Goal: Information Seeking & Learning: Compare options

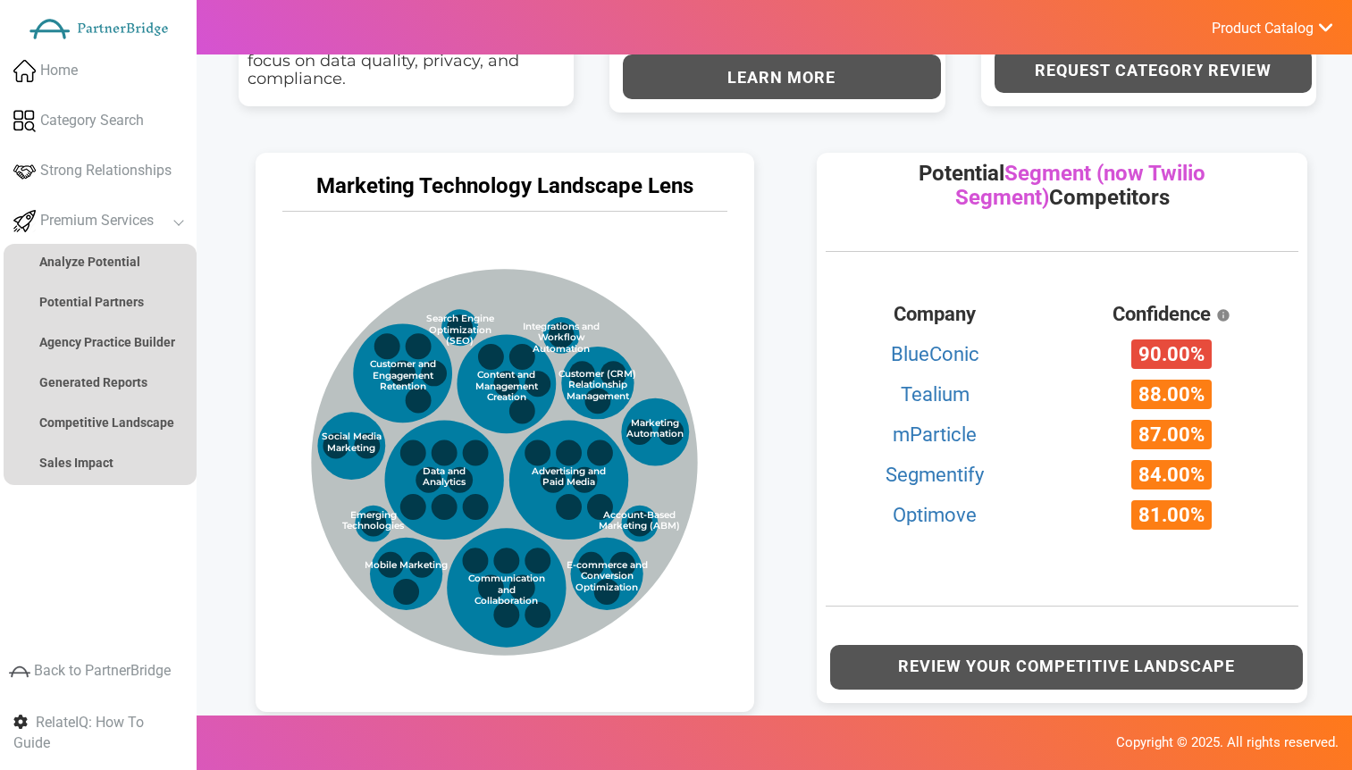
scroll to position [814, 0]
click at [772, 189] on div "Marketing Technology Landscape Lens Influencers Marketing Technology Categories…" at bounding box center [505, 427] width 562 height 585
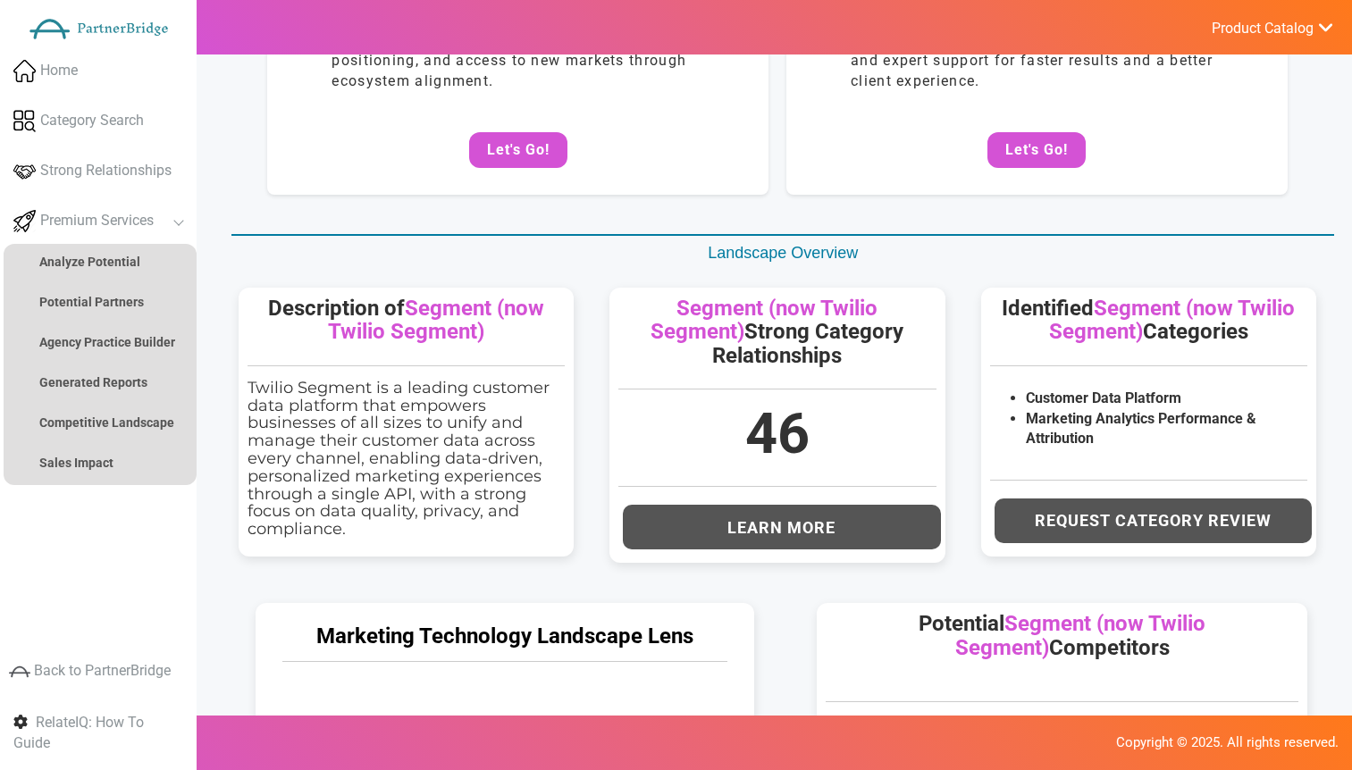
scroll to position [0, 0]
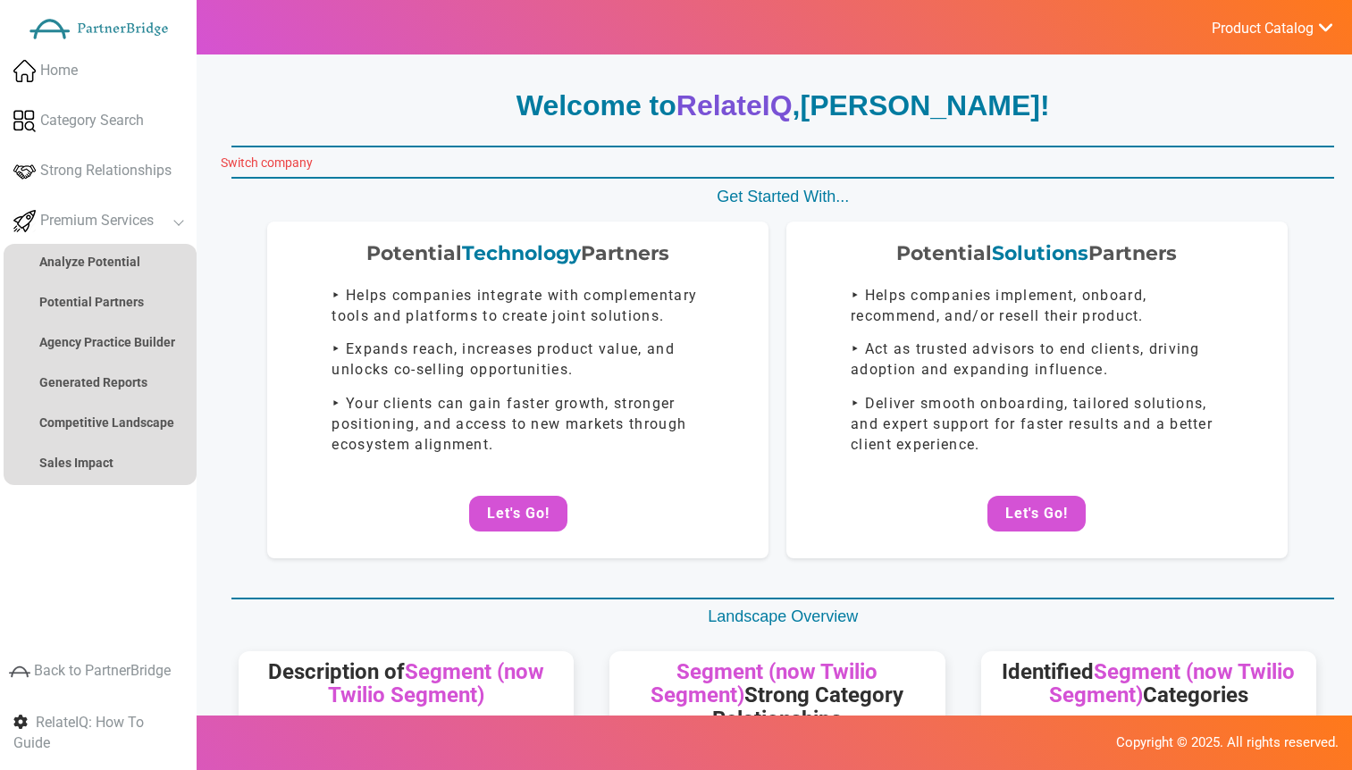
click at [275, 160] on link "Switch company" at bounding box center [267, 162] width 92 height 14
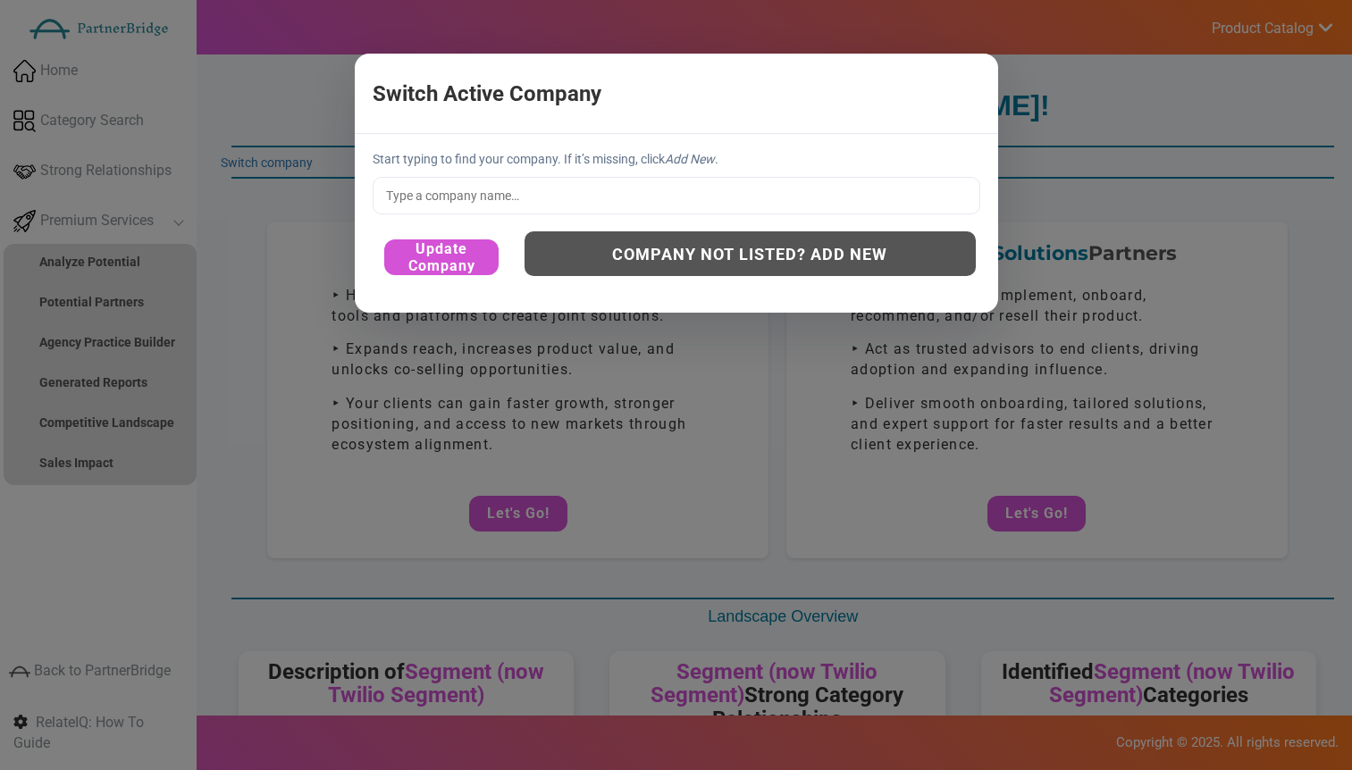
click at [473, 173] on div "Start typing to find your company. If it’s missing, click Add New . Update Comp…" at bounding box center [676, 223] width 643 height 178
click at [482, 188] on input "text" at bounding box center [675, 196] width 607 height 38
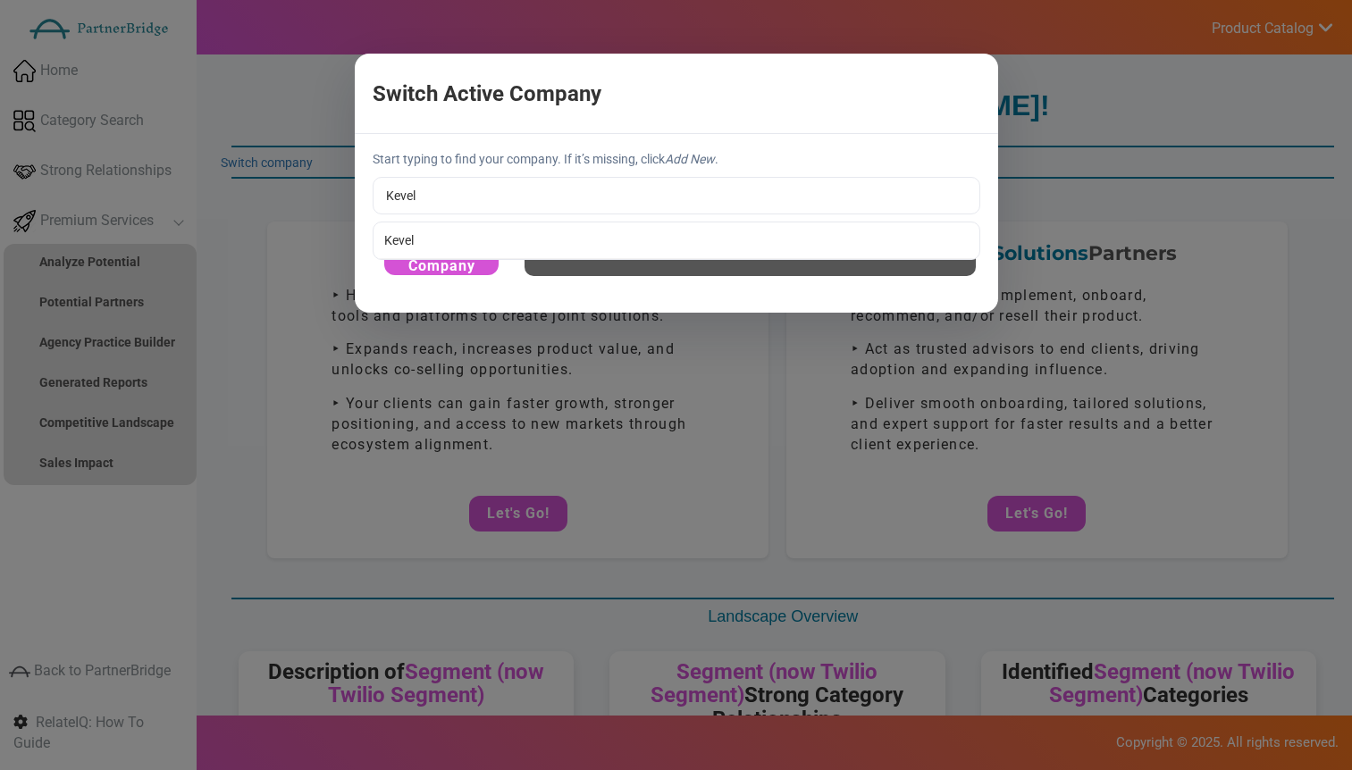
type input "Kevel"
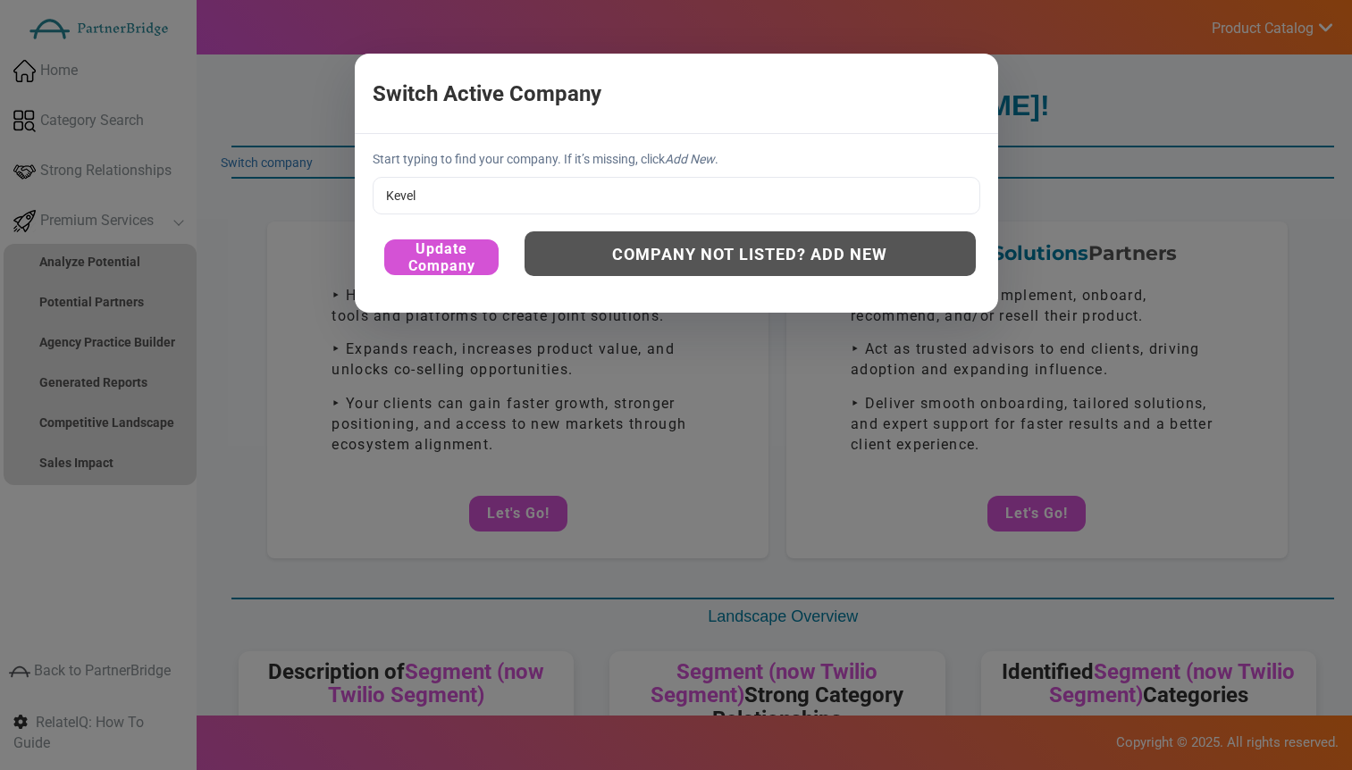
click at [400, 231] on div "Start typing to find your company. If it’s missing, click Add New . Kevel Kevel…" at bounding box center [676, 223] width 643 height 178
click at [448, 262] on button "Update Company" at bounding box center [441, 257] width 114 height 36
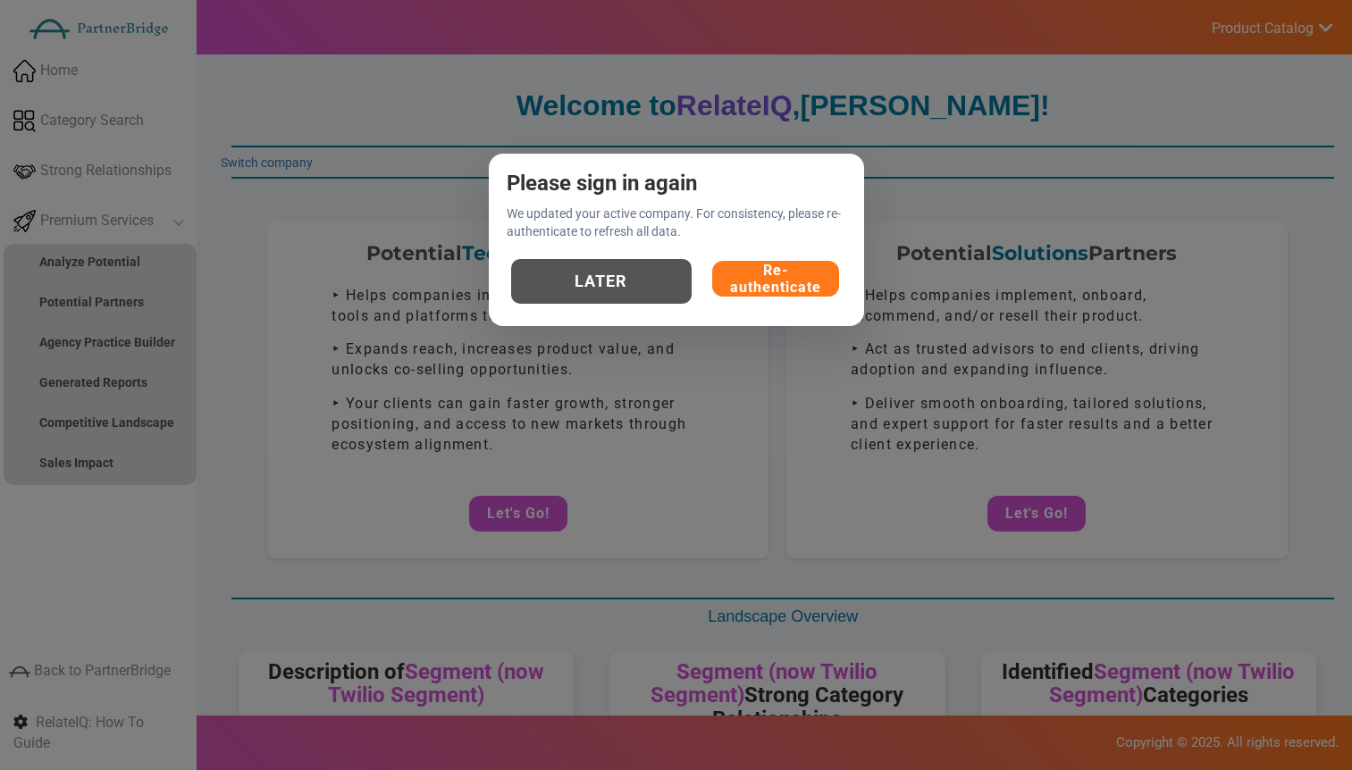
click at [807, 274] on button "Re-authenticate" at bounding box center [775, 279] width 127 height 36
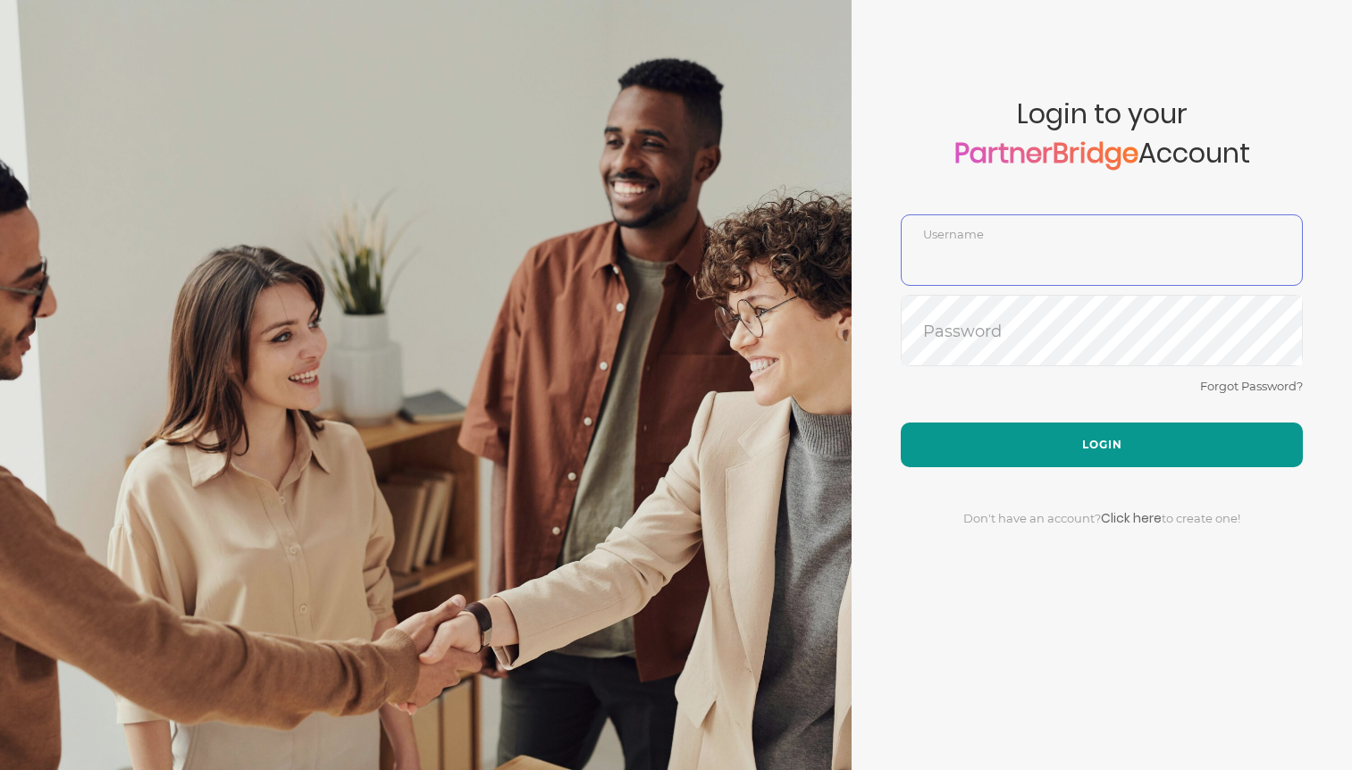
type input "DemoUser"
click at [1110, 437] on button "Login" at bounding box center [1101, 445] width 402 height 45
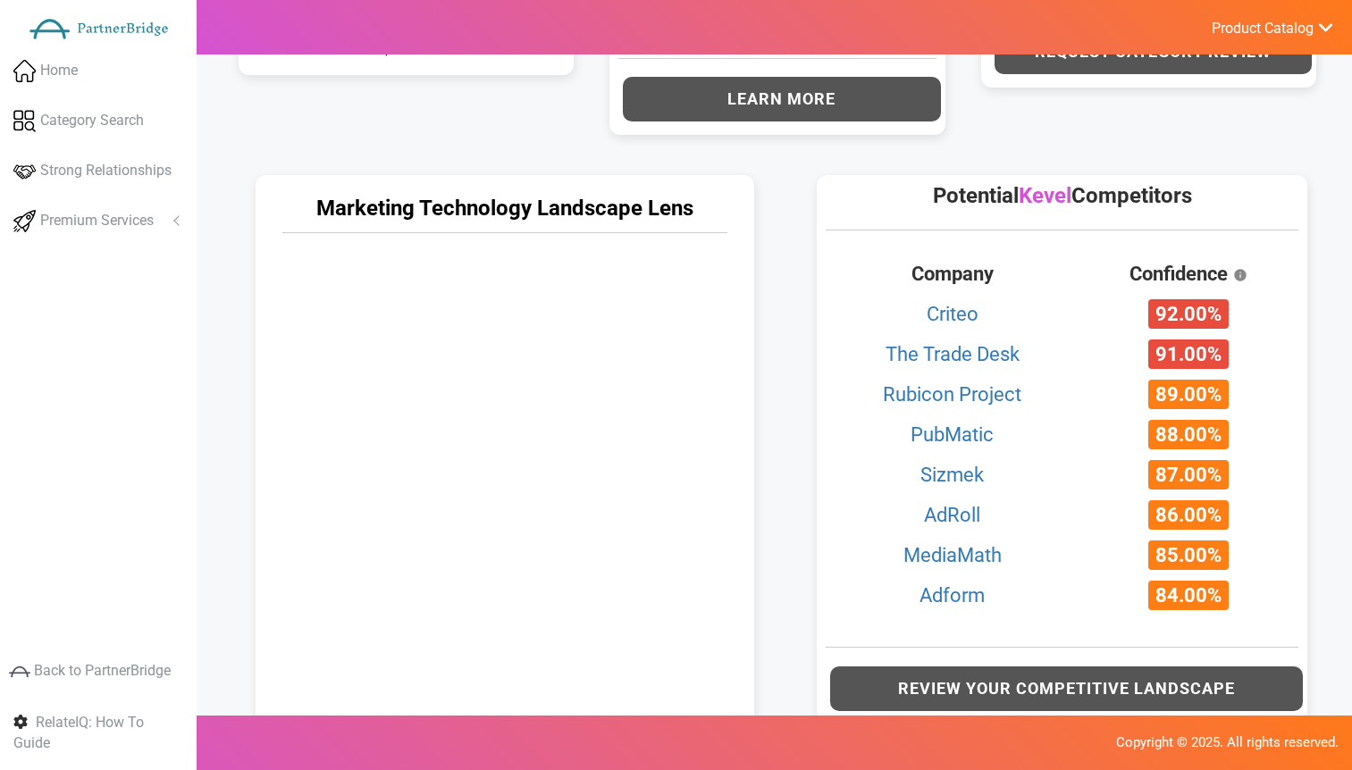
scroll to position [832, 0]
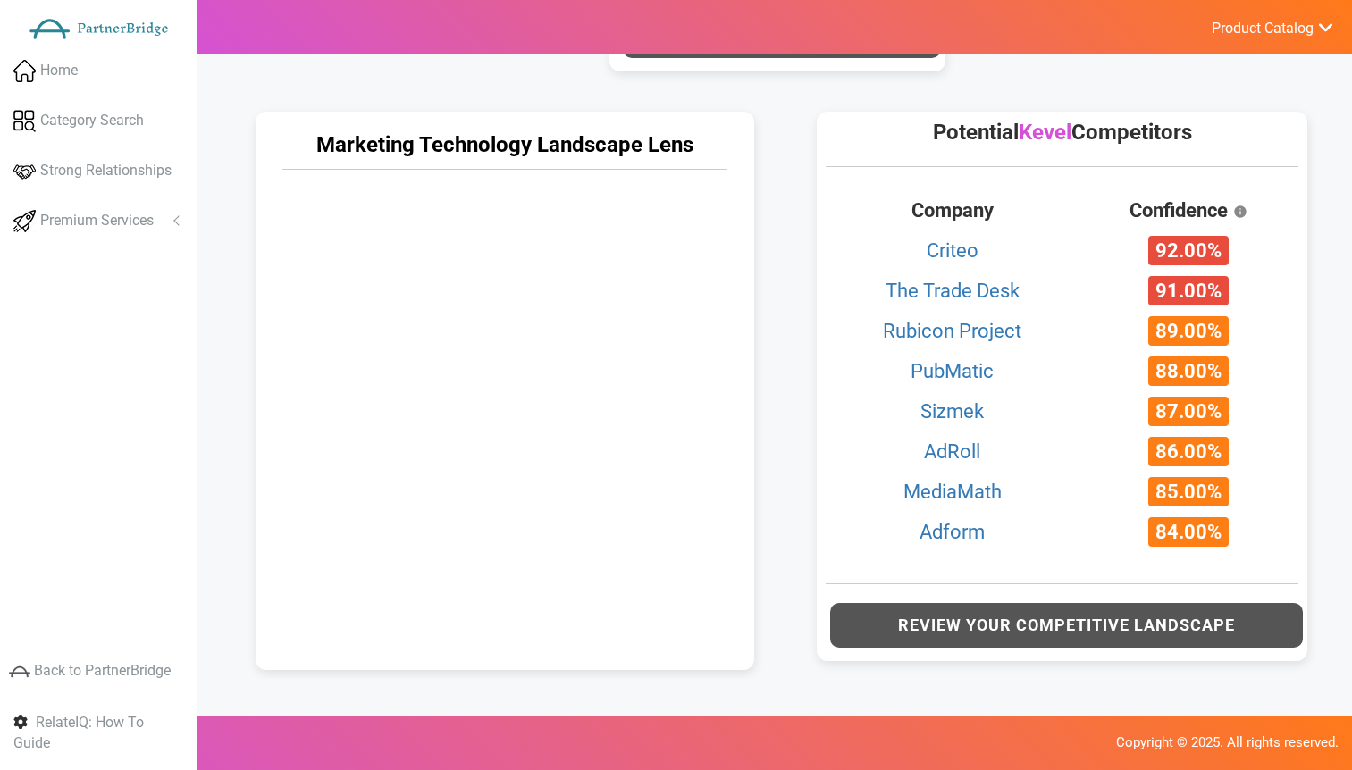
drag, startPoint x: 738, startPoint y: 208, endPoint x: 663, endPoint y: 205, distance: 75.1
click at [737, 208] on div at bounding box center [504, 424] width 481 height 473
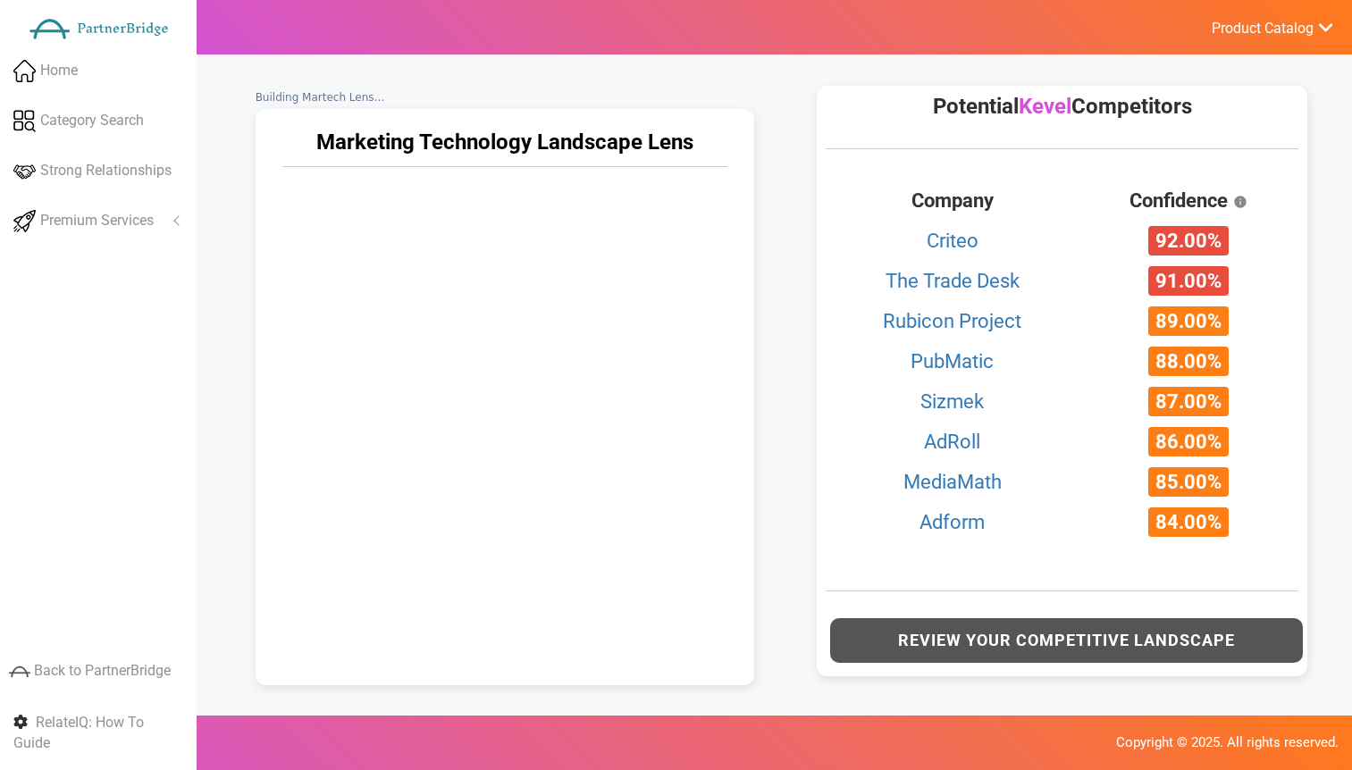
scroll to position [870, 0]
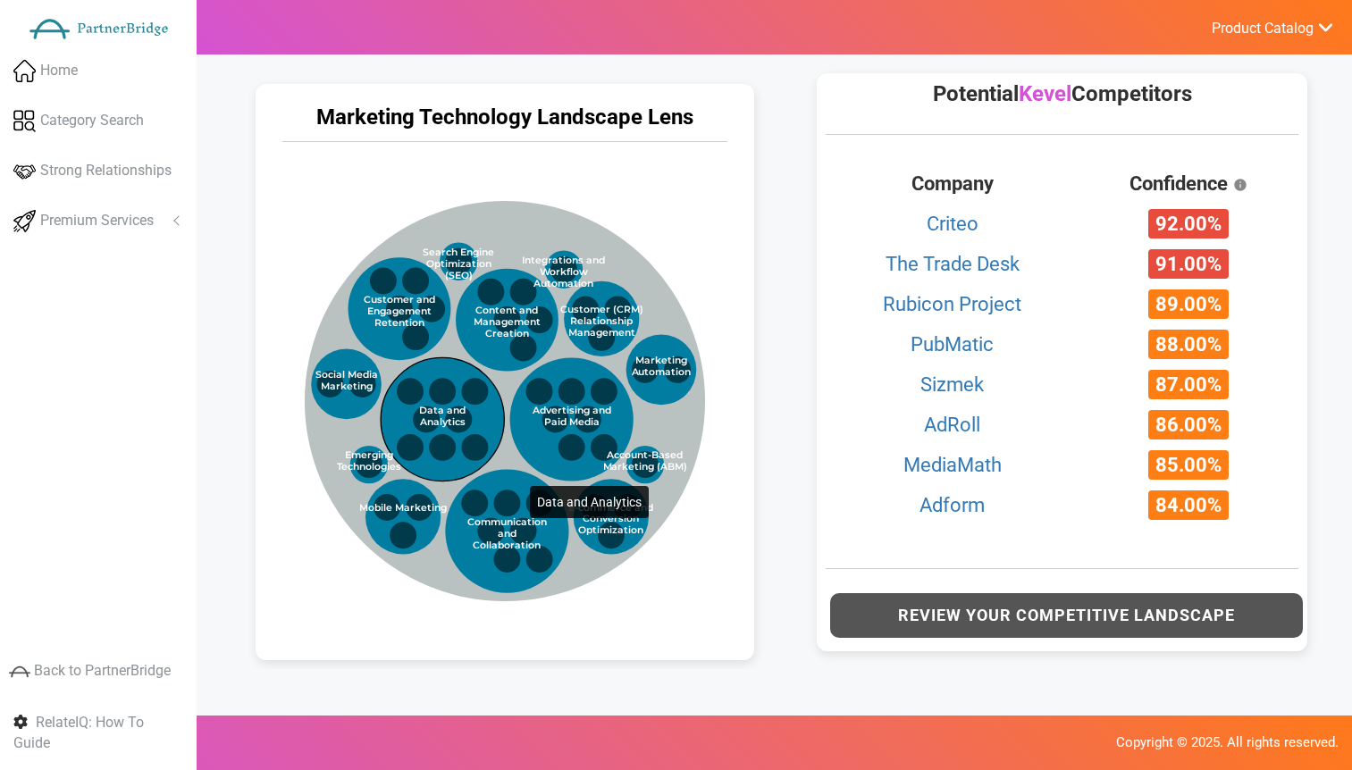
click at [494, 398] on circle at bounding box center [442, 419] width 123 height 123
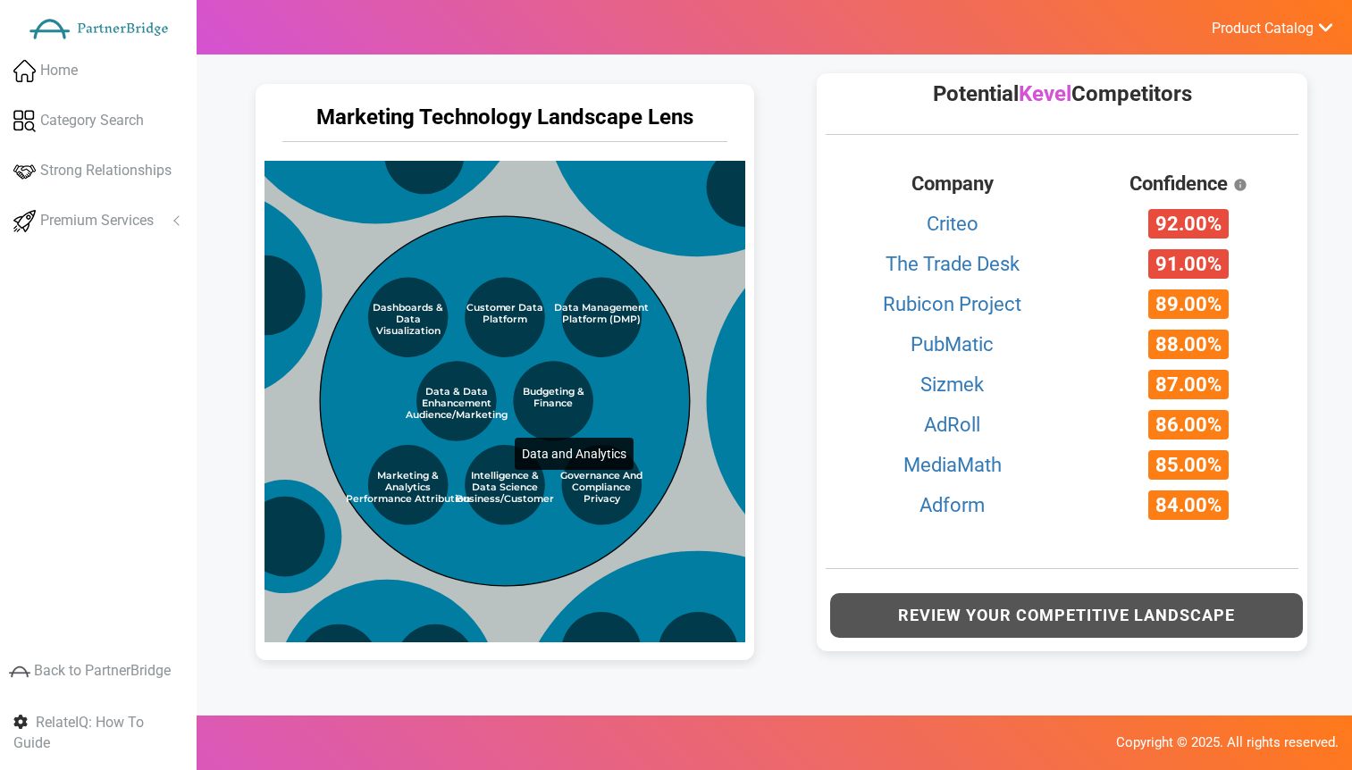
click at [479, 350] on circle at bounding box center [505, 402] width 370 height 370
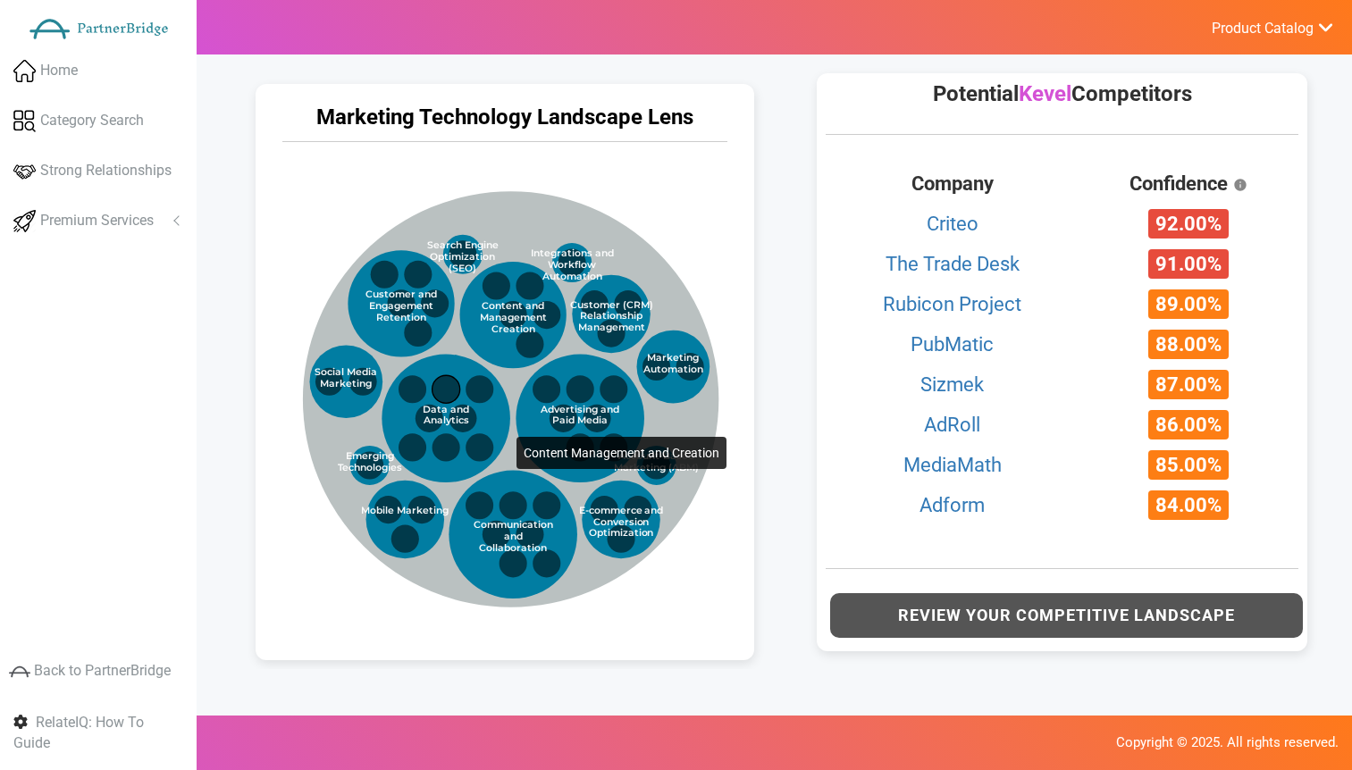
click at [481, 349] on circle at bounding box center [512, 315] width 106 height 106
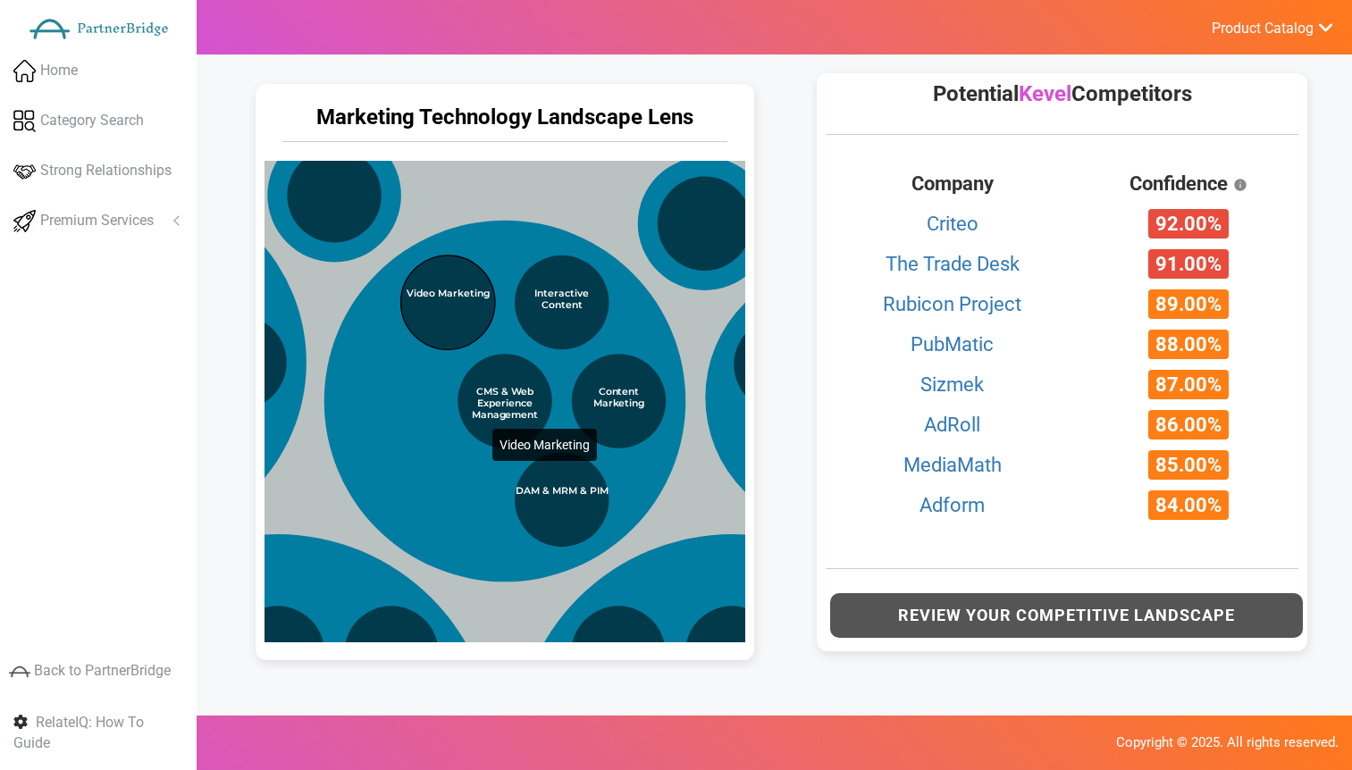
click at [456, 341] on circle at bounding box center [447, 302] width 95 height 95
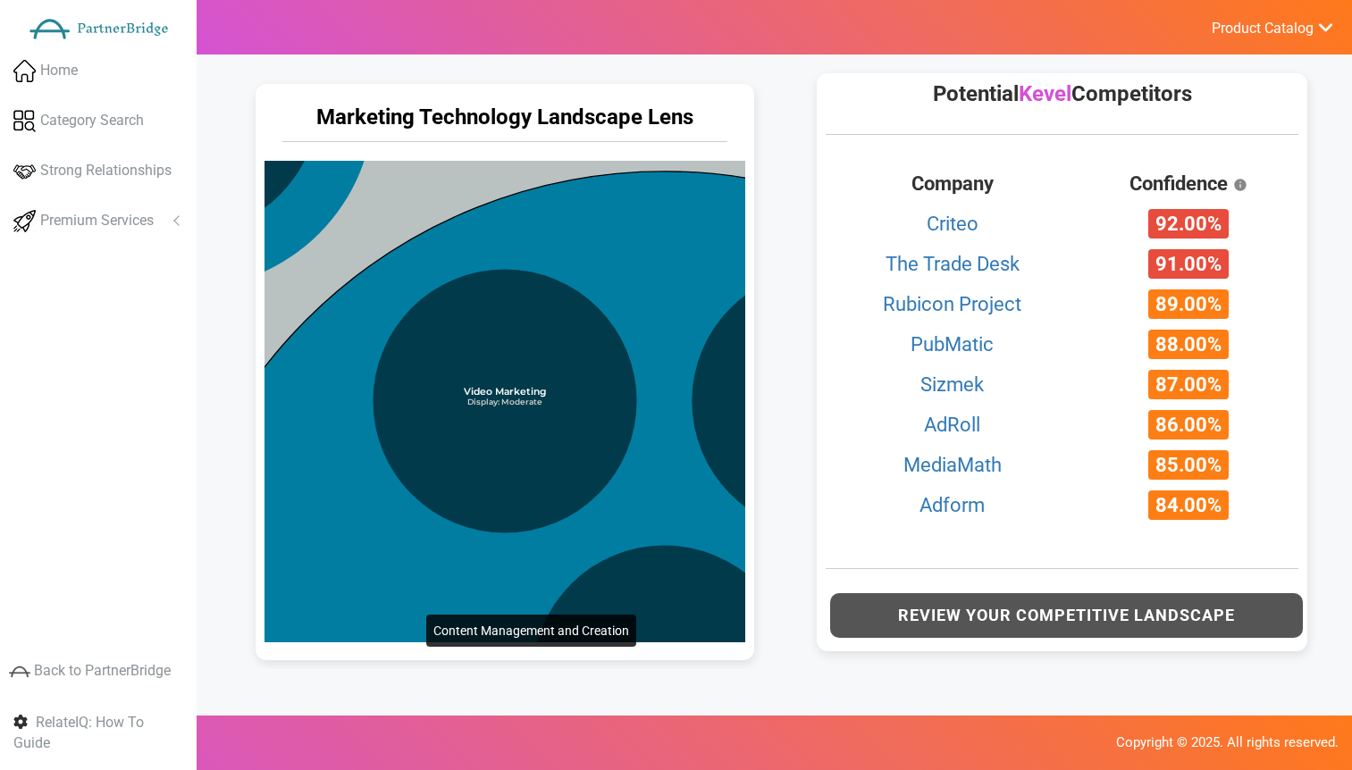
click at [390, 528] on circle at bounding box center [664, 678] width 1013 height 1013
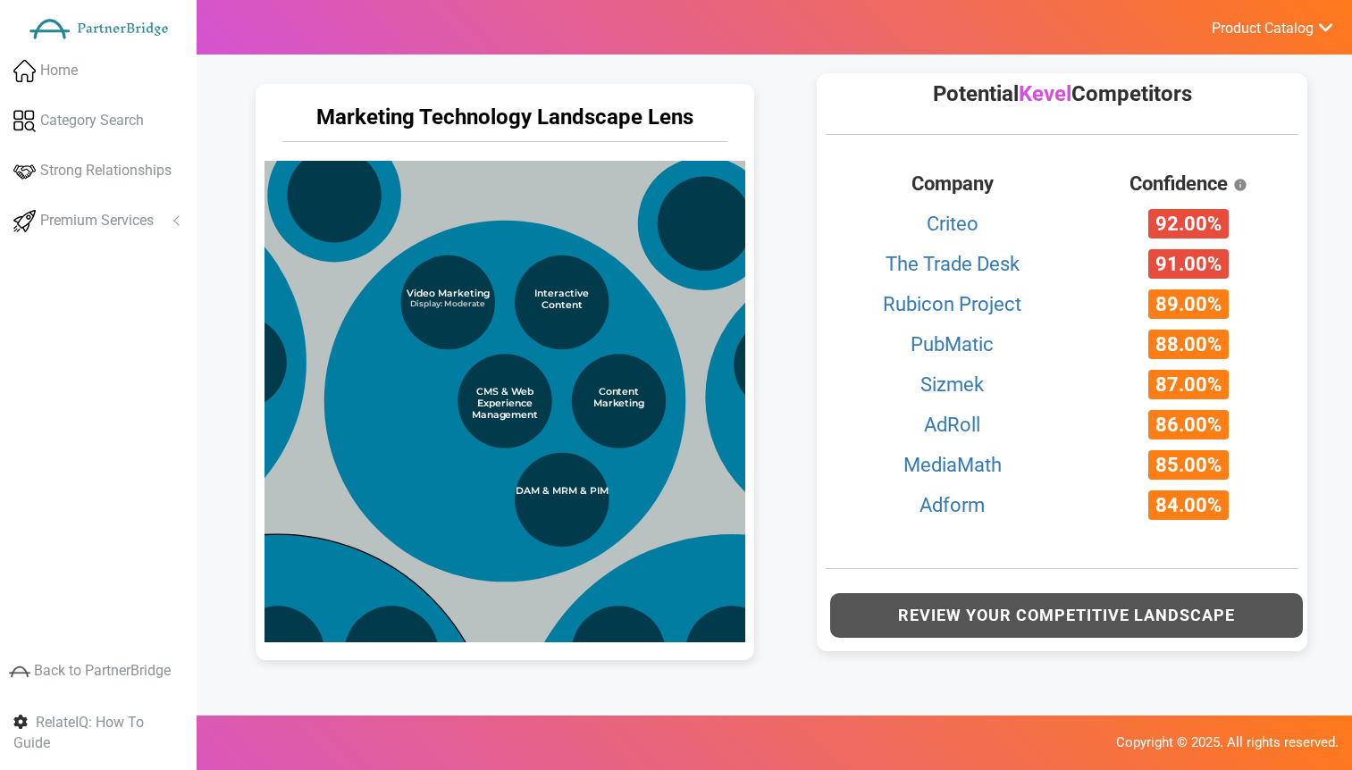
click at [317, 568] on circle at bounding box center [276, 752] width 435 height 435
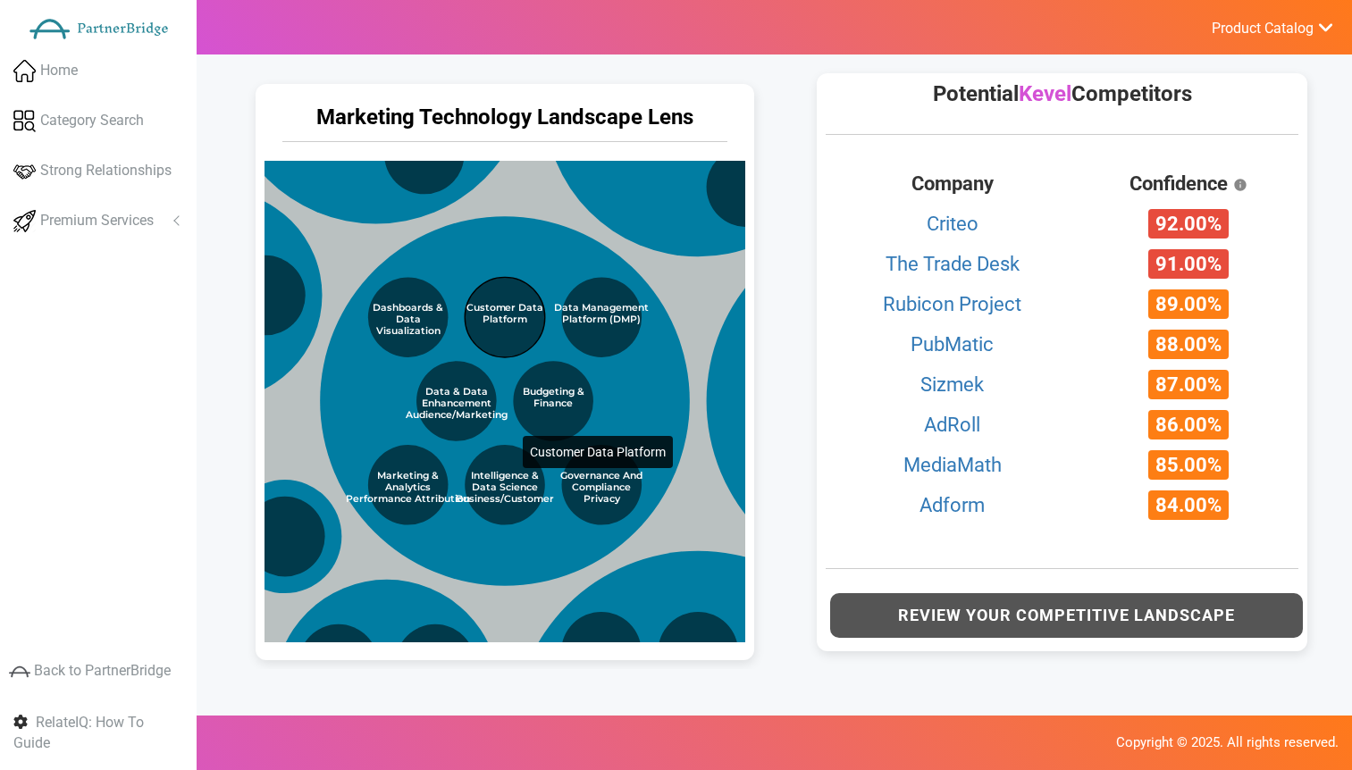
click at [487, 348] on circle at bounding box center [505, 318] width 80 height 80
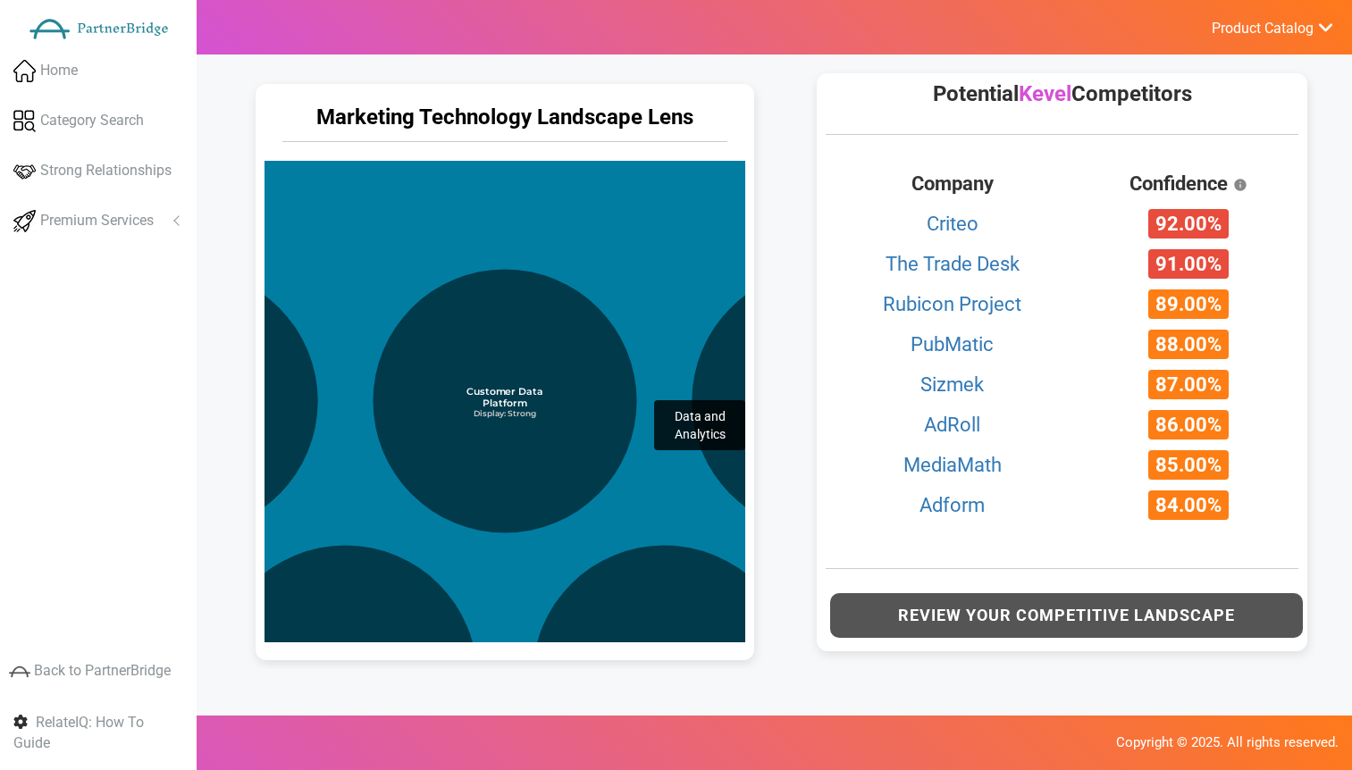
click at [618, 313] on circle at bounding box center [504, 678] width 1219 height 1219
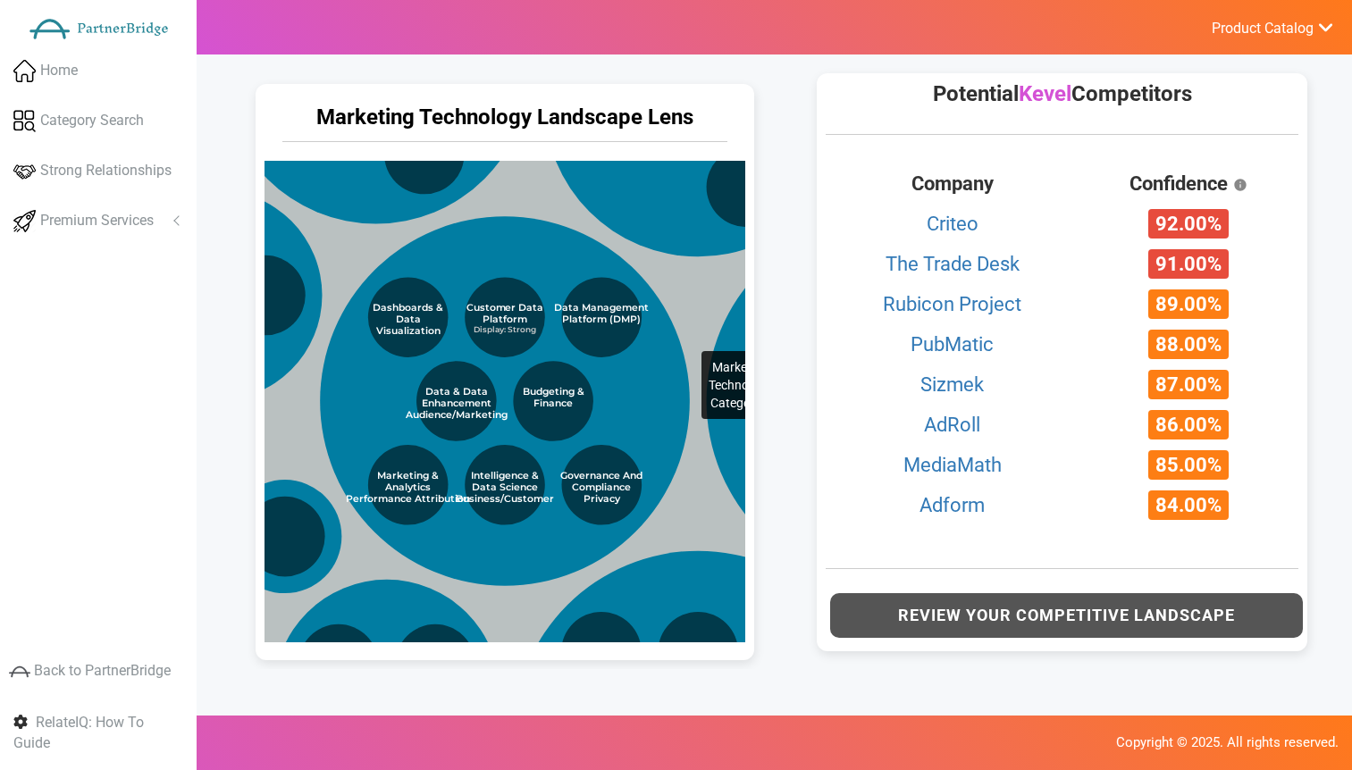
click at [665, 264] on circle at bounding box center [692, 347] width 1200 height 1200
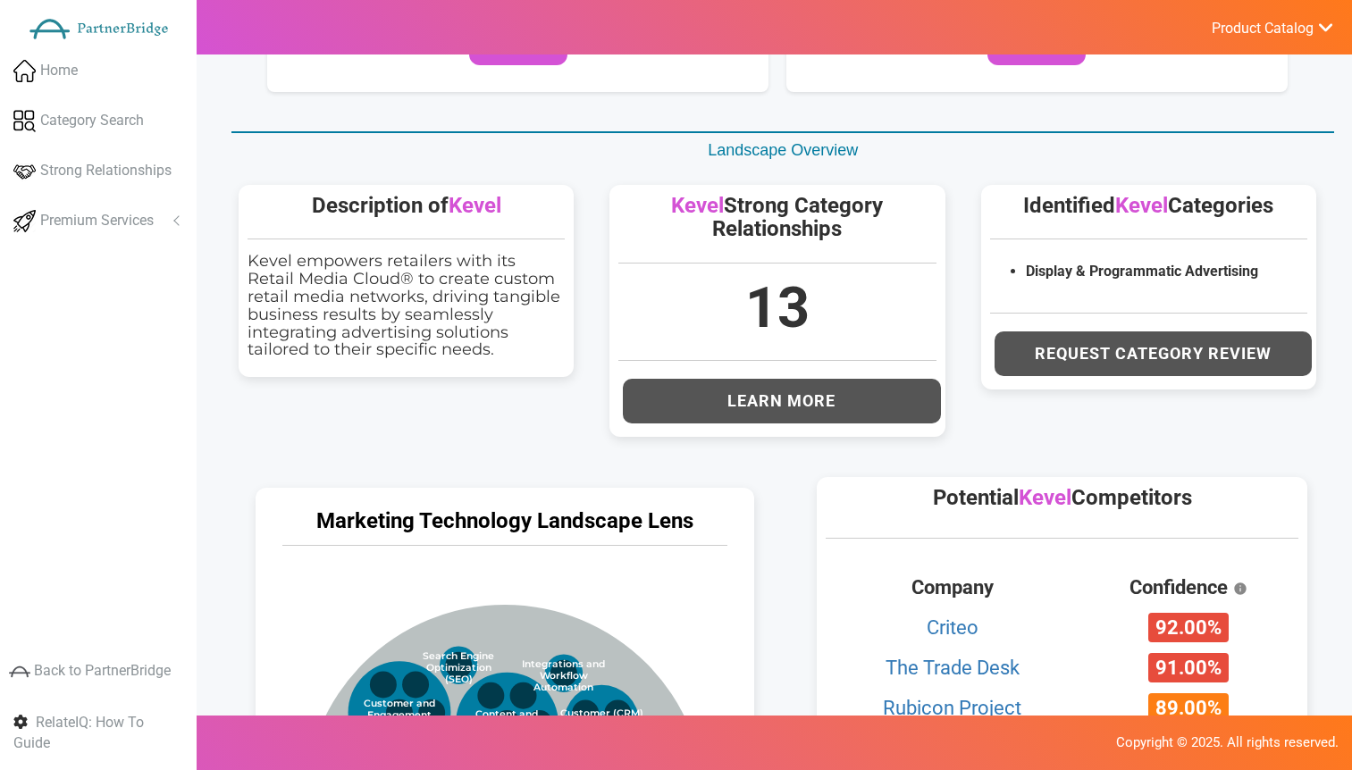
scroll to position [819, 0]
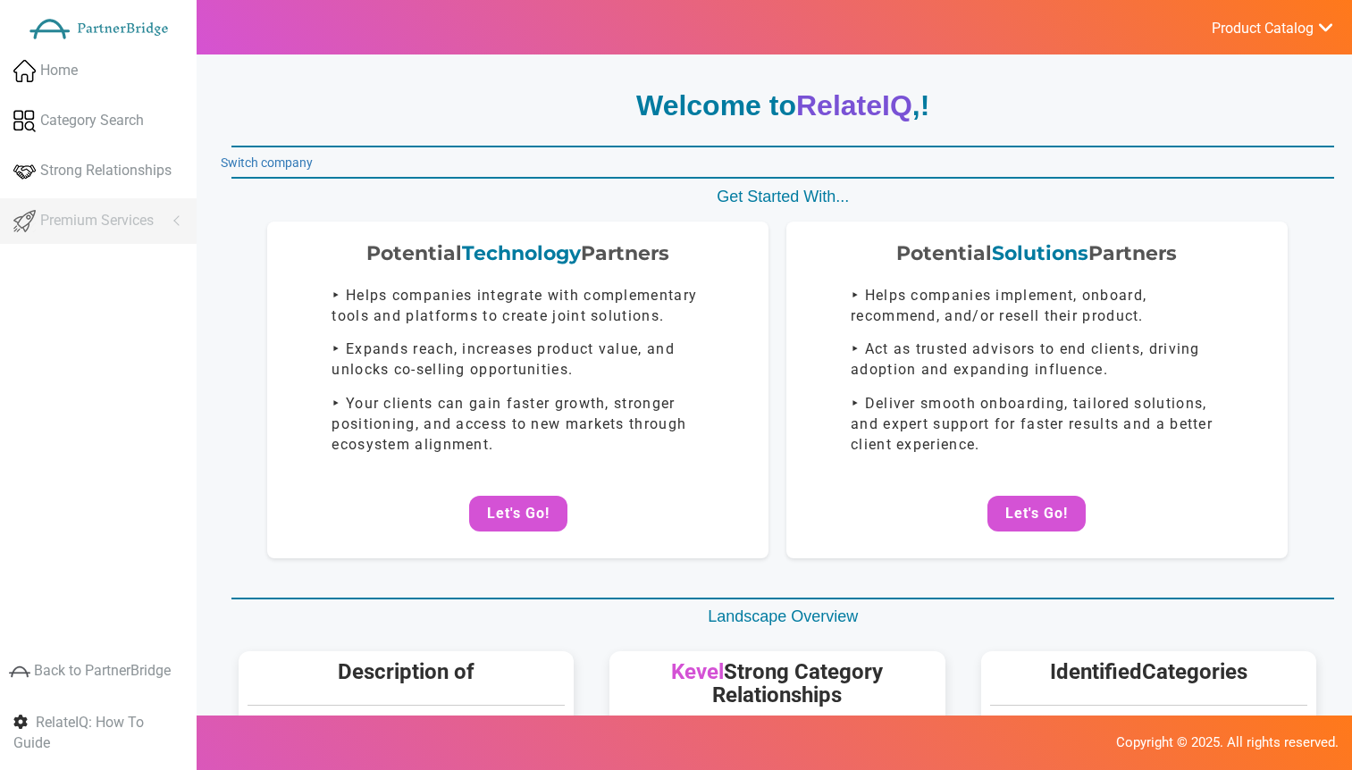
scroll to position [821, 0]
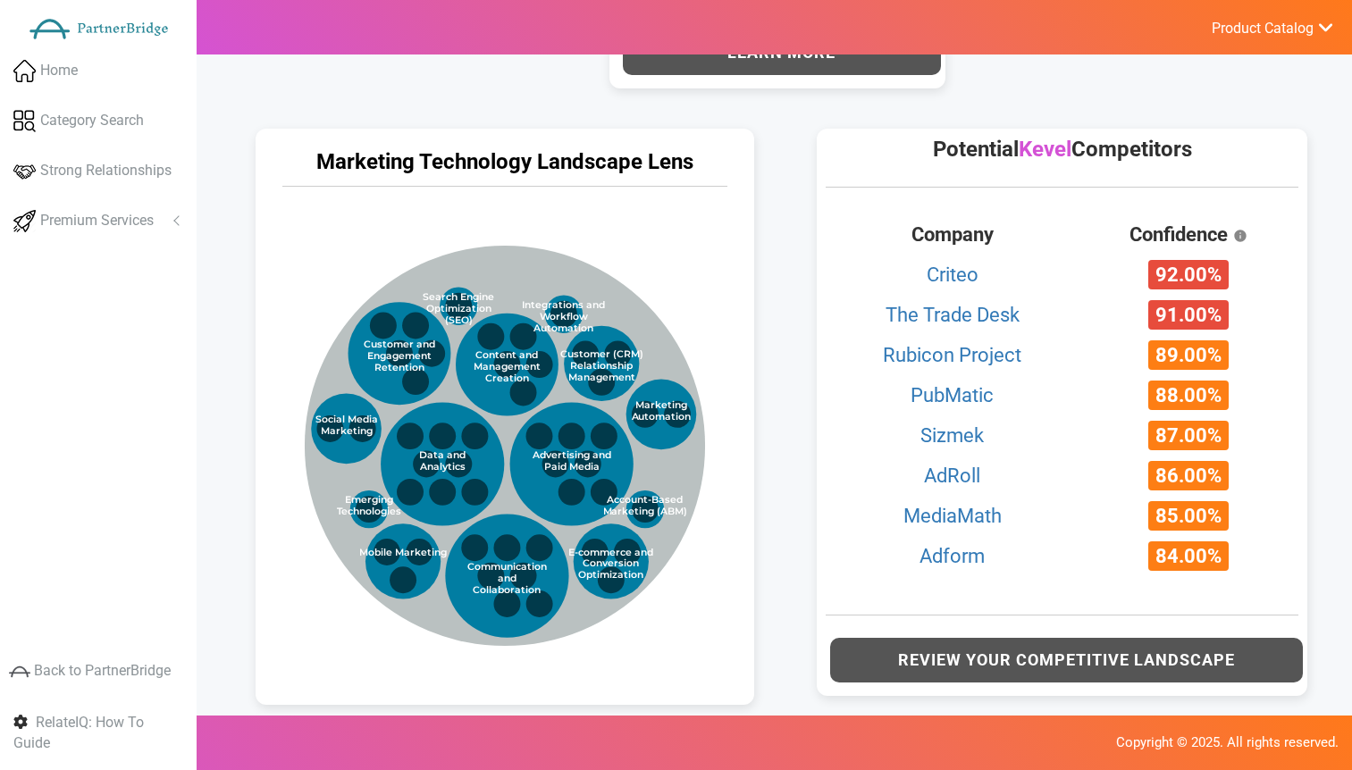
scroll to position [833, 0]
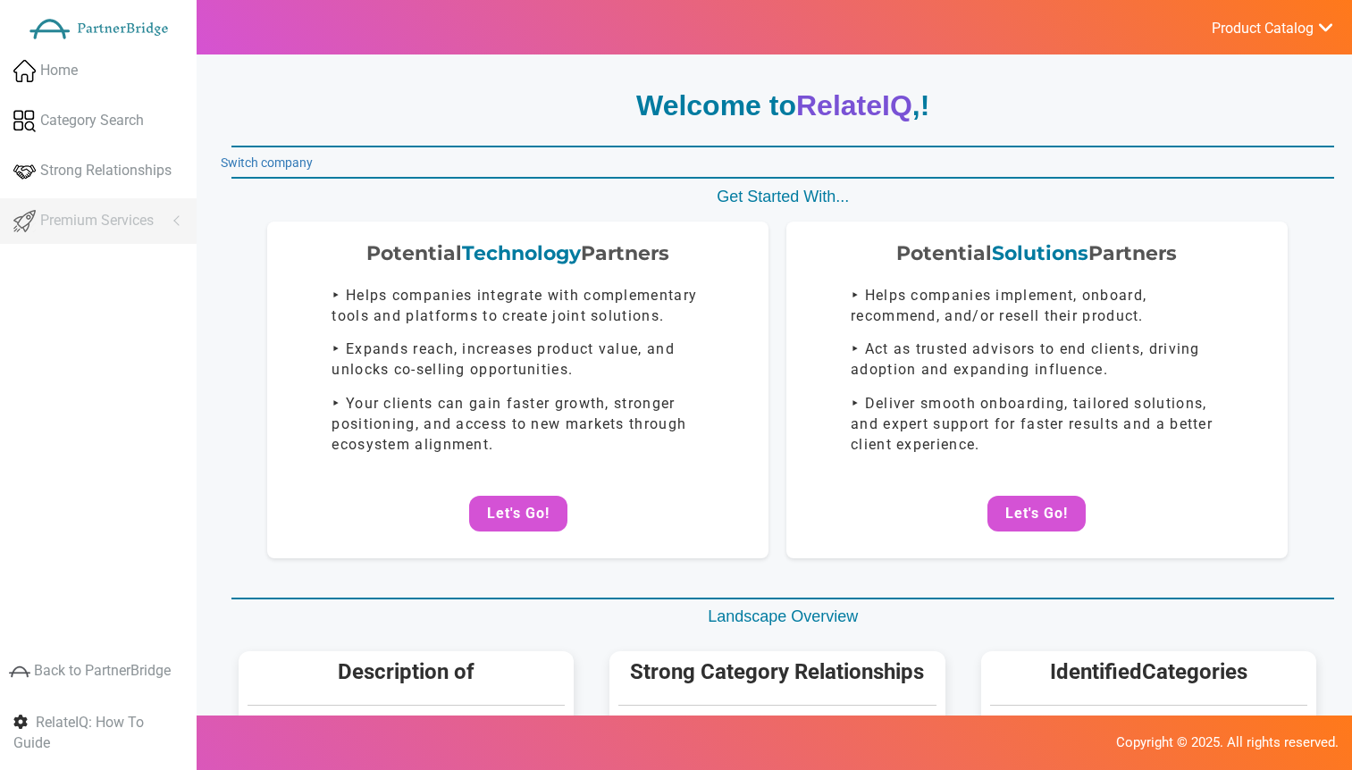
scroll to position [833, 0]
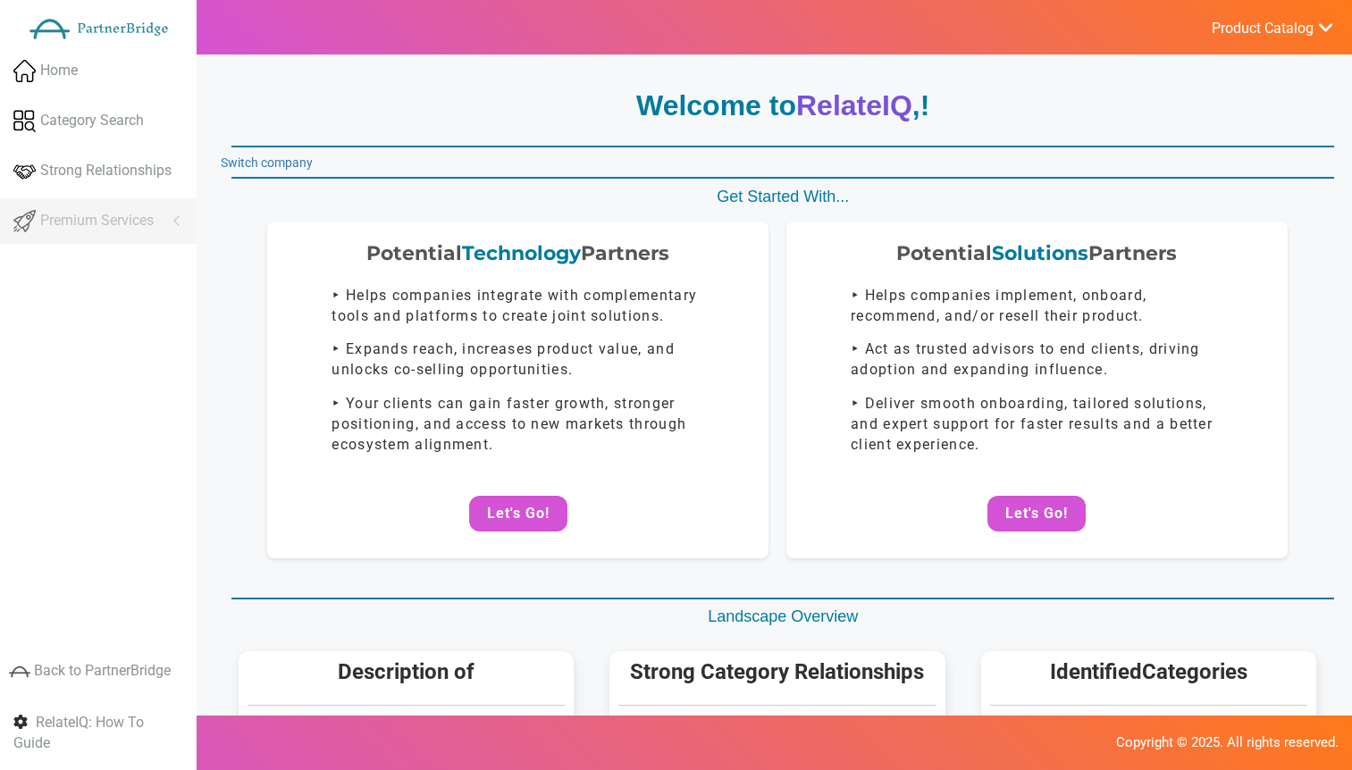
scroll to position [850, 0]
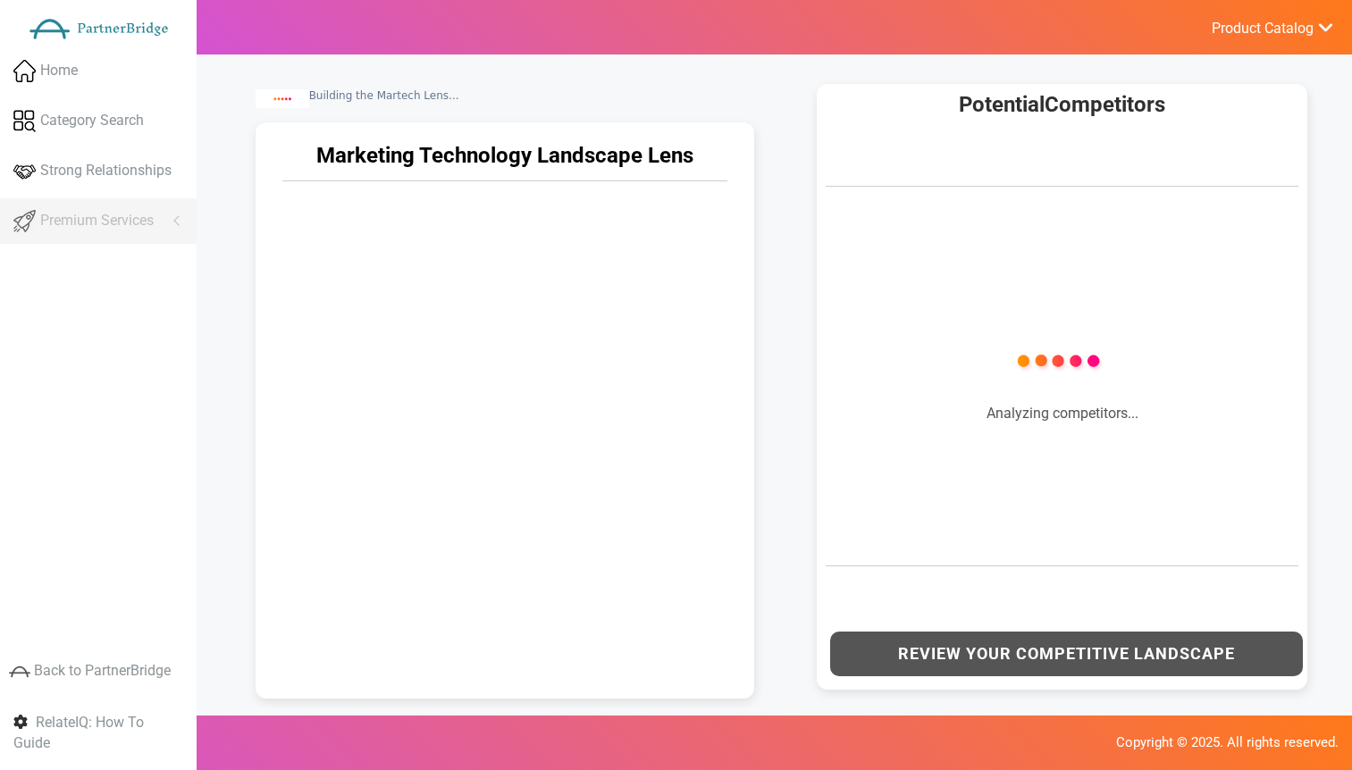
scroll to position [816, 0]
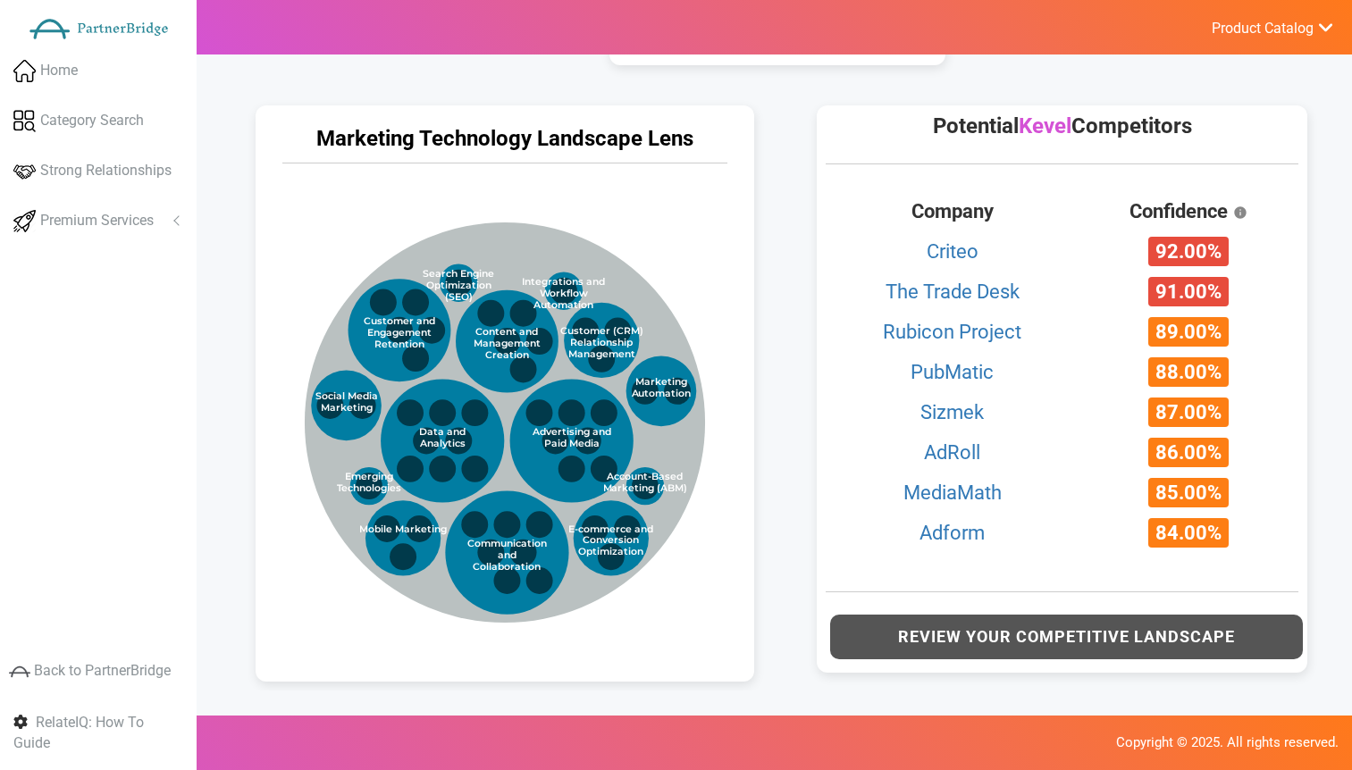
scroll to position [842, 0]
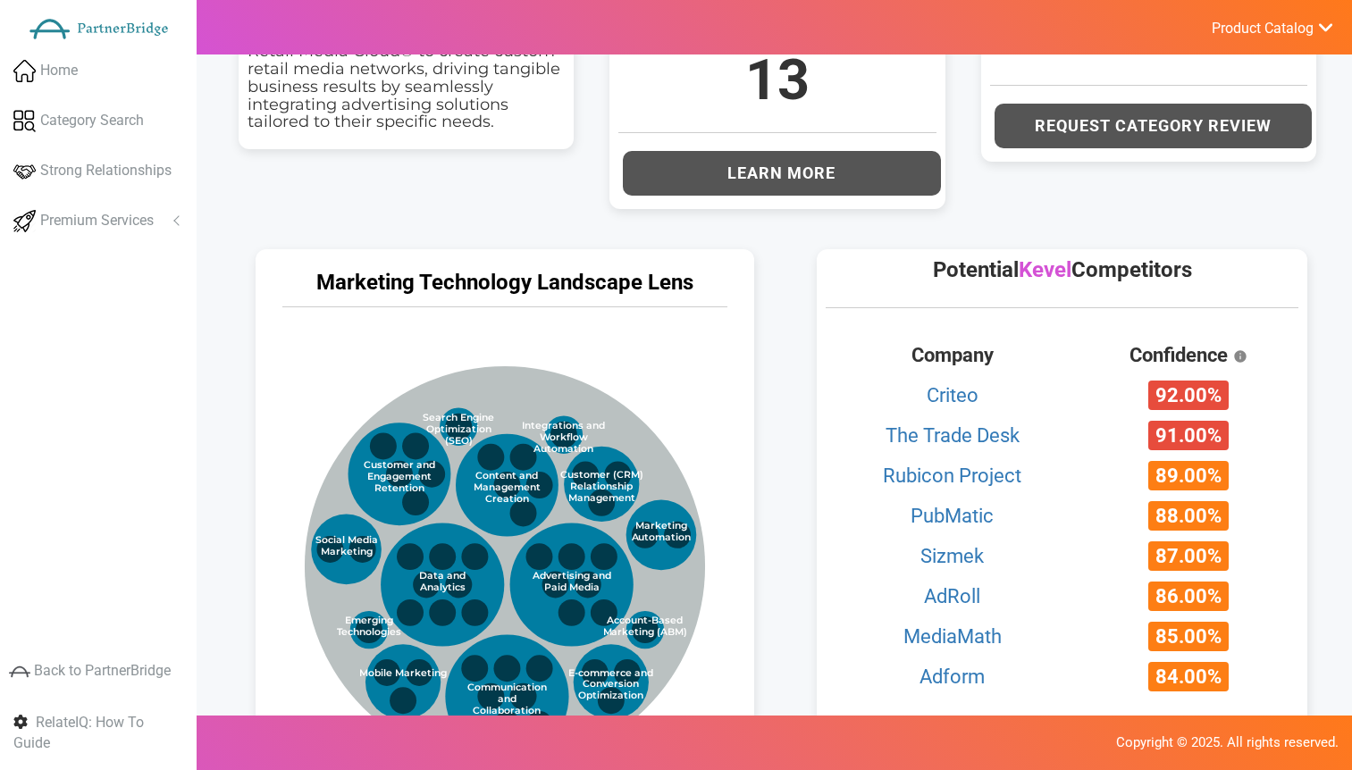
scroll to position [705, 0]
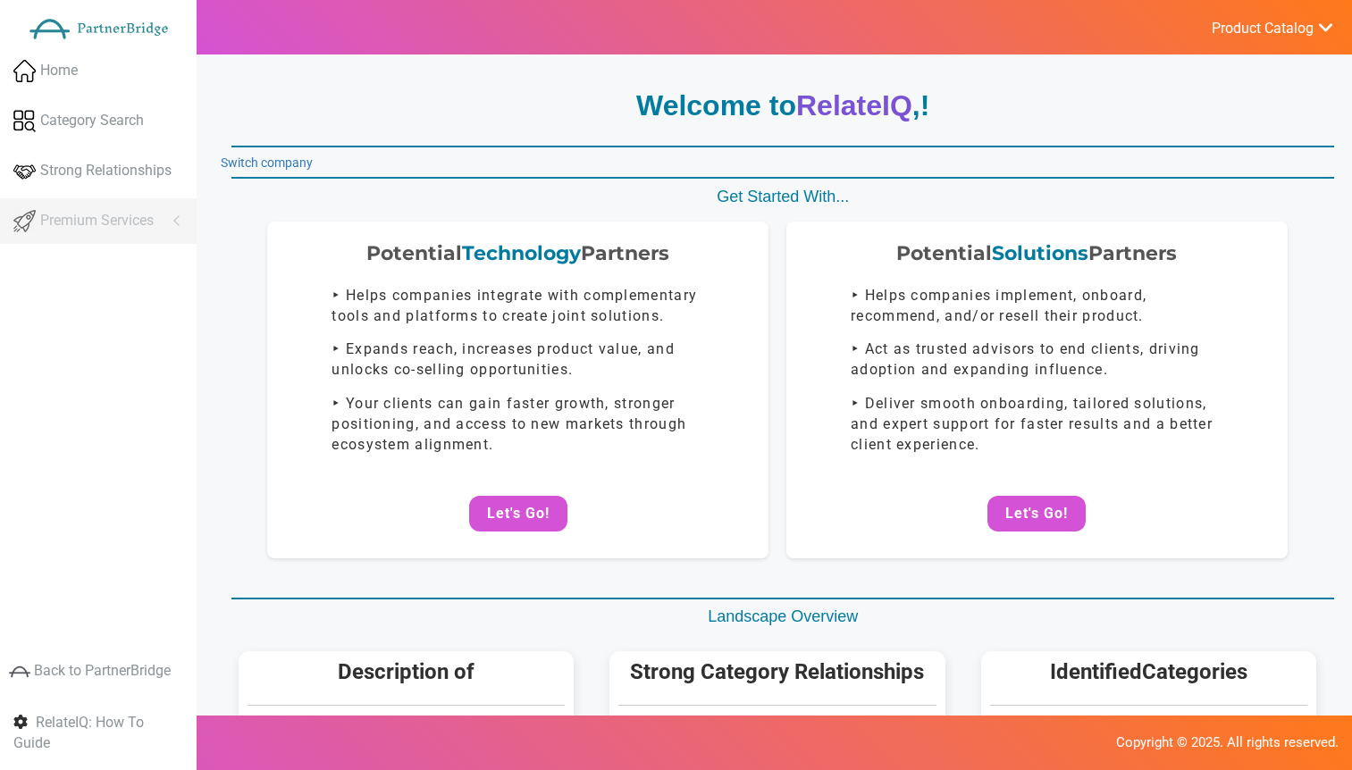
scroll to position [705, 0]
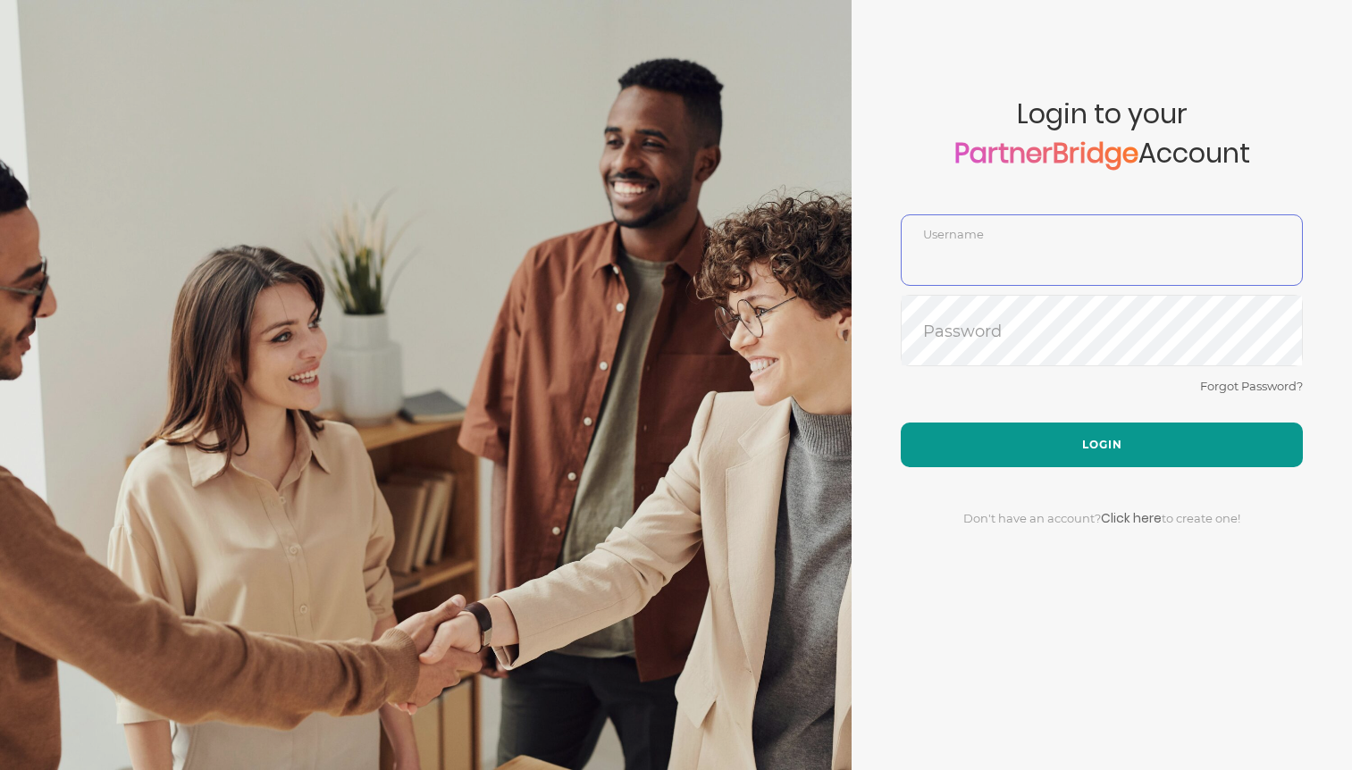
type input "DemoUser"
click at [1104, 444] on button "Login" at bounding box center [1101, 445] width 402 height 45
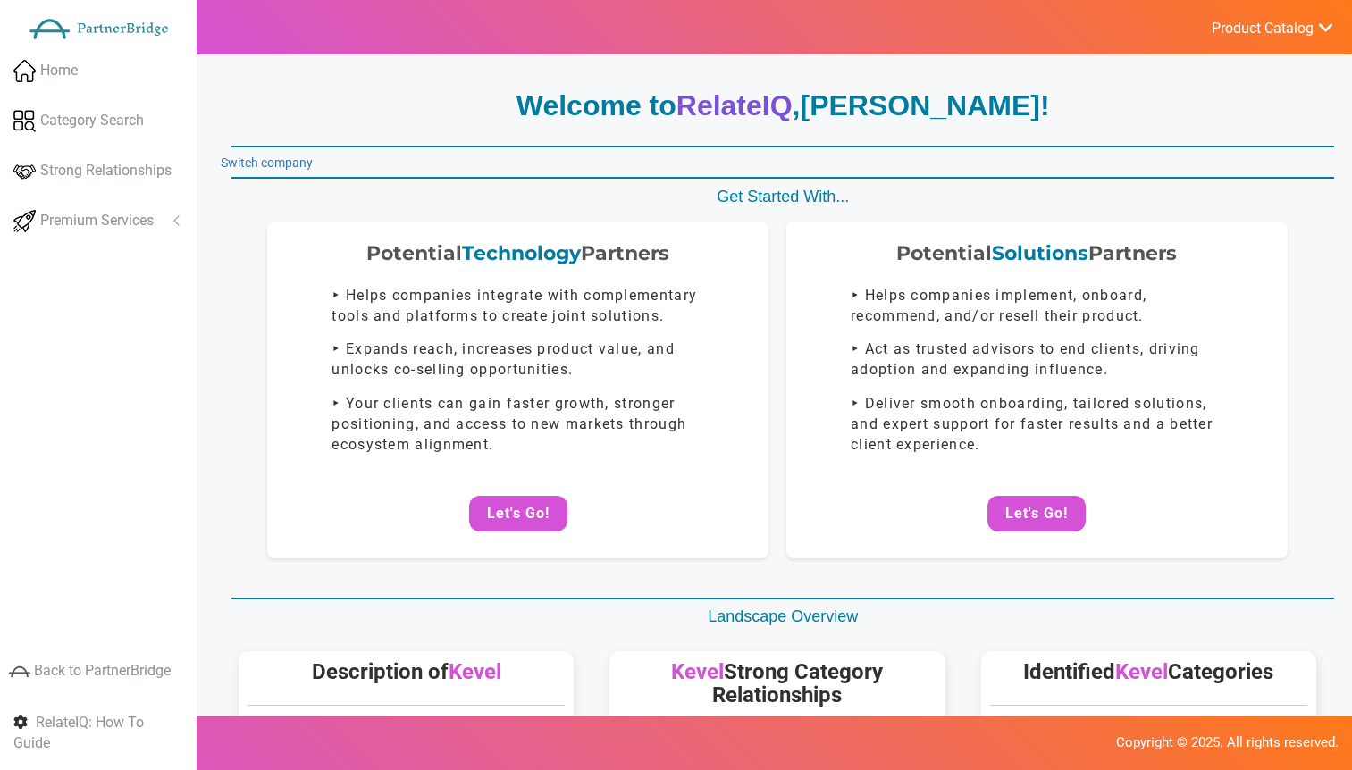
click at [1018, 508] on button "Let's Go!" at bounding box center [1036, 514] width 98 height 36
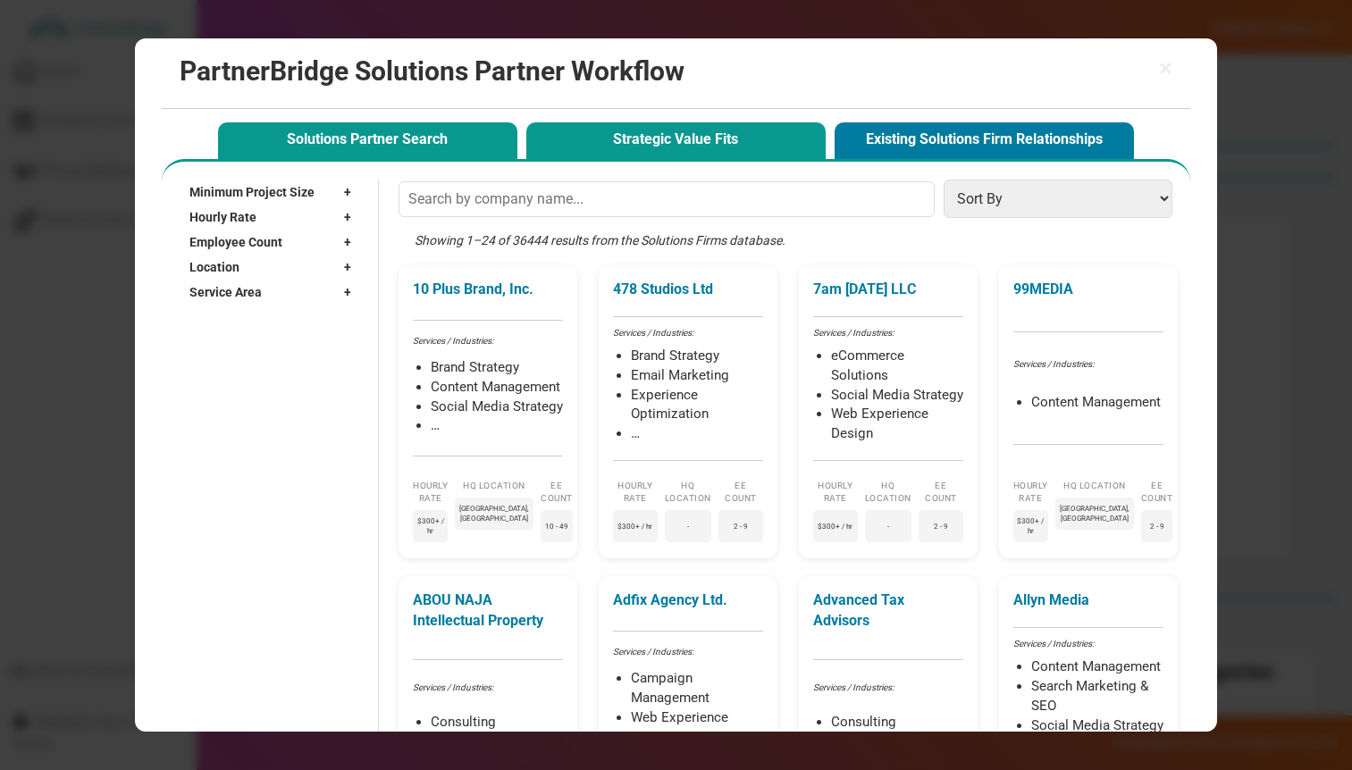
click at [661, 140] on button "Strategic Value Fits" at bounding box center [675, 140] width 299 height 37
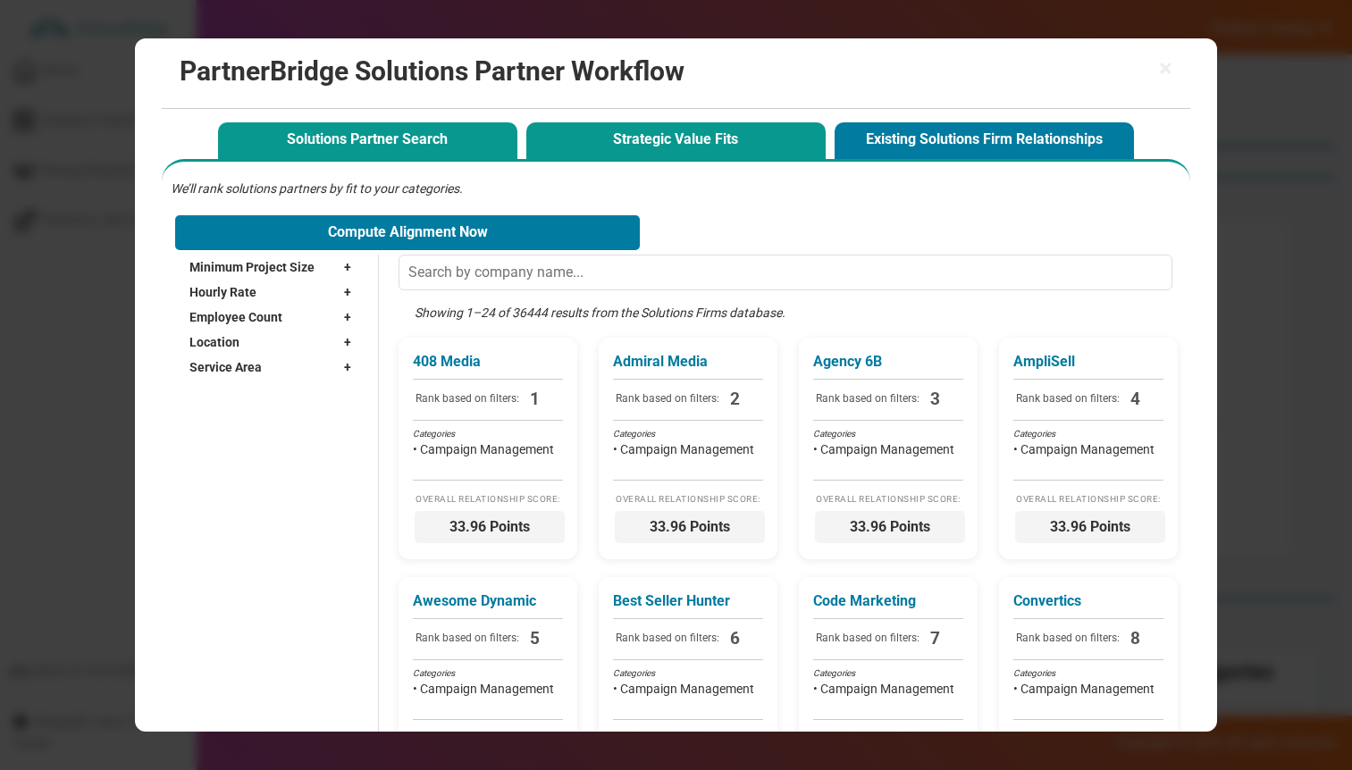
click at [423, 134] on button "Solutions Partner Search" at bounding box center [367, 140] width 299 height 37
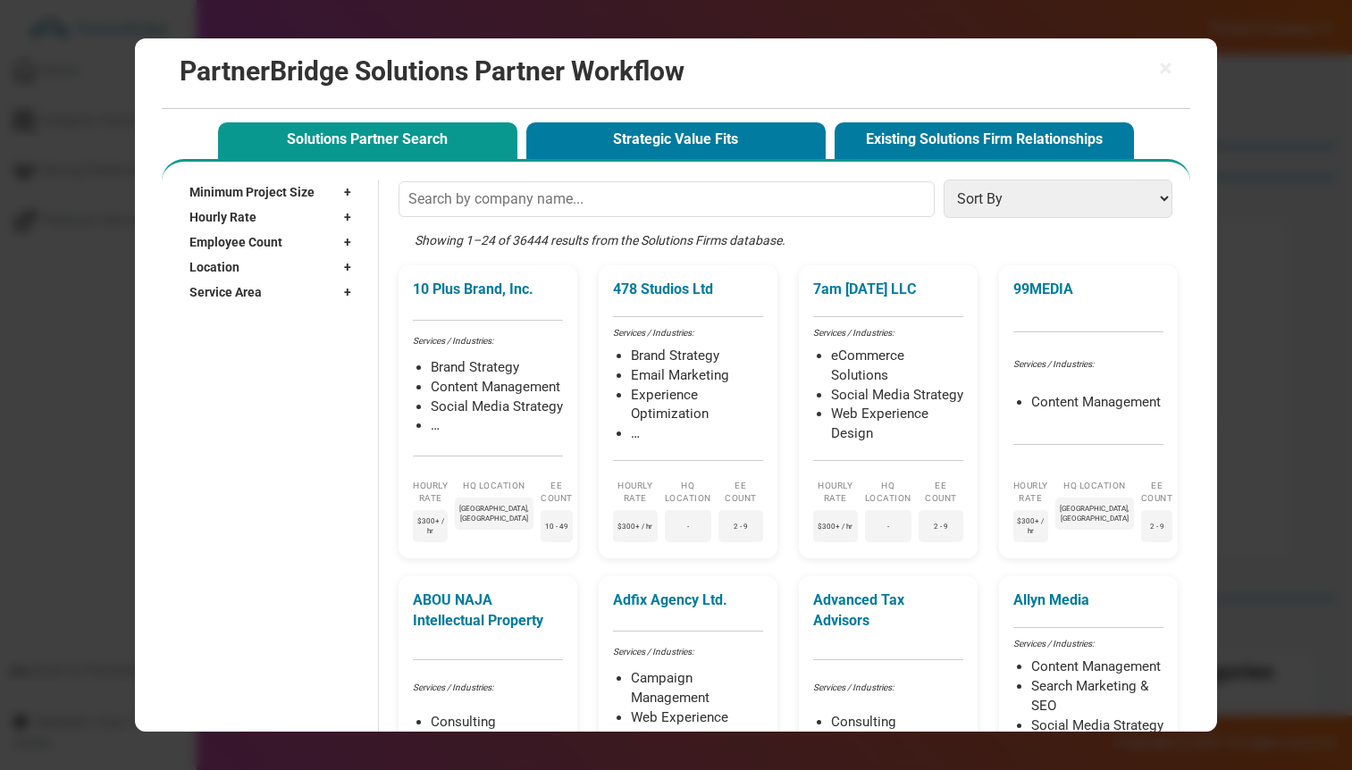
scroll to position [4, 0]
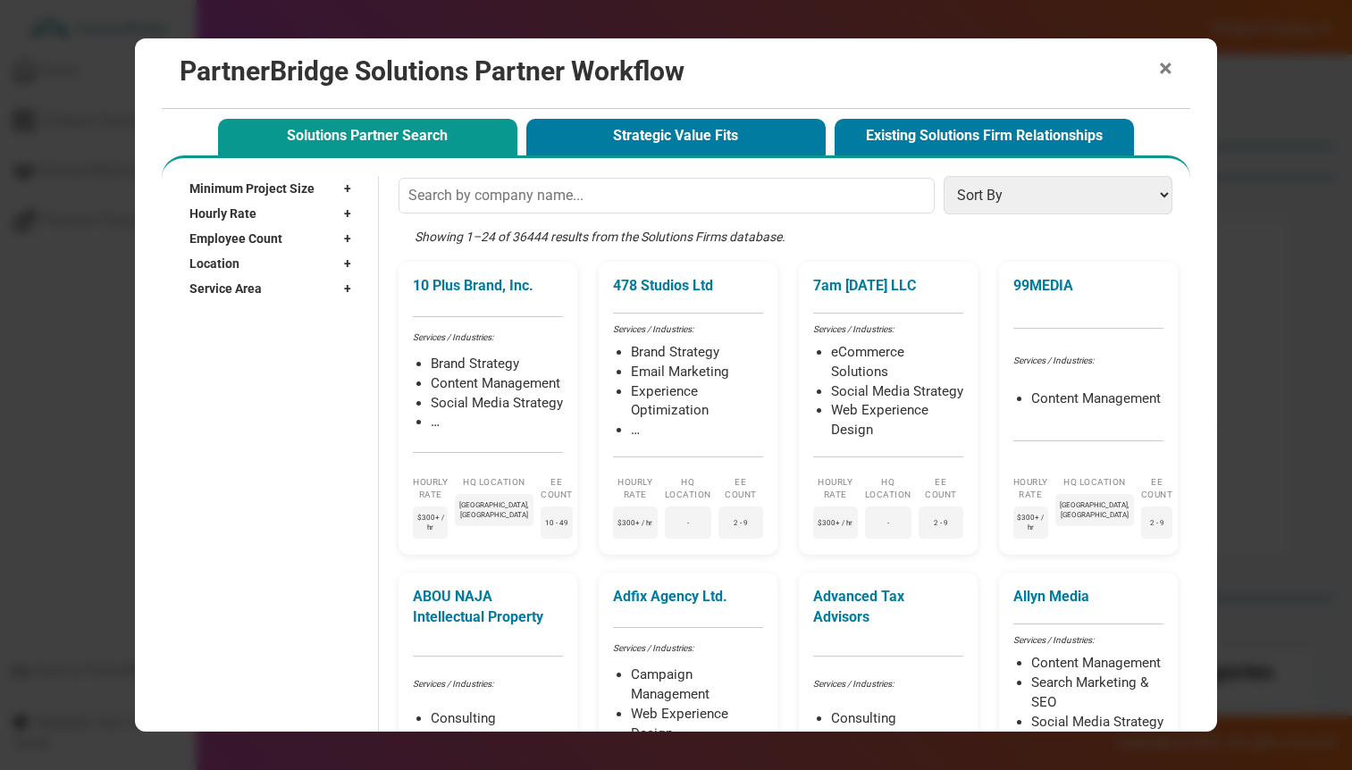
click at [1160, 71] on span "×" at bounding box center [1165, 68] width 13 height 25
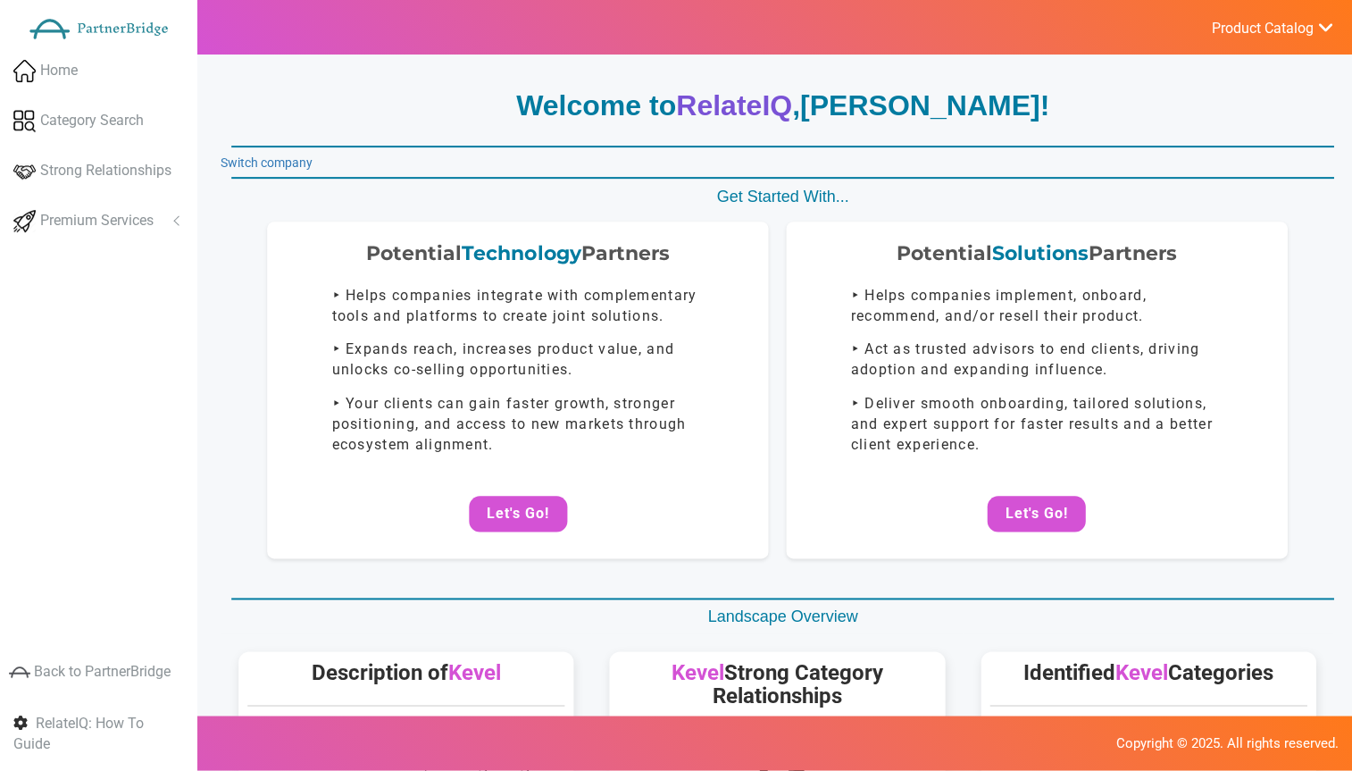
scroll to position [0, 0]
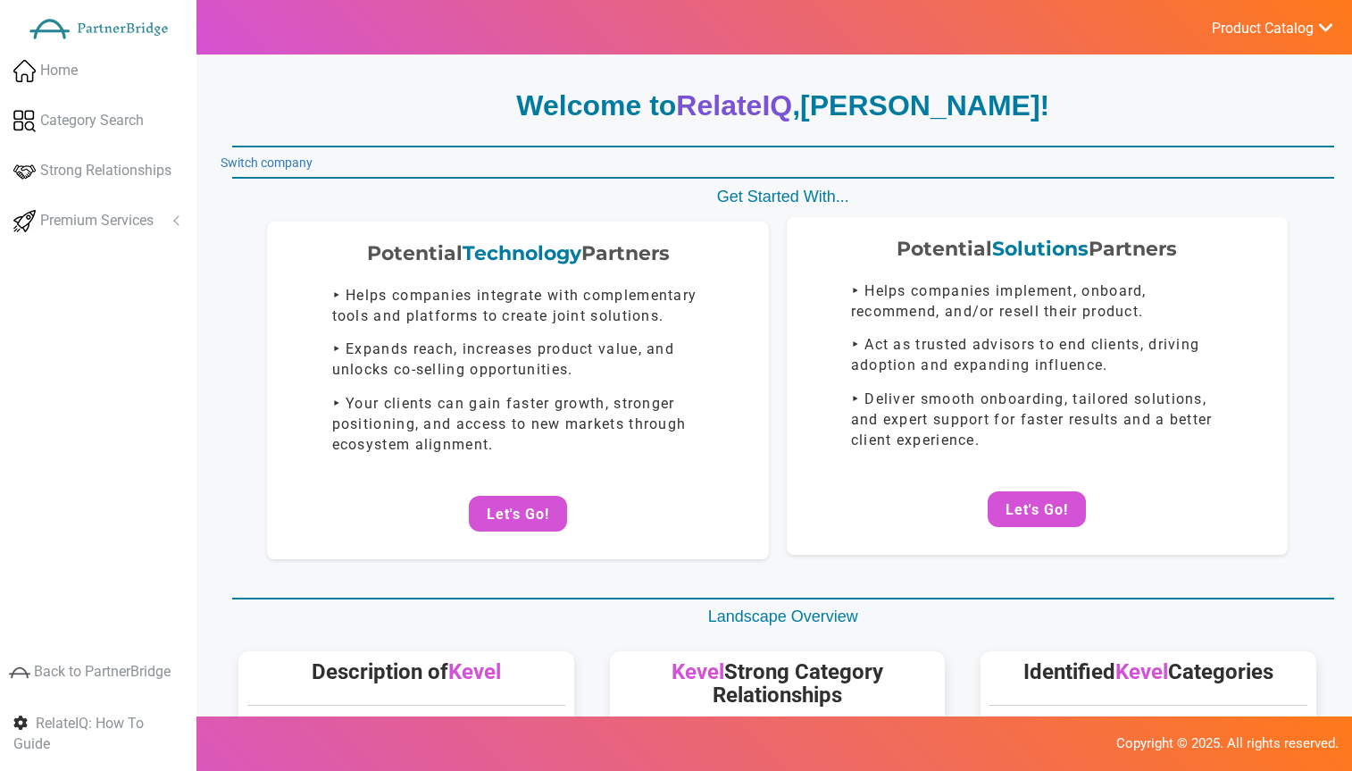
click at [814, 221] on div "Potential Solutions Partners ‣ Helps companies implement, onboard, recommend, a…" at bounding box center [1037, 385] width 501 height 337
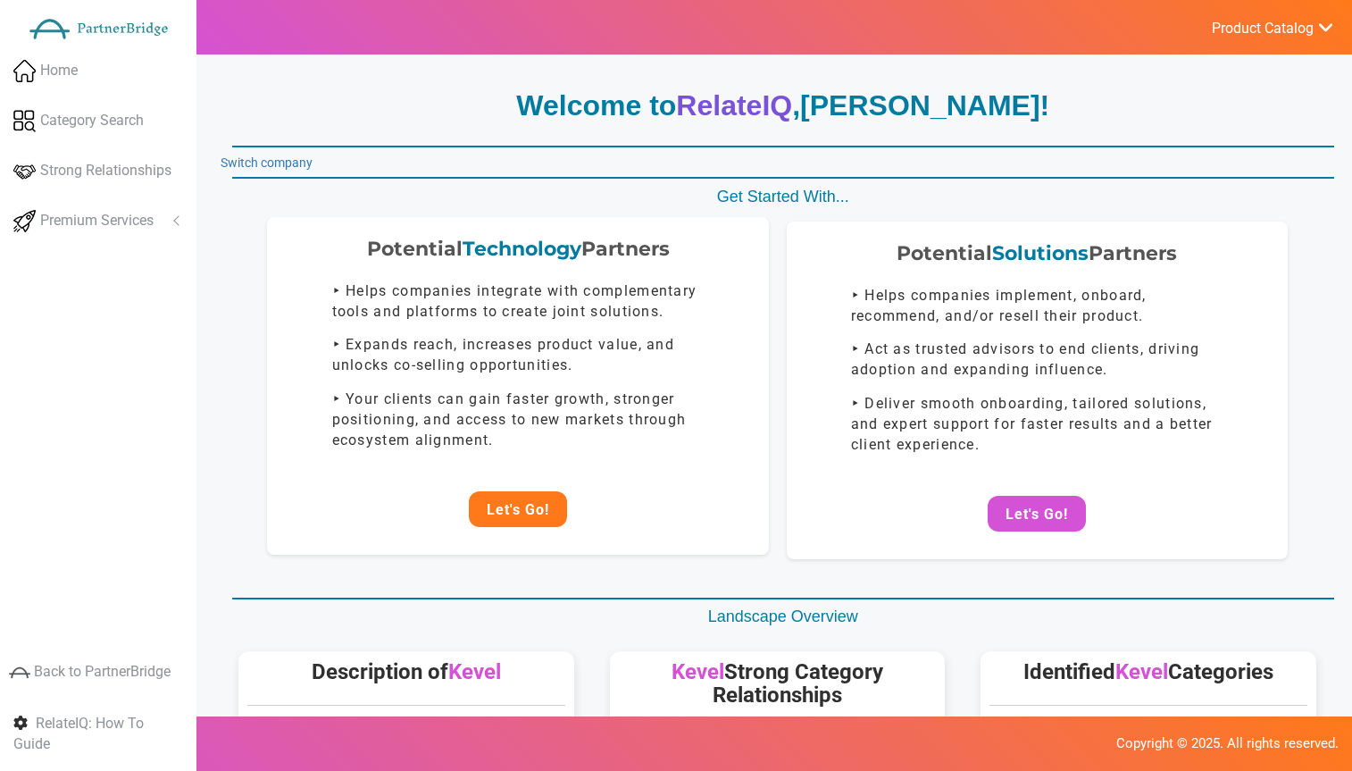
drag, startPoint x: 530, startPoint y: 490, endPoint x: 516, endPoint y: 507, distance: 22.3
click at [530, 490] on div "Potential Technology Partners ‣ Helps companies integrate with complementary to…" at bounding box center [517, 385] width 501 height 337
click at [516, 508] on button "Let's Go!" at bounding box center [518, 509] width 98 height 36
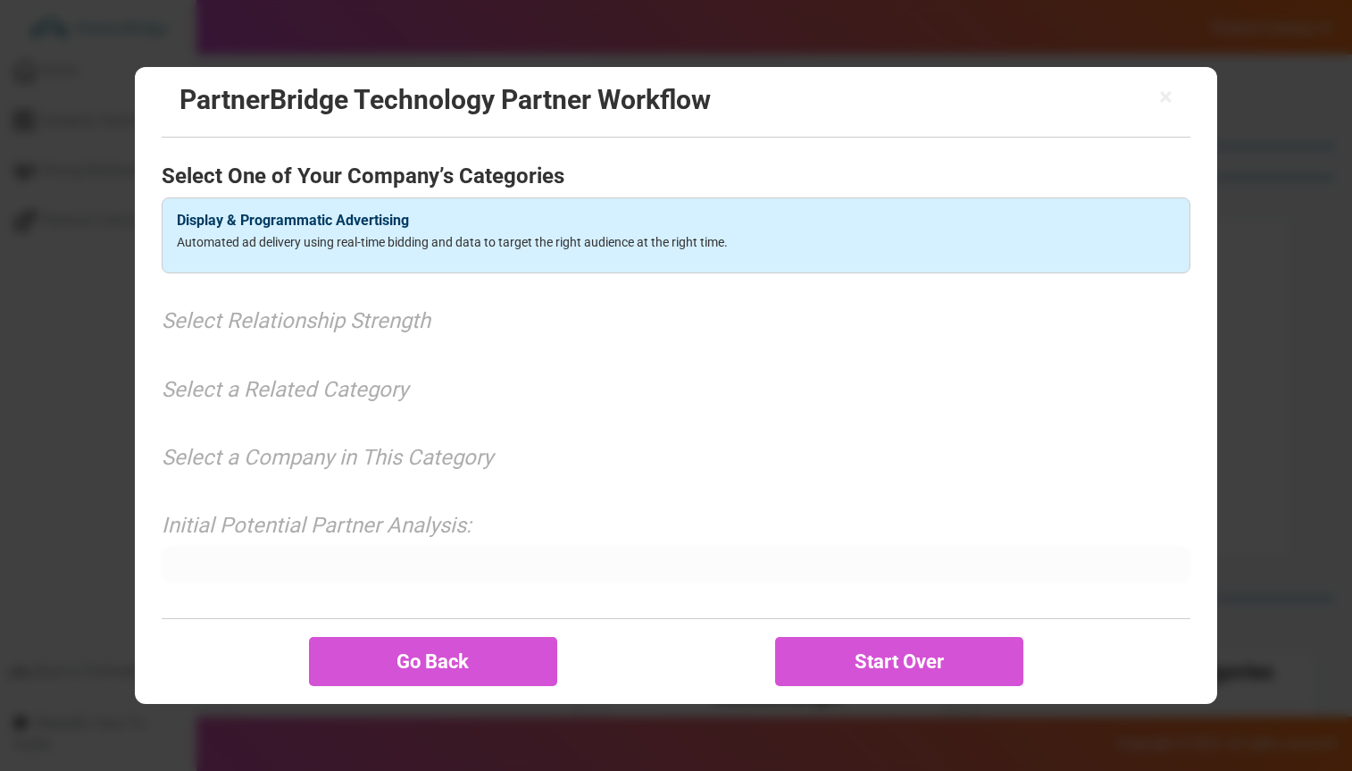
click at [437, 255] on div "Display & Programmatic Advertising Automated ad delivery using real-time biddin…" at bounding box center [676, 235] width 1028 height 77
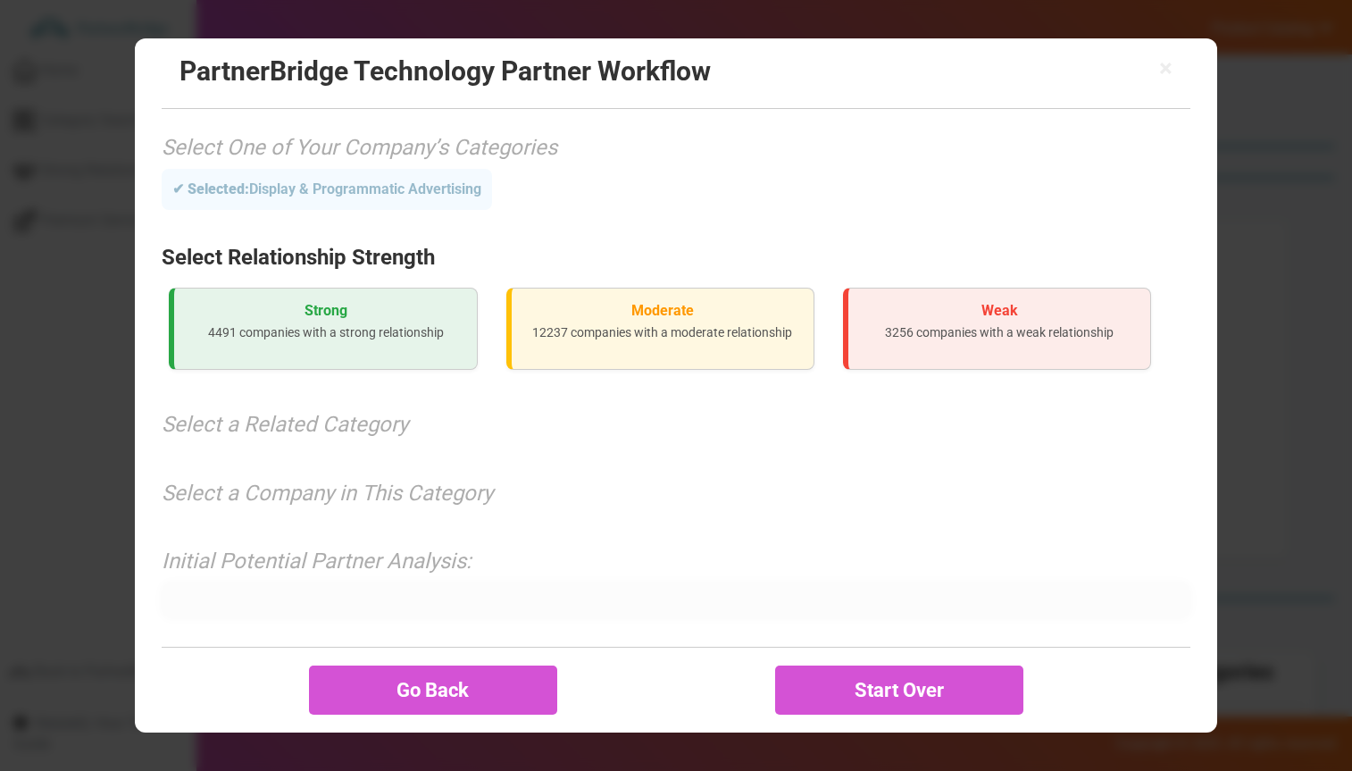
click at [372, 323] on p "4491 companies with a strong relationship" at bounding box center [324, 332] width 273 height 18
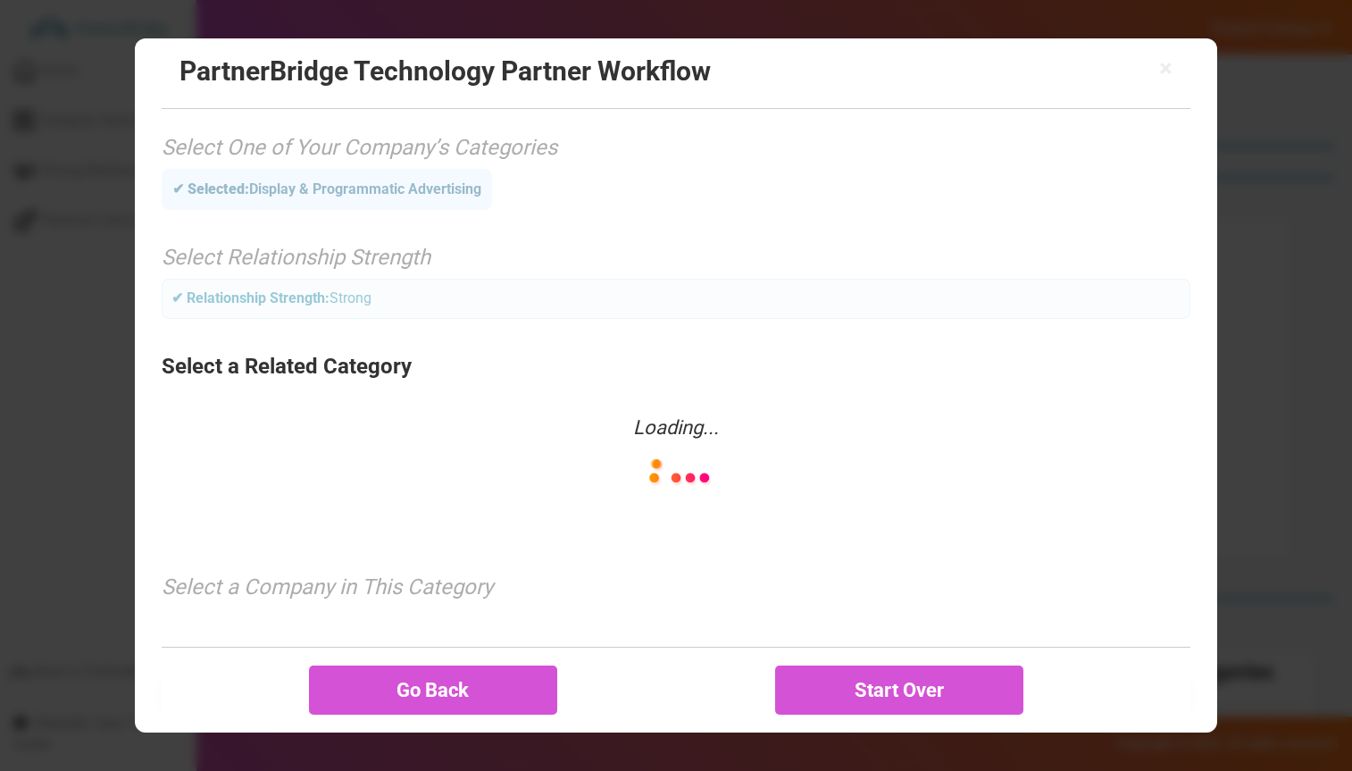
scroll to position [62, 0]
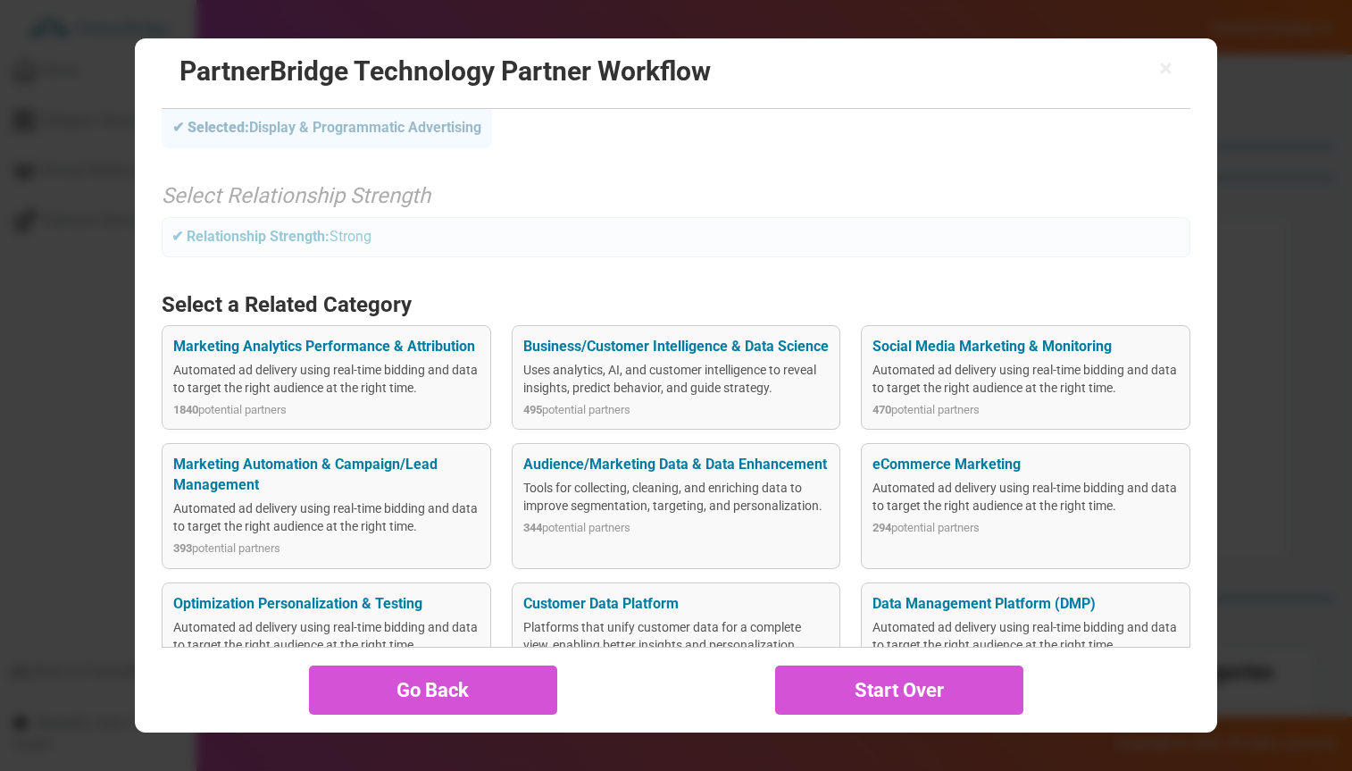
click at [665, 513] on div "Tools for collecting, cleaning, and enriching data to improve segmentation, tar…" at bounding box center [676, 497] width 306 height 36
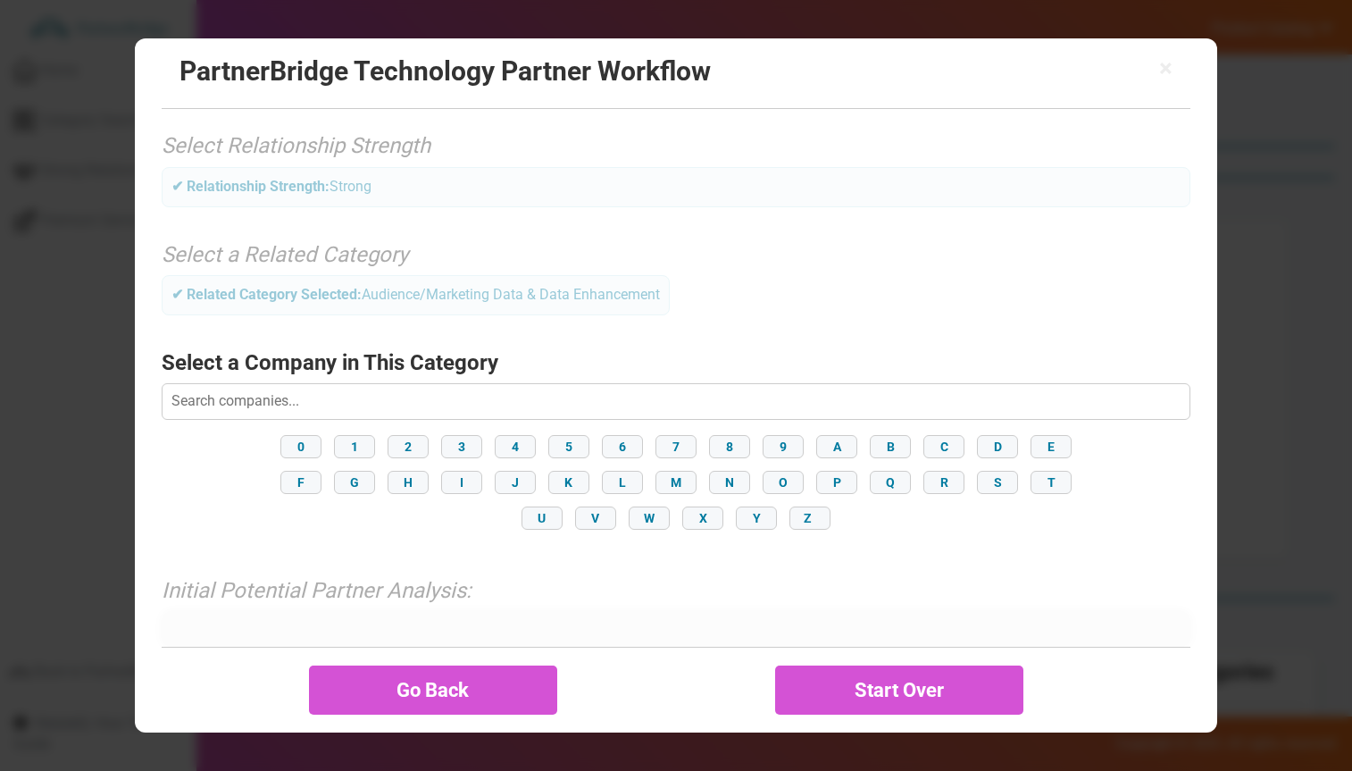
scroll to position [147, 0]
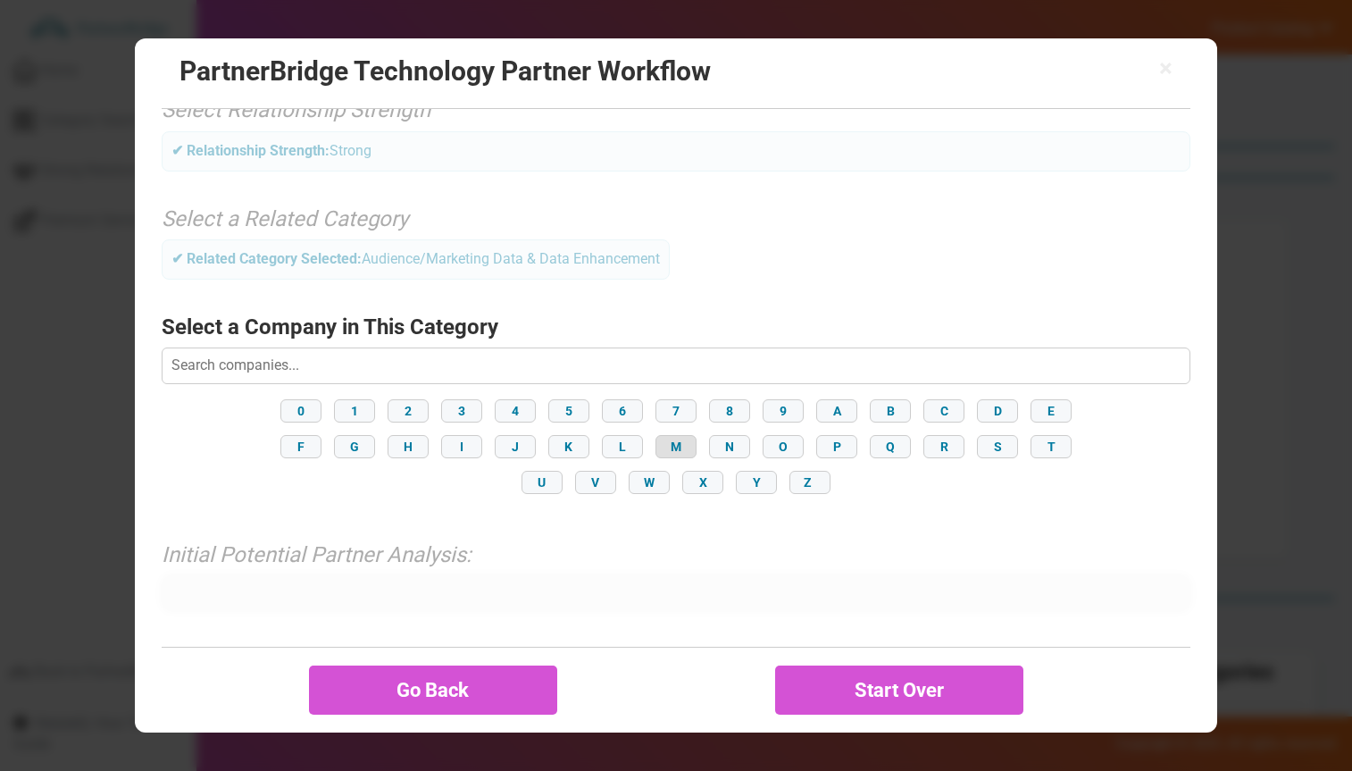
click at [675, 440] on button "M" at bounding box center [676, 446] width 41 height 23
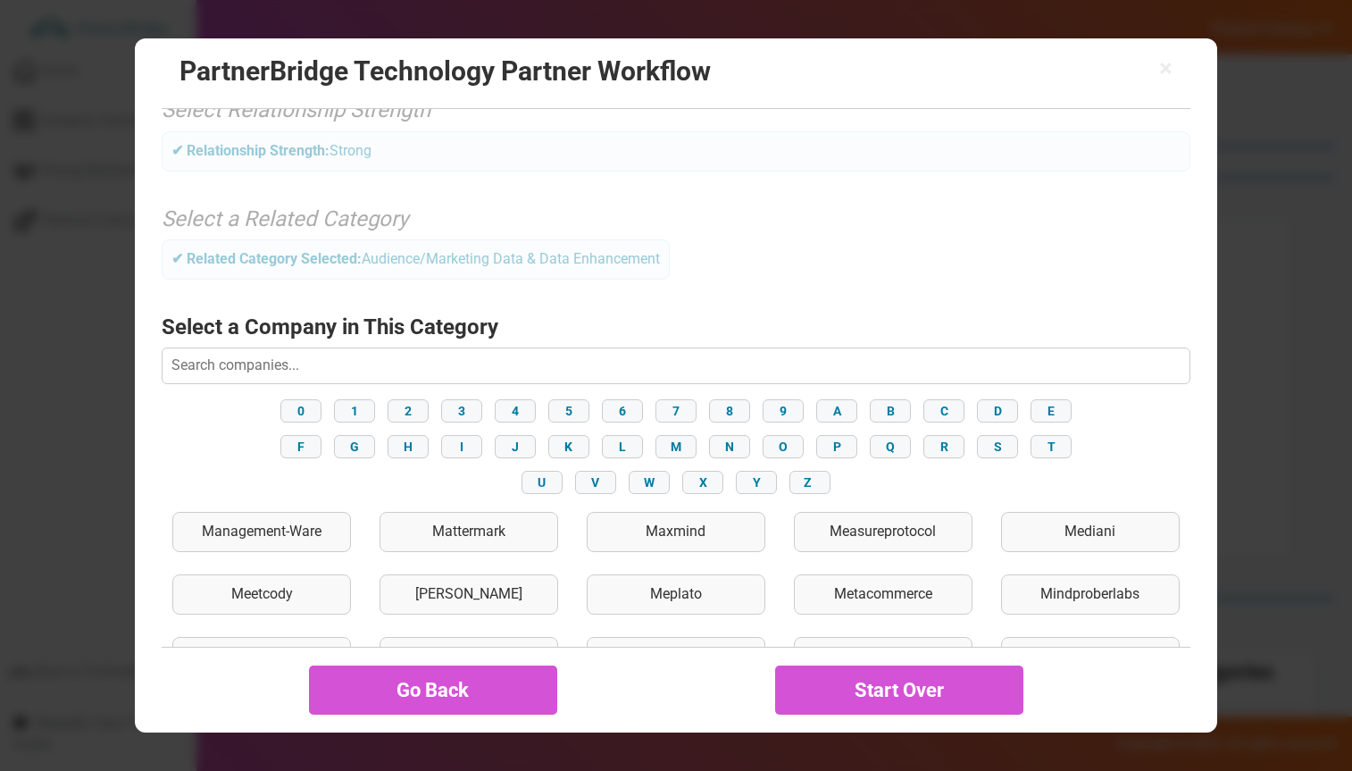
click at [481, 553] on div "Management-Ware Mattermark Maxmind Measureprotocol Mediani Meetcody Melissa Mep…" at bounding box center [676, 625] width 1028 height 236
click at [478, 540] on div "Mattermark" at bounding box center [469, 532] width 179 height 40
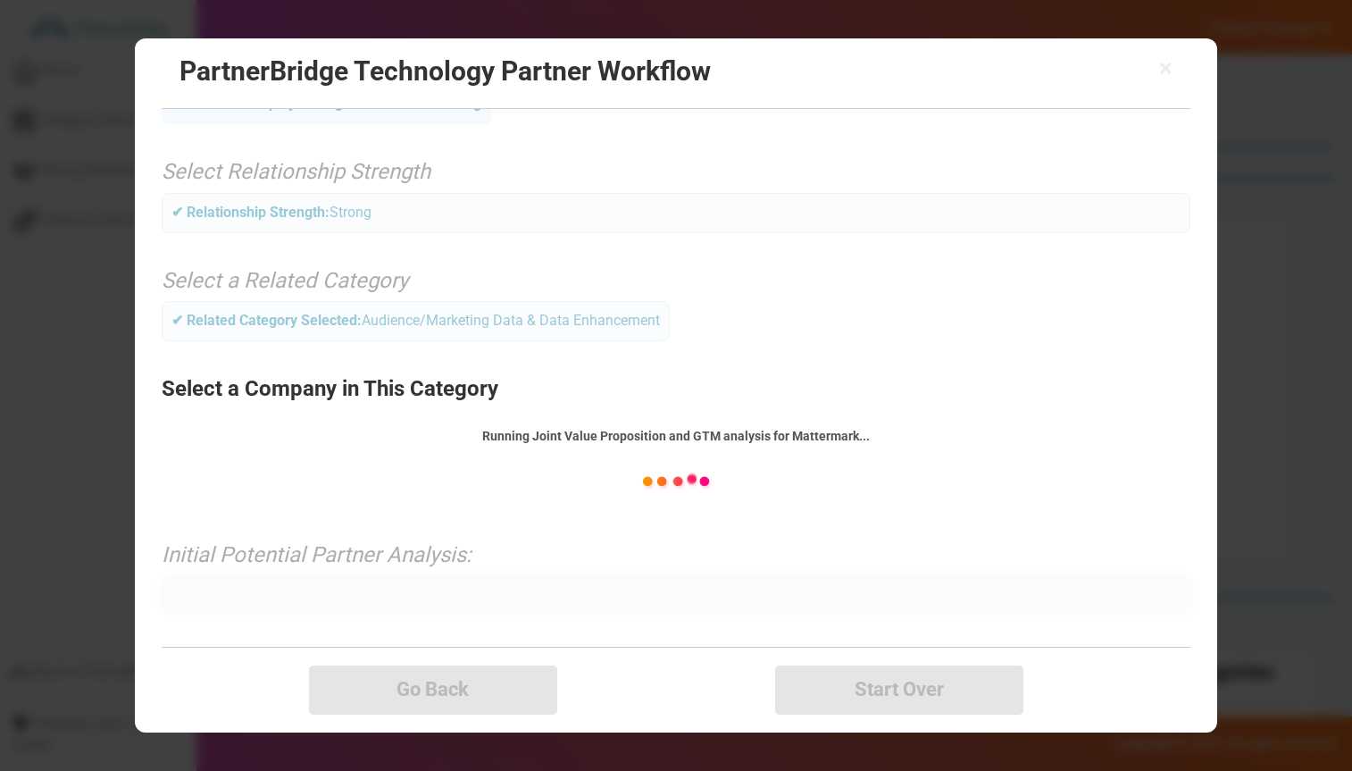
click at [829, 433] on div "Running Joint Value Proposition and GTM analysis for Mattermark..." at bounding box center [676, 436] width 1028 height 18
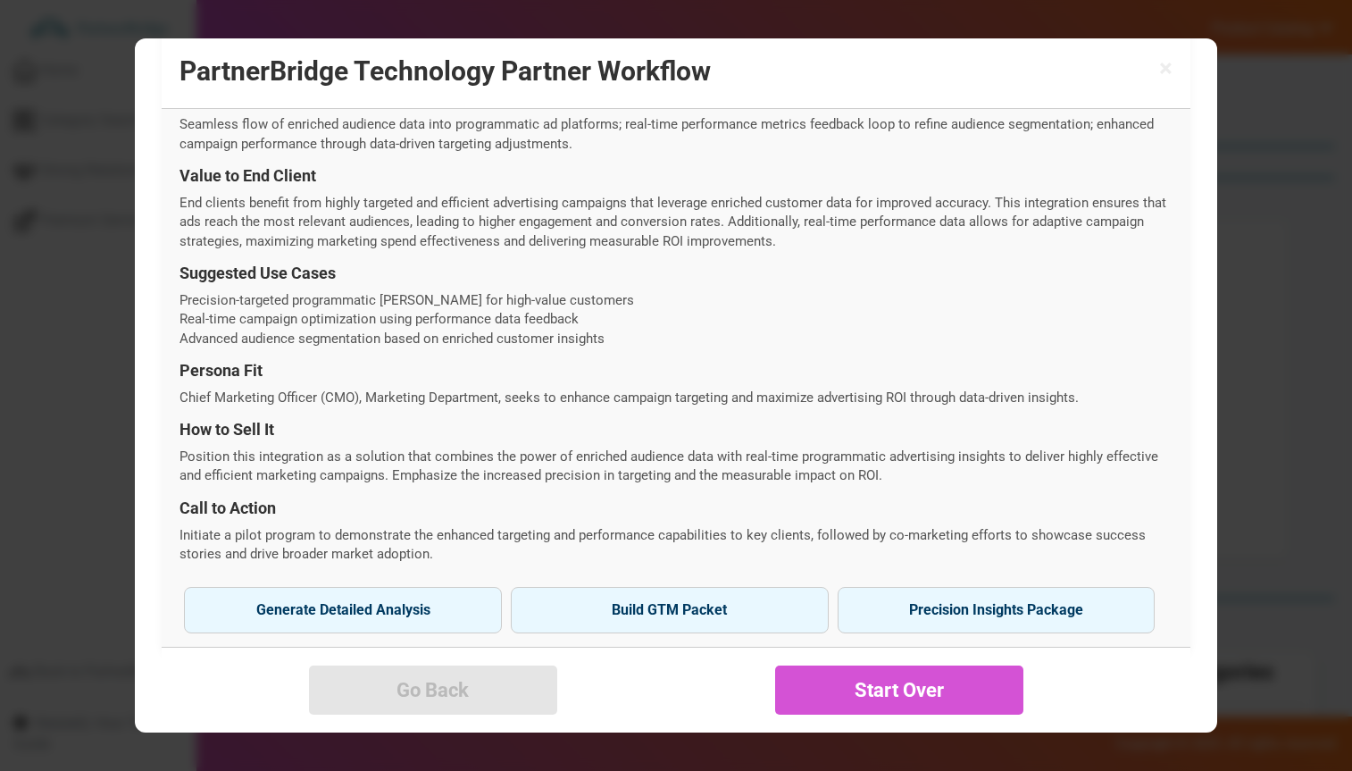
scroll to position [585, 0]
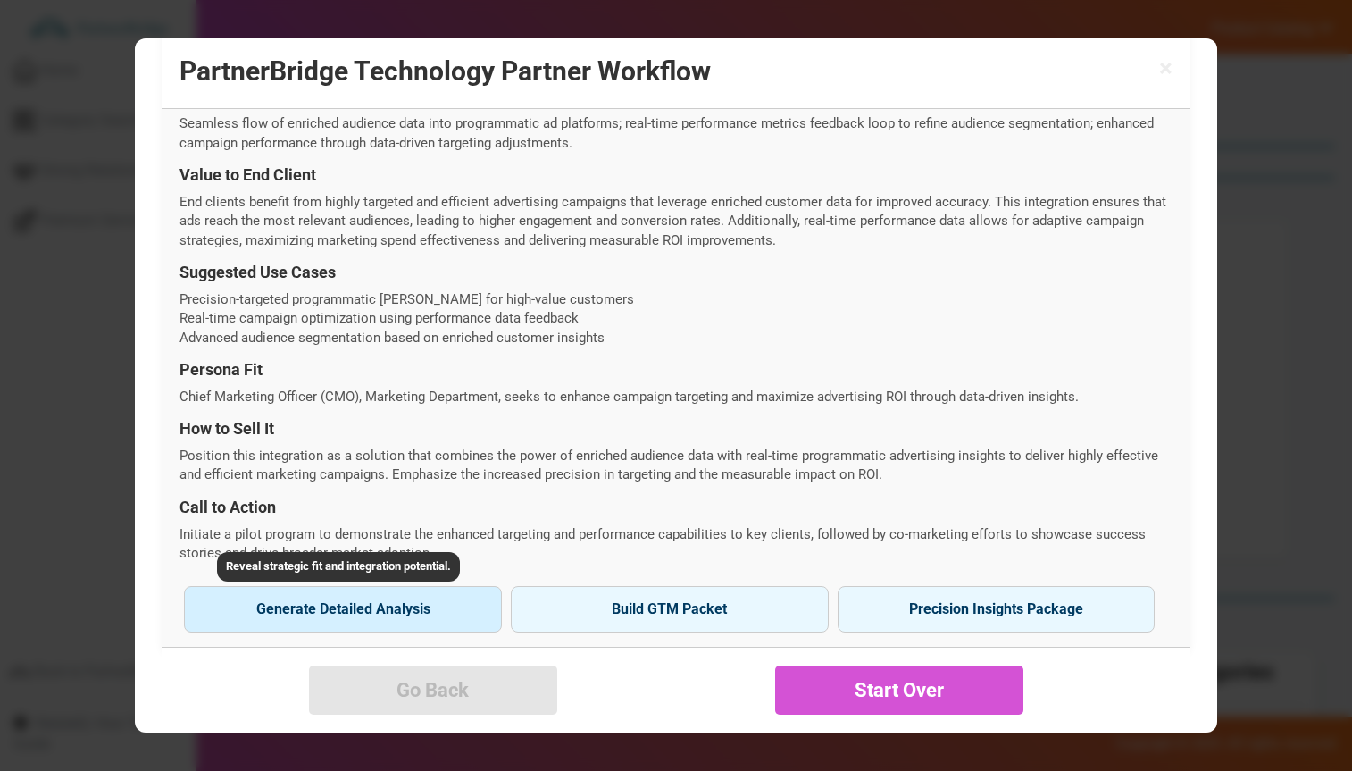
click at [398, 601] on button "Generate Detailed Analysis Reveal strategic fit and integration potential." at bounding box center [343, 609] width 318 height 46
click at [380, 609] on button "Generate Detailed Analysis Reveal strategic fit and integration potential." at bounding box center [343, 609] width 318 height 46
click at [385, 598] on button "Generate Detailed Analysis Reveal strategic fit and integration potential." at bounding box center [343, 608] width 318 height 46
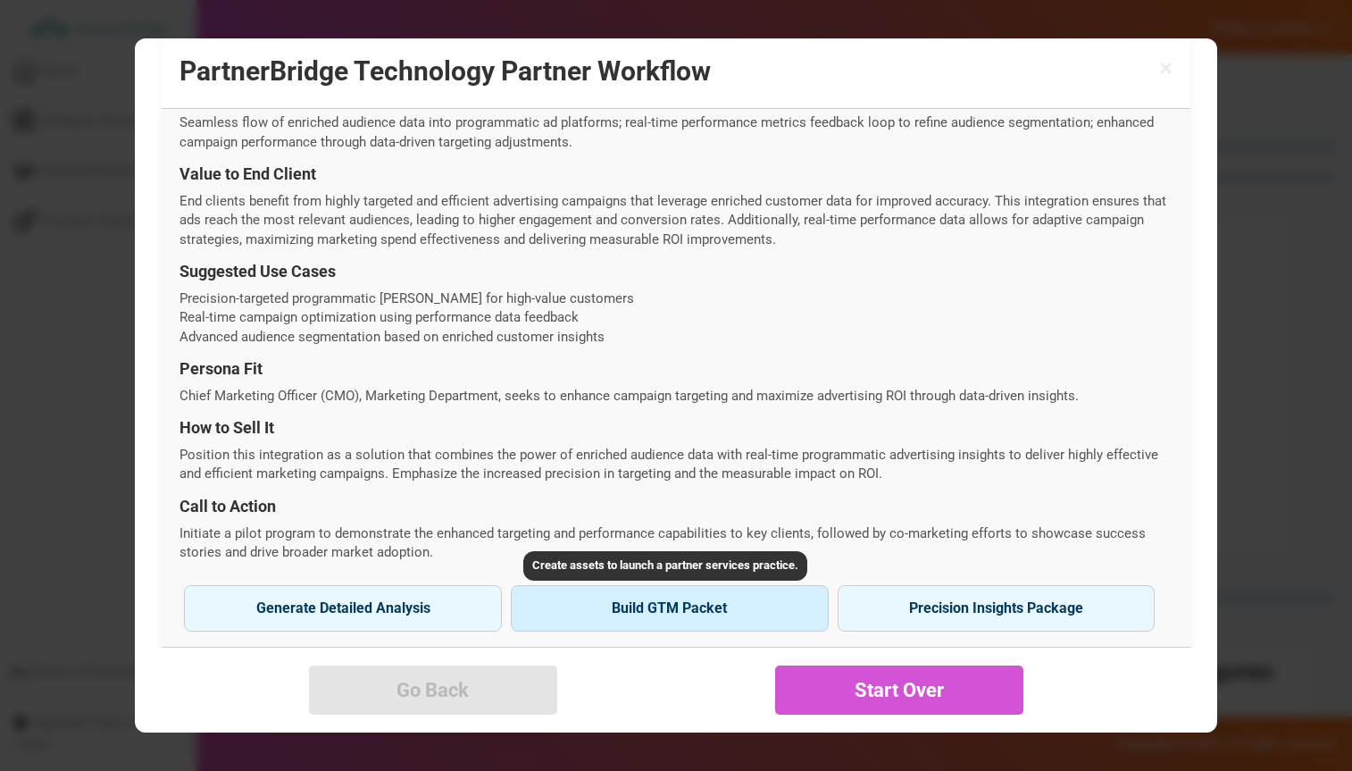
click at [624, 615] on button "Build GTM Packet" at bounding box center [670, 608] width 318 height 46
type input "Mattermark"
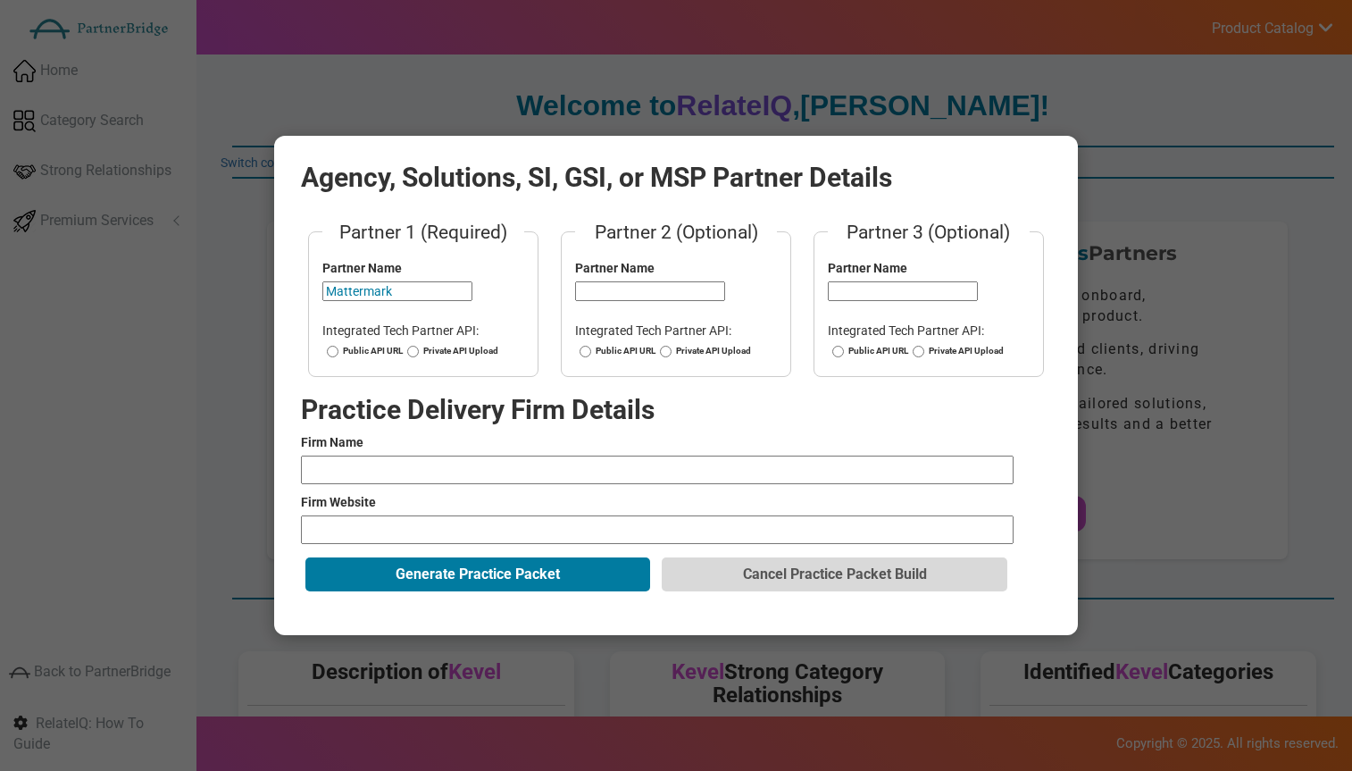
click at [345, 349] on label "Public API URL" at bounding box center [362, 351] width 80 height 13
click at [339, 349] on input "Public API URL" at bounding box center [333, 351] width 12 height 13
radio input "true"
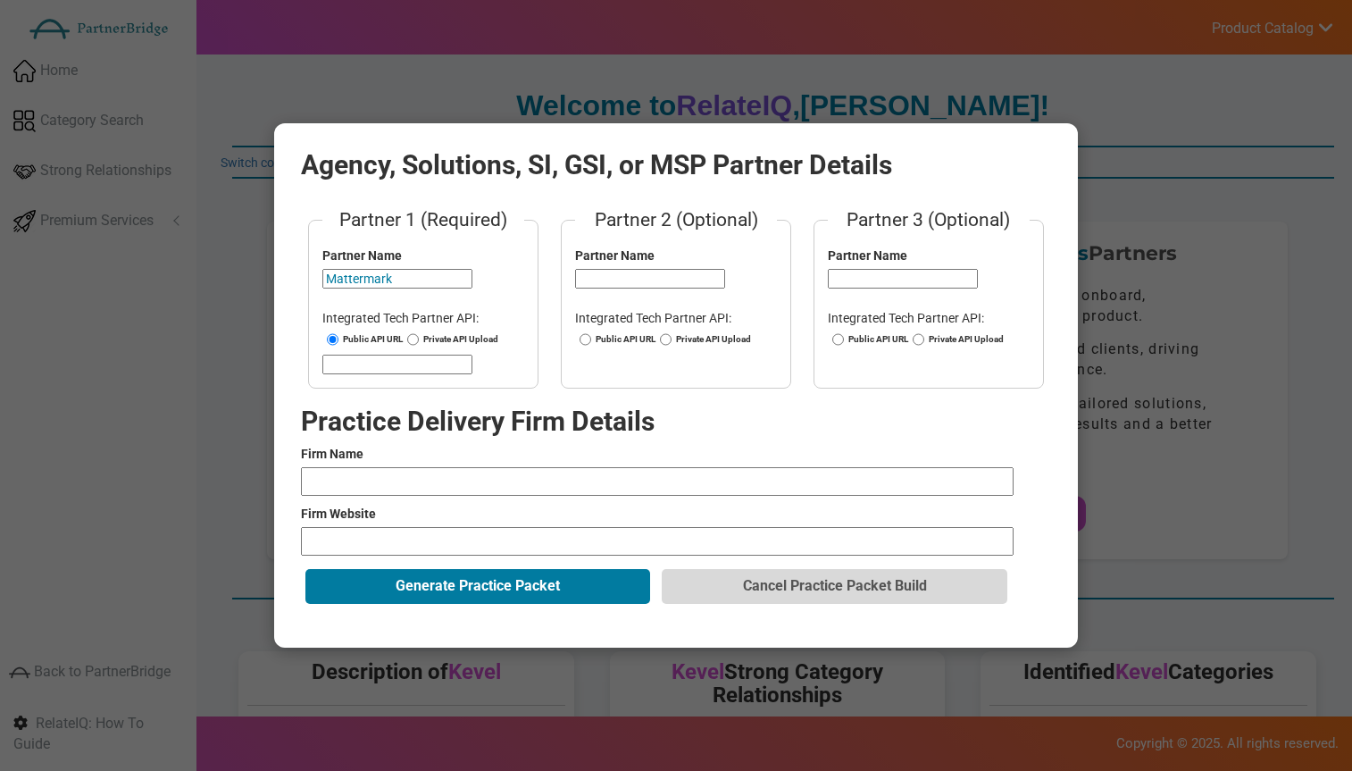
click at [381, 283] on input "Mattermark" at bounding box center [397, 279] width 150 height 20
click at [428, 356] on input "url" at bounding box center [397, 365] width 150 height 20
paste input "https://mattermark.com/api/"
type input "https://mattermark.com/api/"
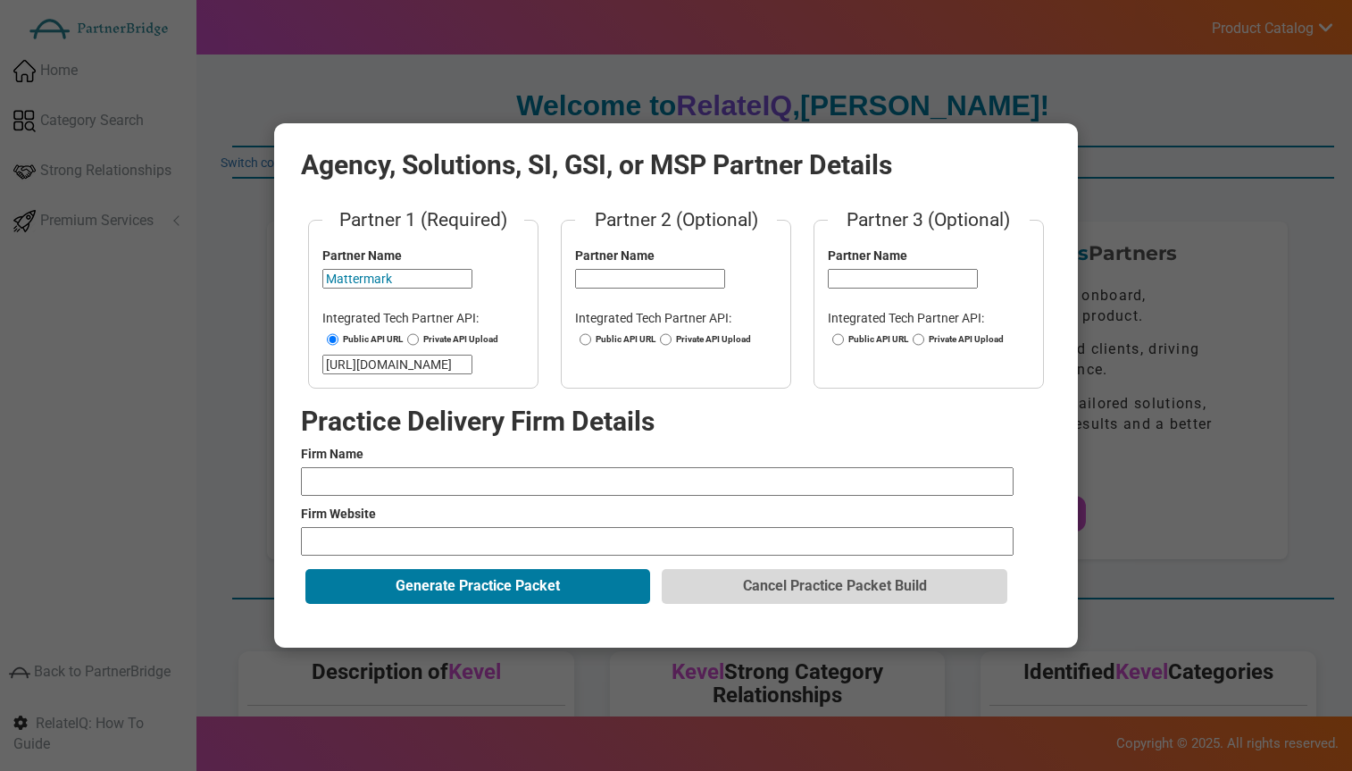
drag, startPoint x: 440, startPoint y: 422, endPoint x: 440, endPoint y: 451, distance: 29.5
click at [441, 424] on h2 "Practice Delivery Firm Details" at bounding box center [676, 420] width 750 height 29
drag, startPoint x: 442, startPoint y: 472, endPoint x: 445, endPoint y: 482, distance: 11.0
click at [443, 473] on input "text" at bounding box center [657, 481] width 713 height 29
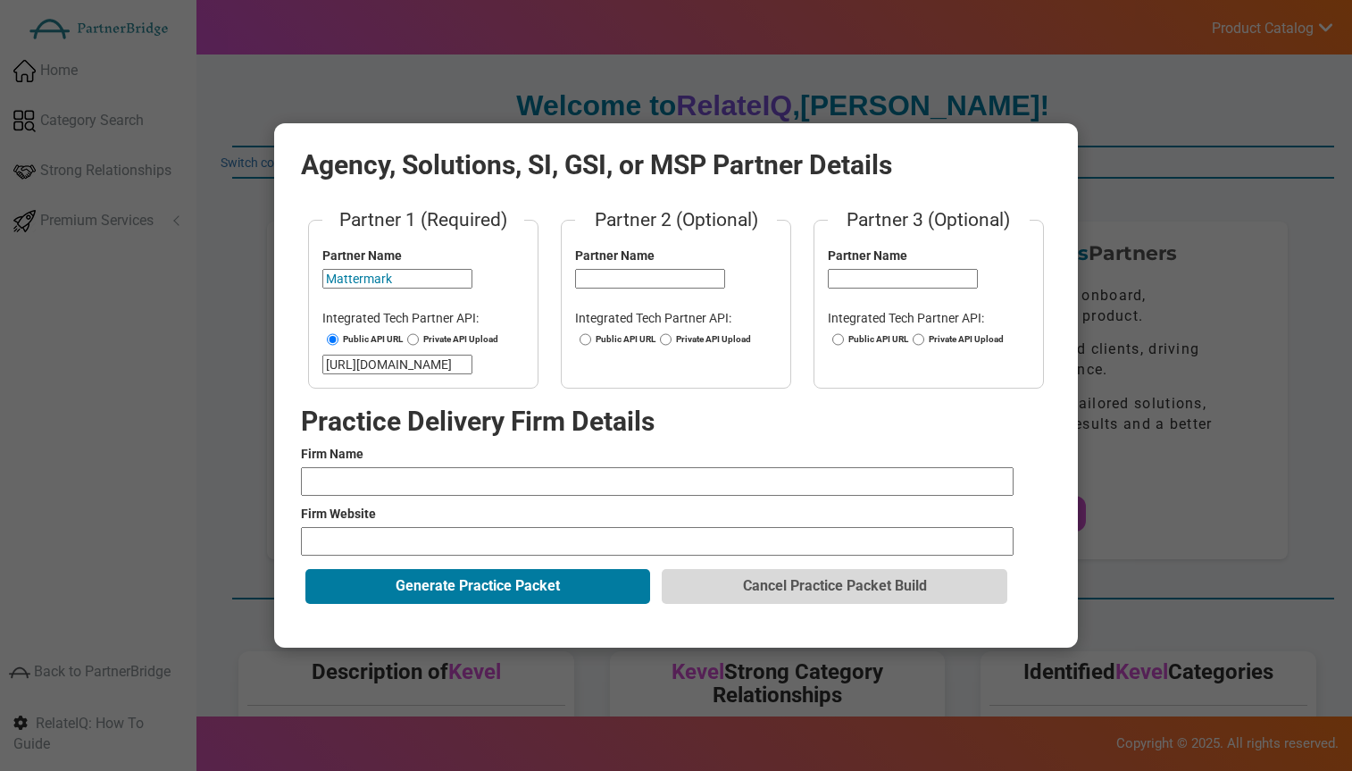
click at [446, 490] on input "text" at bounding box center [657, 481] width 713 height 29
type input "CXperts"
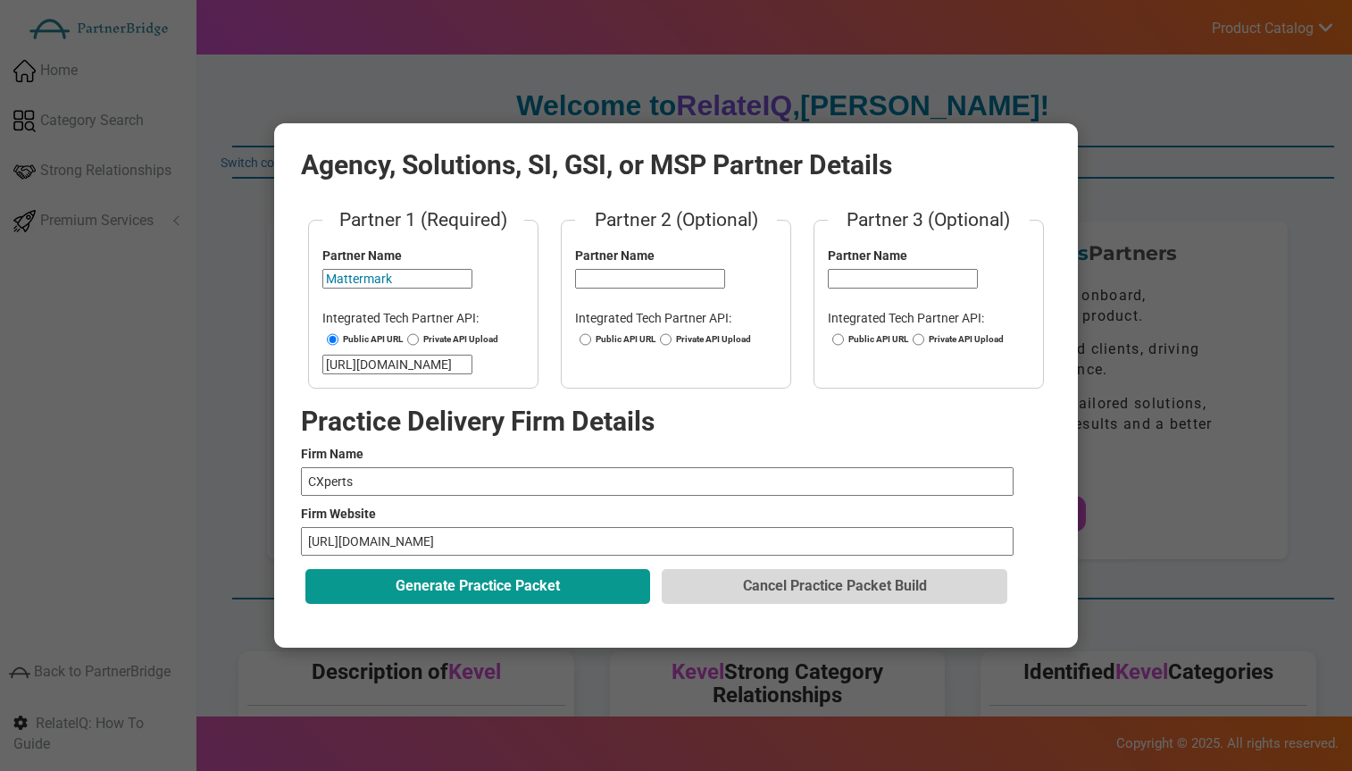
type input "https://www.cxperts.io"
click at [513, 577] on button "Generate Practice Packet" at bounding box center [478, 586] width 345 height 34
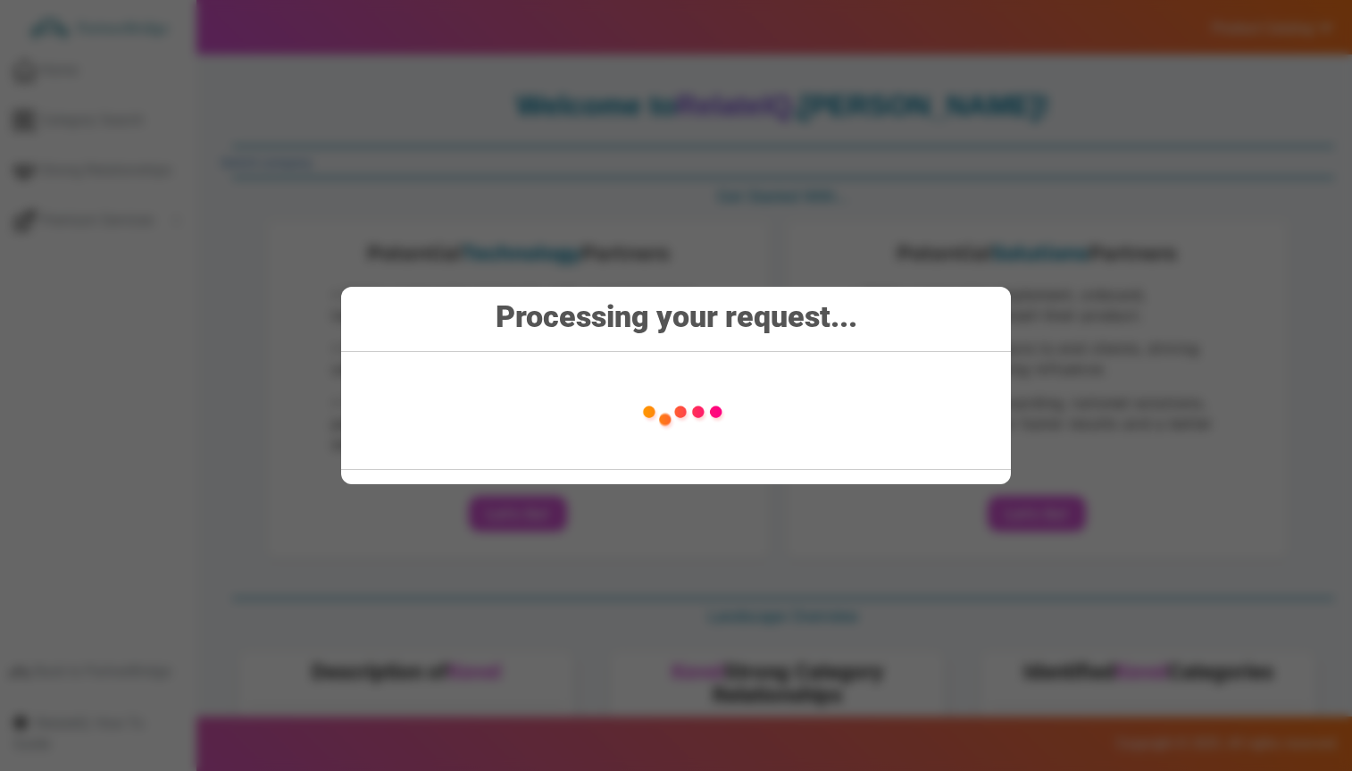
click at [620, 413] on img at bounding box center [681, 410] width 252 height 89
drag, startPoint x: 542, startPoint y: 312, endPoint x: 826, endPoint y: 324, distance: 284.3
click at [826, 324] on strong "Processing your request..." at bounding box center [677, 316] width 362 height 36
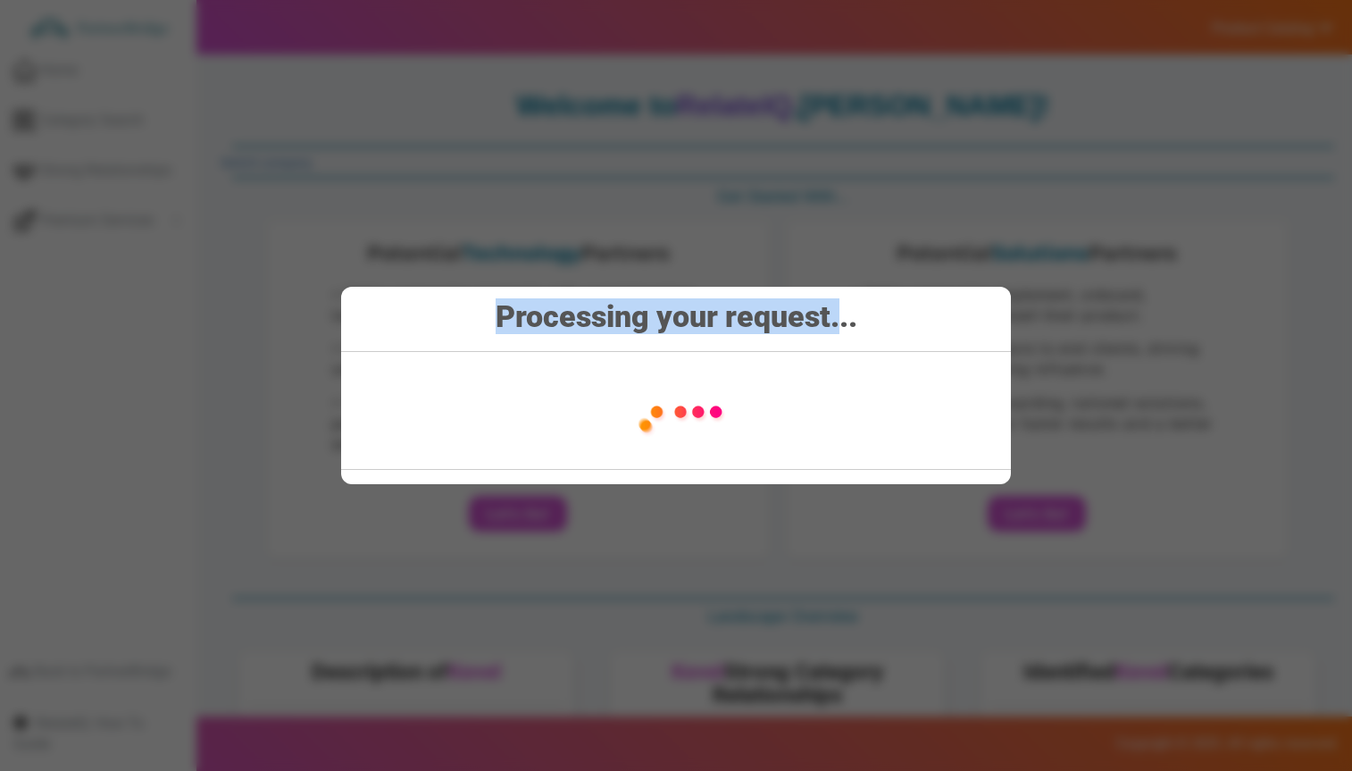
drag, startPoint x: 826, startPoint y: 324, endPoint x: 401, endPoint y: 313, distance: 425.4
click at [401, 313] on h2 "Processing your request..." at bounding box center [676, 310] width 670 height 46
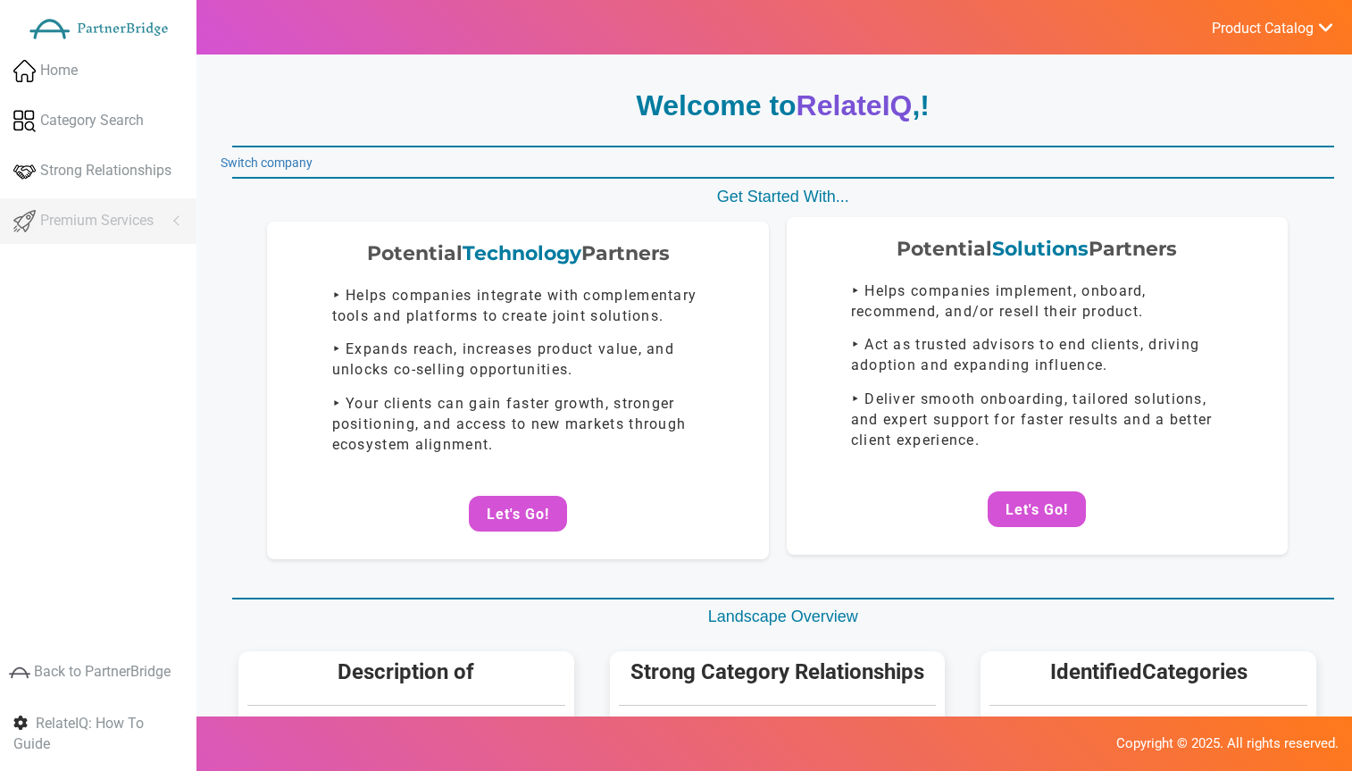
click at [824, 235] on div "Potential Solutions Partners" at bounding box center [1037, 249] width 465 height 28
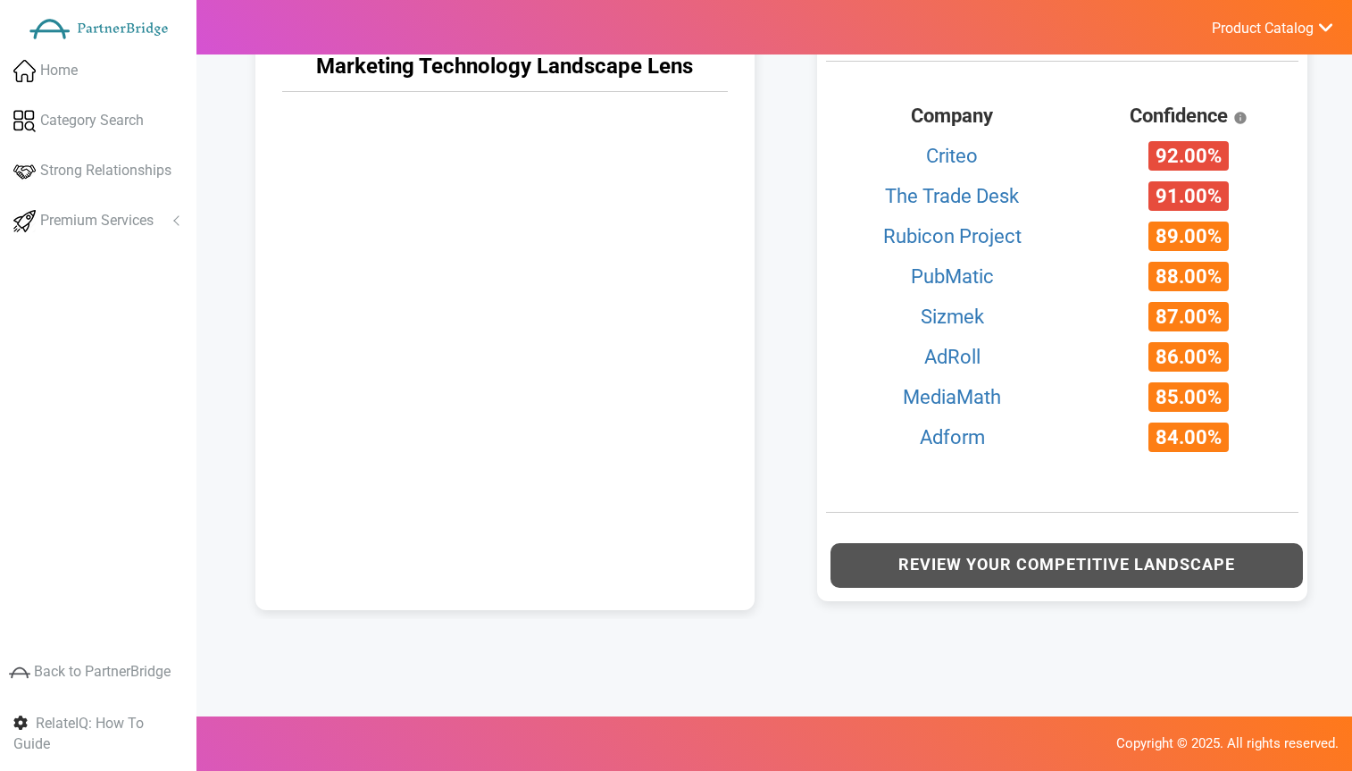
scroll to position [822, 0]
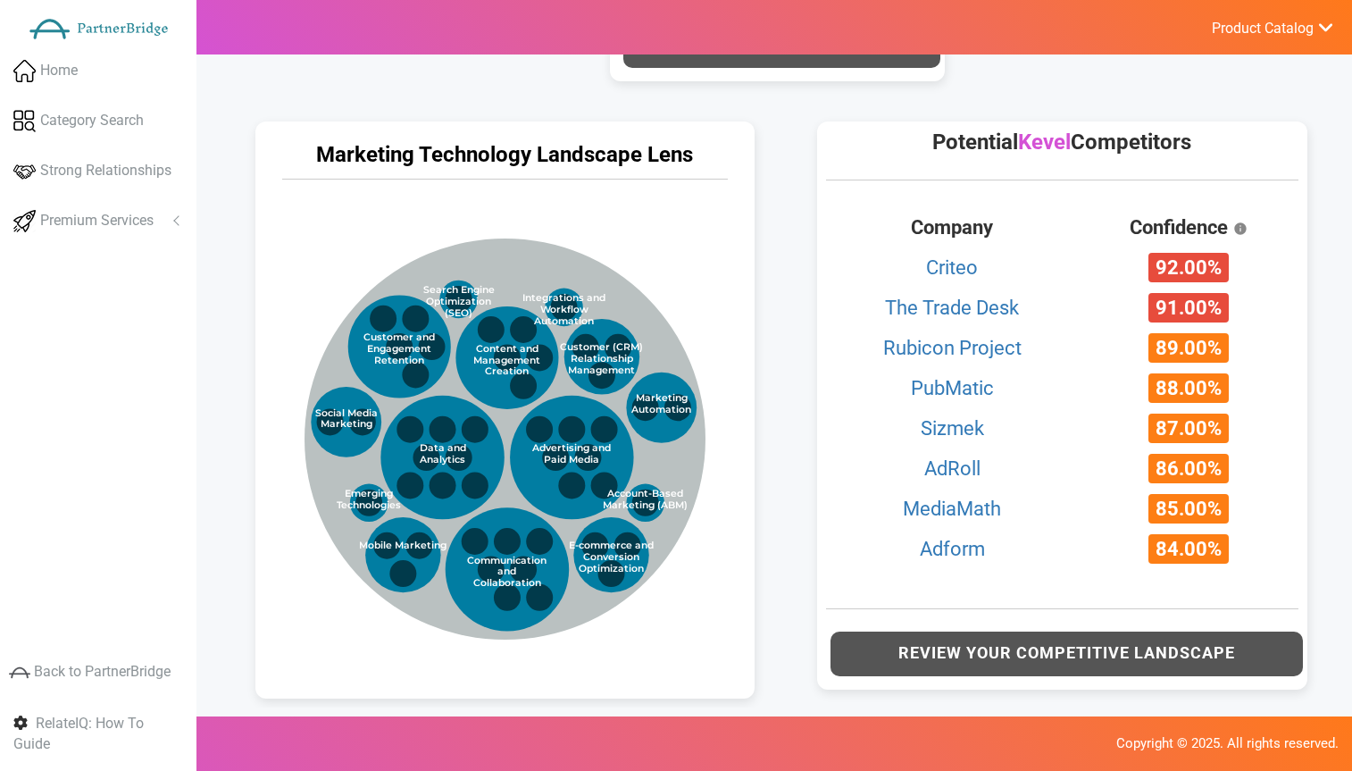
click at [649, 135] on div "Marketing Technology Landscape Lens Marketing Technology Categories Data and An…" at bounding box center [504, 409] width 499 height 576
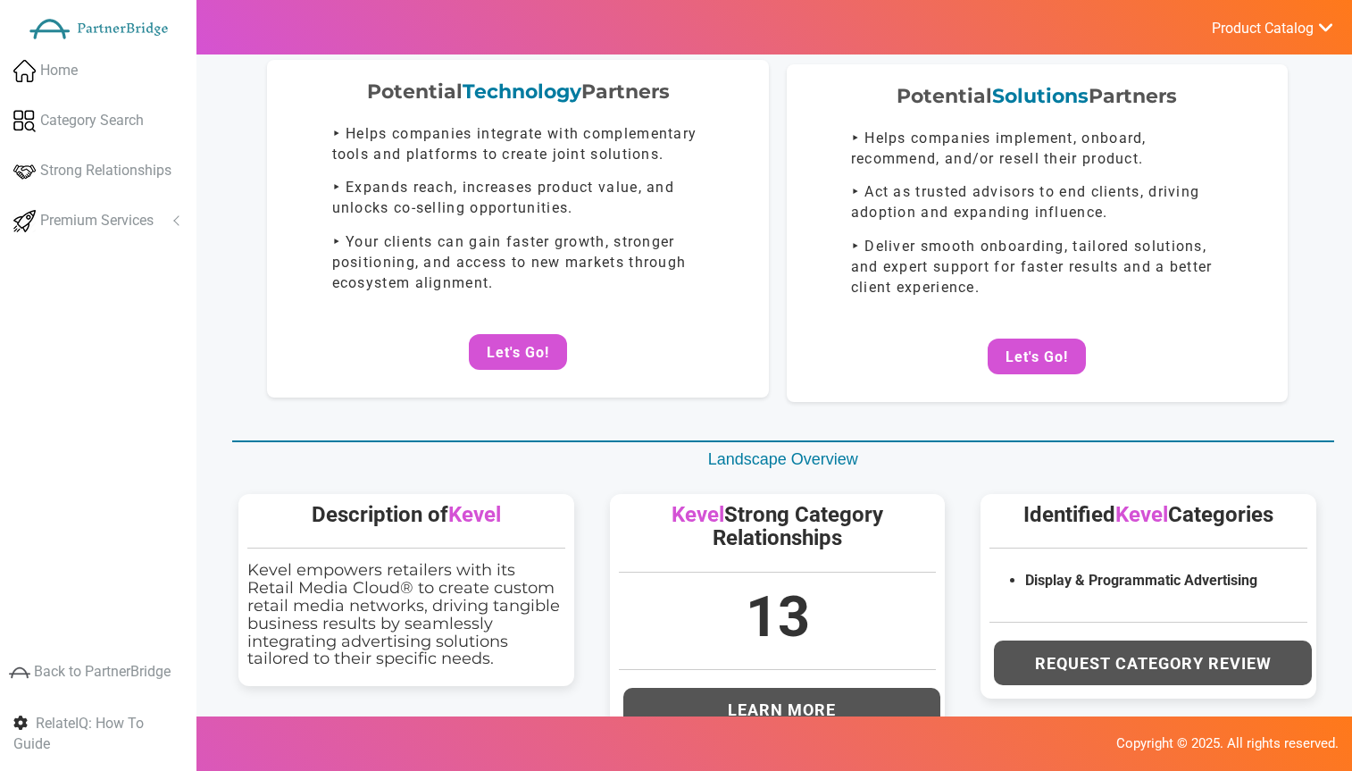
scroll to position [0, 0]
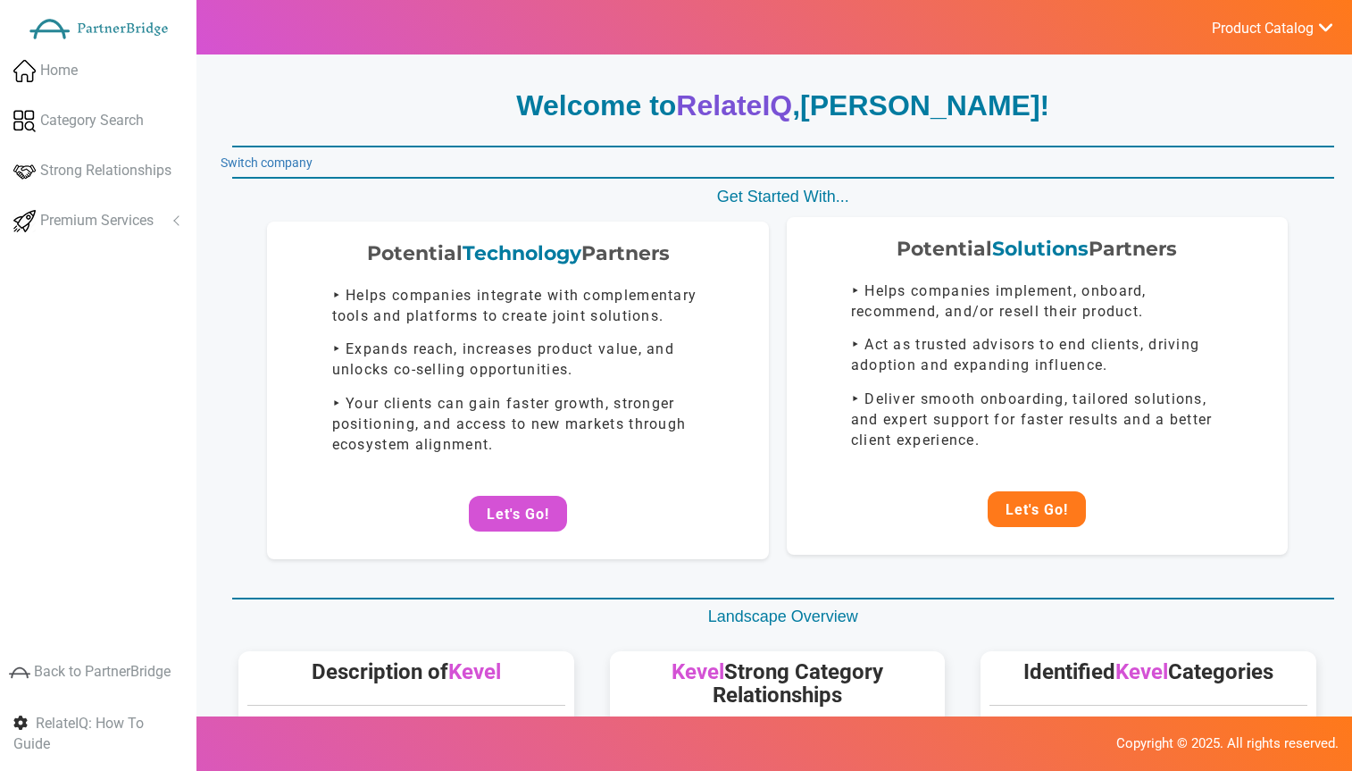
click at [1039, 516] on button "Let's Go!" at bounding box center [1037, 509] width 98 height 36
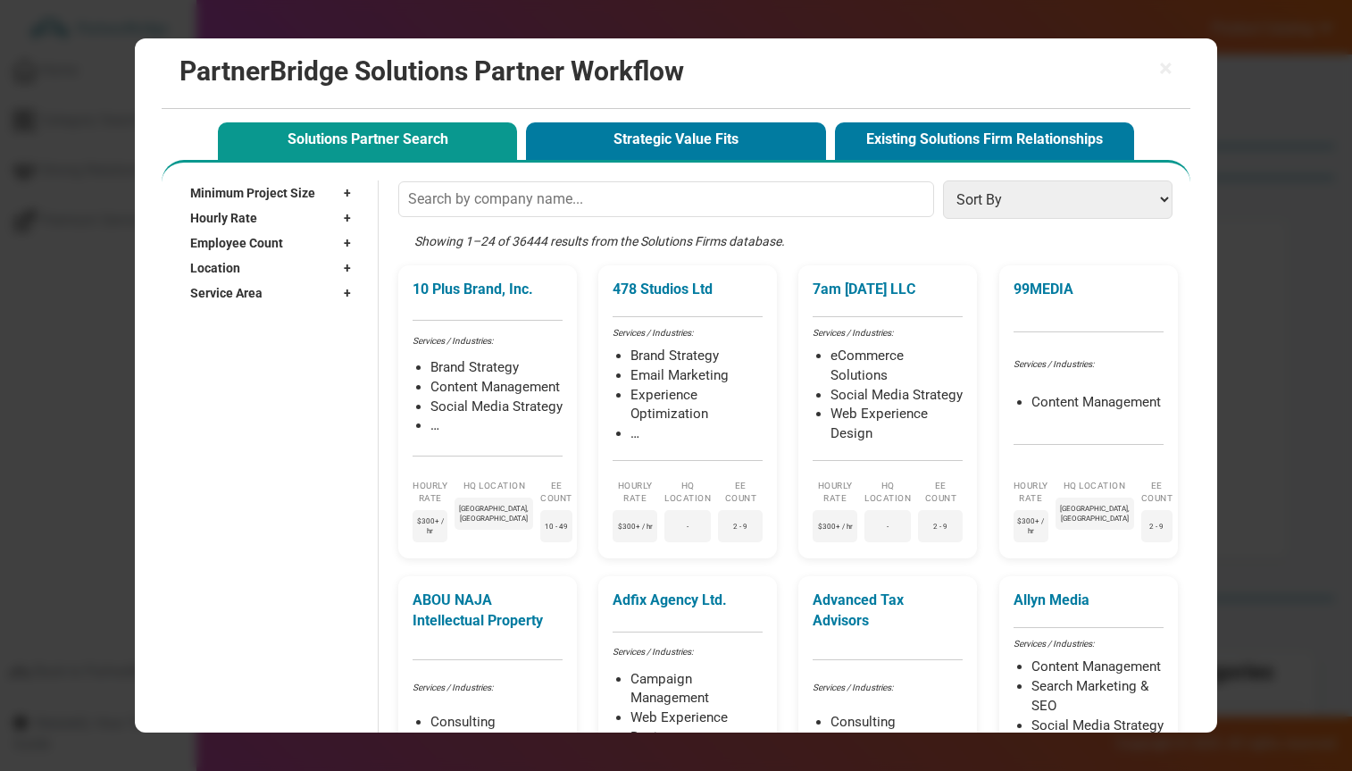
click at [539, 243] on div "Showing 1–24 of 36444 results from the Solutions Firms database." at bounding box center [789, 249] width 783 height 34
click at [544, 242] on div "Showing 1–24 of 36444 results from the Solutions Firms database." at bounding box center [789, 249] width 783 height 34
click at [354, 192] on span "+" at bounding box center [352, 193] width 16 height 18
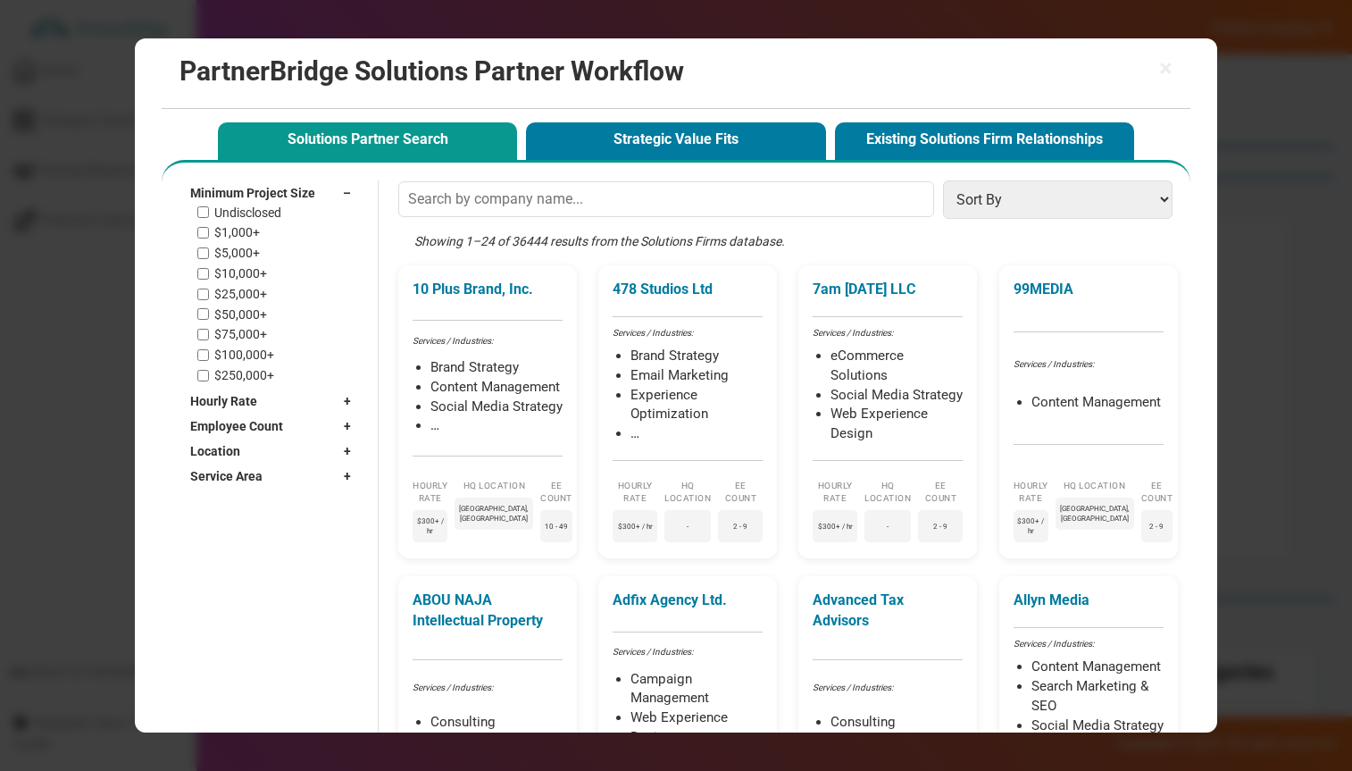
click at [232, 230] on label "$1,000+" at bounding box center [237, 232] width 46 height 15
click at [209, 230] on input "$1,000+" at bounding box center [203, 233] width 12 height 12
checkbox input "true"
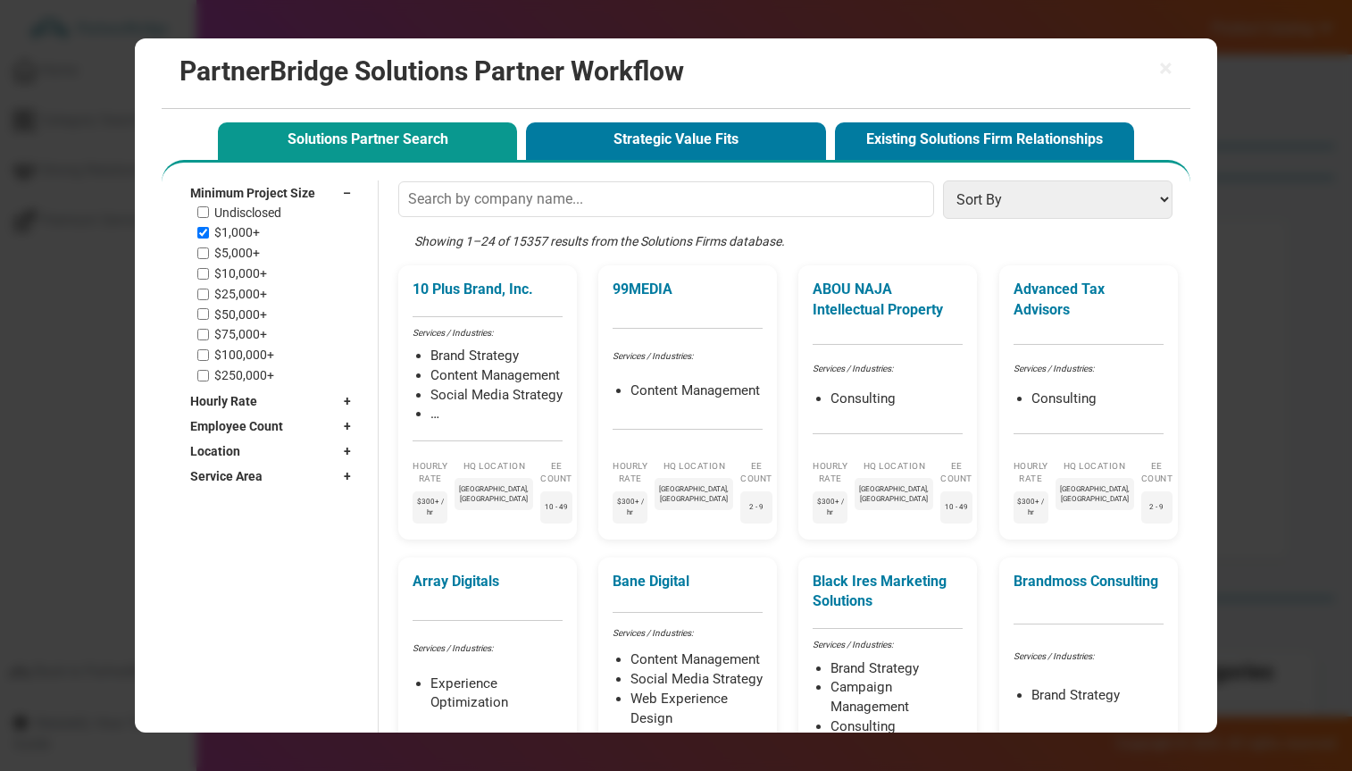
click at [239, 249] on label "$5,000+" at bounding box center [237, 253] width 46 height 15
click at [209, 249] on input "$5,000+" at bounding box center [203, 253] width 12 height 12
checkbox input "true"
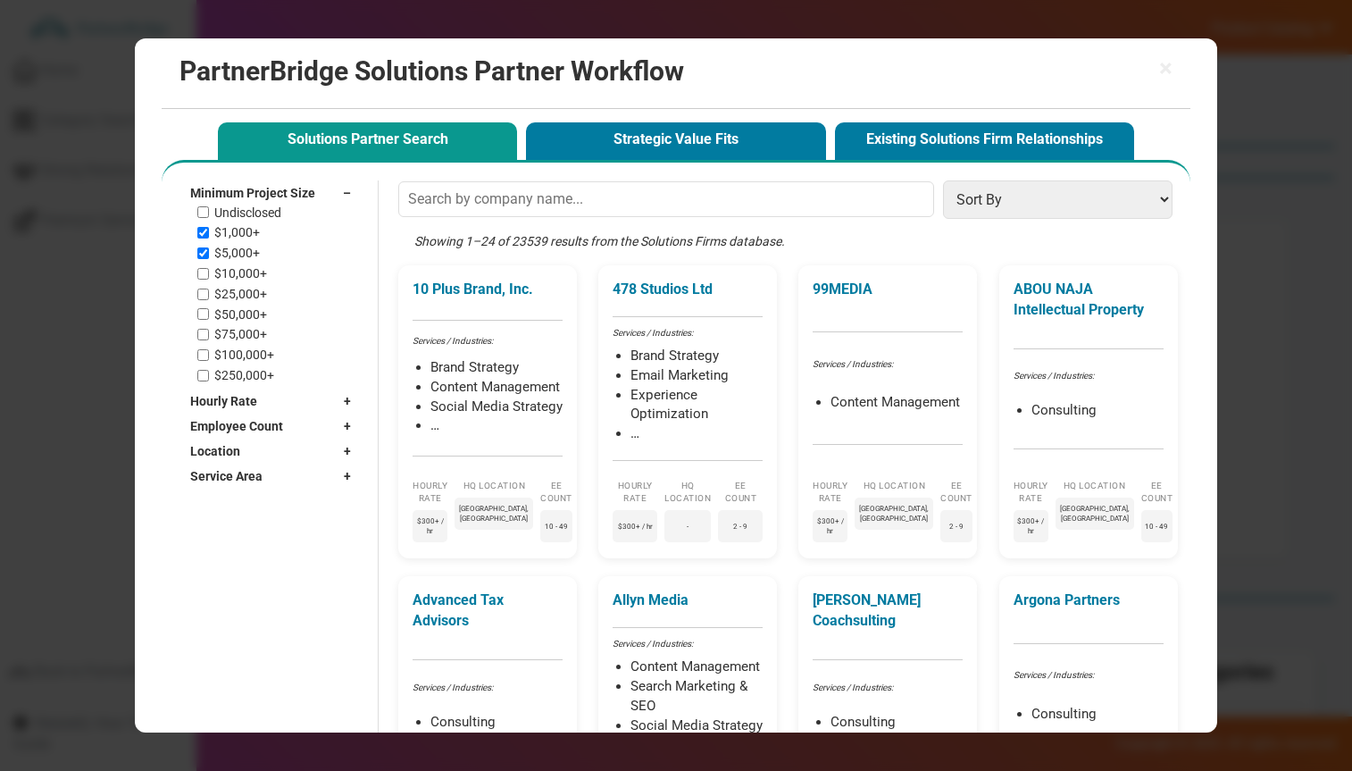
click at [314, 189] on div "Minimum Project Size –" at bounding box center [275, 192] width 170 height 25
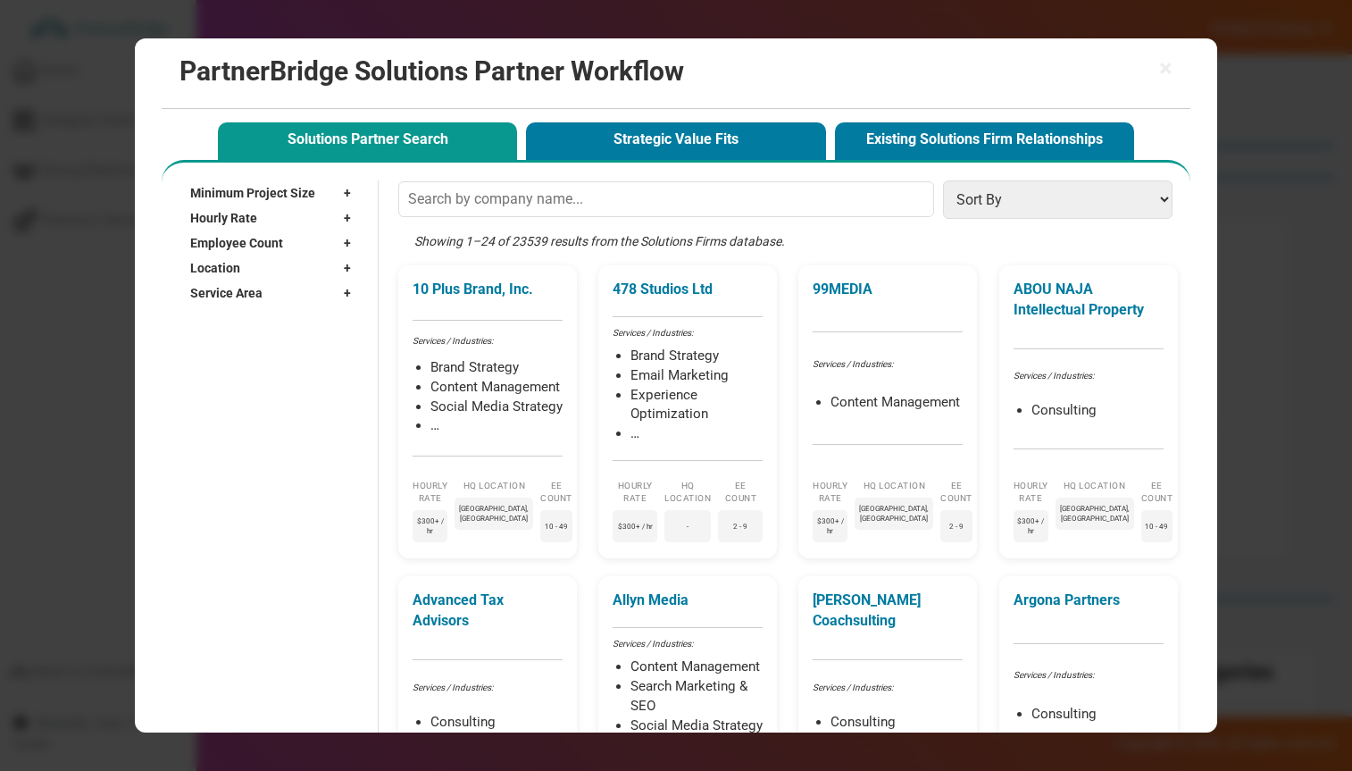
click at [306, 225] on div "Hourly Rate +" at bounding box center [275, 217] width 170 height 25
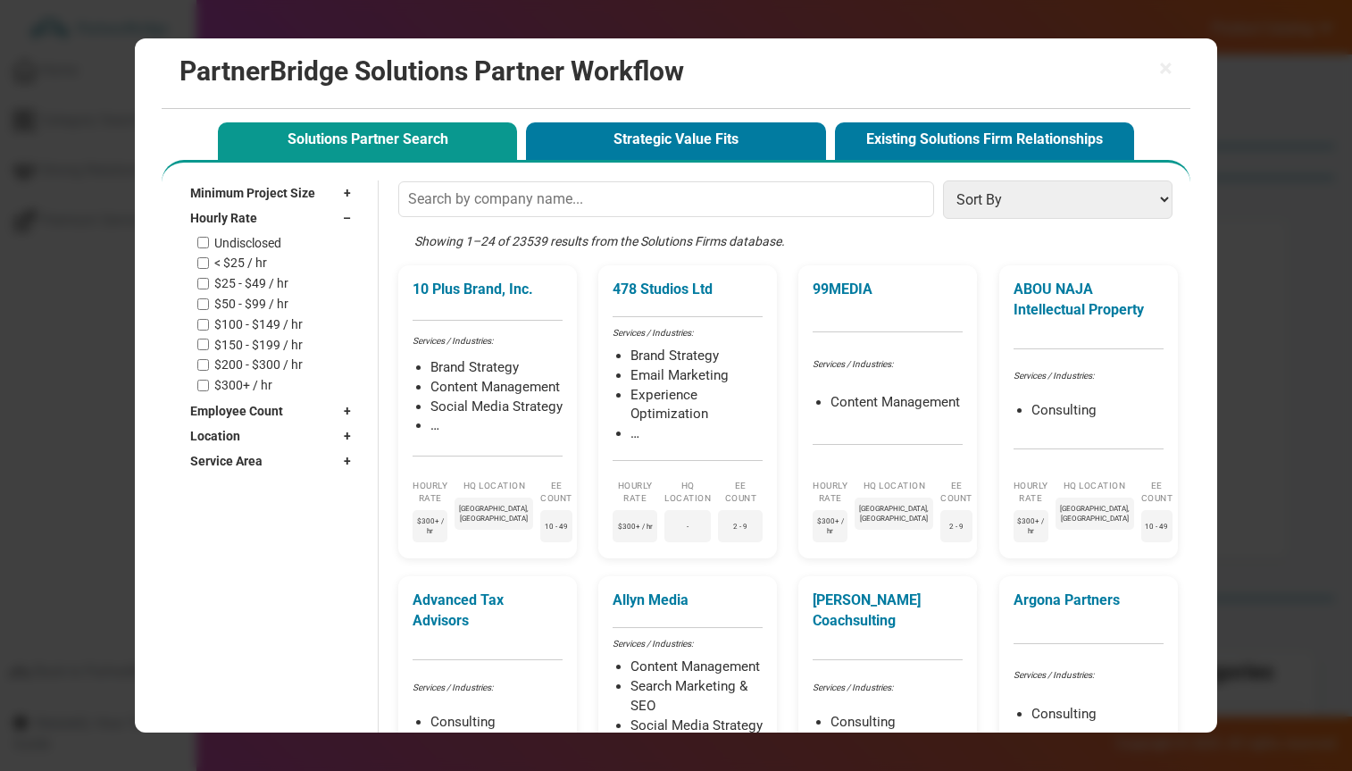
click at [238, 258] on label "< $25 / hr" at bounding box center [240, 262] width 53 height 15
click at [209, 258] on input "< $25 / hr" at bounding box center [203, 263] width 12 height 12
checkbox input "true"
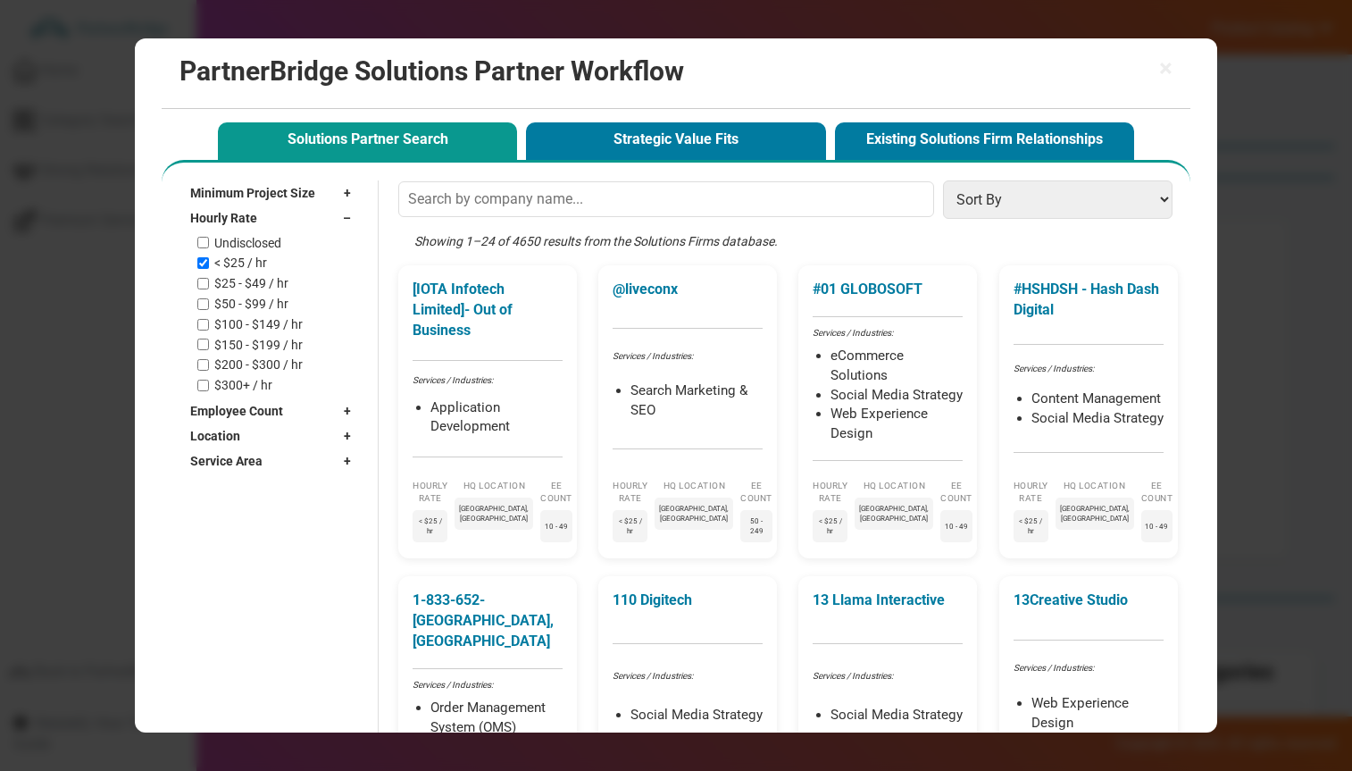
click at [239, 272] on div "Undisclosed < $25 / hr $25 - $49 / hr $50 - $99 / hr $100 - $149 / hr $150 - $1…" at bounding box center [278, 314] width 162 height 157
click at [242, 280] on label "$25 - $49 / hr" at bounding box center [251, 283] width 74 height 15
click at [209, 280] on input "$25 - $49 / hr" at bounding box center [203, 284] width 12 height 12
checkbox input "true"
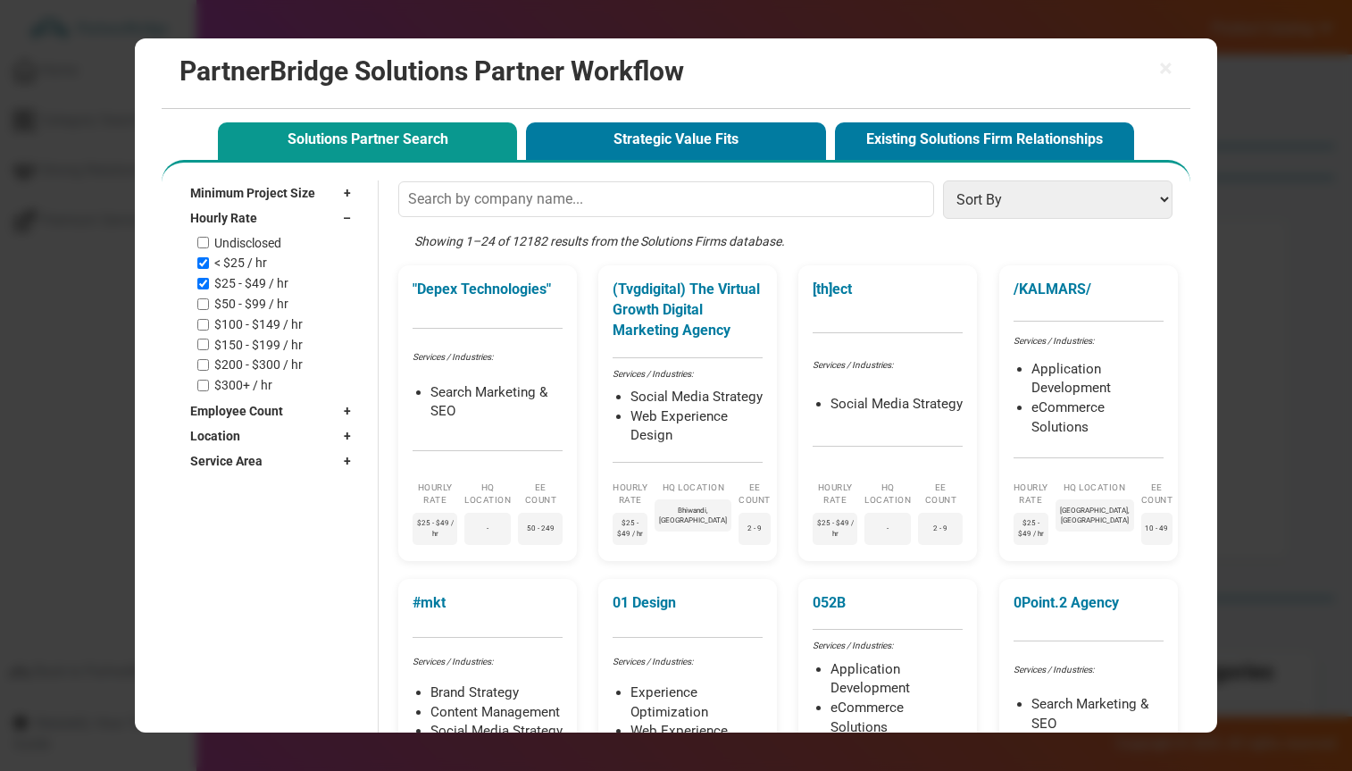
click at [263, 217] on div "Hourly Rate –" at bounding box center [275, 217] width 170 height 25
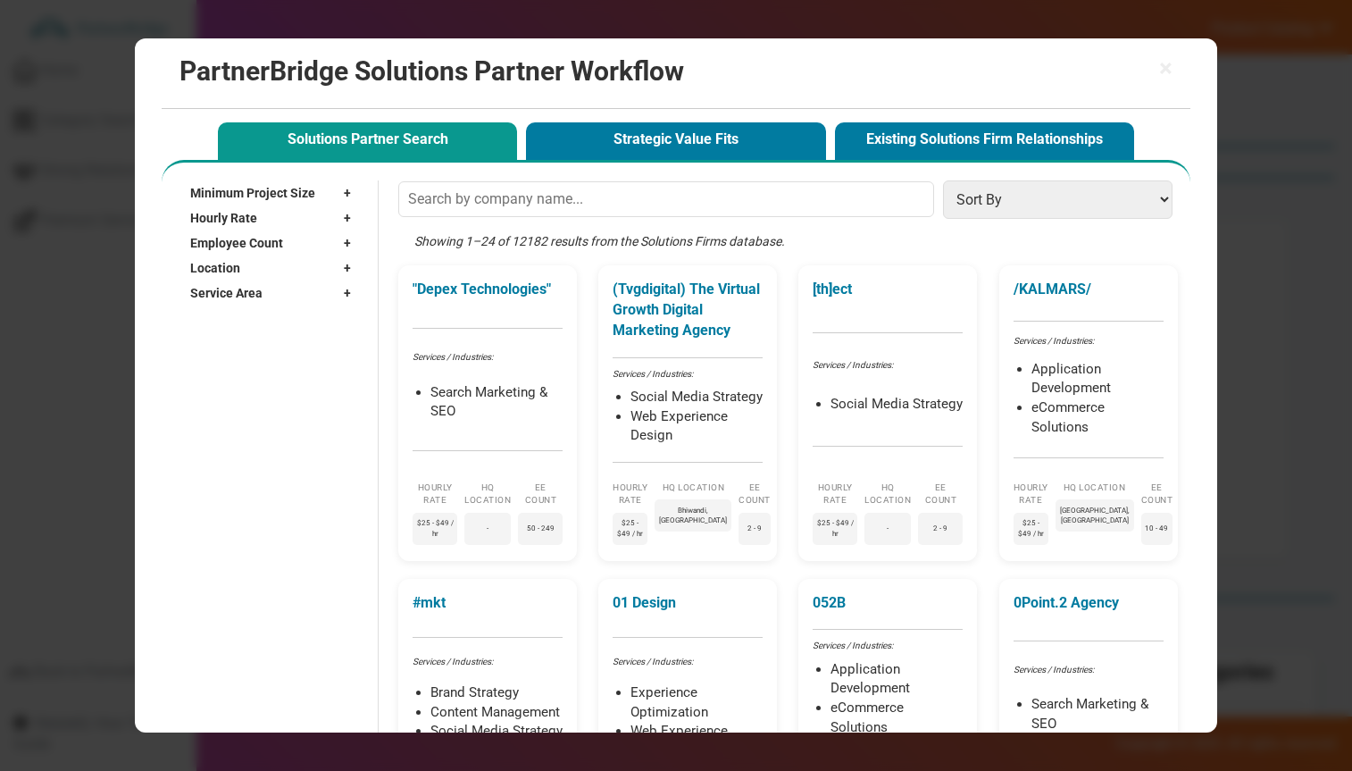
click at [261, 244] on span "Employee Count" at bounding box center [236, 243] width 93 height 18
click at [236, 279] on label "2 - 9" at bounding box center [225, 282] width 23 height 15
click at [209, 279] on input "2 - 9" at bounding box center [203, 283] width 12 height 12
checkbox input "true"
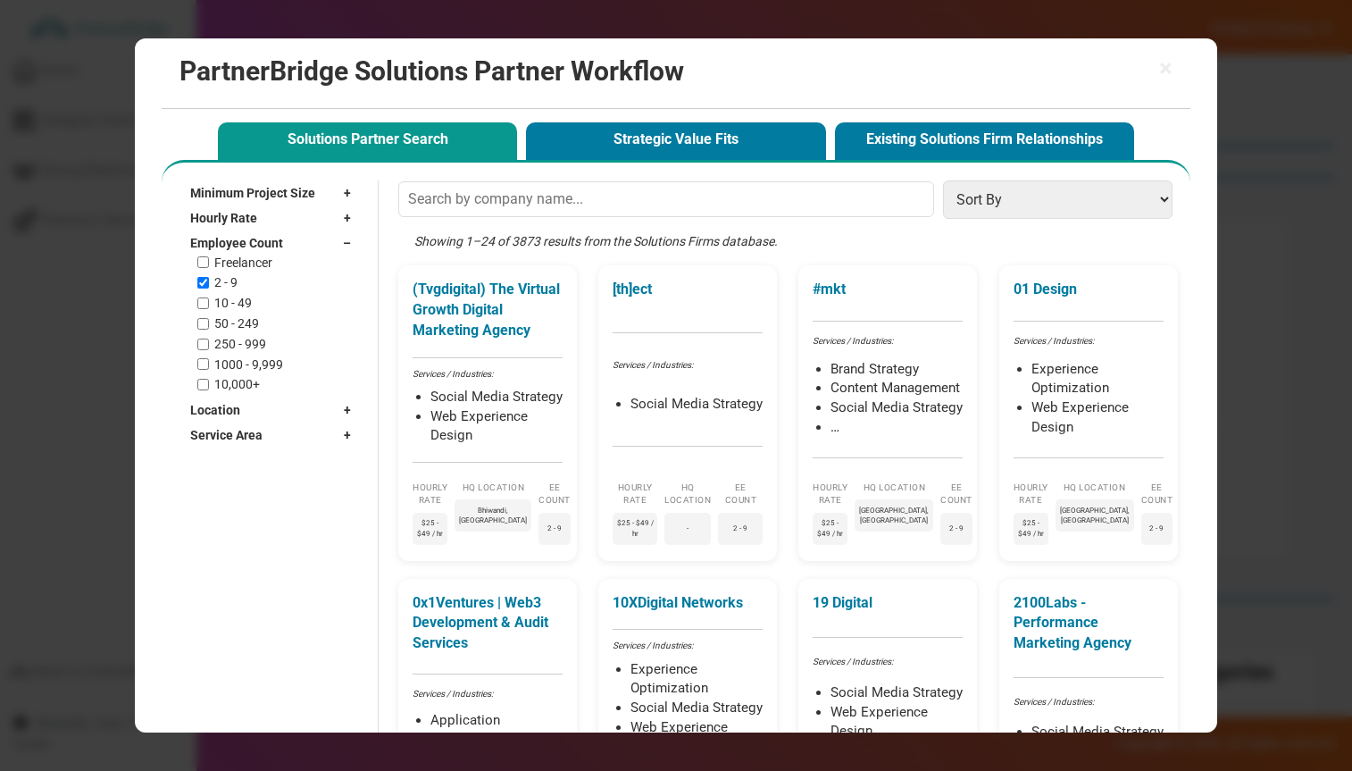
click at [245, 302] on label "10 - 49" at bounding box center [233, 303] width 38 height 15
click at [209, 302] on input "10 - 49" at bounding box center [203, 303] width 12 height 12
checkbox input "true"
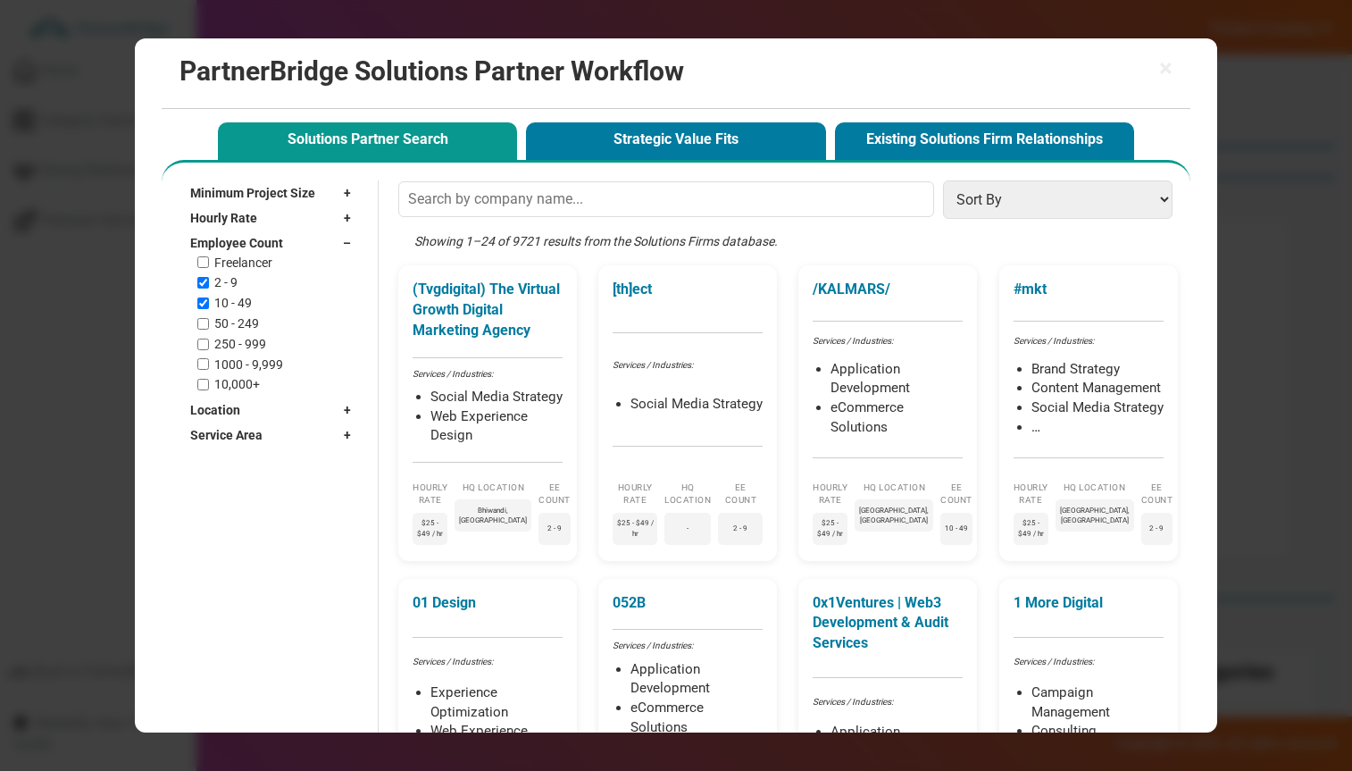
click at [297, 248] on div "Employee Count –" at bounding box center [275, 242] width 170 height 25
click at [275, 272] on div "Location +" at bounding box center [275, 267] width 170 height 25
click at [269, 292] on input "text" at bounding box center [265, 293] width 151 height 27
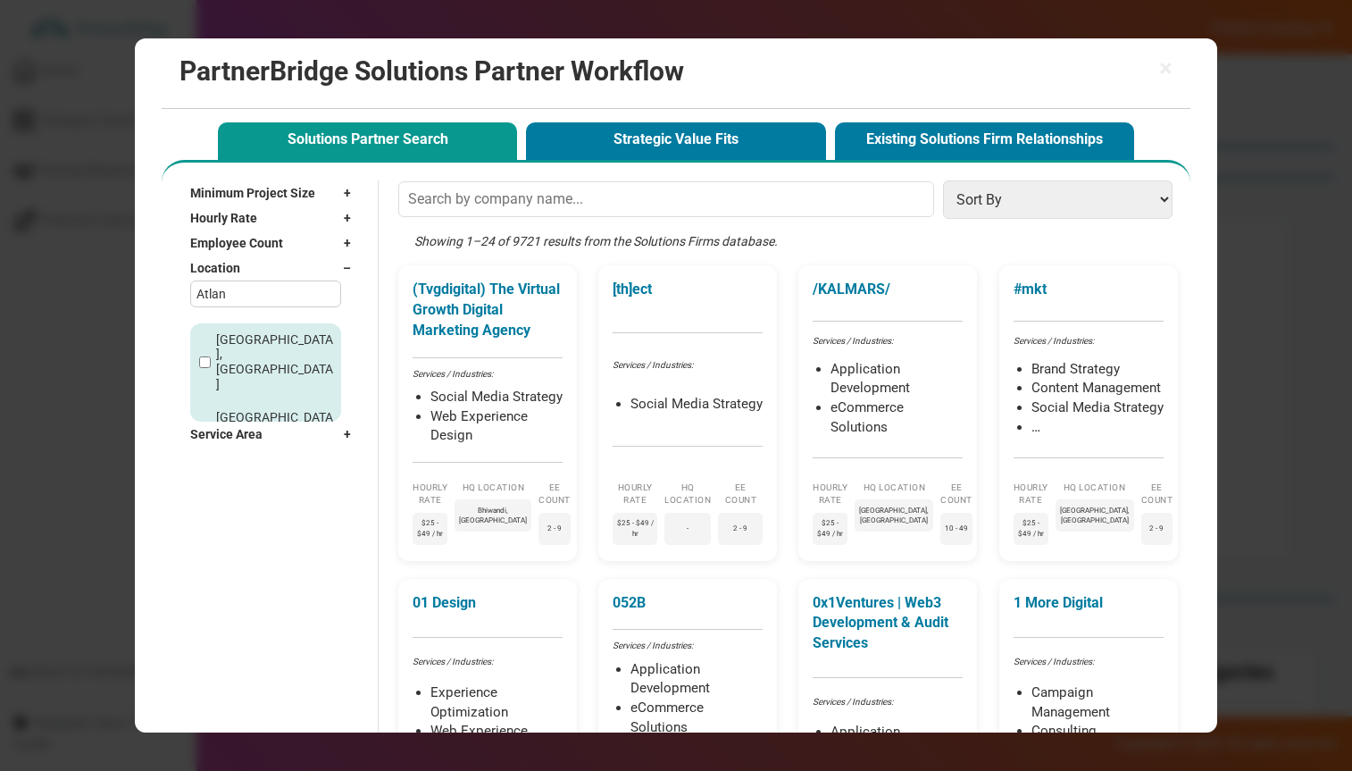
type input "Atlan"
click at [206, 356] on input "Atlanta, GA" at bounding box center [205, 362] width 12 height 12
checkbox input "true"
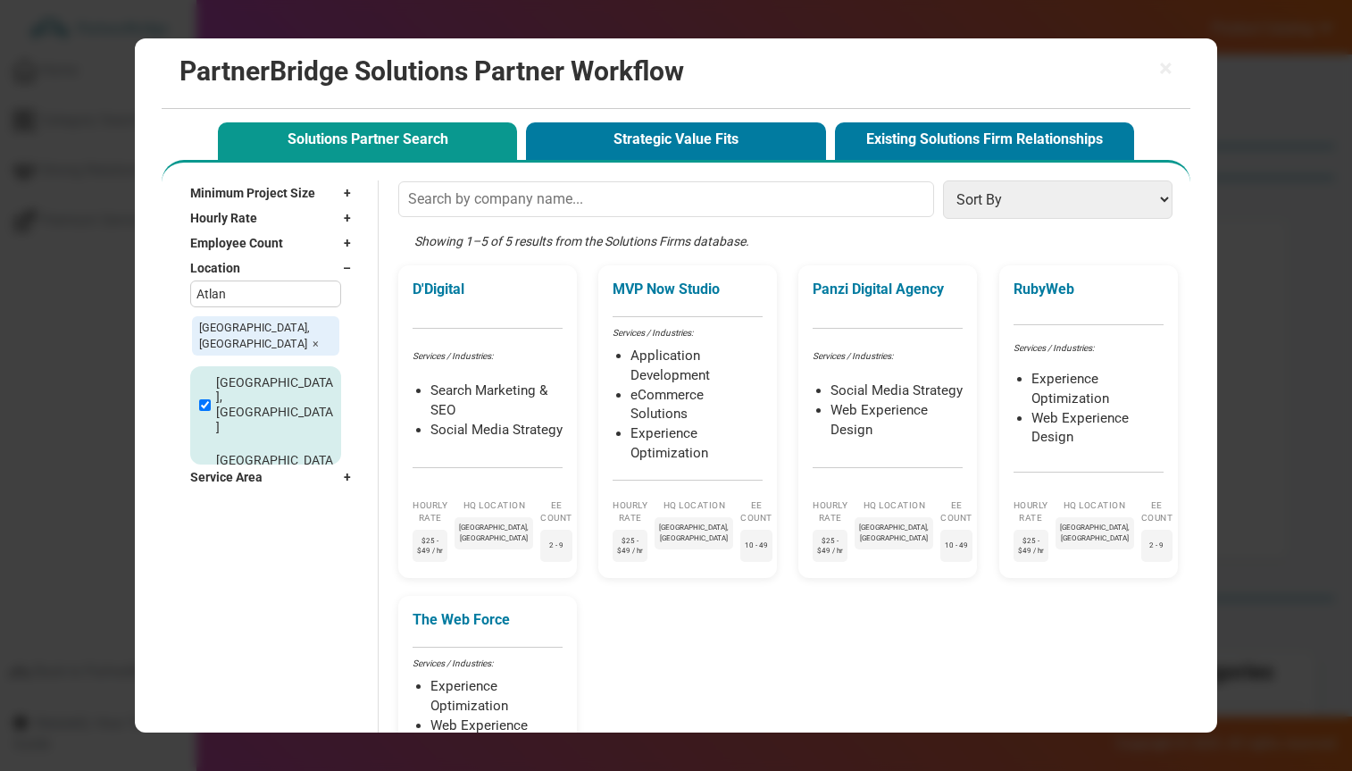
click at [317, 271] on div "Location –" at bounding box center [275, 267] width 170 height 25
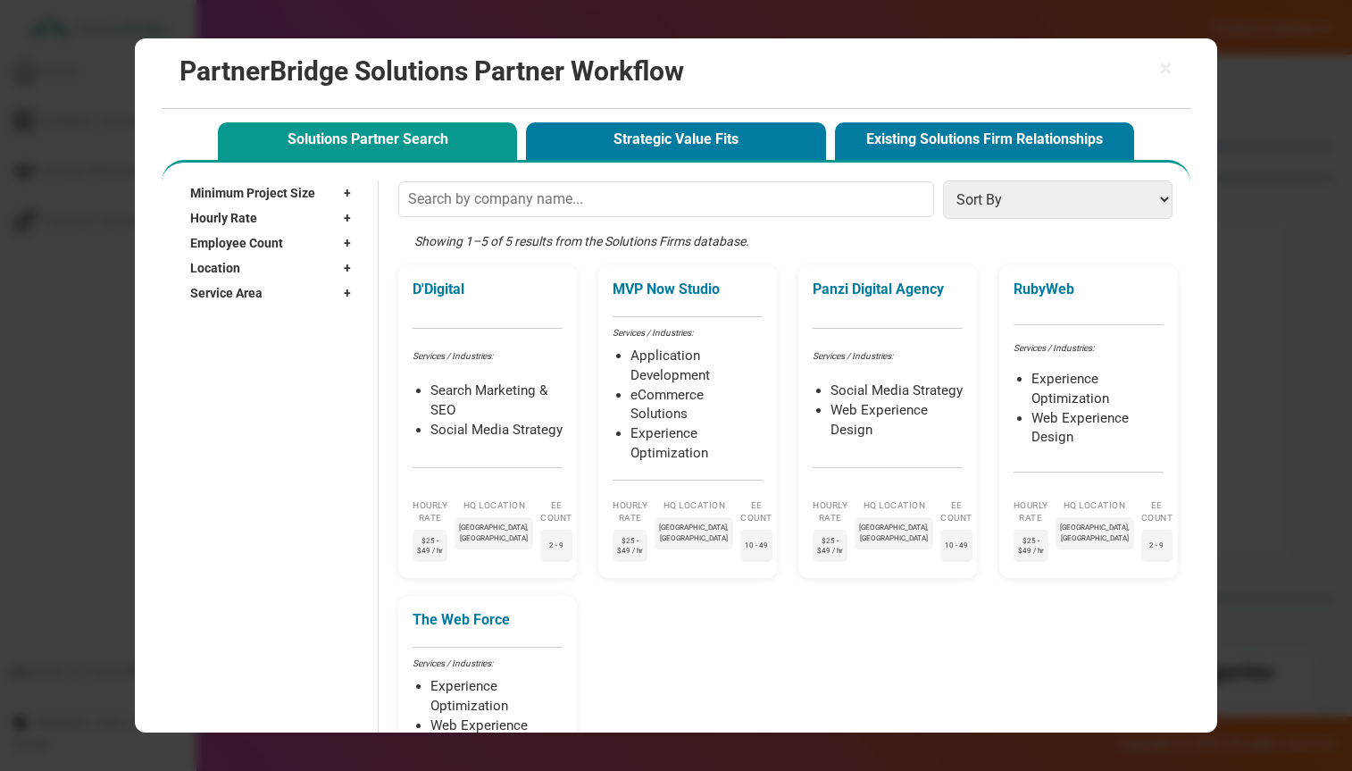
click at [294, 299] on div "Service Area +" at bounding box center [275, 292] width 170 height 25
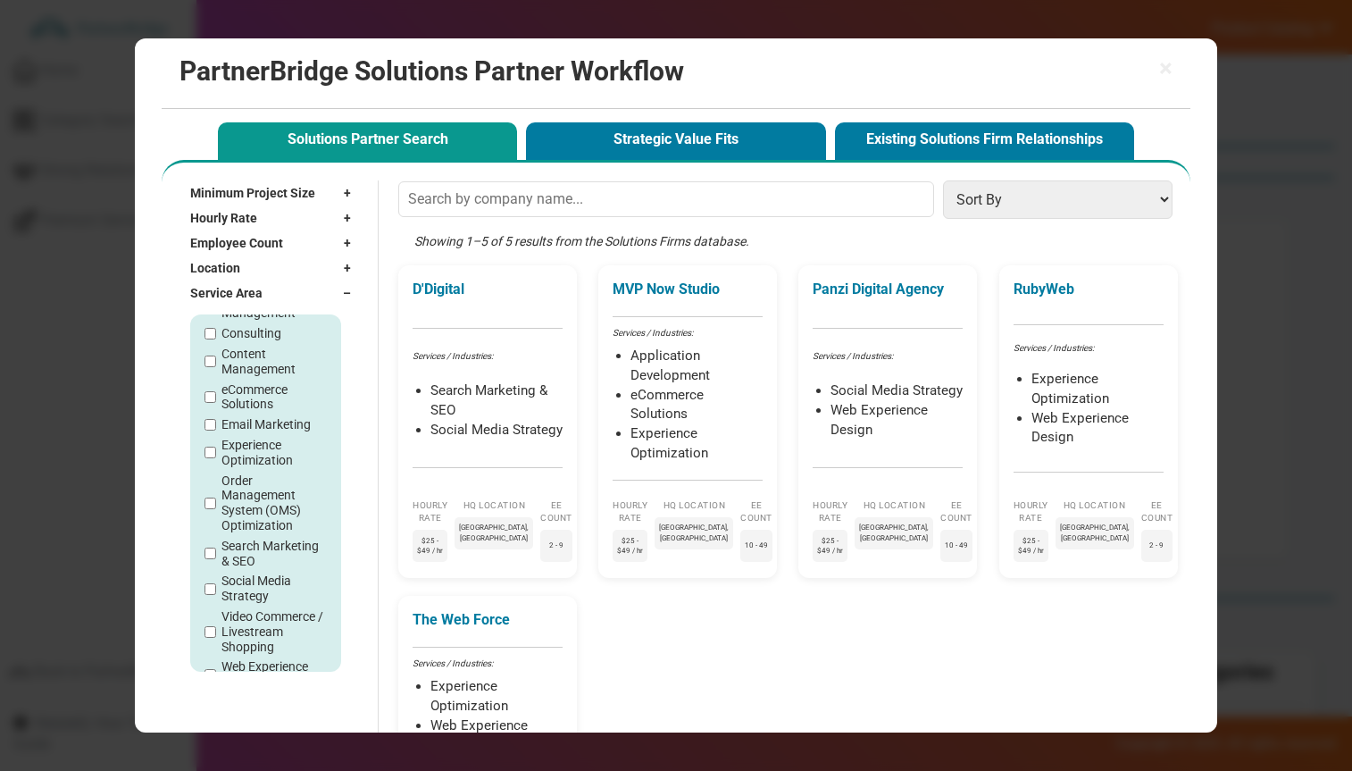
scroll to position [148, 0]
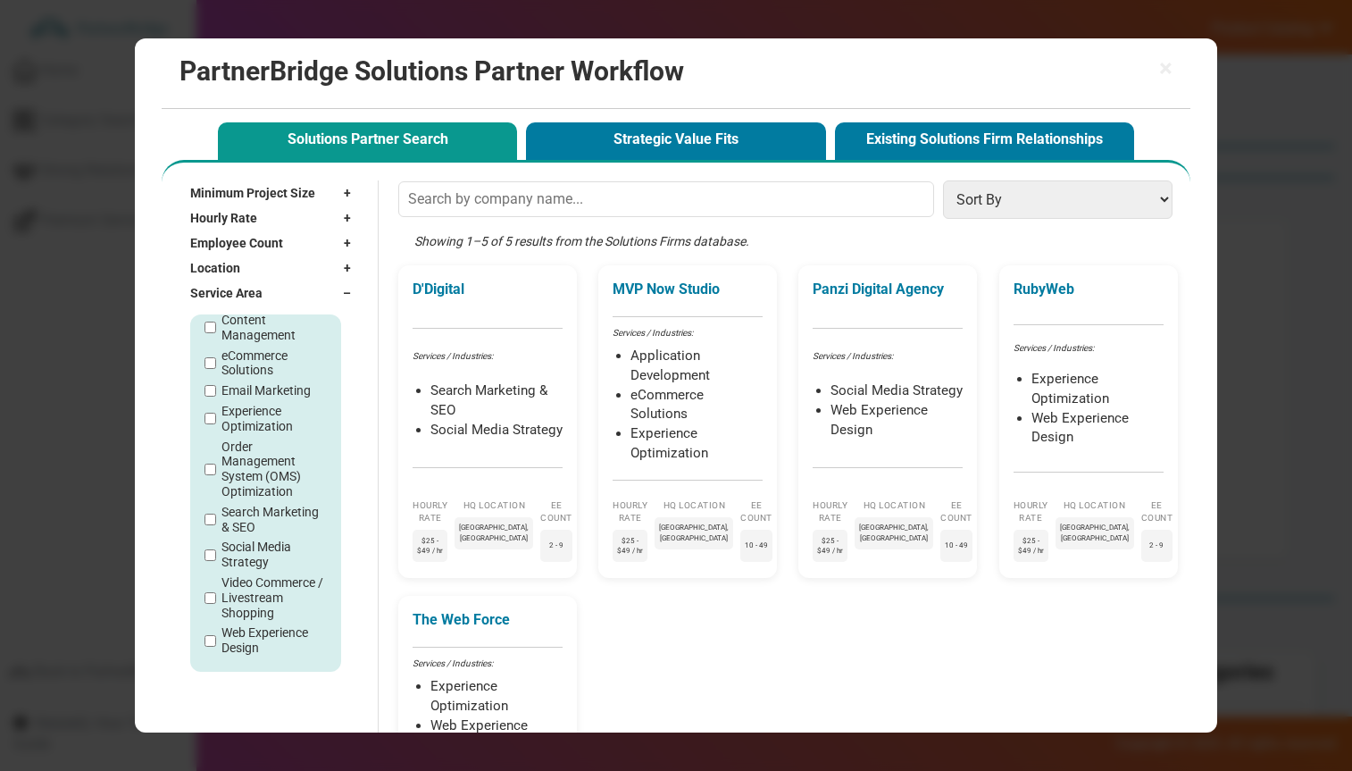
click at [251, 632] on label "Web Experience Design" at bounding box center [274, 640] width 104 height 30
click at [216, 635] on input "Web Experience Design" at bounding box center [211, 641] width 12 height 12
checkbox input "true"
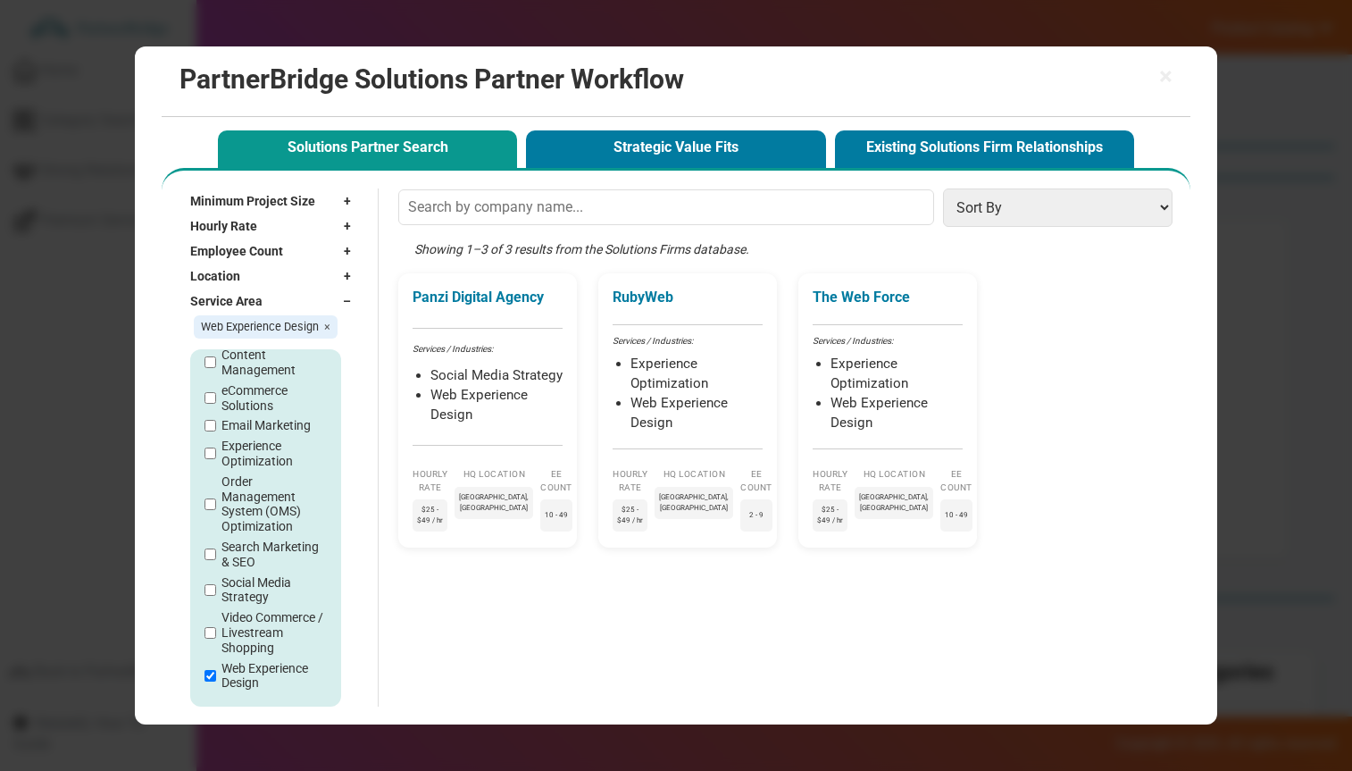
click at [340, 305] on div "Service Area –" at bounding box center [275, 301] width 170 height 25
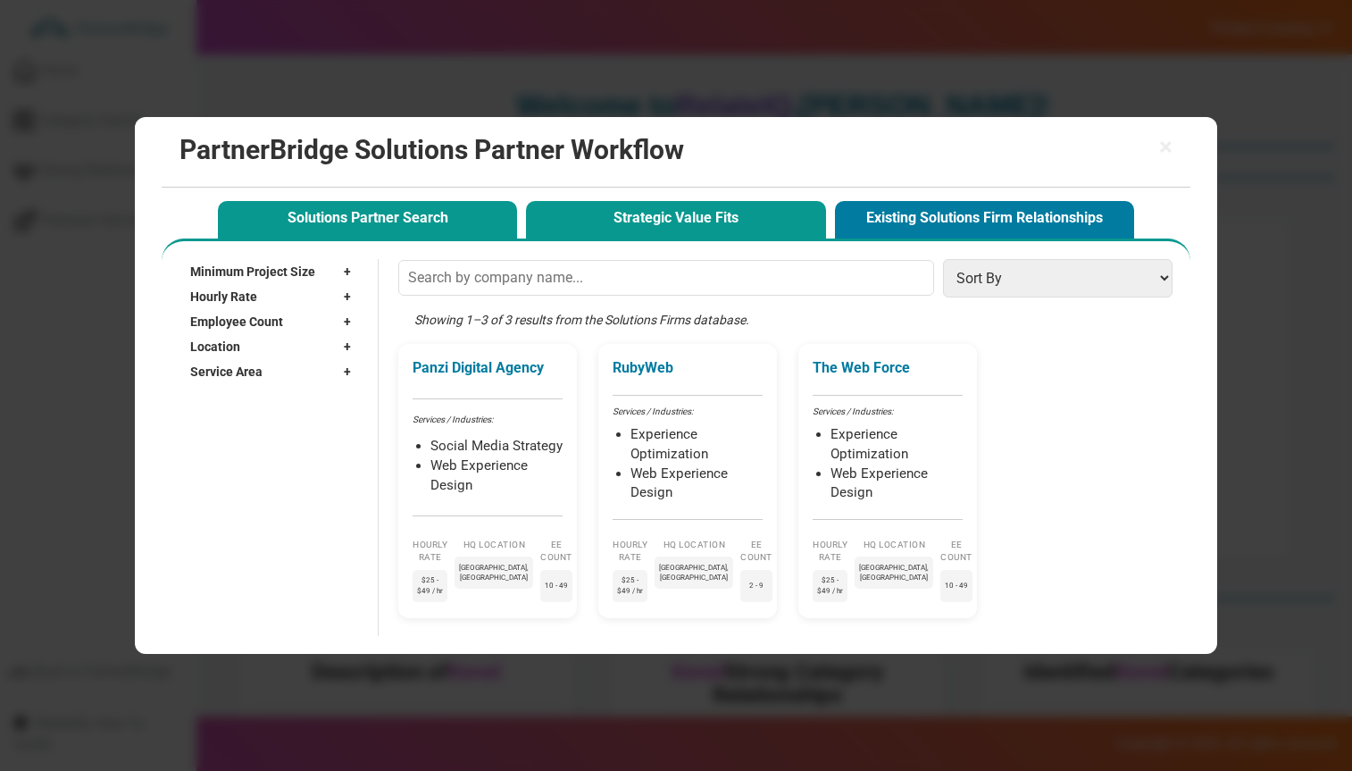
click at [653, 220] on button "Strategic Value Fits" at bounding box center [675, 219] width 299 height 37
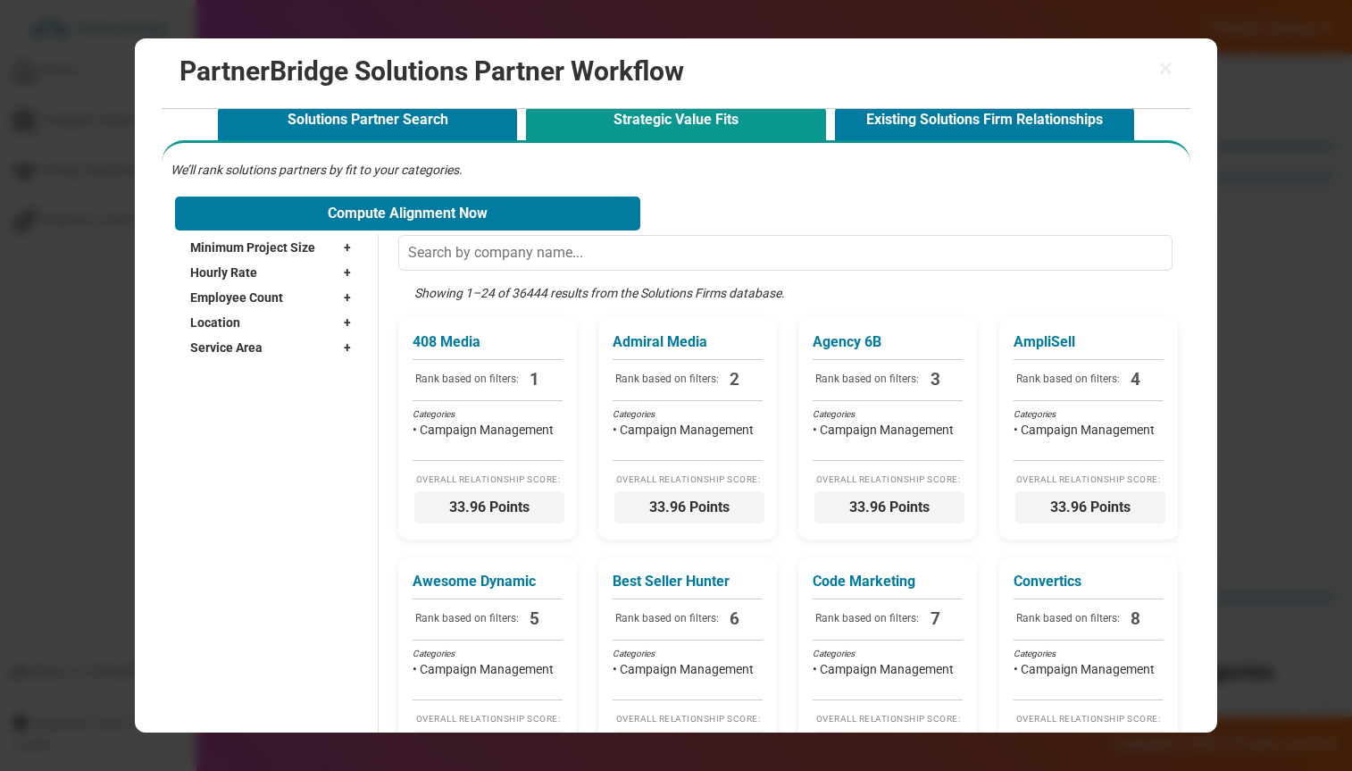
scroll to position [0, 0]
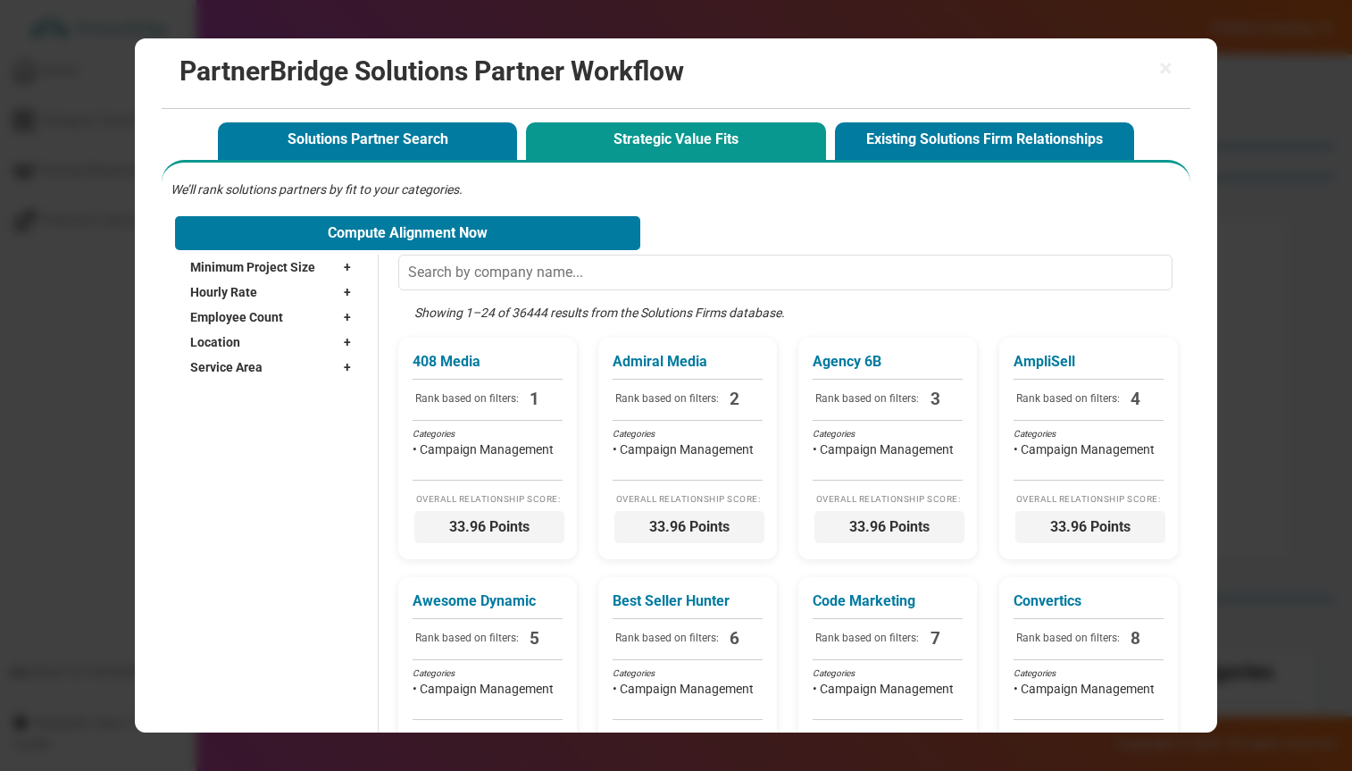
click at [829, 255] on input "text" at bounding box center [785, 273] width 774 height 36
click at [817, 257] on input "text" at bounding box center [785, 273] width 774 height 36
click at [811, 242] on div "We’ll rank solutions partners by fit to your categories. Compute Alignment Now" at bounding box center [676, 217] width 1010 height 74
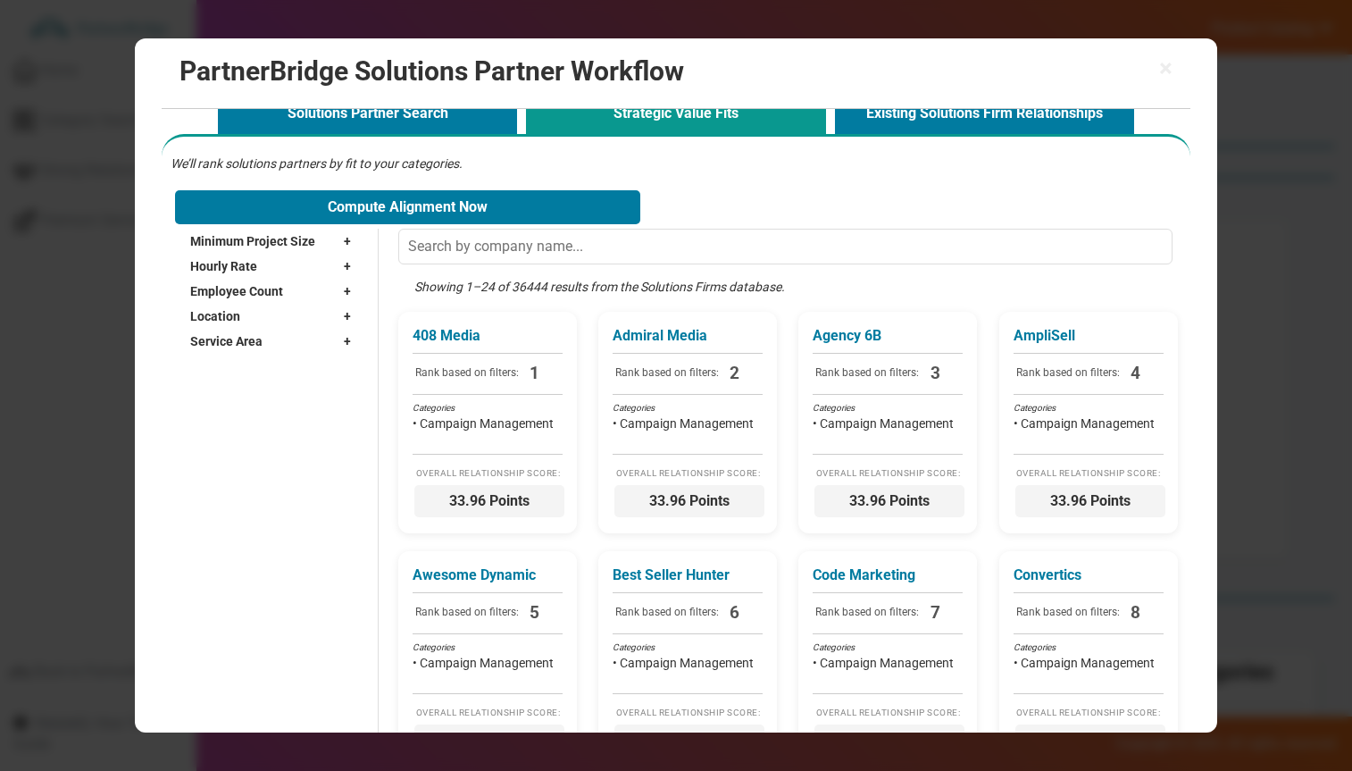
click at [219, 245] on span "Minimum Project Size" at bounding box center [252, 241] width 125 height 18
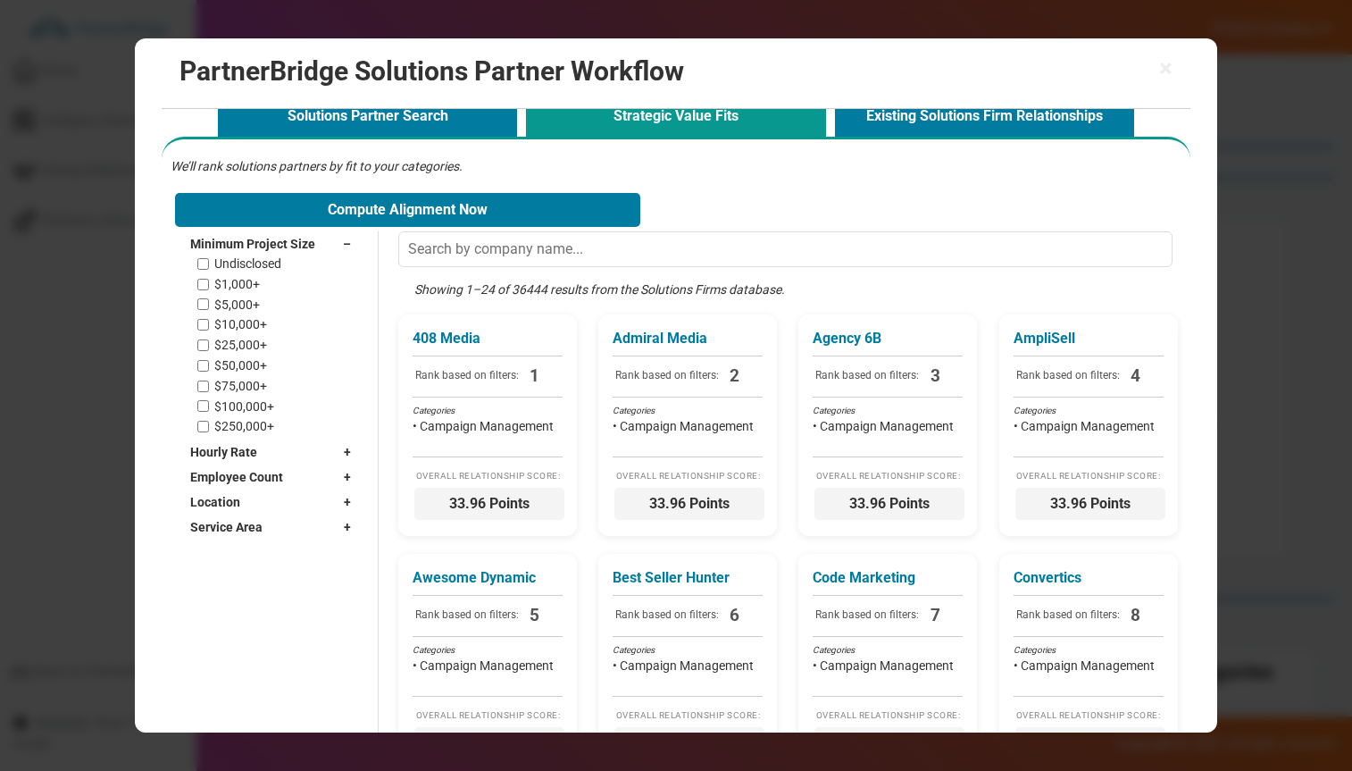
click at [214, 283] on label "$1,000+" at bounding box center [237, 284] width 46 height 15
click at [209, 283] on input "$1,000+" at bounding box center [203, 285] width 12 height 12
checkbox input "true"
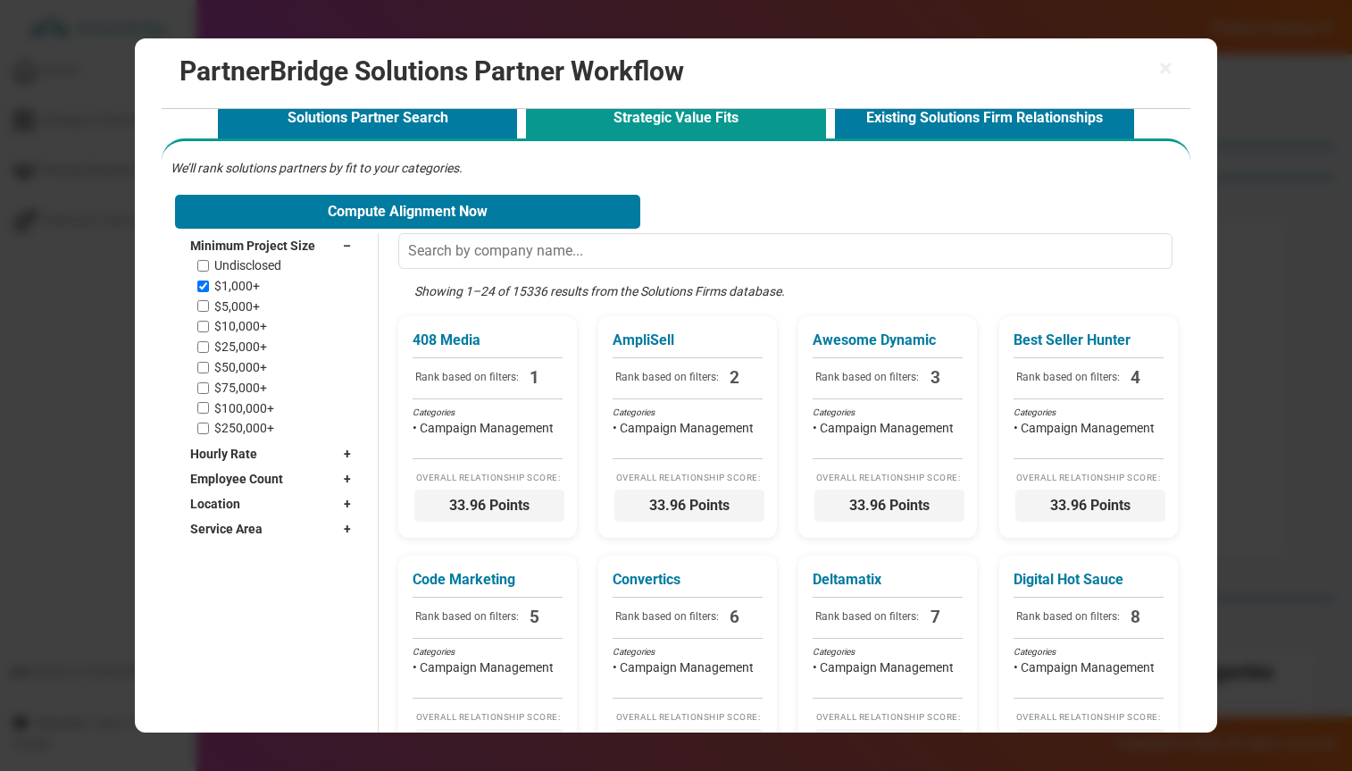
click at [220, 301] on label "$5,000+" at bounding box center [237, 306] width 46 height 15
click at [209, 301] on input "$5,000+" at bounding box center [203, 306] width 12 height 12
checkbox input "true"
click at [232, 325] on label "$10,000+" at bounding box center [240, 326] width 53 height 15
click at [209, 325] on input "$10,000+" at bounding box center [203, 327] width 12 height 12
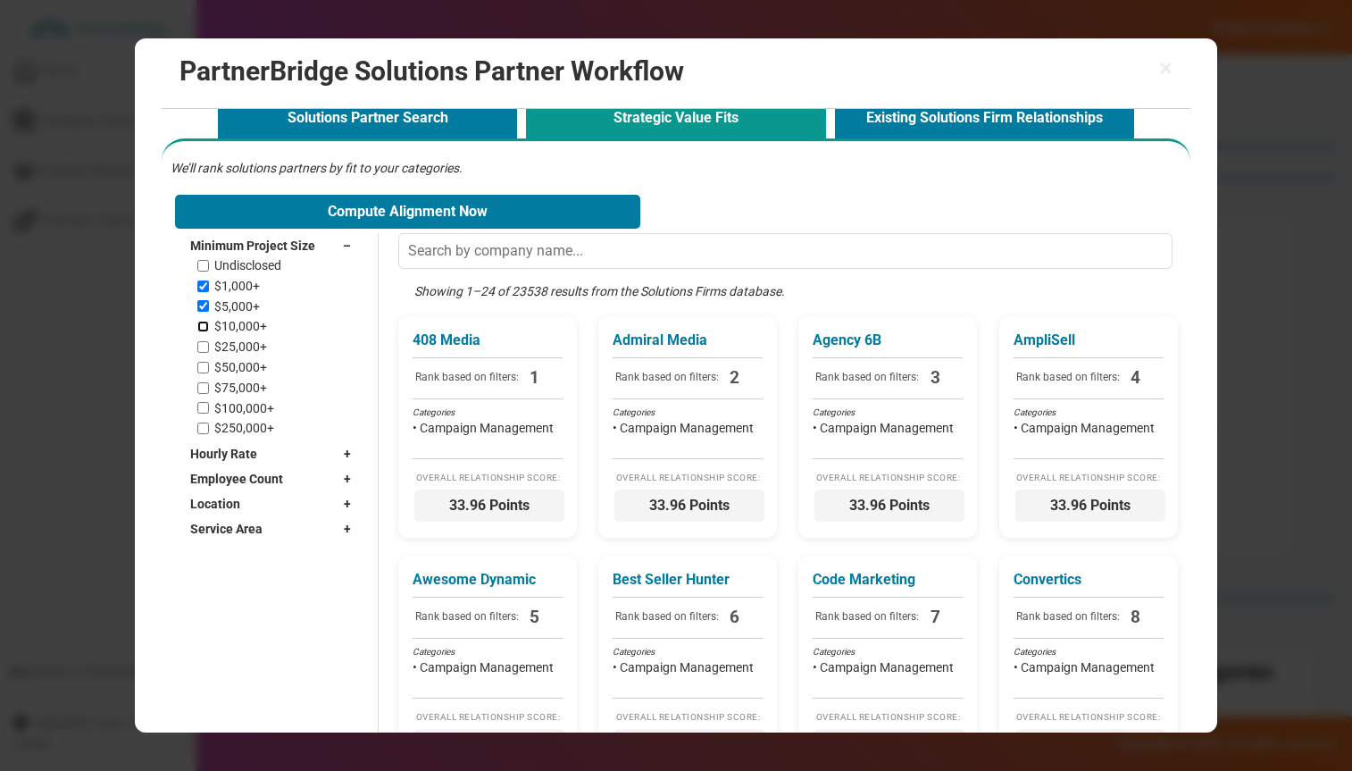
checkbox input "true"
click at [236, 252] on span "Minimum Project Size" at bounding box center [252, 246] width 125 height 18
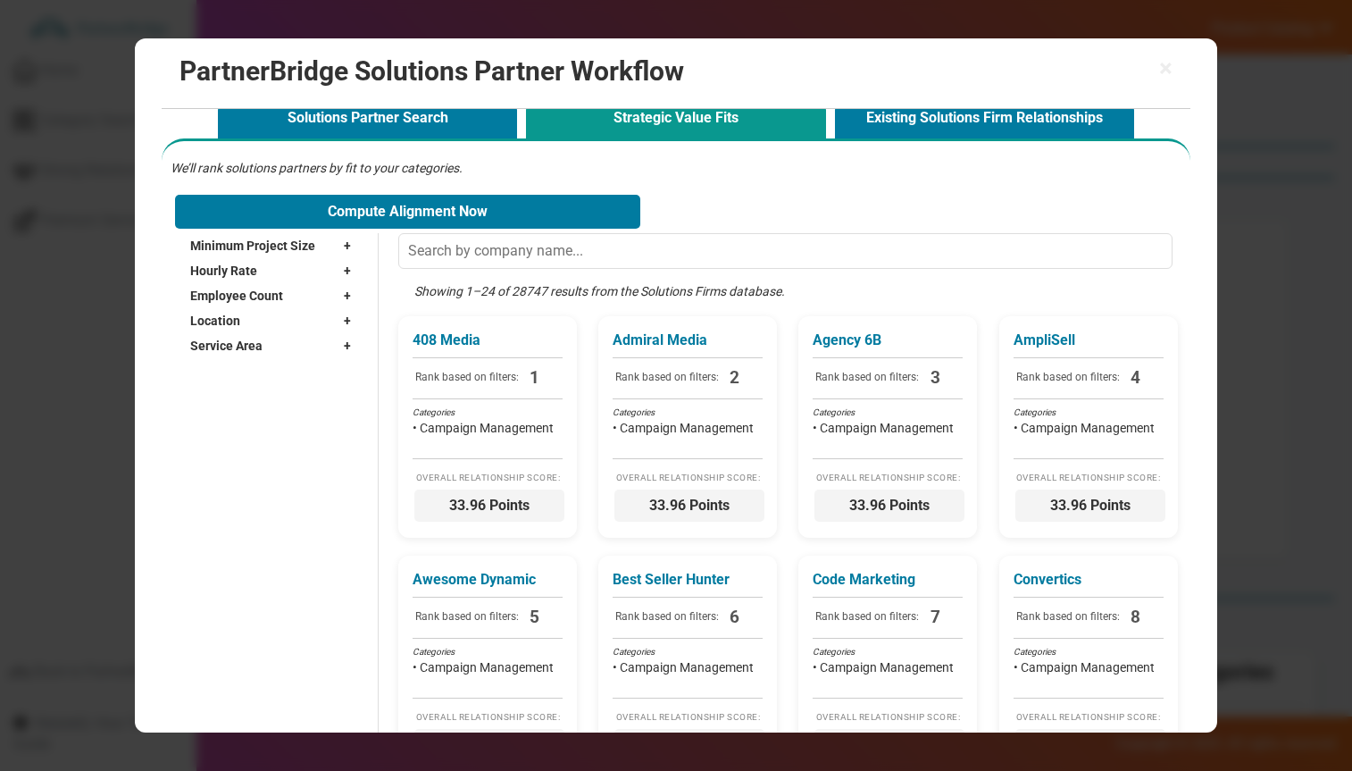
click at [249, 273] on span "Hourly Rate" at bounding box center [223, 271] width 67 height 18
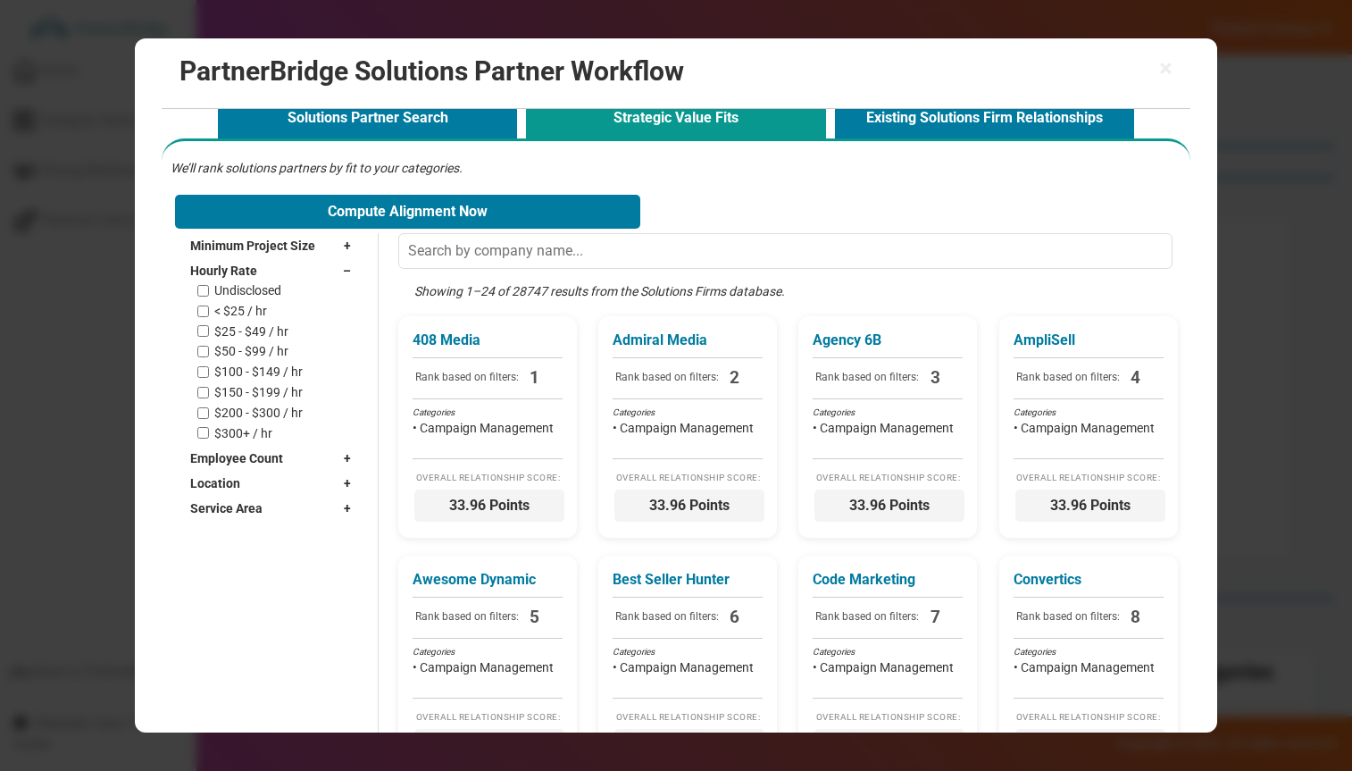
scroll to position [18, 0]
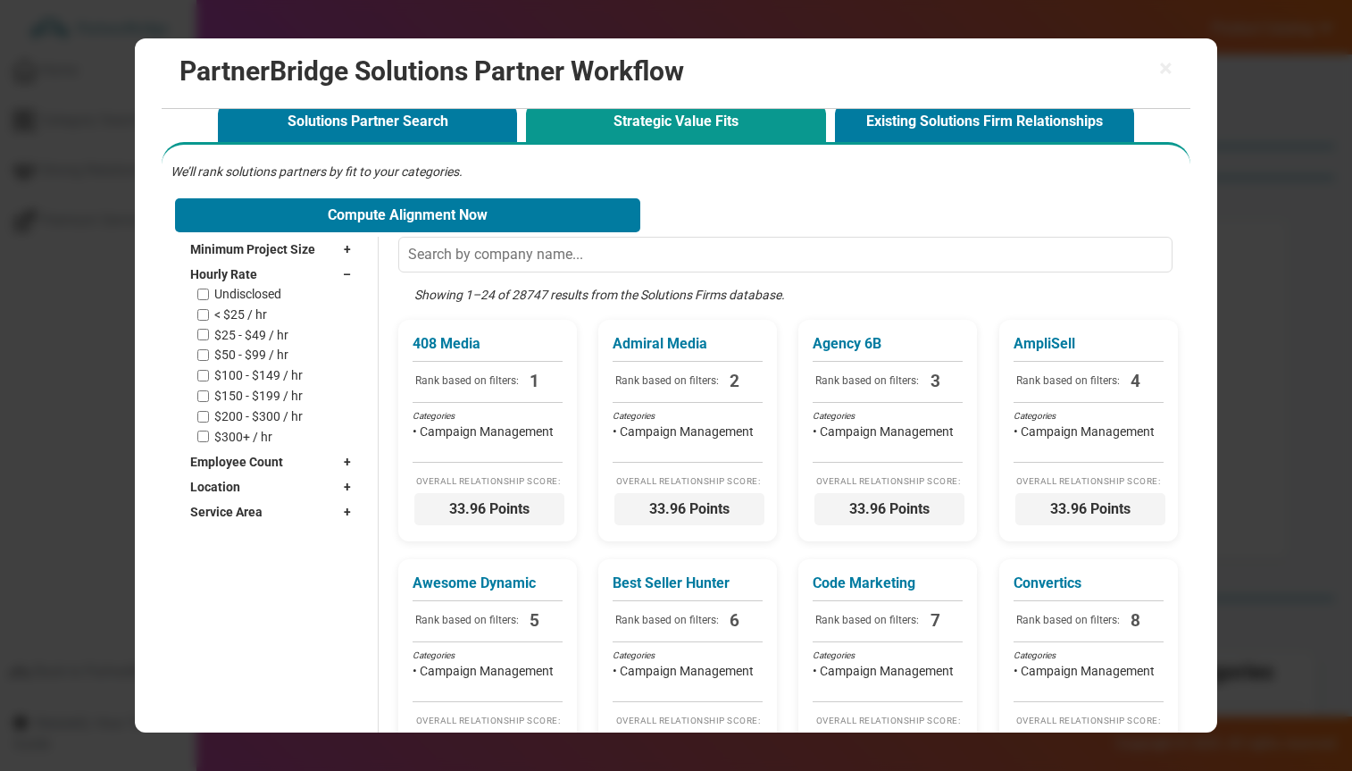
click at [240, 322] on div "Undisclosed < $25 / hr $25 - $49 / hr $50 - $99 / hr $100 - $149 / hr $150 - $1…" at bounding box center [278, 365] width 162 height 157
click at [245, 323] on div "Undisclosed < $25 / hr $25 - $49 / hr $50 - $99 / hr $100 - $149 / hr $150 - $1…" at bounding box center [278, 365] width 162 height 157
drag, startPoint x: 245, startPoint y: 316, endPoint x: 244, endPoint y: 329, distance: 12.5
click at [246, 316] on label "< $25 / hr" at bounding box center [240, 314] width 53 height 15
click at [209, 316] on input "< $25 / hr" at bounding box center [203, 315] width 12 height 12
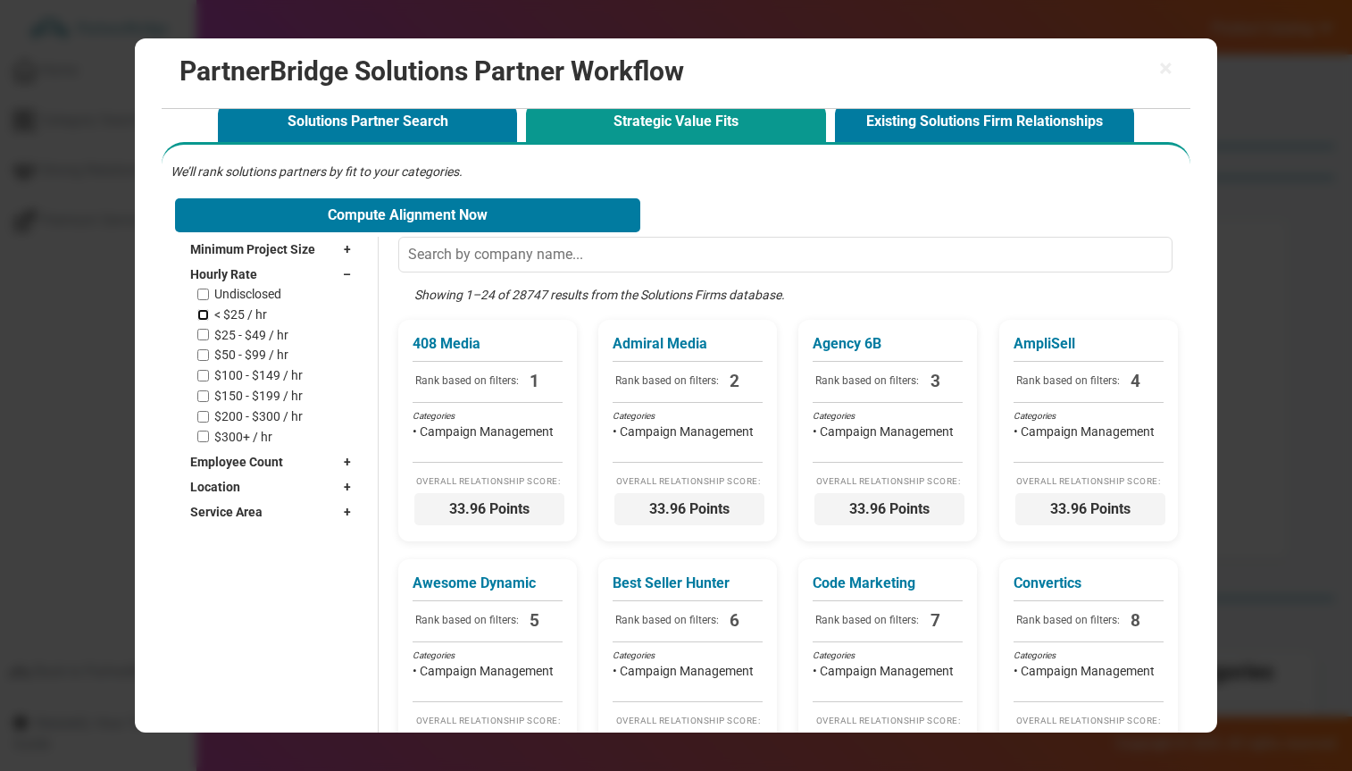
checkbox input "true"
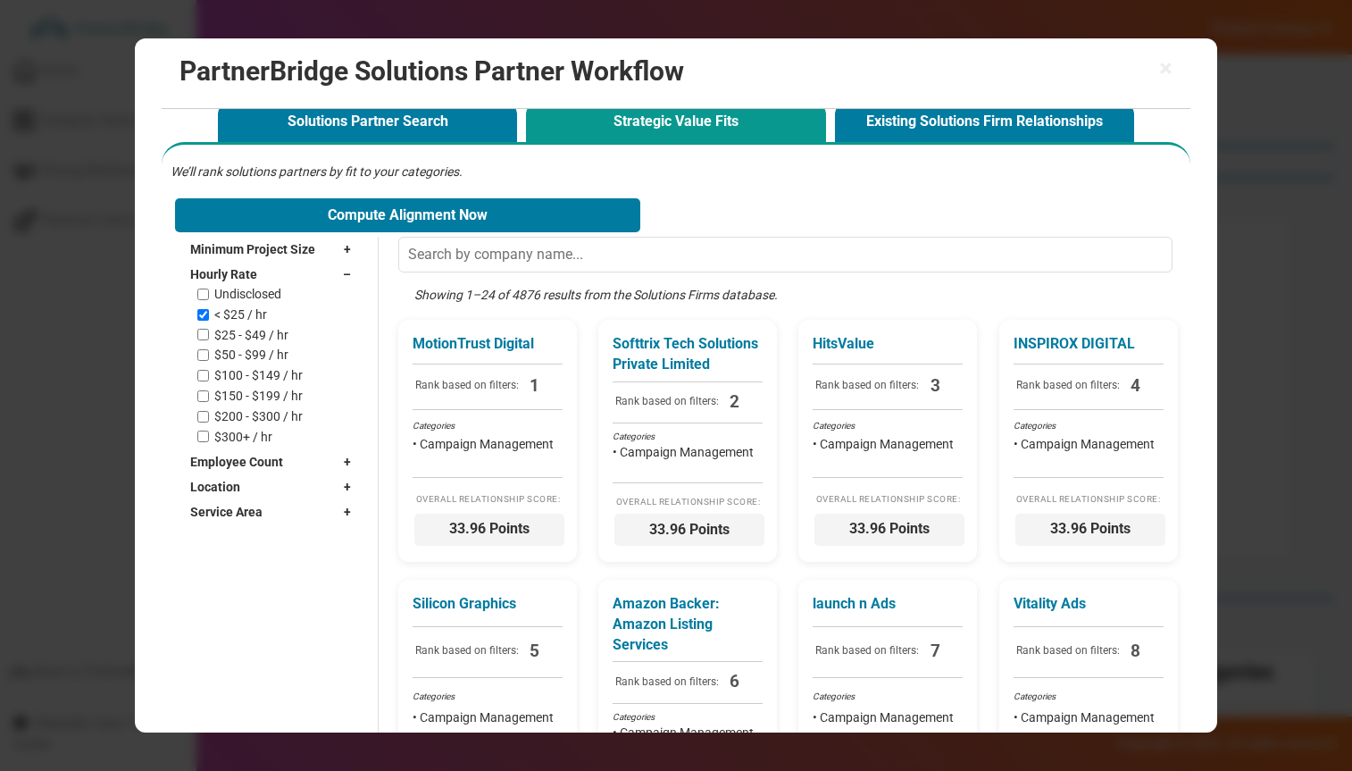
click at [247, 331] on label "$25 - $49 / hr" at bounding box center [251, 335] width 74 height 15
click at [209, 331] on input "$25 - $49 / hr" at bounding box center [203, 335] width 12 height 12
checkbox input "true"
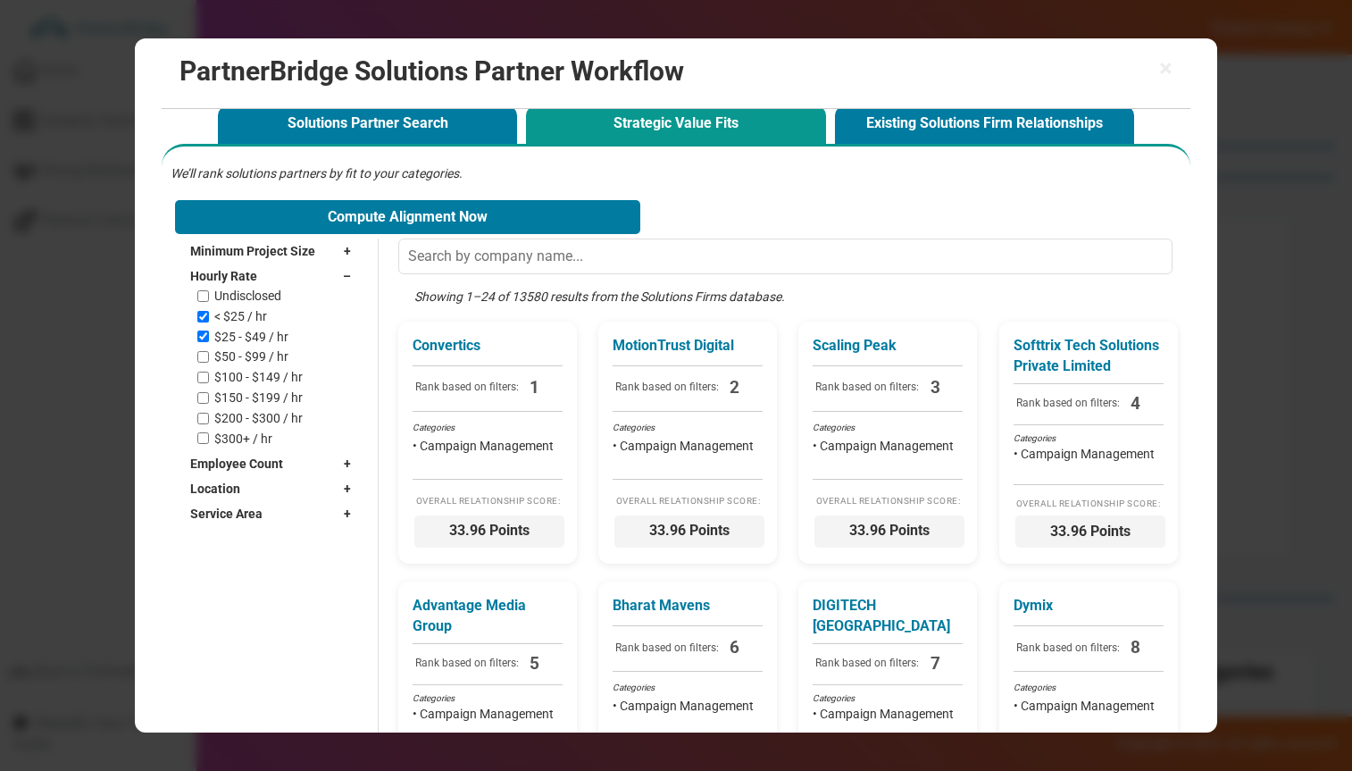
click at [252, 360] on label "$50 - $99 / hr" at bounding box center [251, 356] width 74 height 15
click at [209, 360] on input "$50 - $99 / hr" at bounding box center [203, 357] width 12 height 12
checkbox input "true"
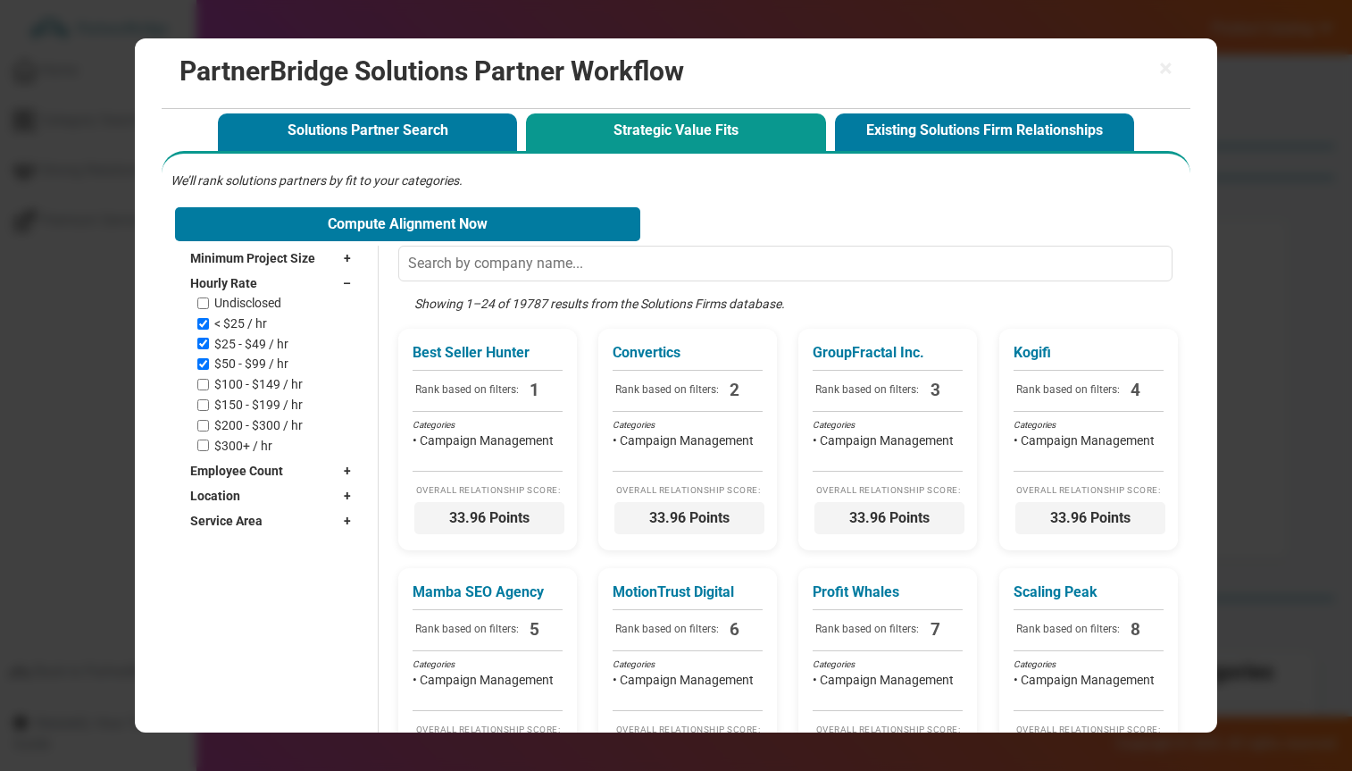
click at [250, 283] on span "Hourly Rate" at bounding box center [223, 283] width 67 height 18
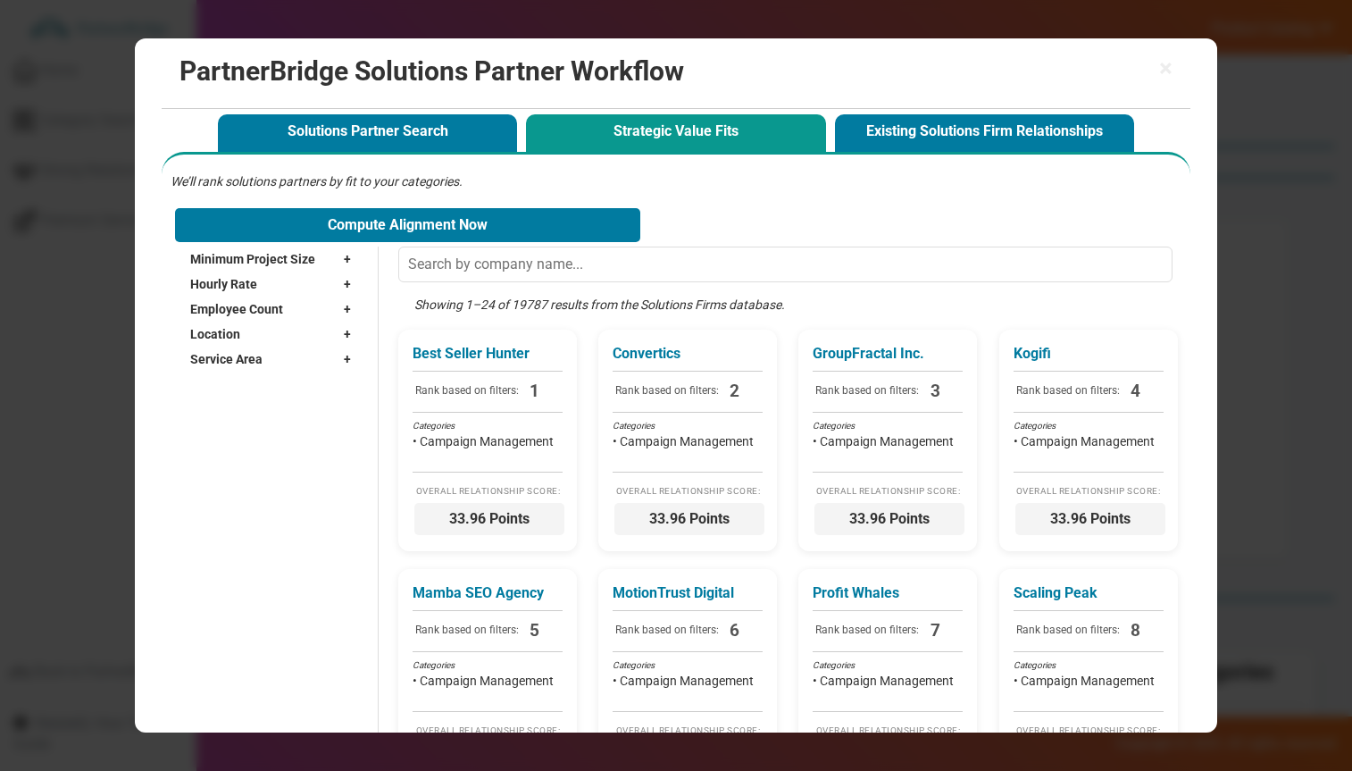
click at [244, 306] on span "Employee Count" at bounding box center [236, 309] width 93 height 18
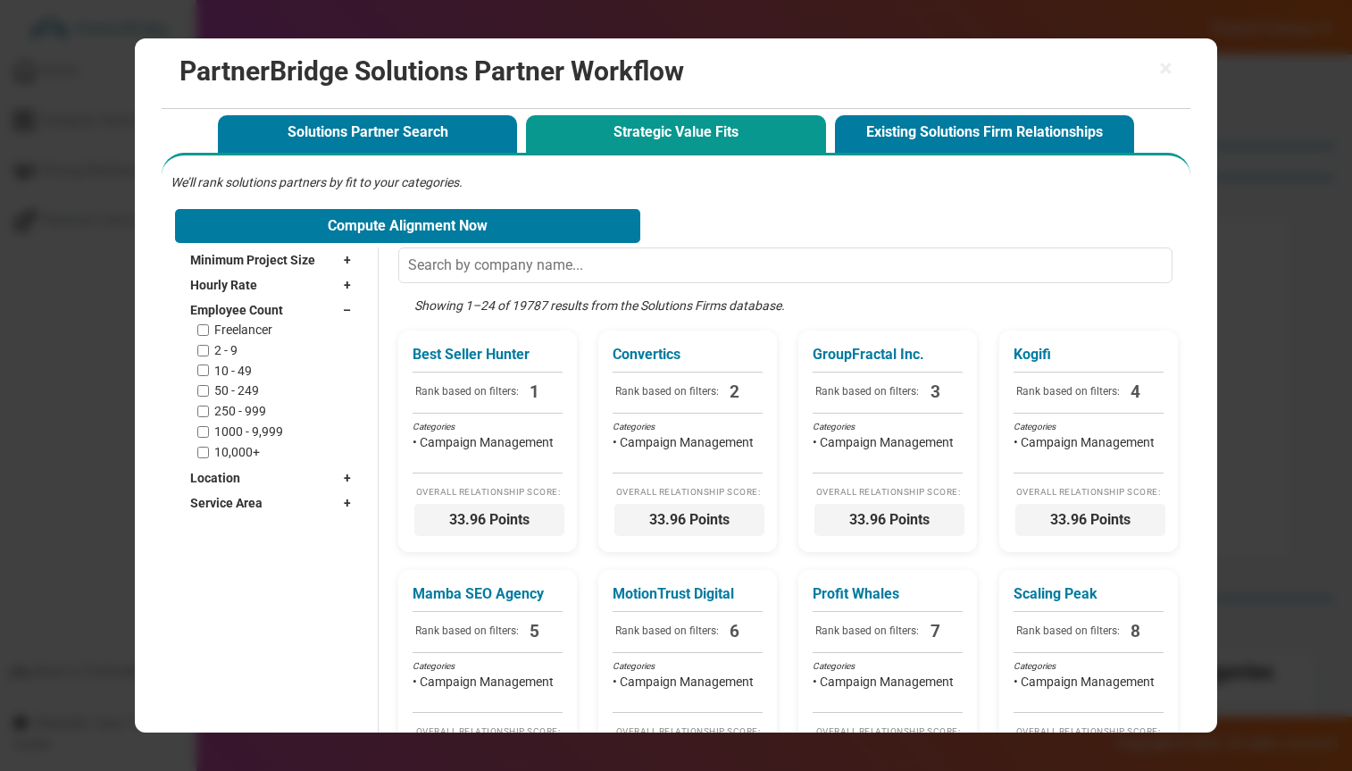
click at [222, 354] on label "2 - 9" at bounding box center [225, 350] width 23 height 15
click at [209, 354] on input "2 - 9" at bounding box center [203, 351] width 12 height 12
checkbox input "true"
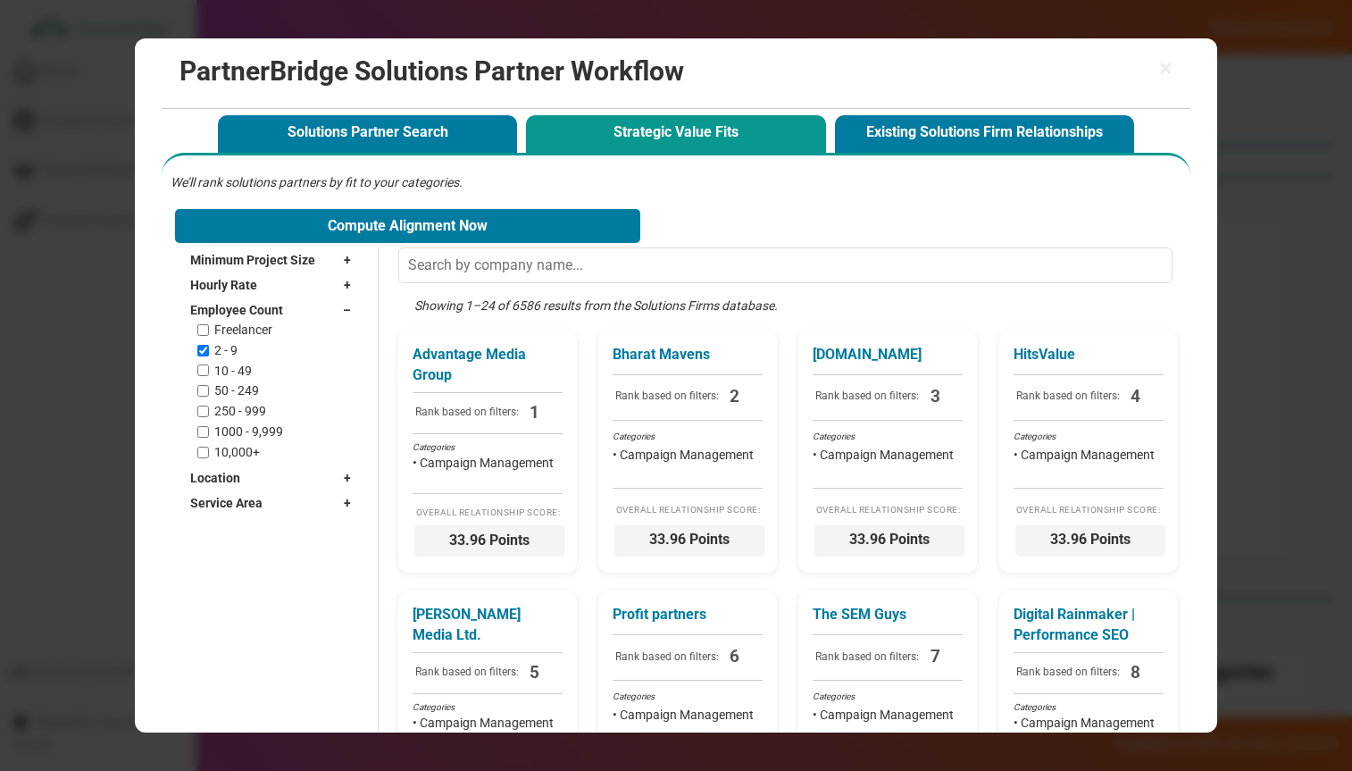
drag, startPoint x: 227, startPoint y: 365, endPoint x: 231, endPoint y: 382, distance: 17.6
click at [228, 365] on label "10 - 49" at bounding box center [233, 371] width 38 height 15
click at [209, 365] on input "10 - 49" at bounding box center [203, 370] width 12 height 12
checkbox input "true"
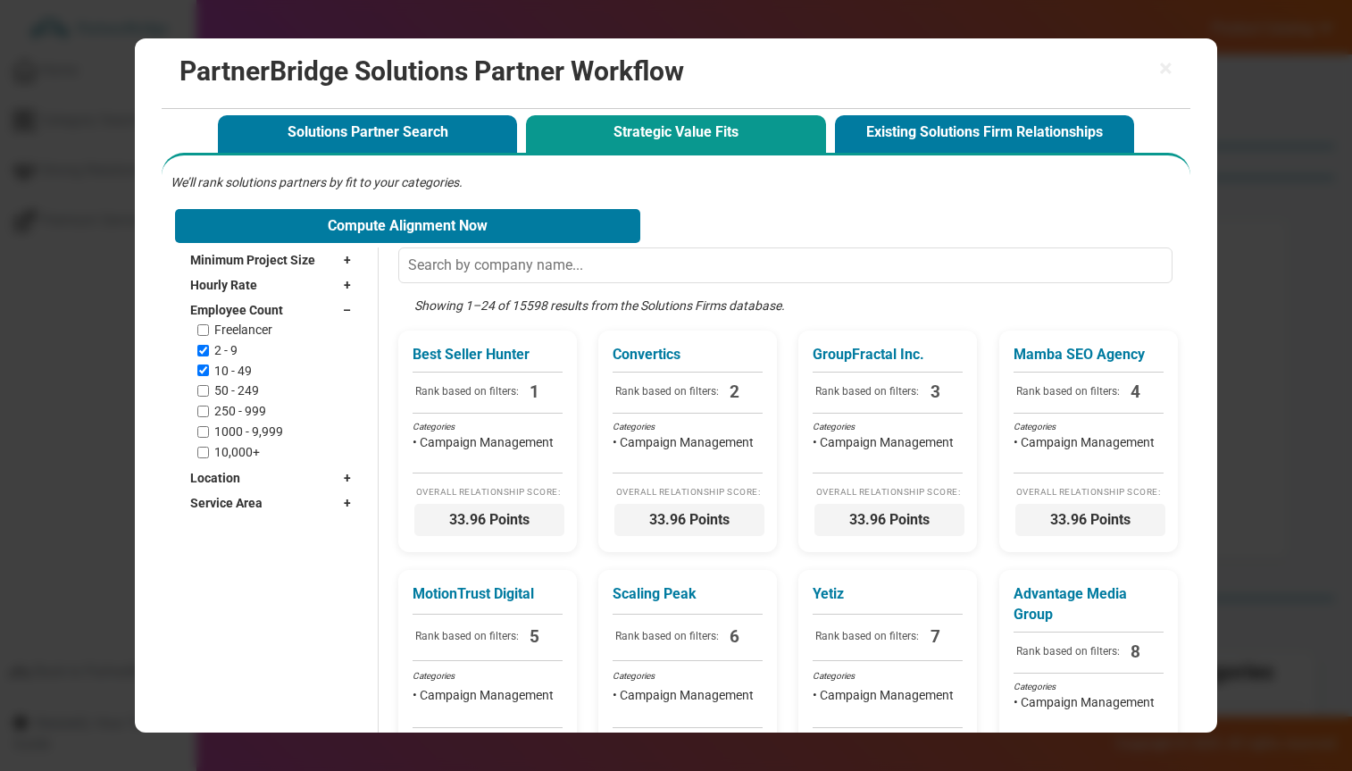
click at [232, 387] on label "50 - 249" at bounding box center [236, 390] width 45 height 15
click at [209, 387] on input "50 - 249" at bounding box center [203, 391] width 12 height 12
checkbox input "true"
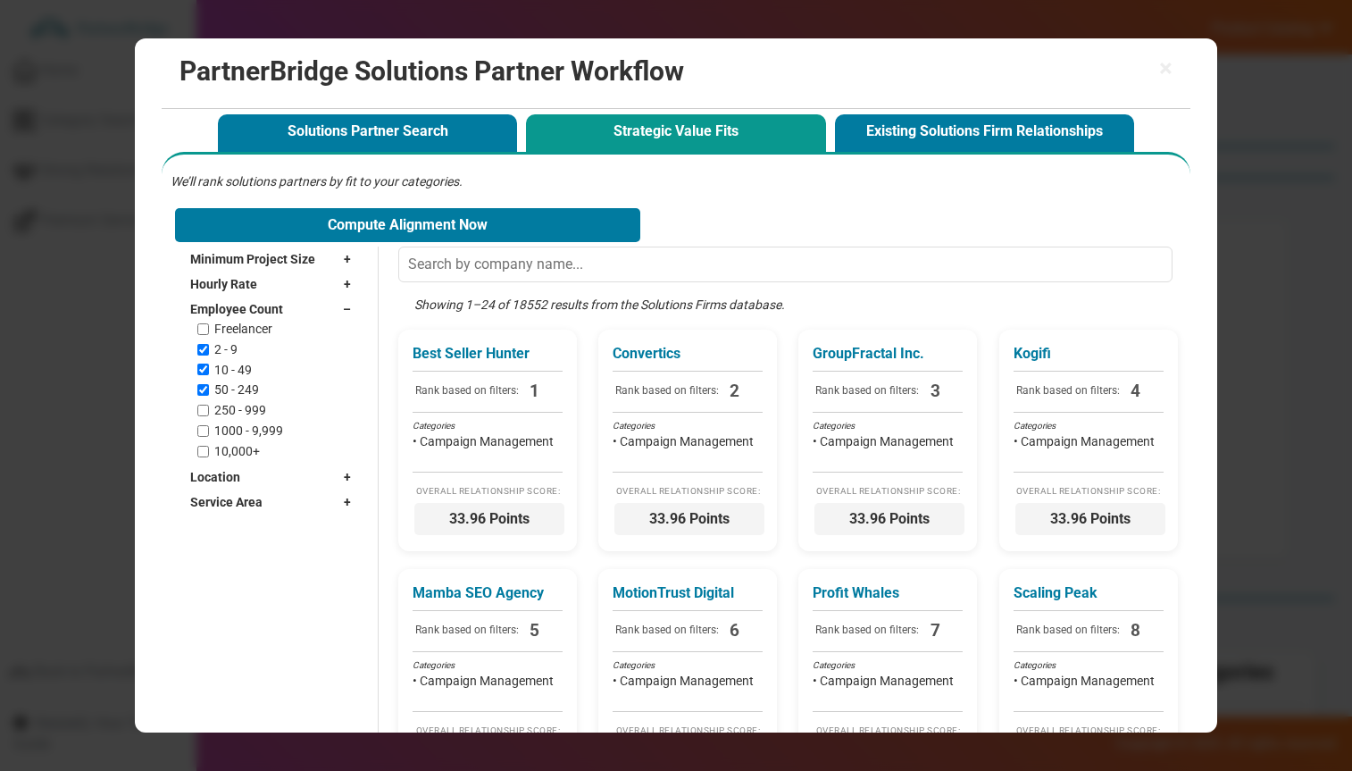
drag, startPoint x: 242, startPoint y: 312, endPoint x: 247, endPoint y: 342, distance: 30.7
click at [242, 313] on span "Employee Count" at bounding box center [236, 309] width 93 height 18
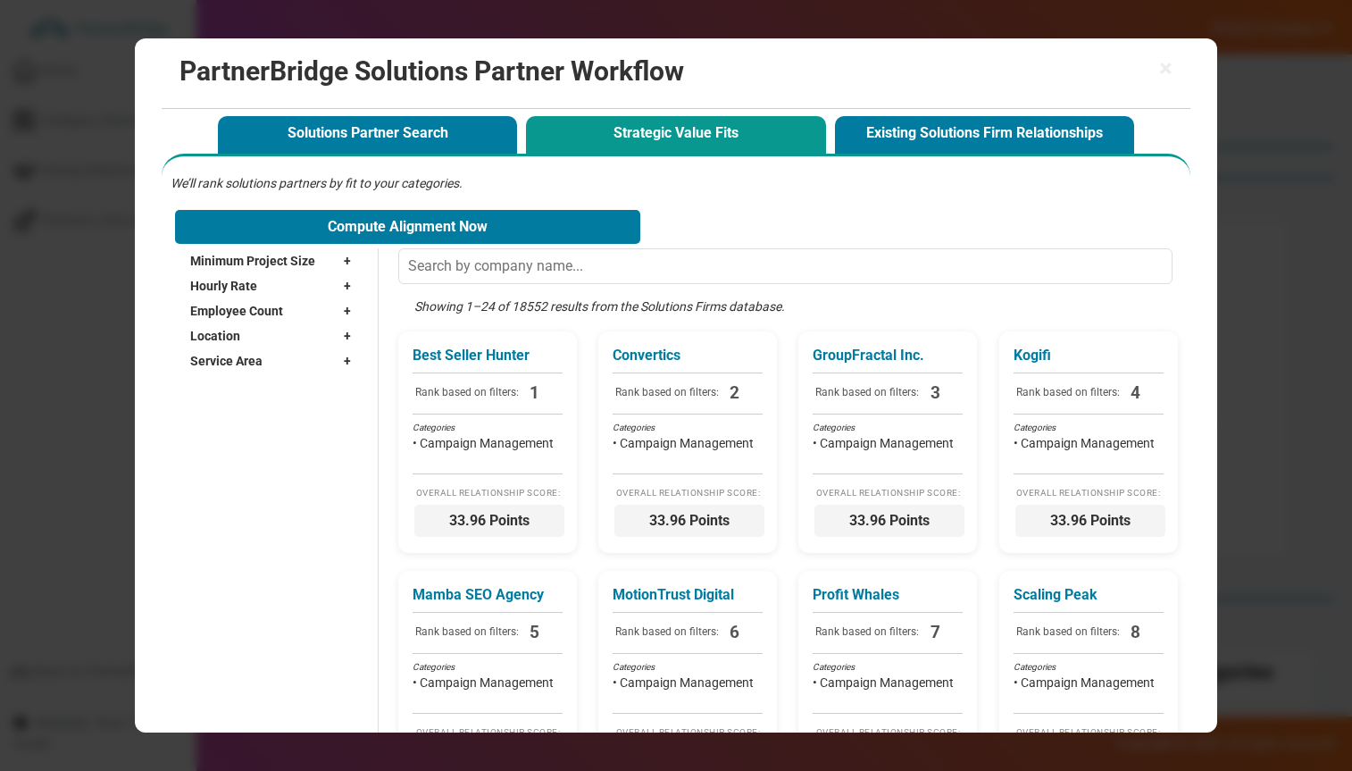
drag, startPoint x: 243, startPoint y: 339, endPoint x: 253, endPoint y: 350, distance: 15.2
click at [243, 339] on div "Location +" at bounding box center [275, 335] width 170 height 25
click at [255, 358] on input "text" at bounding box center [265, 361] width 151 height 27
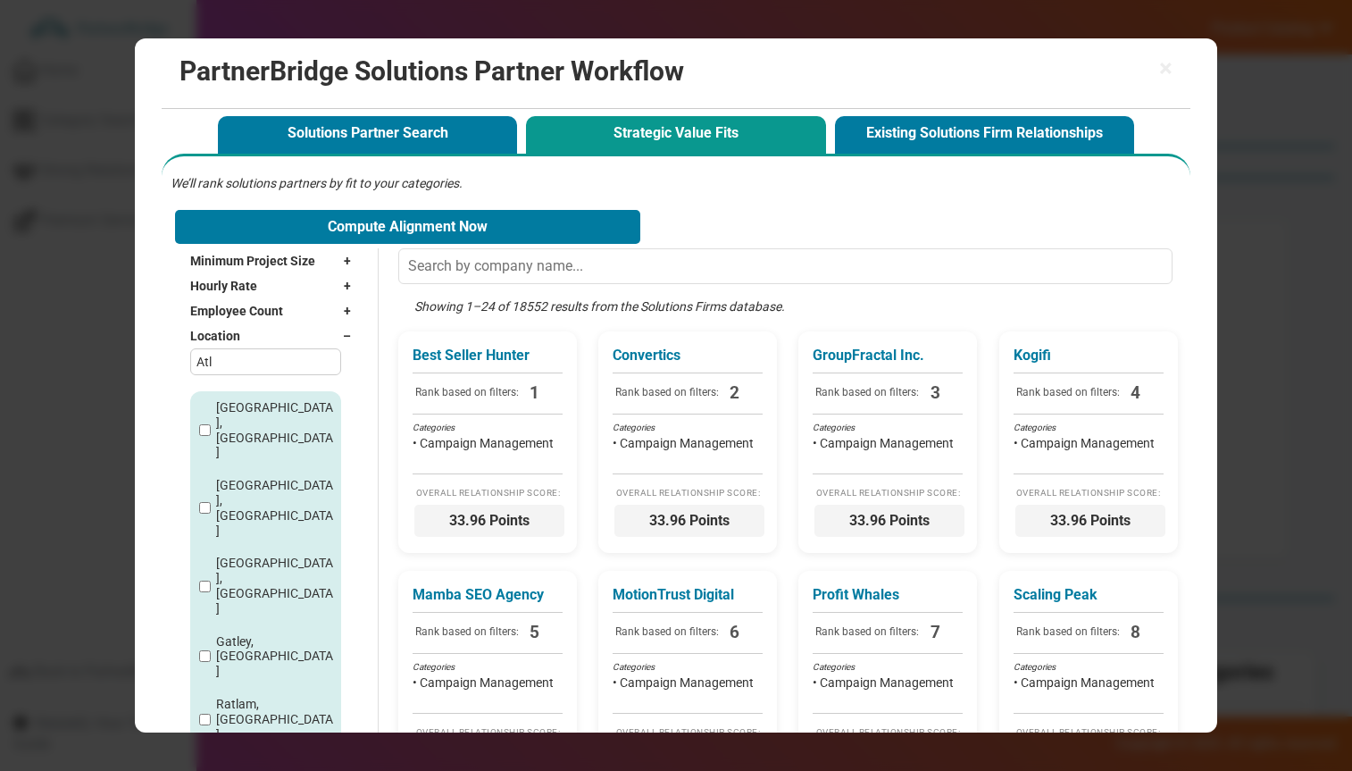
type input "Atl"
click at [242, 407] on label "Atlanta, GA" at bounding box center [276, 430] width 120 height 60
click at [211, 424] on input "Atlanta, GA" at bounding box center [205, 430] width 12 height 12
checkbox input "true"
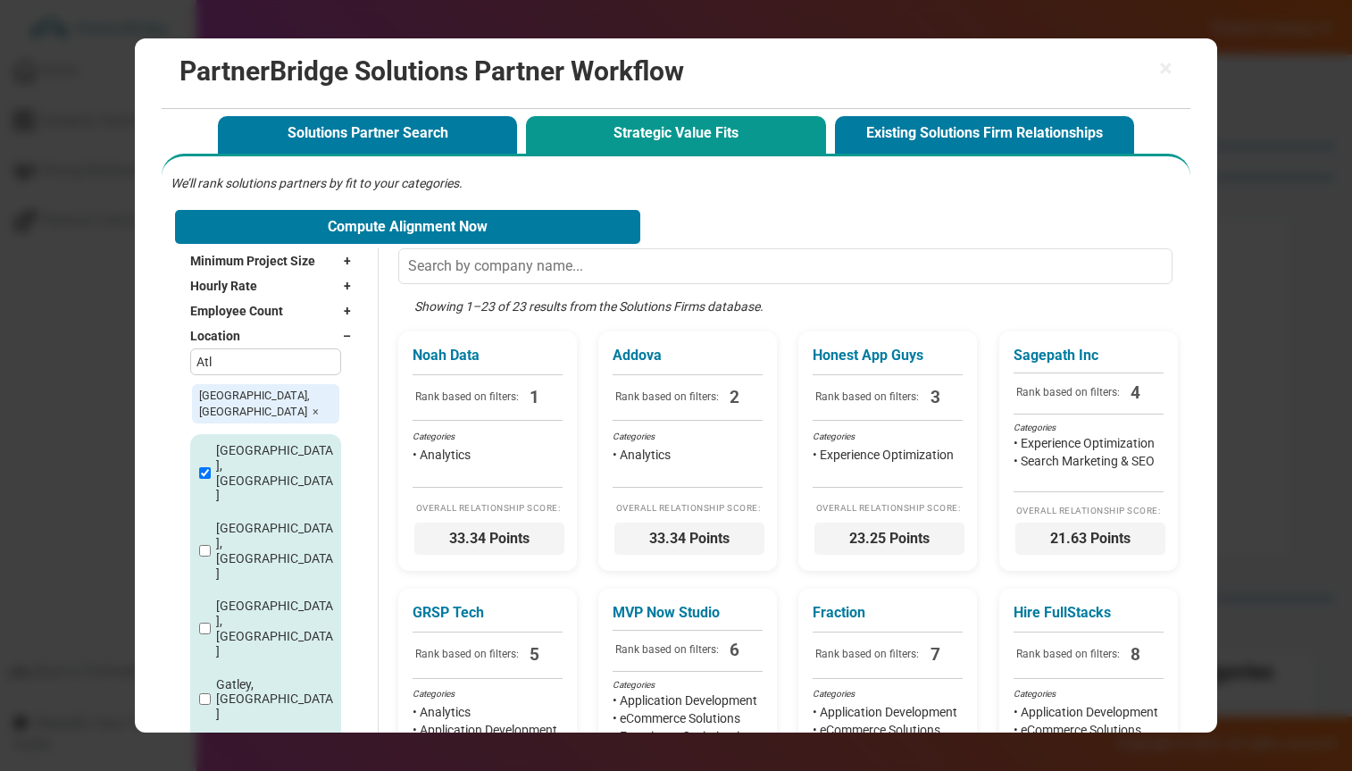
click at [259, 361] on input "Atl" at bounding box center [265, 361] width 151 height 27
click at [285, 339] on div "Location –" at bounding box center [275, 335] width 170 height 25
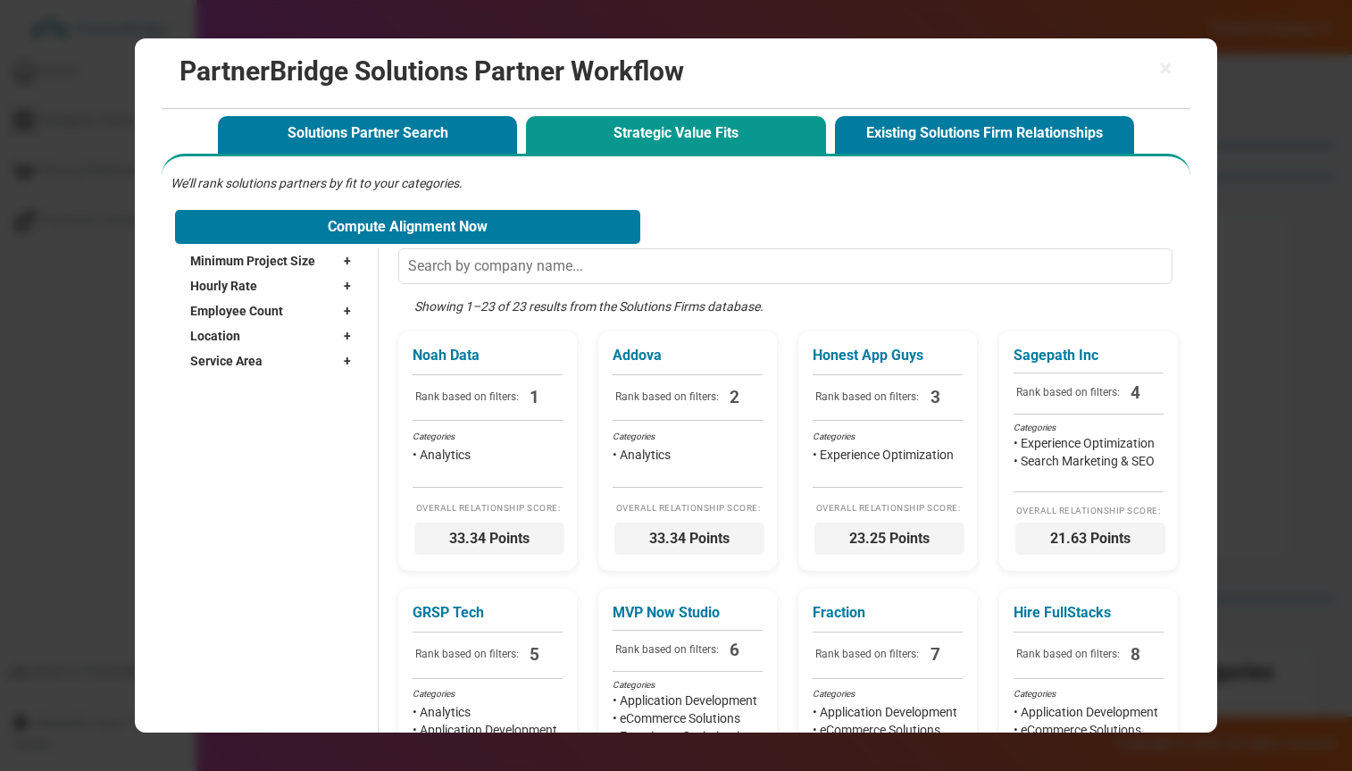
click at [271, 365] on div "Service Area +" at bounding box center [275, 360] width 170 height 25
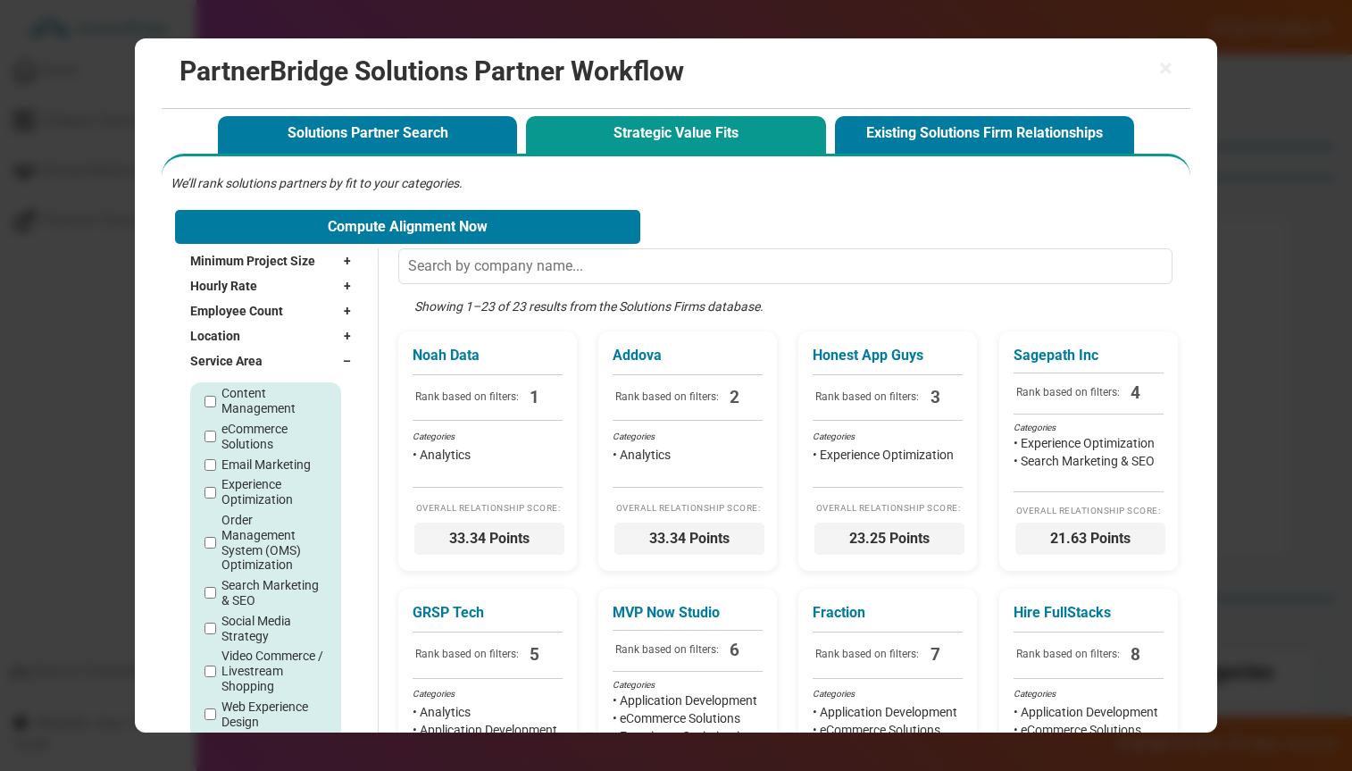
scroll to position [153, 0]
click at [239, 687] on div "Analytics Application Development Brand Strategy Campaign Management Consulting…" at bounding box center [265, 482] width 121 height 475
click at [244, 700] on label "Web Experience Design" at bounding box center [274, 705] width 104 height 30
click at [216, 700] on input "Web Experience Design" at bounding box center [211, 705] width 12 height 12
checkbox input "true"
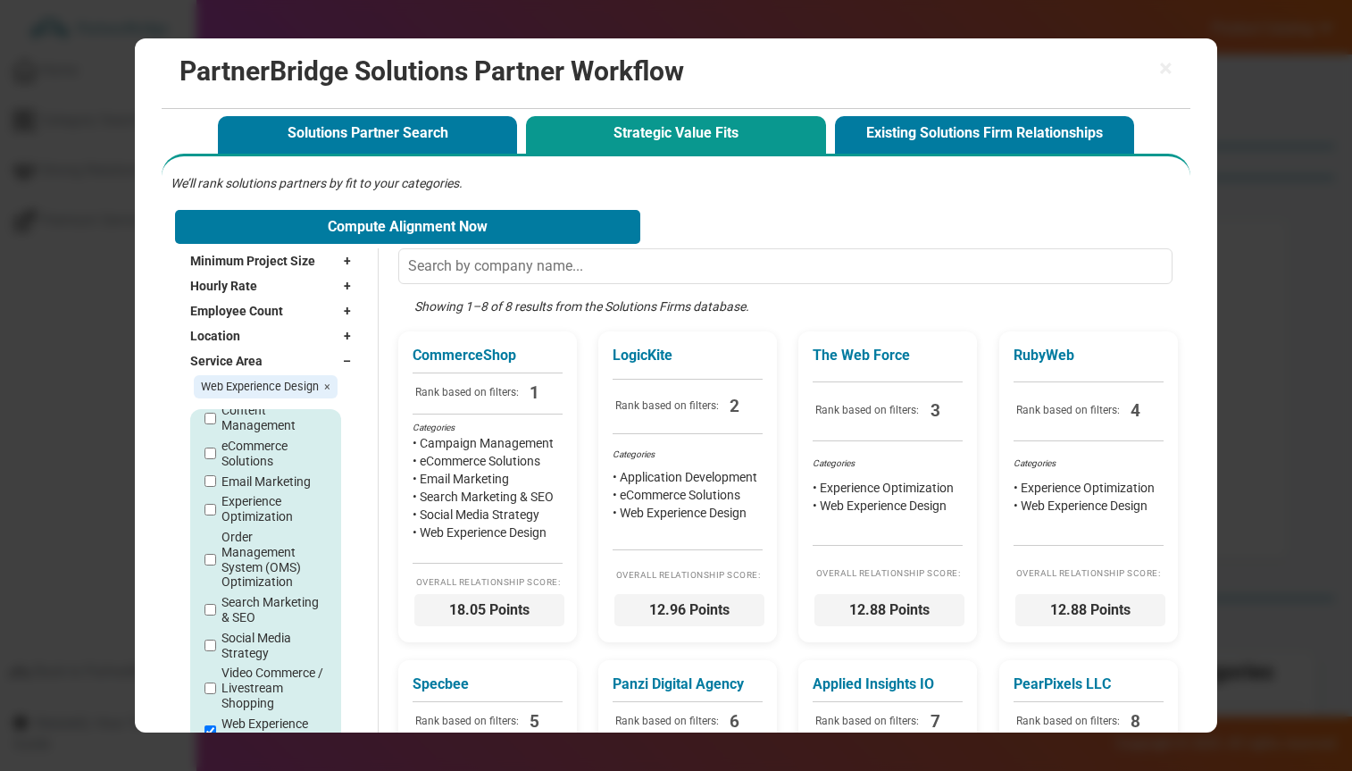
click at [514, 299] on div "Showing 1–8 of 8 results from the Solutions Firms database." at bounding box center [789, 314] width 783 height 34
click at [346, 350] on div "Service Area –" at bounding box center [275, 360] width 170 height 25
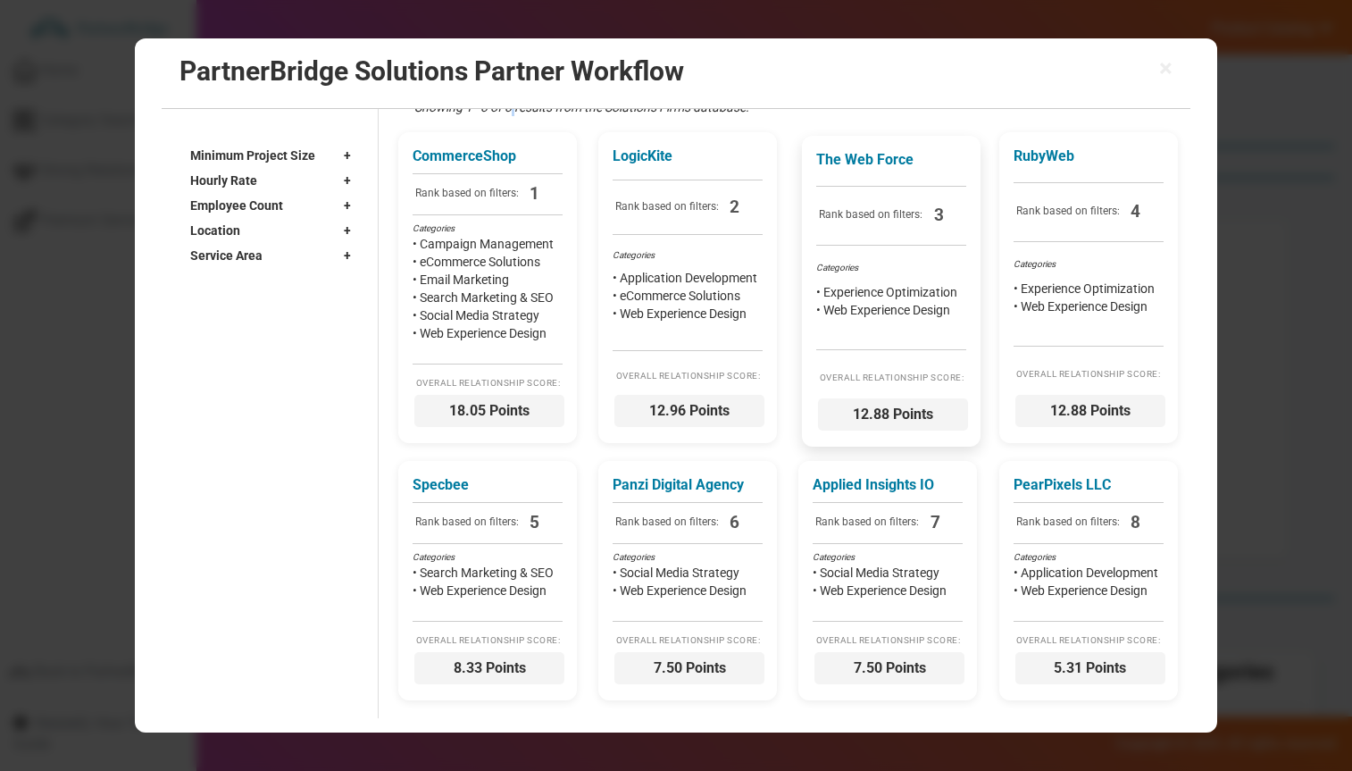
scroll to position [209, 0]
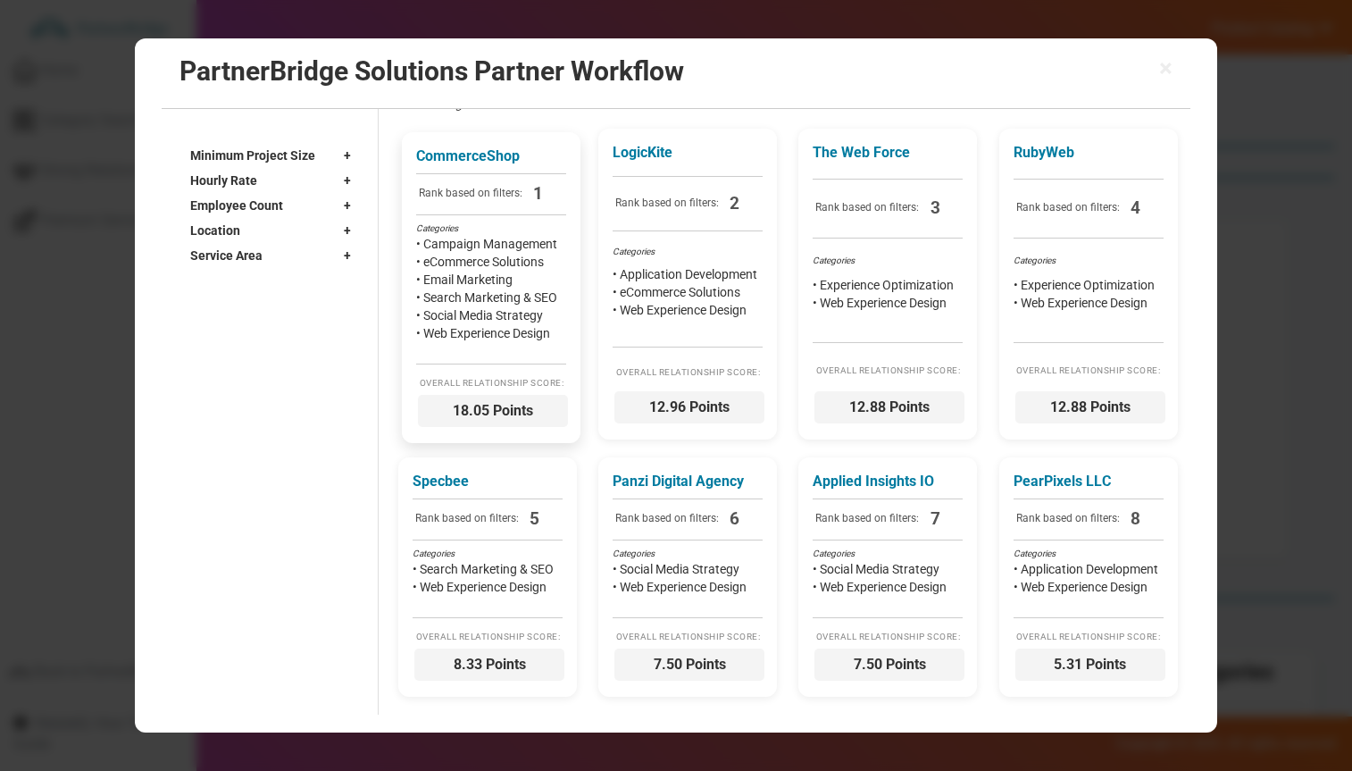
click at [519, 314] on li "• Social Media Strategy" at bounding box center [491, 315] width 150 height 18
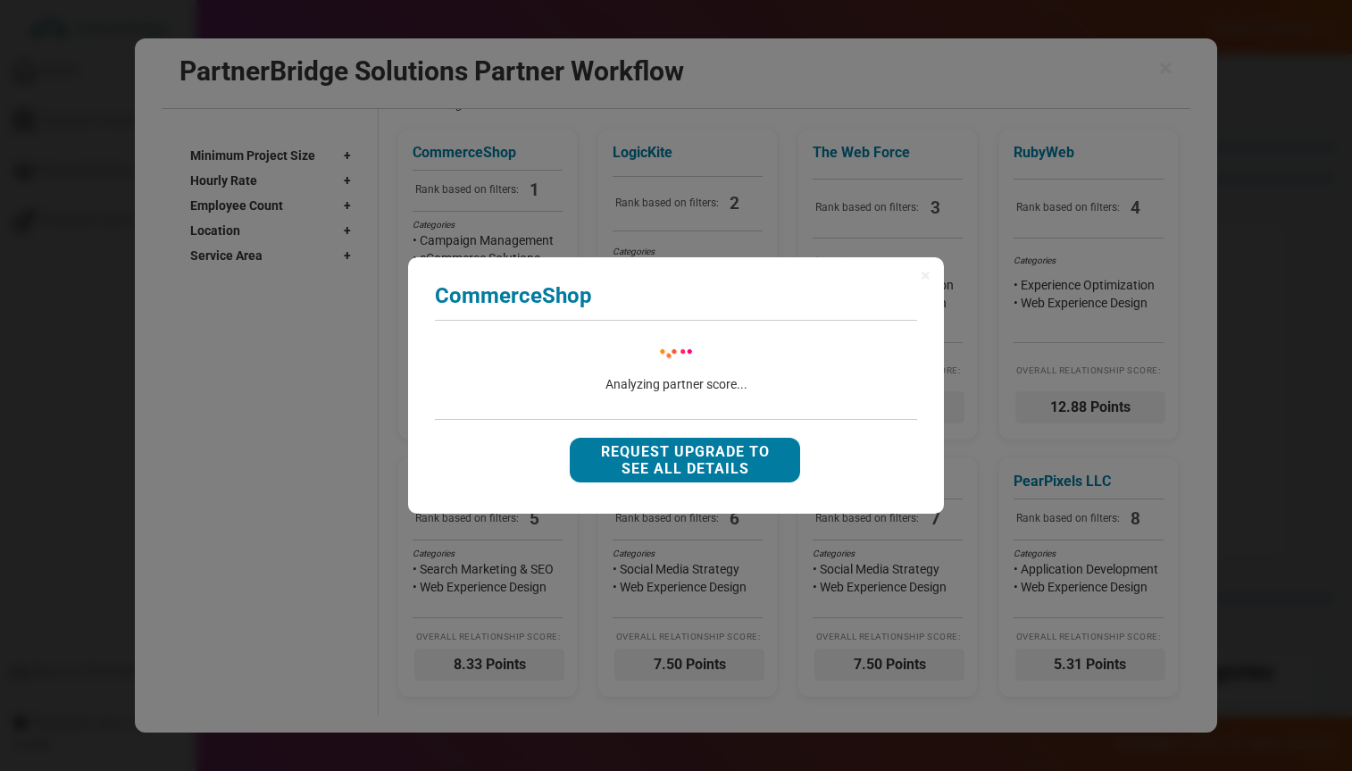
click at [950, 227] on div "× CommerceShop Analyzing partner score... 0.00 Overall Points Brief Positioning…" at bounding box center [676, 385] width 1352 height 771
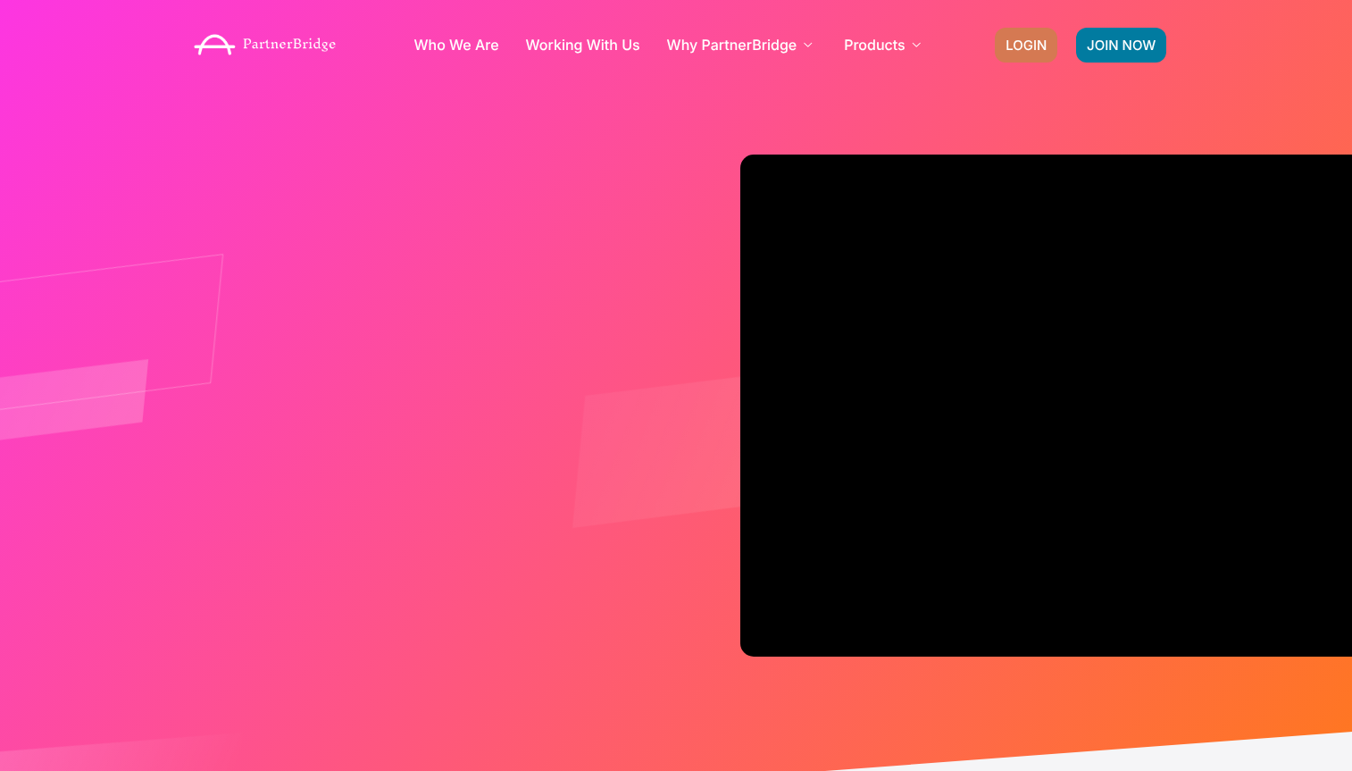
click at [1025, 42] on span "LOGIN" at bounding box center [1026, 44] width 41 height 13
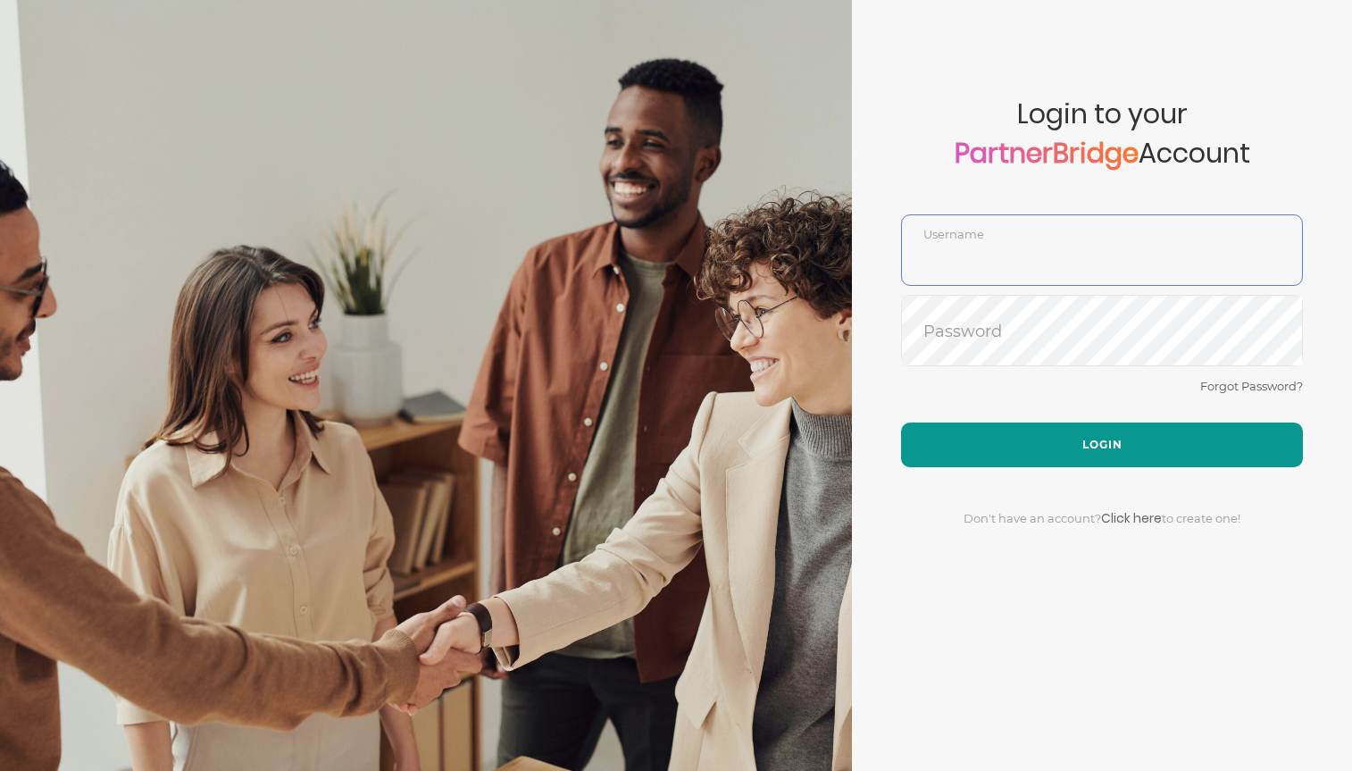
type input "DemoUser"
click at [1065, 434] on button "Login" at bounding box center [1102, 445] width 402 height 45
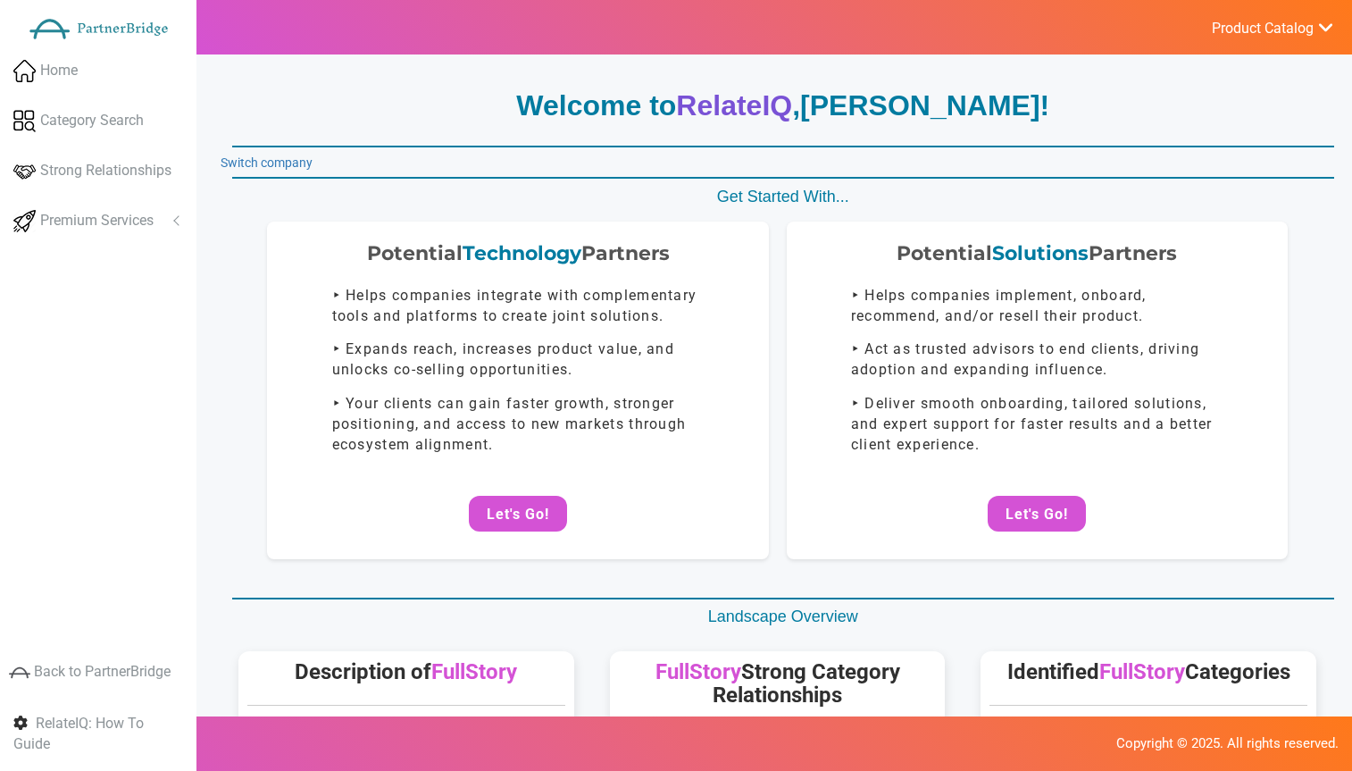
drag, startPoint x: 1071, startPoint y: 515, endPoint x: 804, endPoint y: 230, distance: 391.2
click at [1071, 515] on button "Let's Go!" at bounding box center [1037, 514] width 98 height 36
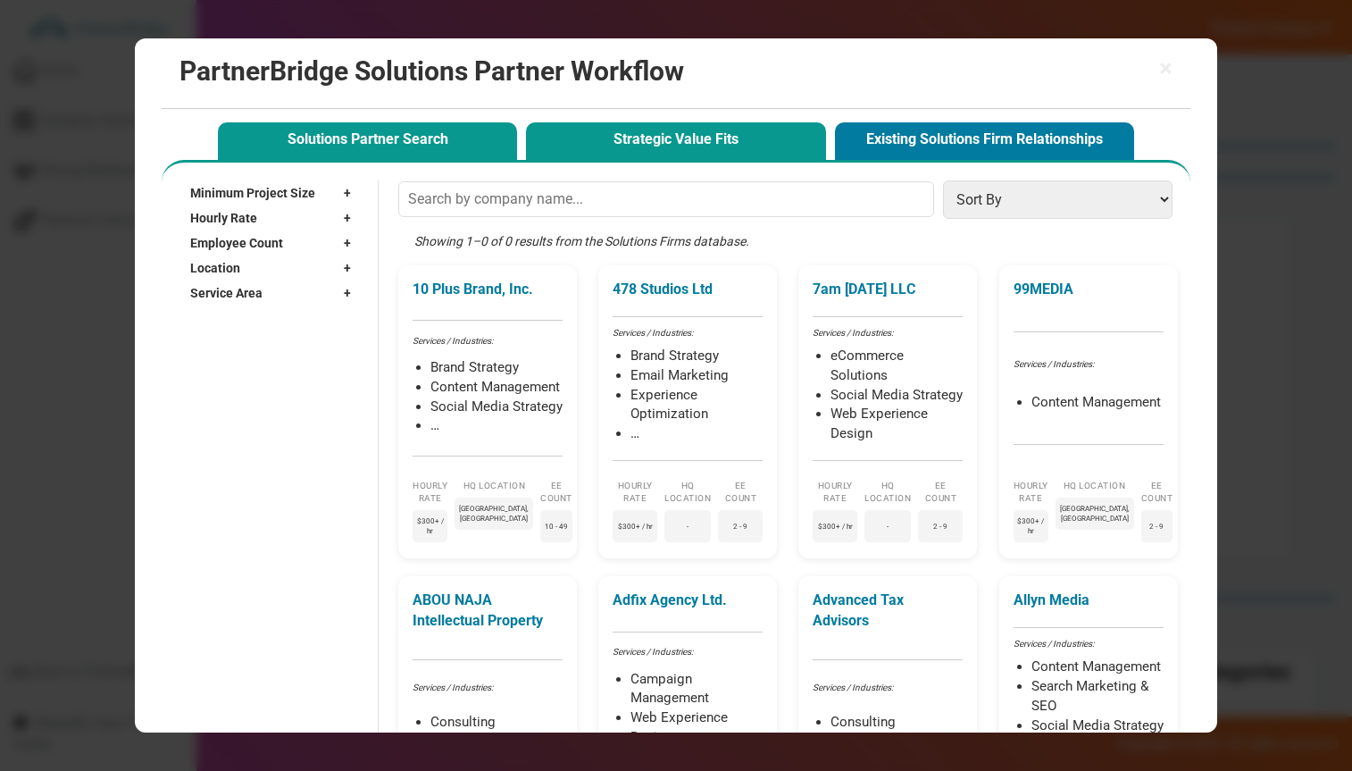
click at [632, 151] on button "Strategic Value Fits" at bounding box center [675, 140] width 299 height 37
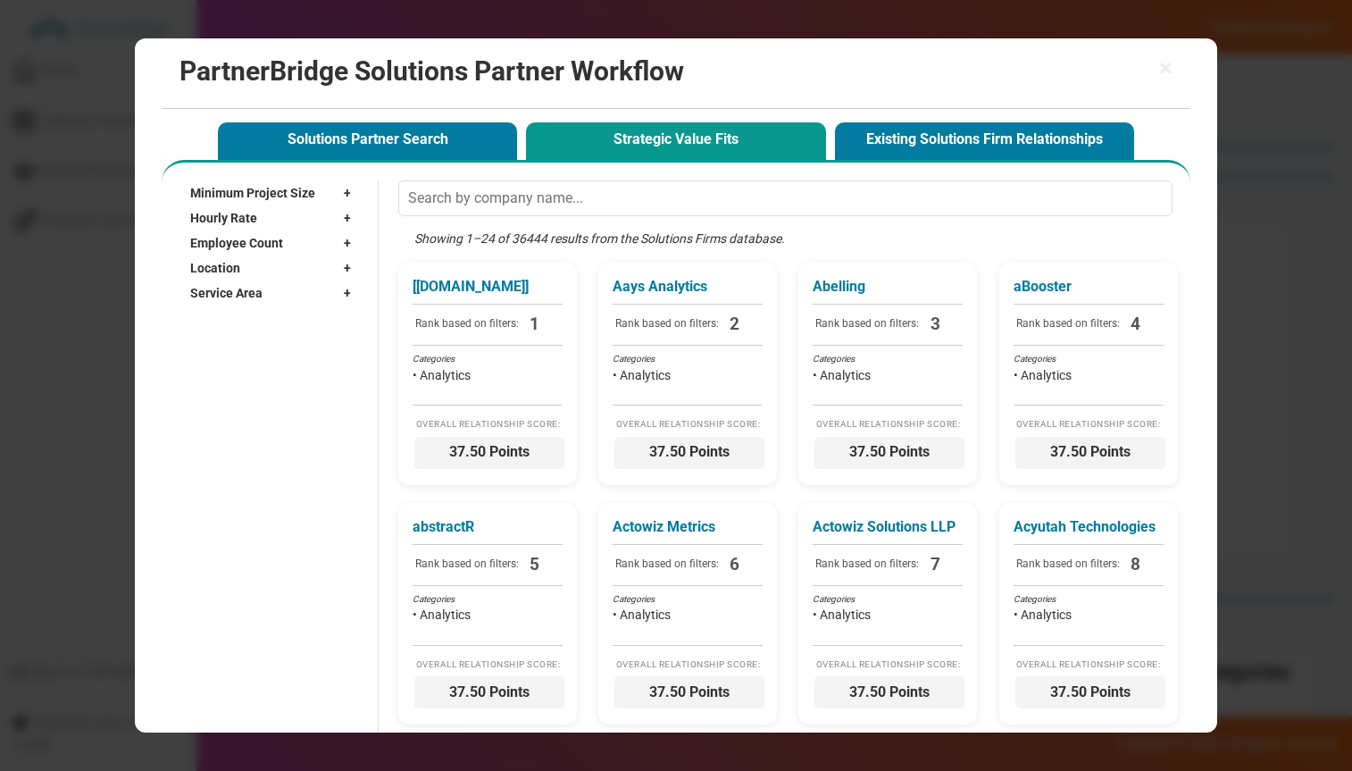
click at [311, 187] on span "Minimum Project Size" at bounding box center [252, 193] width 125 height 18
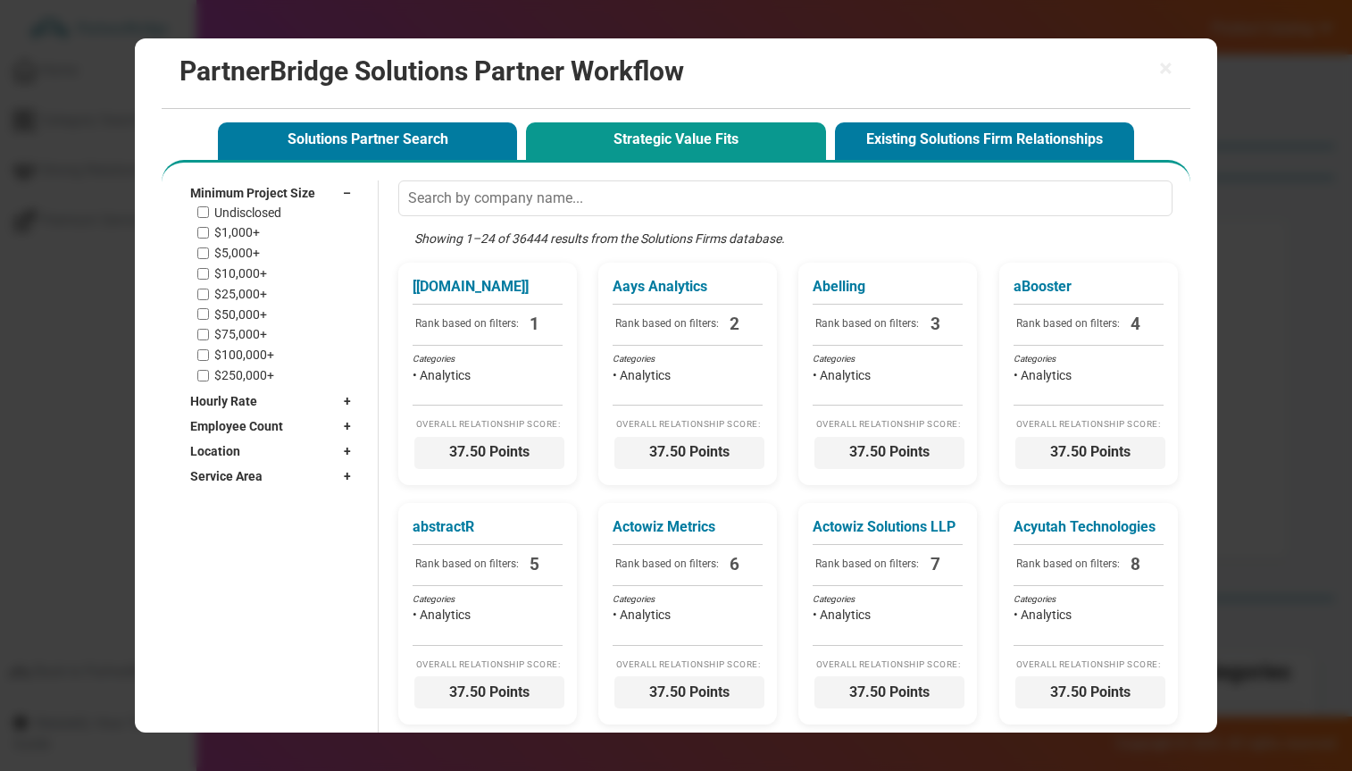
click at [261, 221] on div "Undisclosed $1,000+ $5,000+ $10,000+ $25,000+ $50,000+ $75,000+ $100,000+ $250,…" at bounding box center [278, 294] width 162 height 178
click at [247, 230] on label "$1,000+" at bounding box center [237, 232] width 46 height 15
click at [209, 230] on input "$1,000+" at bounding box center [203, 233] width 12 height 12
checkbox input "true"
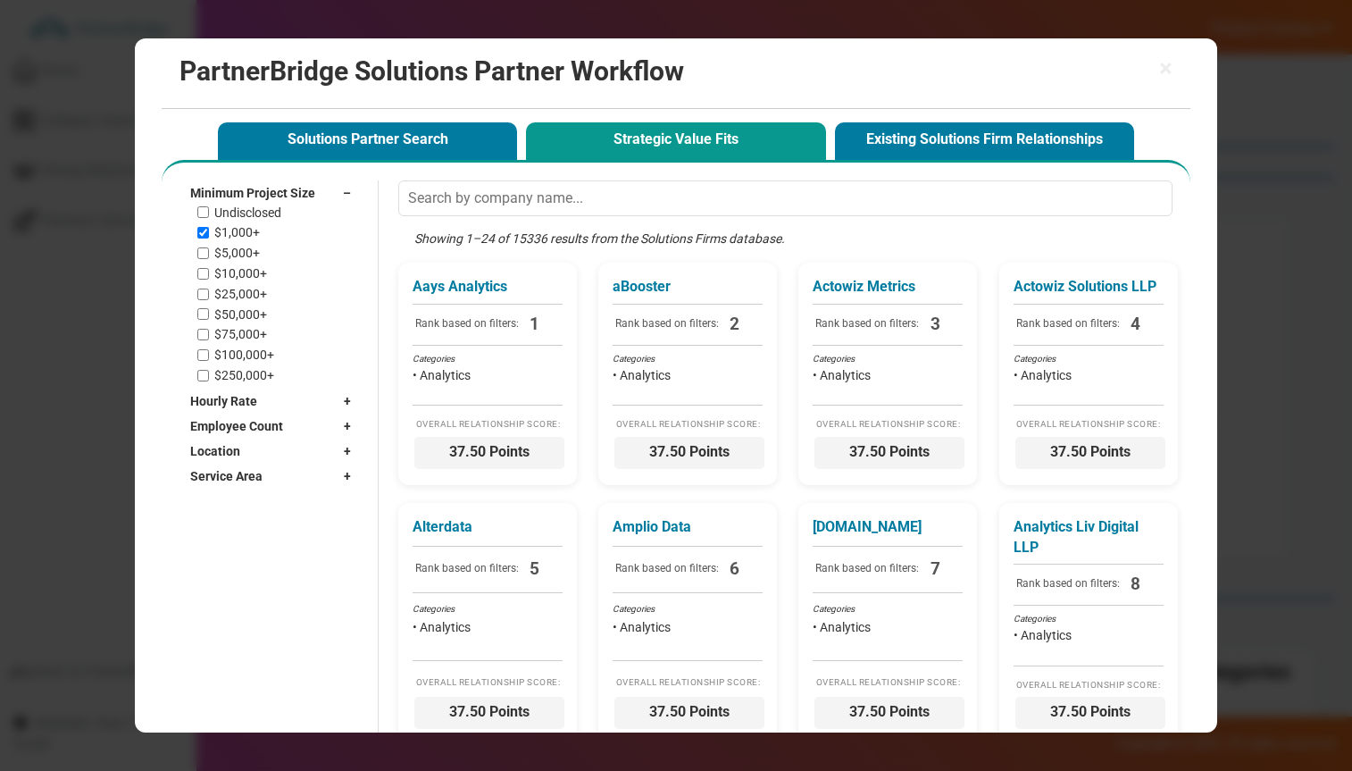
drag, startPoint x: 240, startPoint y: 242, endPoint x: 241, endPoint y: 253, distance: 10.8
click at [241, 243] on div "Undisclosed $1,000+ $5,000+ $10,000+ $25,000+ $50,000+ $75,000+ $100,000+ $250,…" at bounding box center [278, 294] width 162 height 178
click at [241, 253] on label "$5,000+" at bounding box center [237, 253] width 46 height 15
click at [209, 253] on input "$5,000+" at bounding box center [203, 253] width 12 height 12
checkbox input "true"
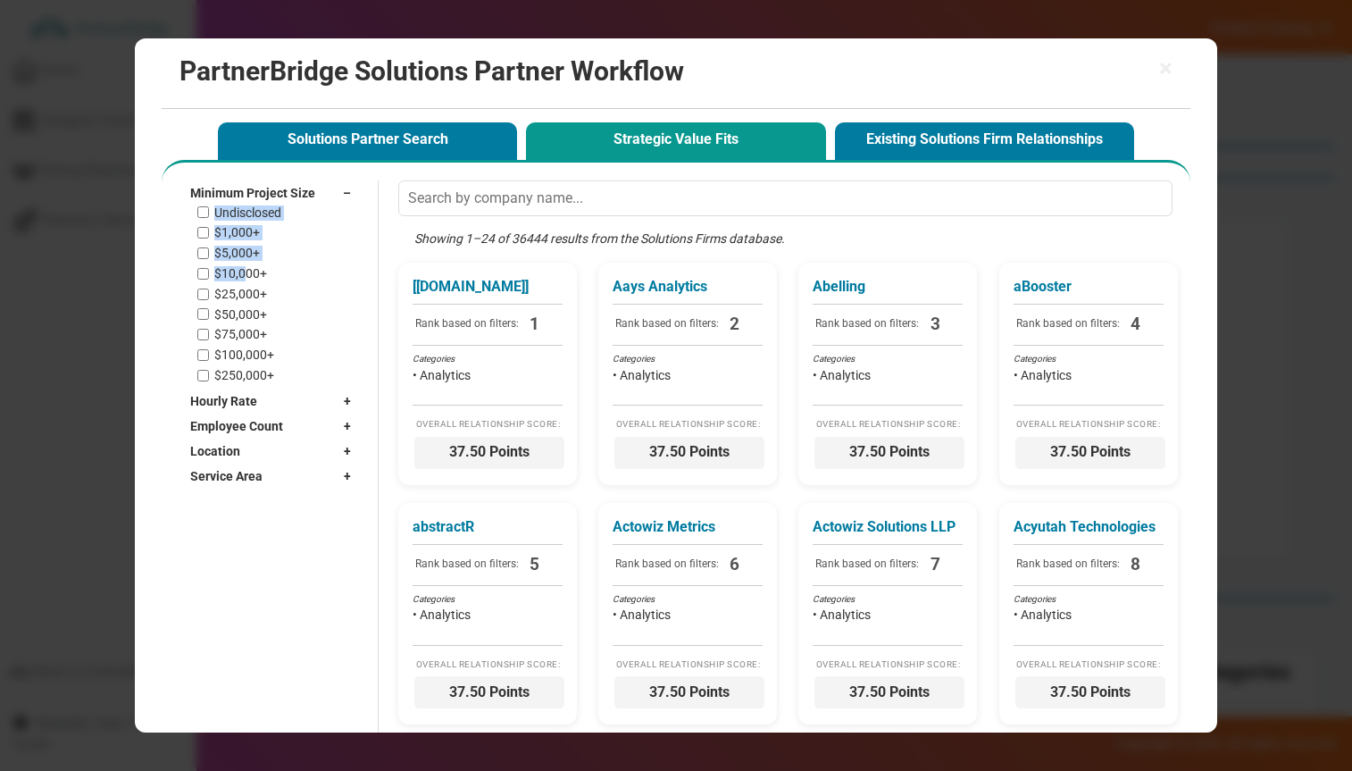
click at [263, 197] on span "Minimum Project Size" at bounding box center [252, 193] width 125 height 18
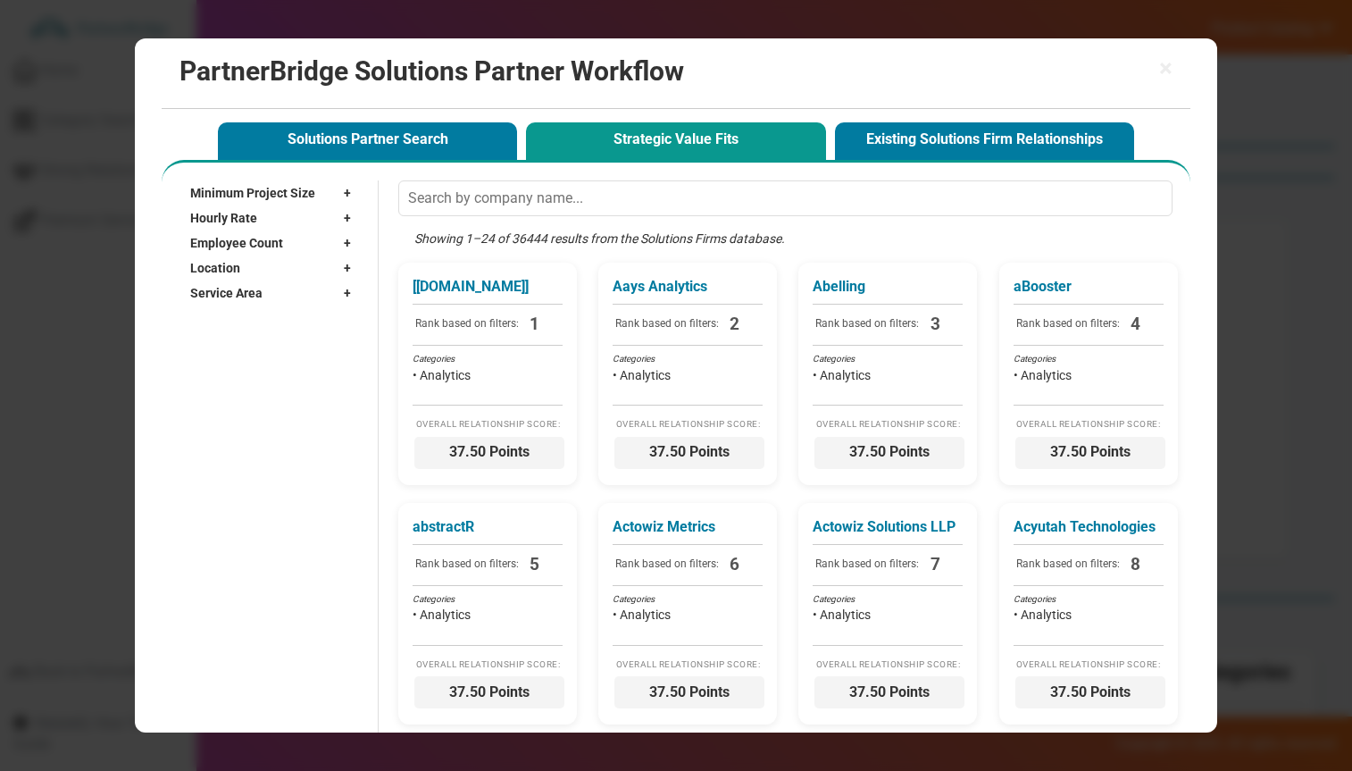
click at [261, 193] on span "Minimum Project Size" at bounding box center [252, 193] width 125 height 18
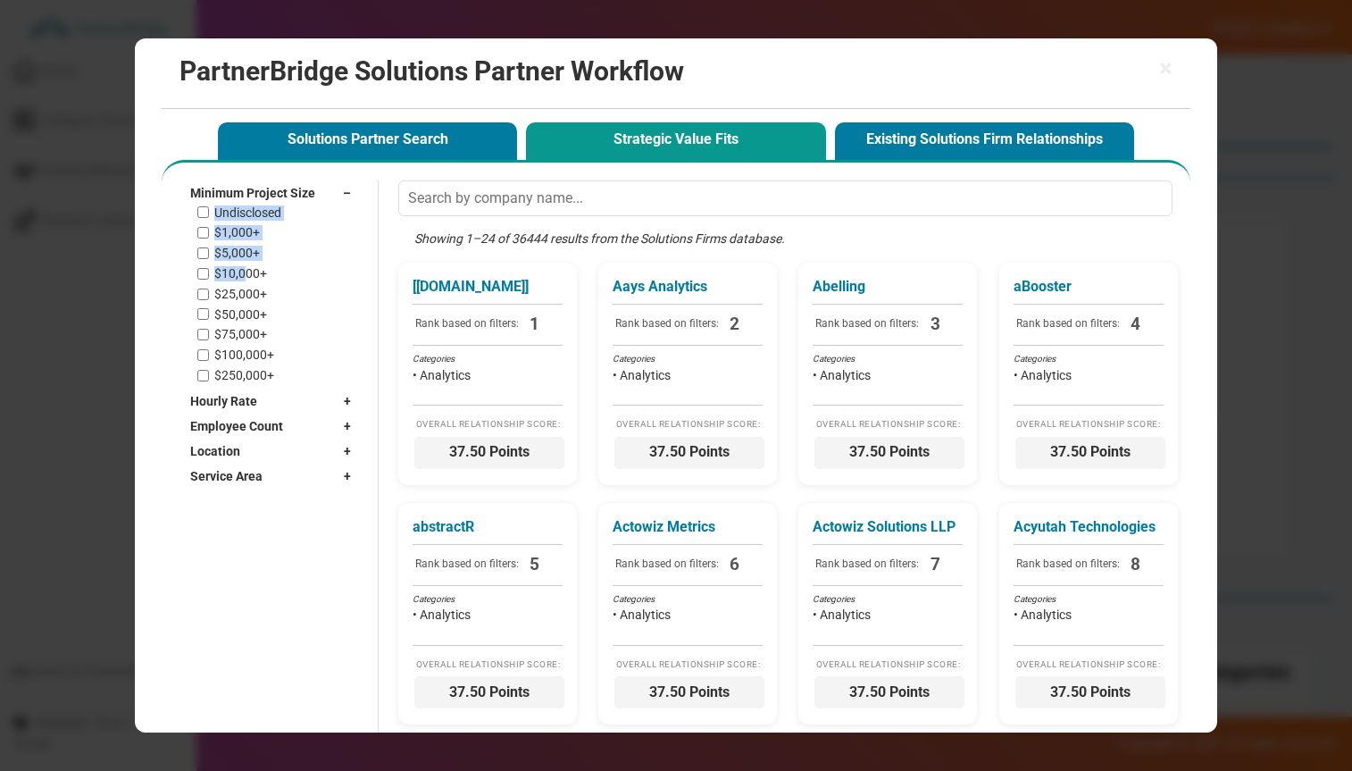
click at [239, 236] on label "$1,000+" at bounding box center [237, 232] width 46 height 15
click at [209, 236] on input "$1,000+" at bounding box center [203, 233] width 12 height 12
checkbox input "true"
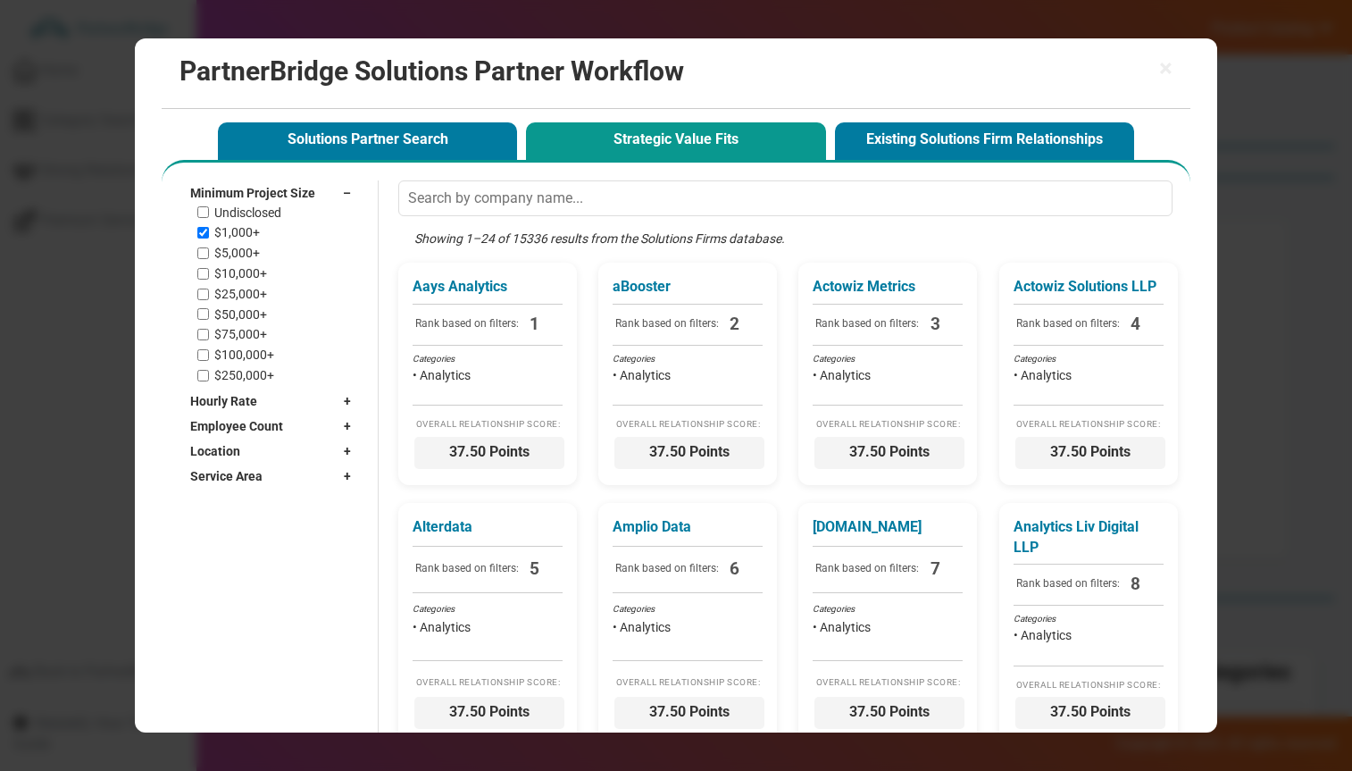
drag, startPoint x: 239, startPoint y: 254, endPoint x: 239, endPoint y: 269, distance: 15.2
click at [239, 254] on label "$5,000+" at bounding box center [237, 253] width 46 height 15
click at [209, 254] on input "$5,000+" at bounding box center [203, 253] width 12 height 12
checkbox input "true"
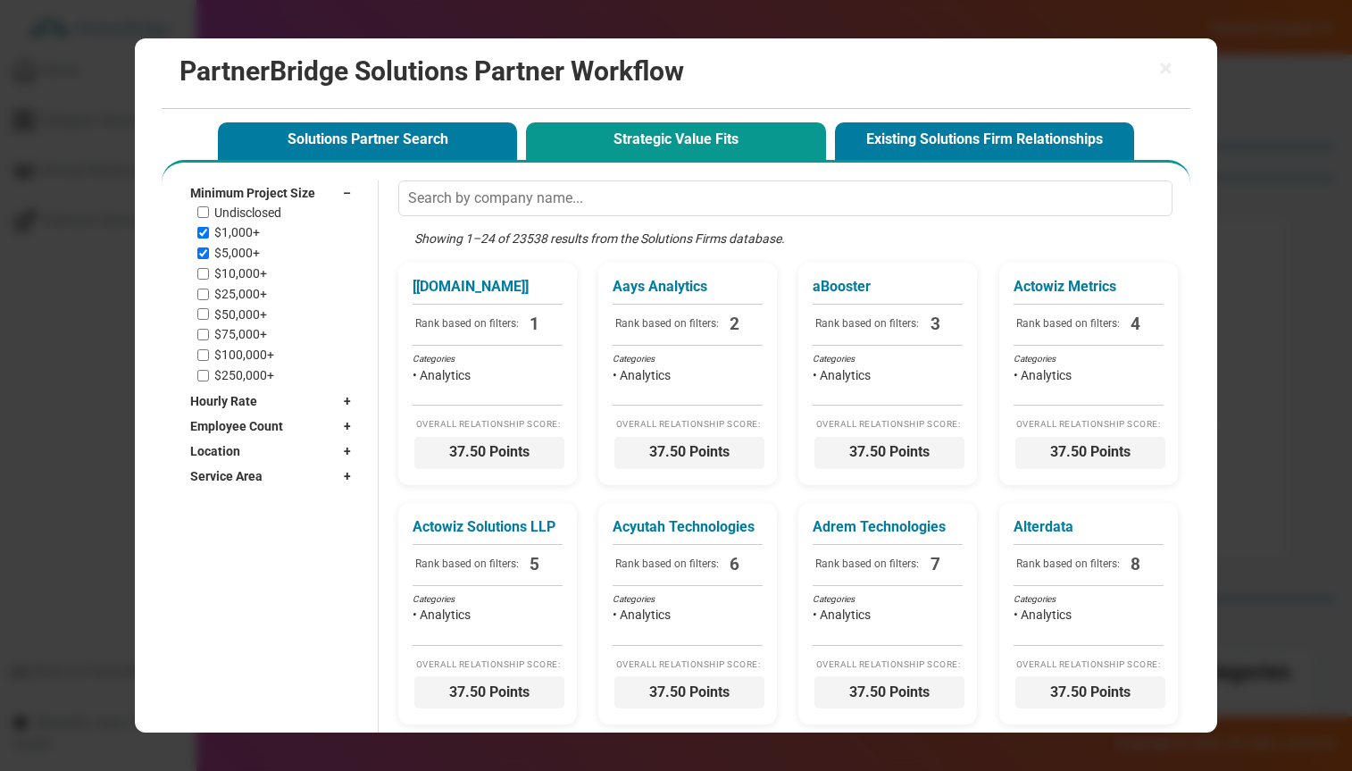
click at [239, 269] on label "$10,000+" at bounding box center [240, 273] width 53 height 15
click at [209, 269] on input "$10,000+" at bounding box center [203, 274] width 12 height 12
checkbox input "true"
click at [263, 192] on span "Minimum Project Size" at bounding box center [252, 193] width 125 height 18
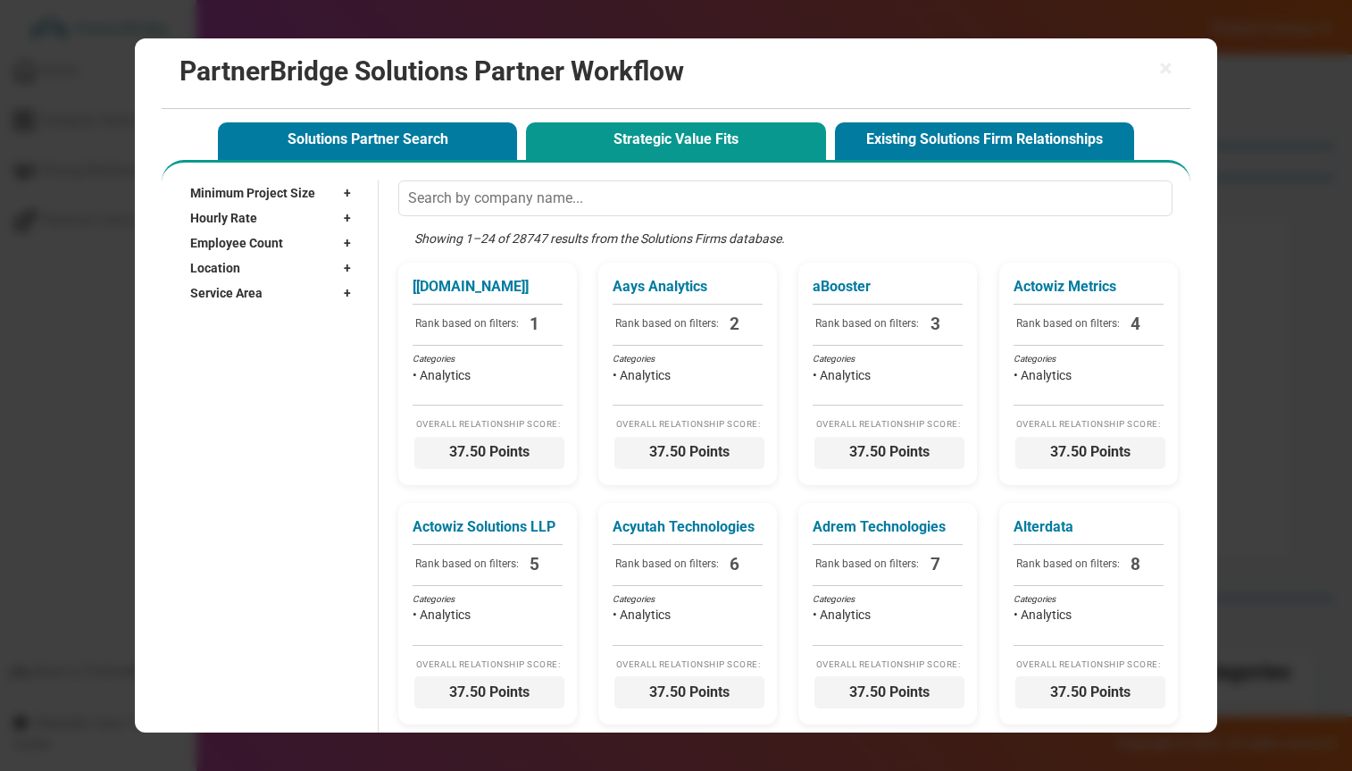
drag, startPoint x: 250, startPoint y: 213, endPoint x: 254, endPoint y: 229, distance: 16.5
click at [252, 213] on span "Hourly Rate" at bounding box center [223, 218] width 67 height 18
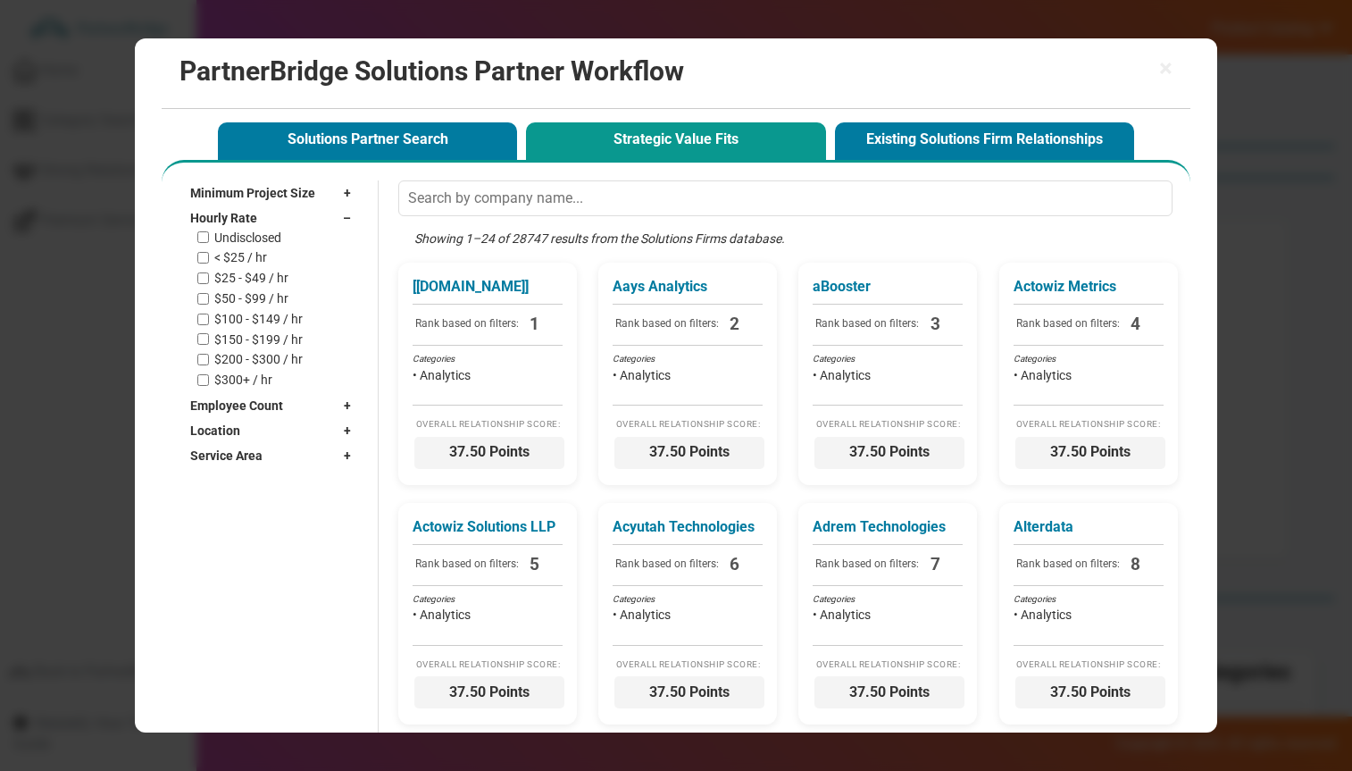
click at [246, 255] on label "< $25 / hr" at bounding box center [240, 257] width 53 height 15
click at [209, 255] on input "< $25 / hr" at bounding box center [203, 258] width 12 height 12
checkbox input "true"
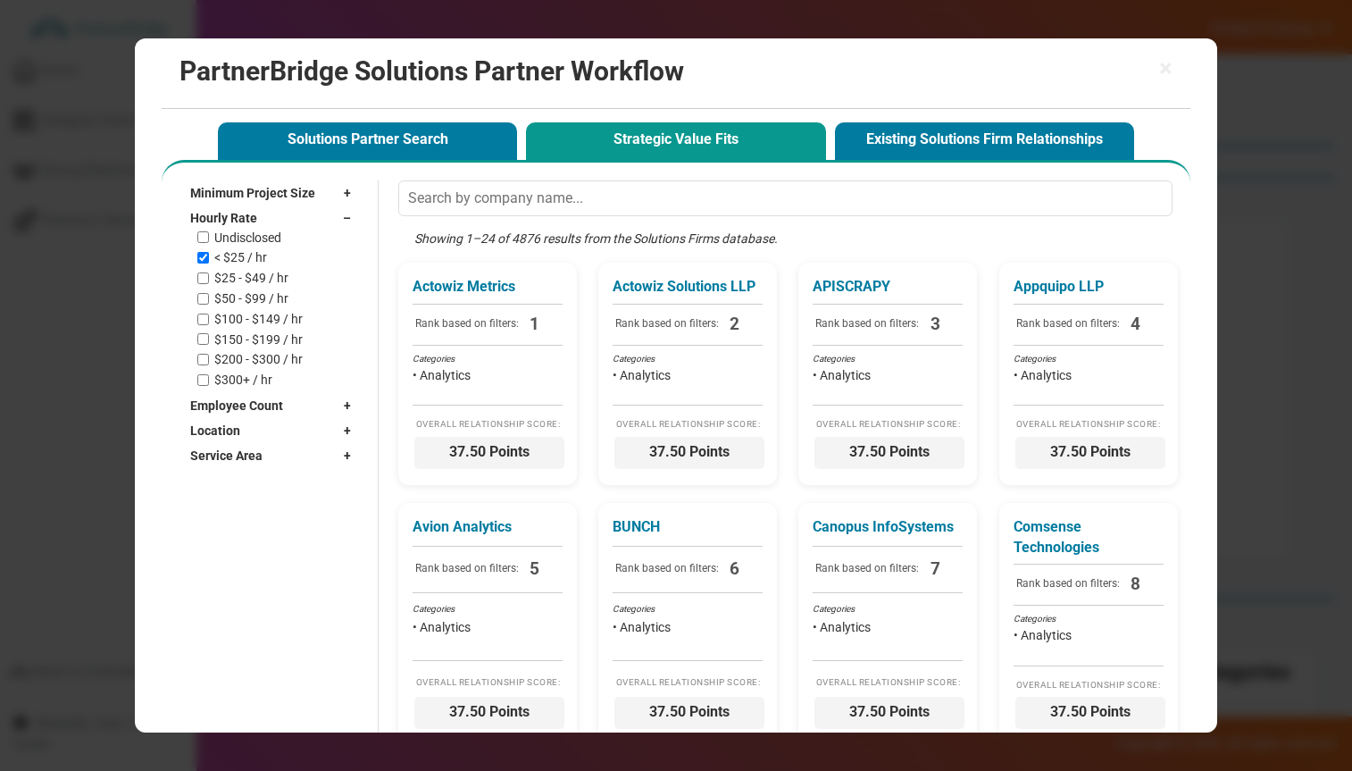
drag, startPoint x: 247, startPoint y: 273, endPoint x: 250, endPoint y: 284, distance: 11.0
click at [248, 274] on label "$25 - $49 / hr" at bounding box center [251, 278] width 74 height 15
click at [209, 274] on input "$25 - $49 / hr" at bounding box center [203, 278] width 12 height 12
checkbox input "true"
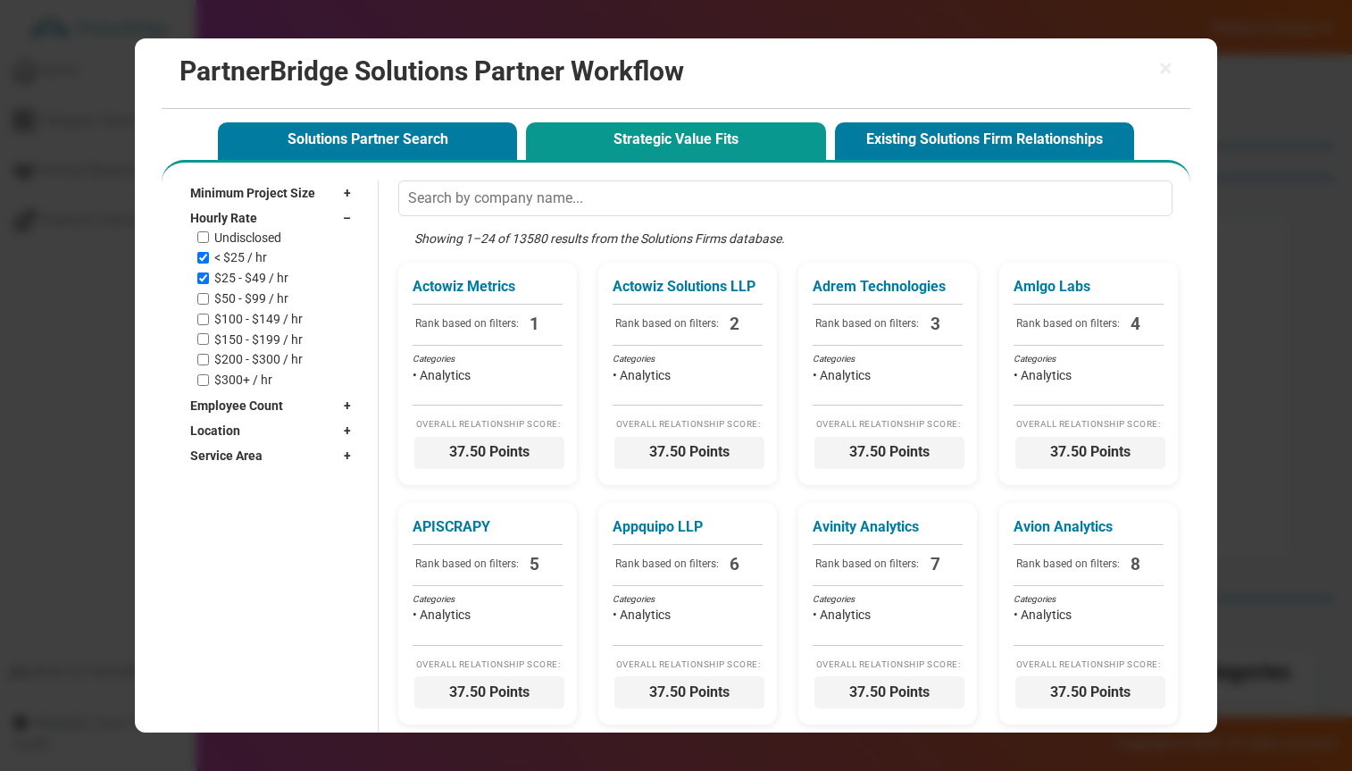
click at [252, 297] on label "$50 - $99 / hr" at bounding box center [251, 298] width 74 height 15
click at [209, 297] on input "$50 - $99 / hr" at bounding box center [203, 299] width 12 height 12
checkbox input "true"
click at [255, 209] on div "Hourly Rate –" at bounding box center [275, 217] width 170 height 25
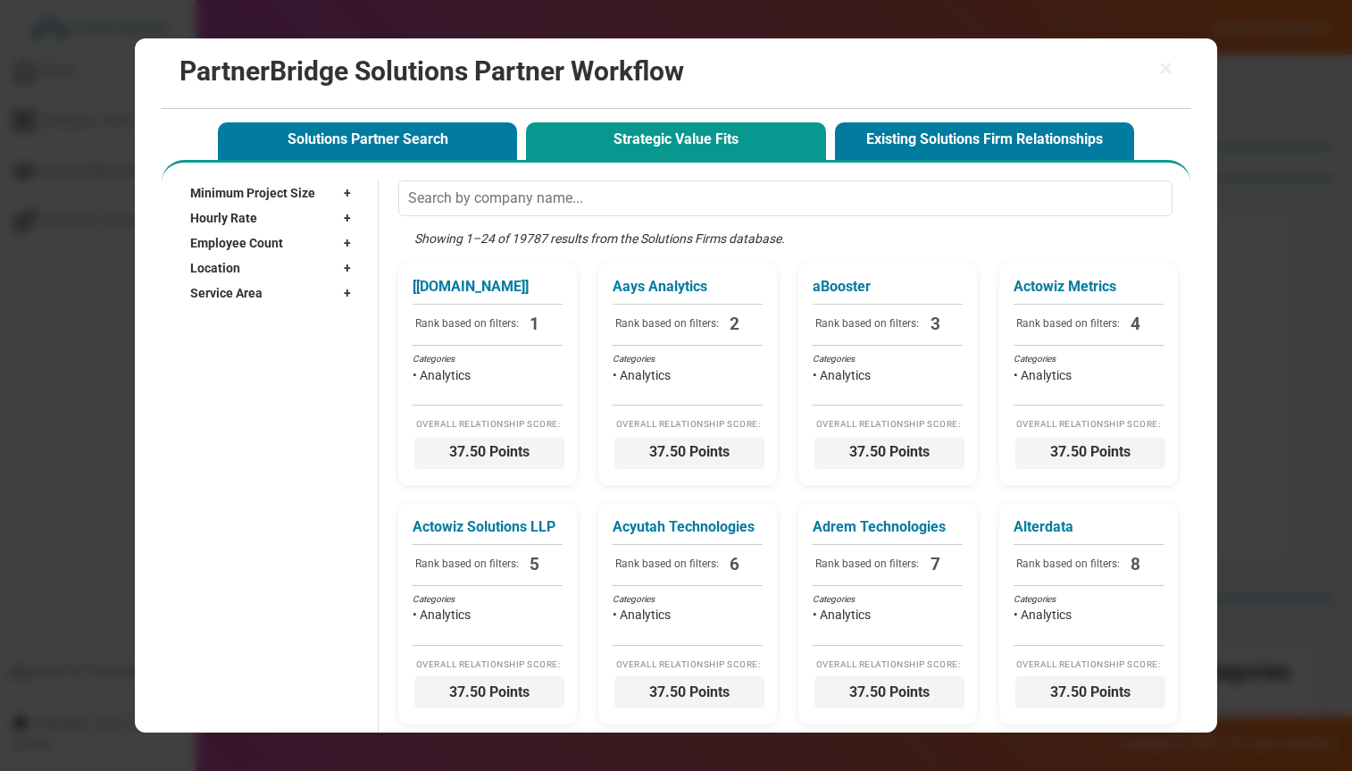
click at [261, 251] on div "Employee Count +" at bounding box center [275, 242] width 170 height 25
click at [228, 288] on label "2 - 9" at bounding box center [225, 282] width 23 height 15
click at [209, 288] on input "2 - 9" at bounding box center [203, 283] width 12 height 12
checkbox input "true"
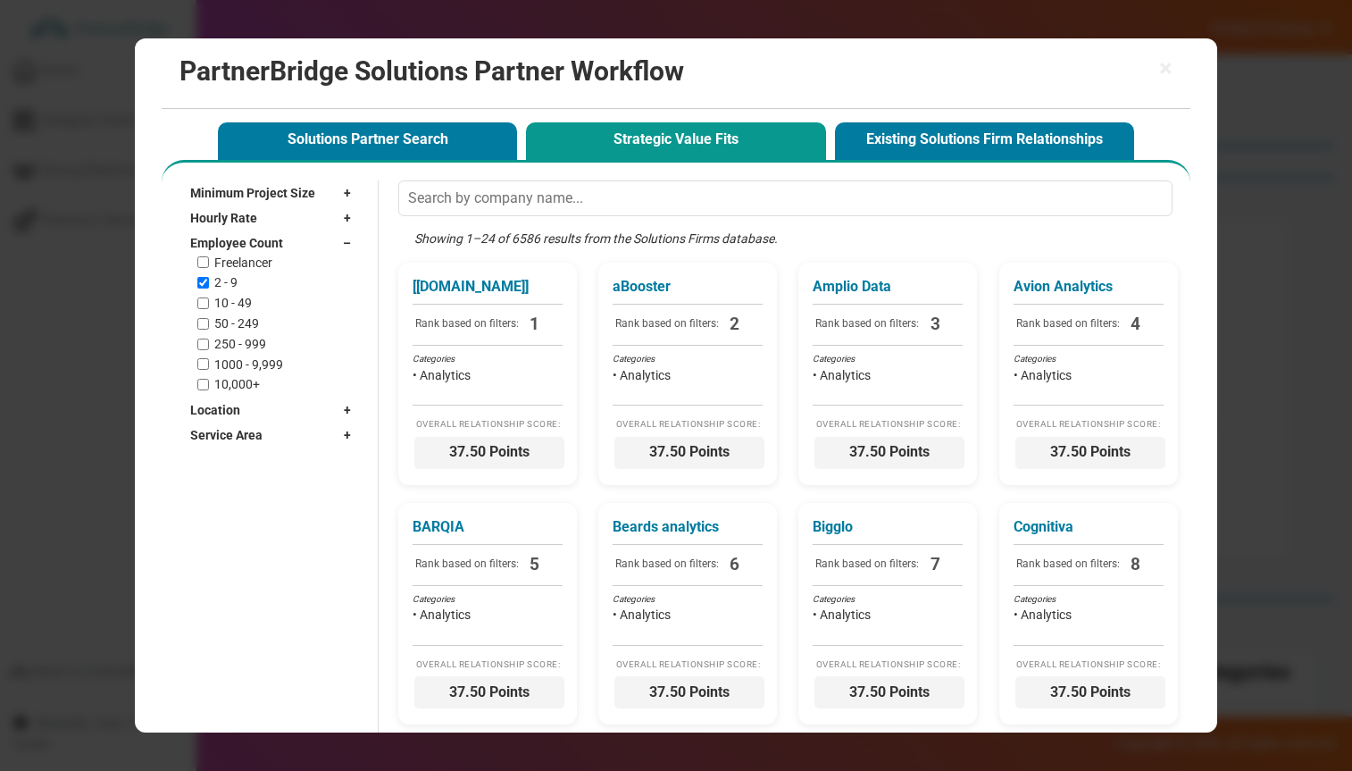
click at [229, 294] on div "Freelancer 2 - 9 10 - 49 50 - 249 250 - 999 1000 - 9,999 10,000+" at bounding box center [278, 324] width 162 height 138
click at [233, 319] on label "50 - 249" at bounding box center [236, 323] width 45 height 15
click at [209, 319] on input "50 - 249" at bounding box center [203, 324] width 12 height 12
checkbox input "true"
click at [235, 298] on label "10 - 49" at bounding box center [233, 303] width 38 height 15
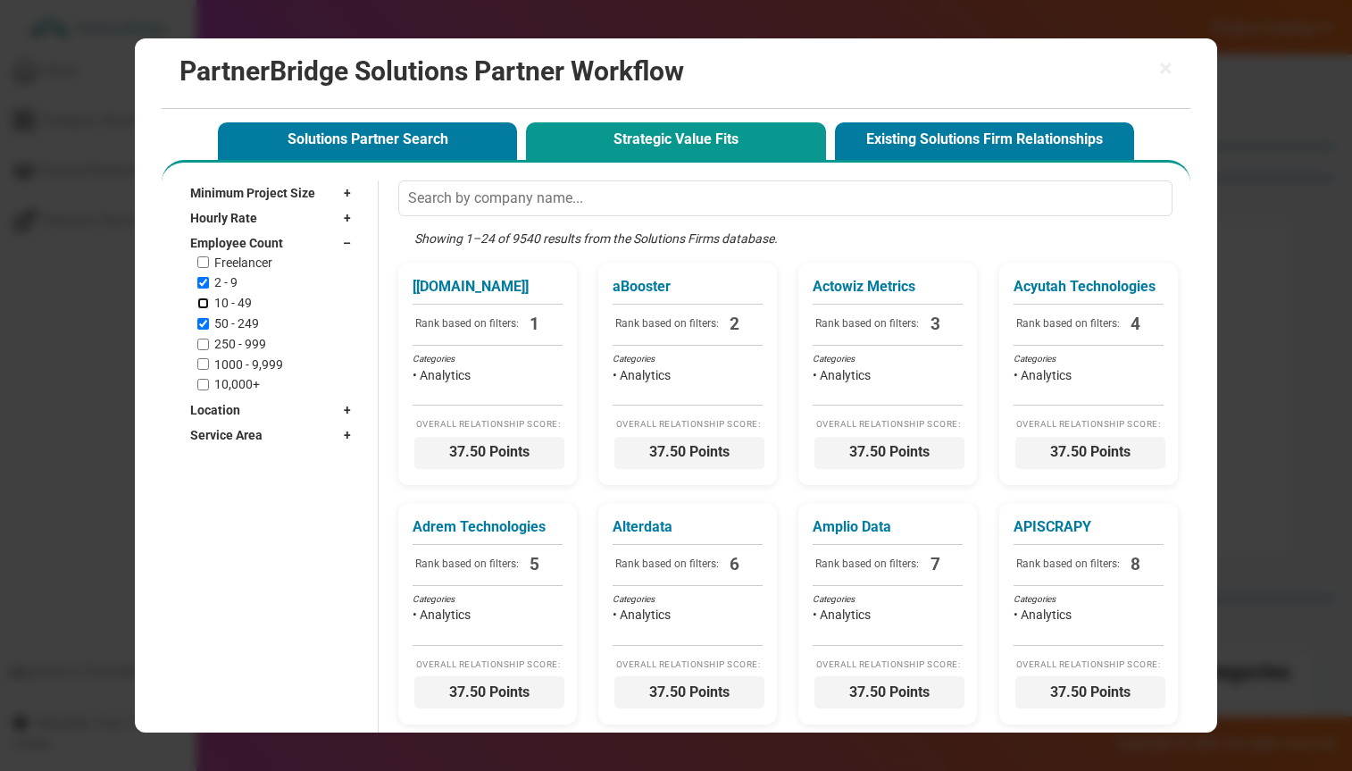
click at [209, 298] on input "10 - 49" at bounding box center [203, 303] width 12 height 12
checkbox input "true"
click at [248, 243] on span "Employee Count" at bounding box center [236, 243] width 93 height 18
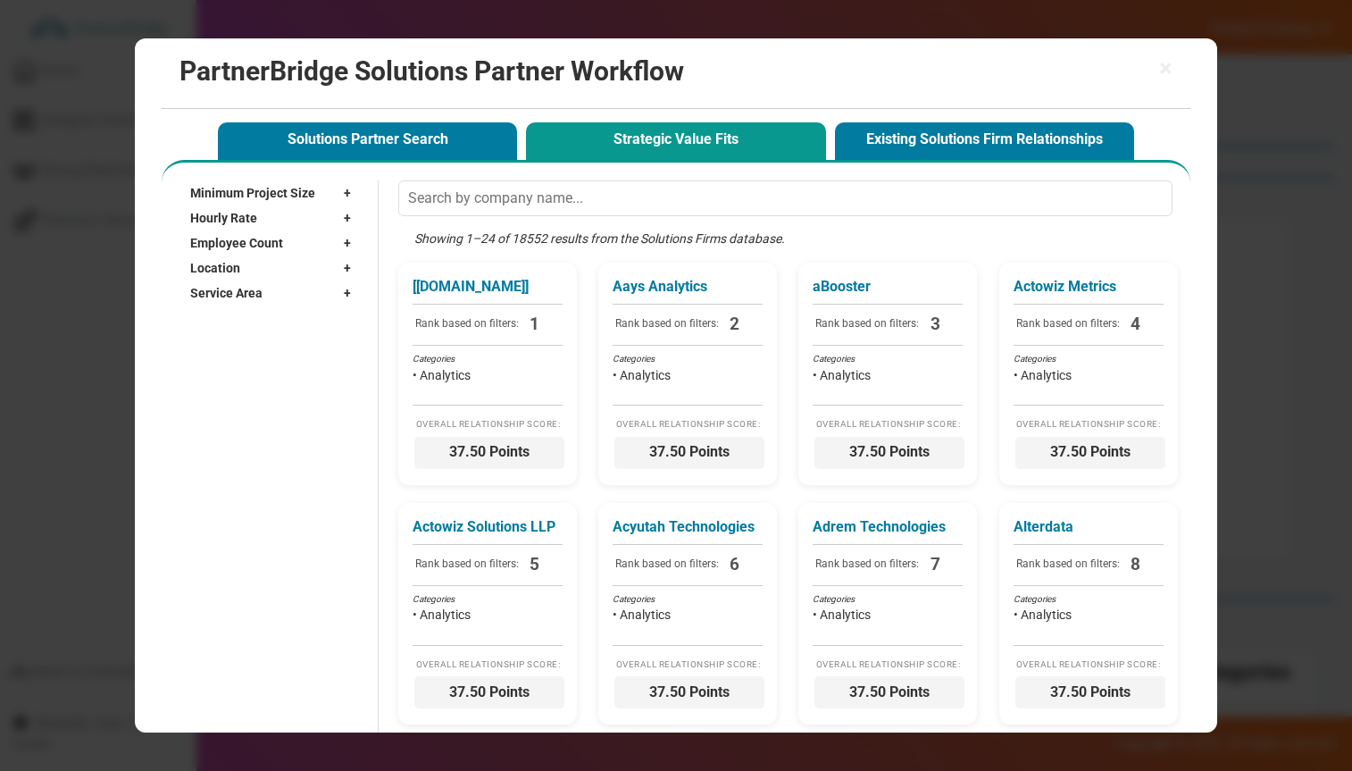
click at [272, 261] on div "Location +" at bounding box center [275, 267] width 170 height 25
click at [259, 297] on input "text" at bounding box center [265, 293] width 151 height 27
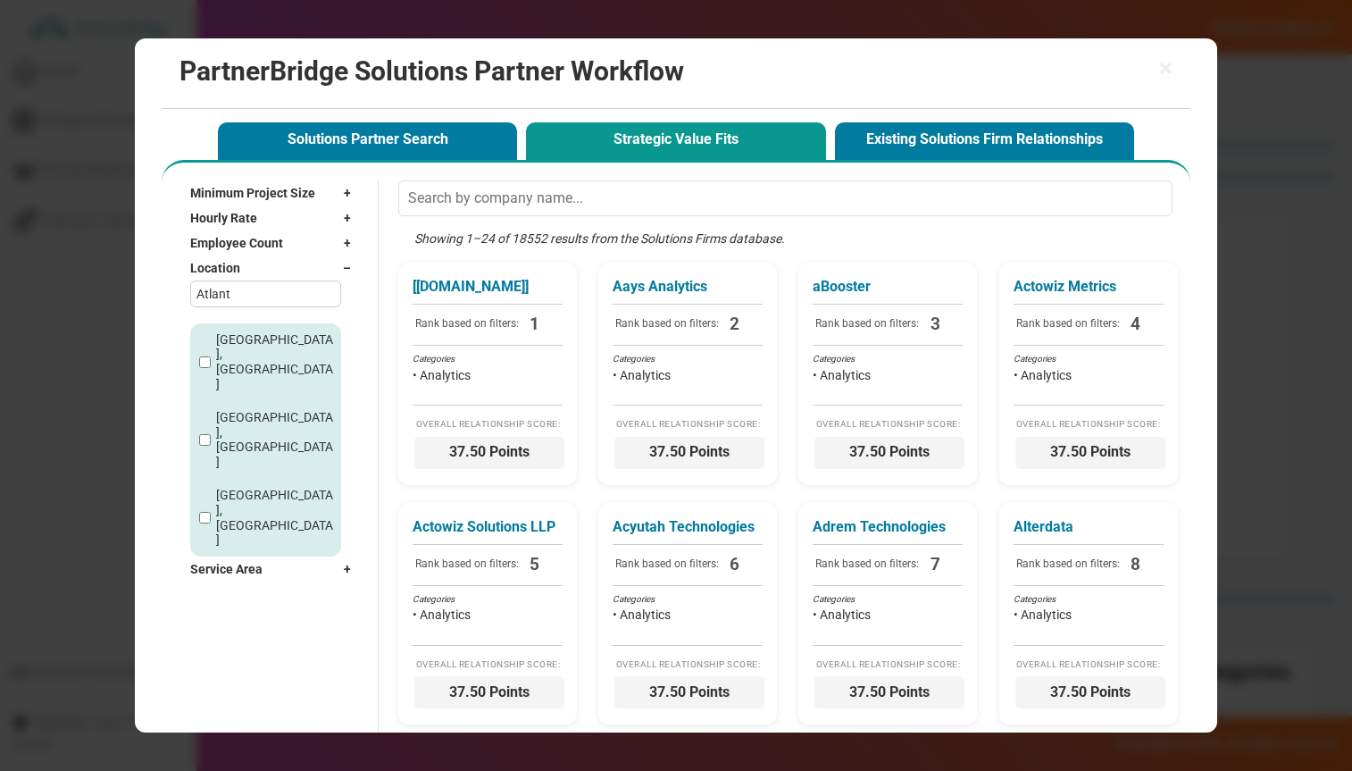
type input "Atlant"
click at [254, 330] on div "Atlanta, GA" at bounding box center [265, 362] width 151 height 78
click at [252, 342] on label "Atlanta, GA" at bounding box center [276, 362] width 120 height 60
click at [211, 356] on input "Atlanta, GA" at bounding box center [205, 362] width 12 height 12
checkbox input "true"
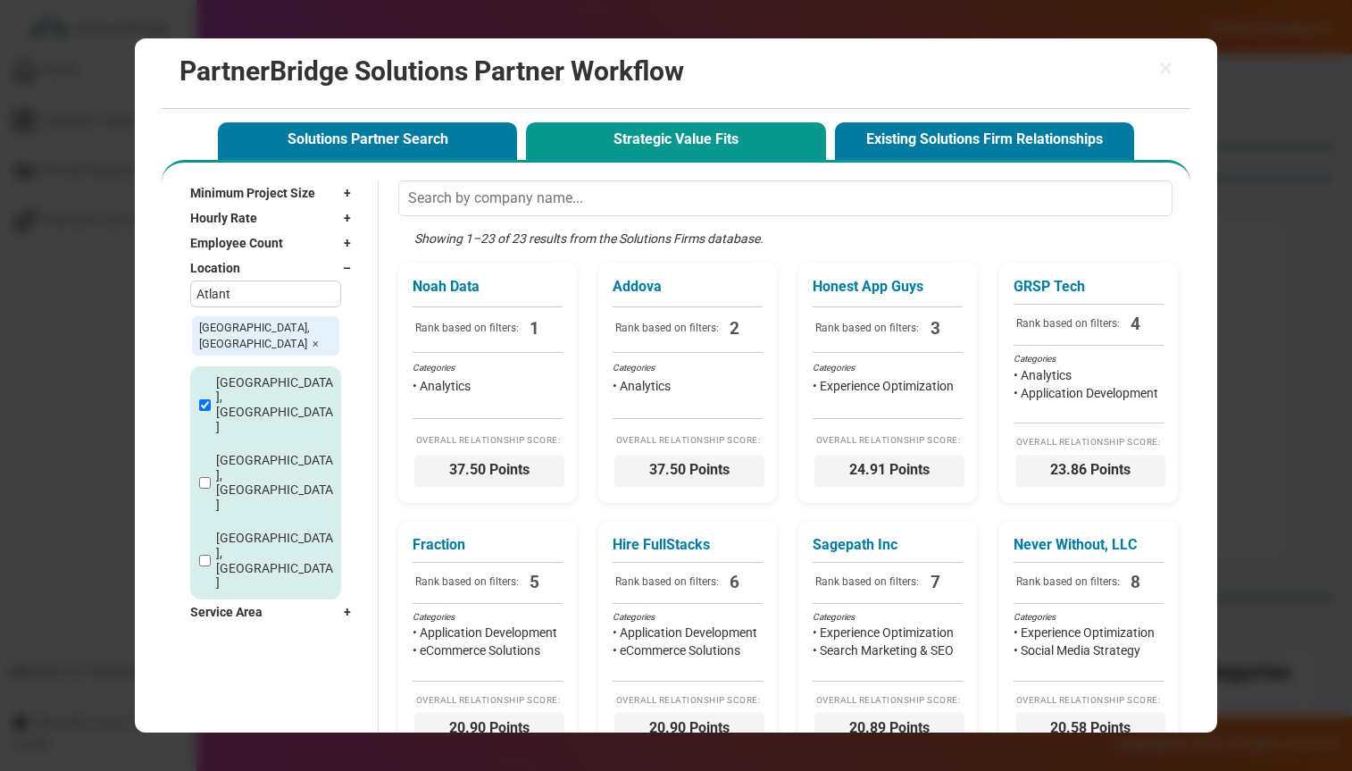
click at [272, 259] on div "Location –" at bounding box center [275, 267] width 170 height 25
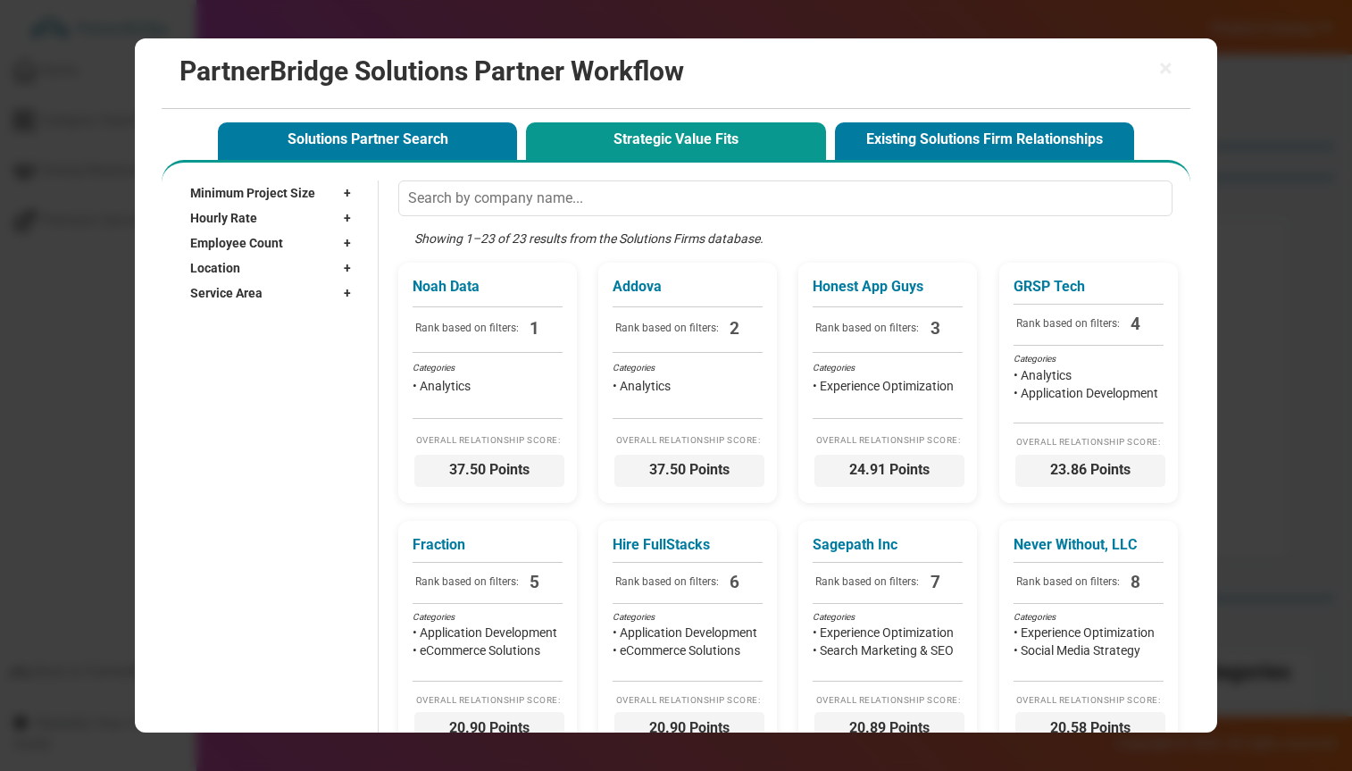
click at [251, 295] on span "Service Area" at bounding box center [226, 293] width 72 height 18
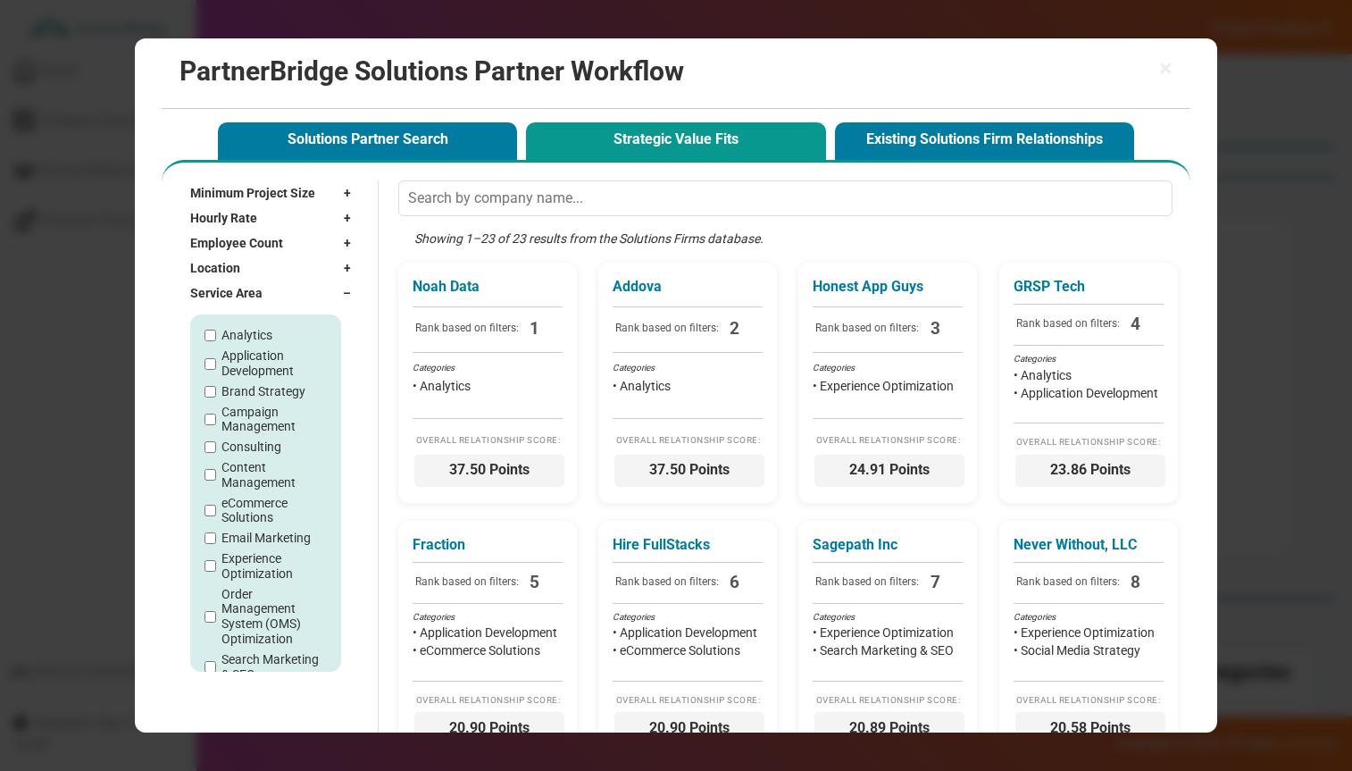
scroll to position [153, 0]
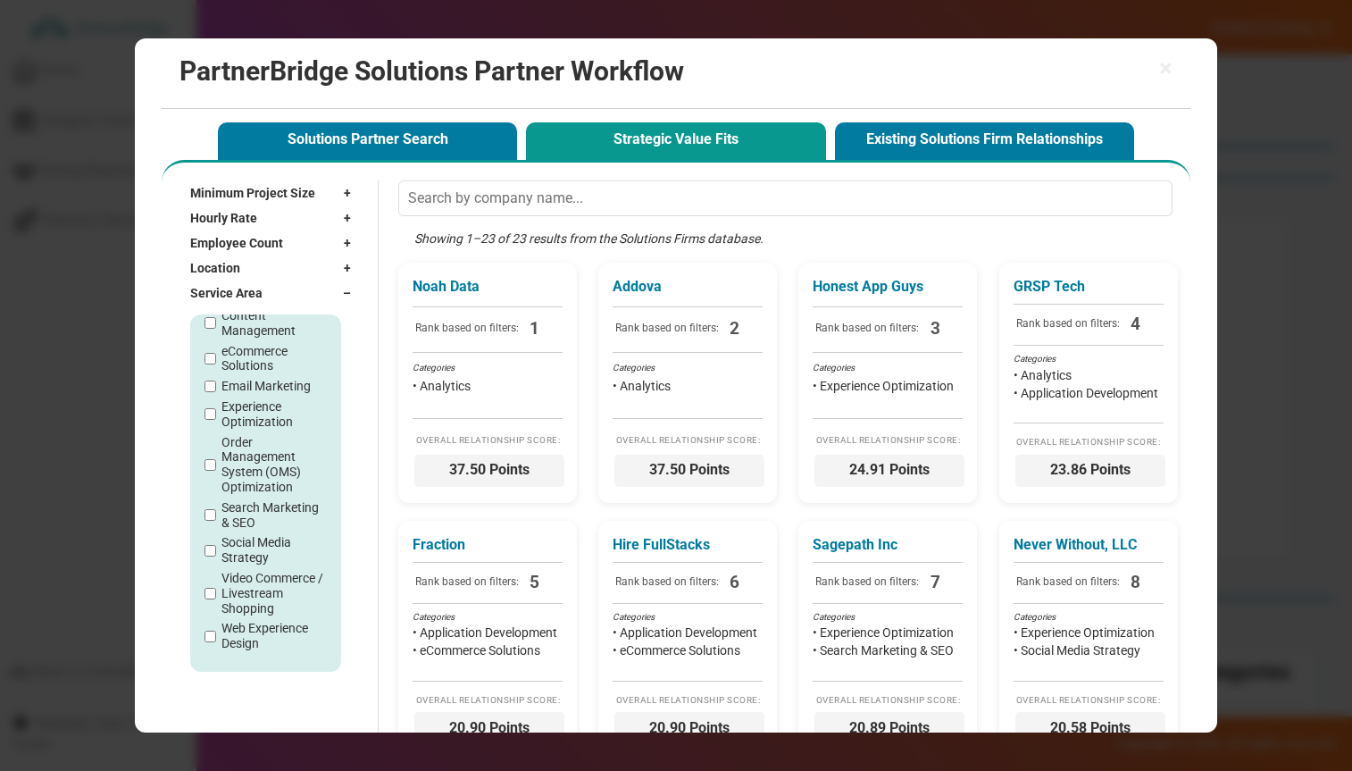
click at [231, 619] on div "Analytics Application Development Brand Strategy Campaign Management Consulting…" at bounding box center [265, 413] width 121 height 475
click at [234, 630] on label "Web Experience Design" at bounding box center [274, 636] width 104 height 30
click at [216, 631] on input "Web Experience Design" at bounding box center [211, 637] width 12 height 12
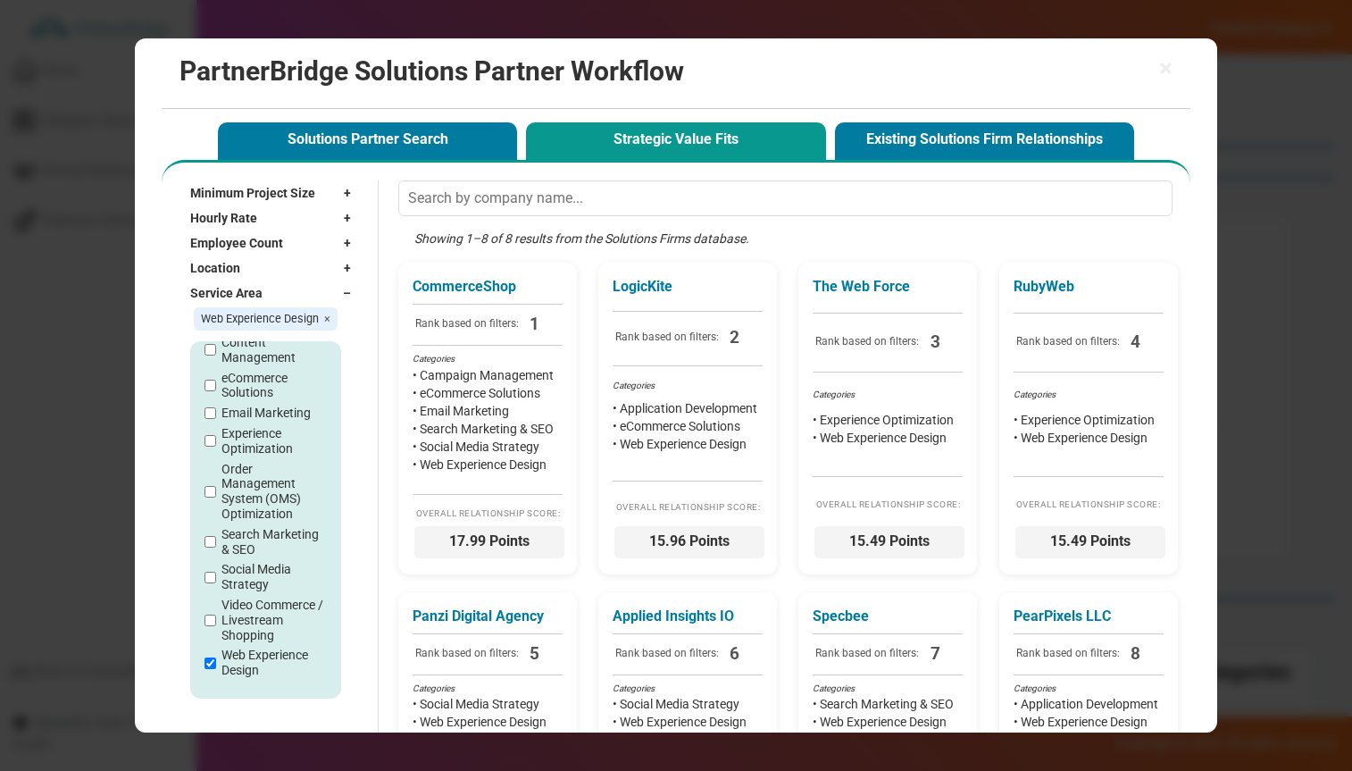
click at [297, 299] on div "Service Area –" at bounding box center [275, 292] width 170 height 25
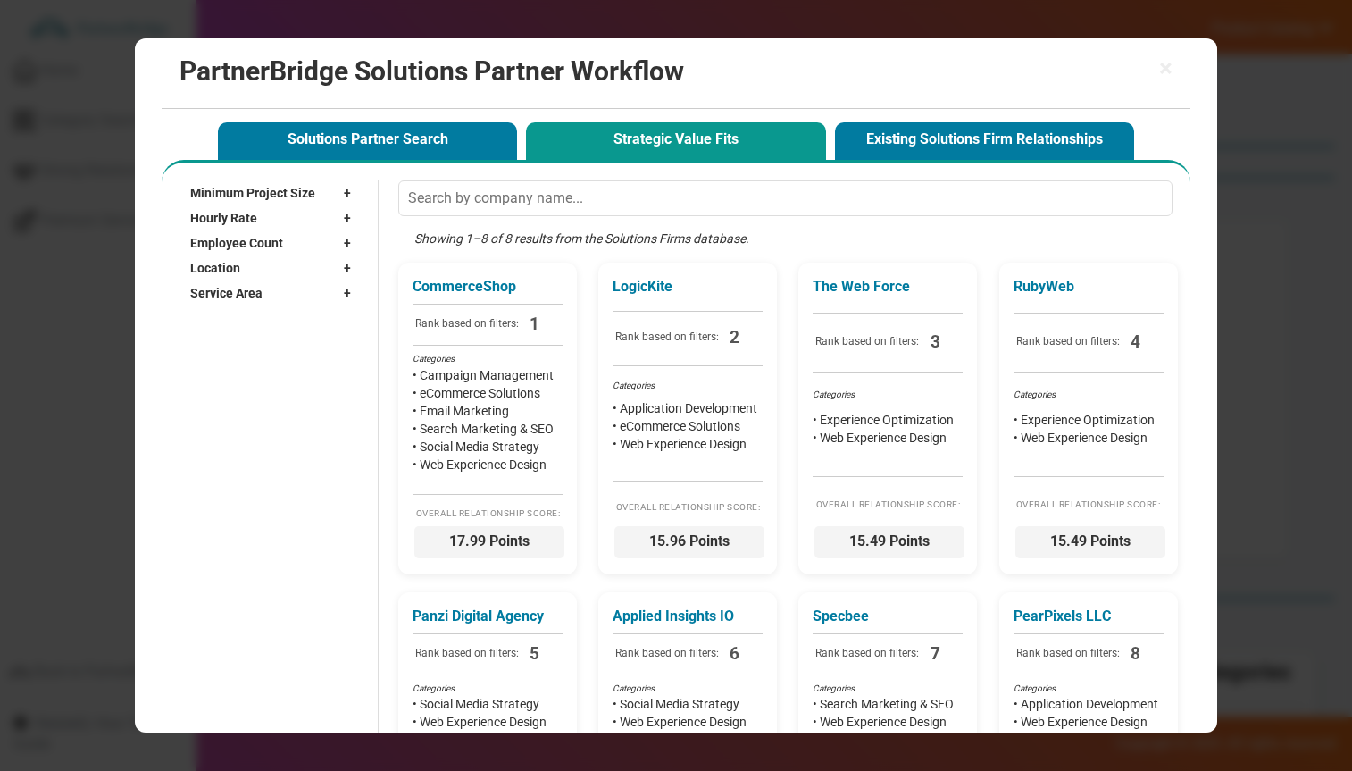
click at [701, 233] on div "Showing 1–8 of 8 results from the Solutions Firms database." at bounding box center [789, 247] width 783 height 34
click at [523, 358] on div "Categories" at bounding box center [491, 362] width 150 height 13
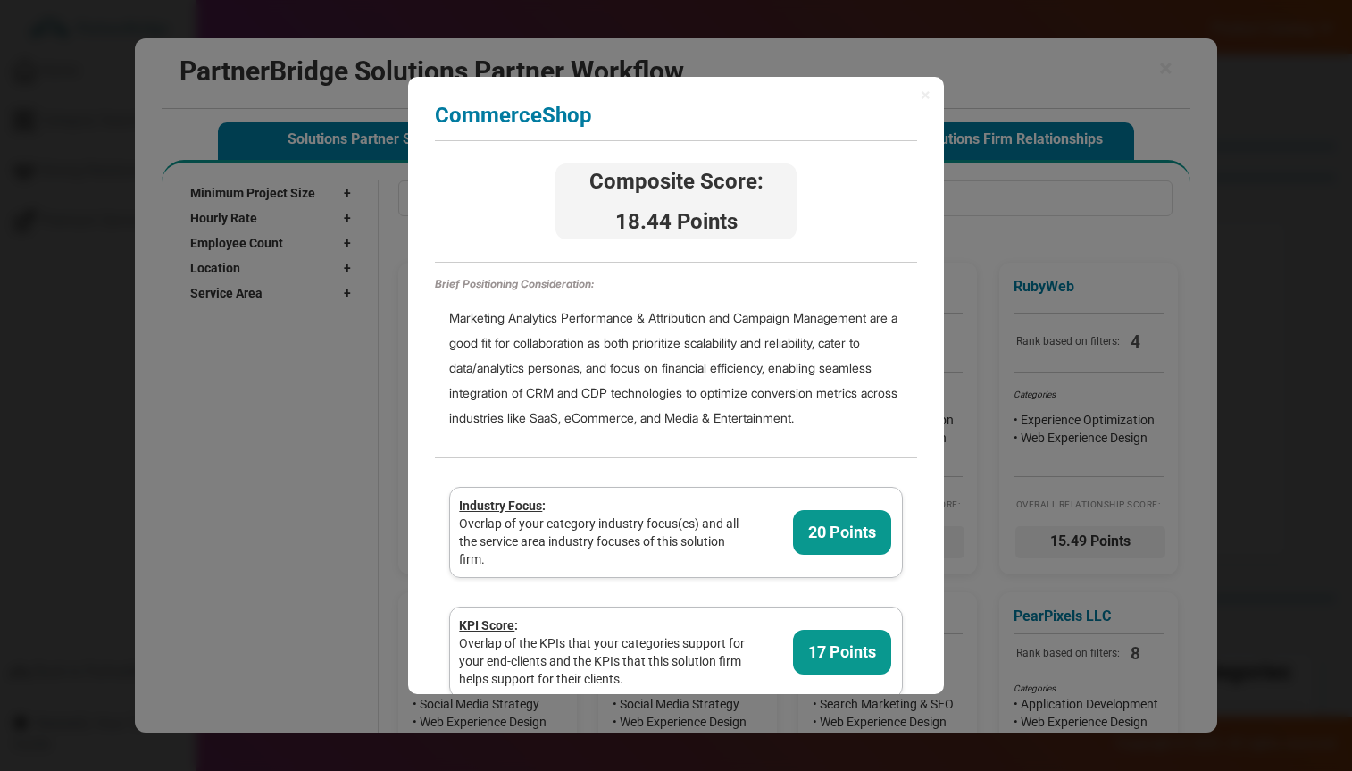
click at [657, 187] on div "Composite Score: 18.44 Points" at bounding box center [676, 201] width 241 height 76
drag, startPoint x: 656, startPoint y: 193, endPoint x: 761, endPoint y: 232, distance: 112.5
click at [762, 232] on div "Composite Score: 18.44 Points" at bounding box center [676, 201] width 241 height 76
click at [761, 232] on span "18.44 Points" at bounding box center [676, 221] width 236 height 30
click at [641, 220] on span "18.44 Points" at bounding box center [676, 221] width 236 height 30
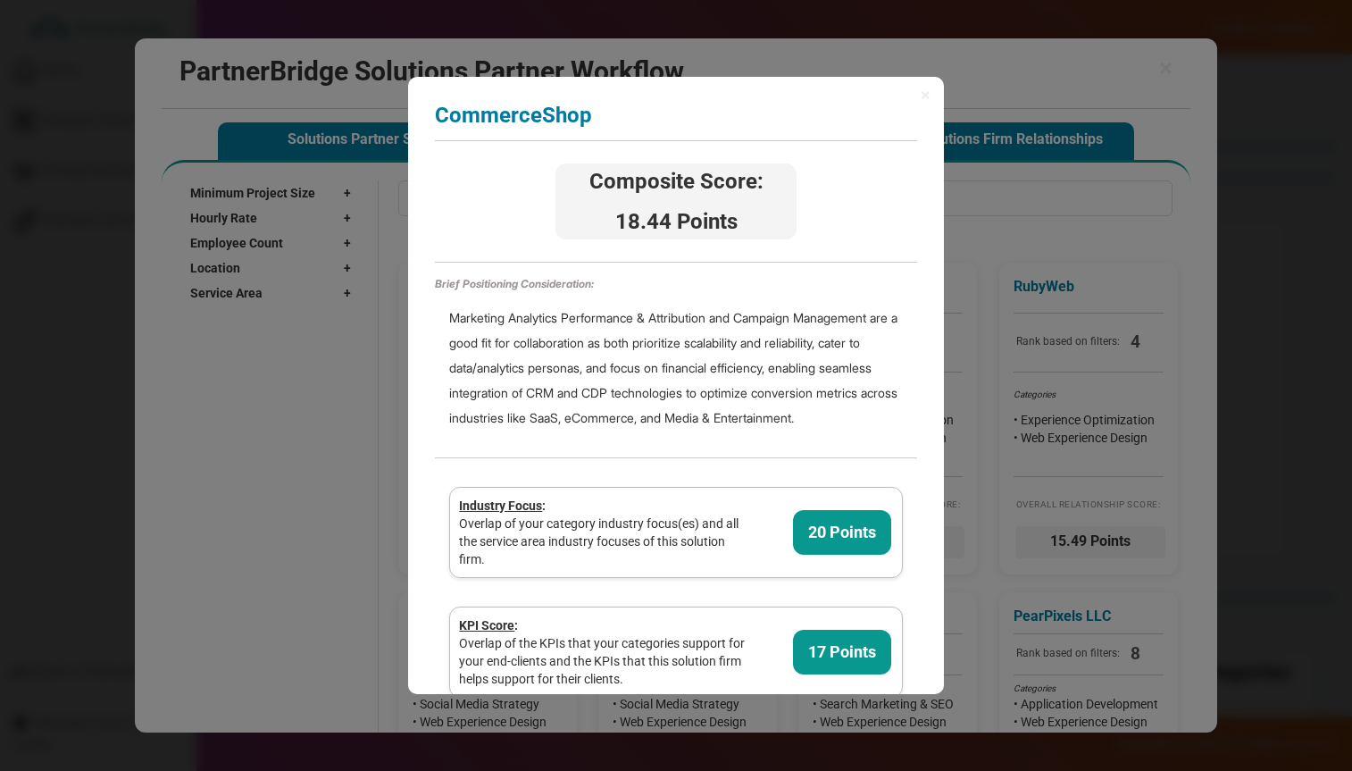
click at [652, 220] on span "18.44 Points" at bounding box center [676, 221] width 236 height 30
click at [667, 220] on span "18.44 Points" at bounding box center [676, 221] width 236 height 30
click at [497, 320] on div "Marketing Analytics Performance & Attribution and Campaign Management are a goo…" at bounding box center [676, 368] width 482 height 154
drag, startPoint x: 497, startPoint y: 321, endPoint x: 692, endPoint y: 310, distance: 195.9
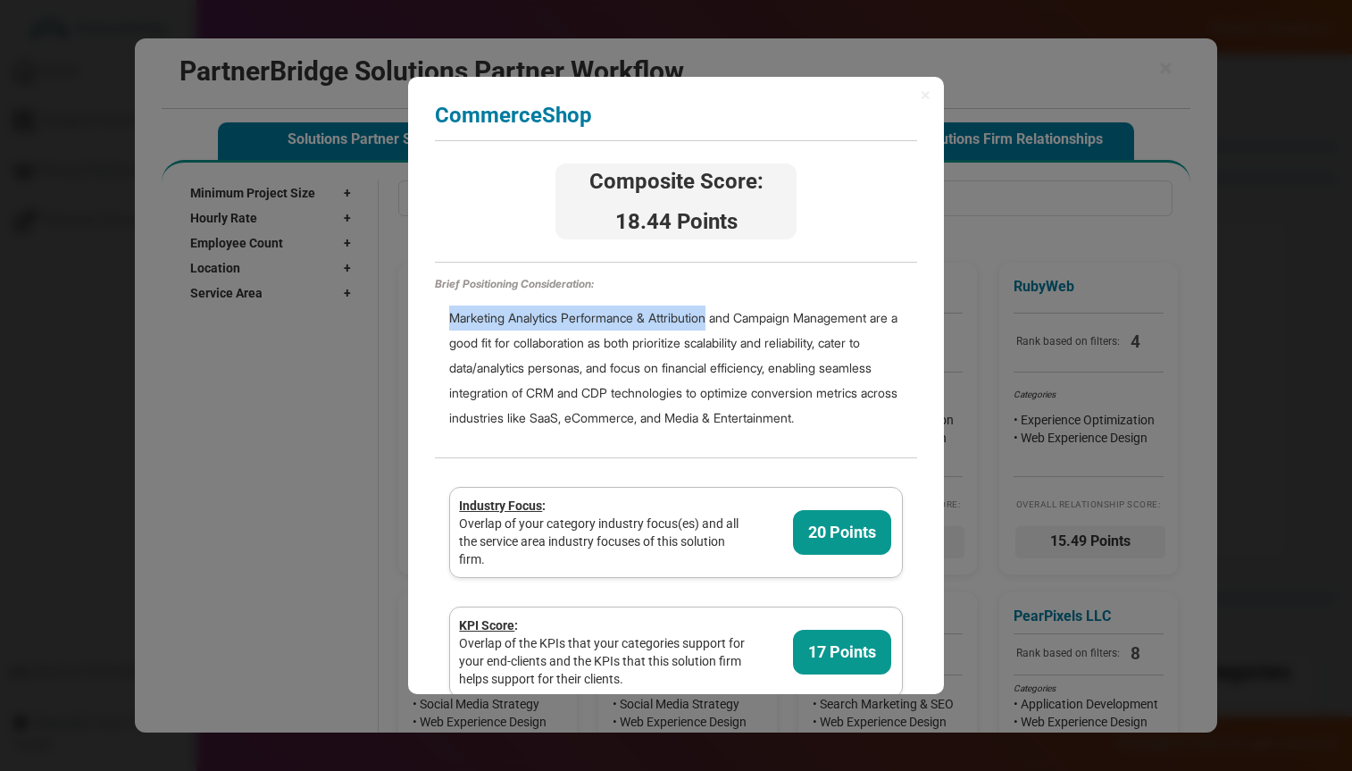
click at [665, 311] on div "Marketing Analytics Performance & Attribution and Campaign Management are a goo…" at bounding box center [676, 368] width 482 height 154
click at [774, 314] on div "Marketing Analytics Performance & Attribution and Campaign Management are a goo…" at bounding box center [676, 368] width 482 height 154
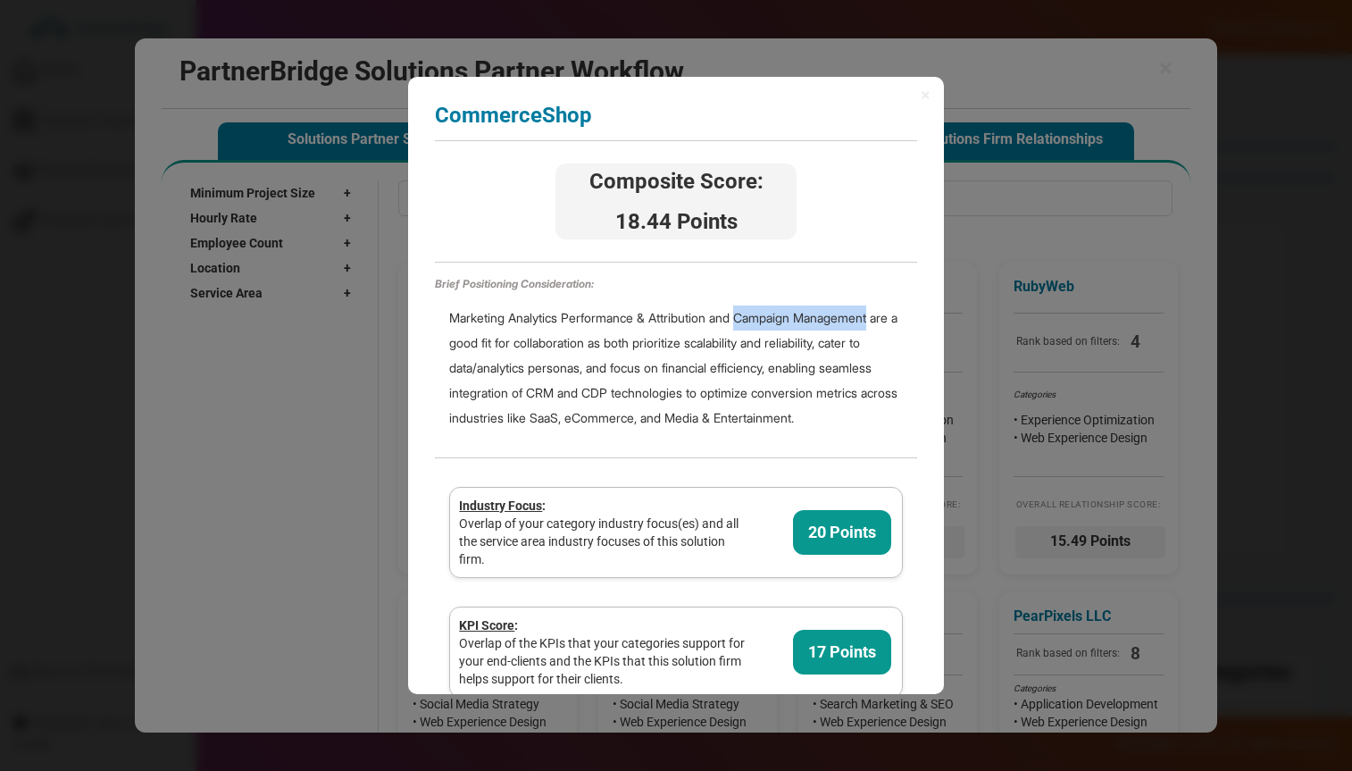
drag, startPoint x: 774, startPoint y: 314, endPoint x: 820, endPoint y: 313, distance: 46.5
click at [820, 313] on div "Marketing Analytics Performance & Attribution and Campaign Management are a goo…" at bounding box center [676, 368] width 482 height 154
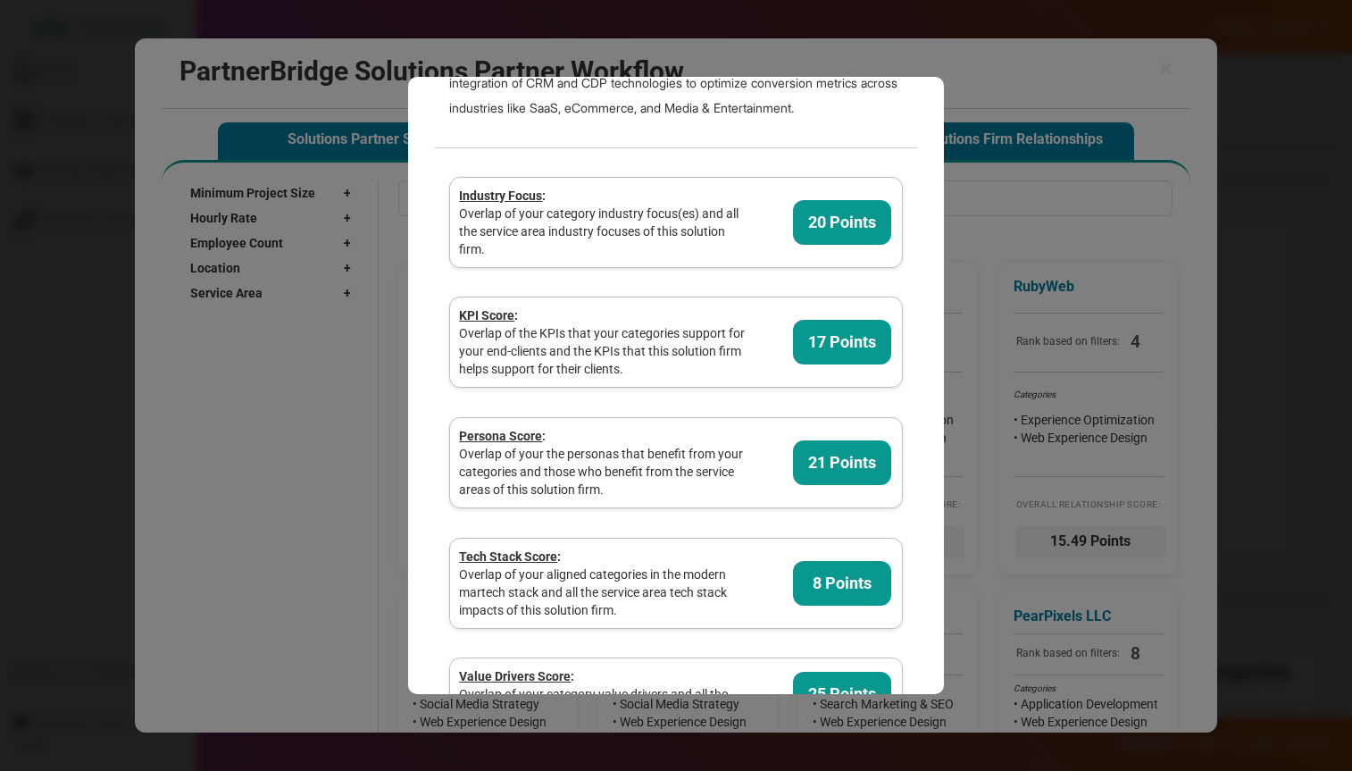
scroll to position [312, 0]
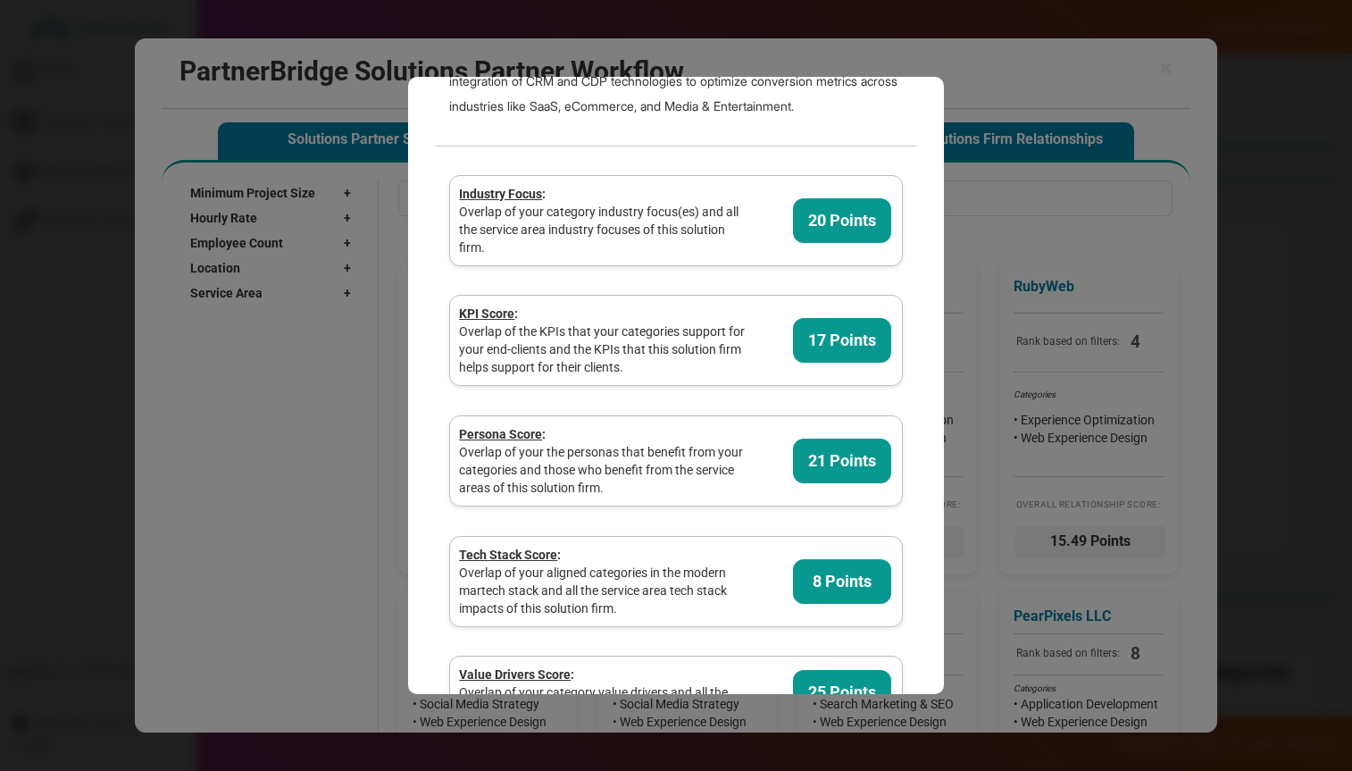
click at [632, 202] on span "Industry Focus : Overlap of your category industry focus(es) and all the servic…" at bounding box center [676, 220] width 454 height 91
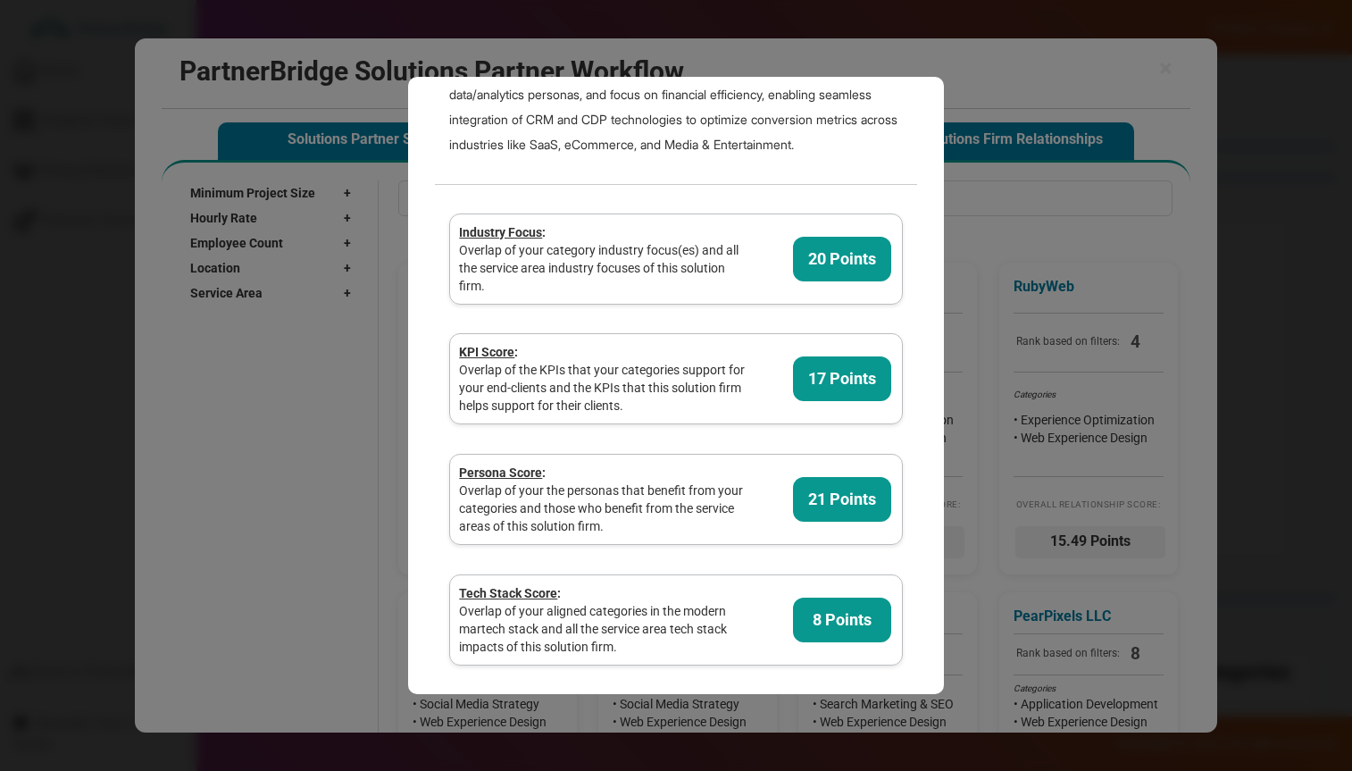
scroll to position [110, 0]
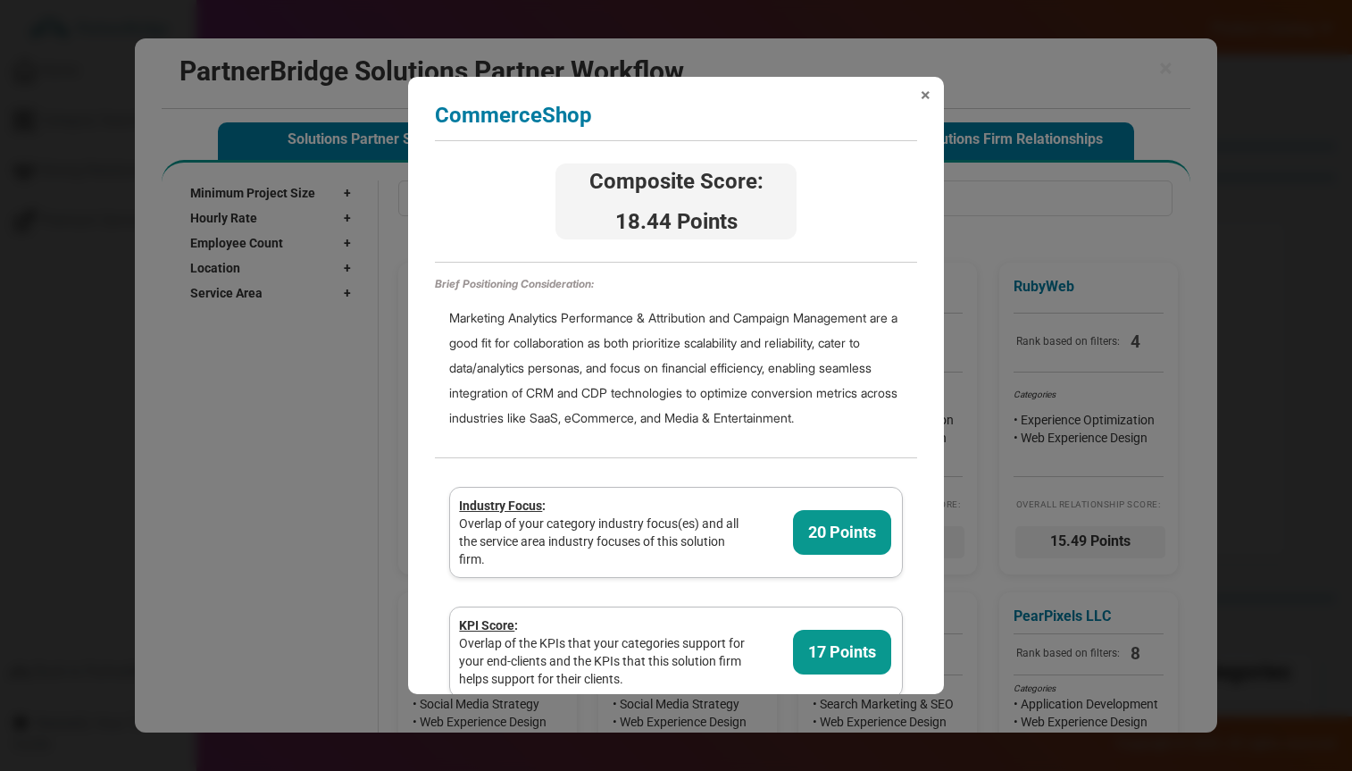
click at [920, 87] on div "× CommerceShop Analyzing partner score... Composite Score: 18.44 Points Brief P…" at bounding box center [676, 385] width 536 height 616
click at [921, 96] on span "×" at bounding box center [926, 95] width 10 height 18
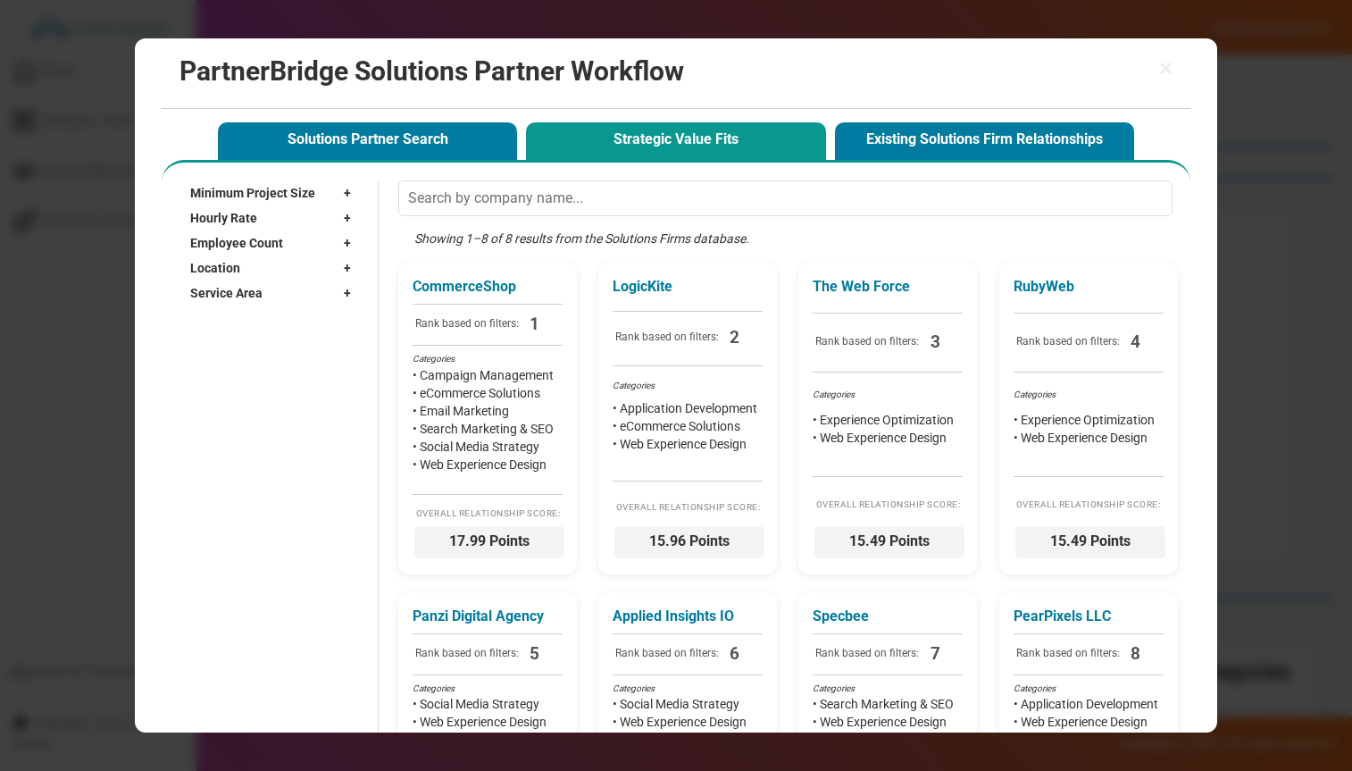
drag, startPoint x: 247, startPoint y: 328, endPoint x: 270, endPoint y: 291, distance: 42.9
click at [247, 327] on div "Minimum Project Size + Undisclosed $1,000+ $5,000+ $10,000+ $25,000+ $50,000+ $…" at bounding box center [676, 514] width 1010 height 669
click at [276, 287] on div "Service Area +" at bounding box center [275, 292] width 170 height 25
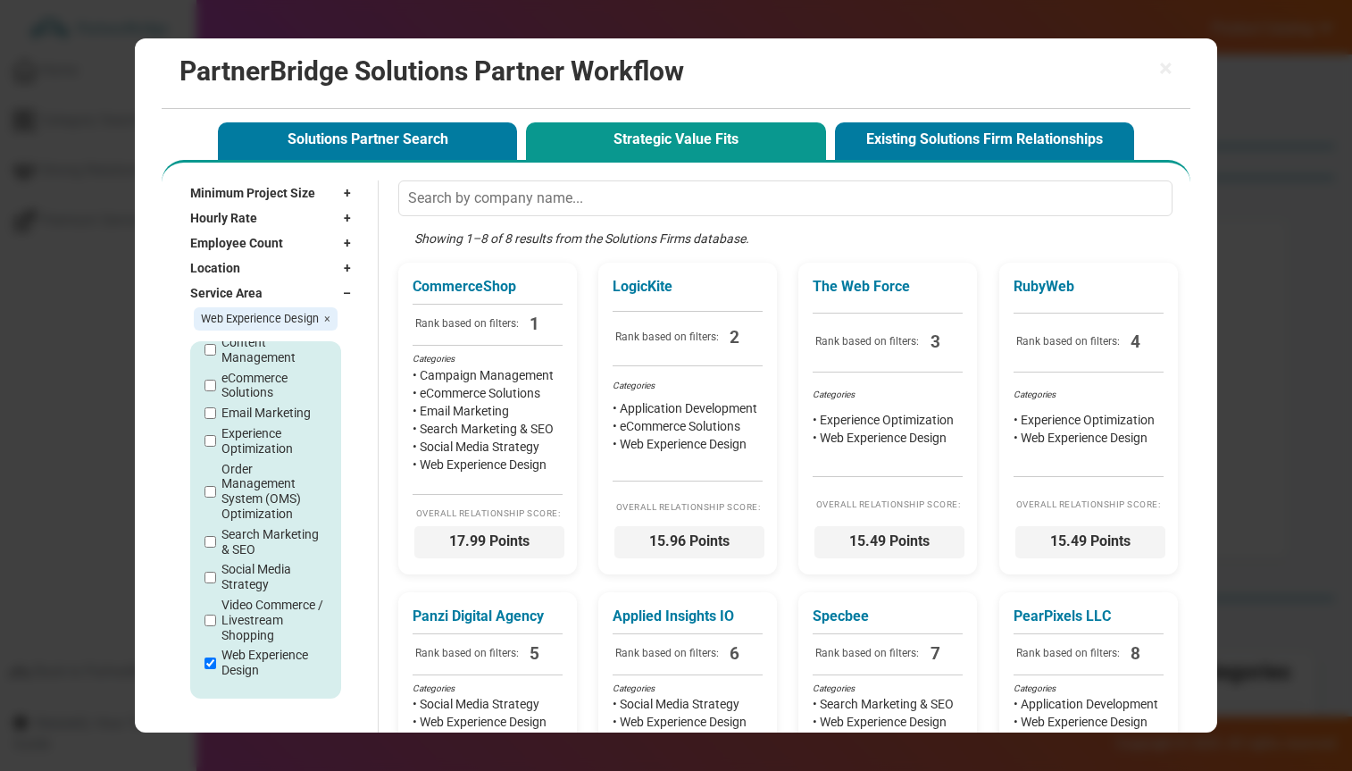
click at [264, 655] on label "Web Experience Design" at bounding box center [274, 663] width 104 height 30
click at [216, 657] on input "Web Experience Design" at bounding box center [211, 663] width 12 height 12
checkbox input "false"
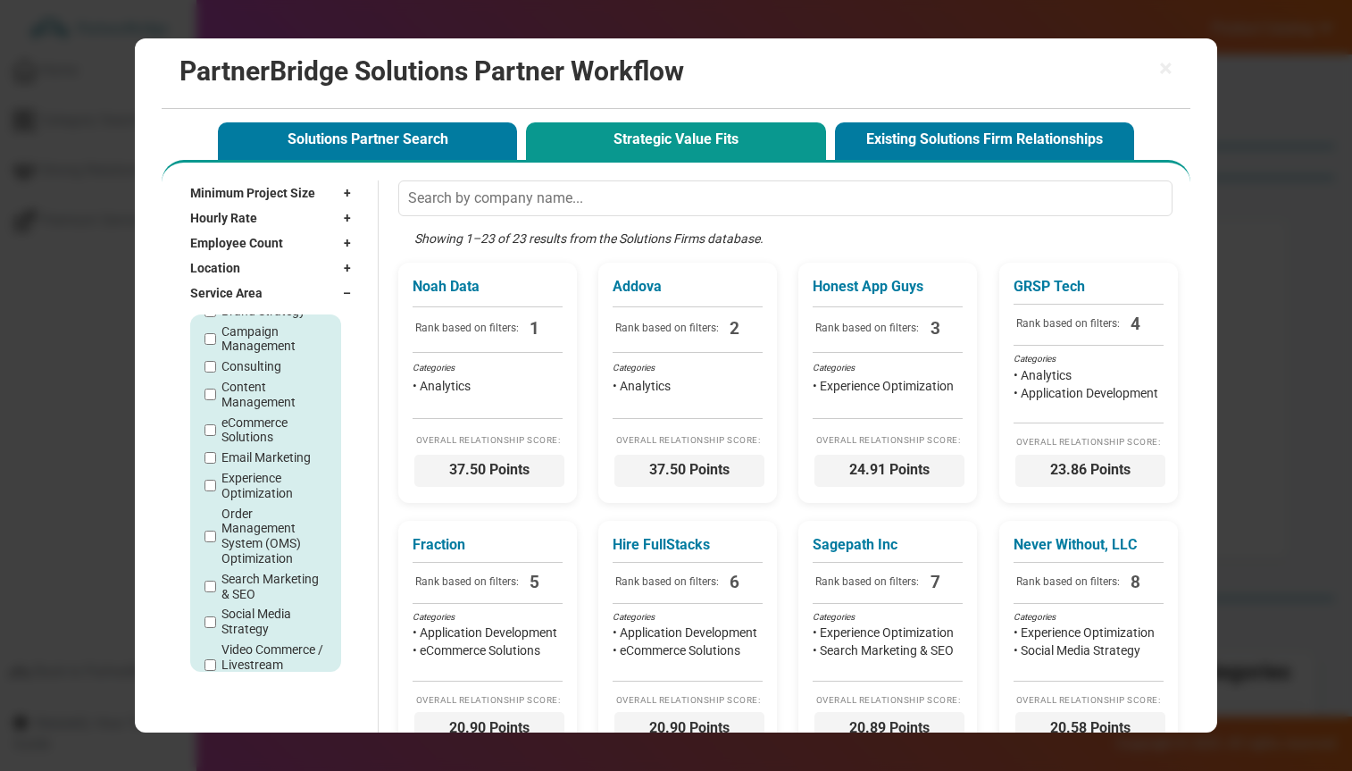
scroll to position [83, 0]
click at [691, 202] on input "text" at bounding box center [785, 198] width 774 height 36
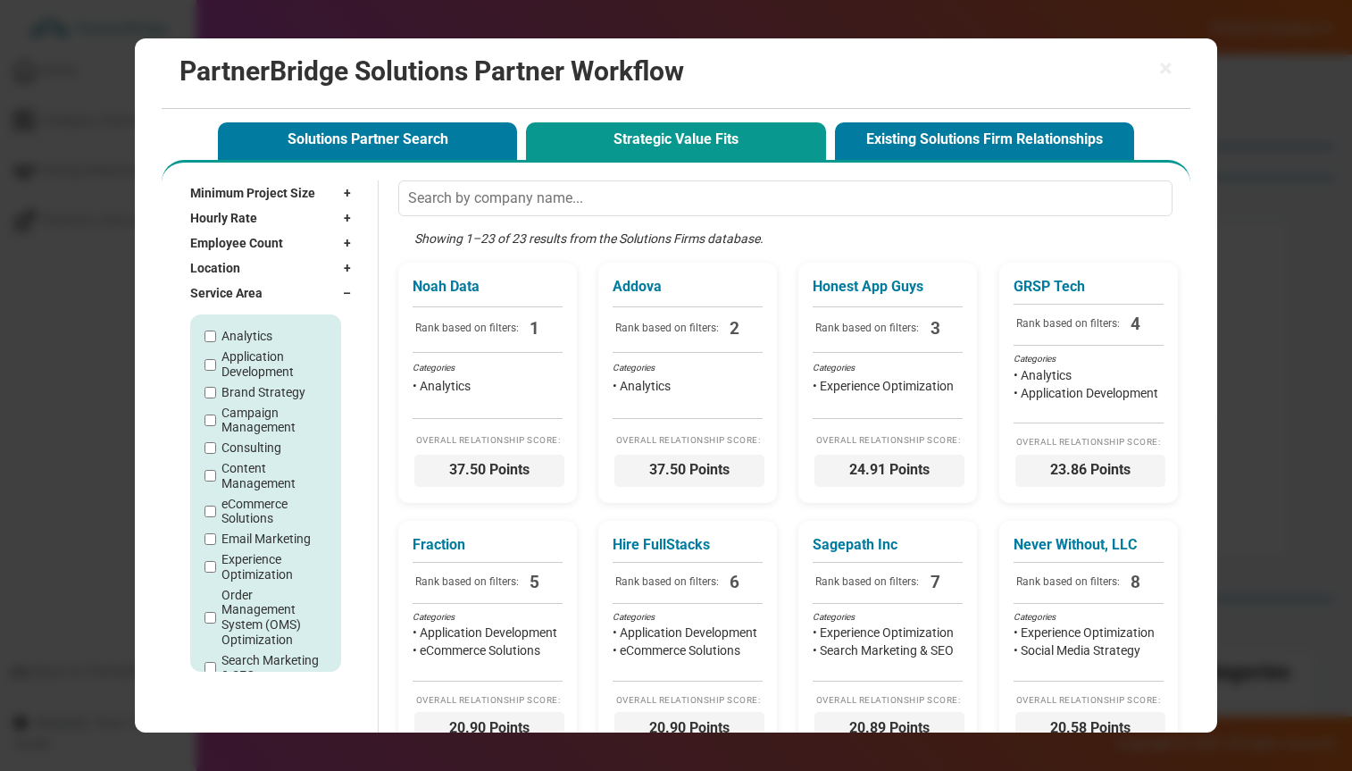
click at [248, 357] on label "Application Development" at bounding box center [274, 364] width 104 height 30
drag, startPoint x: 518, startPoint y: 210, endPoint x: 532, endPoint y: 209, distance: 14.3
click at [522, 209] on input "text" at bounding box center [785, 198] width 774 height 36
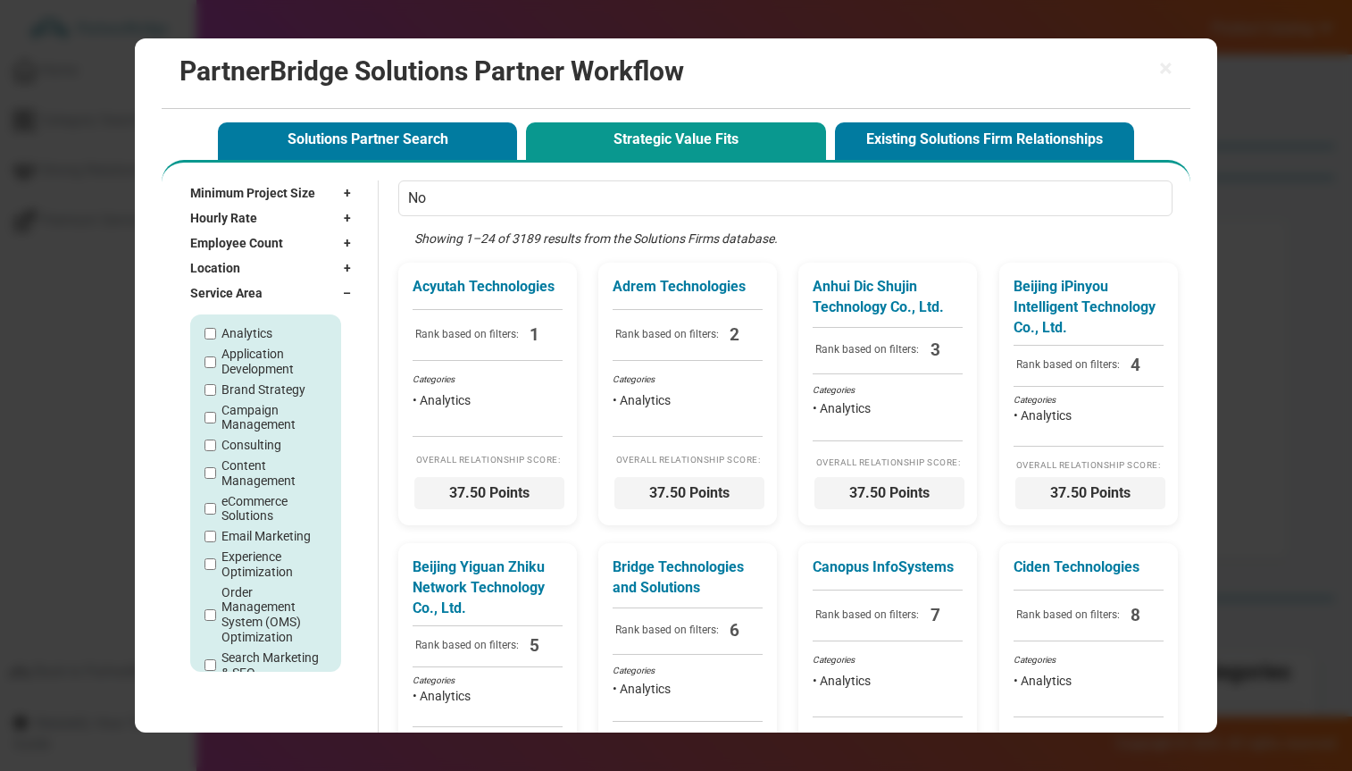
type input "N"
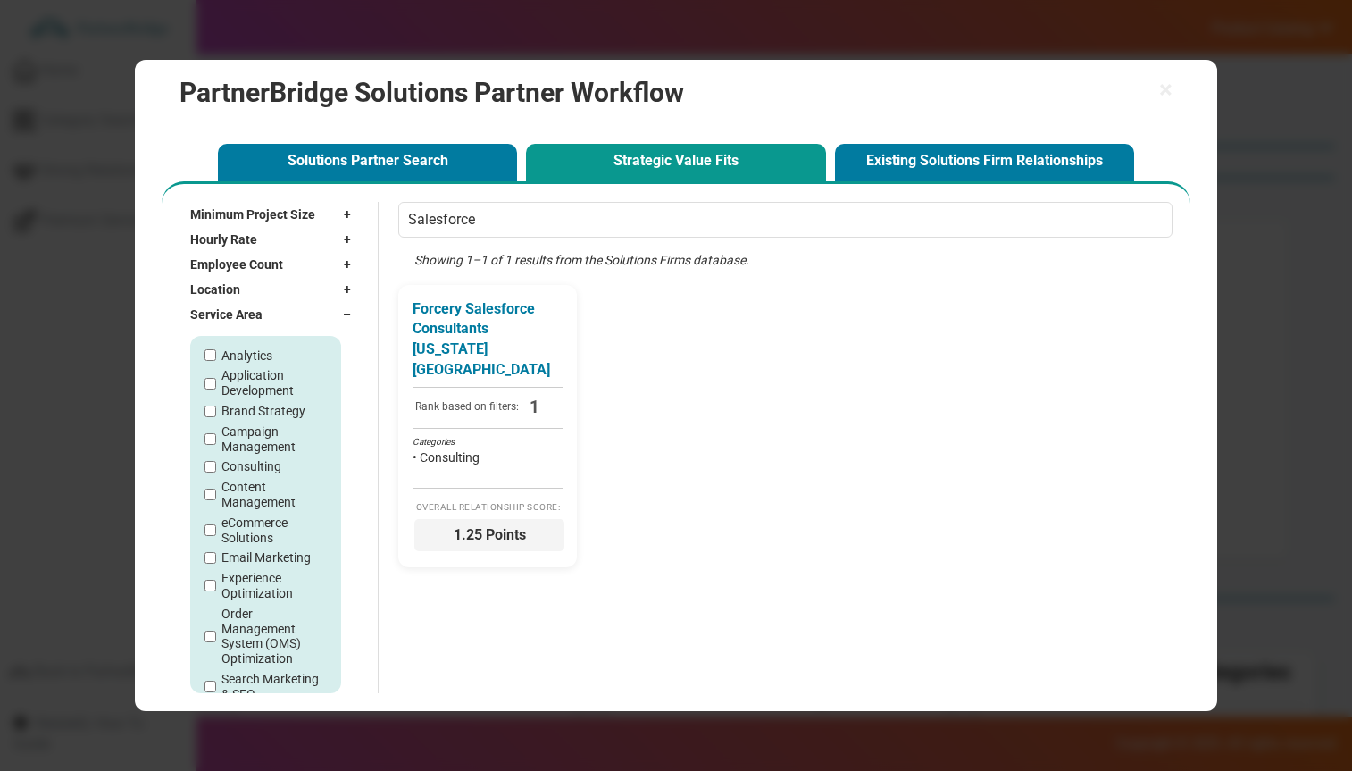
type input "Salesforce"
drag, startPoint x: 389, startPoint y: 332, endPoint x: 402, endPoint y: 331, distance: 12.5
click at [391, 332] on div "Salesforce Showing 1–1 of 1 results from the Solutions Firms database. Forcery …" at bounding box center [780, 447] width 804 height 491
click at [438, 328] on p "Forcery Salesforce Consultants New York City" at bounding box center [491, 343] width 150 height 81
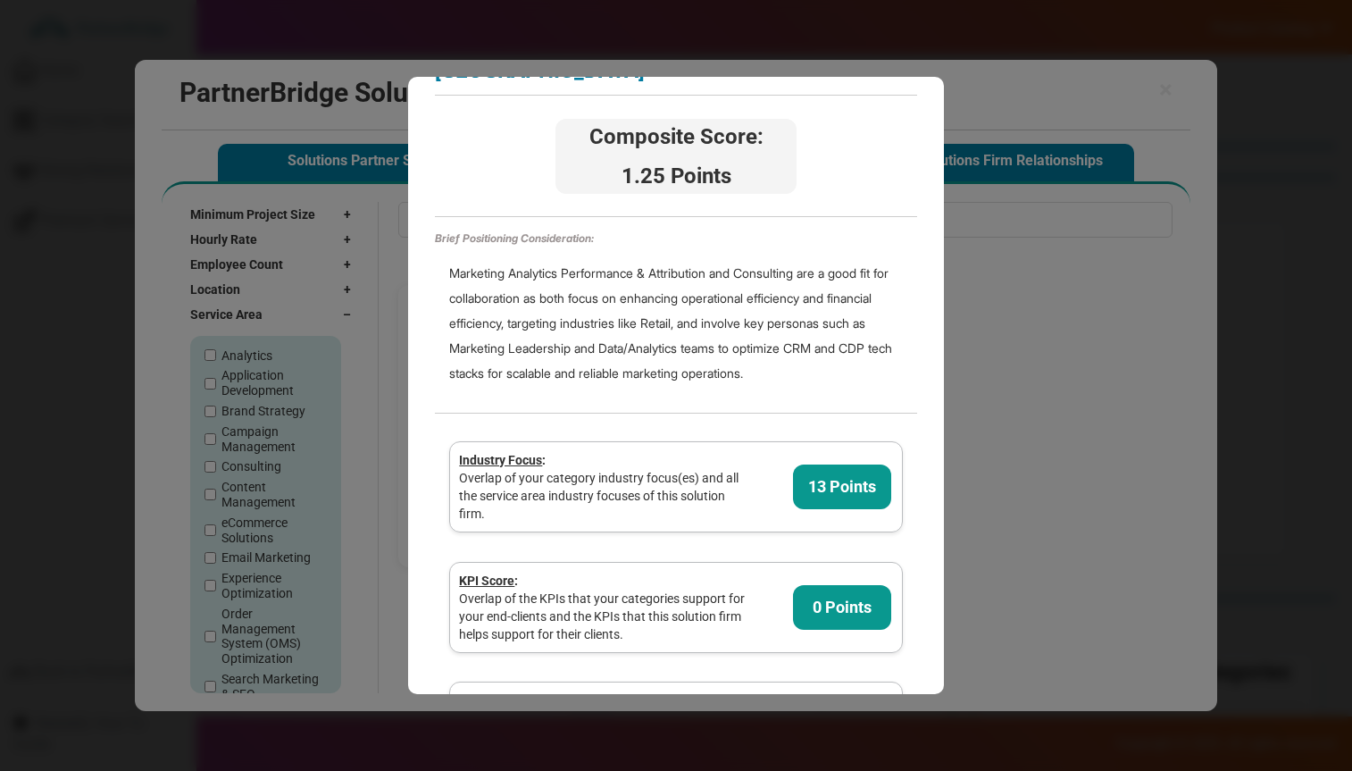
scroll to position [0, 0]
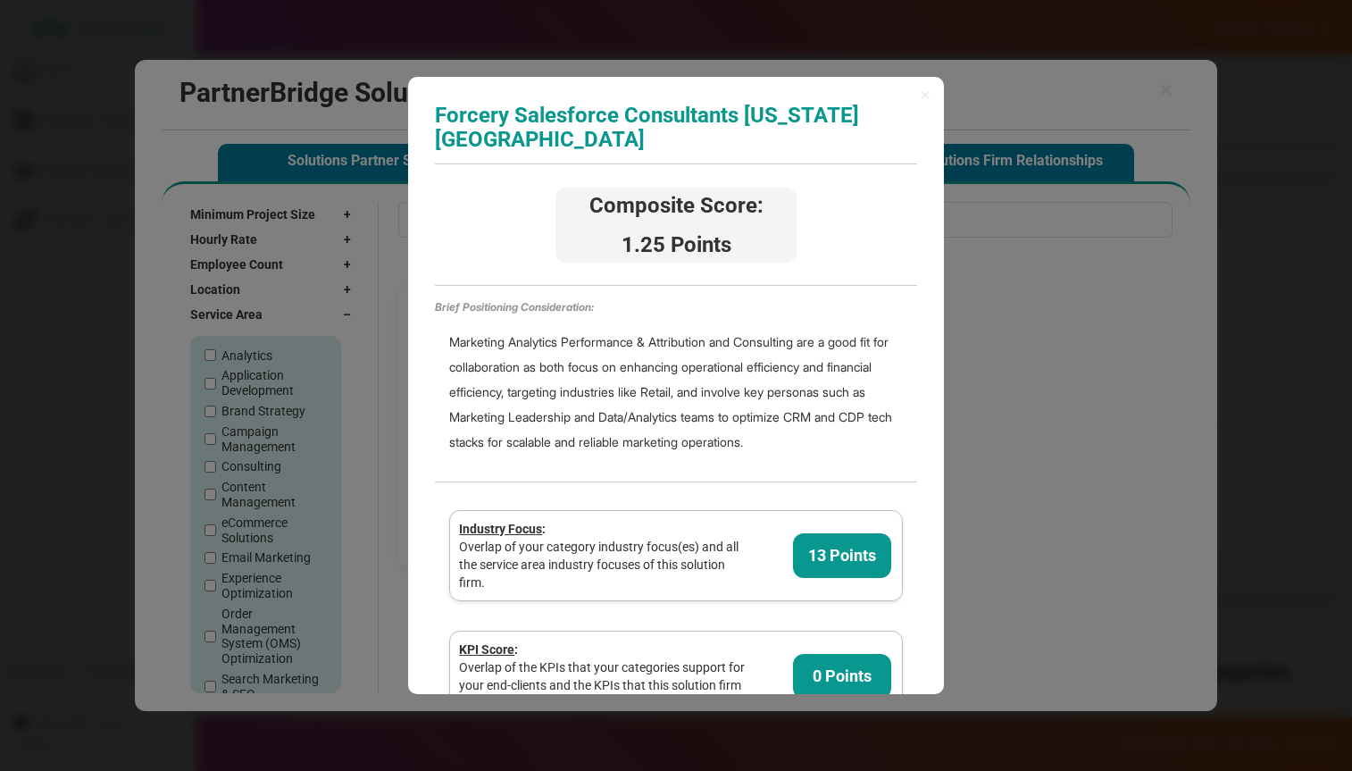
click at [712, 118] on h3 "Forcery Salesforce Consultants New York City" at bounding box center [676, 127] width 482 height 47
click at [577, 314] on div "Marketing Analytics Performance & Attribution and Consulting are a good fit for…" at bounding box center [676, 391] width 482 height 154
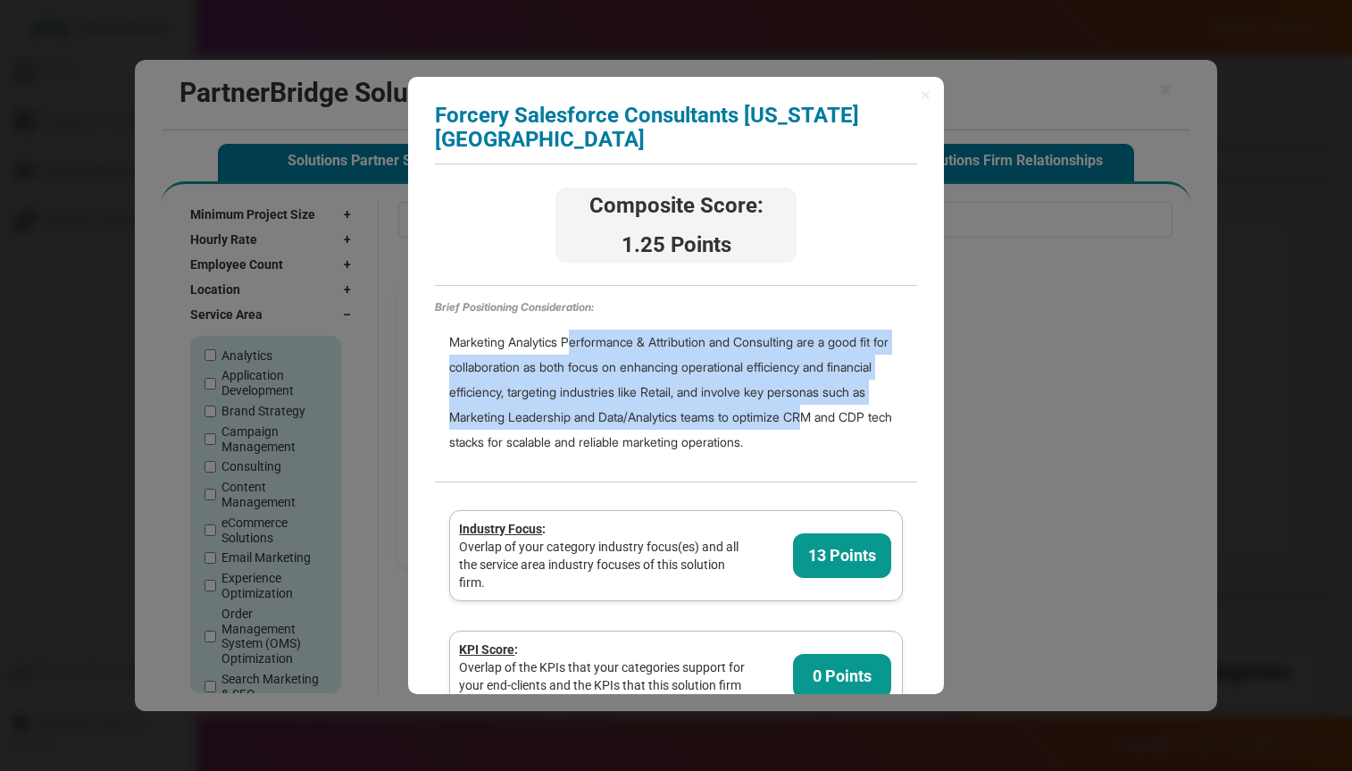
drag, startPoint x: 577, startPoint y: 310, endPoint x: 875, endPoint y: 398, distance: 310.1
click at [875, 397] on div "Marketing Analytics Performance & Attribution and Consulting are a good fit for…" at bounding box center [676, 391] width 482 height 154
click at [875, 398] on div "Marketing Analytics Performance & Attribution and Consulting are a good fit for…" at bounding box center [676, 391] width 482 height 154
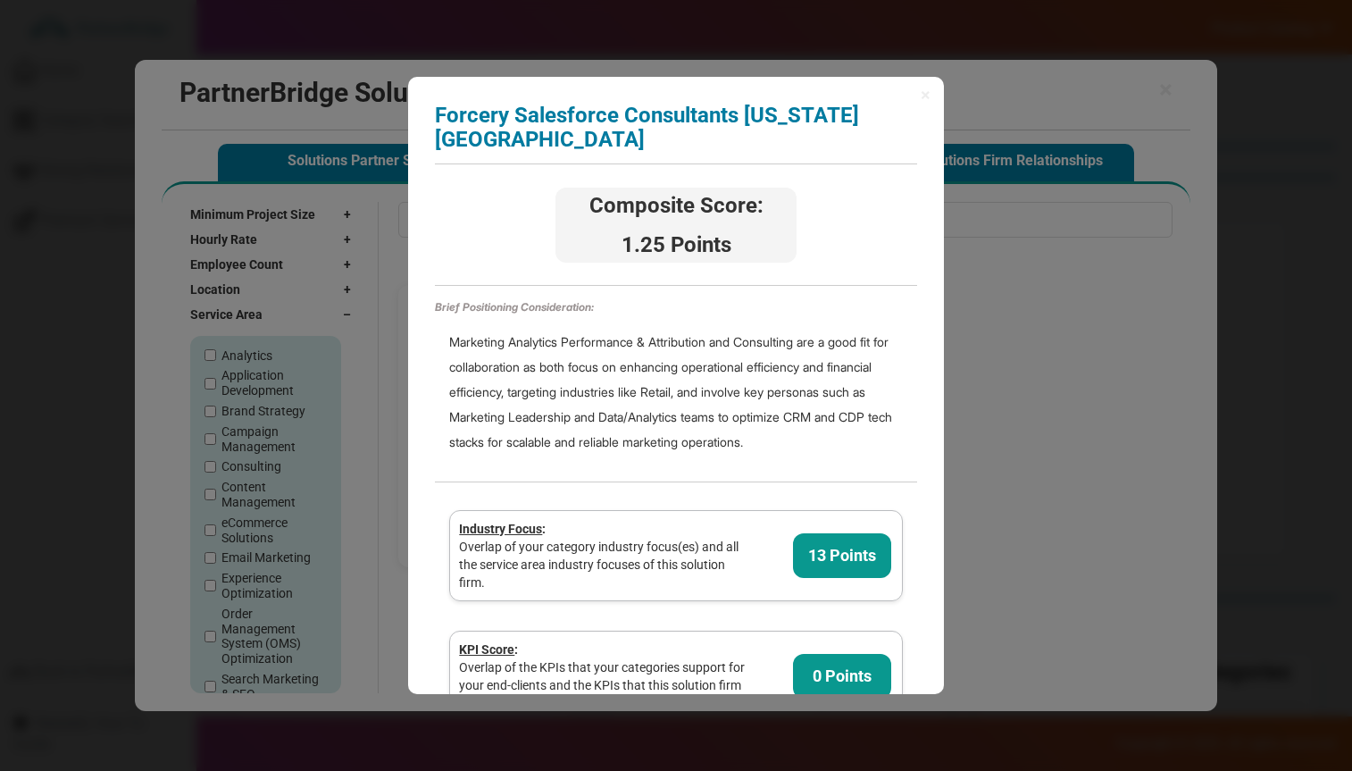
click at [1030, 322] on div "× Forcery Salesforce Consultants New York City Analyzing partner score... Compo…" at bounding box center [676, 385] width 1352 height 771
click at [746, 97] on div "× Forcery Salesforce Consultants New York City Analyzing partner score... Compo…" at bounding box center [676, 385] width 536 height 616
click at [747, 109] on h3 "Forcery Salesforce Consultants New York City" at bounding box center [676, 127] width 482 height 47
click at [923, 95] on span "×" at bounding box center [926, 95] width 10 height 18
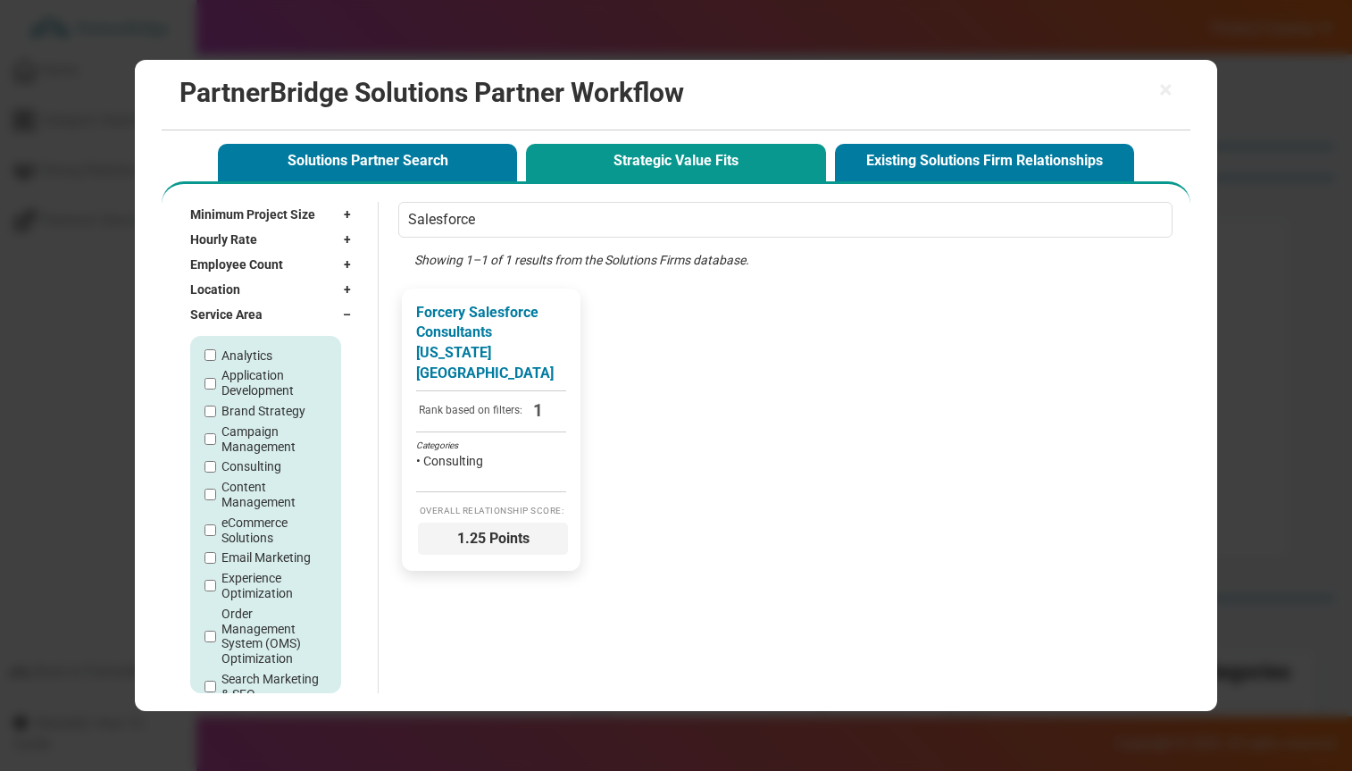
click at [491, 452] on li "• Consulting" at bounding box center [491, 461] width 150 height 18
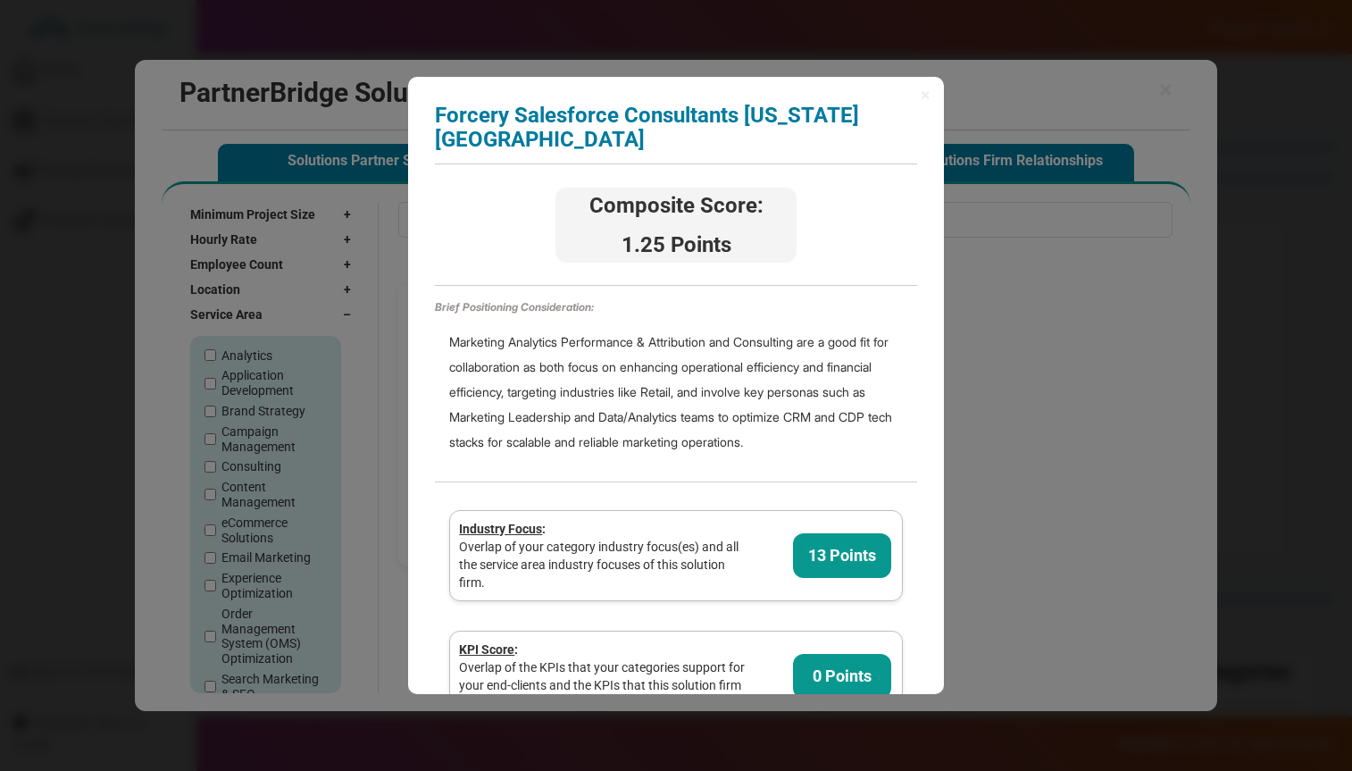
click at [680, 188] on div "Composite Score: 1.25 Points" at bounding box center [676, 226] width 241 height 76
drag, startPoint x: 600, startPoint y: 175, endPoint x: 782, endPoint y: 208, distance: 184.3
click at [791, 207] on div "Composite Score: 1.25 Points" at bounding box center [676, 226] width 241 height 76
click at [759, 230] on span "1.25 Points" at bounding box center [676, 245] width 236 height 30
click at [917, 90] on div "× Forcery Salesforce Consultants New York City Analyzing partner score... Compo…" at bounding box center [676, 385] width 536 height 616
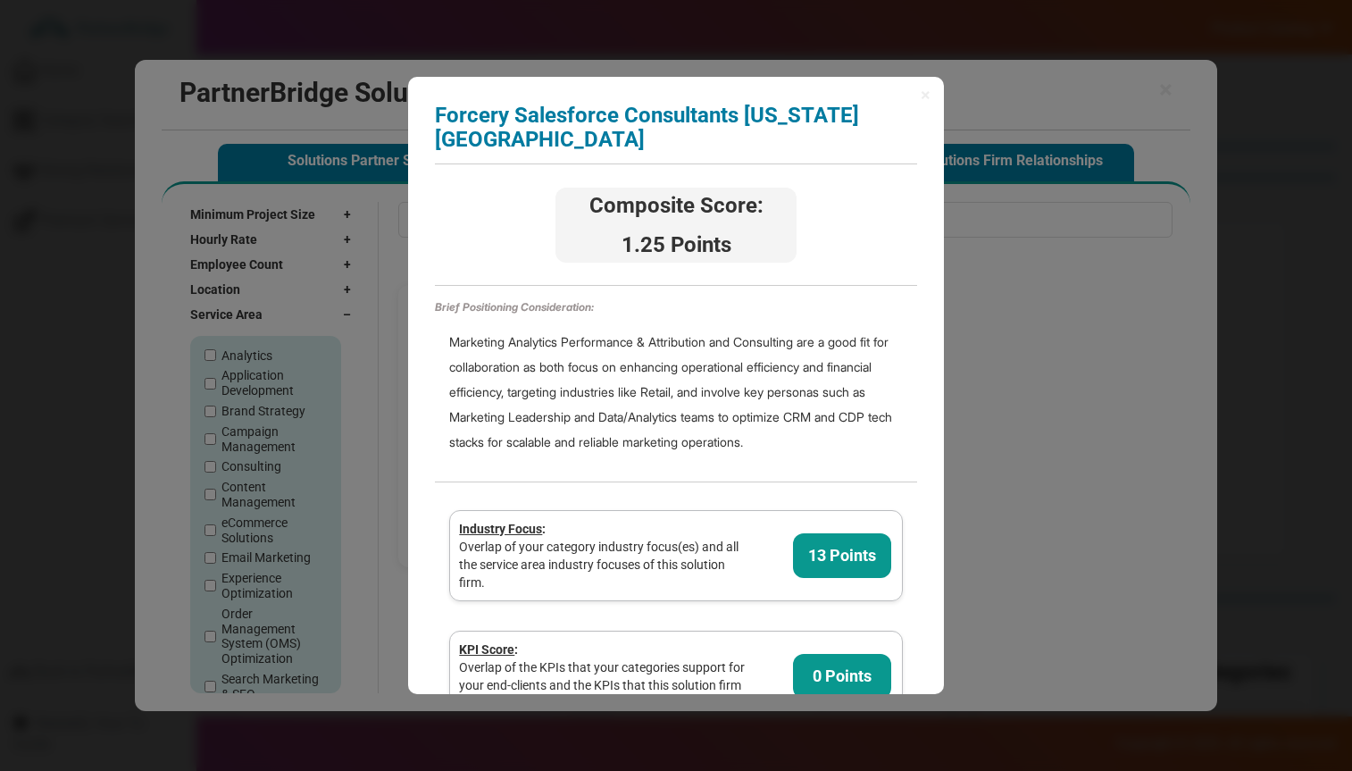
click at [931, 90] on div "× Forcery Salesforce Consultants New York City Analyzing partner score... Compo…" at bounding box center [676, 385] width 536 height 616
click at [926, 93] on span "×" at bounding box center [926, 95] width 10 height 18
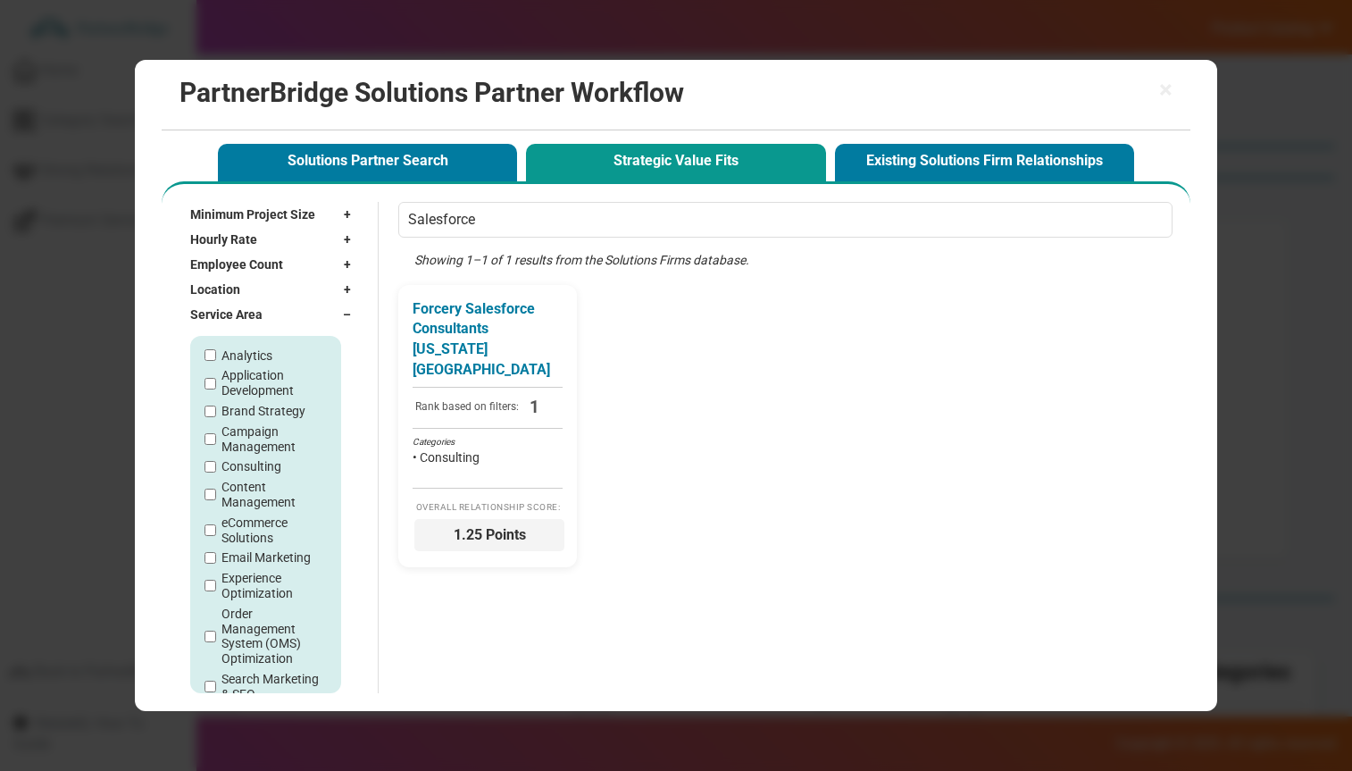
click at [917, 299] on div "Forcery Salesforce Consultants New York City Rank based on filters: 1 Categorie…" at bounding box center [789, 426] width 783 height 283
click at [818, 265] on div "Showing 1–1 of 1 results from the Solutions Firms database." at bounding box center [789, 268] width 783 height 34
click at [817, 265] on div "Showing 1–1 of 1 results from the Solutions Firms database." at bounding box center [789, 268] width 783 height 34
click at [1164, 80] on span "×" at bounding box center [1165, 90] width 13 height 25
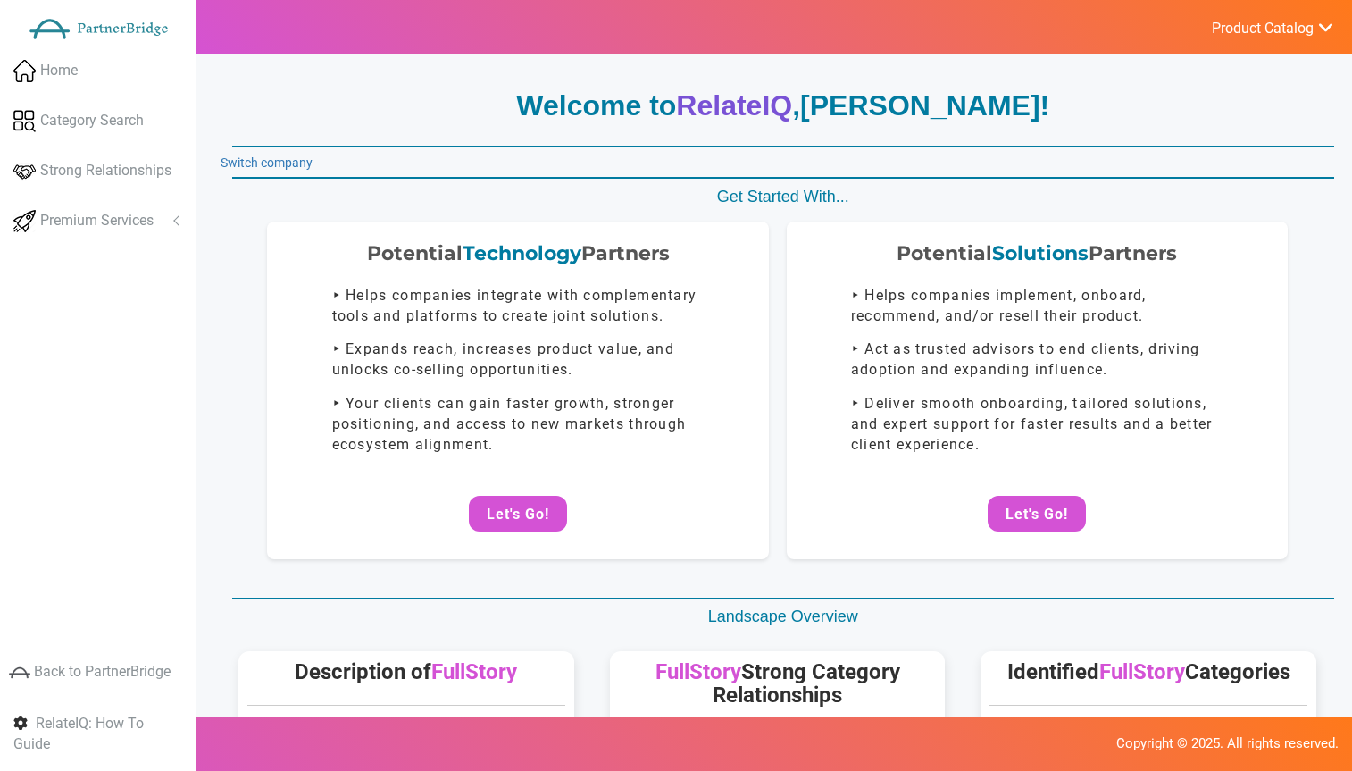
click at [80, 252] on div "Home Category Search Strong Relationships Premium Services Analyze Potential Co…" at bounding box center [98, 307] width 197 height 518
drag, startPoint x: 98, startPoint y: 221, endPoint x: 102, endPoint y: 249, distance: 28.8
click at [98, 221] on span "Premium Services" at bounding box center [96, 221] width 113 height 21
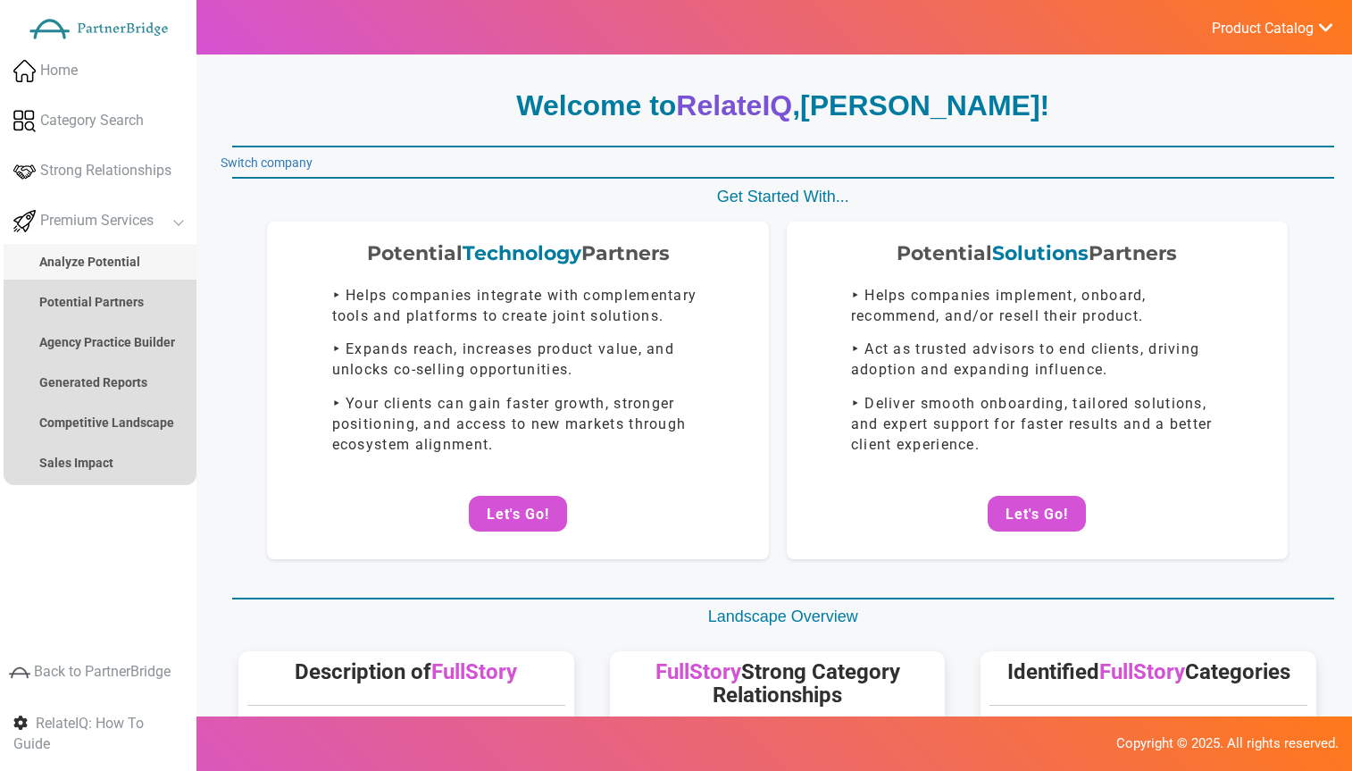
click at [112, 265] on strong "Analyze Potential" at bounding box center [89, 262] width 101 height 14
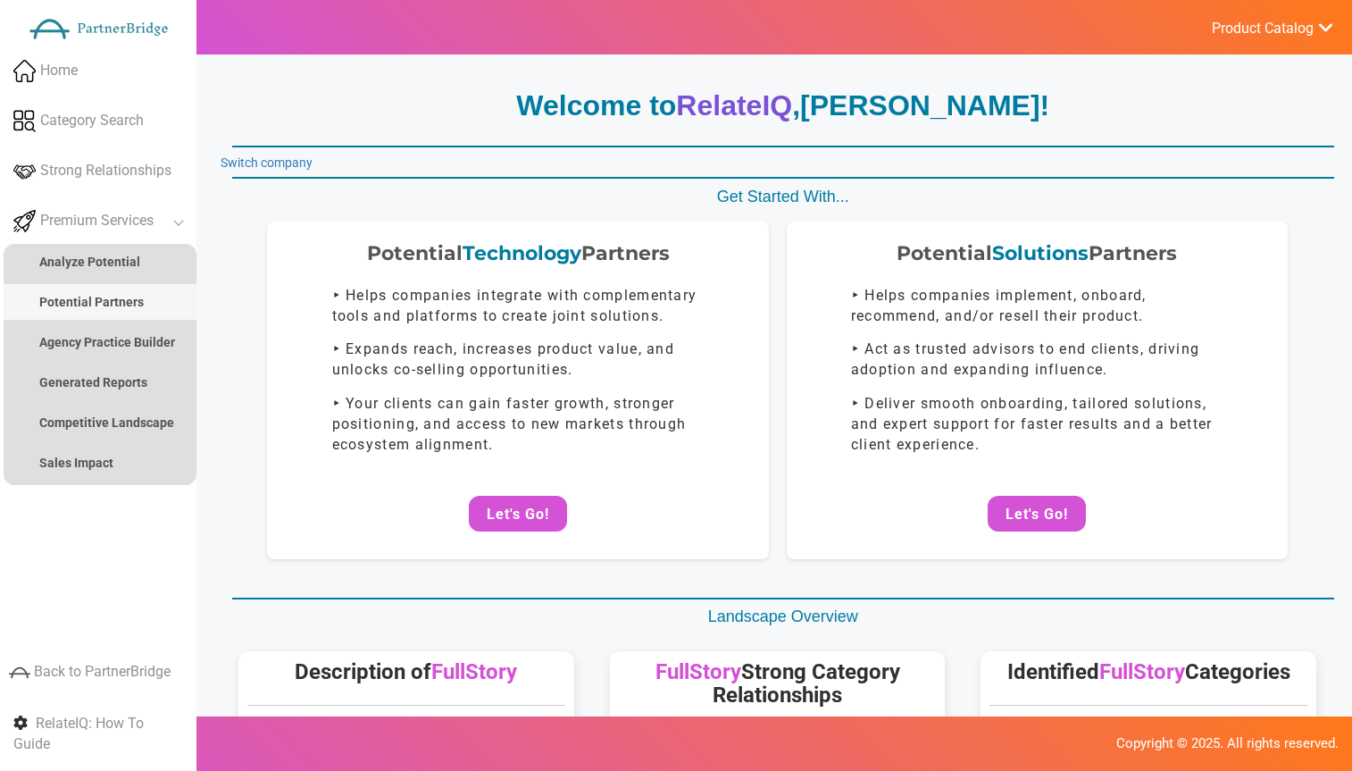
click at [114, 304] on strong "Potential Partners" at bounding box center [91, 302] width 105 height 14
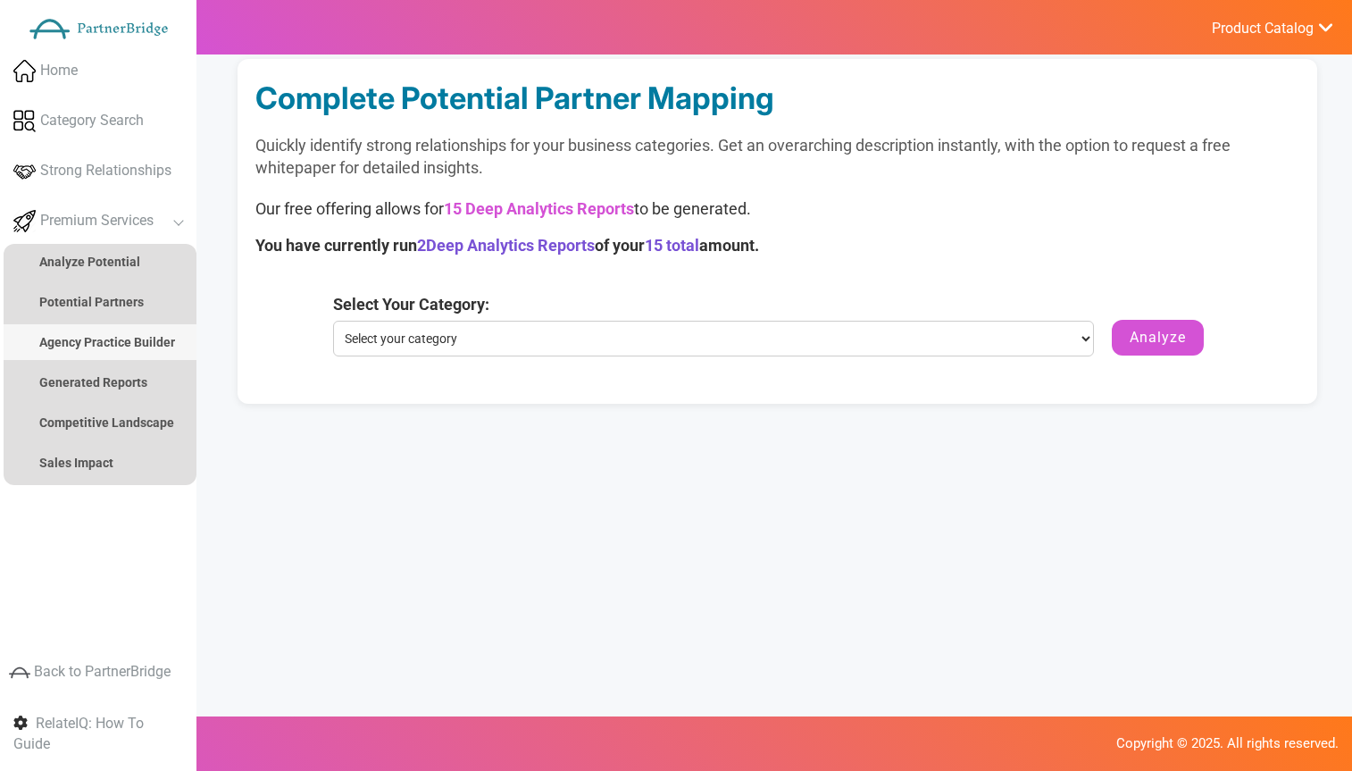
click at [96, 342] on strong "Agency Practice Builder" at bounding box center [107, 342] width 136 height 14
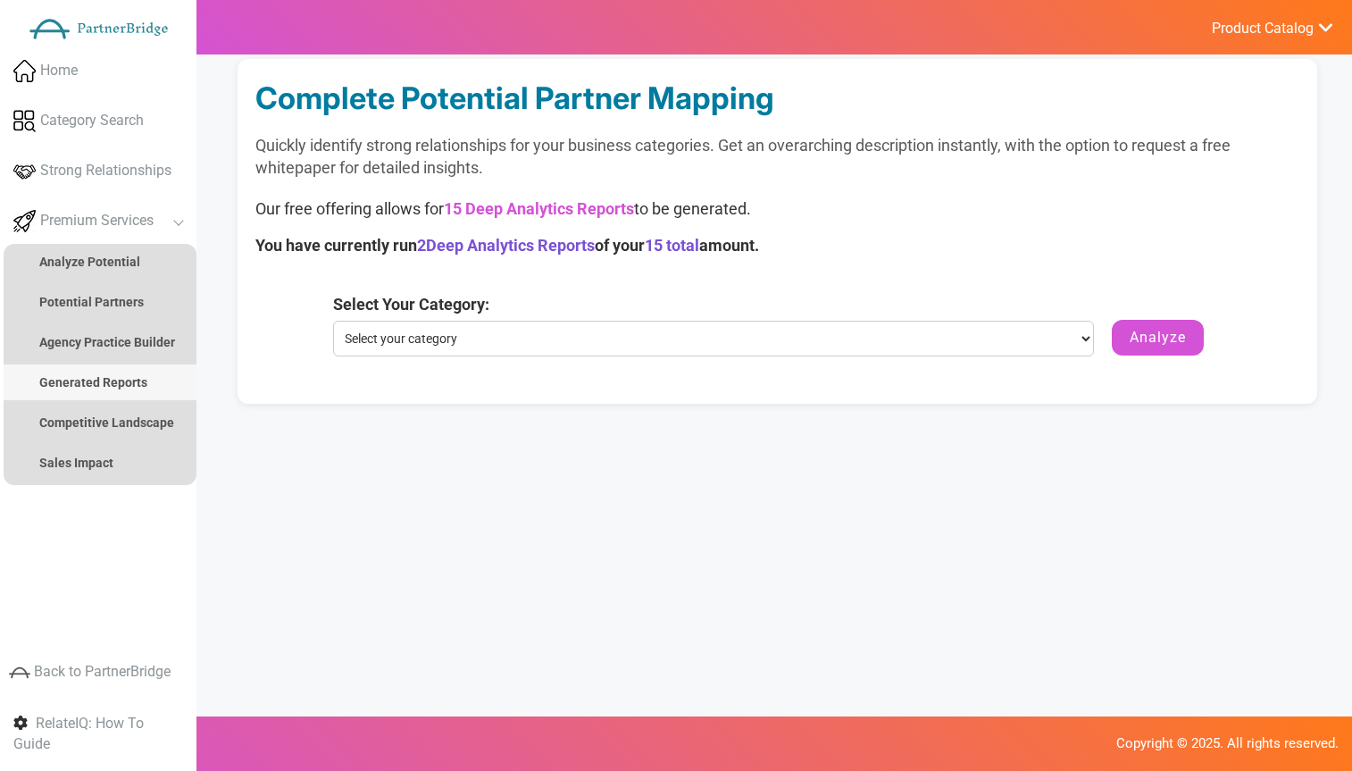
click at [111, 378] on strong "Generated Reports" at bounding box center [93, 382] width 108 height 14
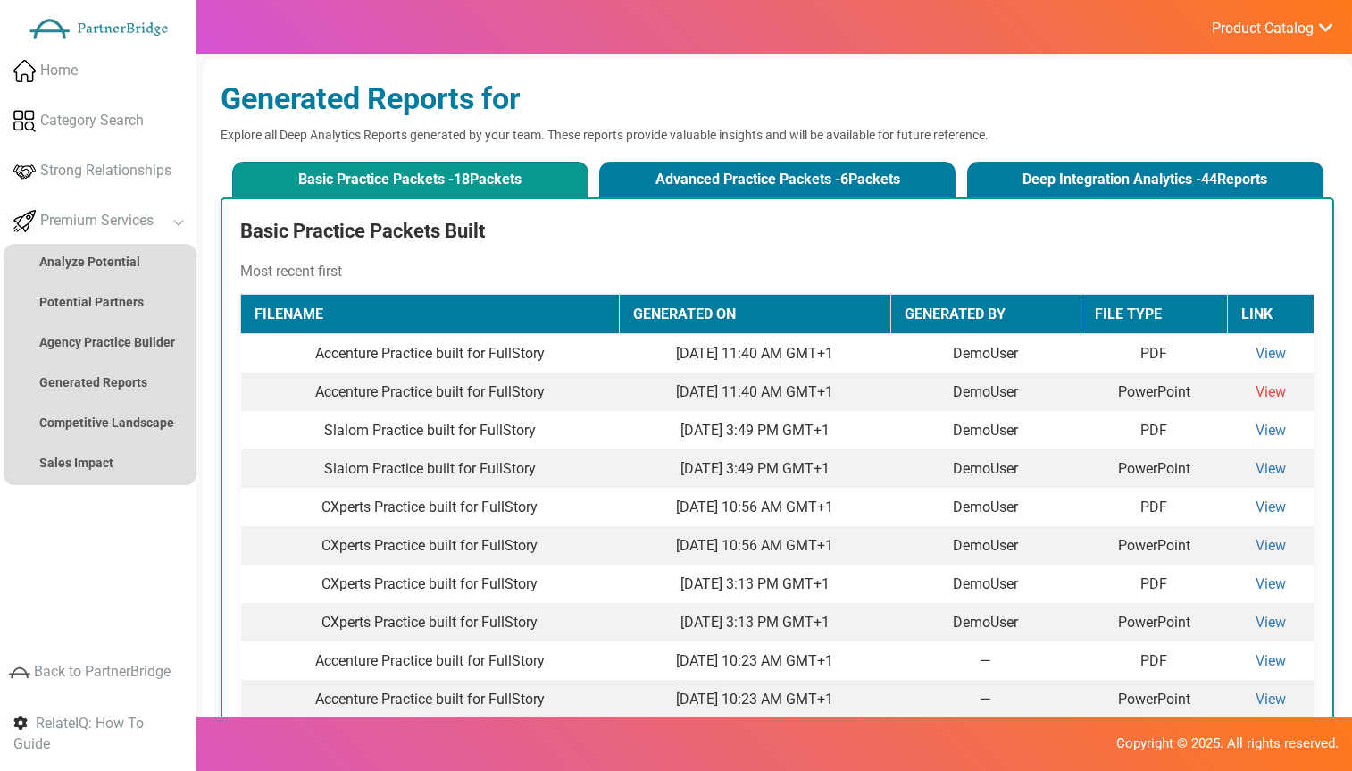
click at [1276, 395] on link "View" at bounding box center [1271, 391] width 30 height 17
click at [1291, 38] on link "Product Catalog" at bounding box center [1264, 27] width 142 height 24
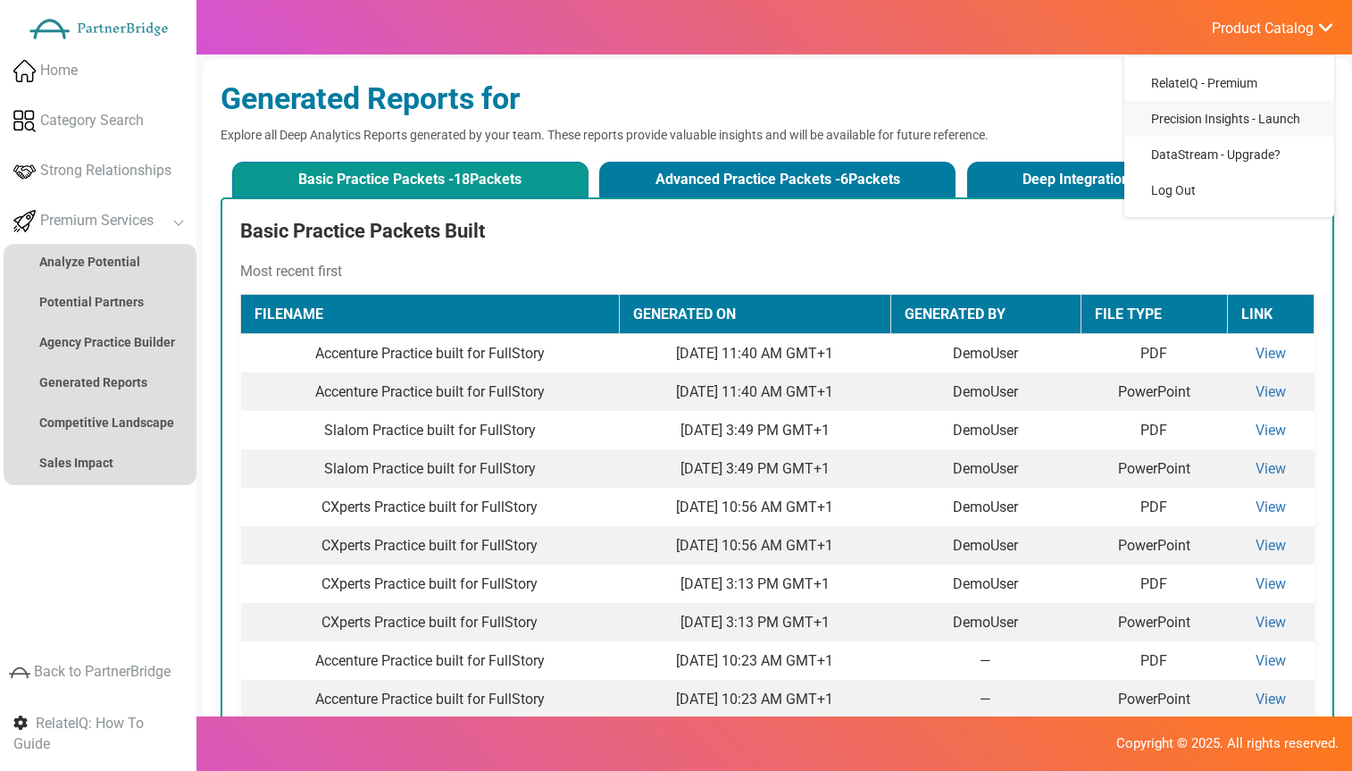
click at [1216, 117] on span "Precision Insights - Launch" at bounding box center [1225, 119] width 149 height 14
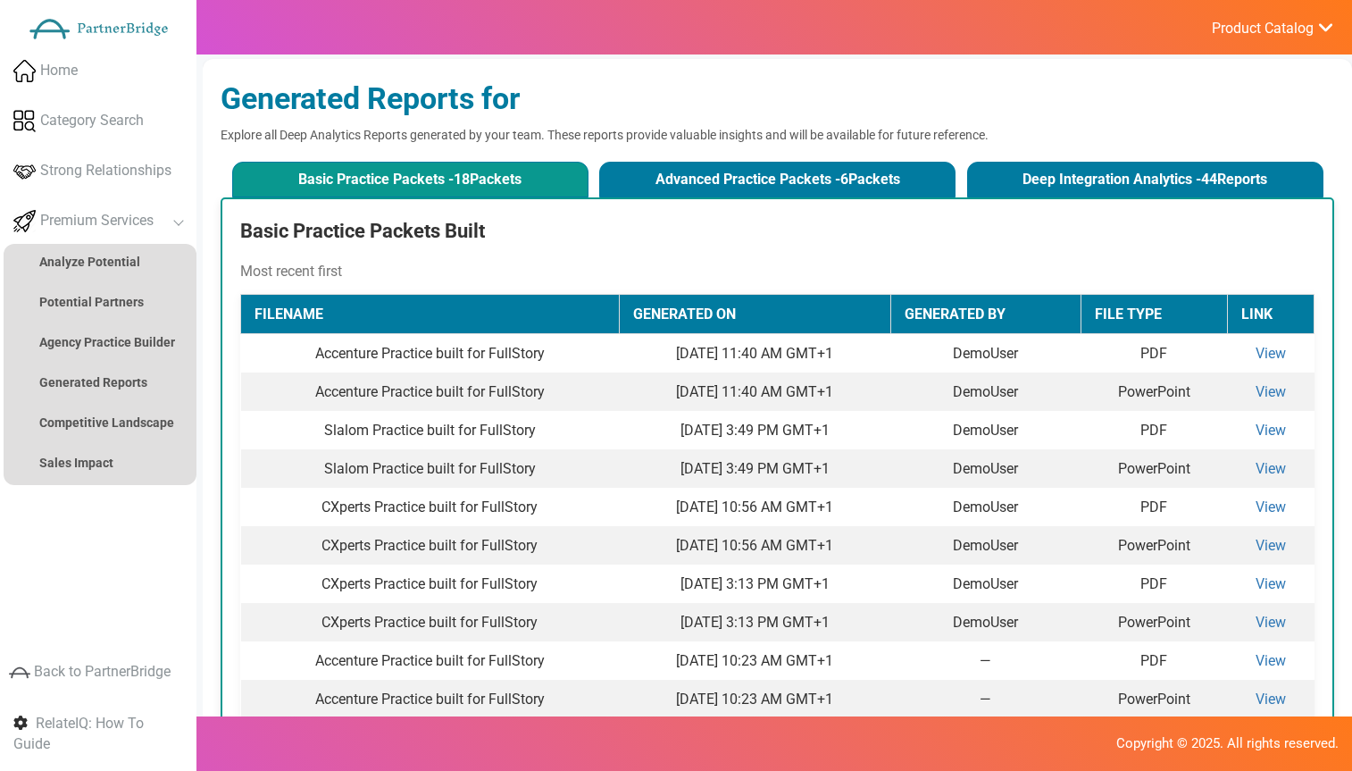
scroll to position [2, 0]
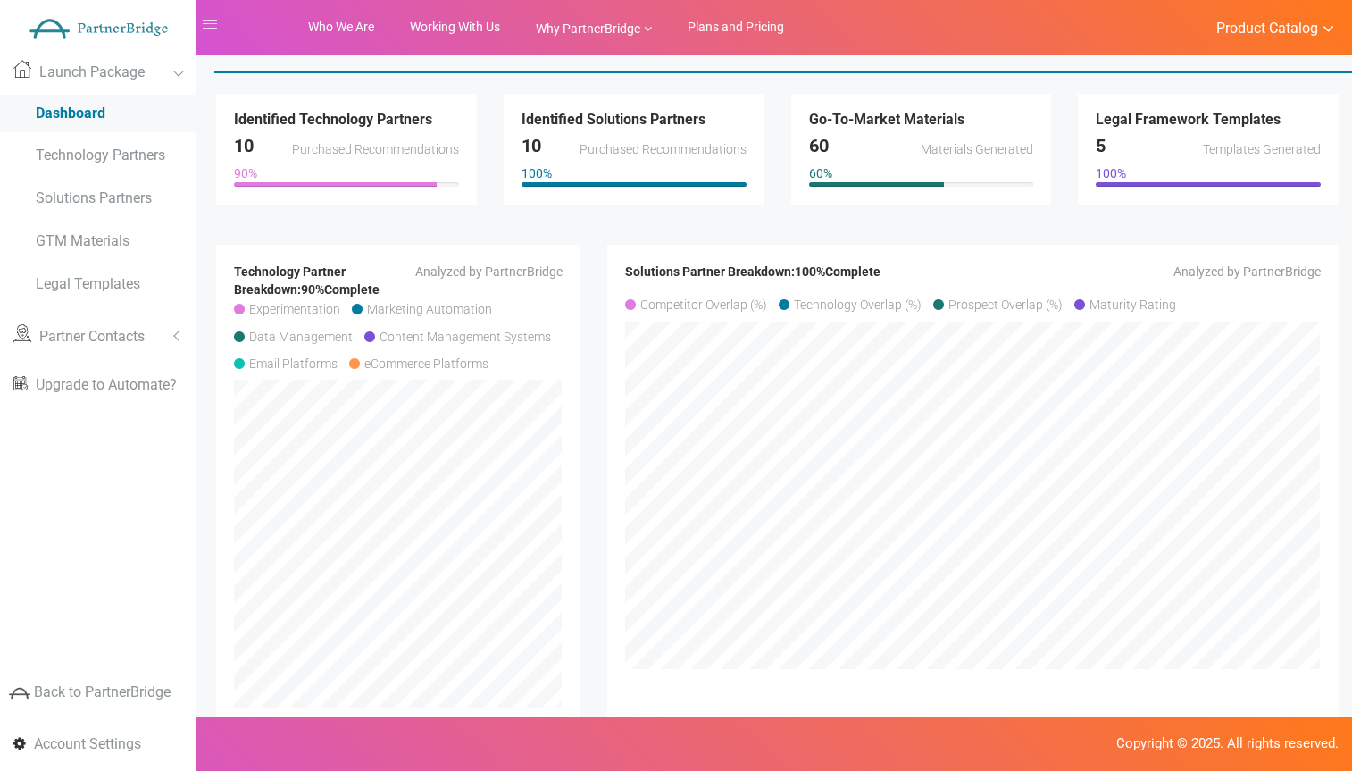
scroll to position [76, 0]
click at [130, 326] on link "Partner Contacts" at bounding box center [98, 336] width 197 height 46
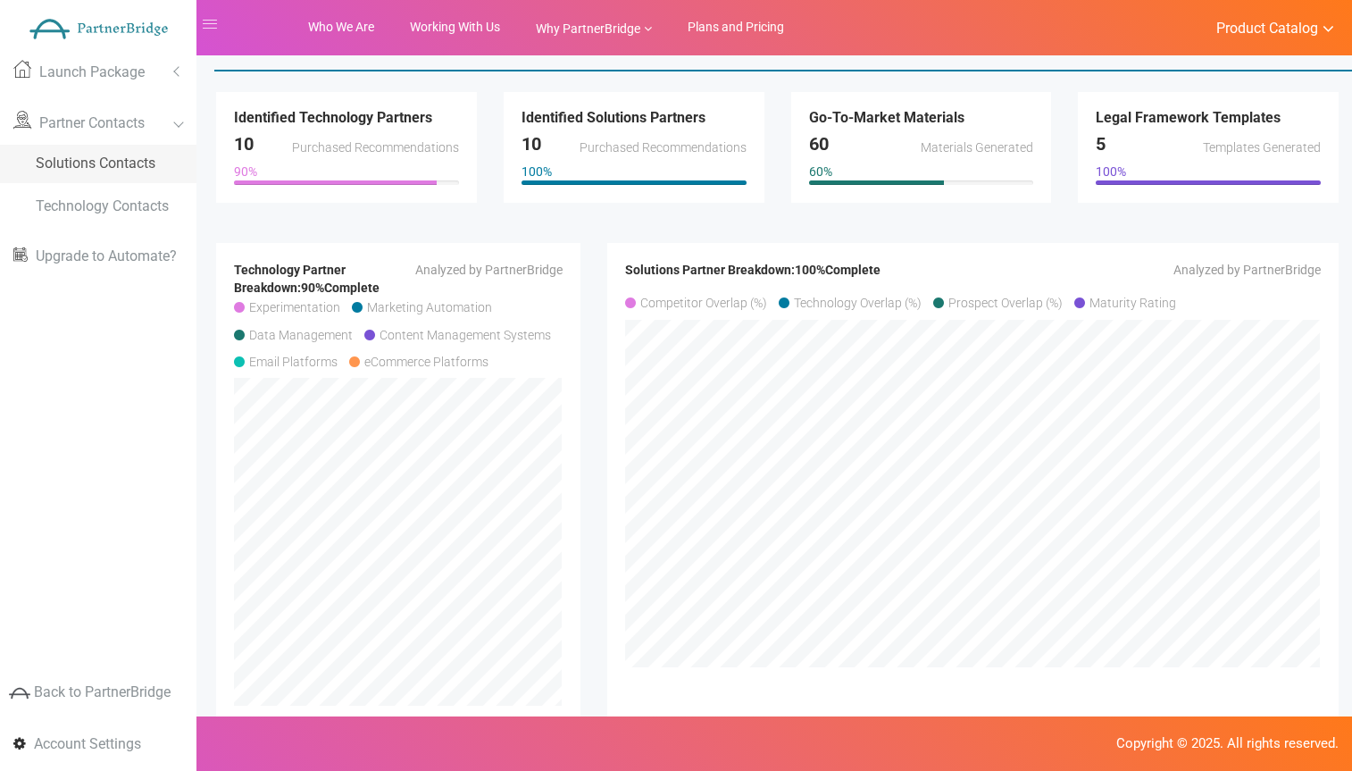
click at [117, 167] on span "Solutions Contacts" at bounding box center [96, 163] width 120 height 17
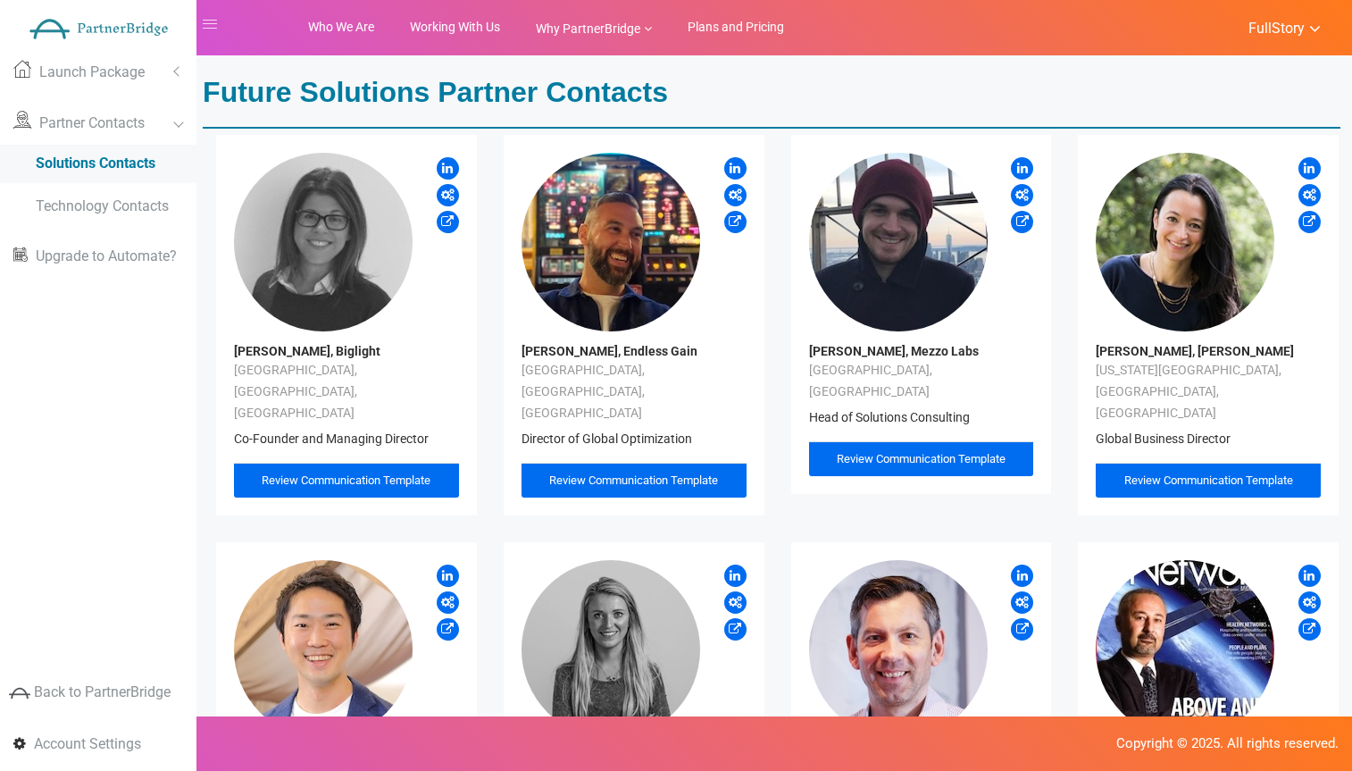
click at [635, 463] on div "Review Communication Template" at bounding box center [634, 481] width 225 height 36
click at [637, 473] on span "Review Communication Template" at bounding box center [633, 479] width 169 height 13
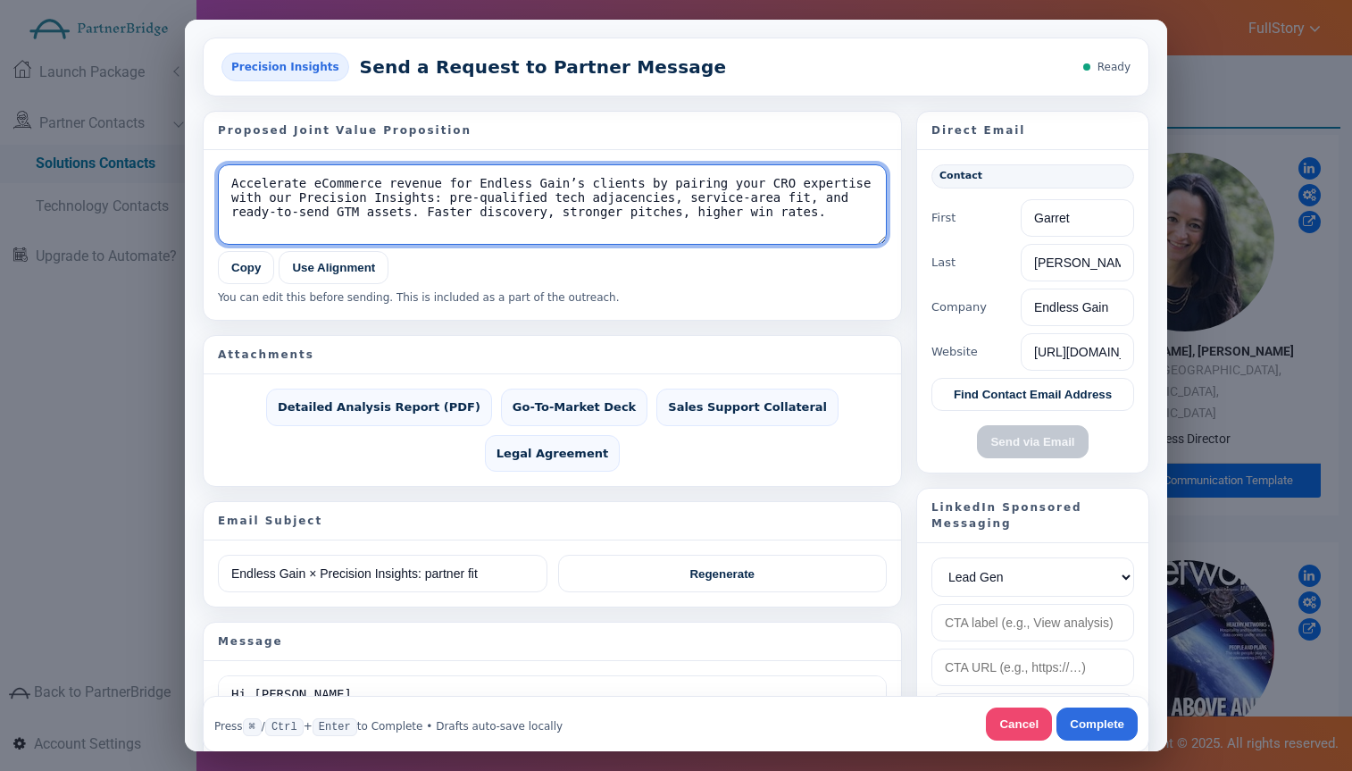
click at [427, 168] on textarea "Accelerate eCommerce revenue for Endless Gain’s clients by pairing your CRO exp…" at bounding box center [552, 203] width 669 height 80
drag, startPoint x: 426, startPoint y: 172, endPoint x: 712, endPoint y: 223, distance: 290.4
click at [704, 227] on textarea "Accelerate eCommerce revenue for Endless Gain’s clients by pairing your CRO exp…" at bounding box center [552, 203] width 669 height 80
click at [726, 217] on textarea "Accelerate eCommerce revenue for Endless Gain’s clients by pairing your CRO exp…" at bounding box center [552, 203] width 669 height 80
click at [727, 213] on textarea "Accelerate eCommerce revenue for Endless Gain’s clients by pairing your CRO exp…" at bounding box center [552, 203] width 669 height 80
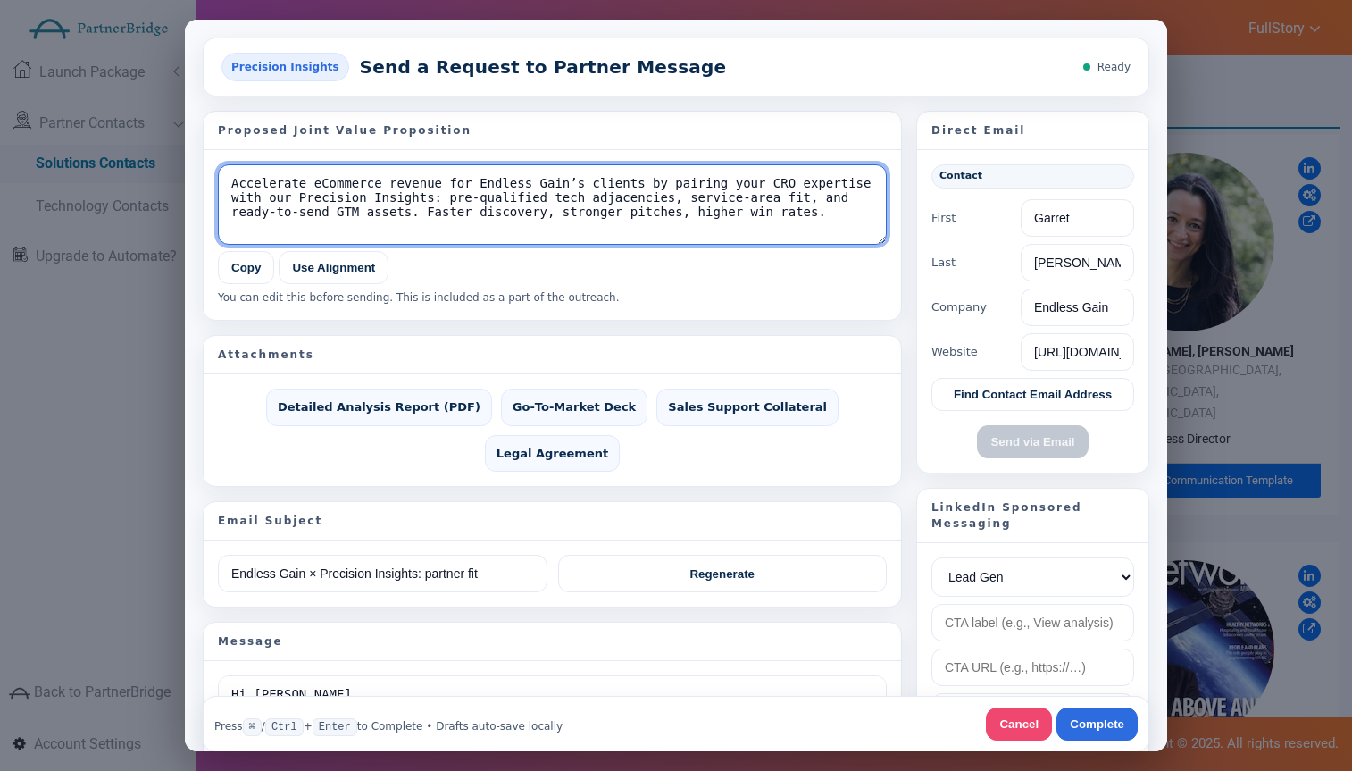
click at [449, 204] on textarea "Accelerate eCommerce revenue for Endless Gain’s clients by pairing your CRO exp…" at bounding box center [552, 203] width 669 height 80
click at [450, 203] on textarea "Accelerate eCommerce revenue for Endless Gain’s clients by pairing your CRO exp…" at bounding box center [552, 203] width 669 height 80
type textarea "Accelerate eCommerce revenue for Endless Gain’s clients by pairing your CRO exp…"
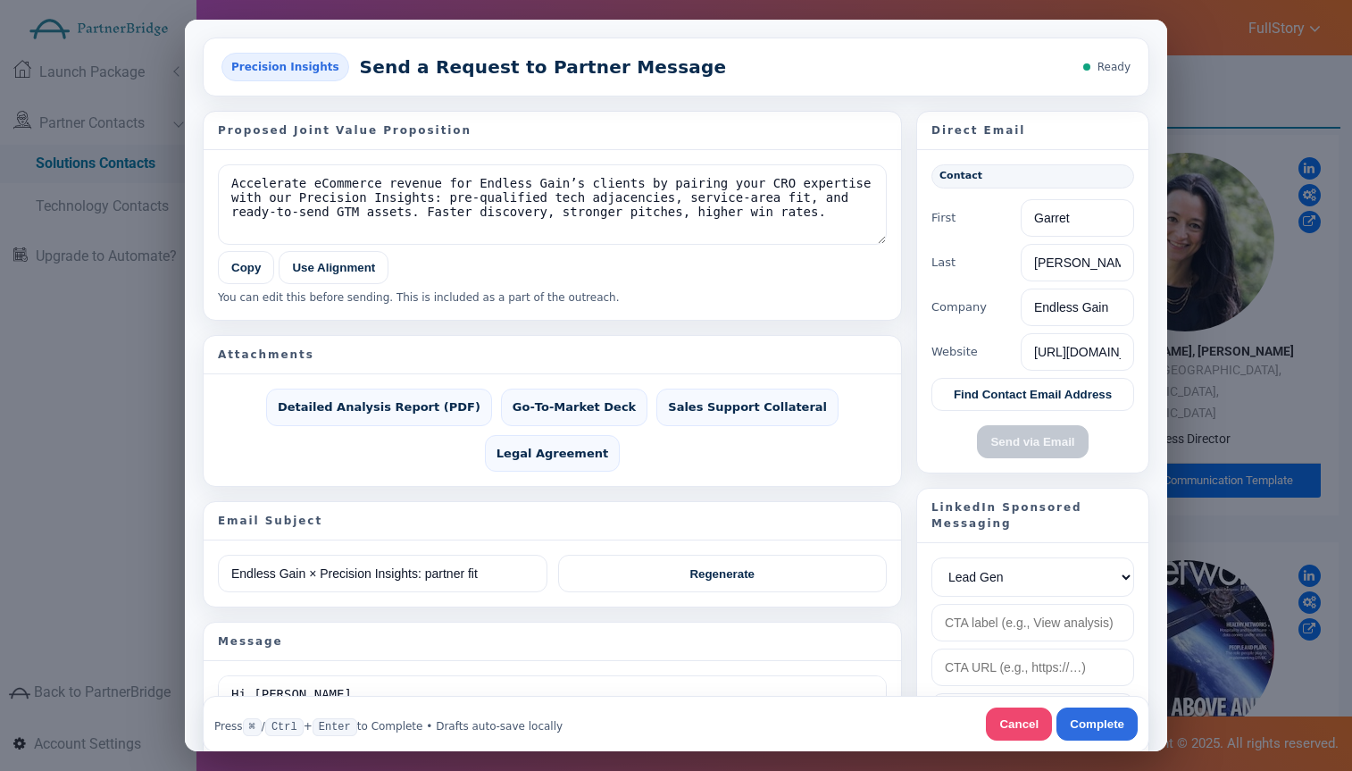
drag, startPoint x: 487, startPoint y: 294, endPoint x: 487, endPoint y: 309, distance: 15.2
click at [487, 293] on div "You can edit this before sending. This is included as a part of the outreach." at bounding box center [552, 297] width 669 height 16
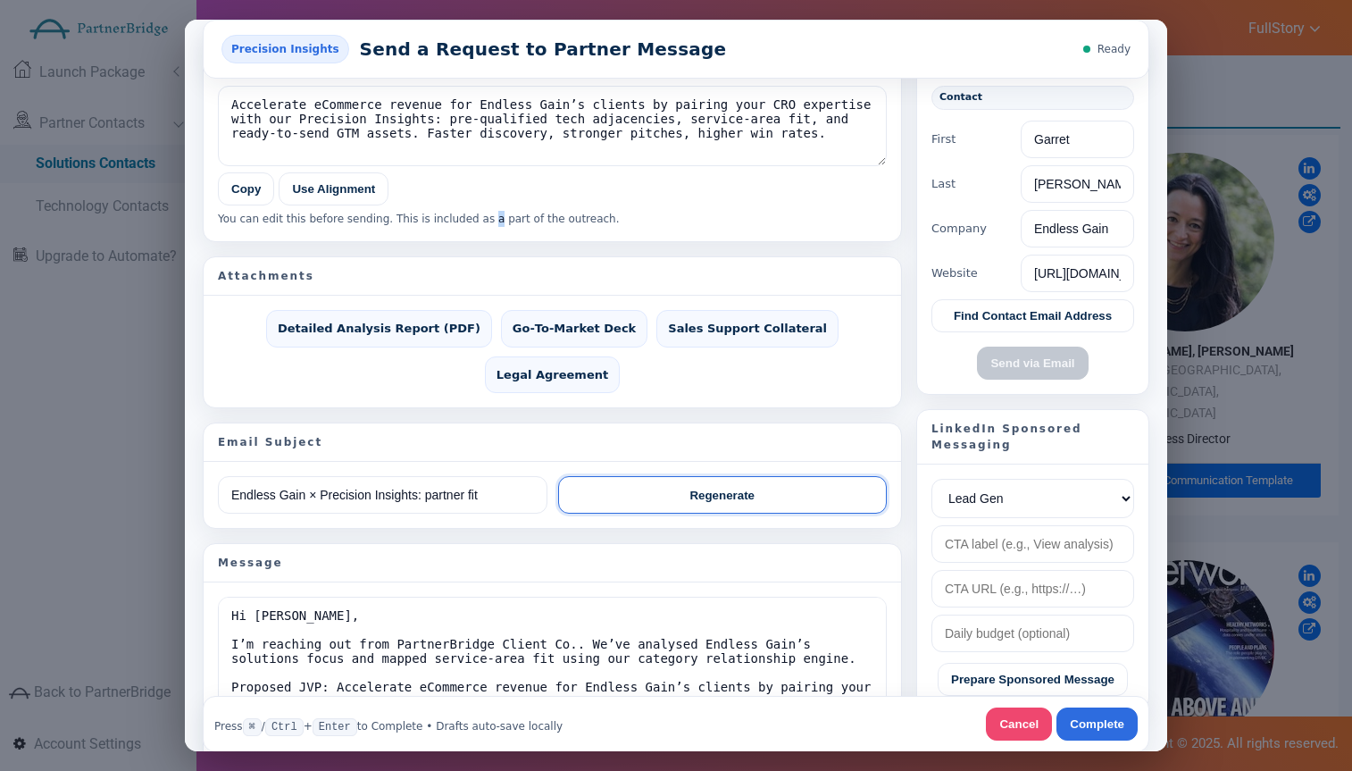
click at [687, 475] on button "Regenerate" at bounding box center [723, 494] width 330 height 38
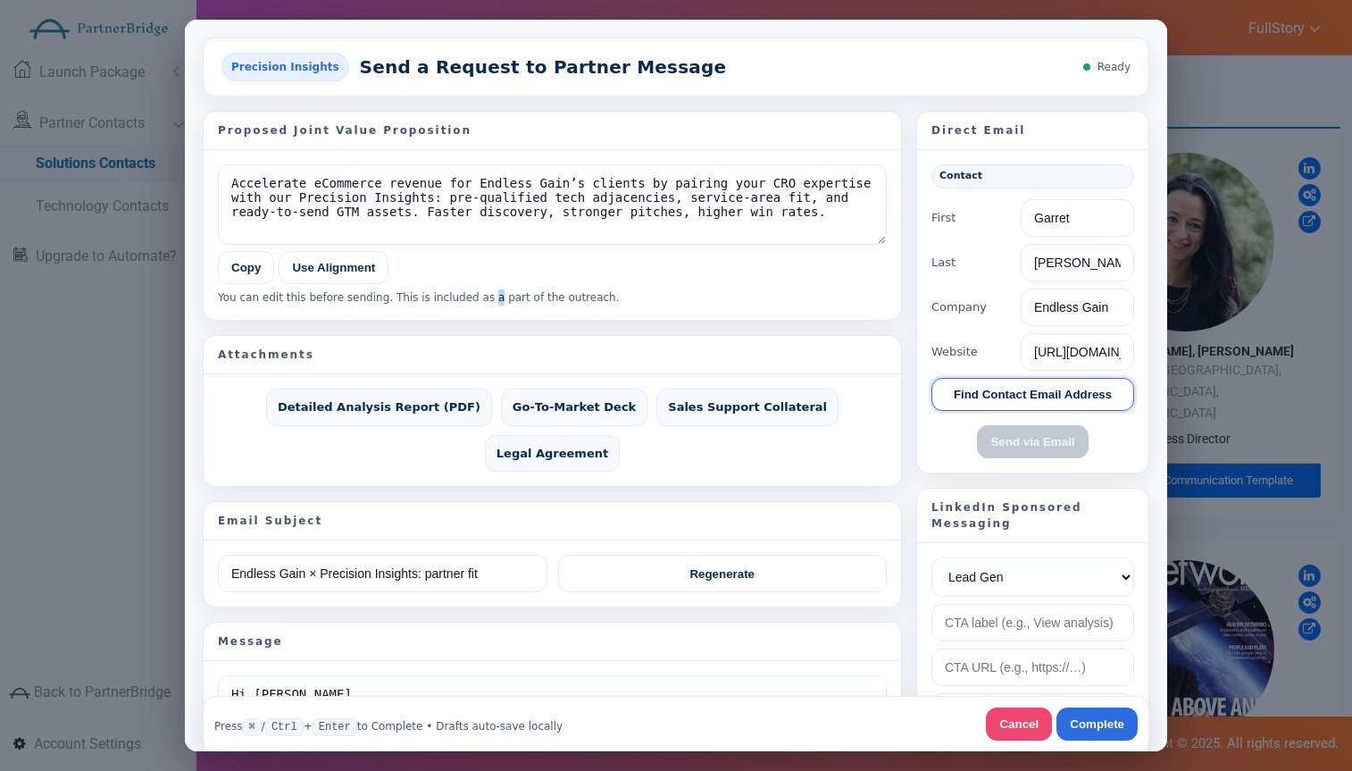
click at [1012, 395] on button "Find Contact Email Address" at bounding box center [1033, 393] width 203 height 33
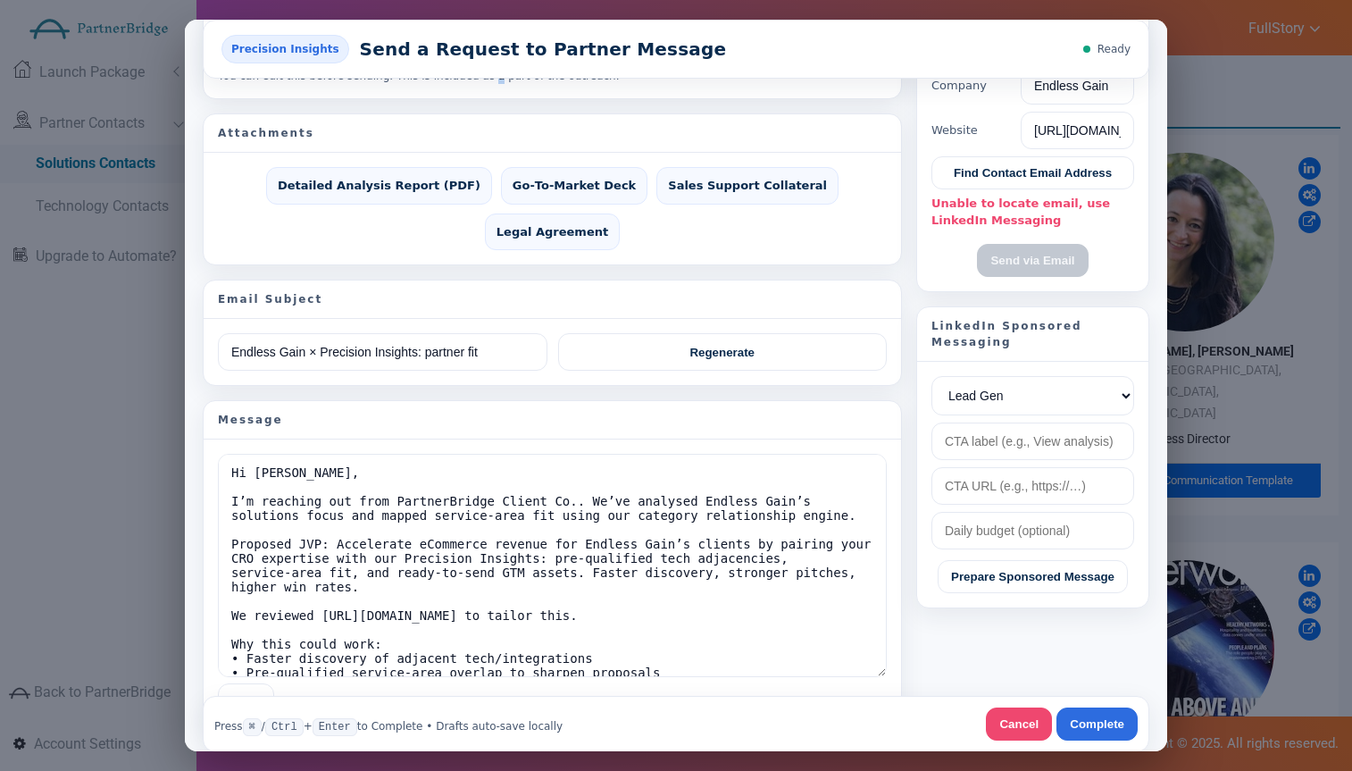
scroll to position [224, 0]
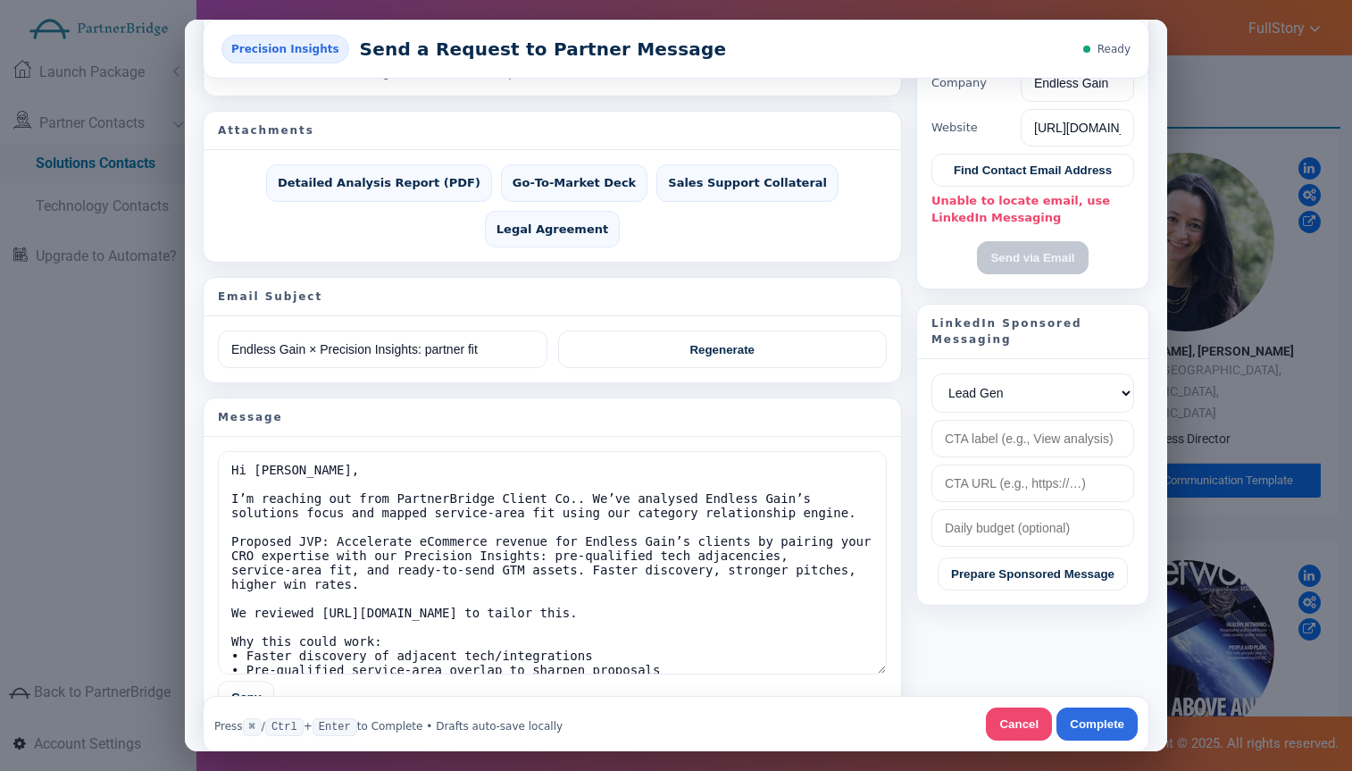
click at [979, 326] on div "LinkedIn Sponsored Messaging" at bounding box center [1032, 331] width 231 height 54
drag, startPoint x: 980, startPoint y: 325, endPoint x: 1012, endPoint y: 337, distance: 34.2
click at [1011, 337] on div "LinkedIn Sponsored Messaging" at bounding box center [1032, 331] width 231 height 54
click at [1012, 337] on div "LinkedIn Sponsored Messaging" at bounding box center [1032, 331] width 231 height 54
click at [1071, 382] on select "Lead Gen Awareness Website Visits" at bounding box center [1033, 391] width 203 height 39
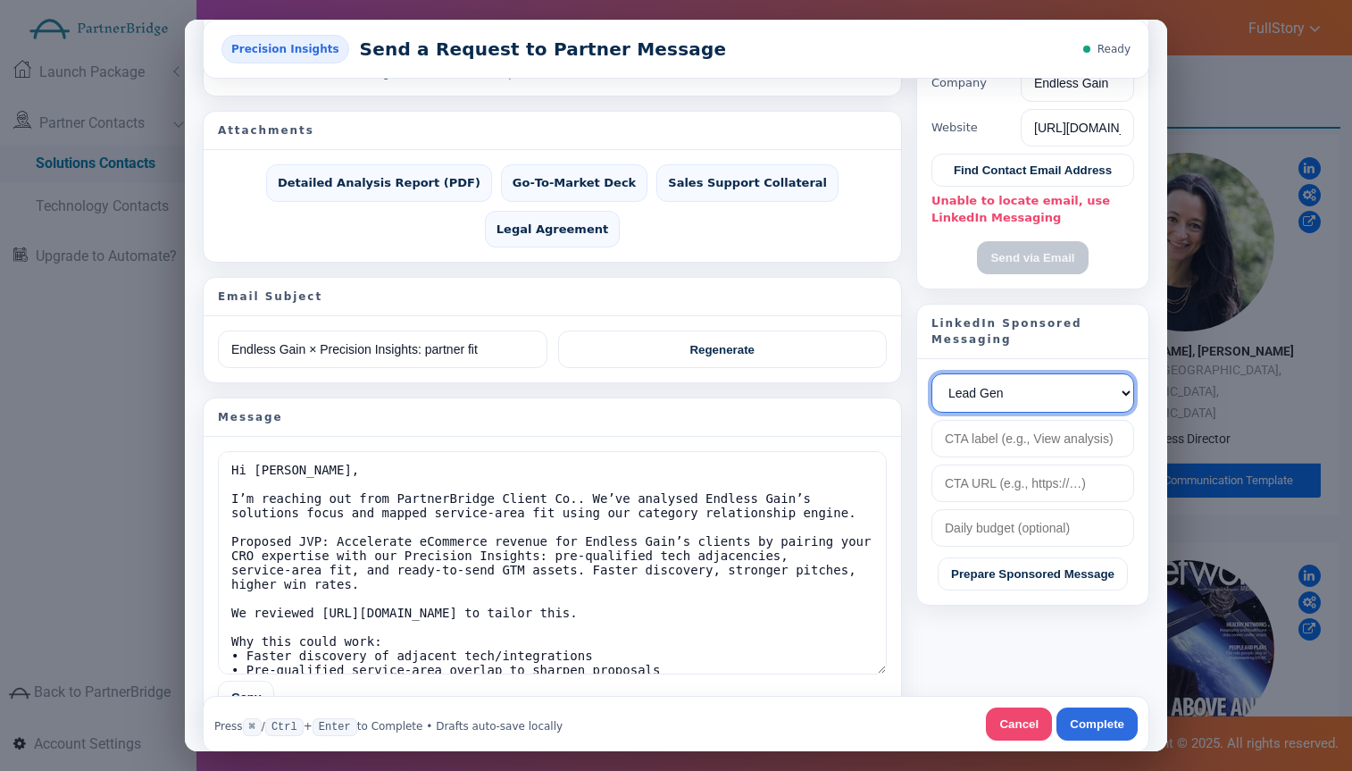
click at [932, 372] on select "Lead Gen Awareness Website Visits" at bounding box center [1033, 391] width 203 height 39
click at [1028, 432] on input "text" at bounding box center [1033, 438] width 203 height 38
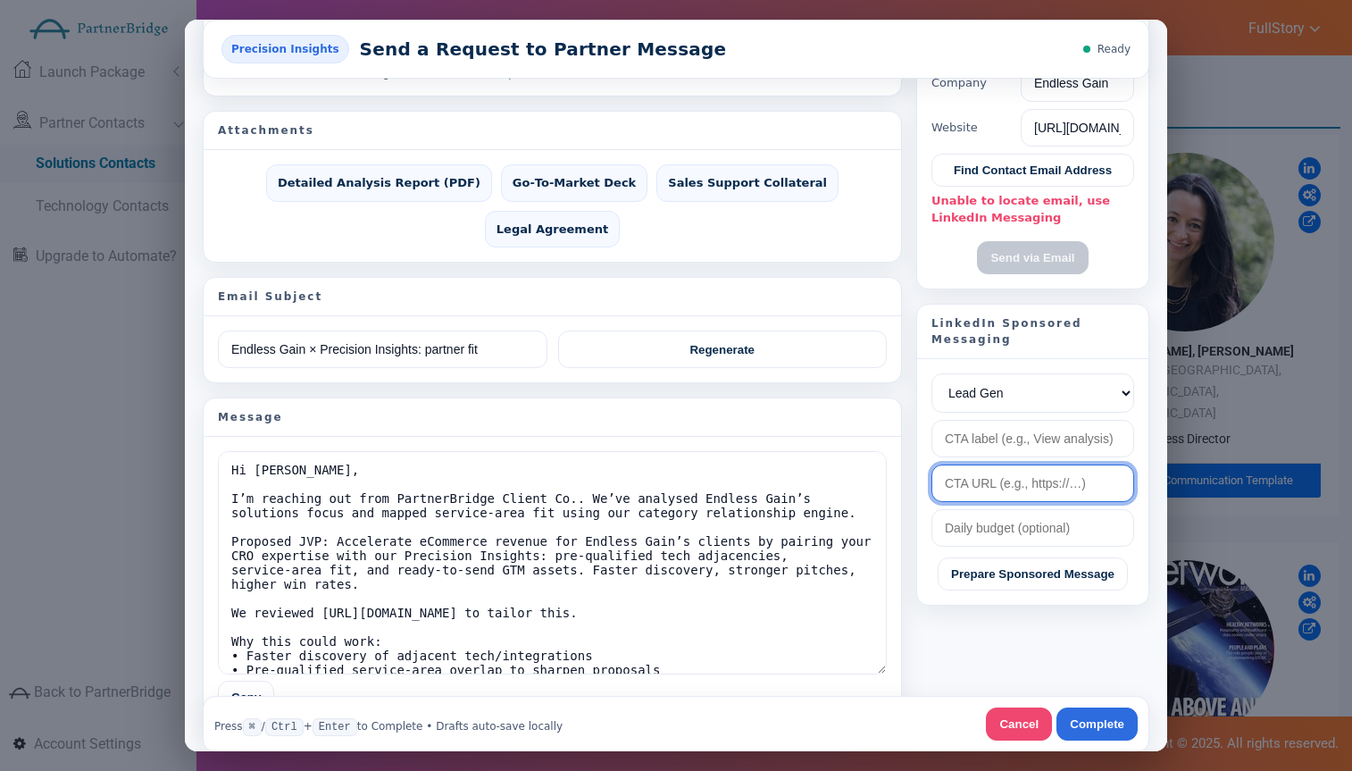
click at [1065, 464] on input "url" at bounding box center [1033, 483] width 203 height 38
click at [1067, 473] on input "url" at bounding box center [1033, 483] width 203 height 38
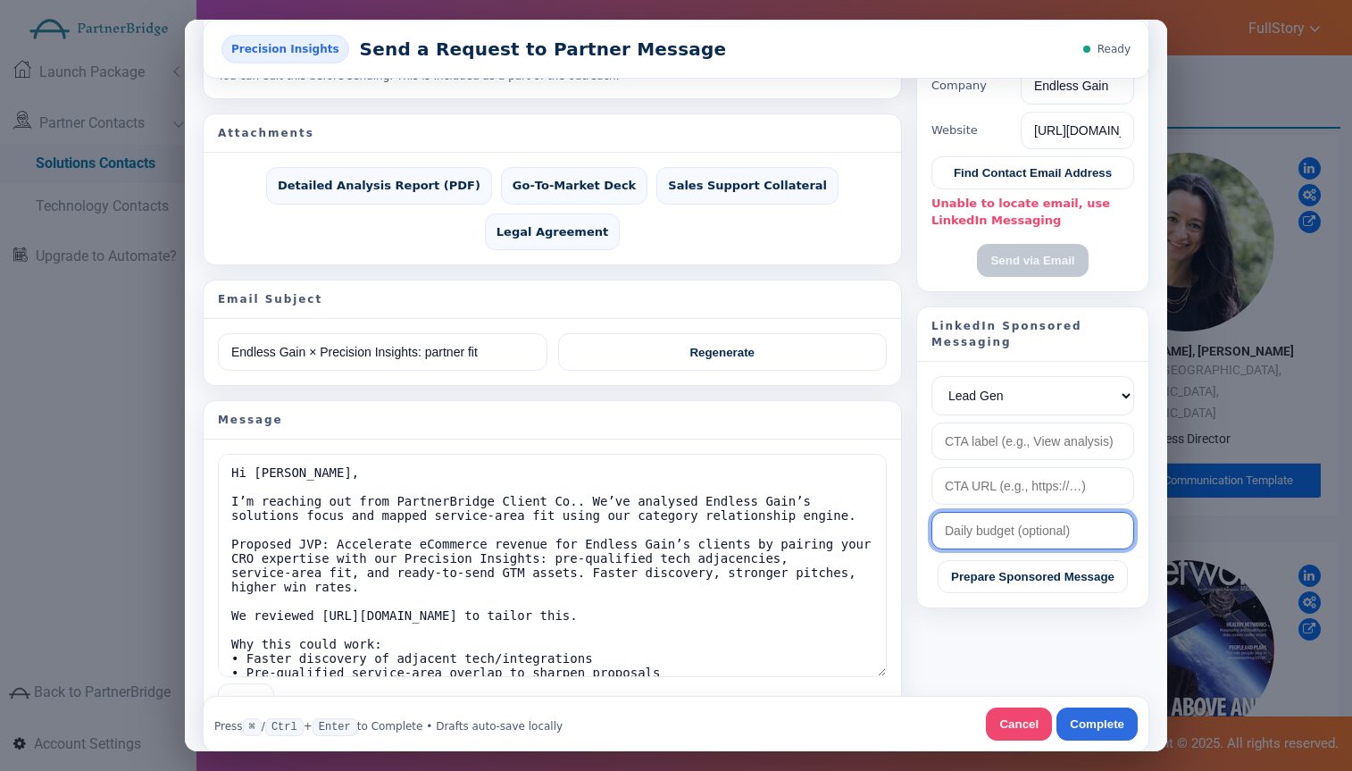
click at [1050, 540] on input "text" at bounding box center [1033, 530] width 203 height 38
drag, startPoint x: 1274, startPoint y: 119, endPoint x: 1183, endPoint y: 125, distance: 91.3
click at [1272, 118] on div at bounding box center [676, 385] width 1352 height 771
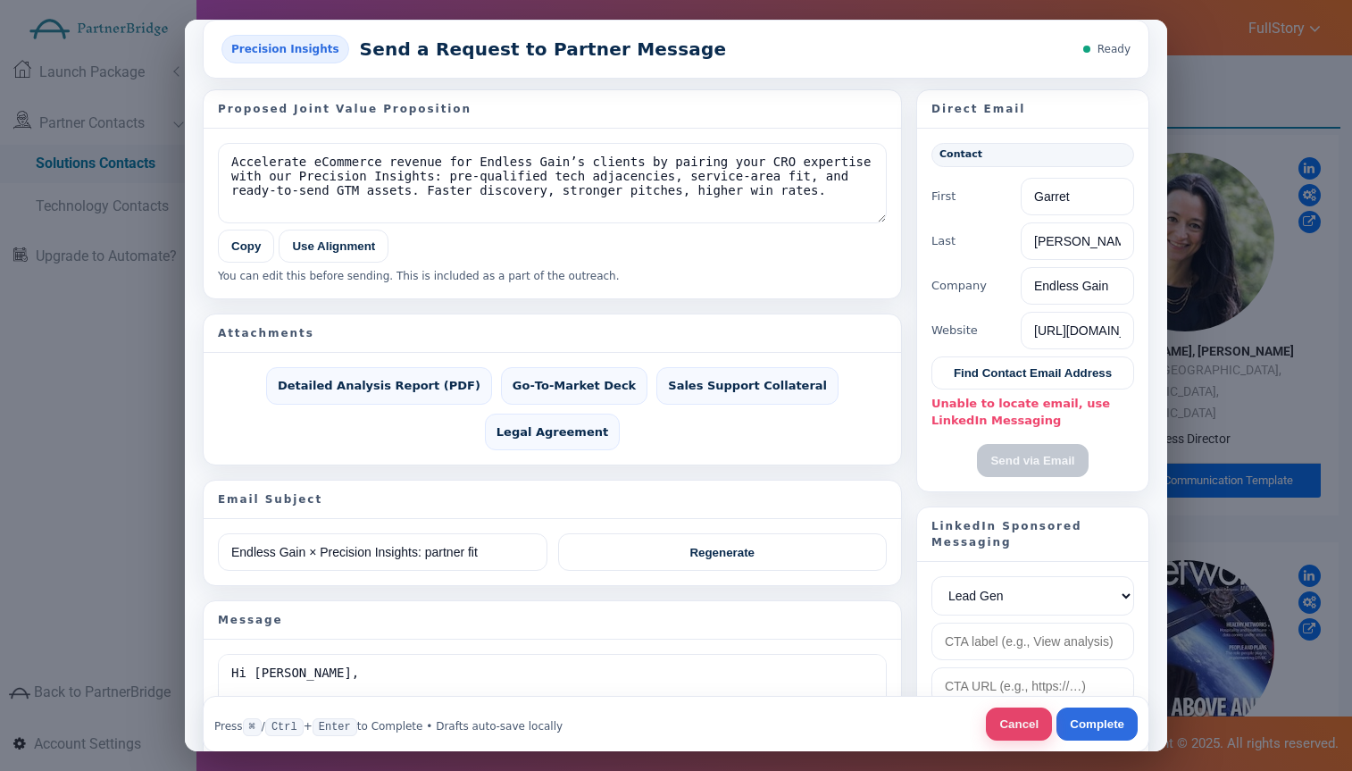
click at [1036, 732] on button "Cancel" at bounding box center [1019, 723] width 66 height 33
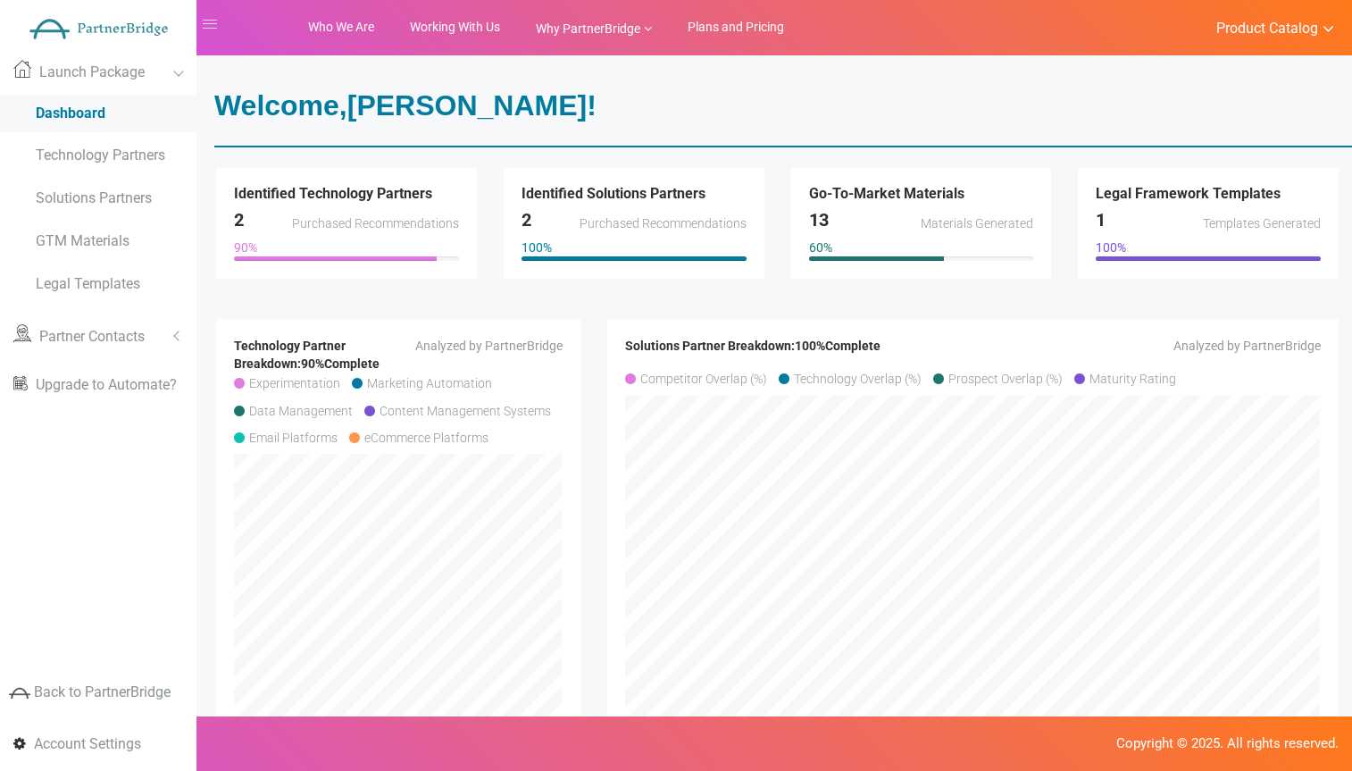
scroll to position [76, 0]
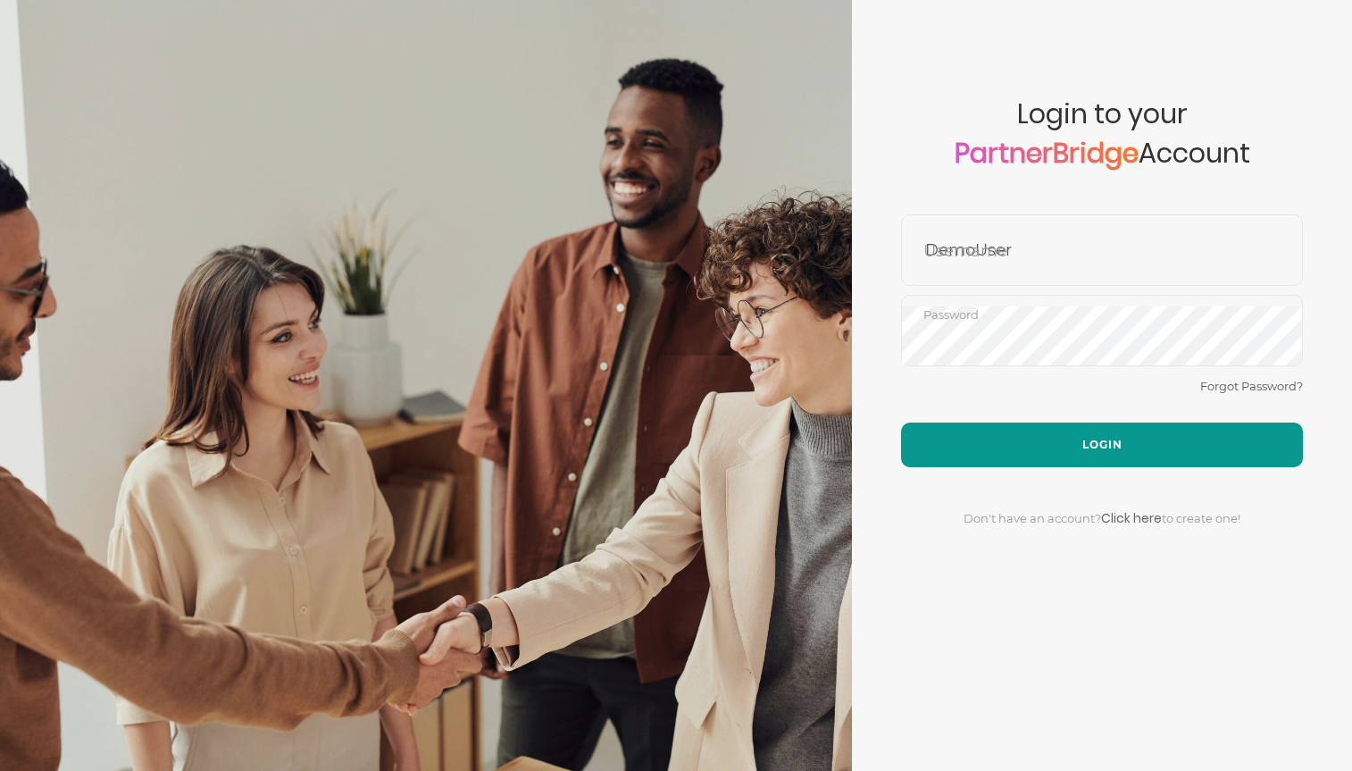
click at [1101, 440] on button "Login" at bounding box center [1102, 445] width 402 height 45
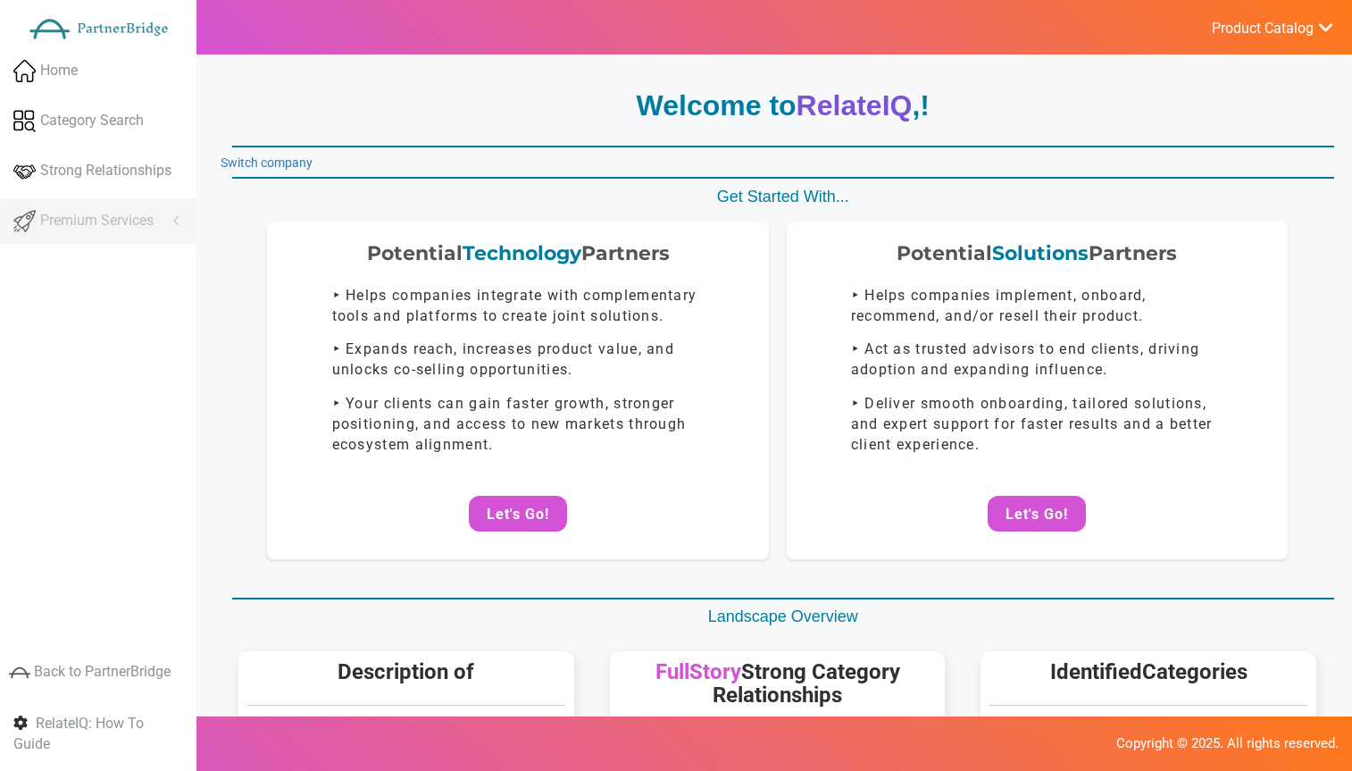
drag, startPoint x: 1268, startPoint y: 46, endPoint x: 1273, endPoint y: 35, distance: 12.4
click at [1268, 46] on ul "Product Catalog RelateIQ Precision Insights DataStream Log Out" at bounding box center [1273, 27] width 160 height 54
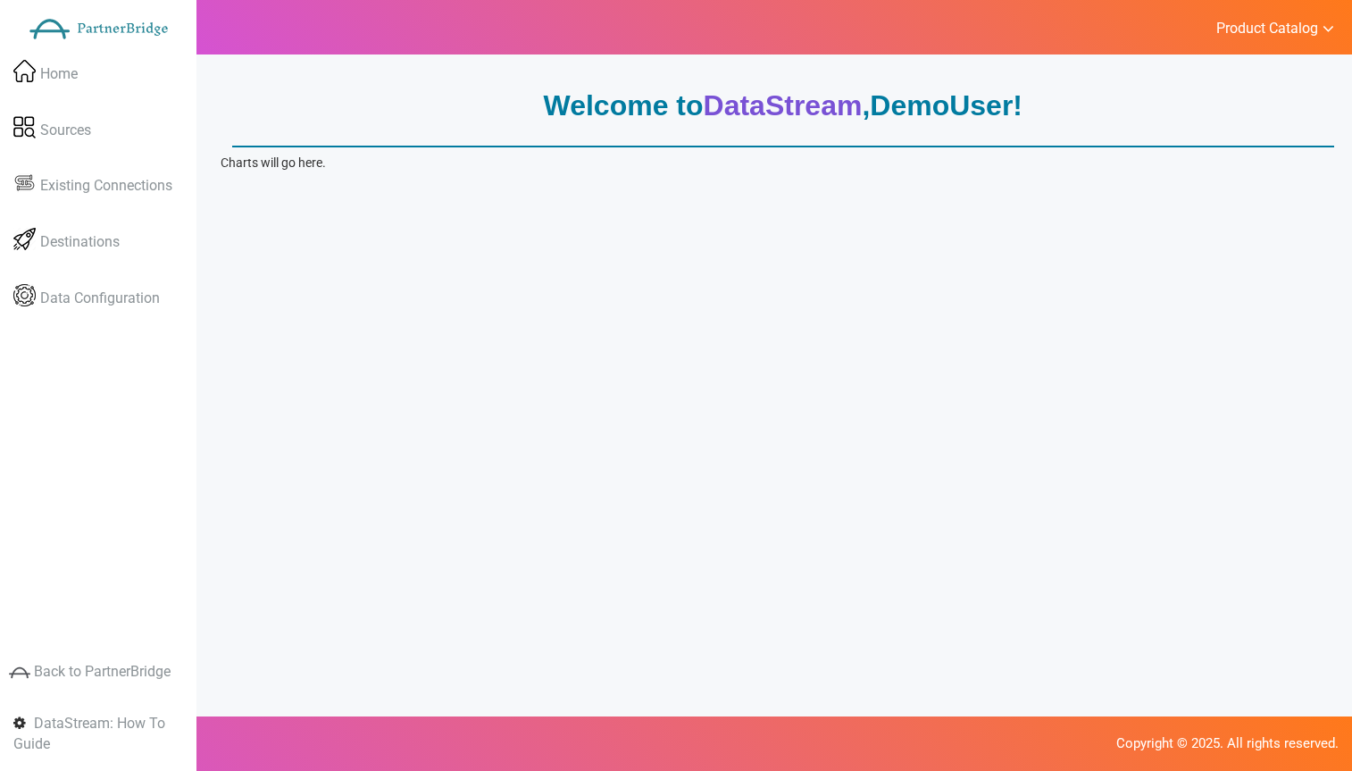
drag, startPoint x: 630, startPoint y: 173, endPoint x: 586, endPoint y: 159, distance: 46.0
click at [586, 159] on div "Welcome to DataStream , DemoUser ! Charts will go here. Data Sources Browse and…" at bounding box center [778, 144] width 1114 height 135
click at [230, 163] on p "Charts will go here." at bounding box center [778, 163] width 1114 height 18
drag, startPoint x: 230, startPoint y: 163, endPoint x: 379, endPoint y: 162, distance: 148.3
click at [379, 162] on p "Charts will go here." at bounding box center [778, 163] width 1114 height 18
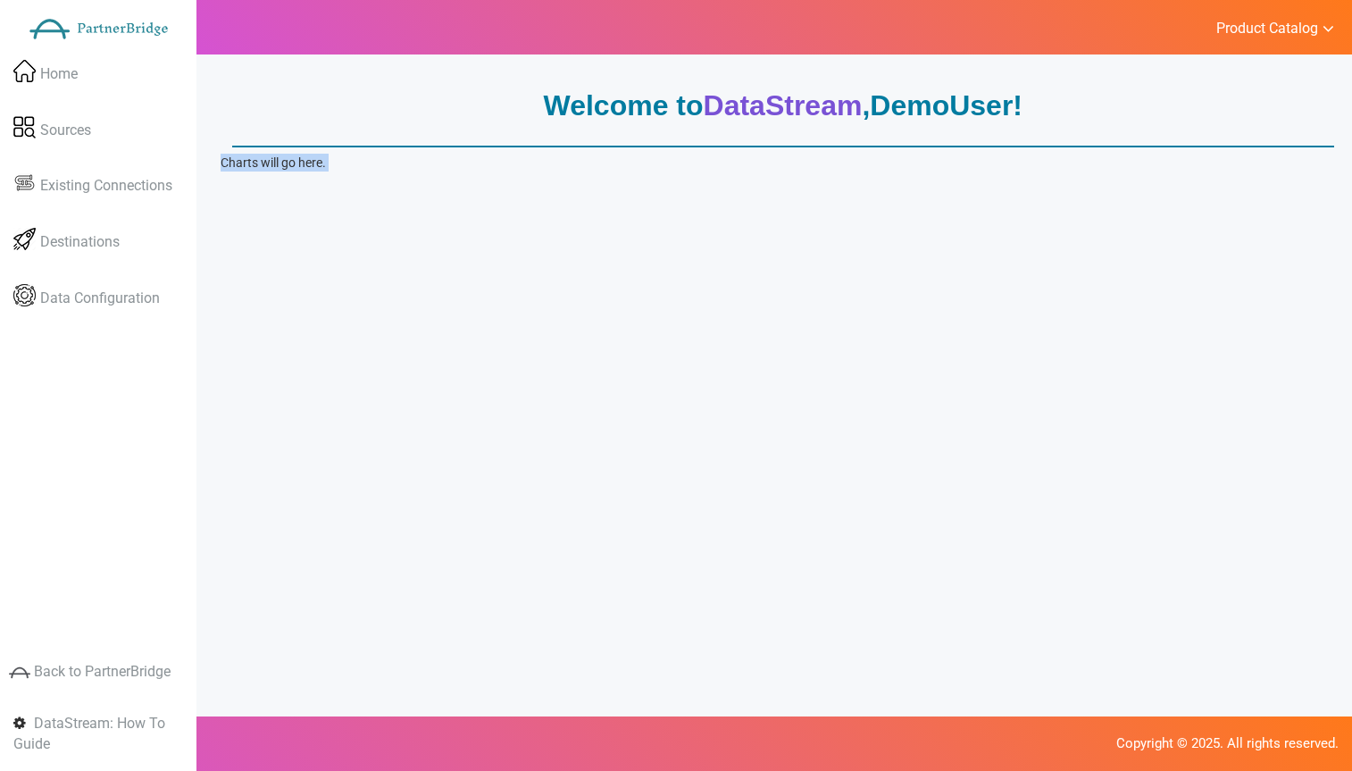
click at [378, 162] on p "Charts will go here." at bounding box center [778, 163] width 1114 height 18
click at [108, 121] on link "Sources" at bounding box center [98, 131] width 197 height 52
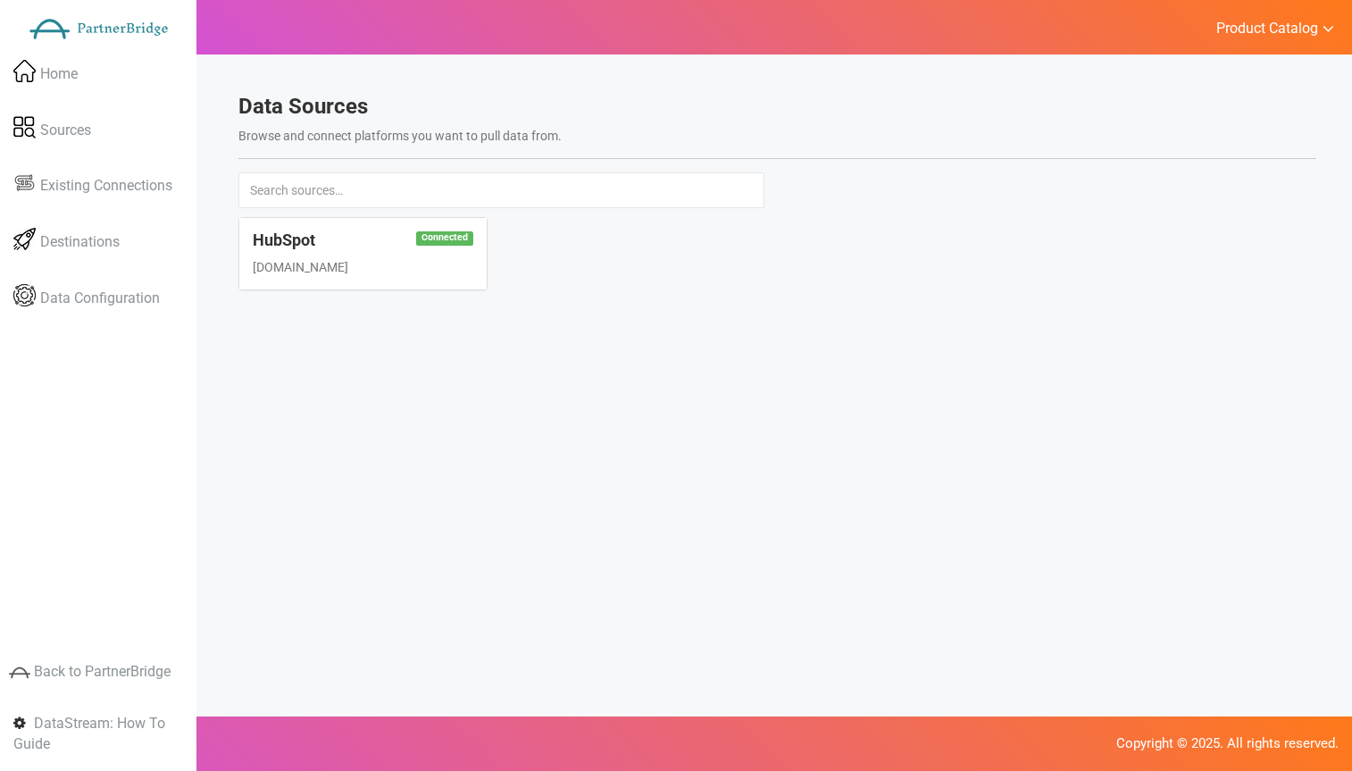
click at [624, 240] on div "Connected HubSpot [DOMAIN_NAME]" at bounding box center [777, 262] width 1105 height 91
click at [409, 256] on div "Connected HubSpot [DOMAIN_NAME]" at bounding box center [362, 253] width 247 height 71
click at [602, 354] on div "Welcome to DataStream , DemoUser ! Charts will go here. Data Sources Browse and…" at bounding box center [778, 444] width 1150 height 771
click at [105, 188] on span "Existing Connections" at bounding box center [106, 186] width 132 height 21
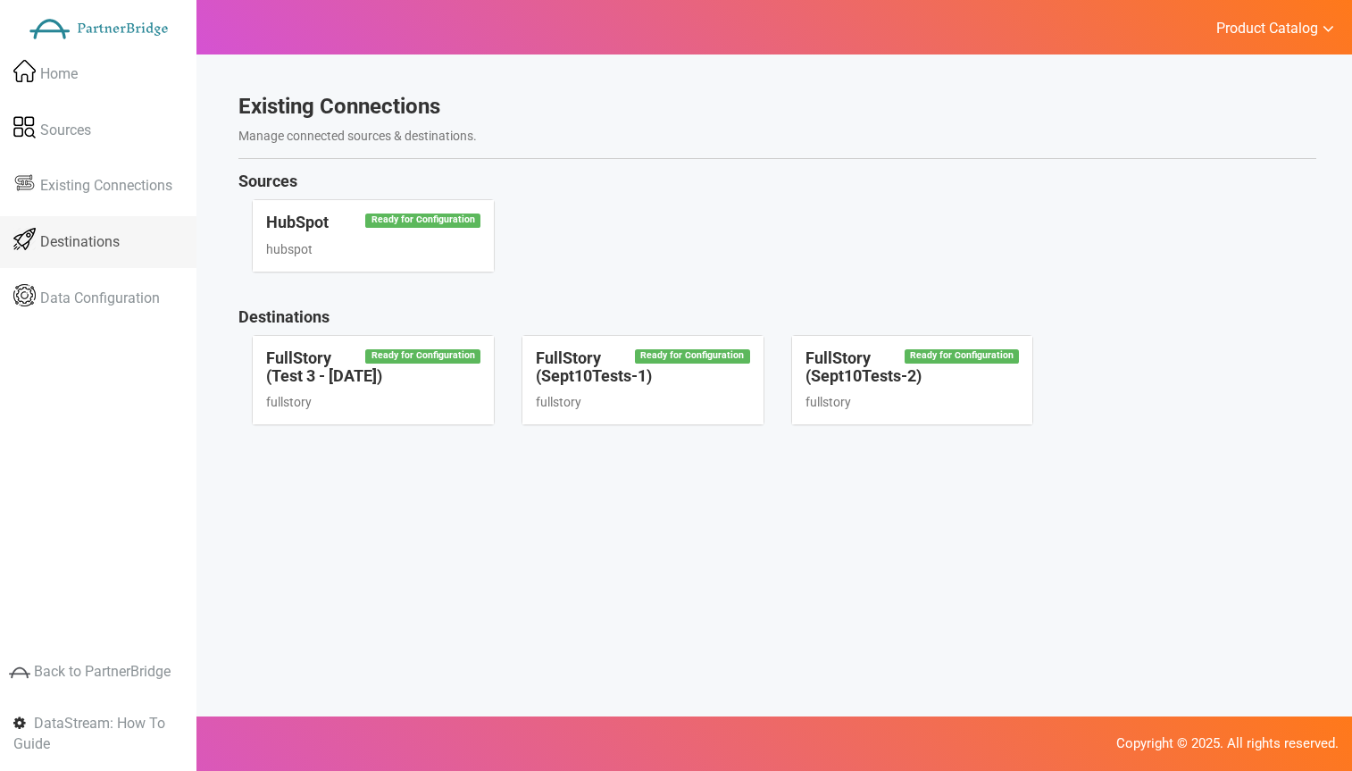
click at [108, 239] on span "Destinations" at bounding box center [80, 242] width 80 height 21
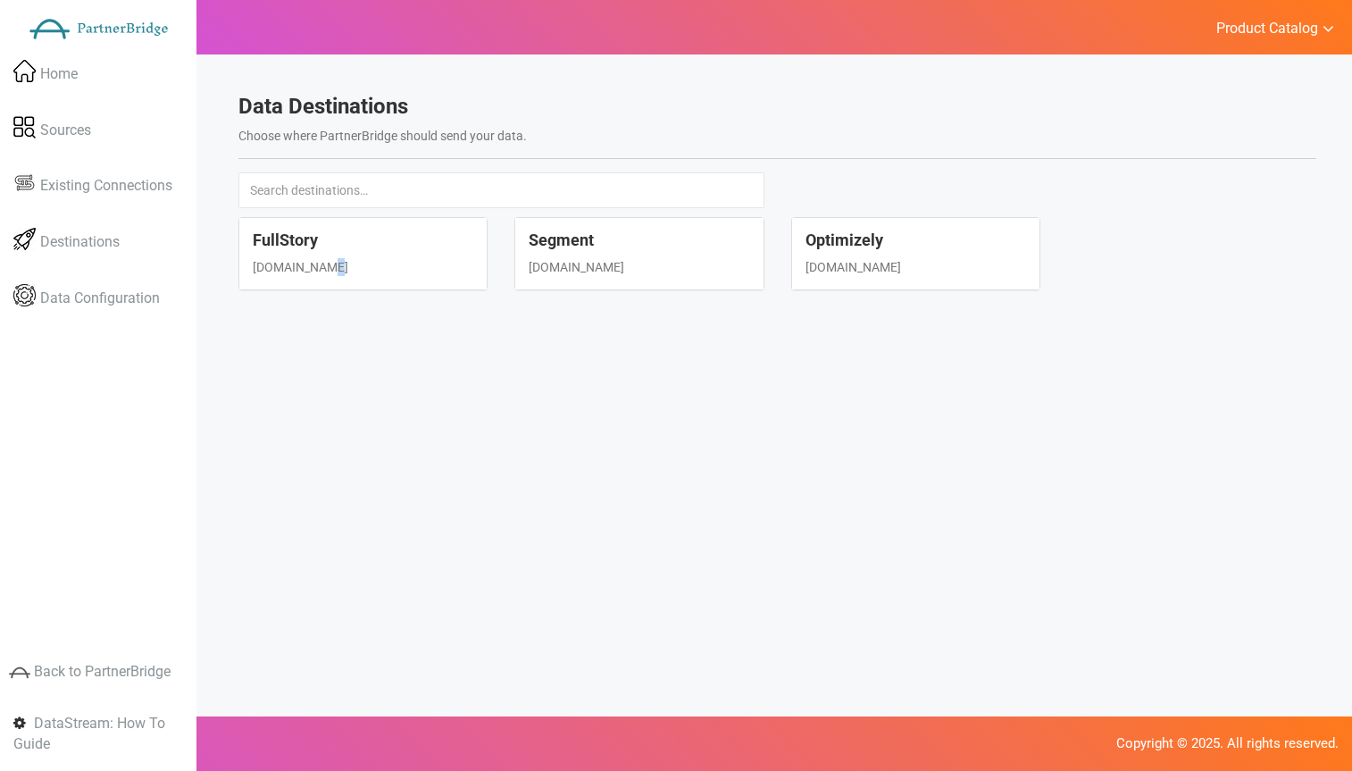
click at [317, 264] on div "[DOMAIN_NAME]" at bounding box center [363, 267] width 221 height 18
select select "fullstory"
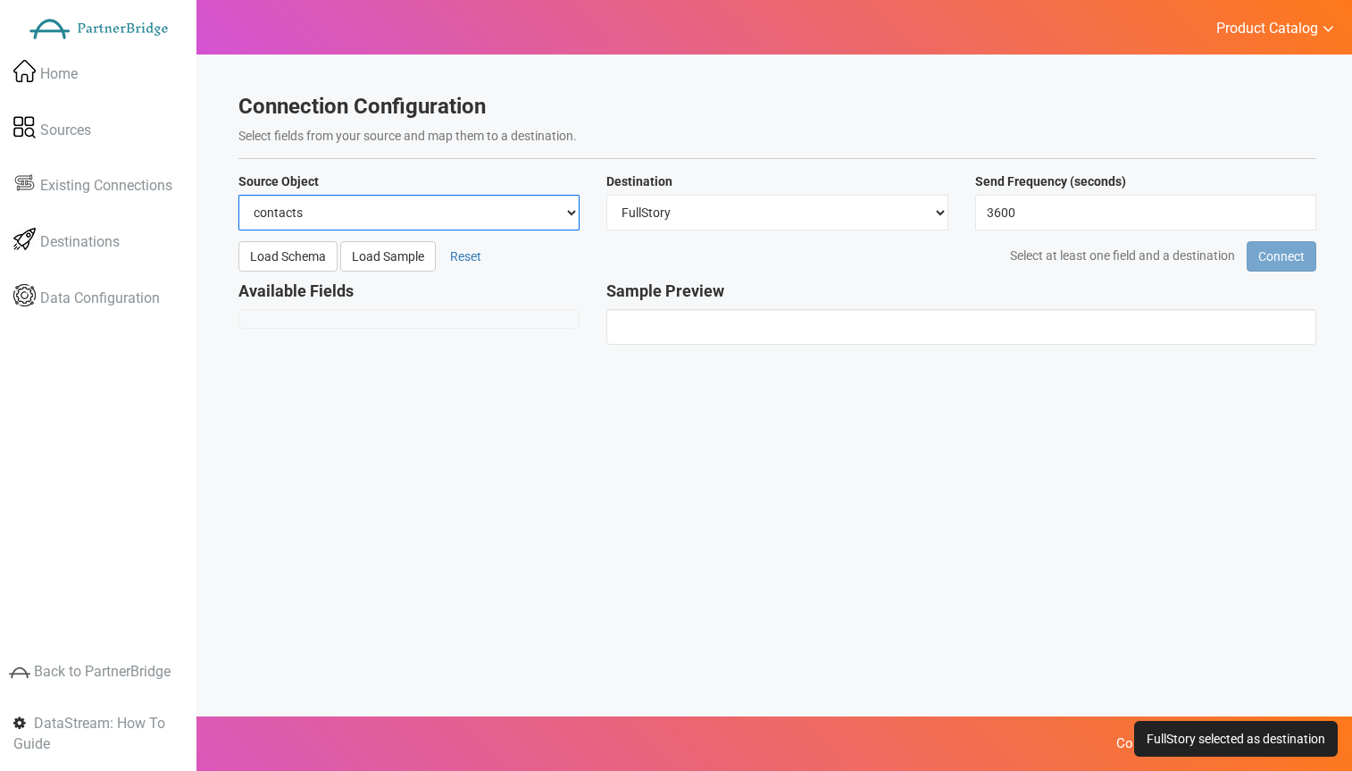
click at [373, 214] on select "contacts deals companies" at bounding box center [409, 213] width 341 height 36
click at [239, 195] on select "contacts deals companies" at bounding box center [409, 213] width 341 height 36
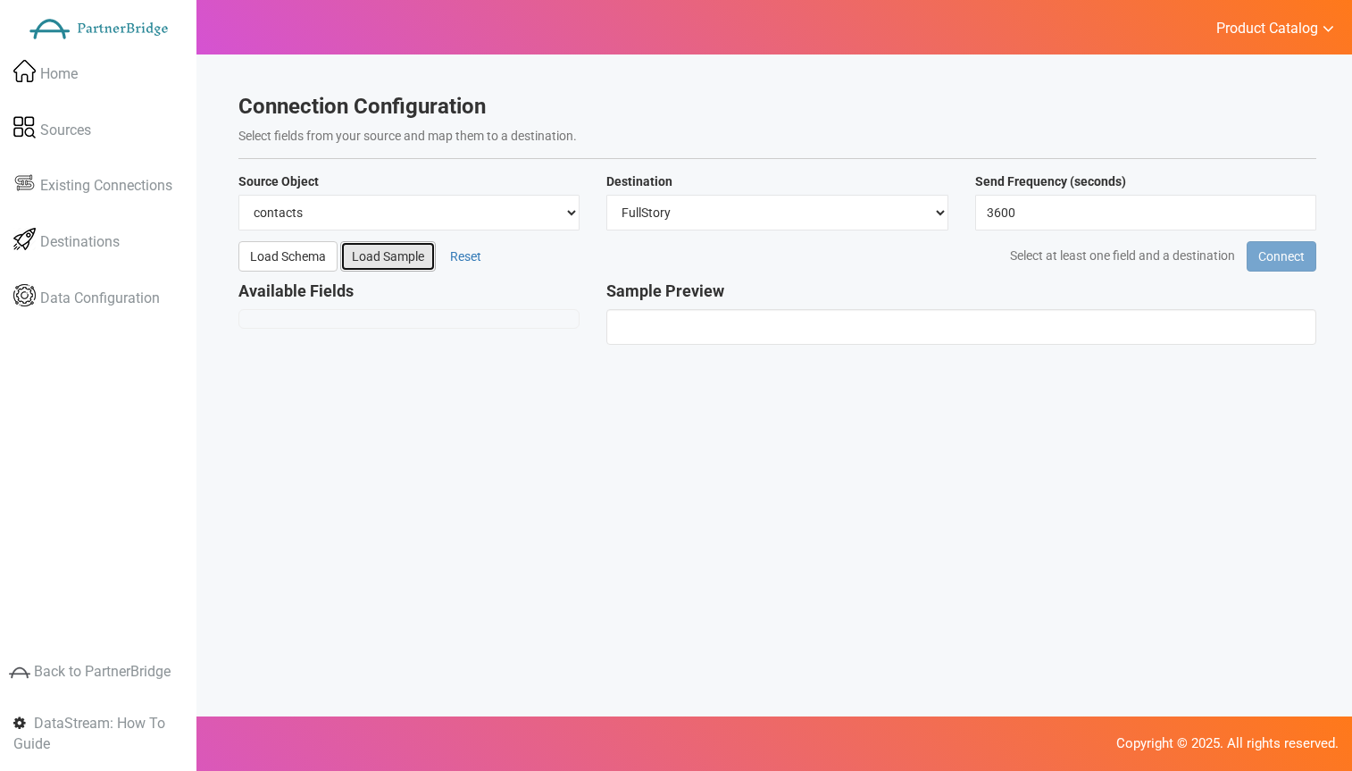
click at [376, 259] on button "Load Sample" at bounding box center [388, 256] width 96 height 30
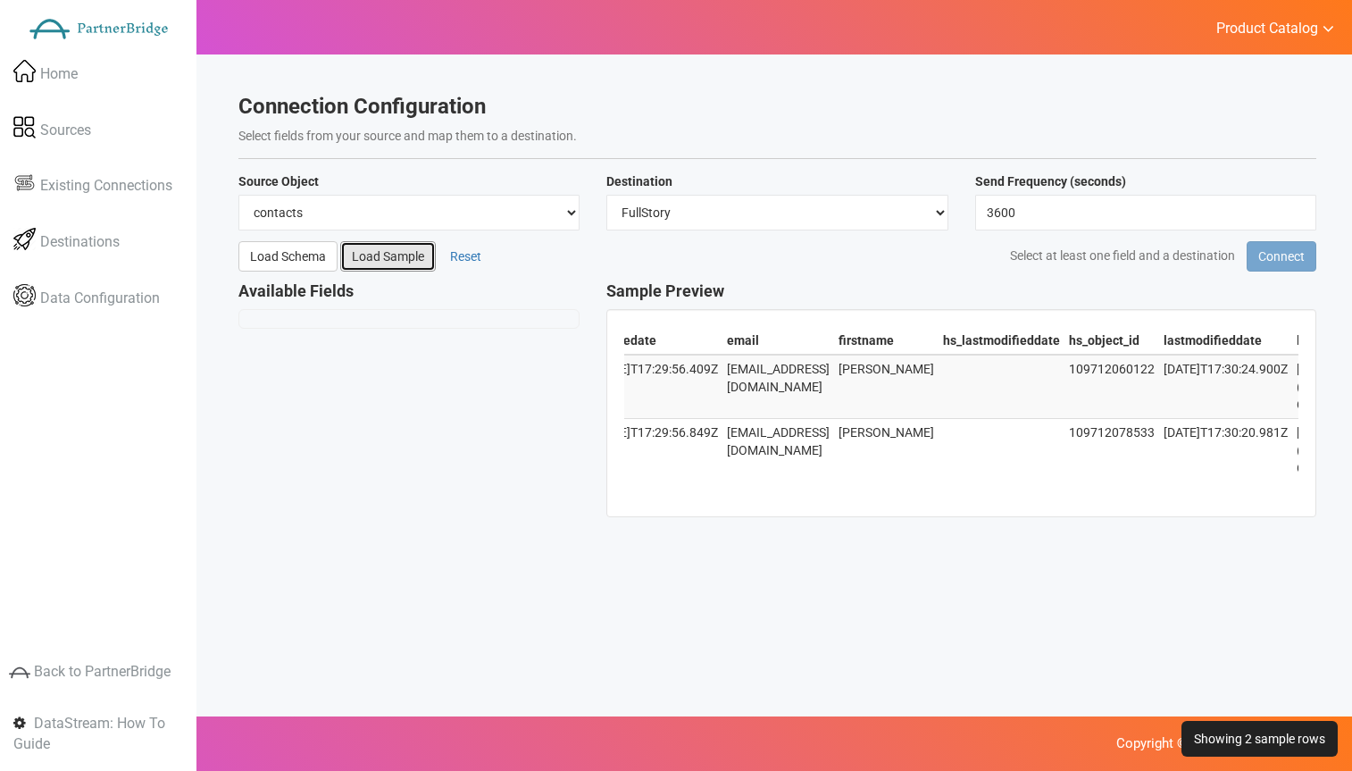
scroll to position [0, 136]
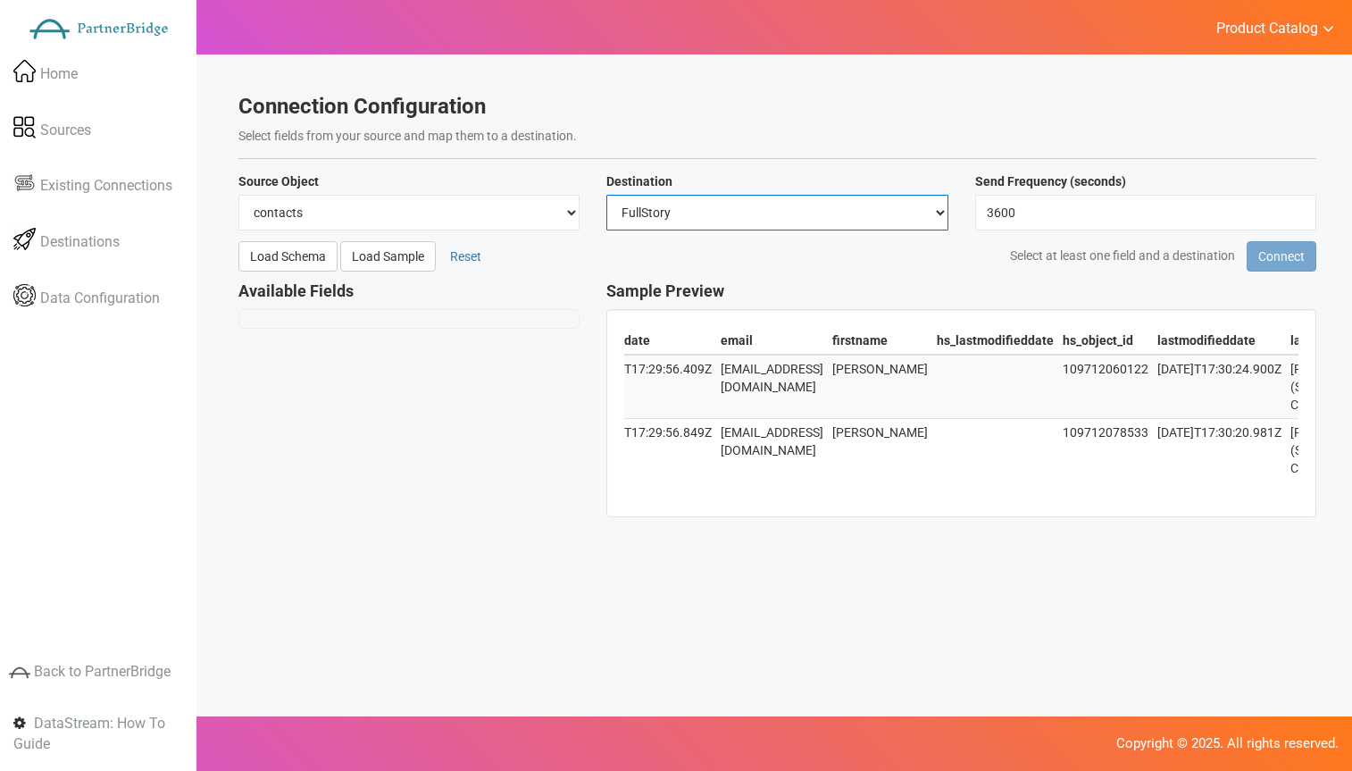
click at [780, 219] on select "Select… FullStory Segment Optimizely" at bounding box center [777, 213] width 341 height 36
click at [1048, 206] on input "3600" at bounding box center [1145, 213] width 341 height 36
click at [1191, 257] on span "Select at least one field and a destination" at bounding box center [1122, 255] width 225 height 14
click at [771, 238] on section "Connection Configuration Select fields from your source and map them to a desti…" at bounding box center [778, 315] width 1078 height 440
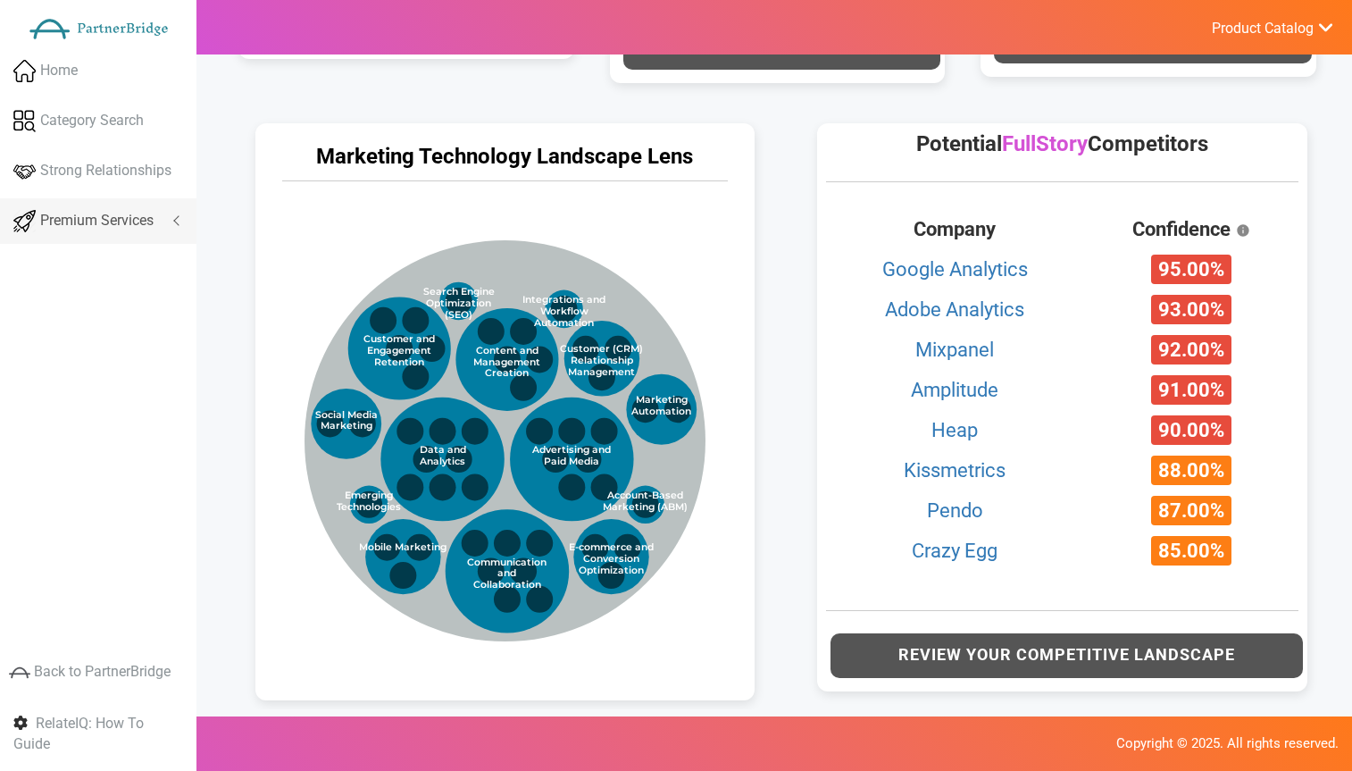
scroll to position [903, 0]
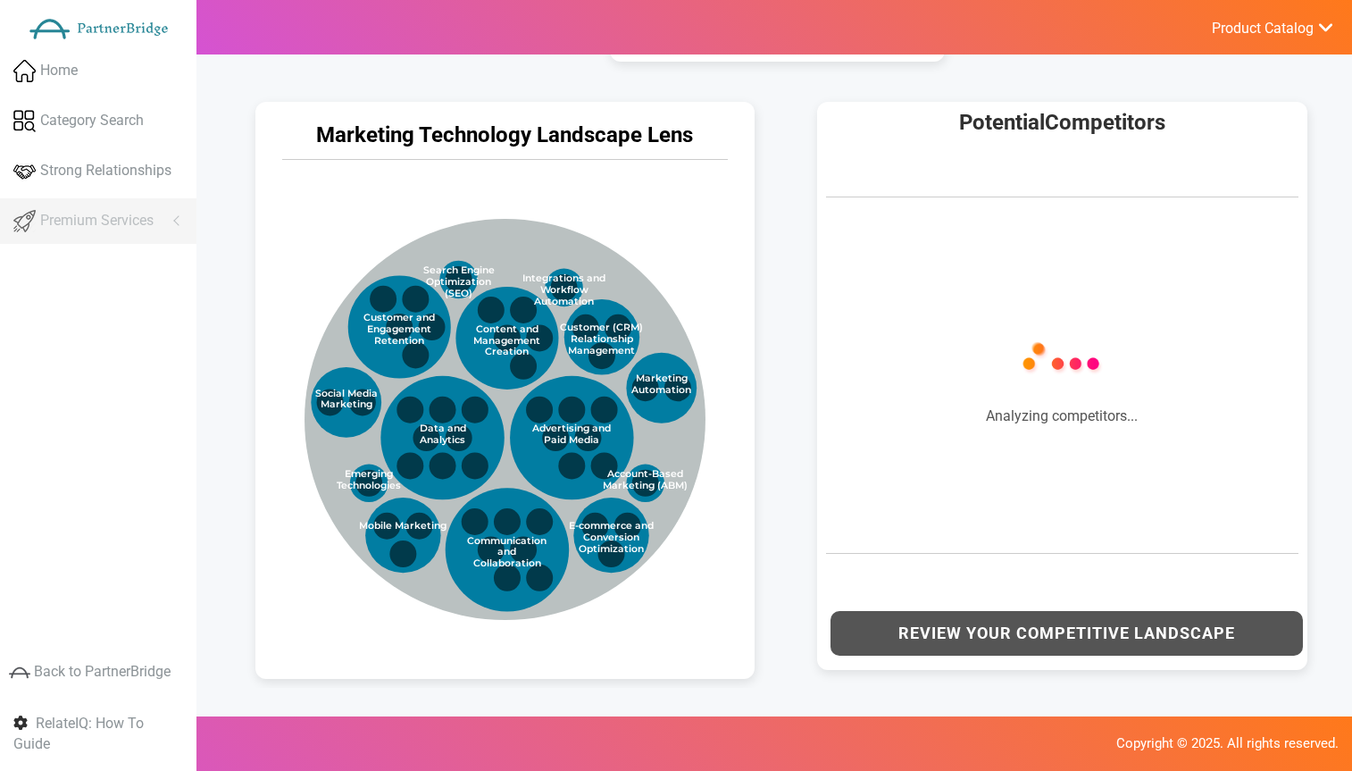
scroll to position [845, 0]
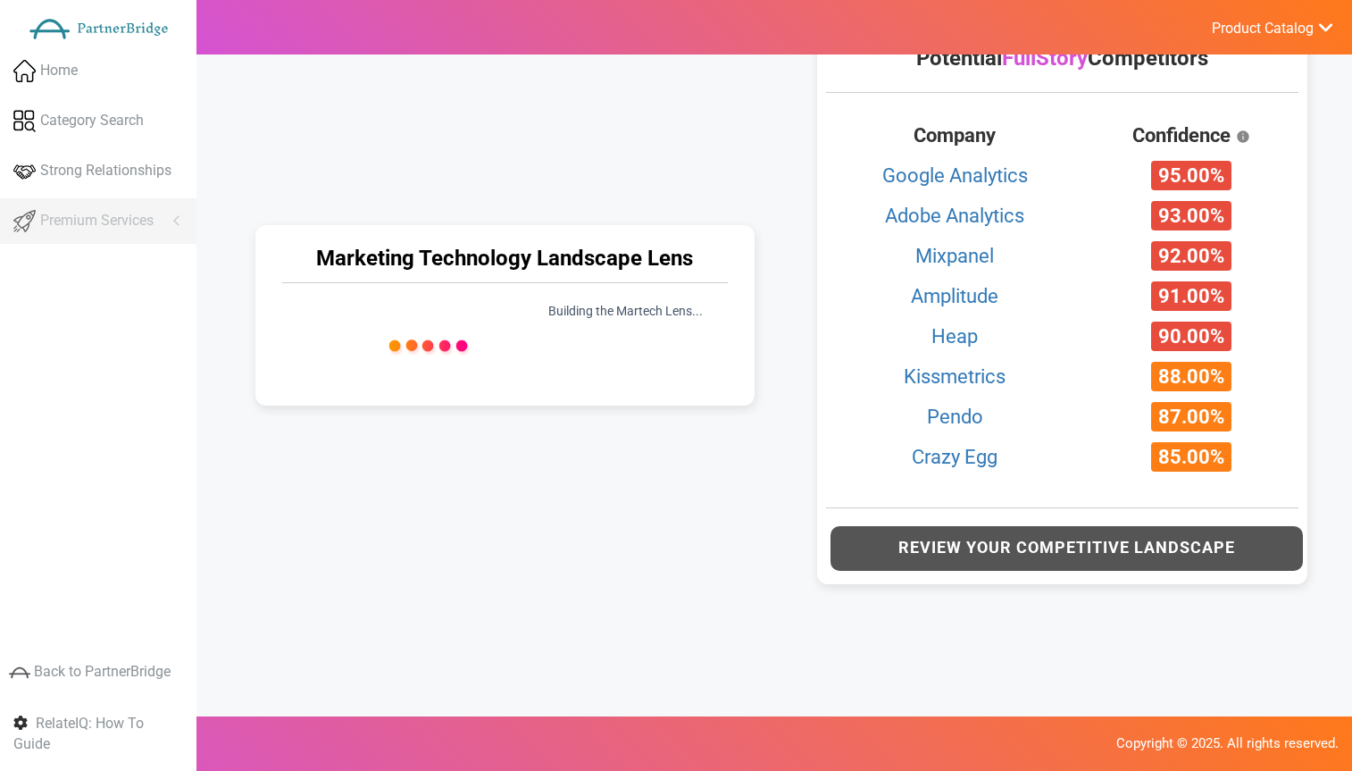
scroll to position [910, 0]
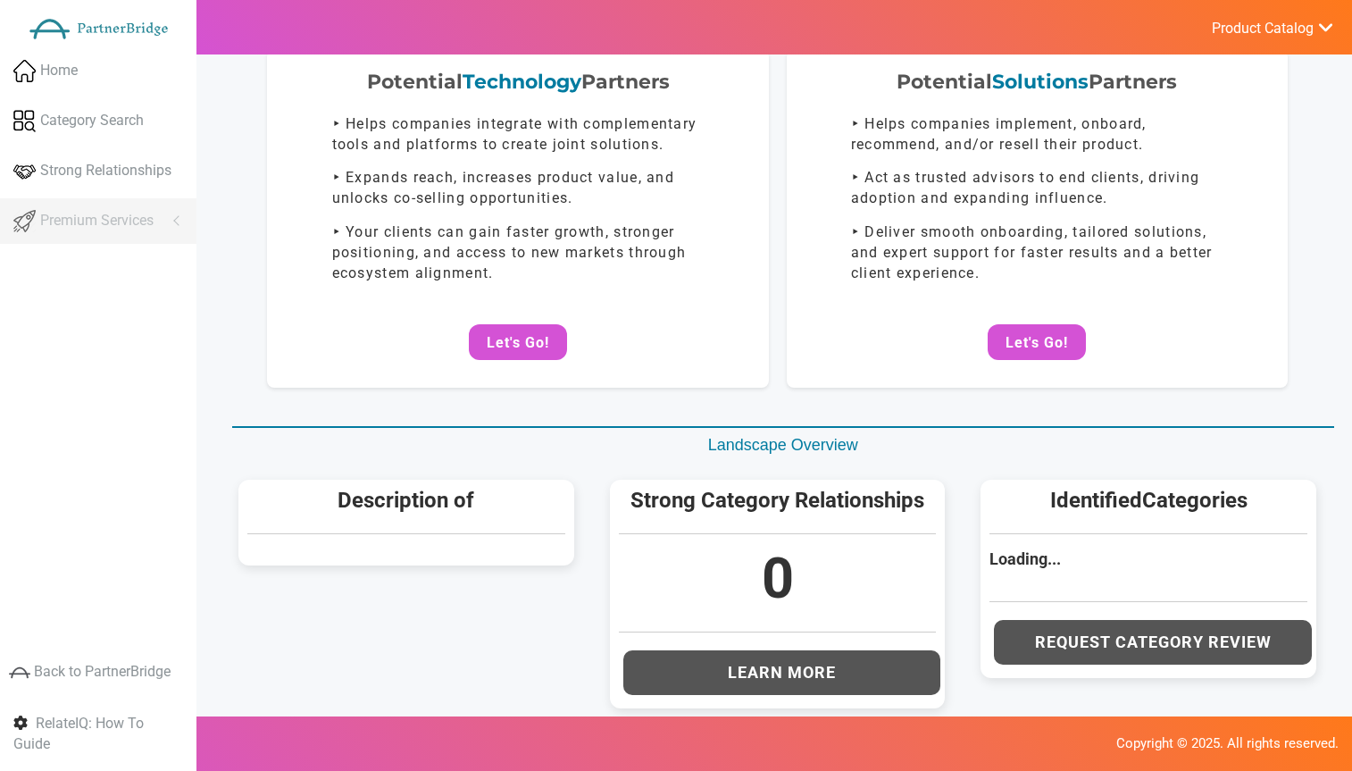
scroll to position [823, 0]
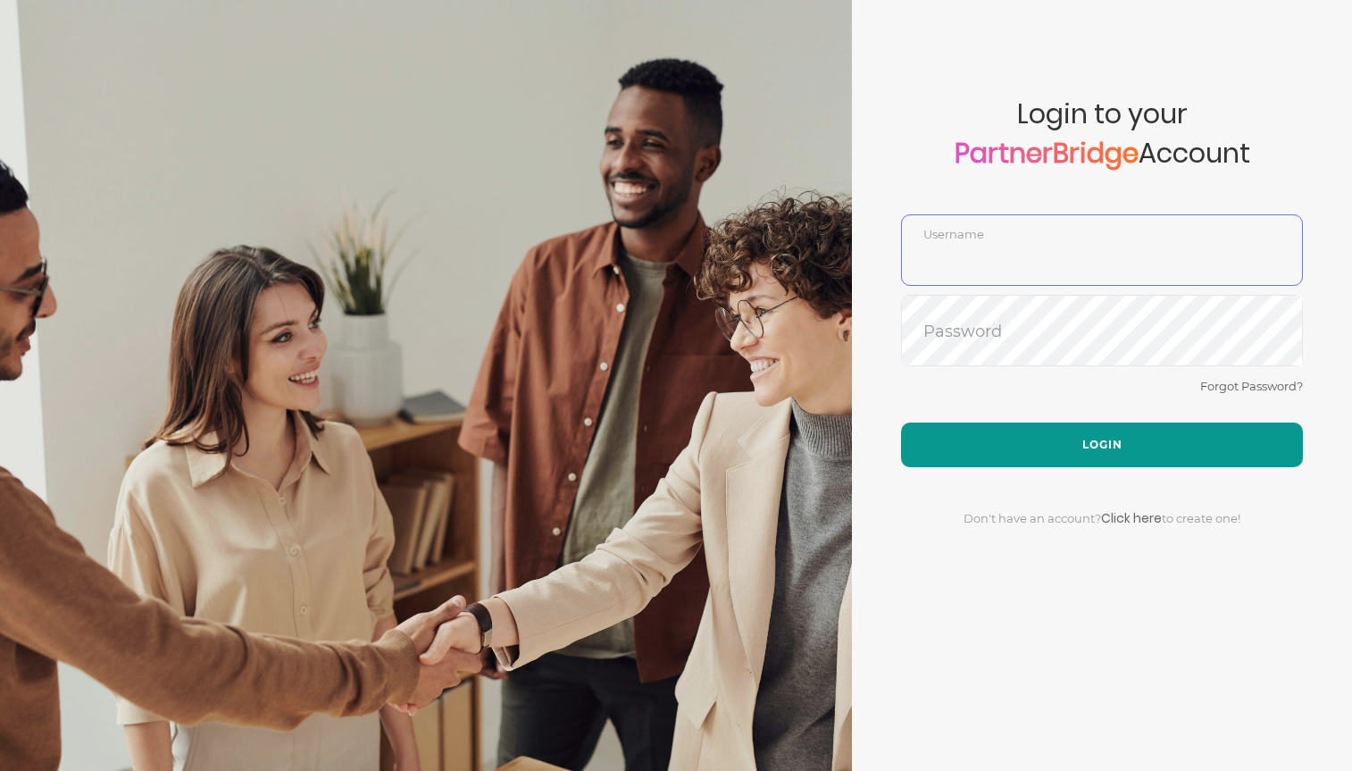
type input "DemoUser"
click at [1202, 432] on button "Login" at bounding box center [1102, 445] width 402 height 45
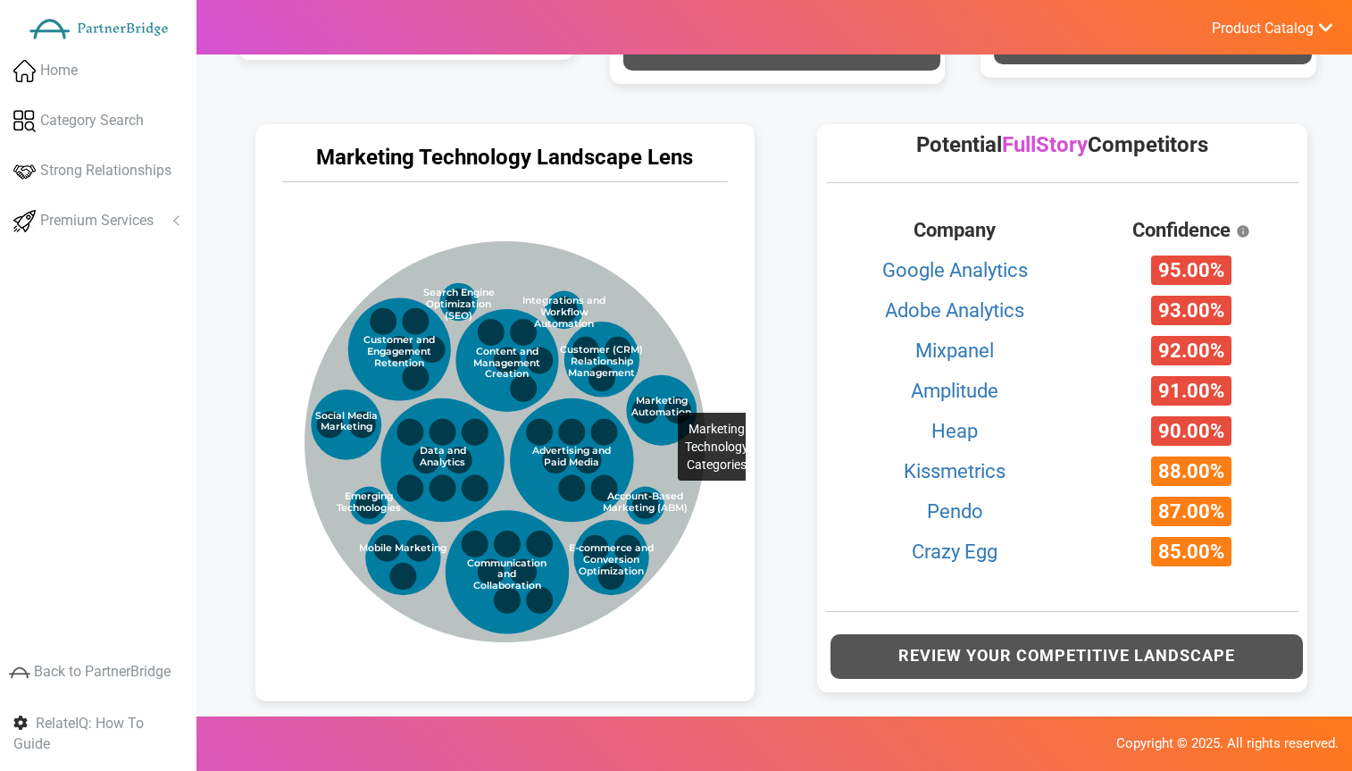
scroll to position [875, 0]
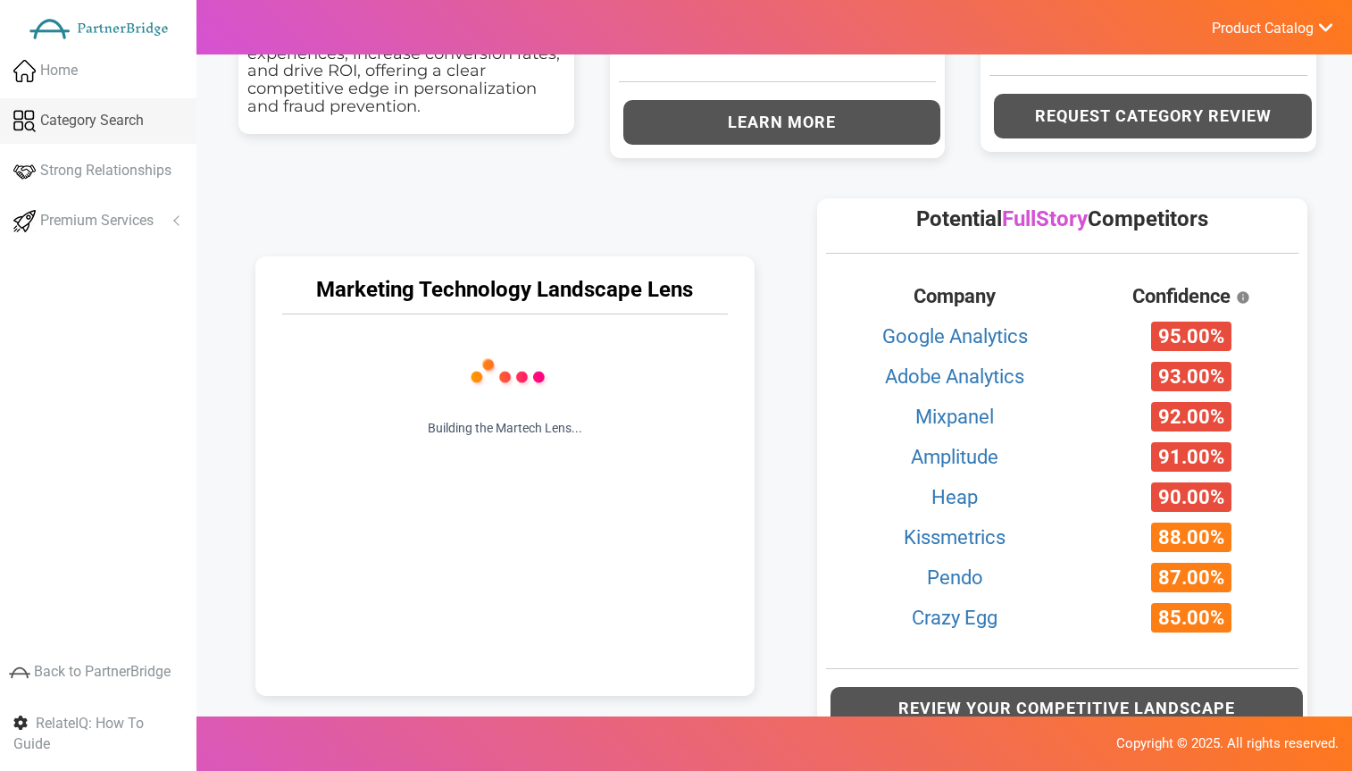
scroll to position [763, 0]
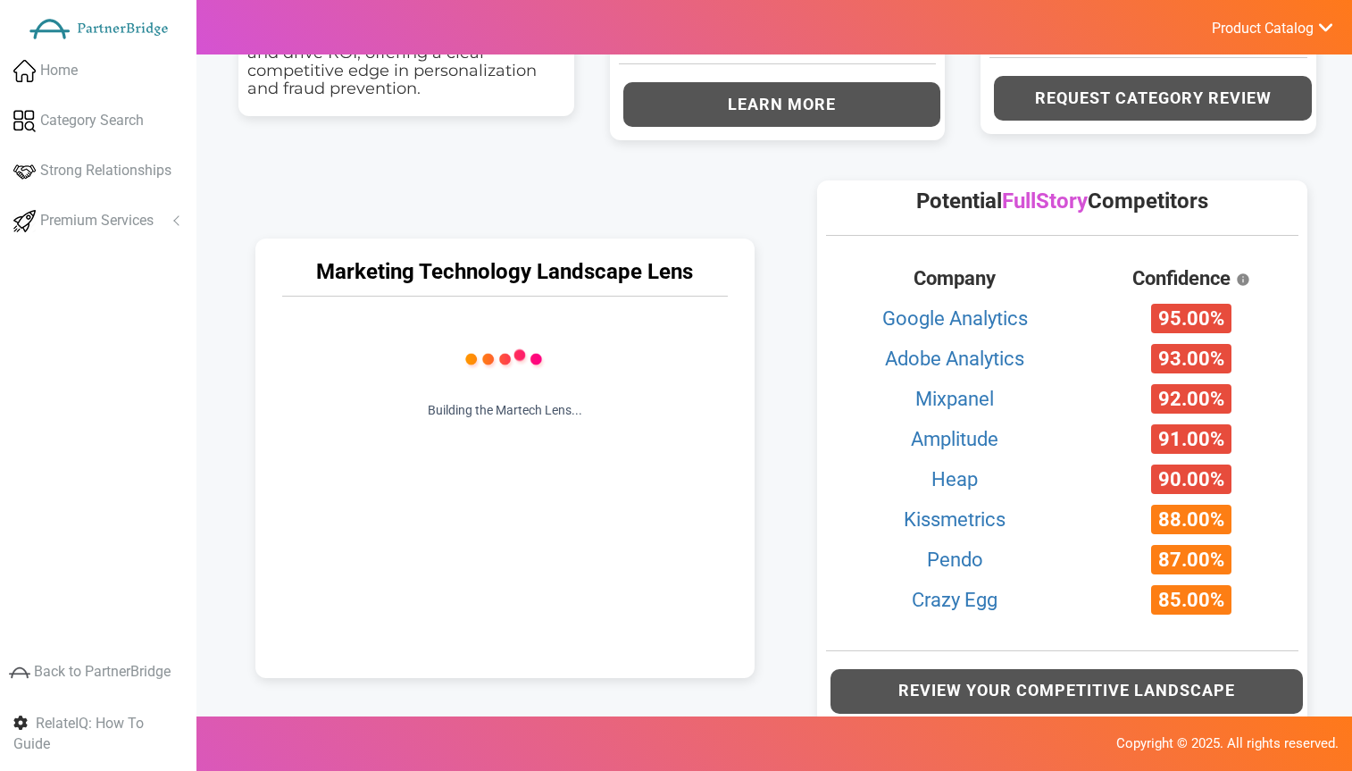
click at [661, 215] on div "Marketing Technology Landscape Lens Building the Martech Lens... Marketing Tech…" at bounding box center [505, 454] width 535 height 582
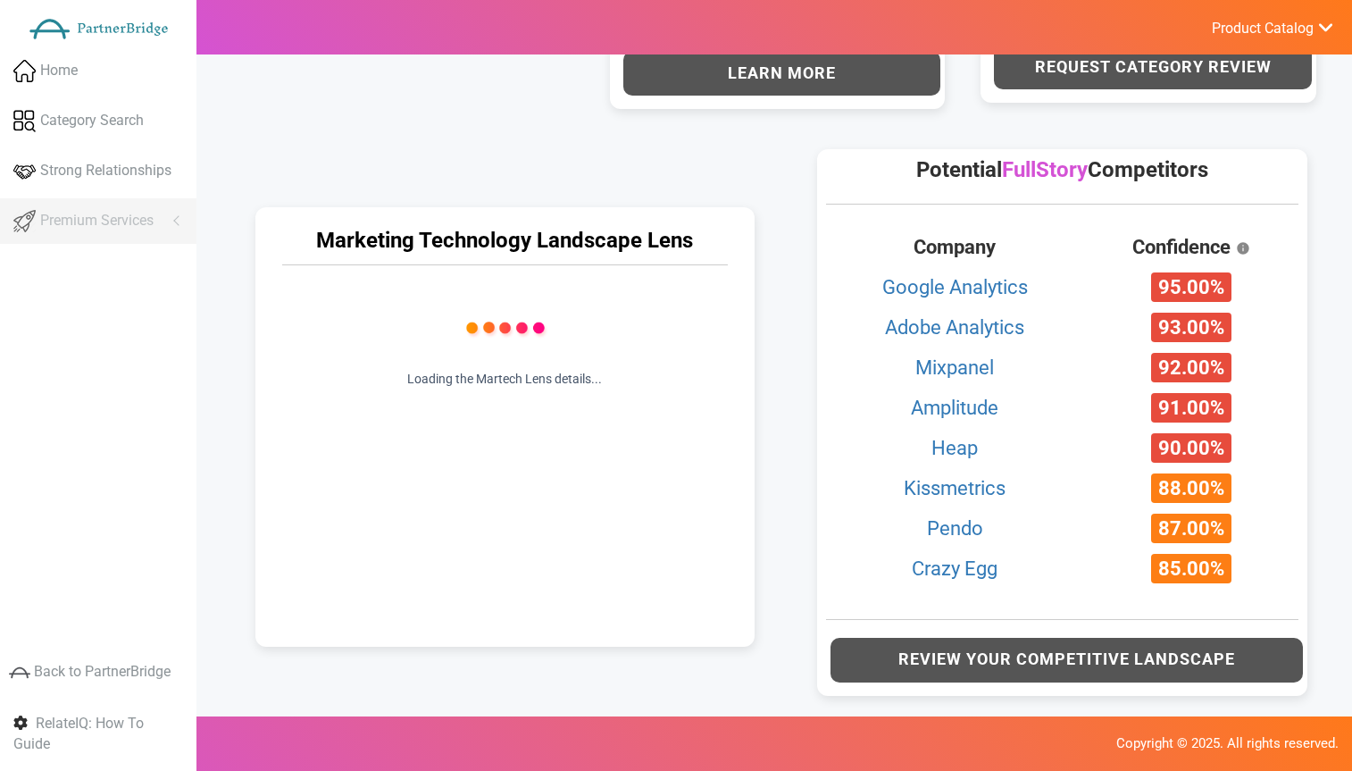
scroll to position [802, 0]
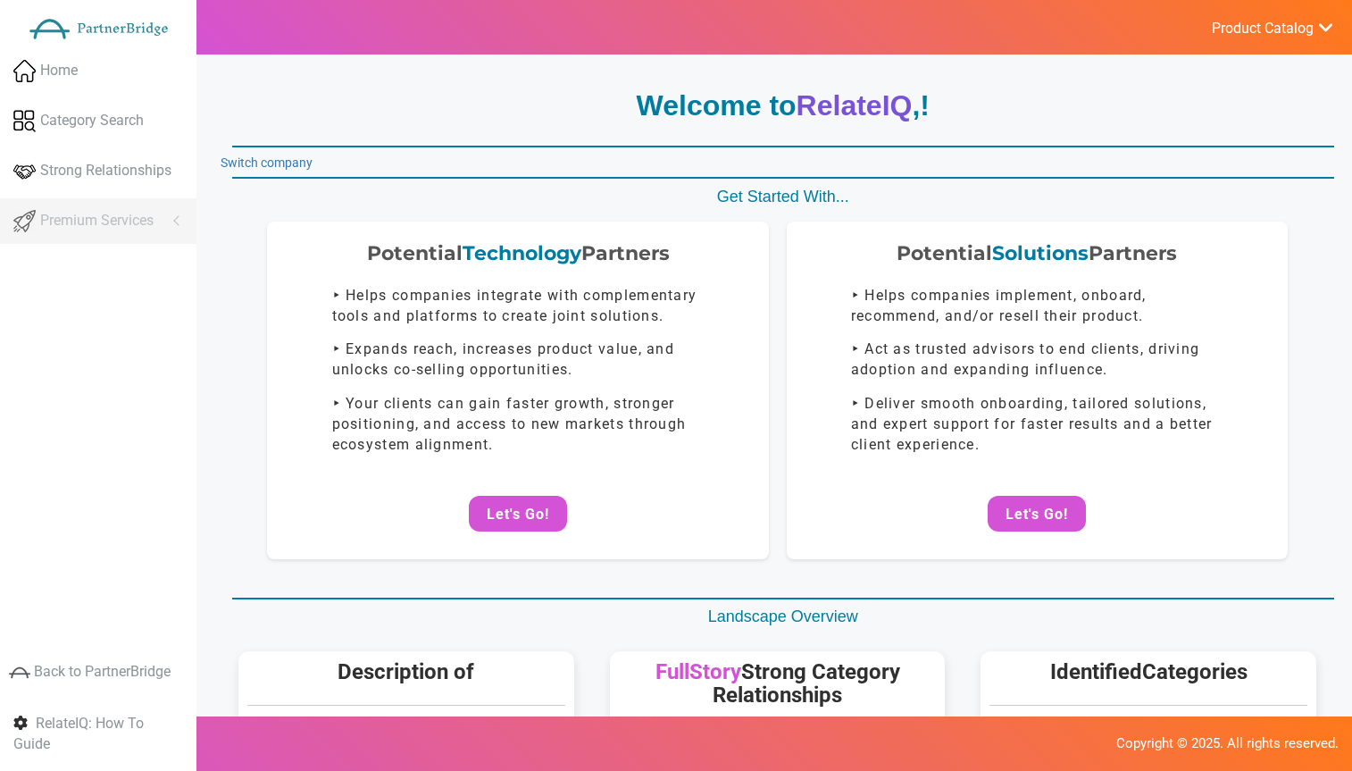
scroll to position [802, 0]
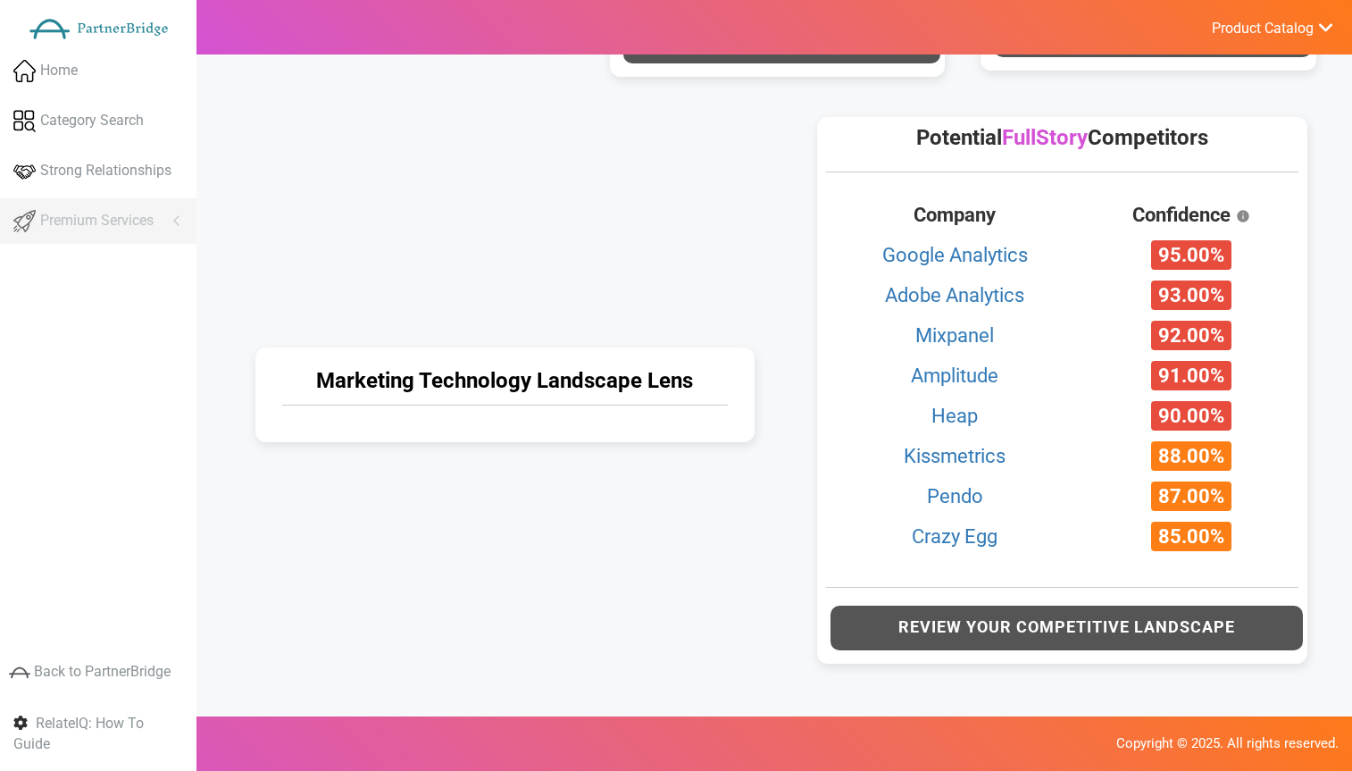
scroll to position [828, 0]
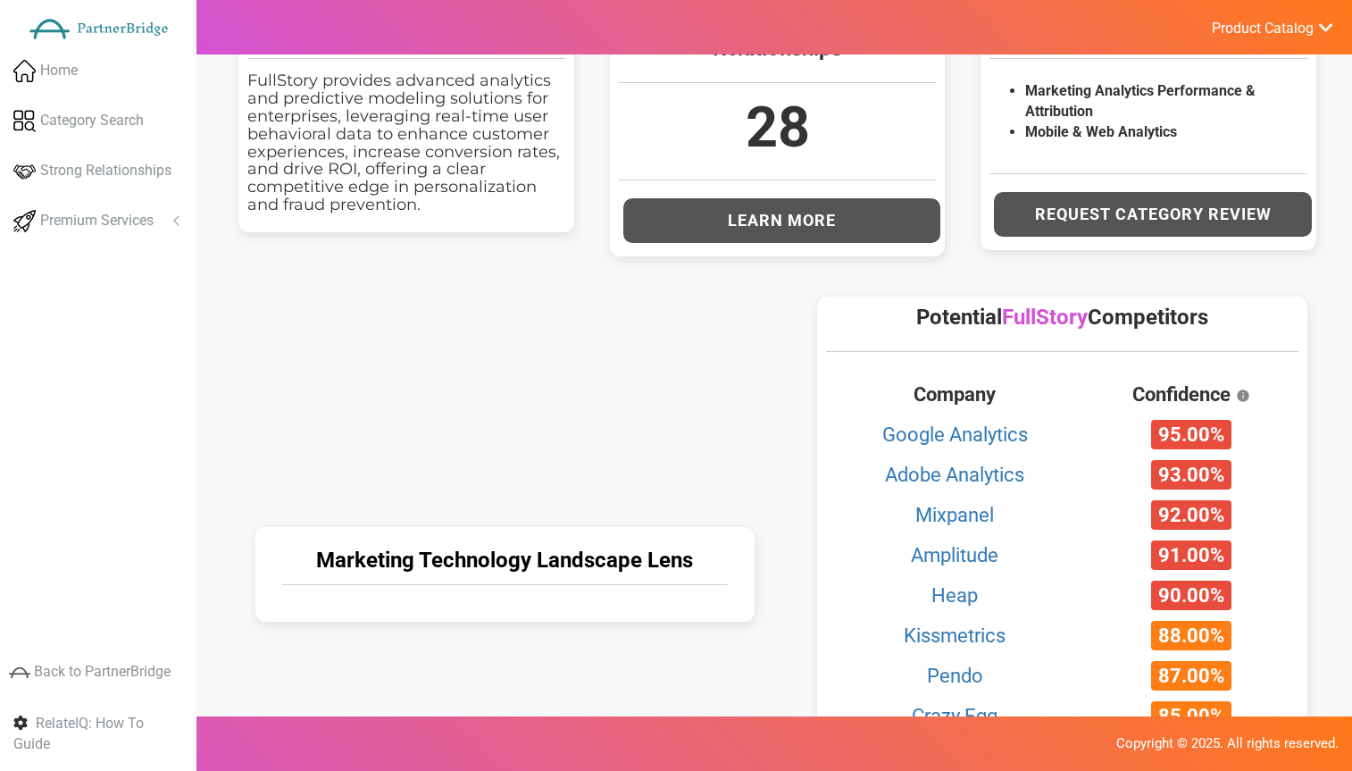
scroll to position [828, 0]
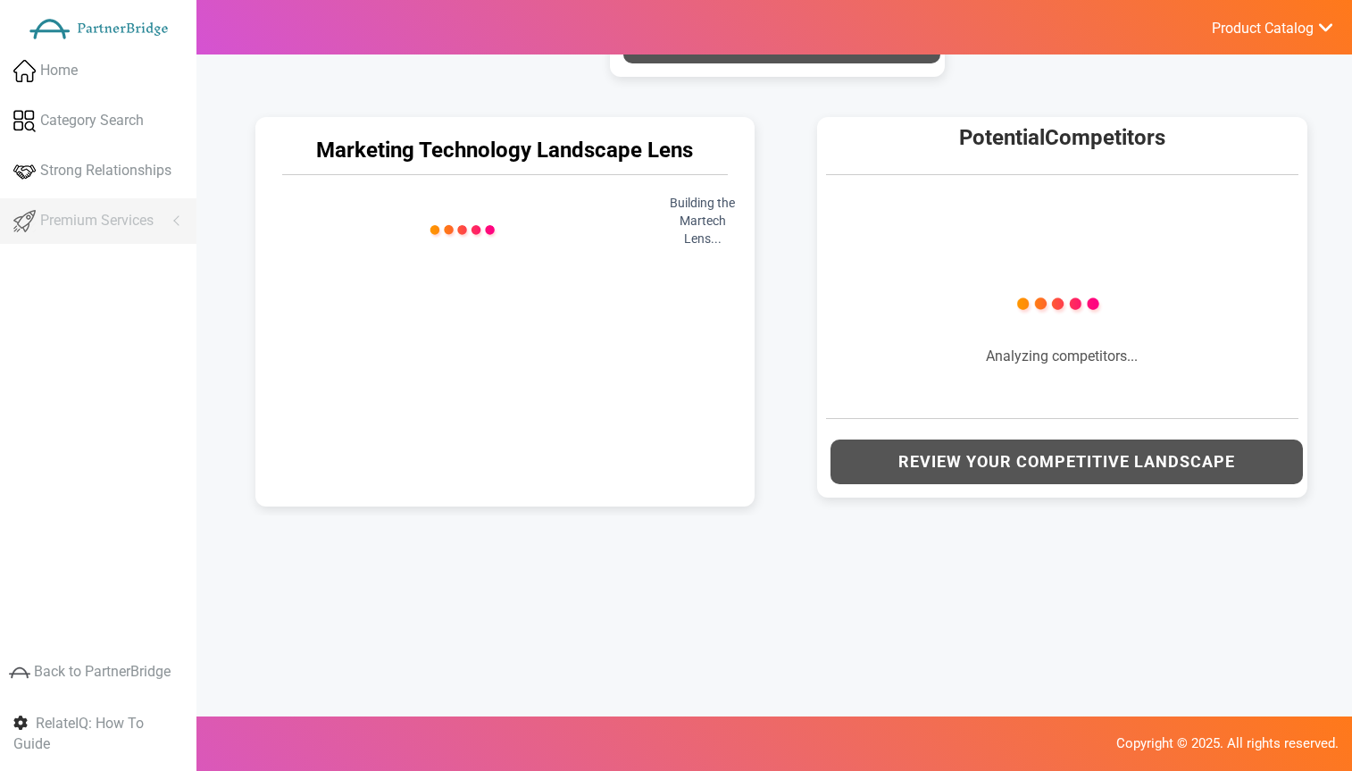
scroll to position [798, 0]
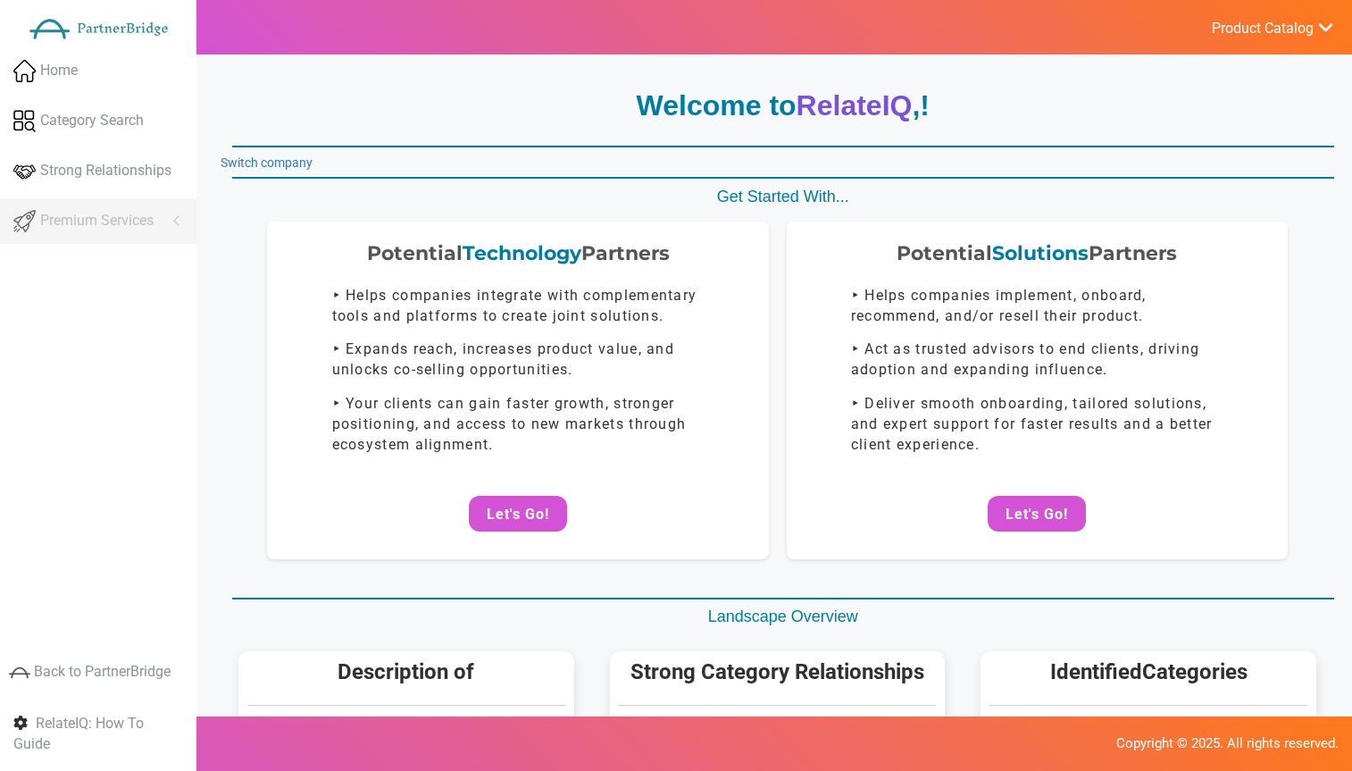
scroll to position [798, 0]
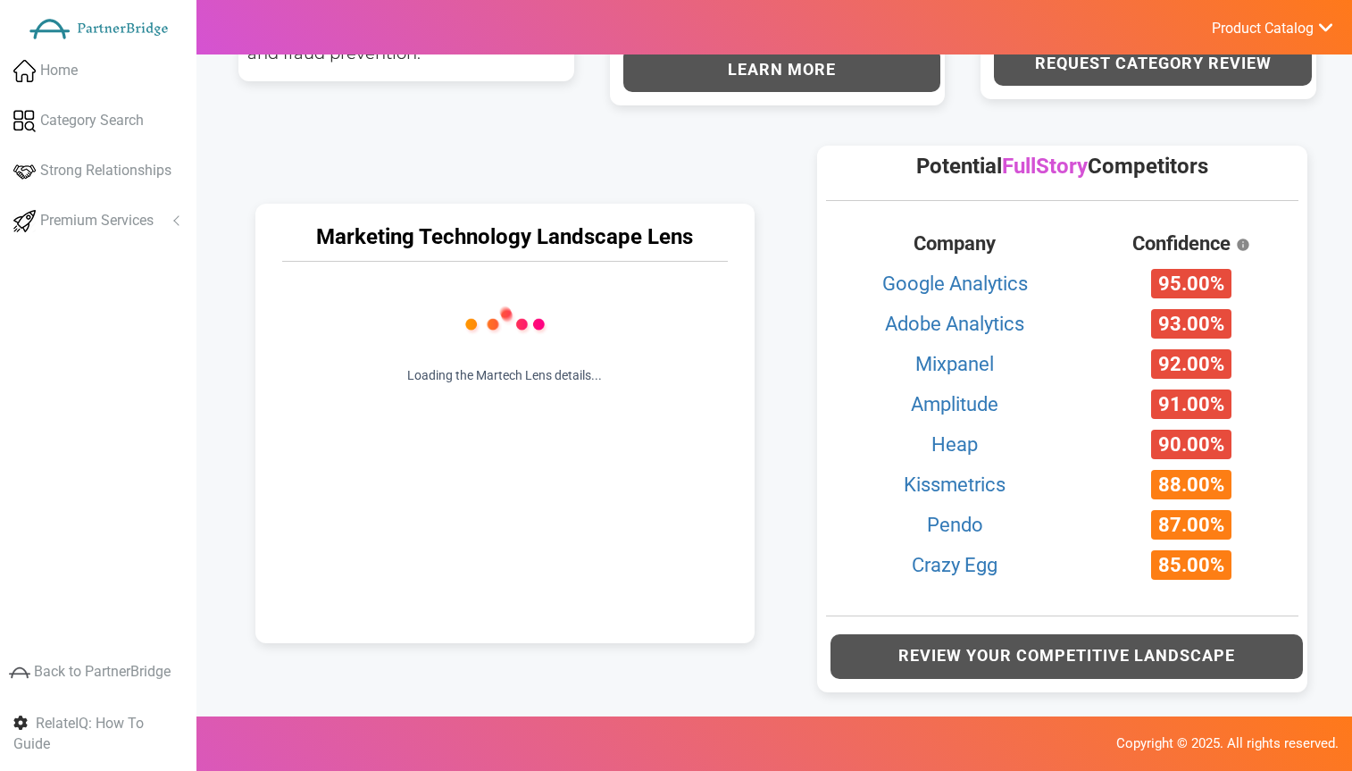
click at [594, 331] on img at bounding box center [505, 323] width 241 height 86
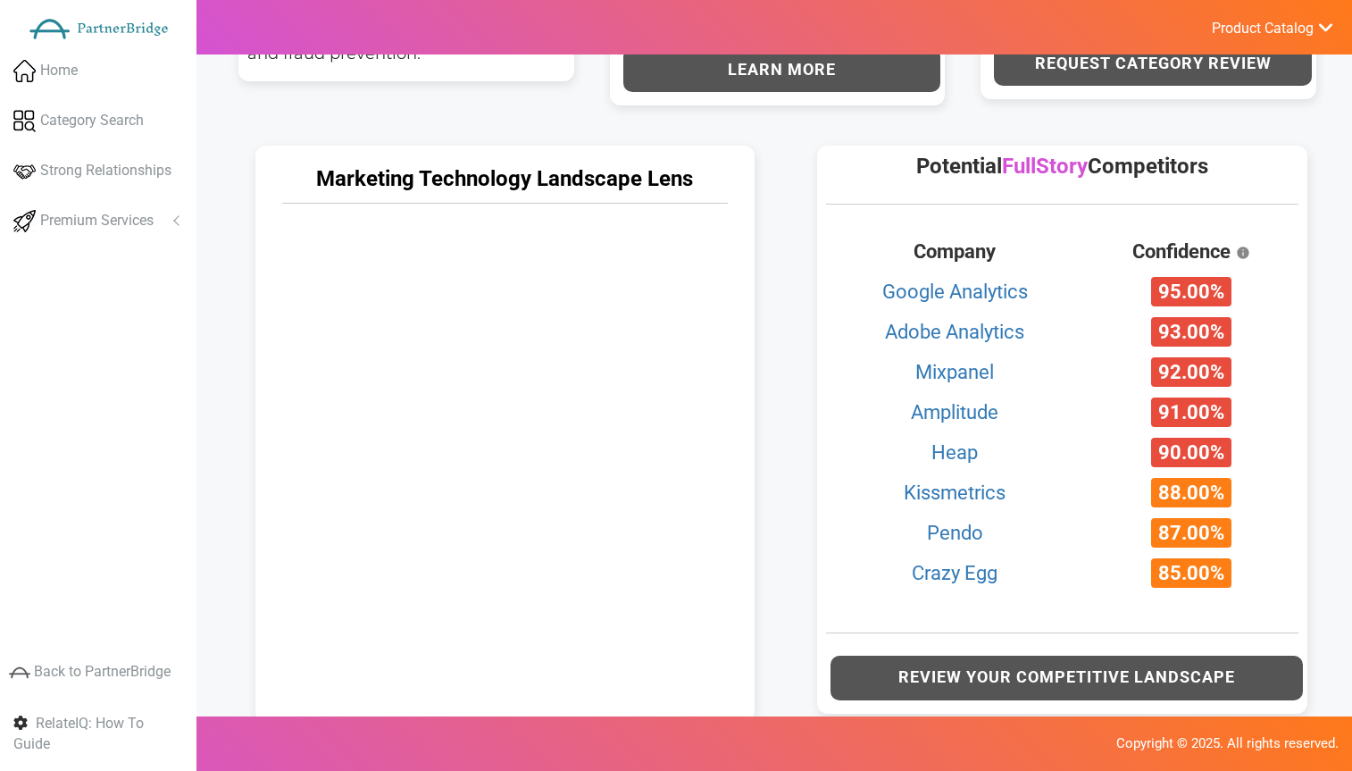
click at [704, 327] on icon at bounding box center [504, 462] width 481 height 481
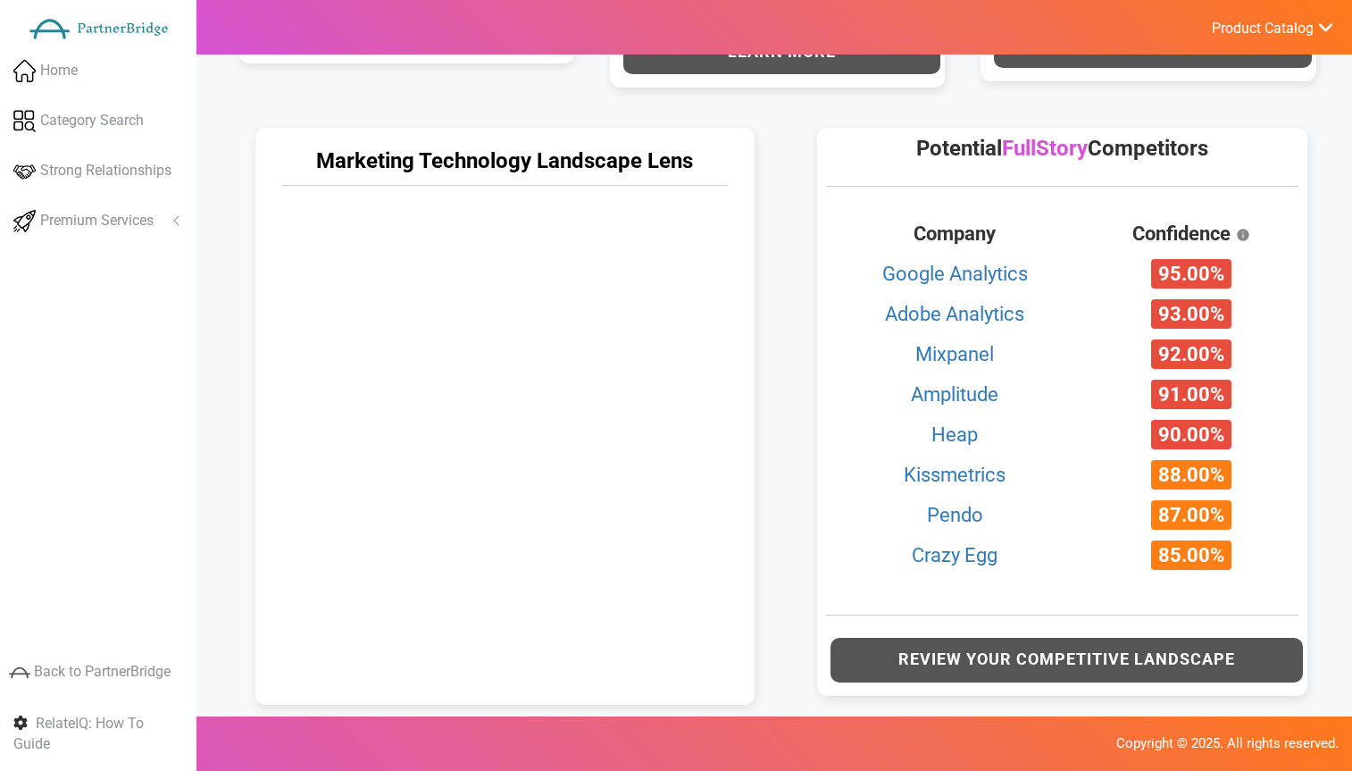
scroll to position [834, 0]
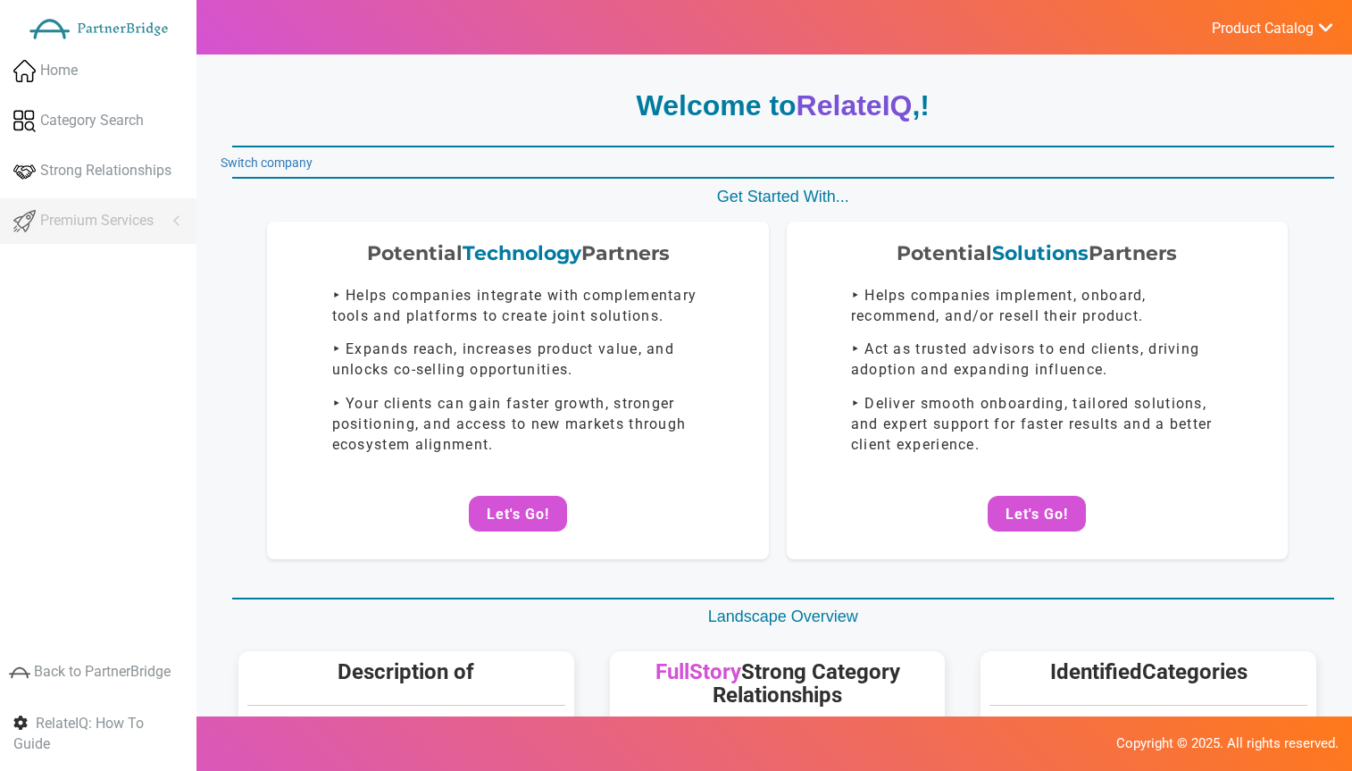
scroll to position [836, 0]
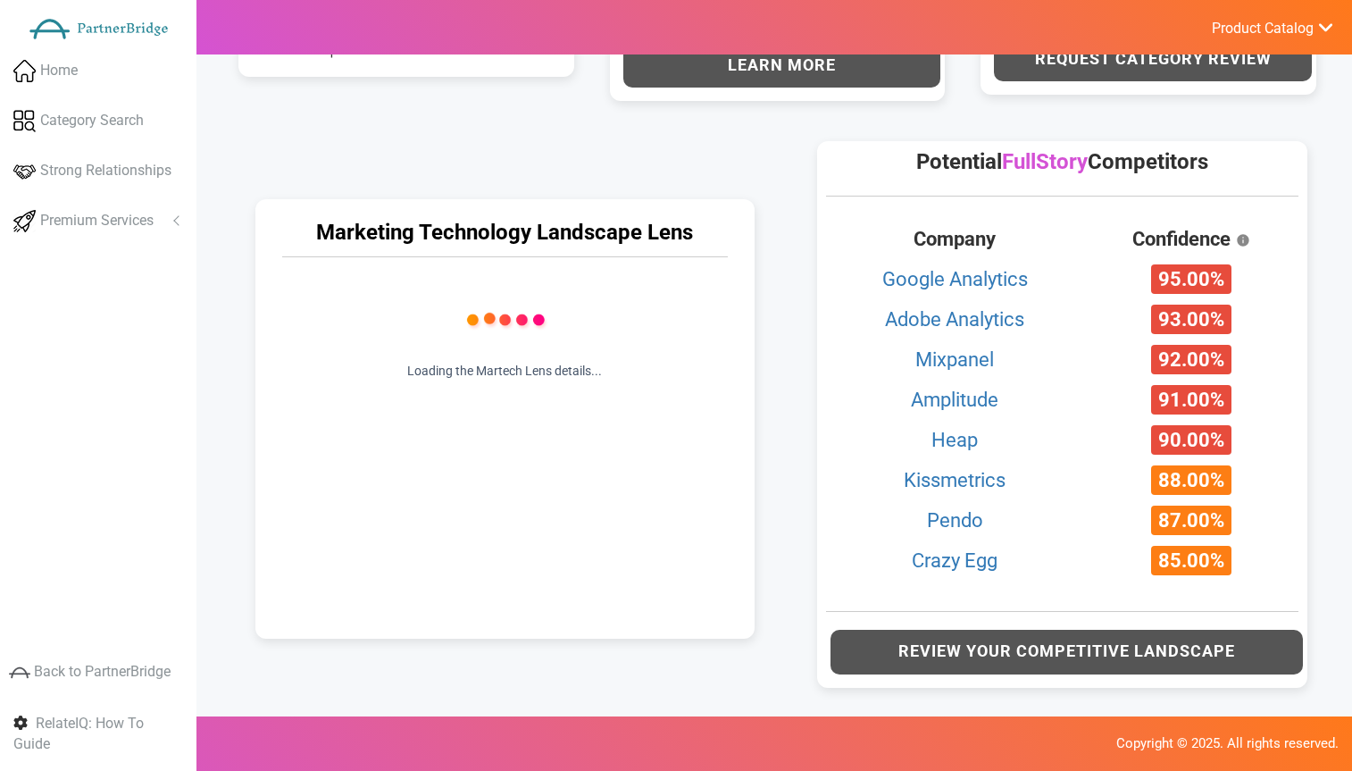
scroll to position [840, 0]
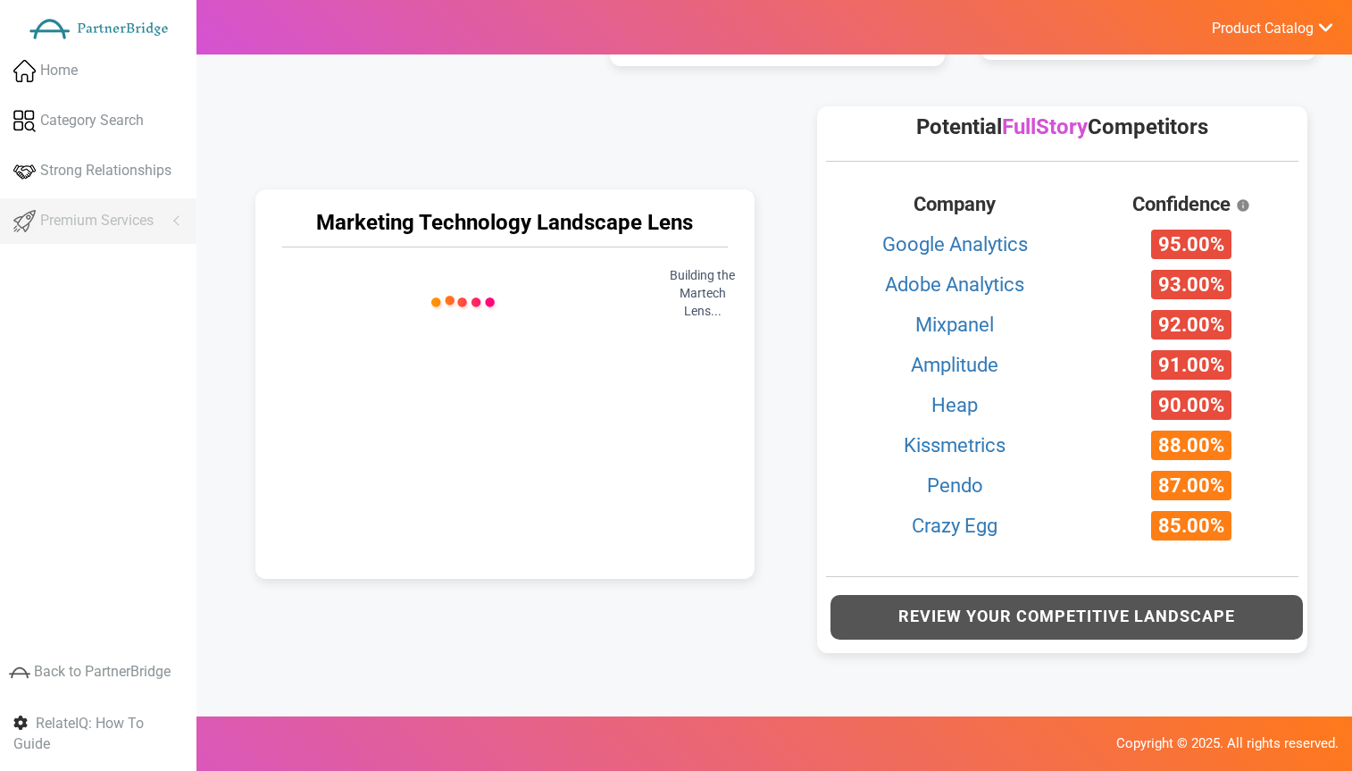
scroll to position [841, 0]
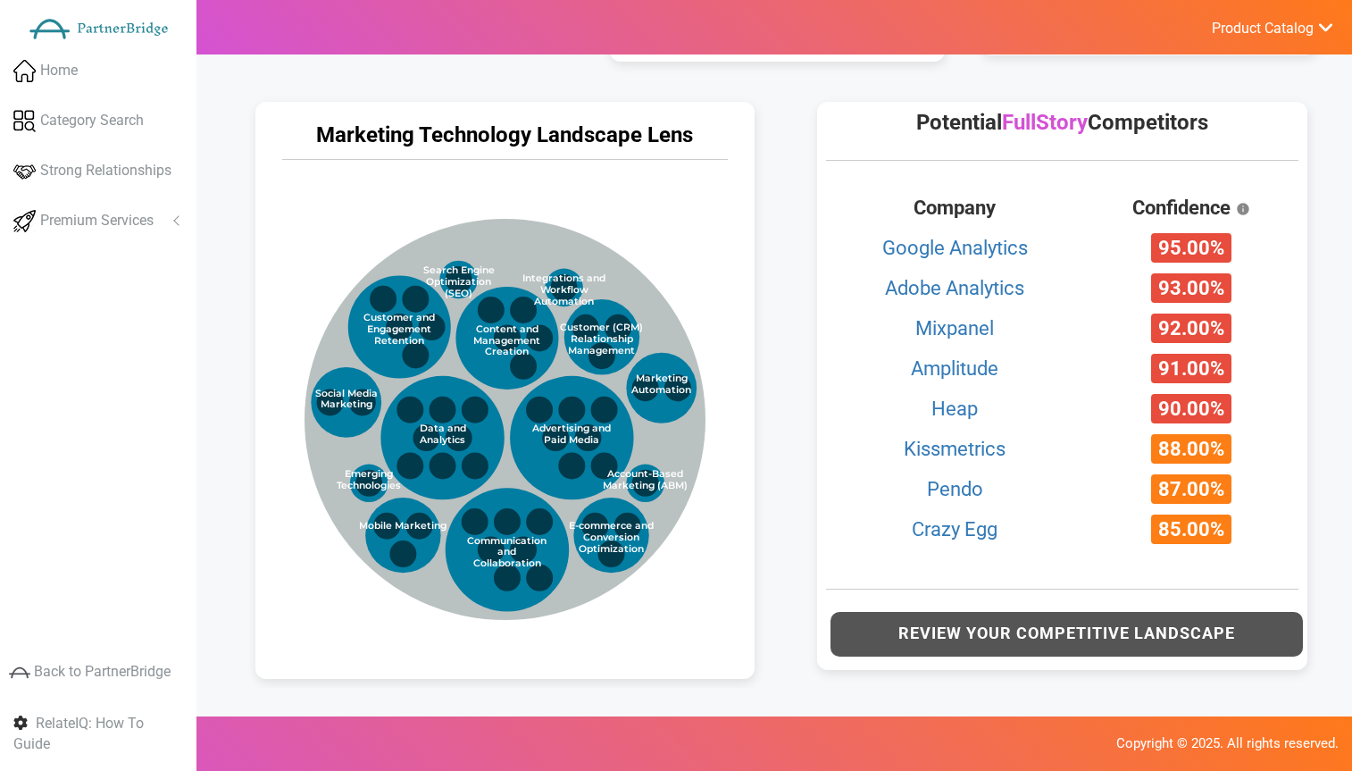
click at [800, 226] on div "Potential FullStory Competitors Company Confidence Google Analytics 95.00% Adob…" at bounding box center [1066, 385] width 535 height 603
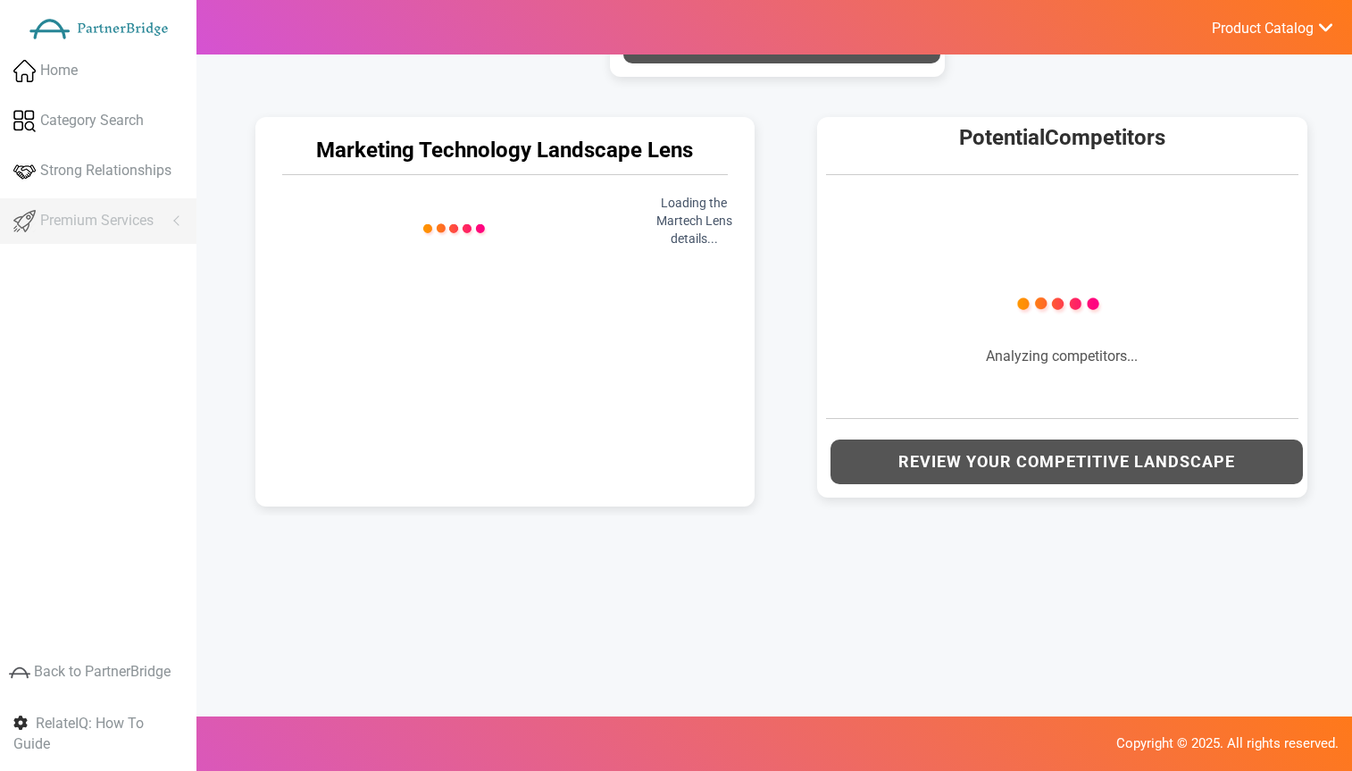
scroll to position [827, 0]
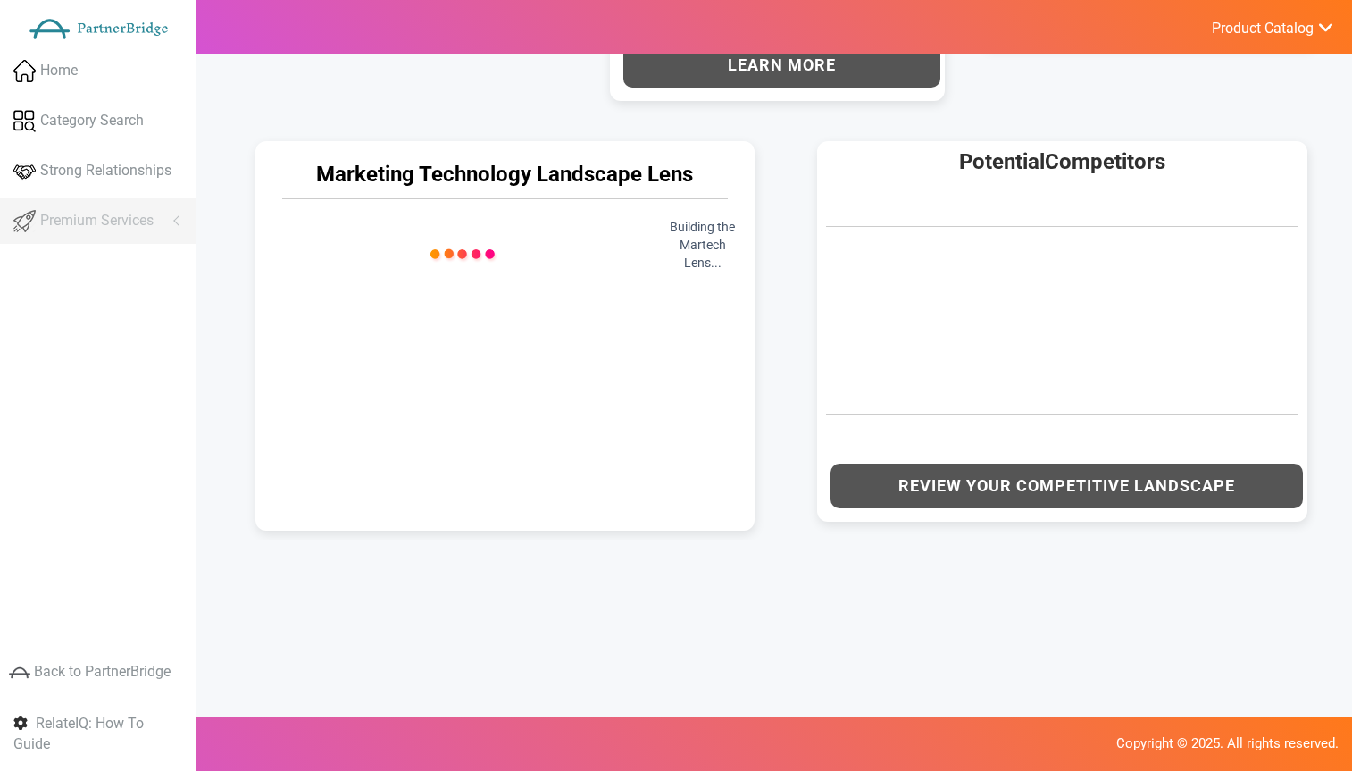
scroll to position [837, 0]
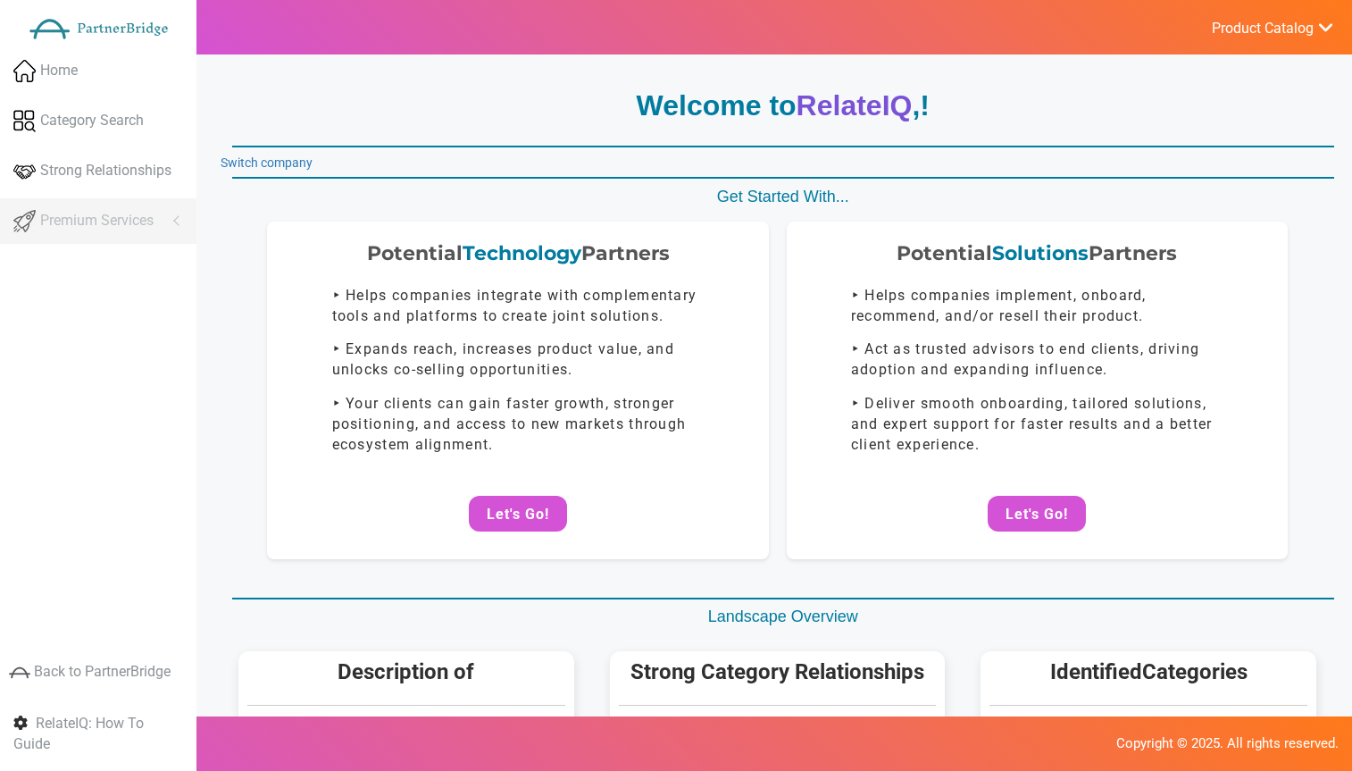
scroll to position [837, 0]
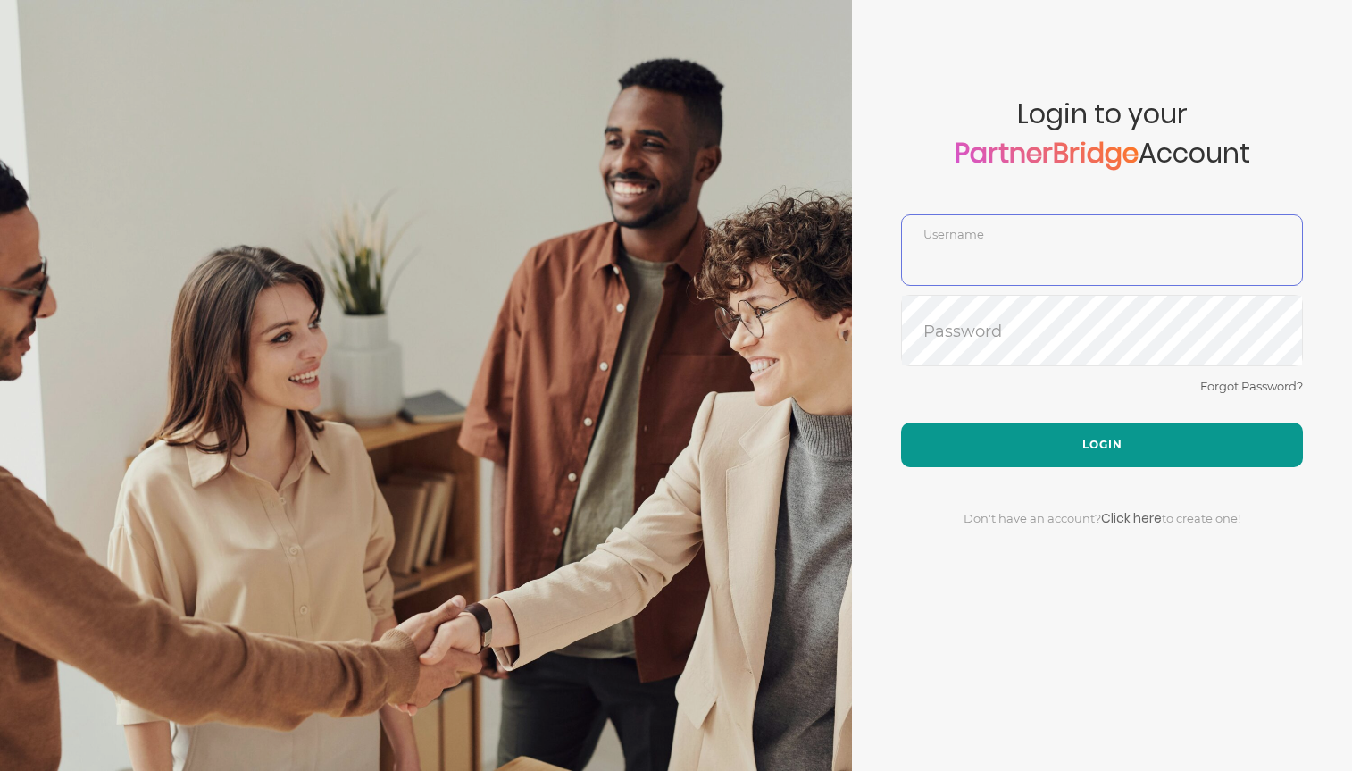
type input "DemoUser"
click at [1068, 430] on button "Login" at bounding box center [1102, 445] width 402 height 45
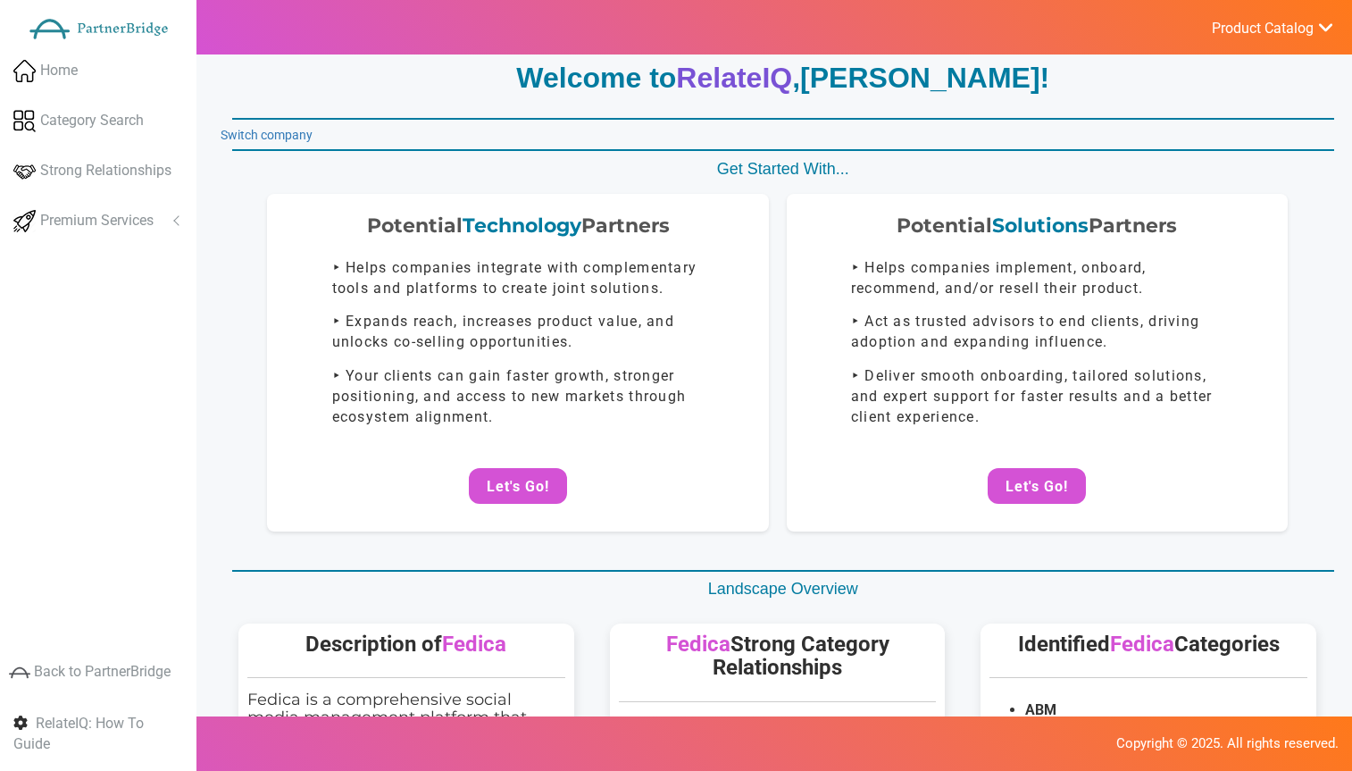
scroll to position [56, 0]
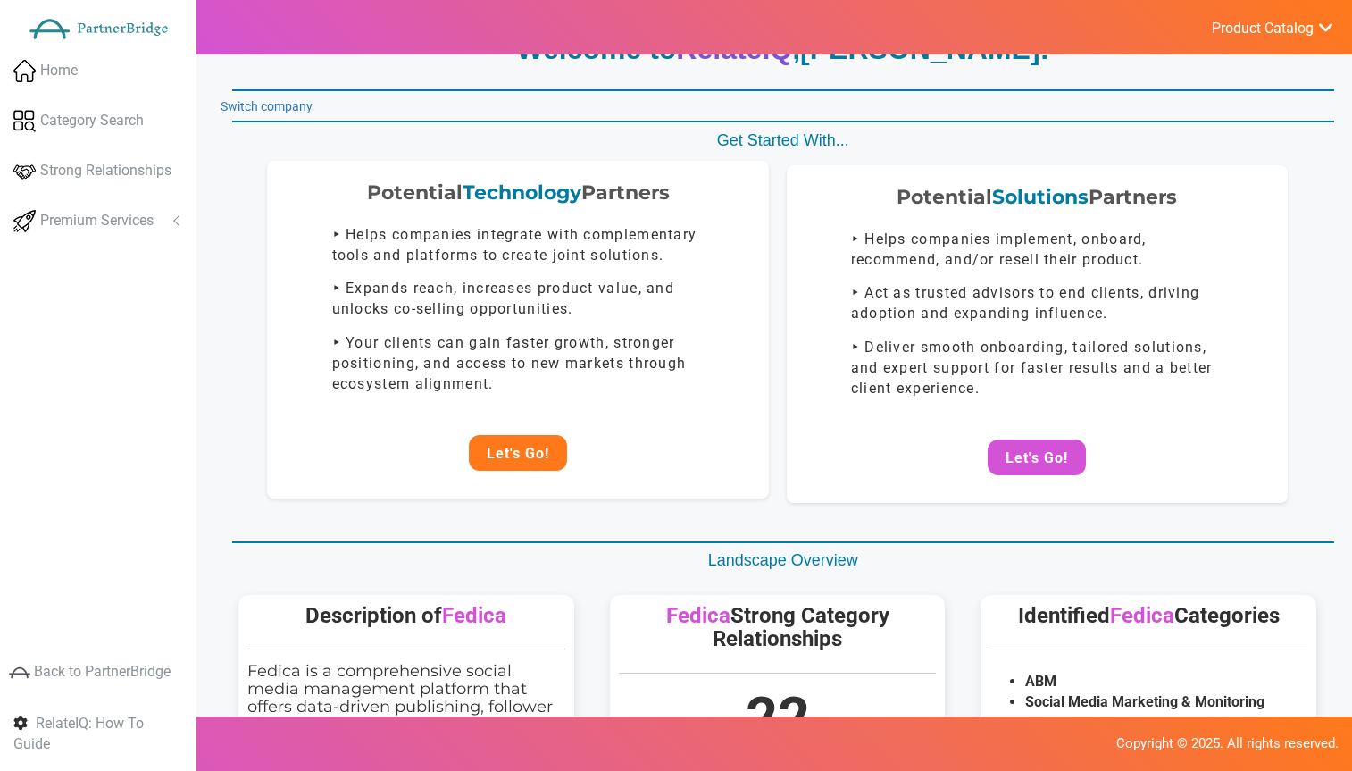
click at [527, 469] on button "Let's Go!" at bounding box center [518, 453] width 98 height 36
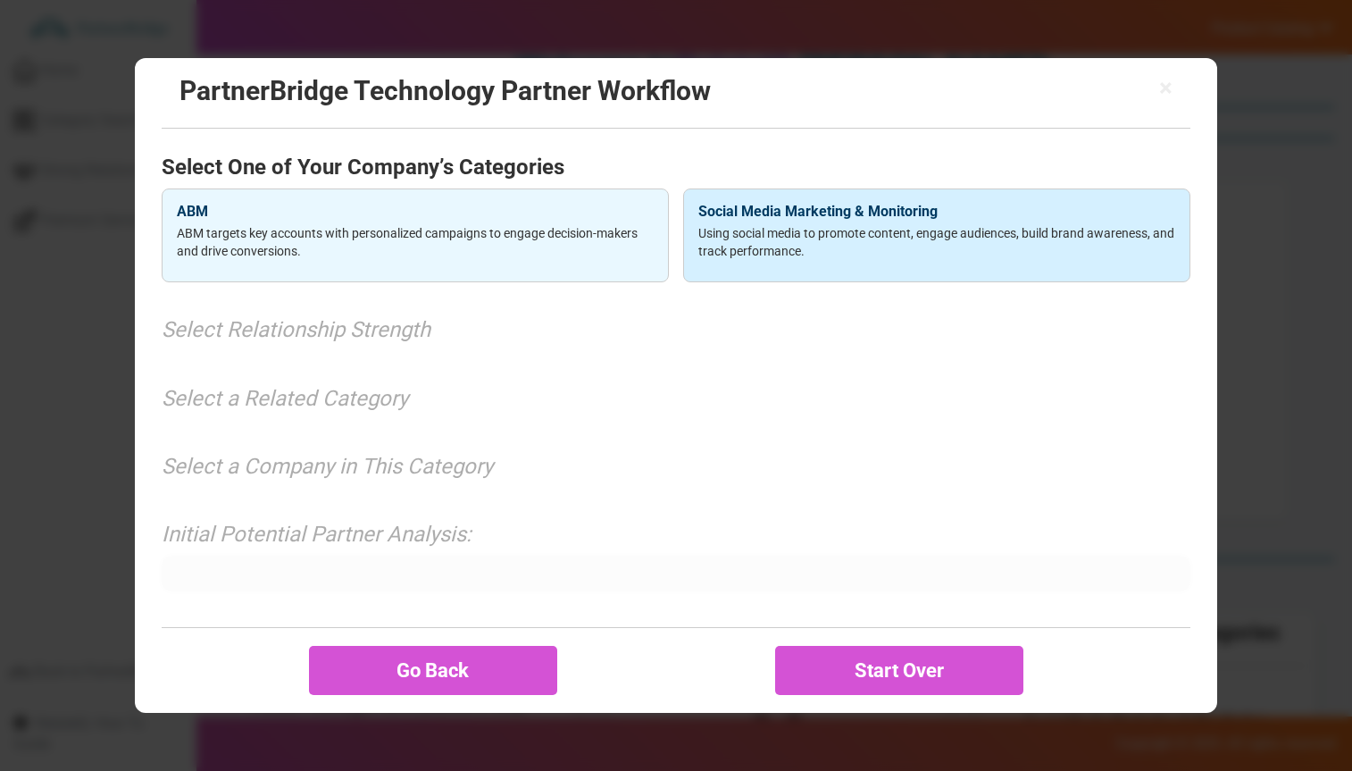
click at [708, 225] on p "Using social media to promote content, engage audiences, build brand awareness,…" at bounding box center [937, 242] width 477 height 36
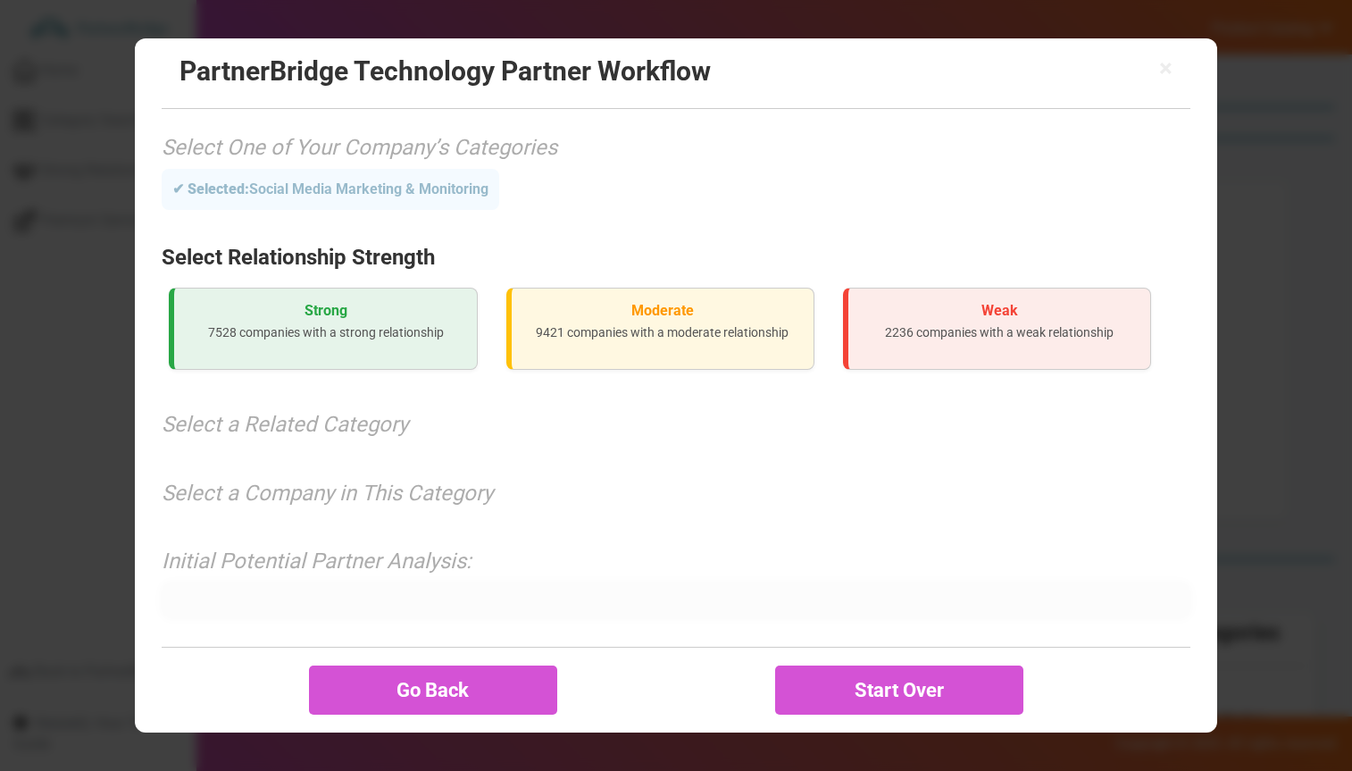
scroll to position [37, 0]
click at [225, 364] on div "Strong 7528 companies with a strong relationship" at bounding box center [323, 329] width 308 height 83
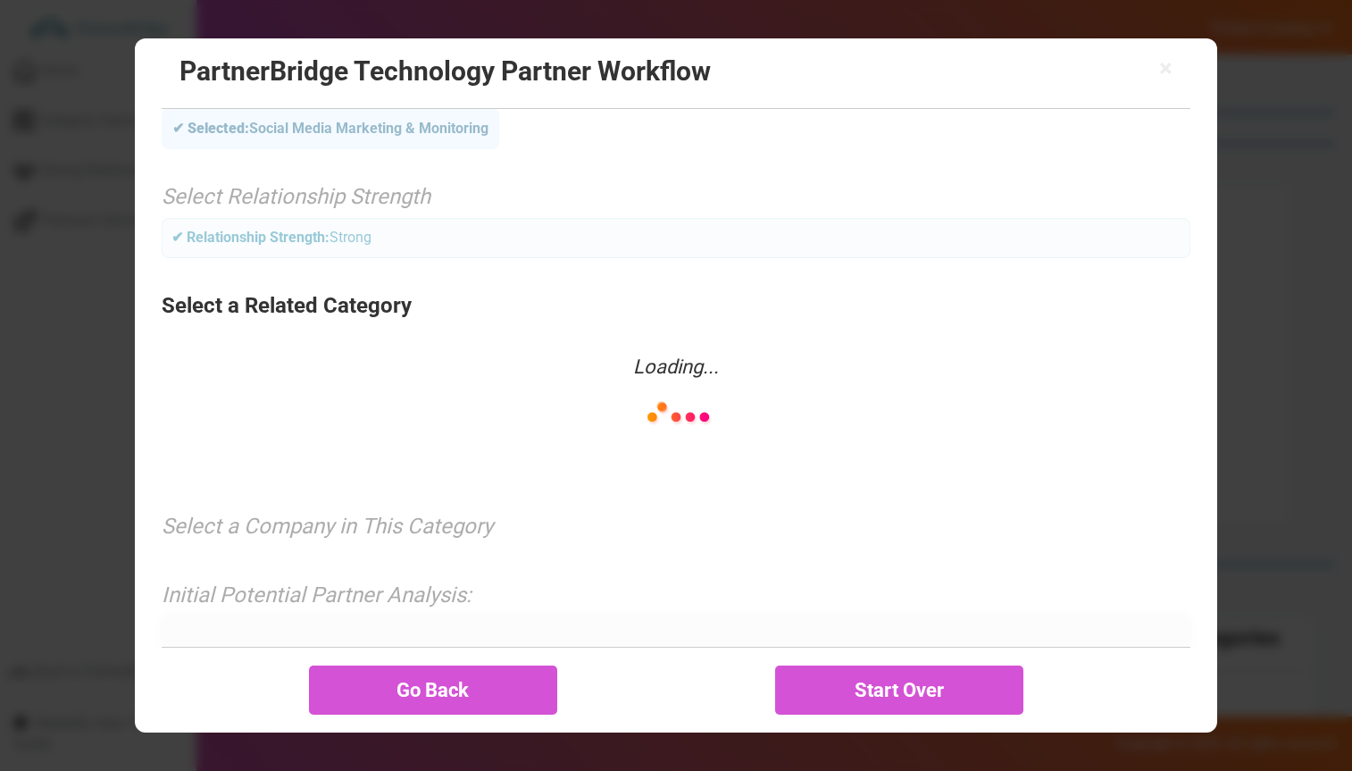
scroll to position [62, 0]
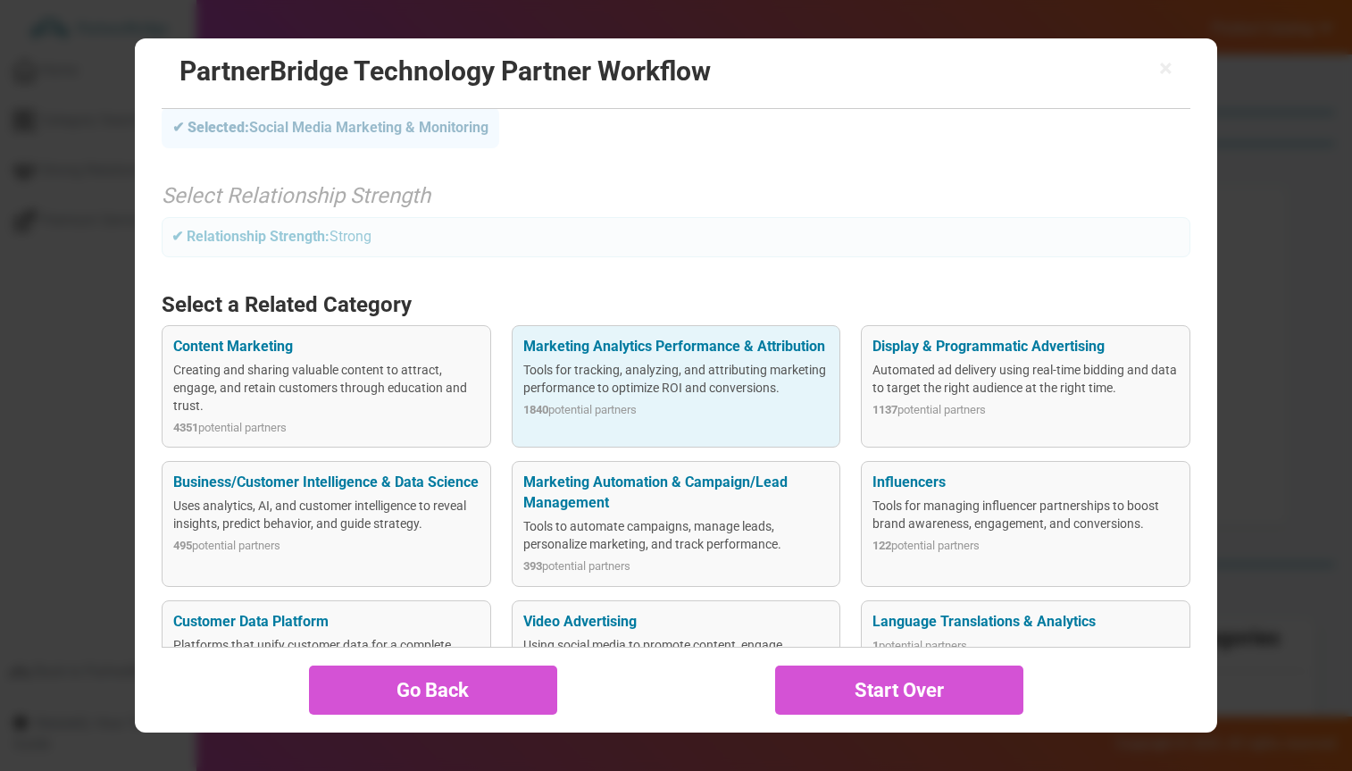
click at [626, 402] on div "1840 potential partners" at bounding box center [676, 410] width 306 height 17
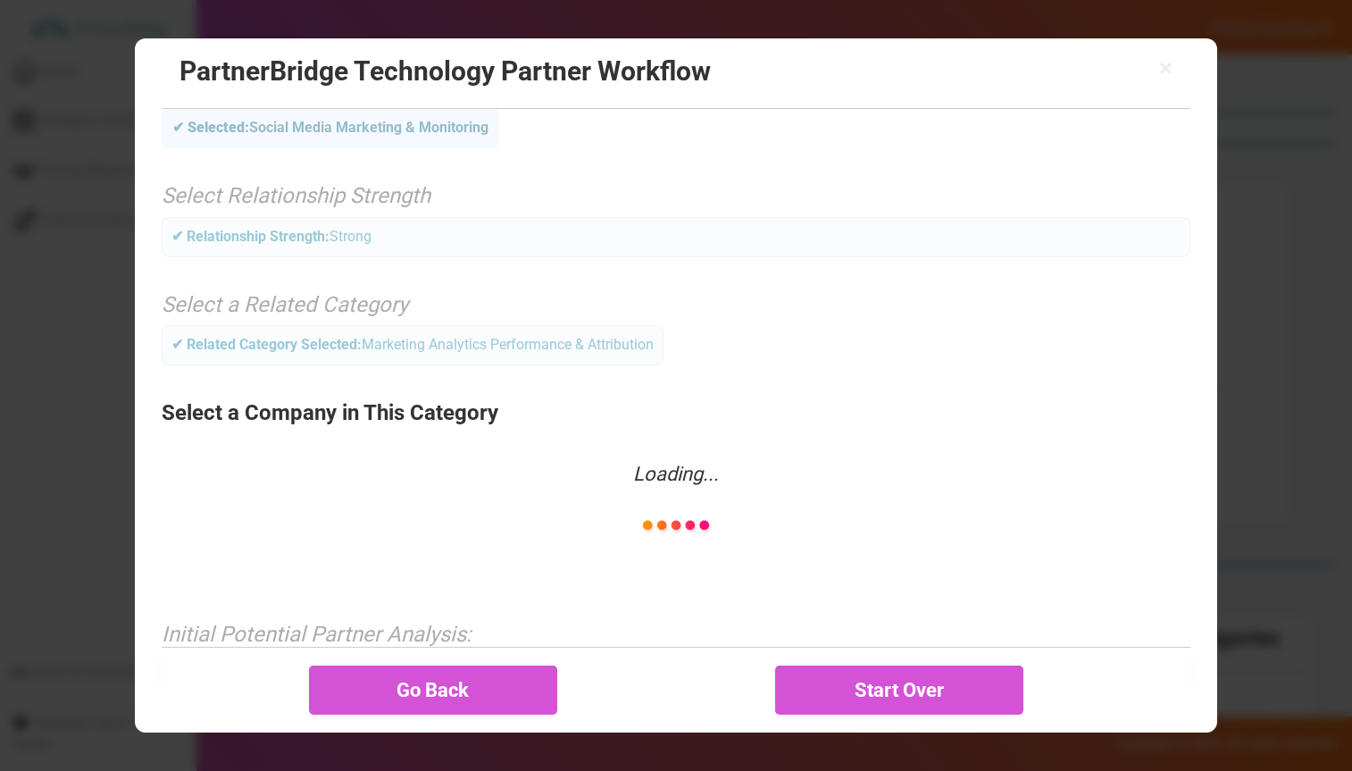
scroll to position [33, 0]
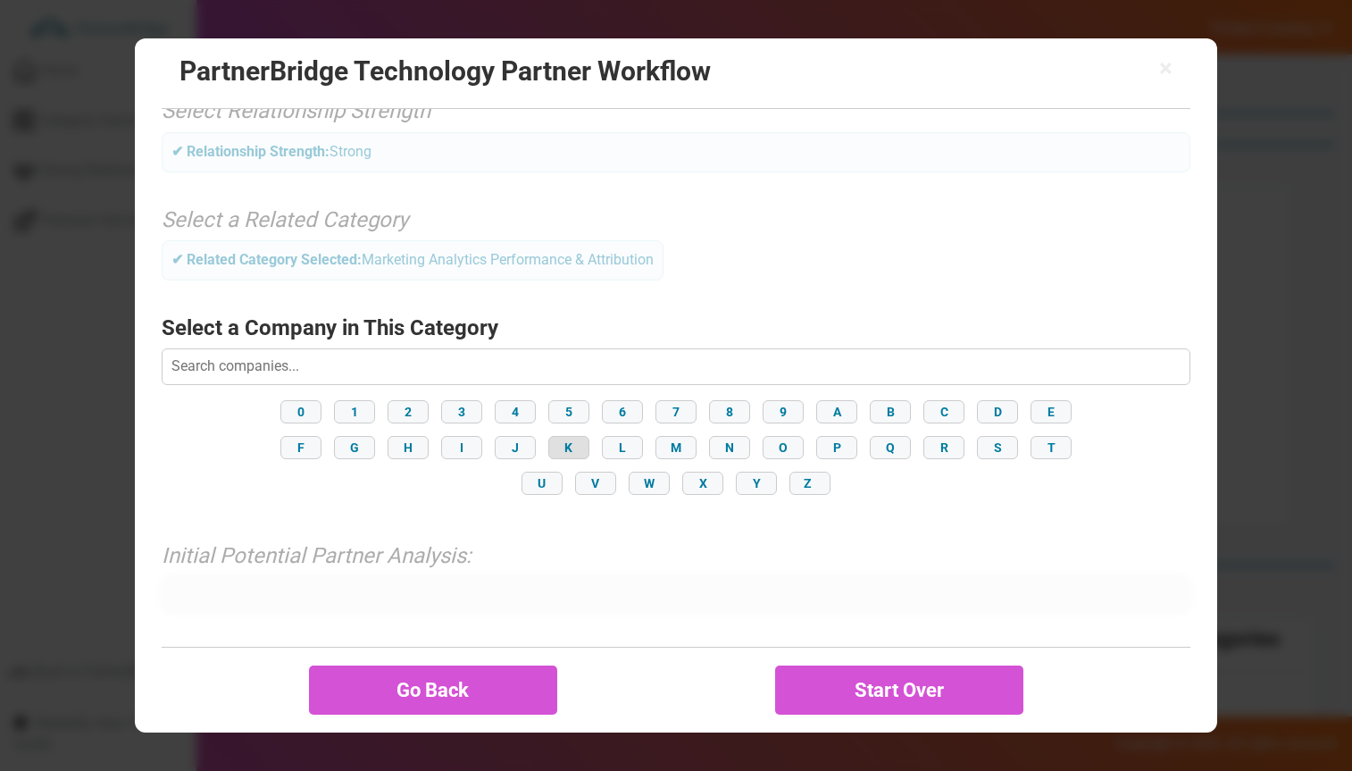
drag, startPoint x: 594, startPoint y: 429, endPoint x: 582, endPoint y: 435, distance: 14.0
click at [594, 429] on div "0 1 2 3 4 5 6 7 8 9 A B C D E F G H I J K L M N O P Q R S T U V W X Y Z" at bounding box center [676, 448] width 1028 height 104
click at [582, 436] on button "K" at bounding box center [568, 447] width 41 height 23
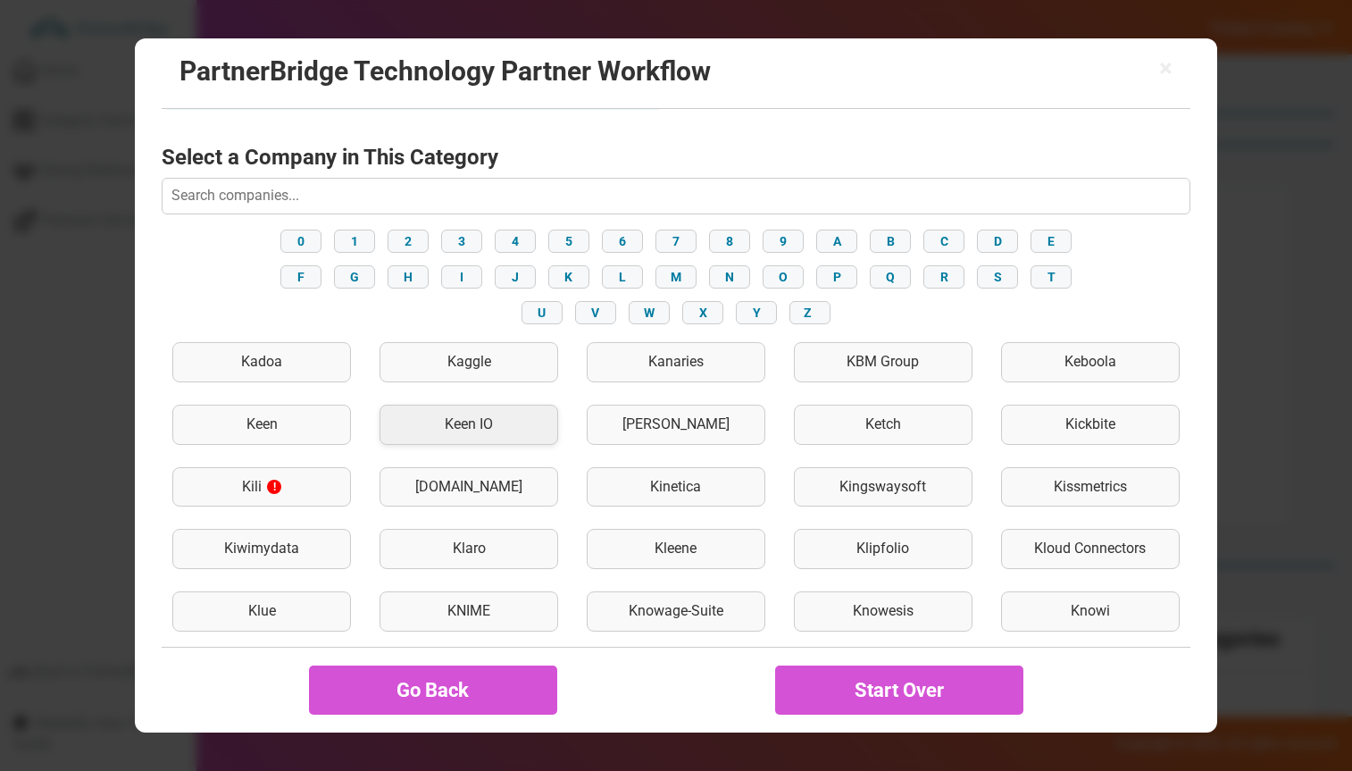
click at [530, 418] on div "Keen IO" at bounding box center [469, 425] width 179 height 40
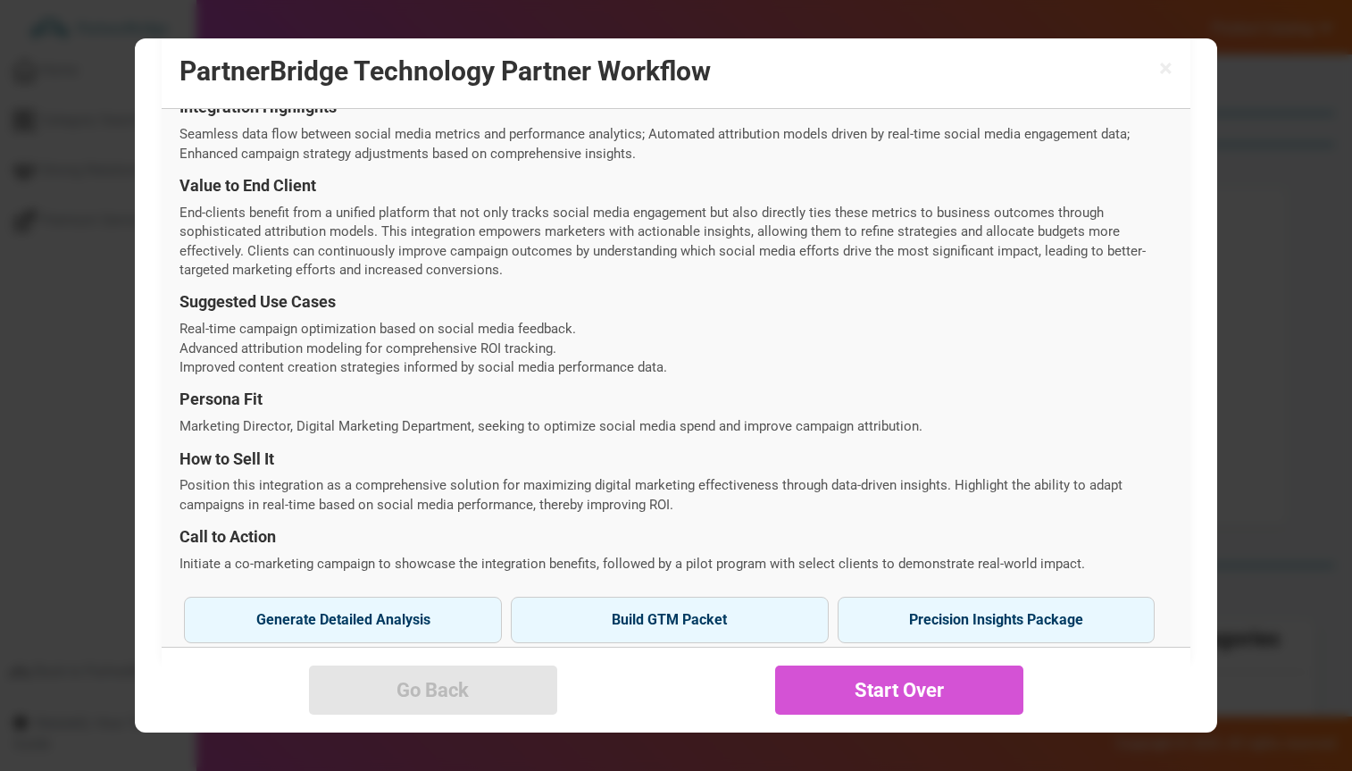
scroll to position [630, 0]
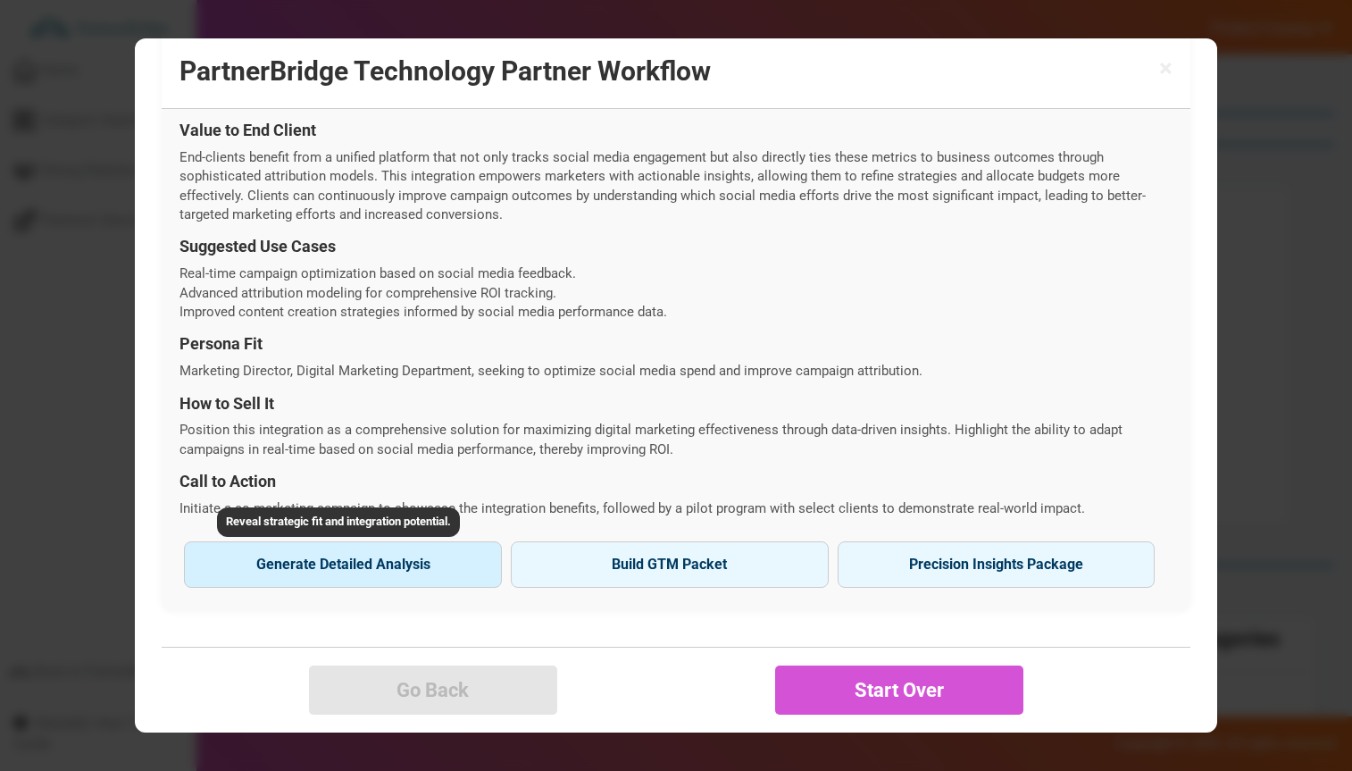
click at [363, 566] on button "Generate Detailed Analysis Reveal strategic fit and integration potential." at bounding box center [343, 564] width 318 height 46
click at [391, 543] on button "Generate Detailed Analysis Reveal strategic fit and integration potential." at bounding box center [343, 564] width 318 height 46
click at [375, 557] on button "Generate Detailed Analysis Reveal strategic fit and integration potential." at bounding box center [343, 564] width 318 height 46
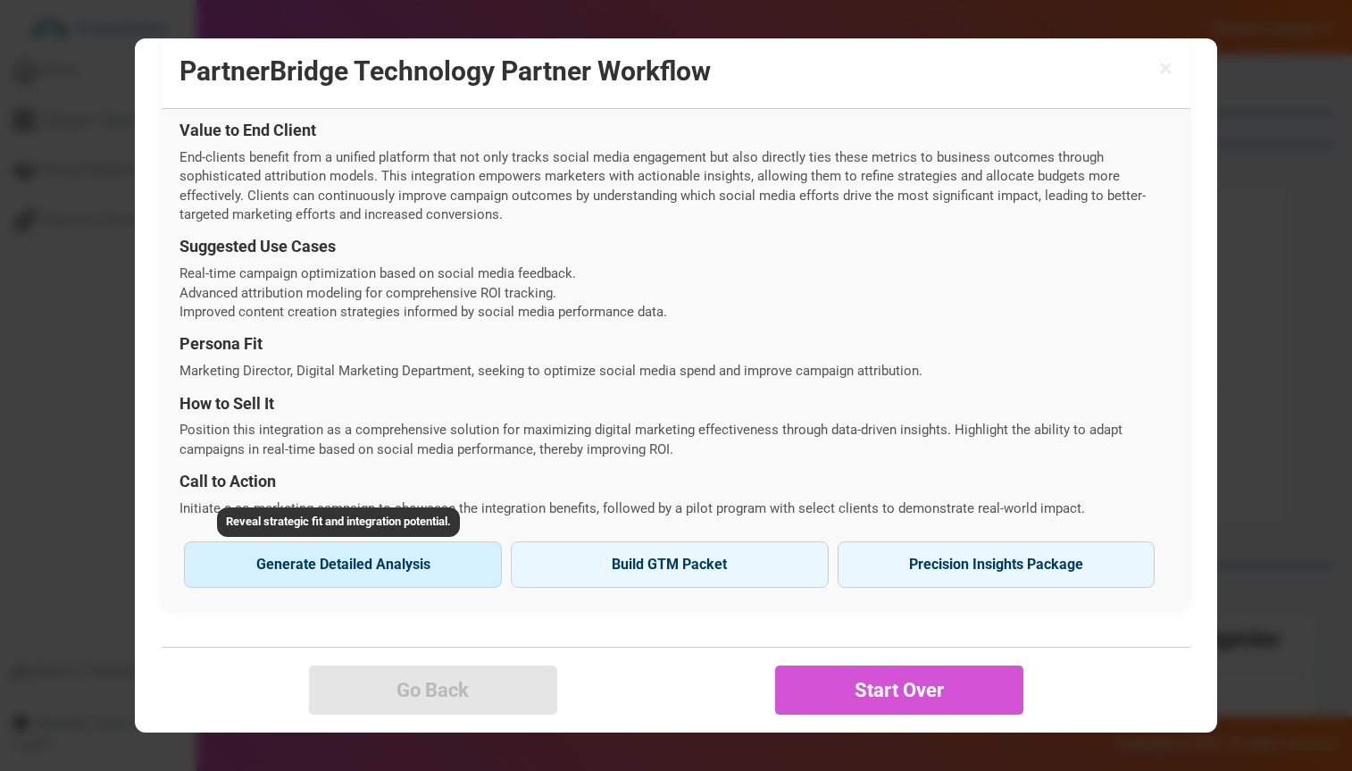
click at [375, 557] on button "Generate Detailed Analysis Reveal strategic fit and integration potential." at bounding box center [343, 564] width 318 height 46
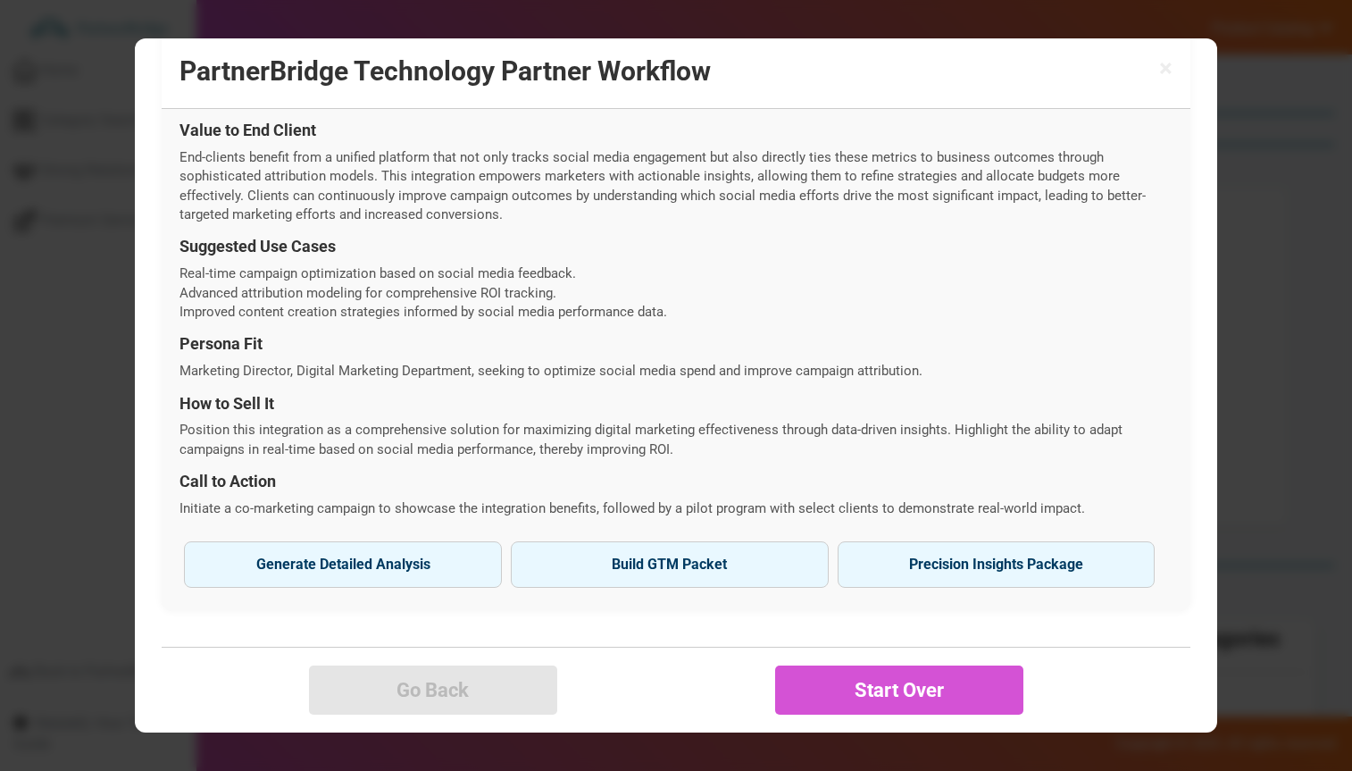
click at [362, 597] on div "Joint Value Proposition By integrating Fedica's advanced marketing analytics an…" at bounding box center [676, 272] width 1028 height 677
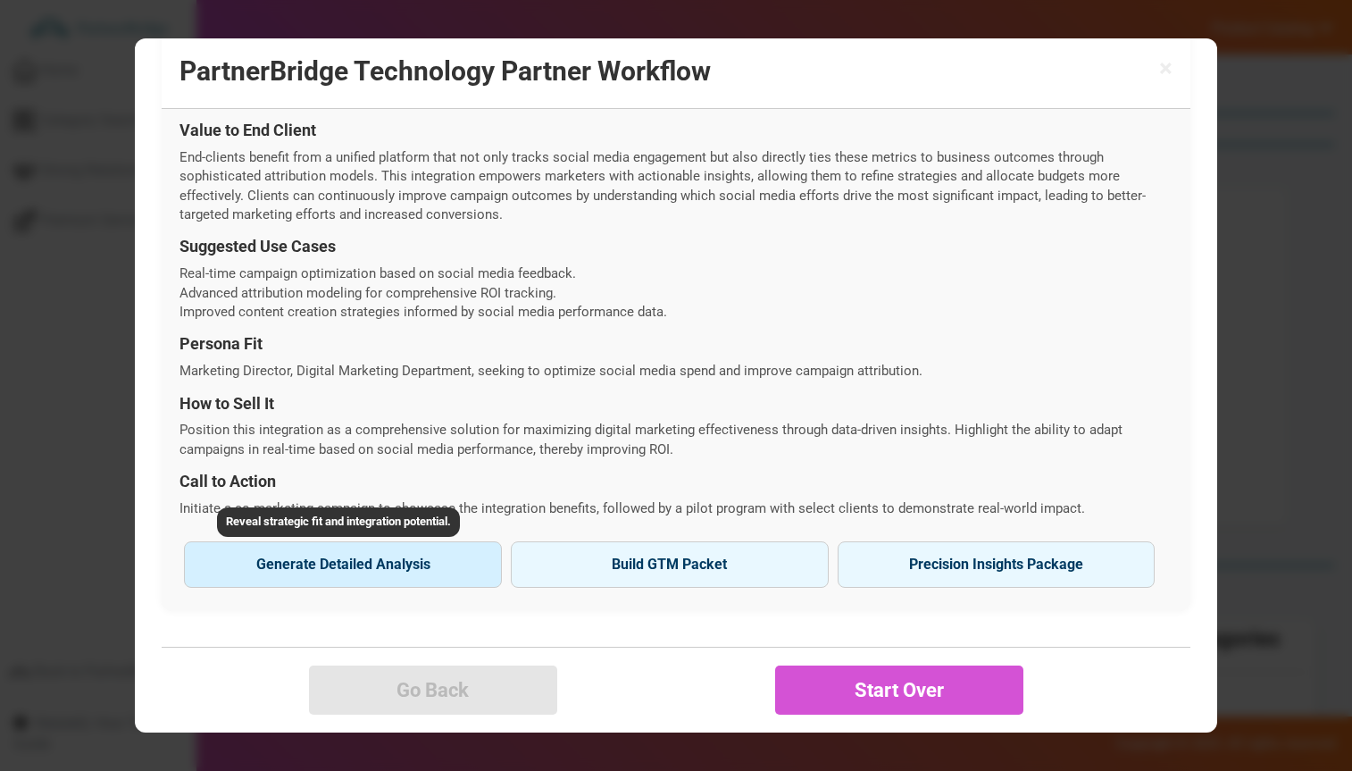
click at [362, 568] on button "Generate Detailed Analysis Reveal strategic fit and integration potential." at bounding box center [343, 564] width 318 height 46
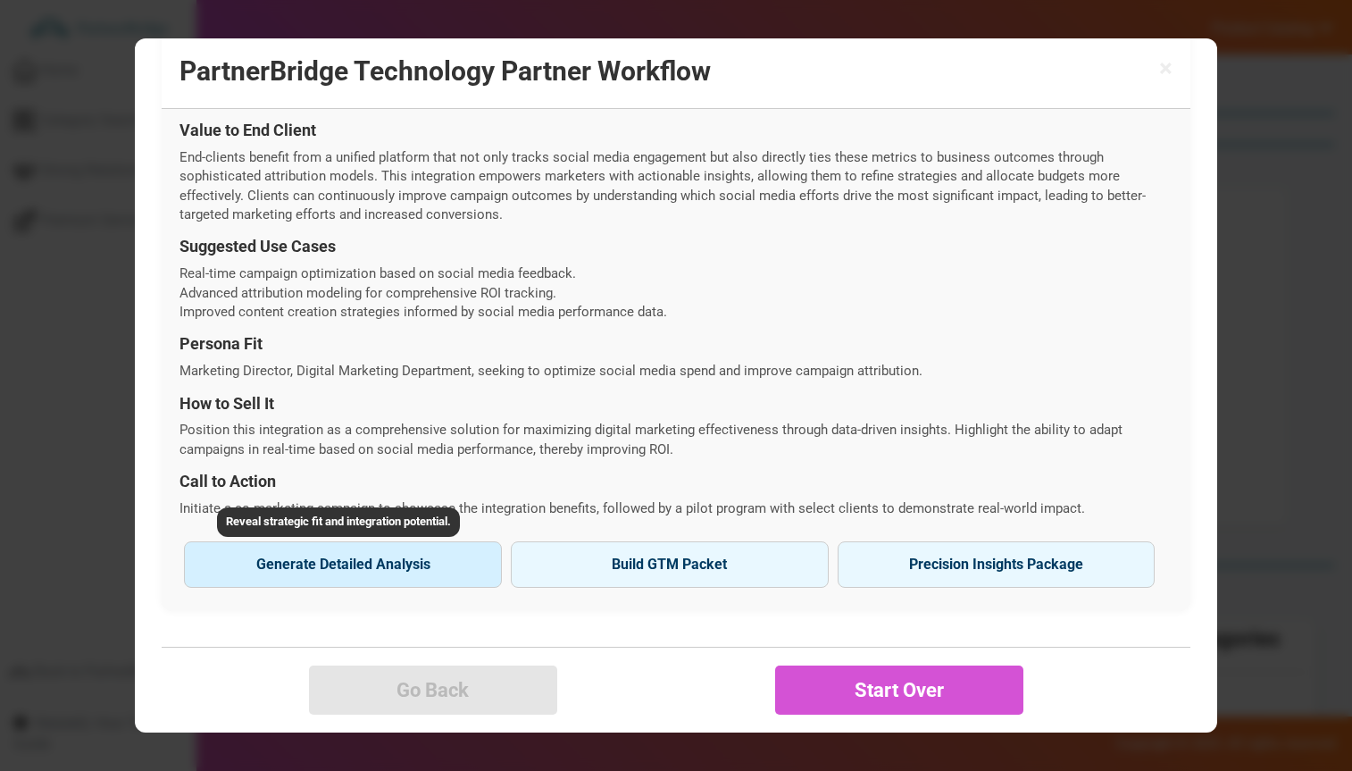
click at [359, 567] on button "Generate Detailed Analysis Reveal strategic fit and integration potential." at bounding box center [343, 564] width 318 height 46
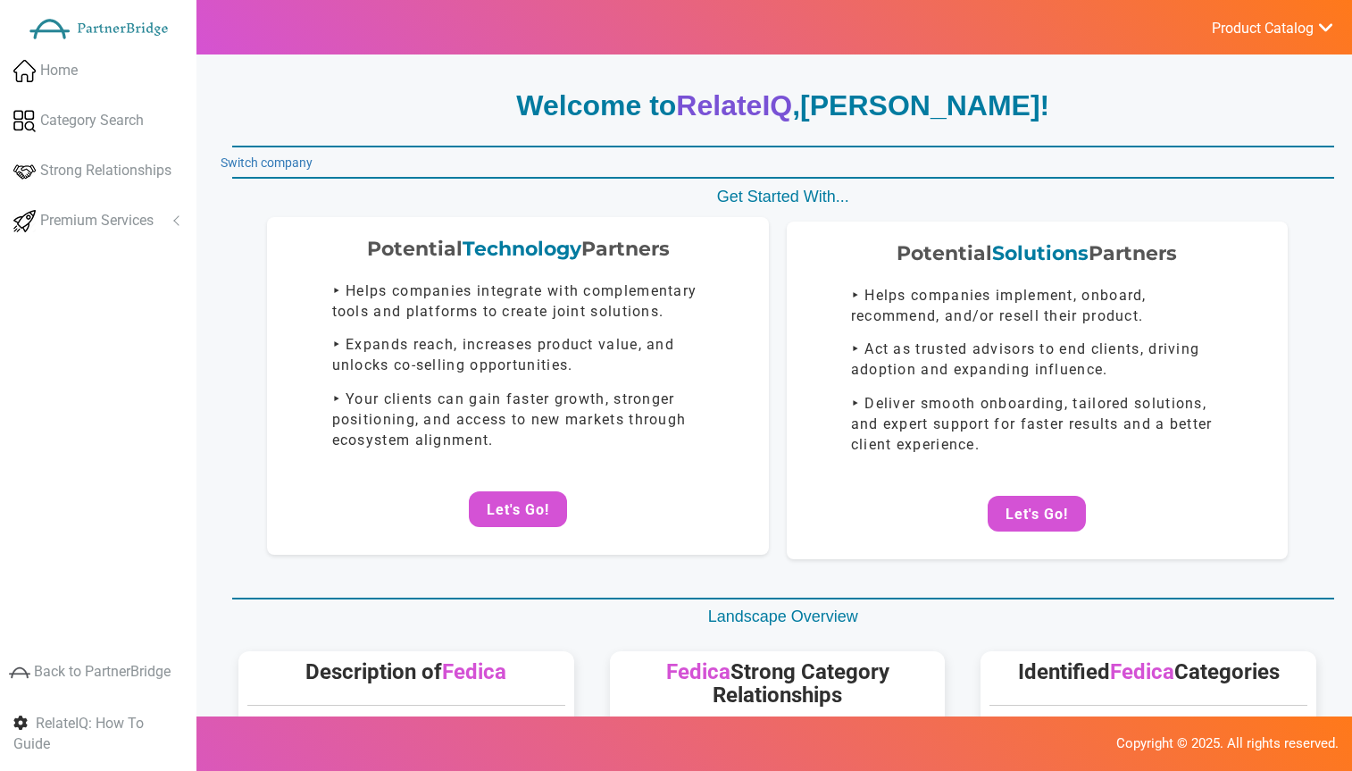
click at [534, 529] on div "Potential Technology Partners ‣ Helps companies integrate with complementary to…" at bounding box center [517, 385] width 501 height 337
click at [535, 515] on button "Let's Go!" at bounding box center [518, 509] width 98 height 36
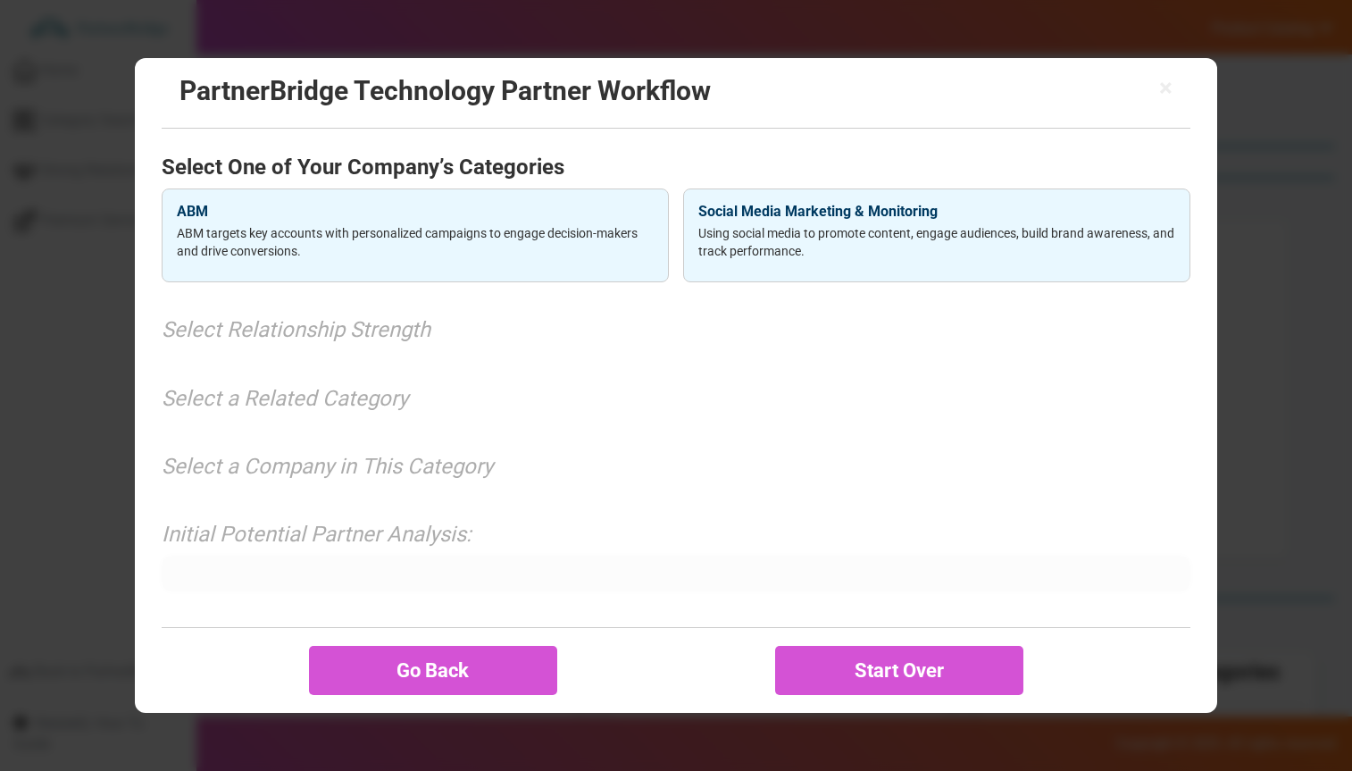
click at [543, 253] on p "ABM targets key accounts with personalized campaigns to engage decision-makers …" at bounding box center [415, 242] width 477 height 36
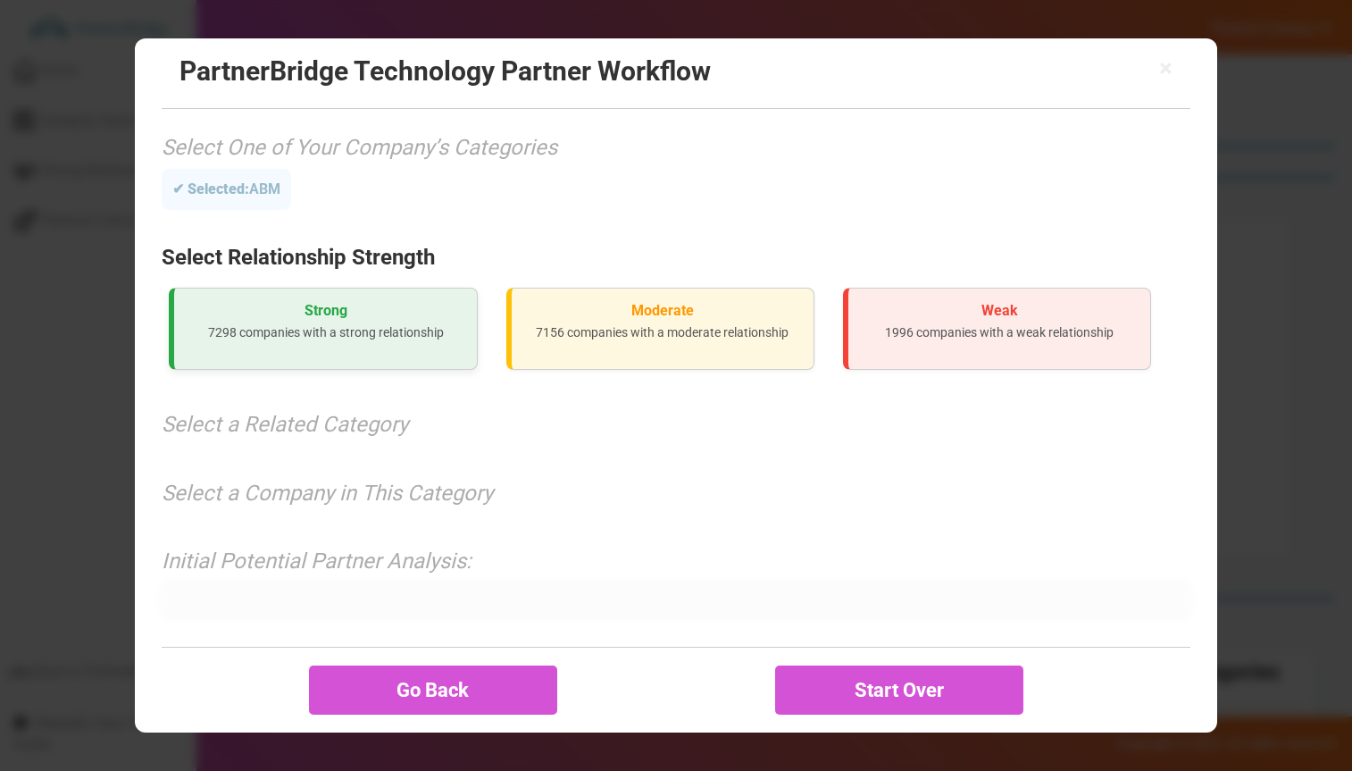
click at [427, 336] on p "7298 companies with a strong relationship" at bounding box center [324, 332] width 273 height 18
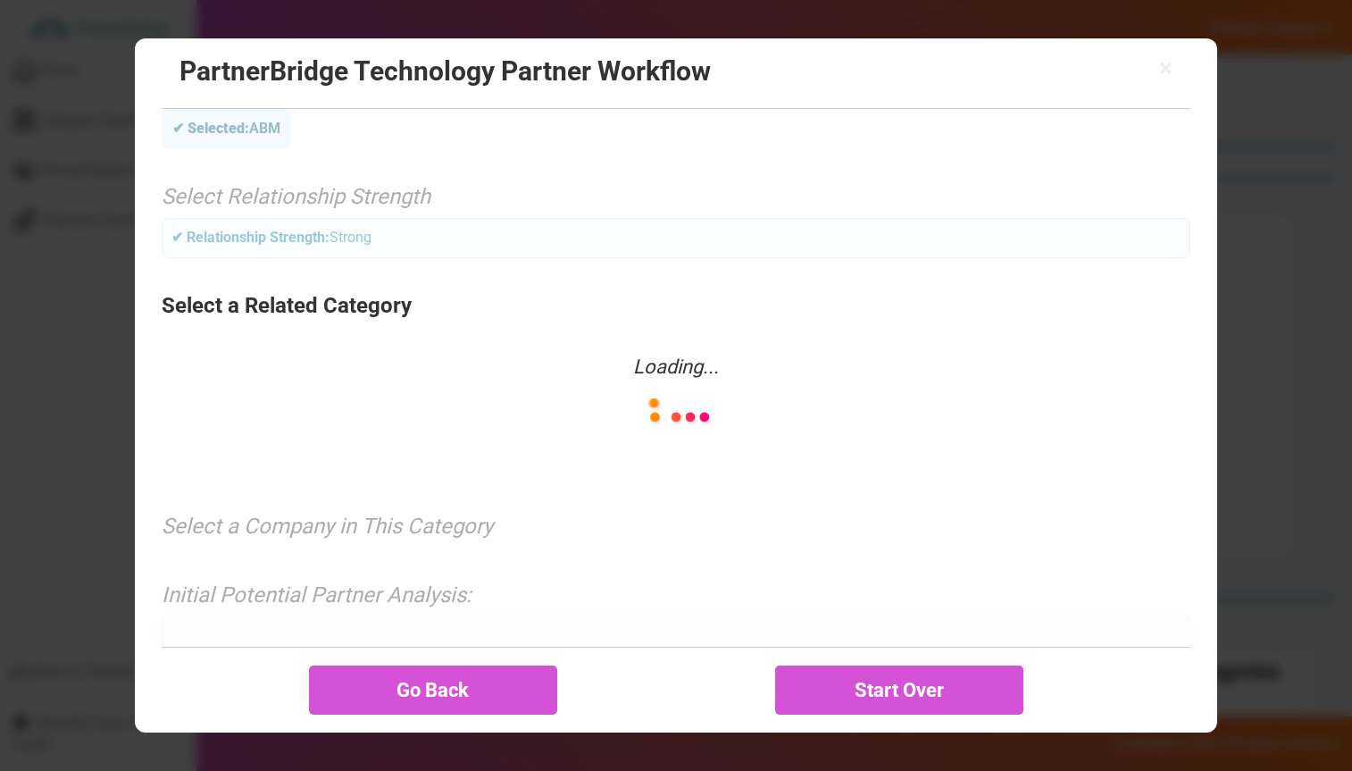
scroll to position [62, 0]
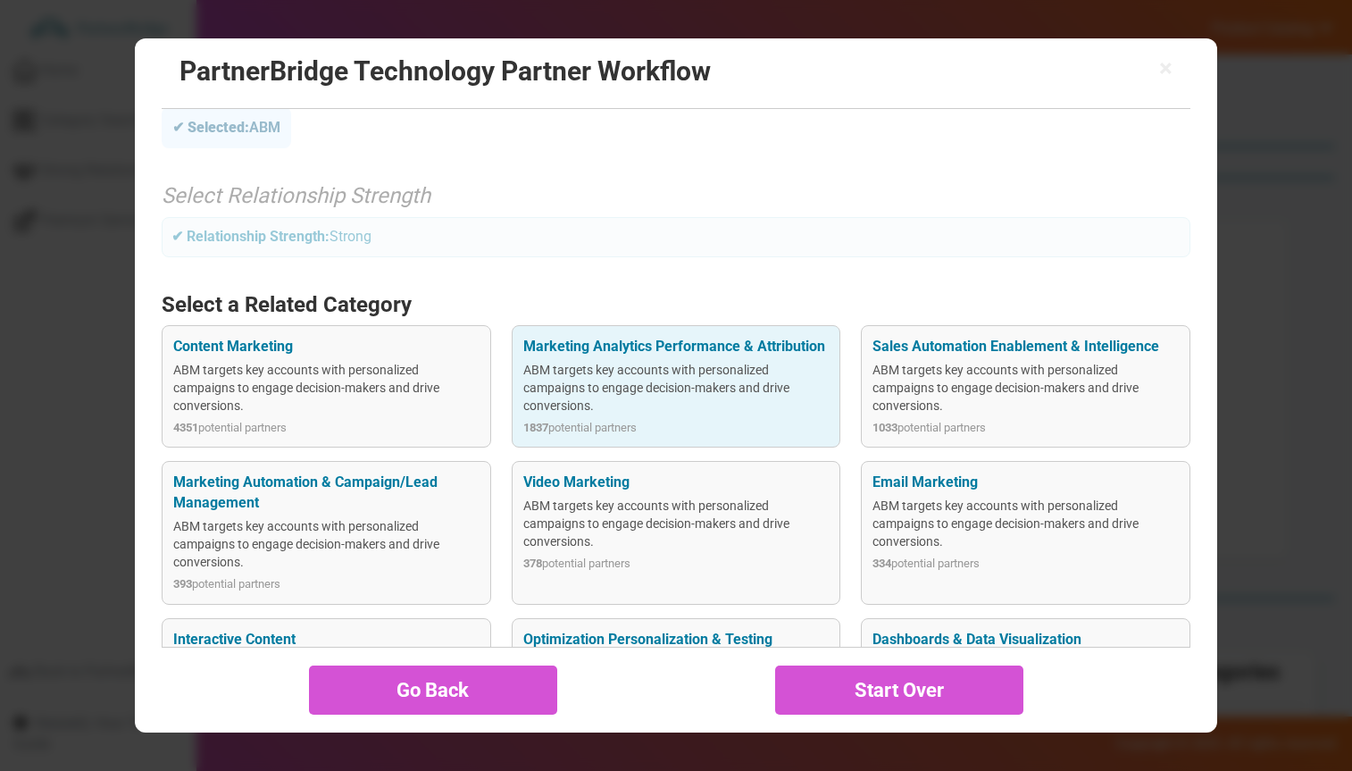
click at [640, 445] on div "Marketing Analytics Performance & Attribution ABM targets key accounts with per…" at bounding box center [676, 386] width 329 height 122
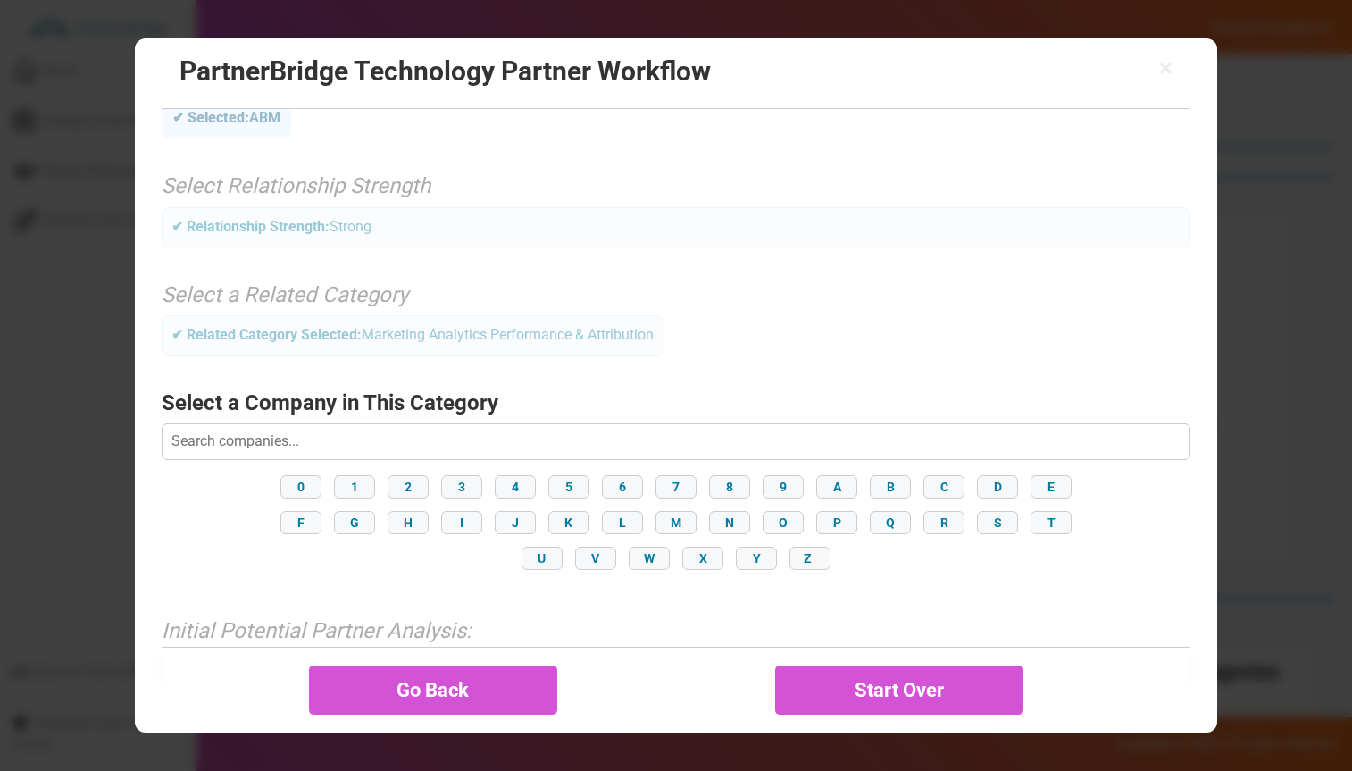
scroll to position [103, 0]
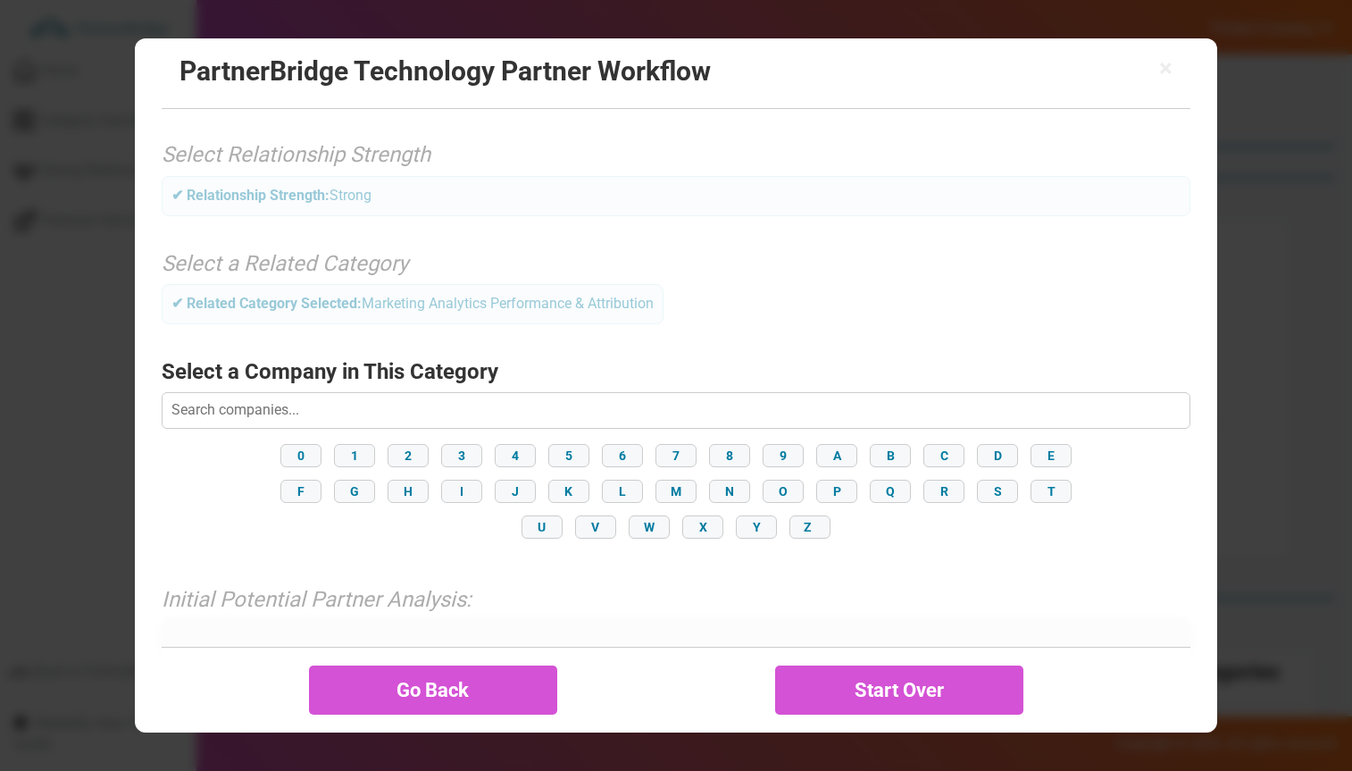
drag, startPoint x: 369, startPoint y: 486, endPoint x: 384, endPoint y: 482, distance: 15.6
click at [373, 485] on button "G" at bounding box center [354, 491] width 41 height 23
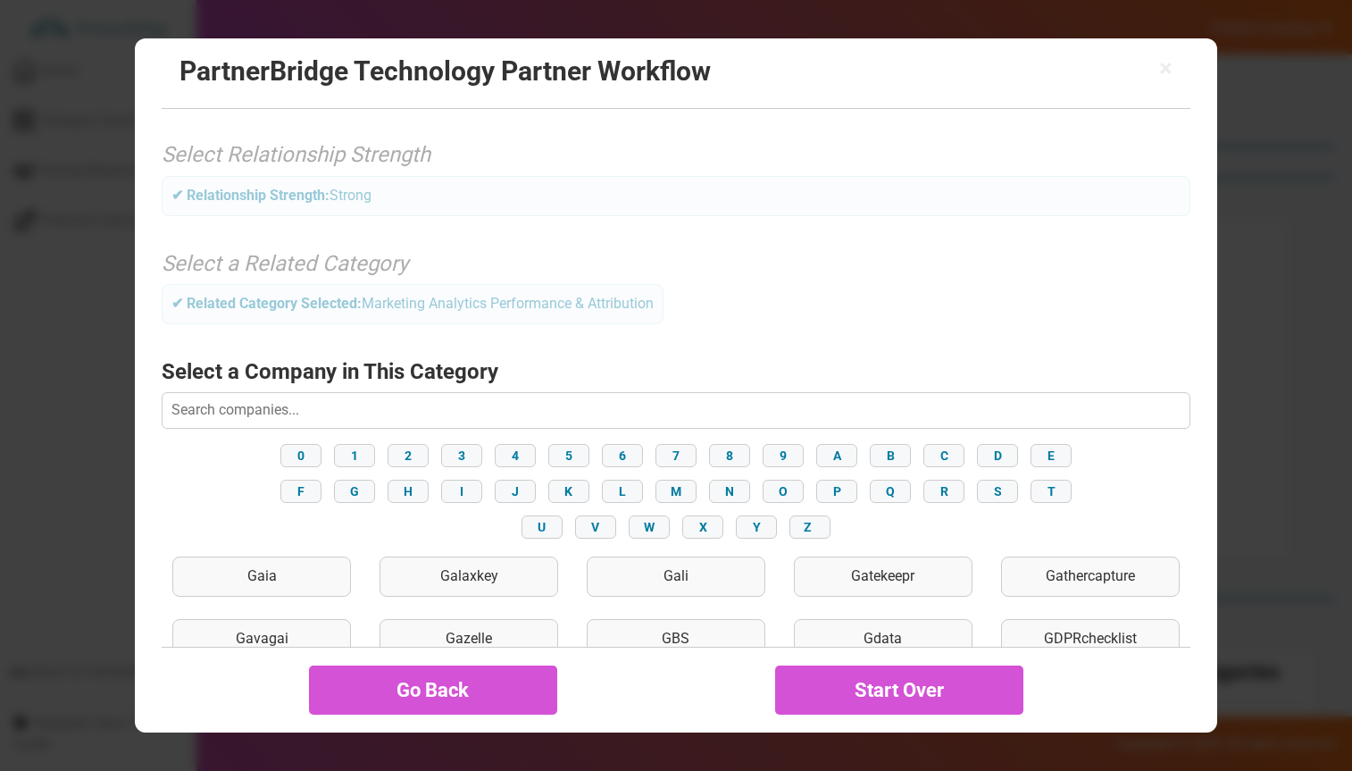
click at [666, 587] on div "Gali" at bounding box center [676, 577] width 179 height 40
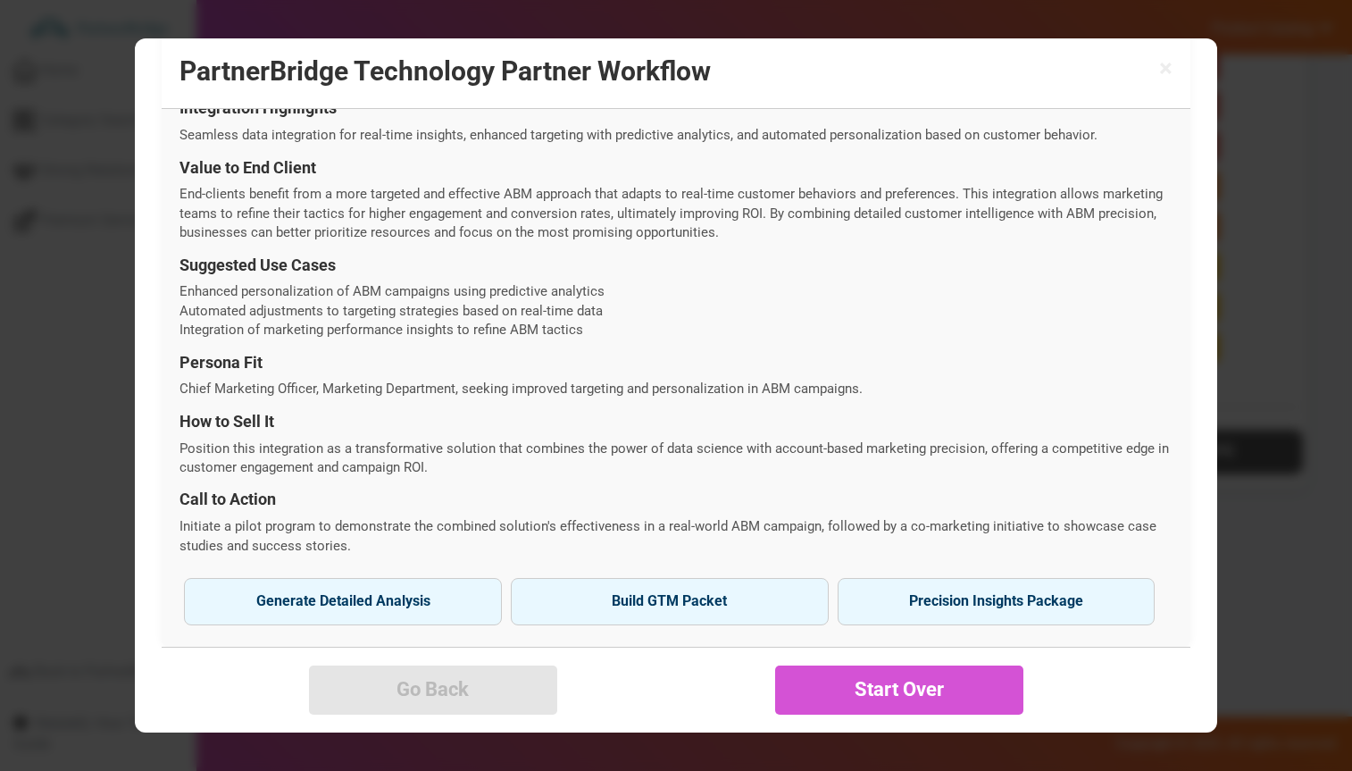
scroll to position [610, 0]
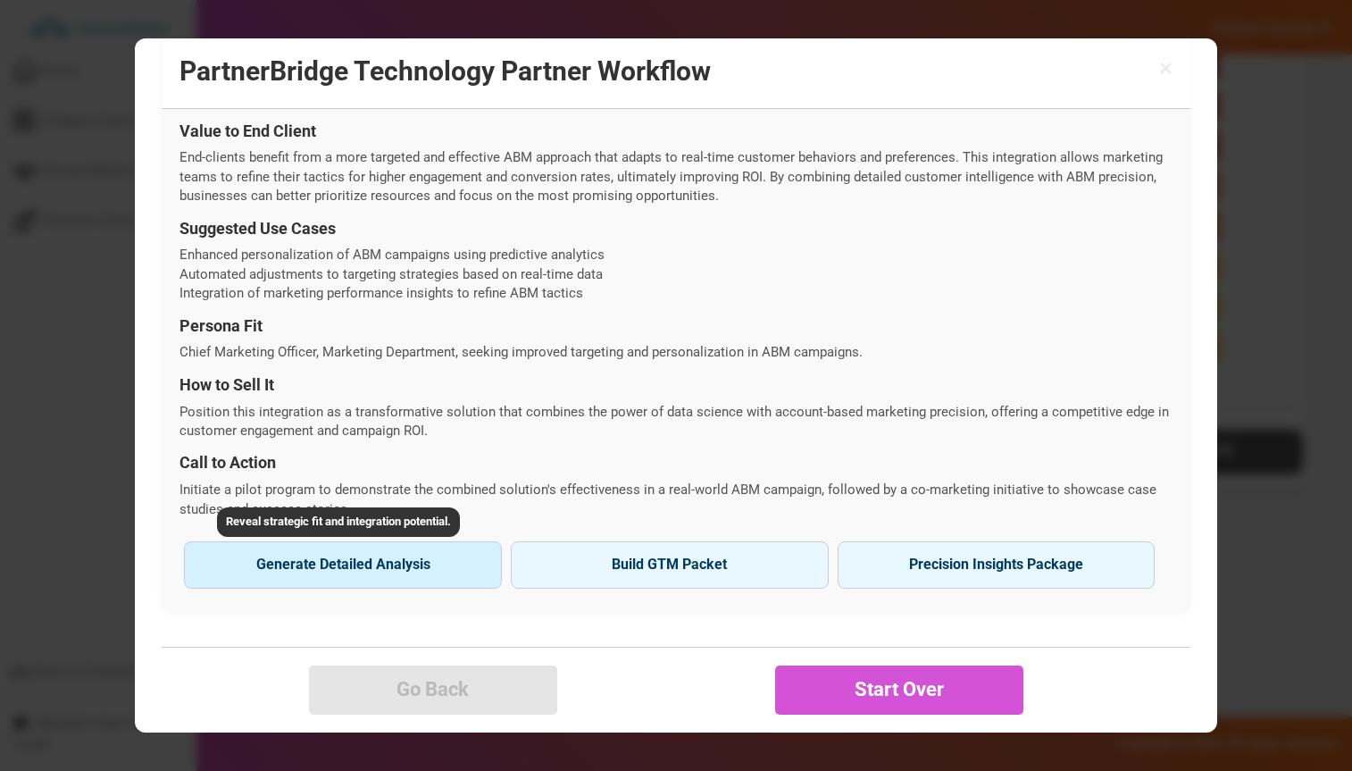
click at [375, 565] on button "Generate Detailed Analysis Reveal strategic fit and integration potential." at bounding box center [343, 564] width 318 height 46
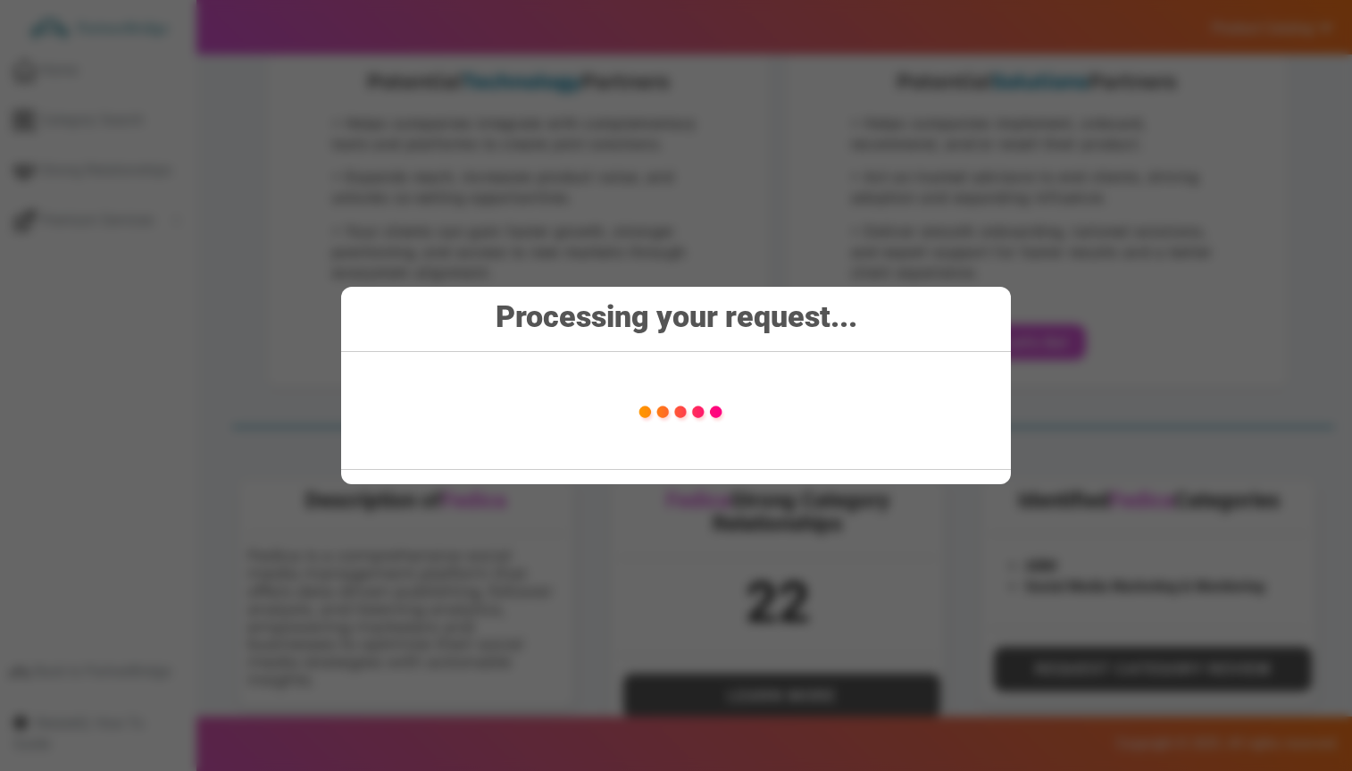
scroll to position [0, 0]
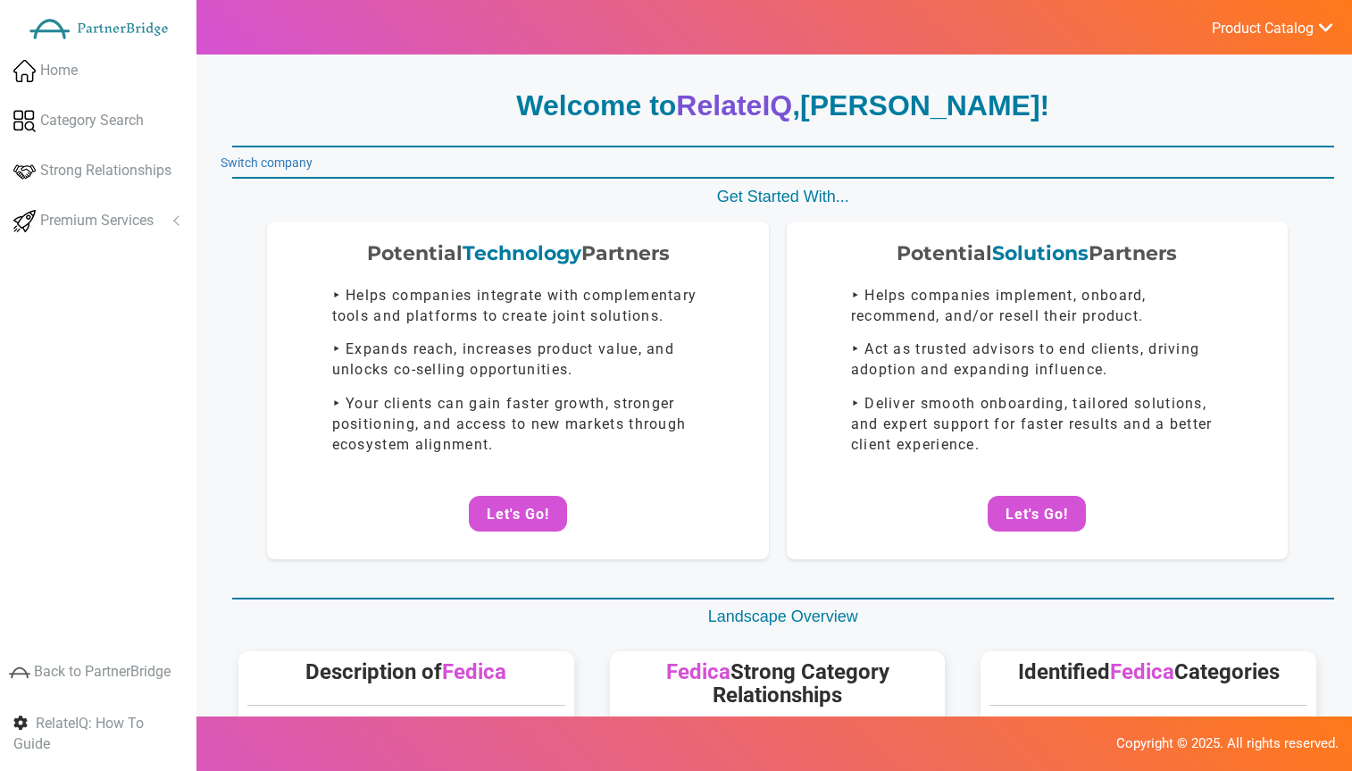
click at [510, 501] on button "Let's Go!" at bounding box center [518, 514] width 98 height 36
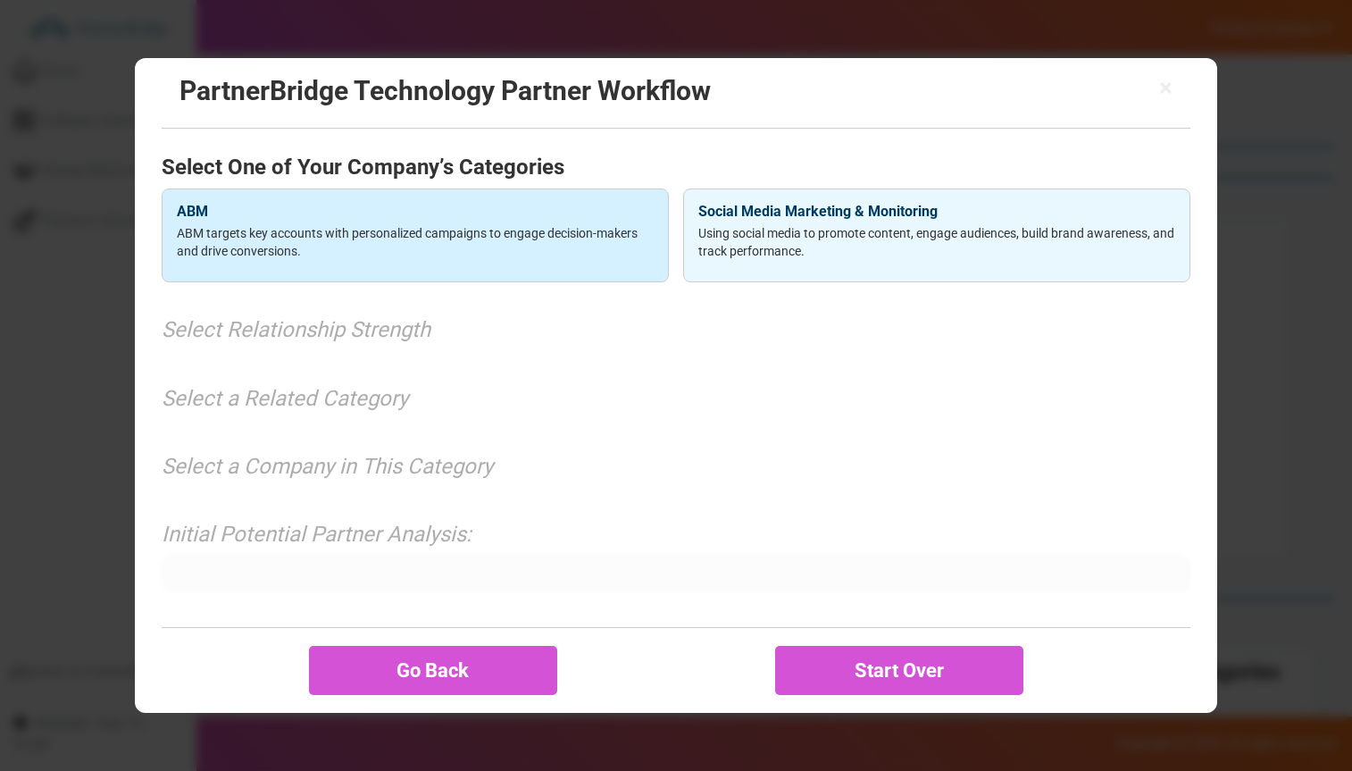
click at [490, 225] on p "ABM targets key accounts with personalized campaigns to engage decision-makers …" at bounding box center [415, 242] width 477 height 36
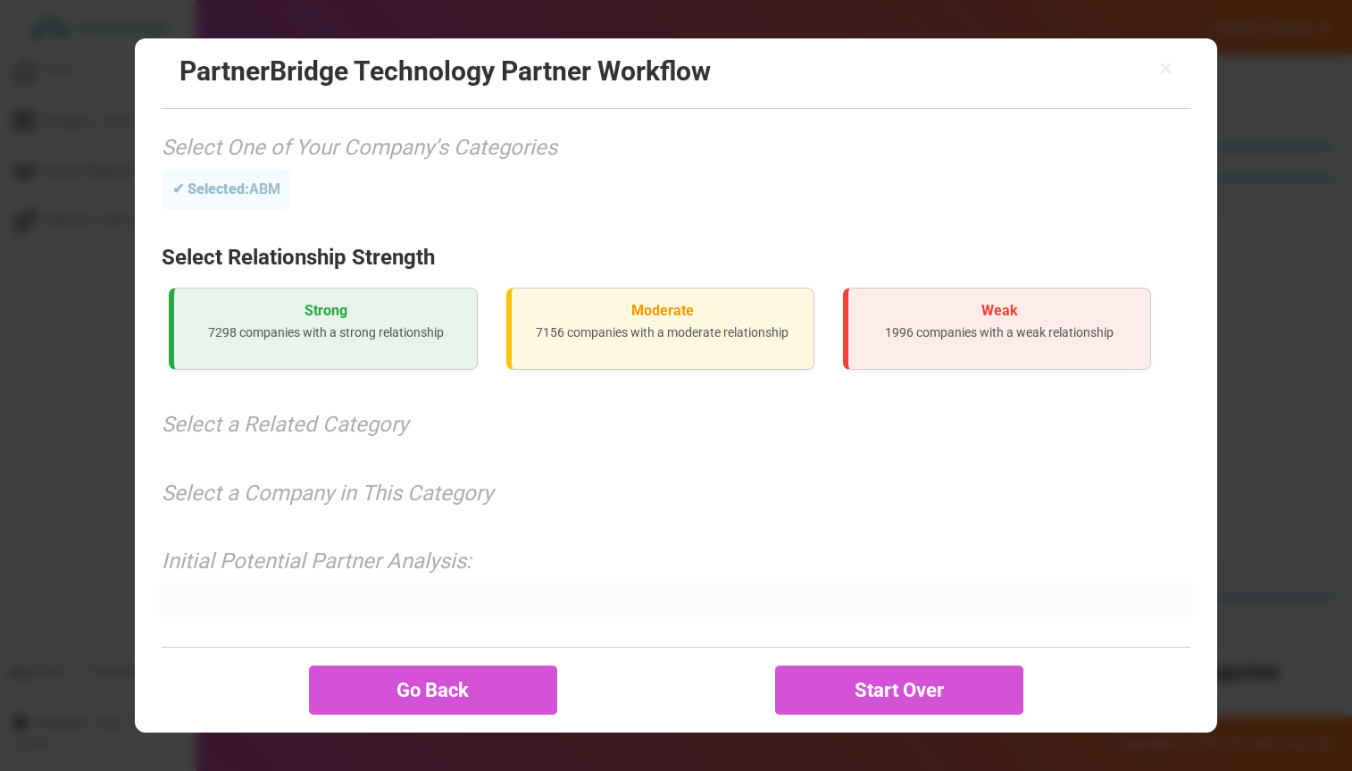
drag, startPoint x: 417, startPoint y: 325, endPoint x: 428, endPoint y: 329, distance: 11.3
click at [417, 325] on p "7298 companies with a strong relationship" at bounding box center [324, 332] width 273 height 18
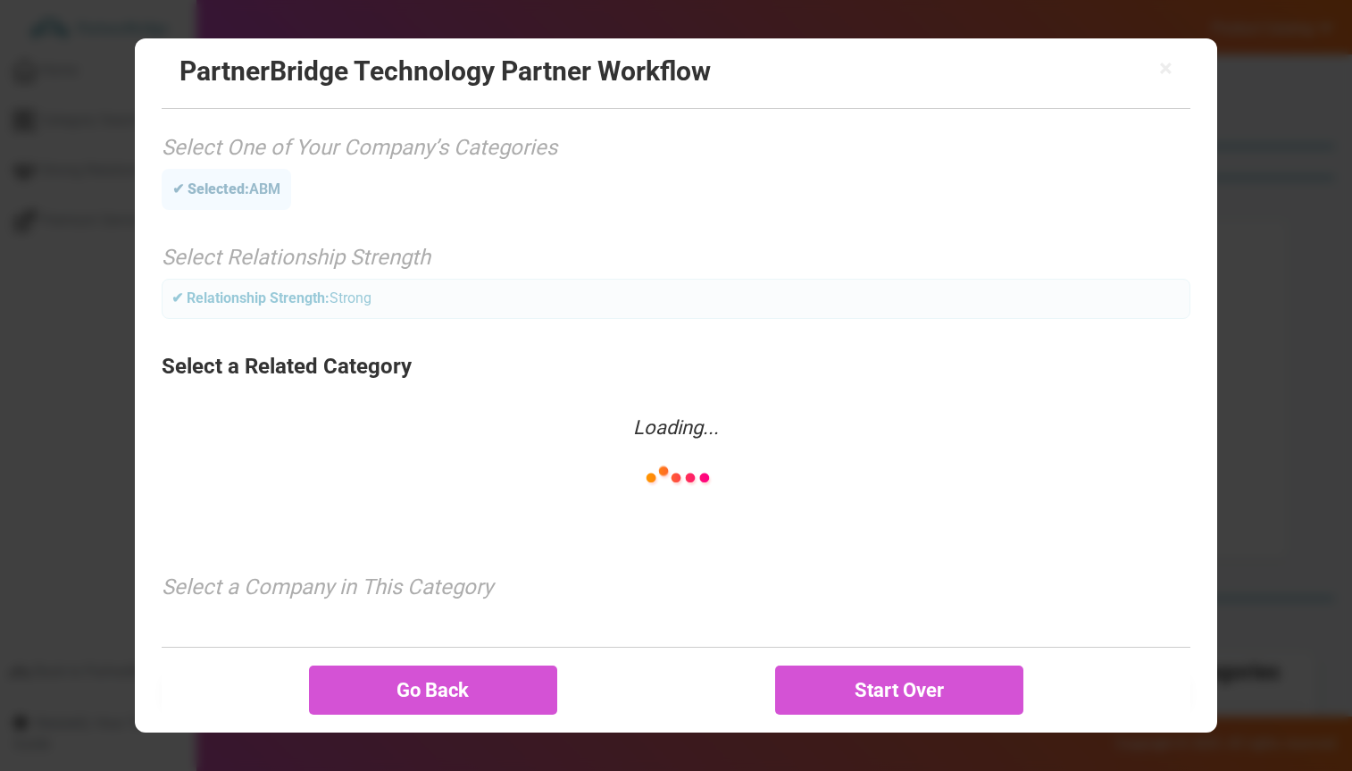
scroll to position [62, 0]
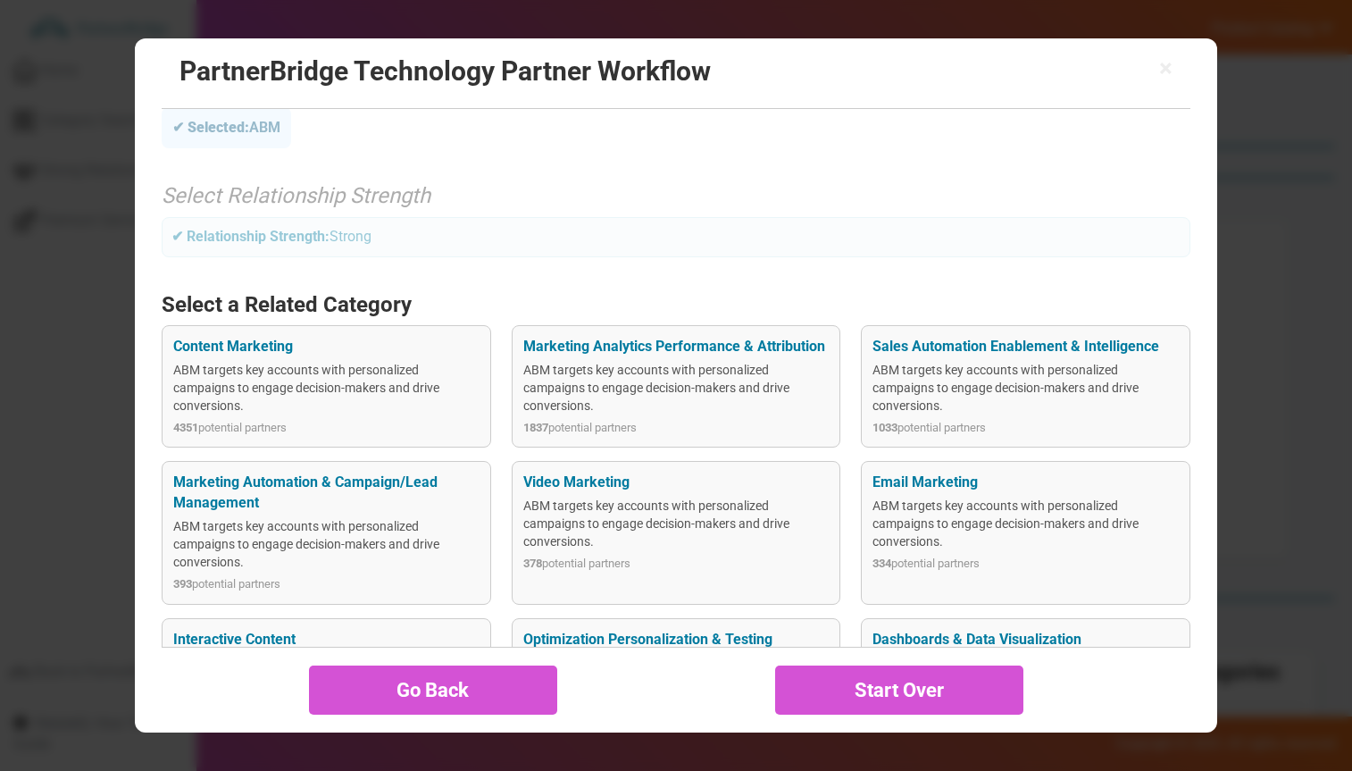
click at [736, 446] on div "Marketing Analytics Performance & Attribution ABM targets key accounts with per…" at bounding box center [676, 386] width 329 height 122
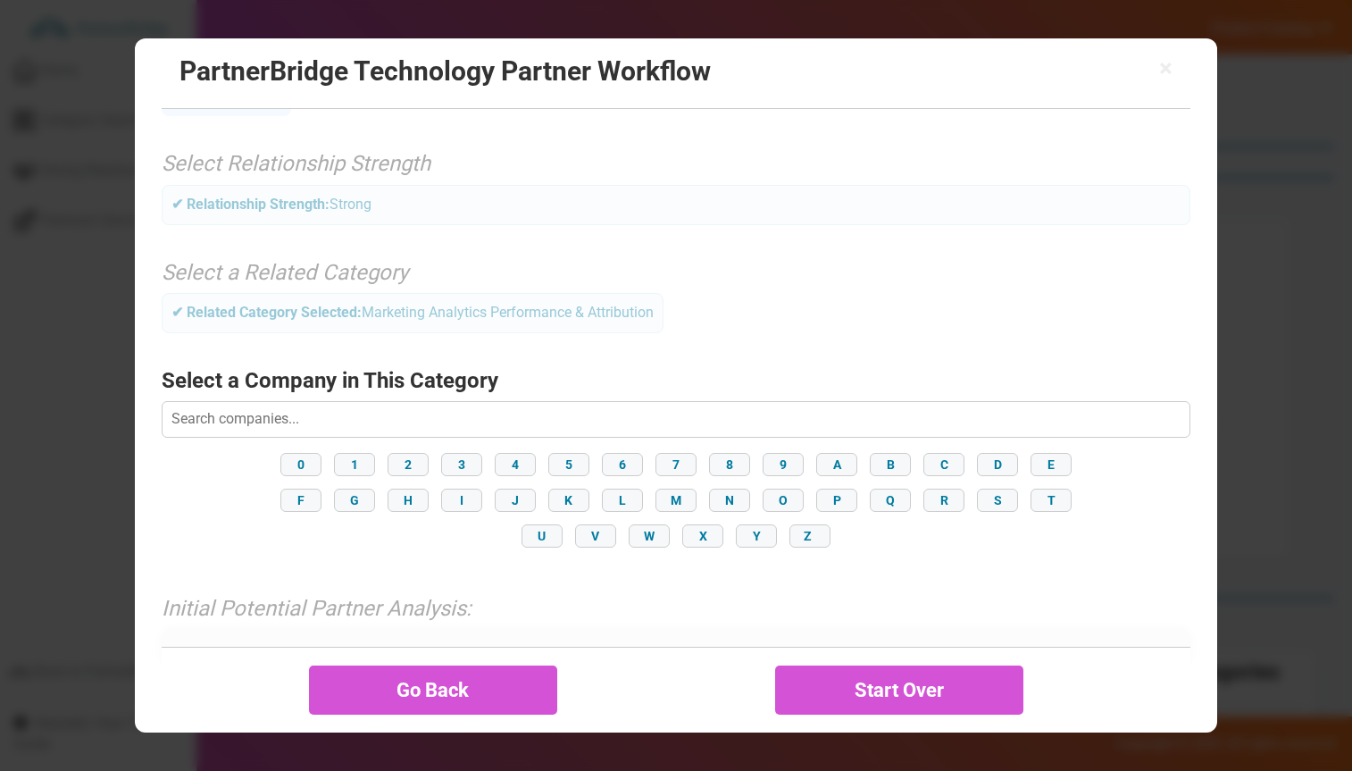
scroll to position [147, 0]
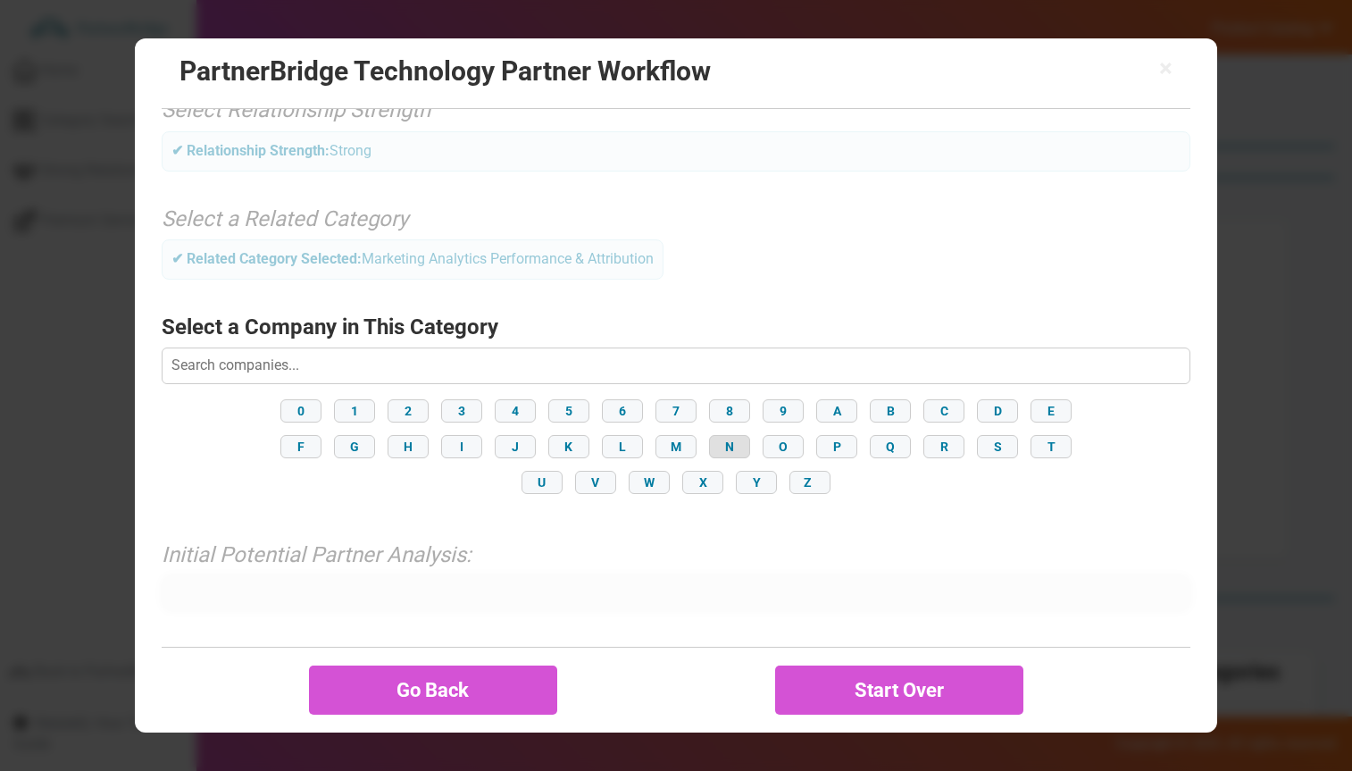
click at [739, 455] on button "N" at bounding box center [729, 446] width 41 height 23
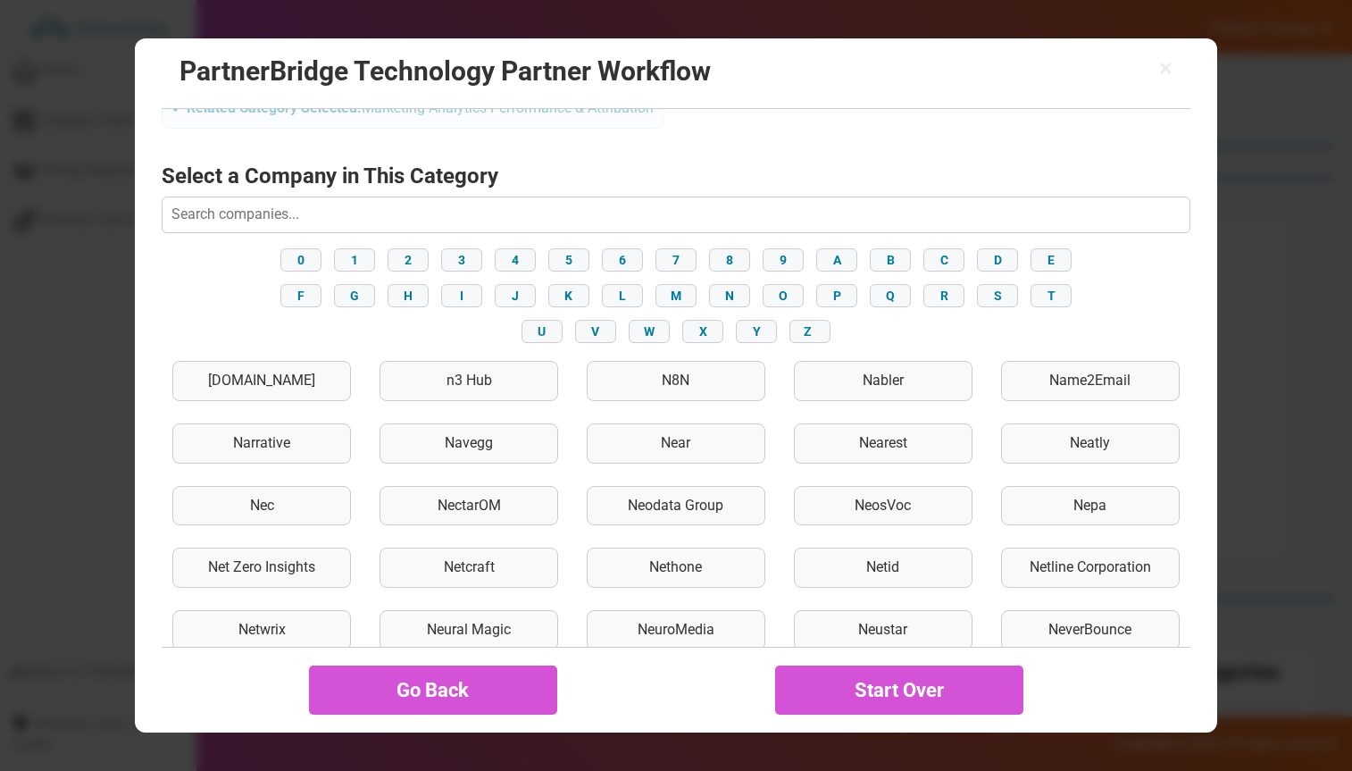
scroll to position [305, 0]
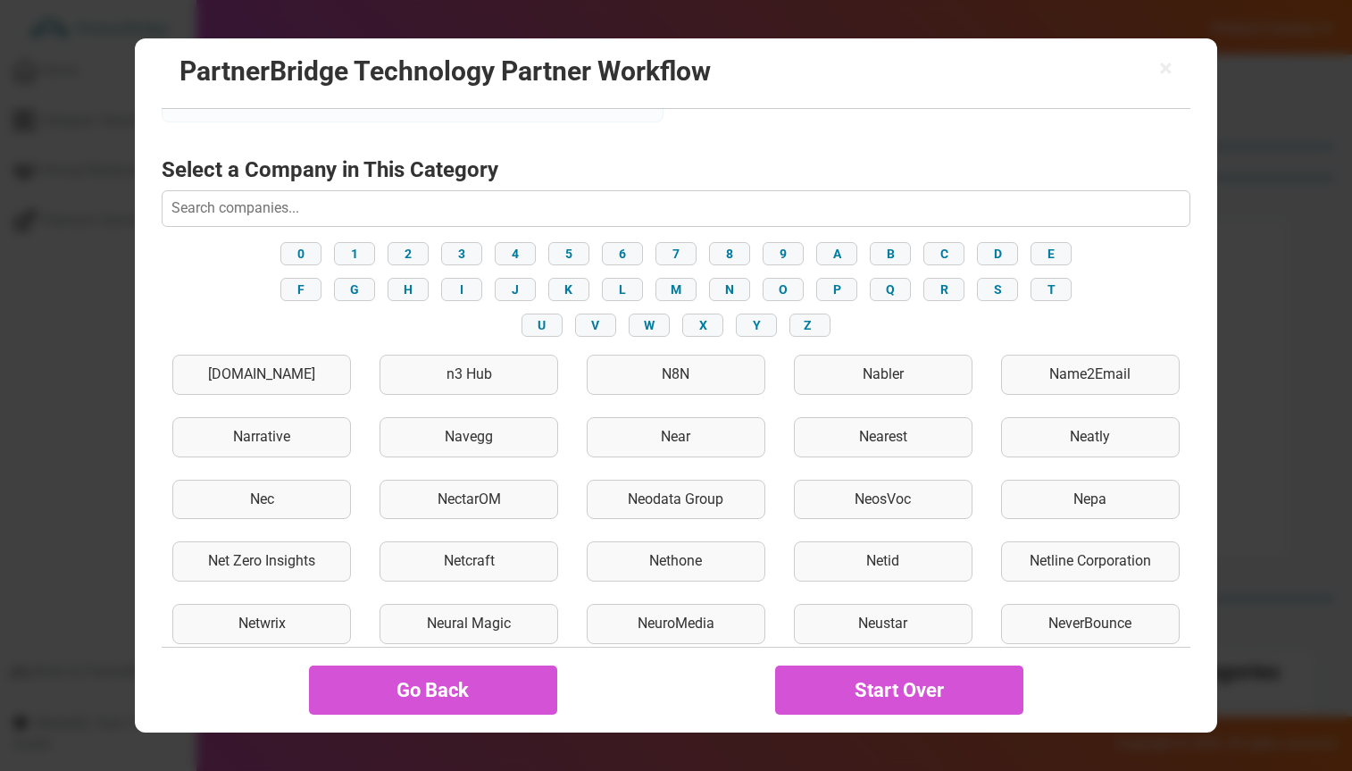
click at [674, 438] on div "Near" at bounding box center [676, 437] width 179 height 40
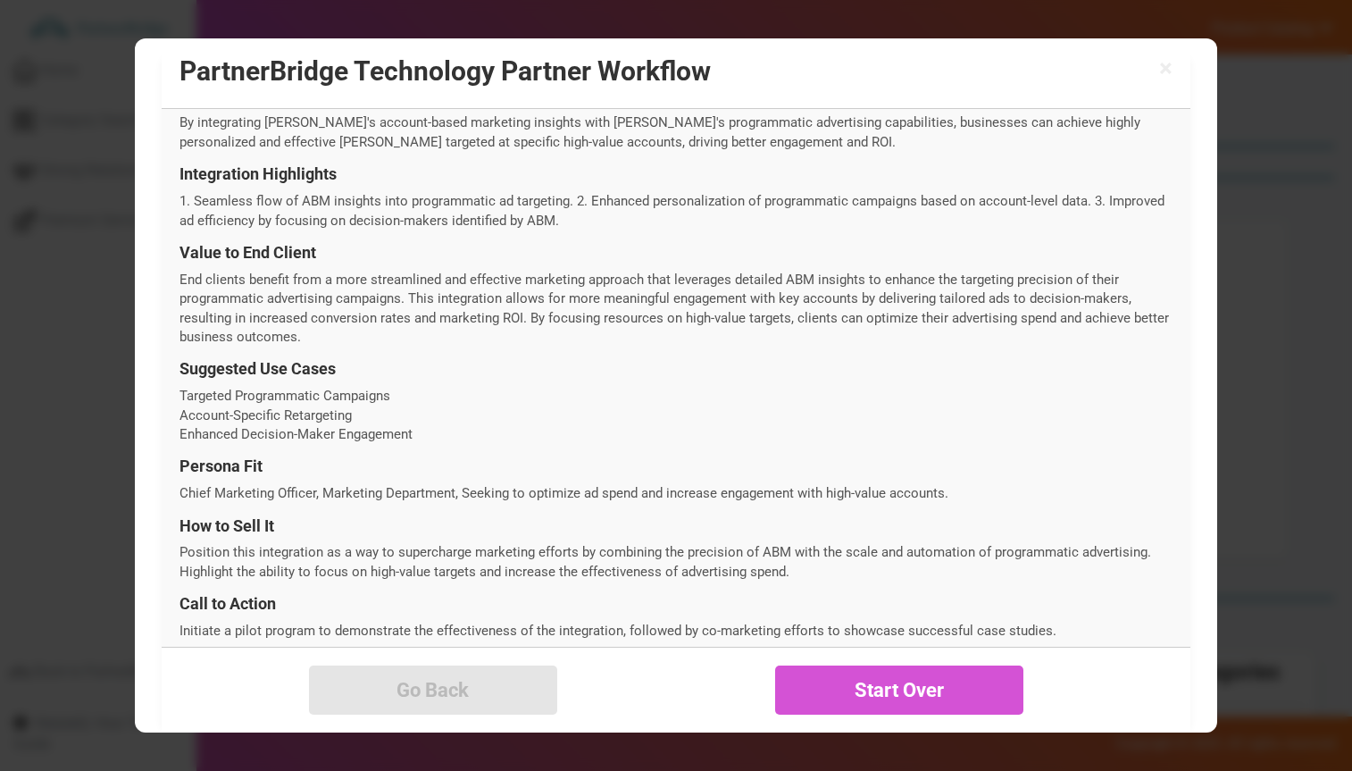
scroll to position [630, 0]
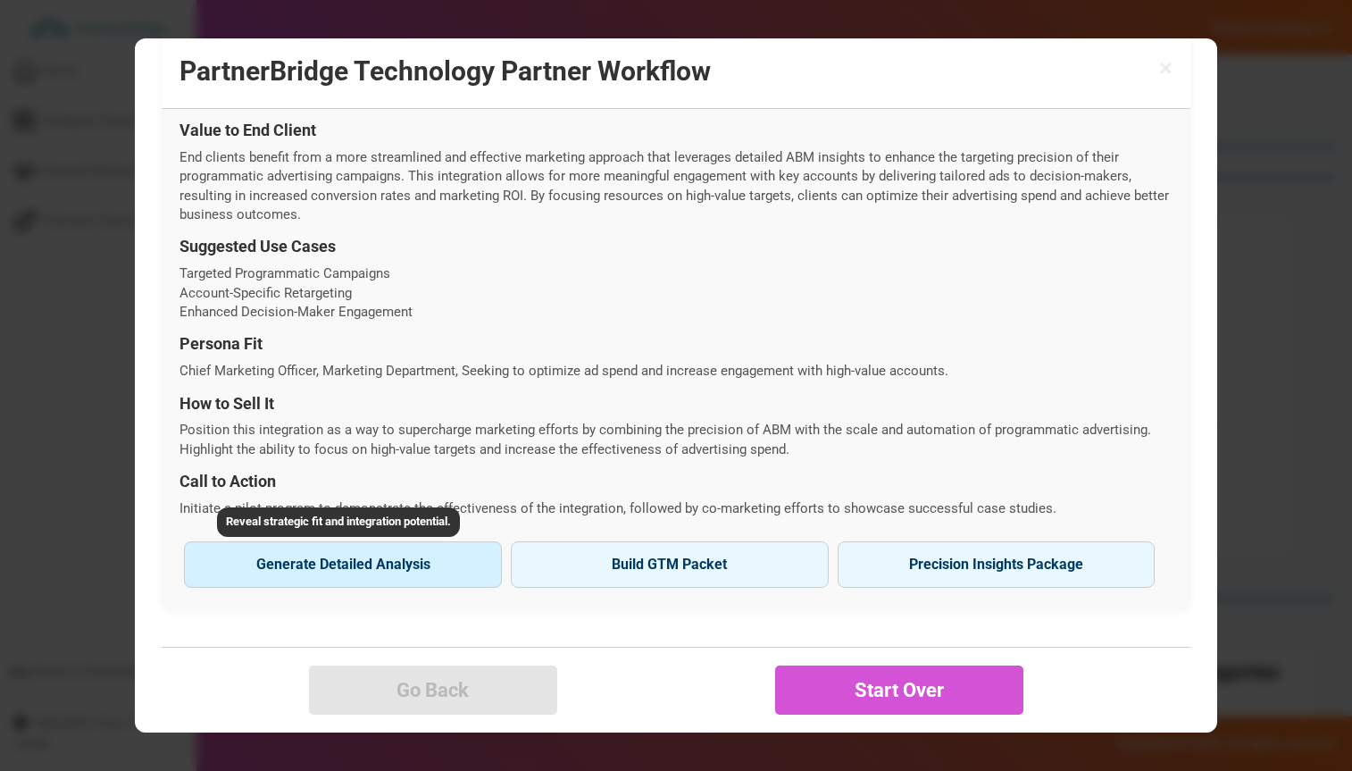
click at [364, 557] on button "Generate Detailed Analysis Reveal strategic fit and integration potential." at bounding box center [343, 564] width 318 height 46
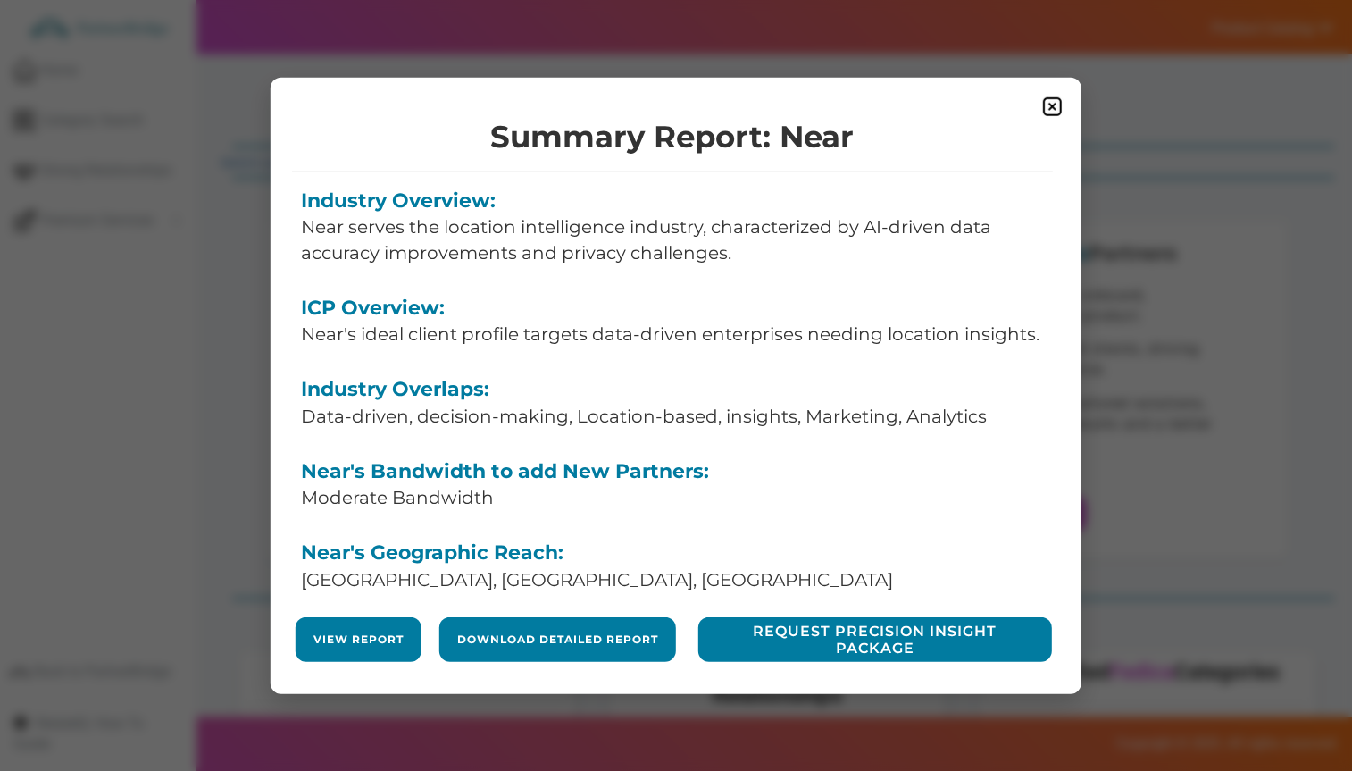
click at [369, 640] on link "View Report" at bounding box center [359, 639] width 90 height 15
click at [1061, 102] on img at bounding box center [1053, 106] width 22 height 22
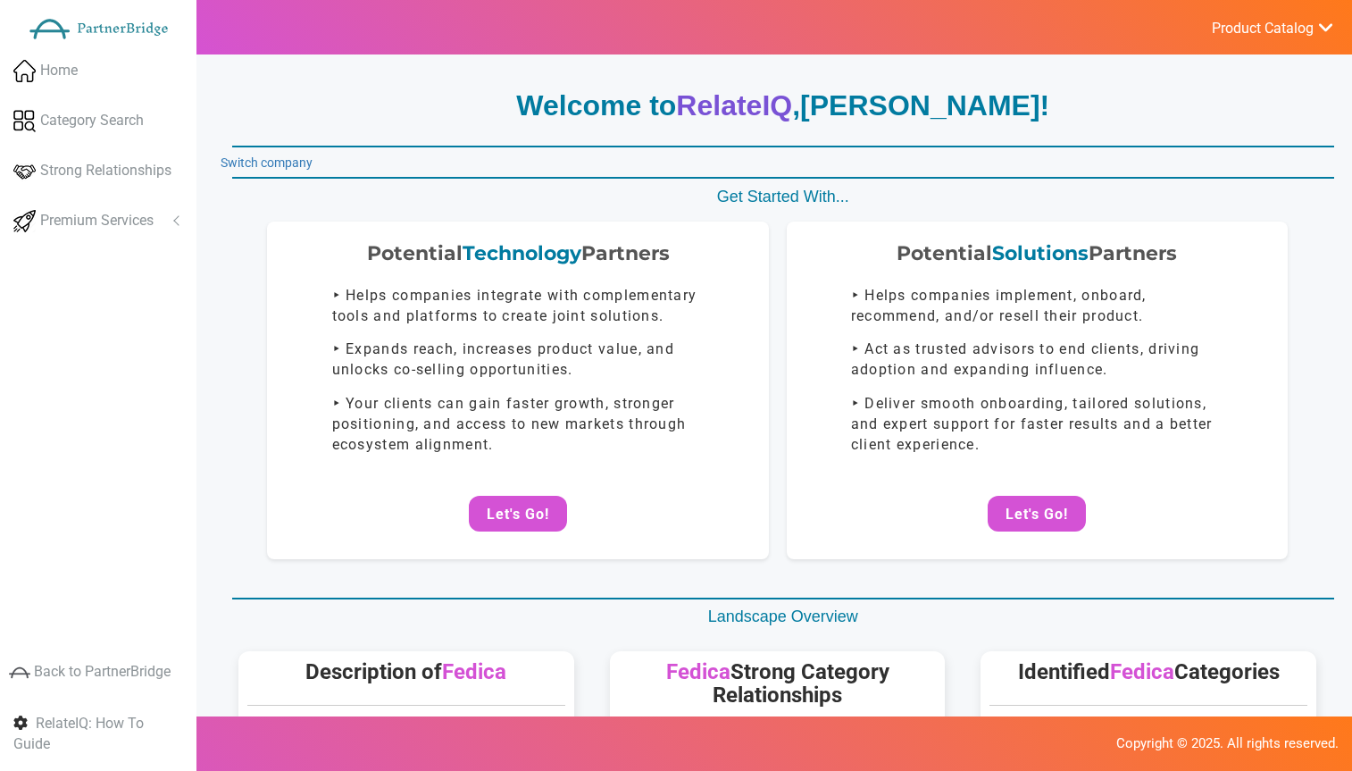
click at [519, 517] on button "Let's Go!" at bounding box center [518, 514] width 98 height 36
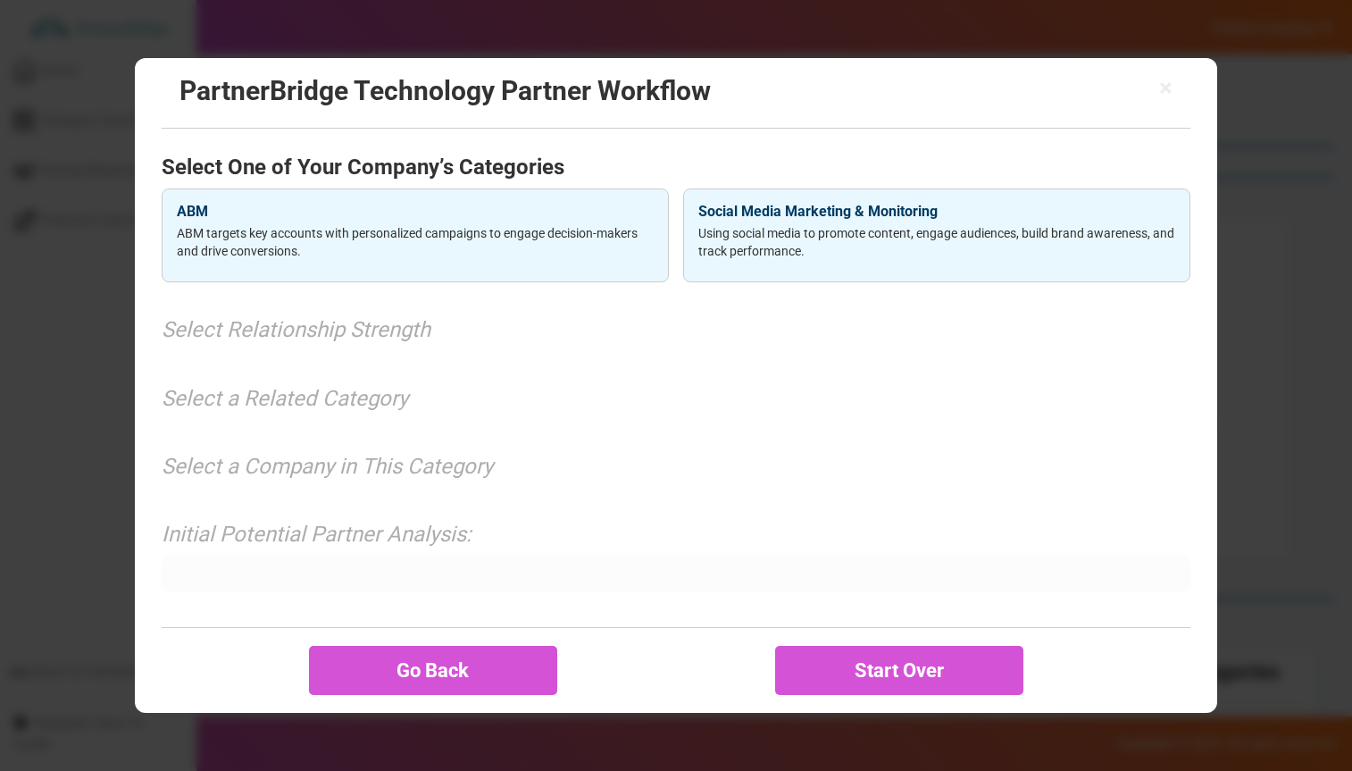
scroll to position [0, 0]
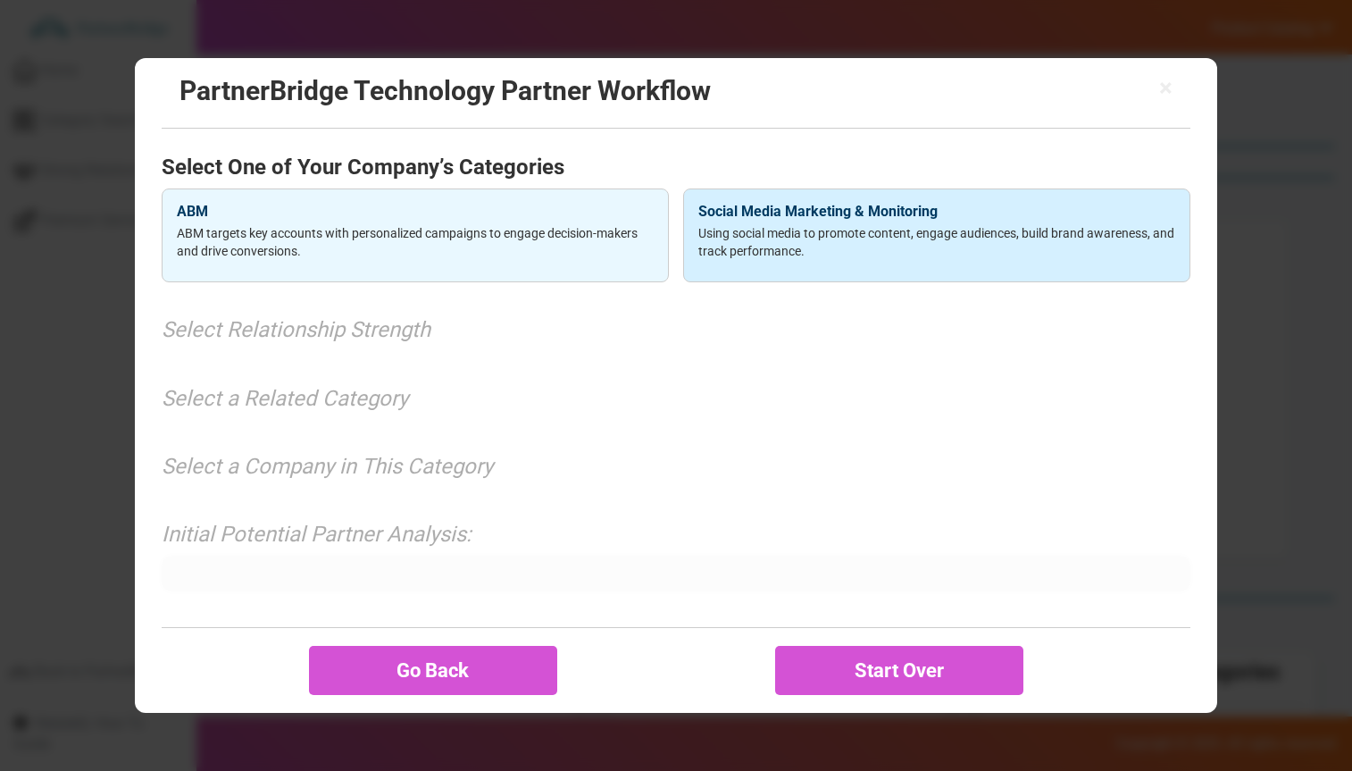
click at [754, 201] on div "Social Media Marketing & Monitoring Using social media to promote content, enga…" at bounding box center [936, 235] width 507 height 95
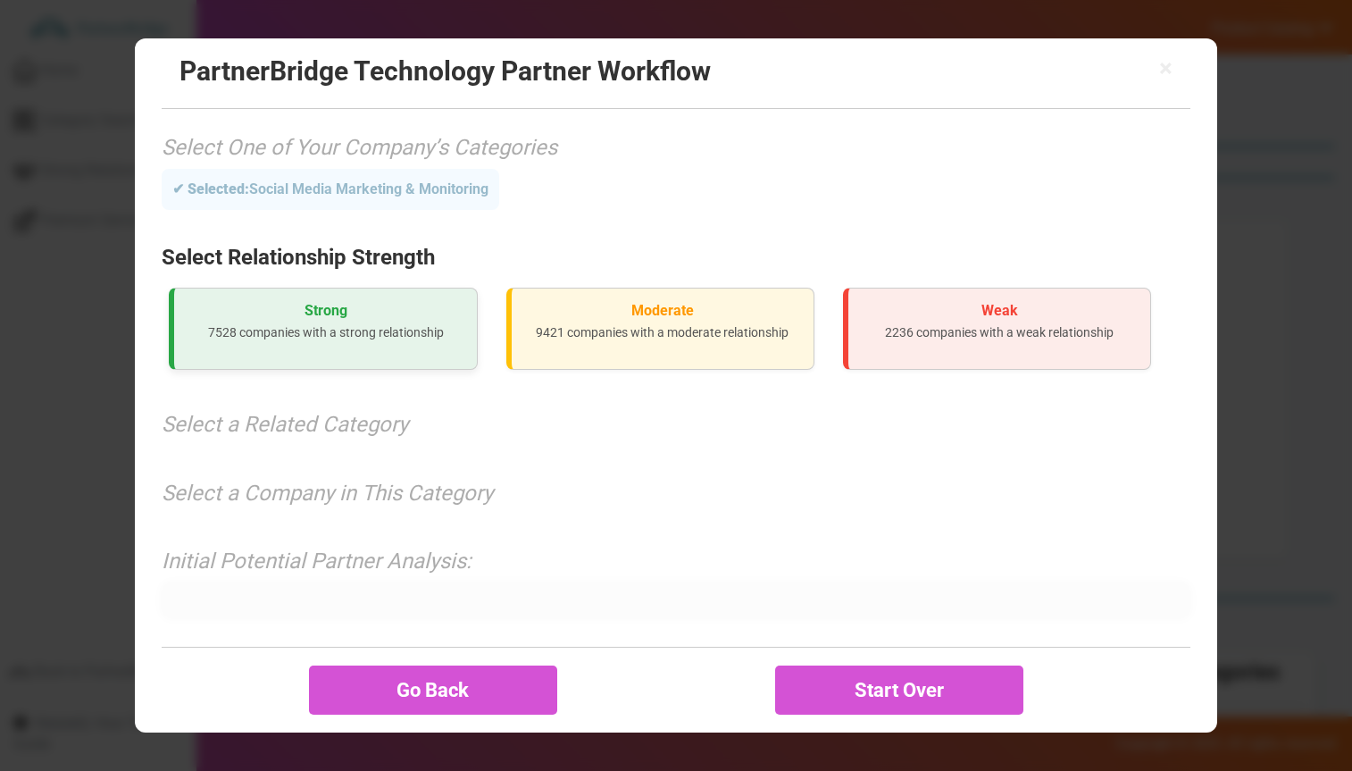
click at [354, 356] on div "Strong 7528 companies with a strong relationship" at bounding box center [323, 329] width 308 height 83
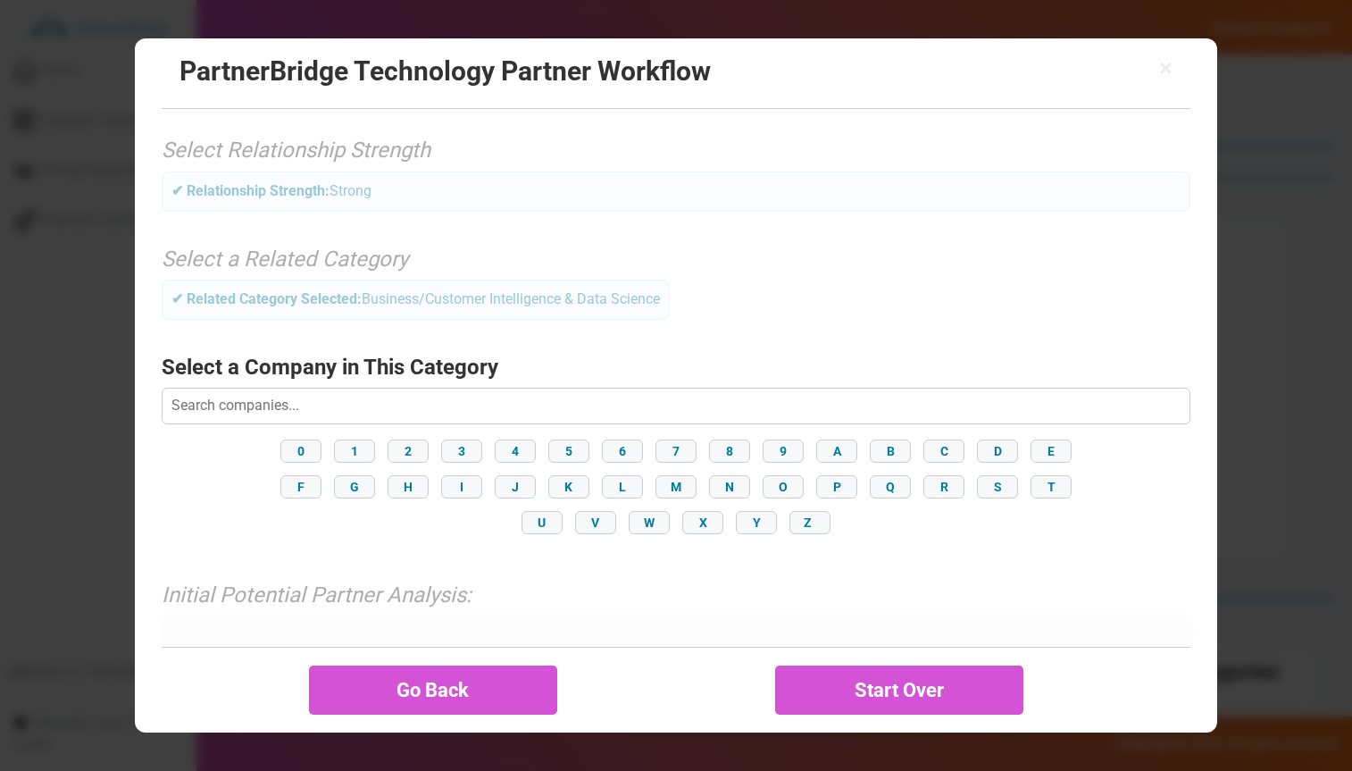
scroll to position [147, 0]
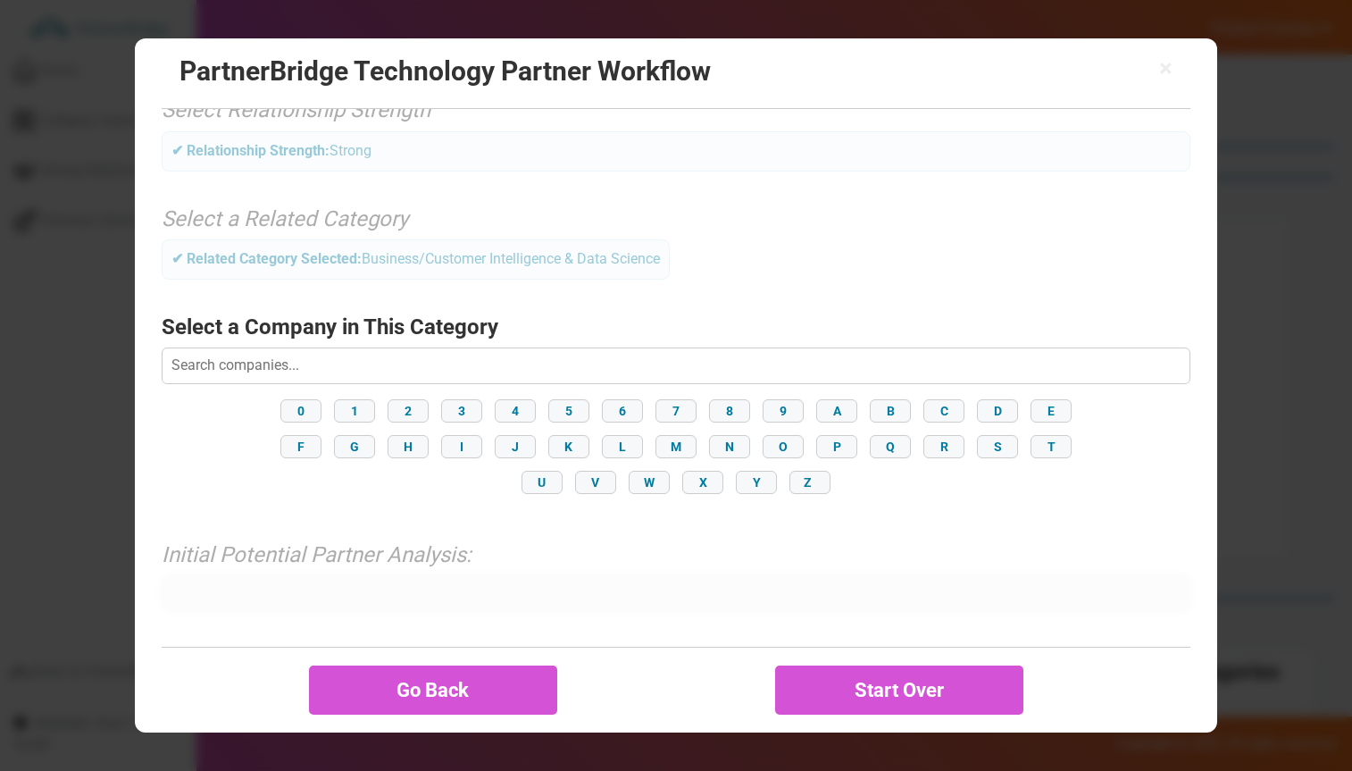
click at [662, 464] on div "0 1 2 3 4 5 6 7 8 9 A B C D E F G H I J K L M N O P Q R S T U V W X Y Z" at bounding box center [676, 447] width 1028 height 104
click at [665, 455] on button "M" at bounding box center [676, 446] width 41 height 23
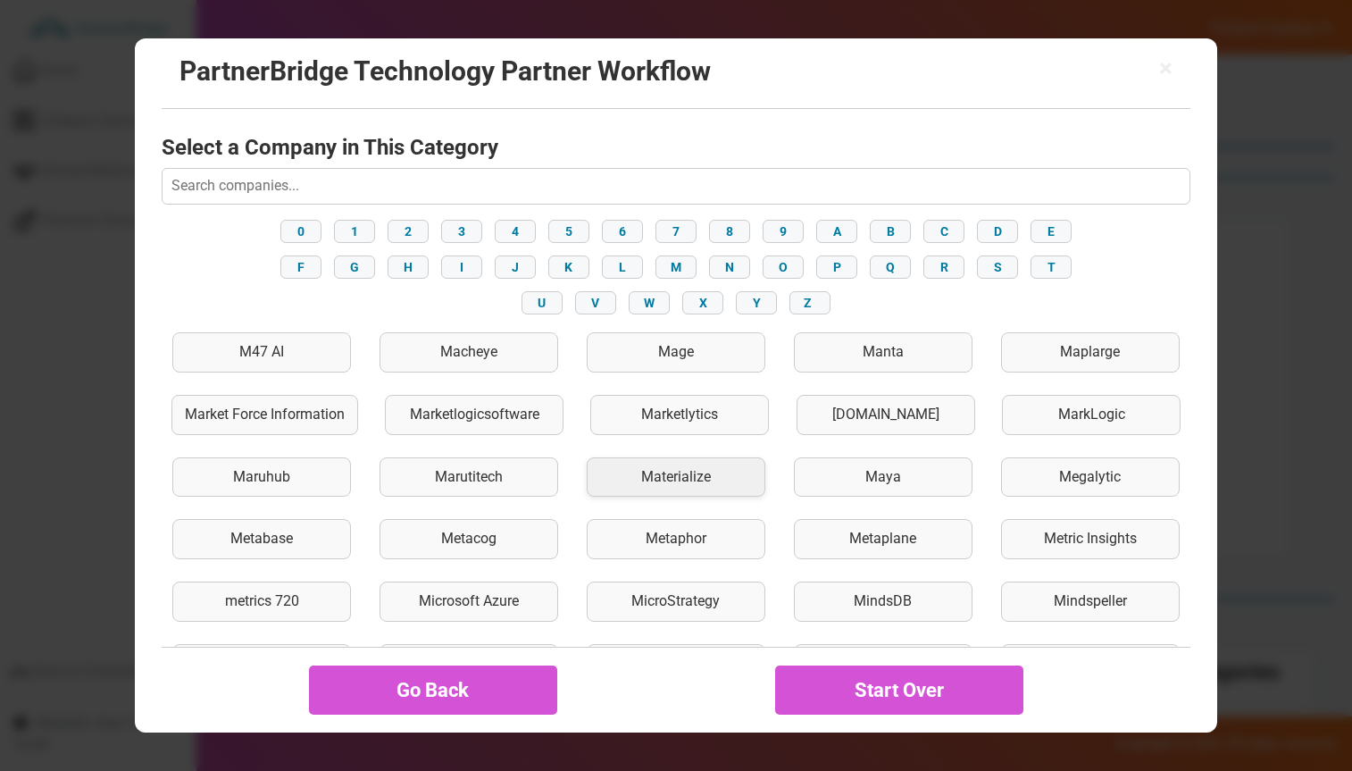
click at [720, 480] on div "Materialize" at bounding box center [676, 477] width 179 height 40
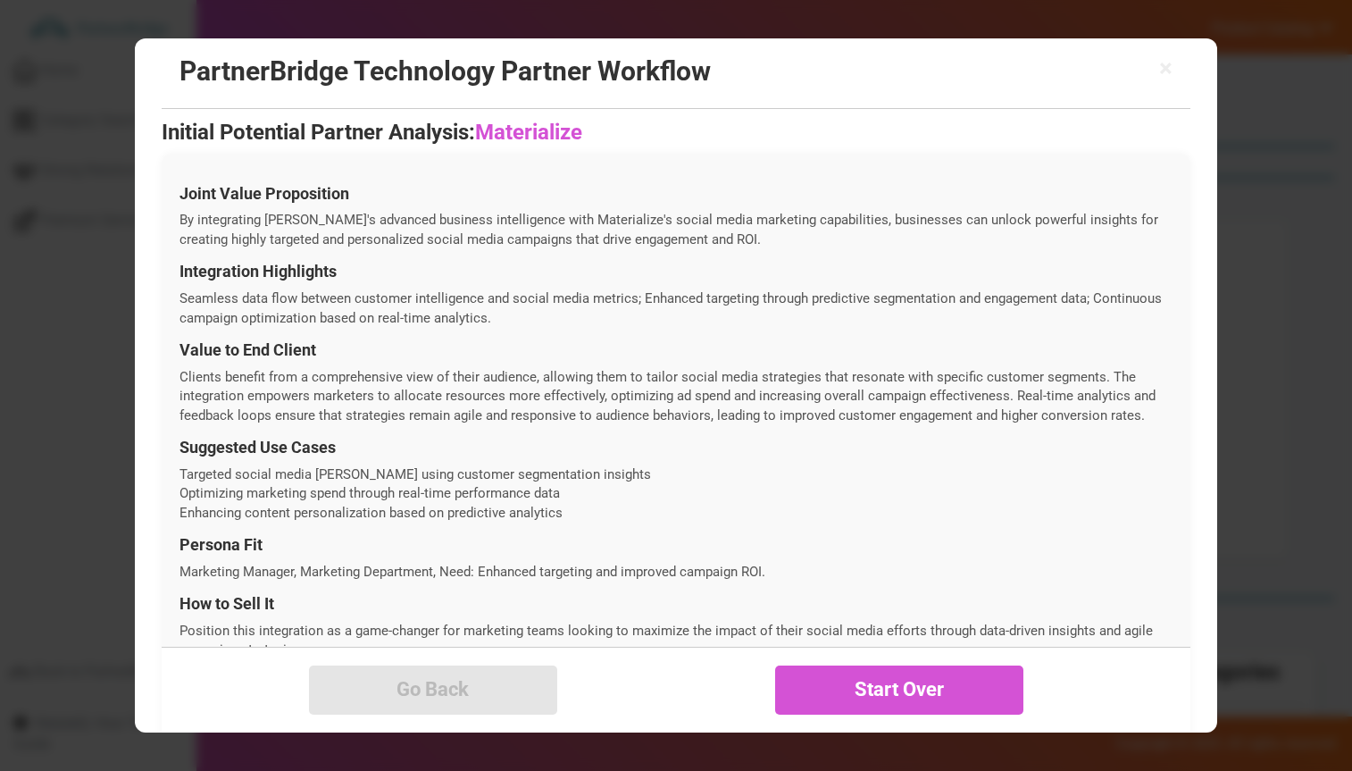
scroll to position [610, 0]
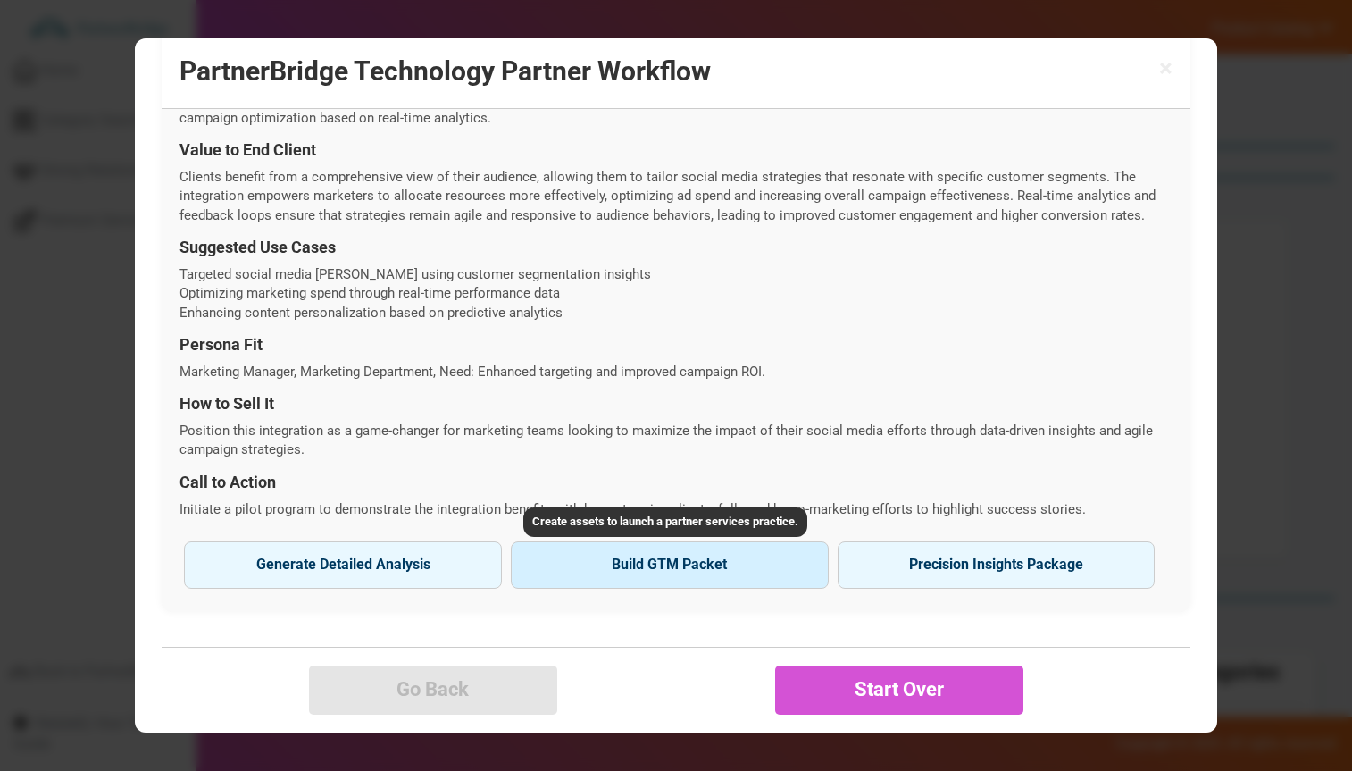
click at [659, 577] on button "Build GTM Packet" at bounding box center [670, 564] width 318 height 46
type input "Materialize"
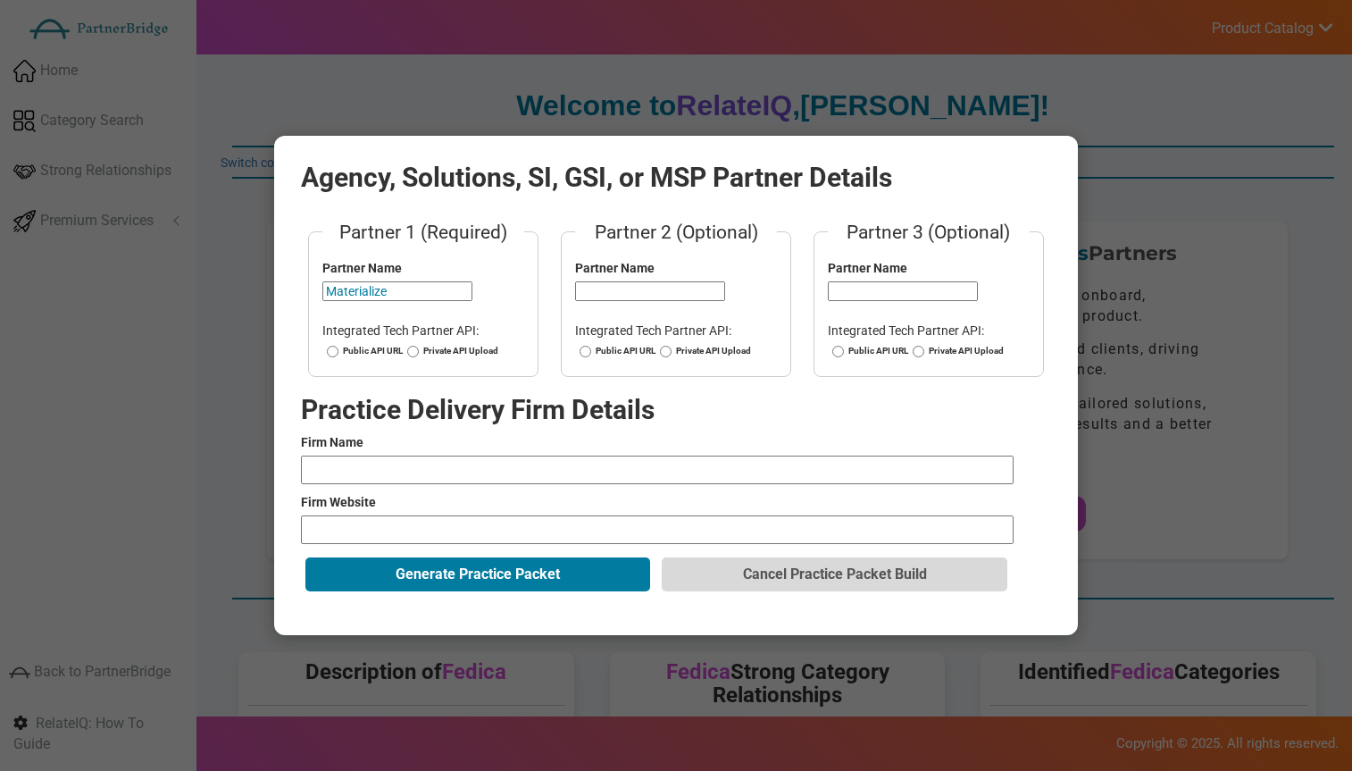
click at [362, 289] on input "Materialize" at bounding box center [397, 291] width 150 height 20
click at [358, 356] on label "Public API URL" at bounding box center [362, 351] width 80 height 13
click at [339, 356] on input "Public API URL" at bounding box center [333, 351] width 12 height 13
radio input "true"
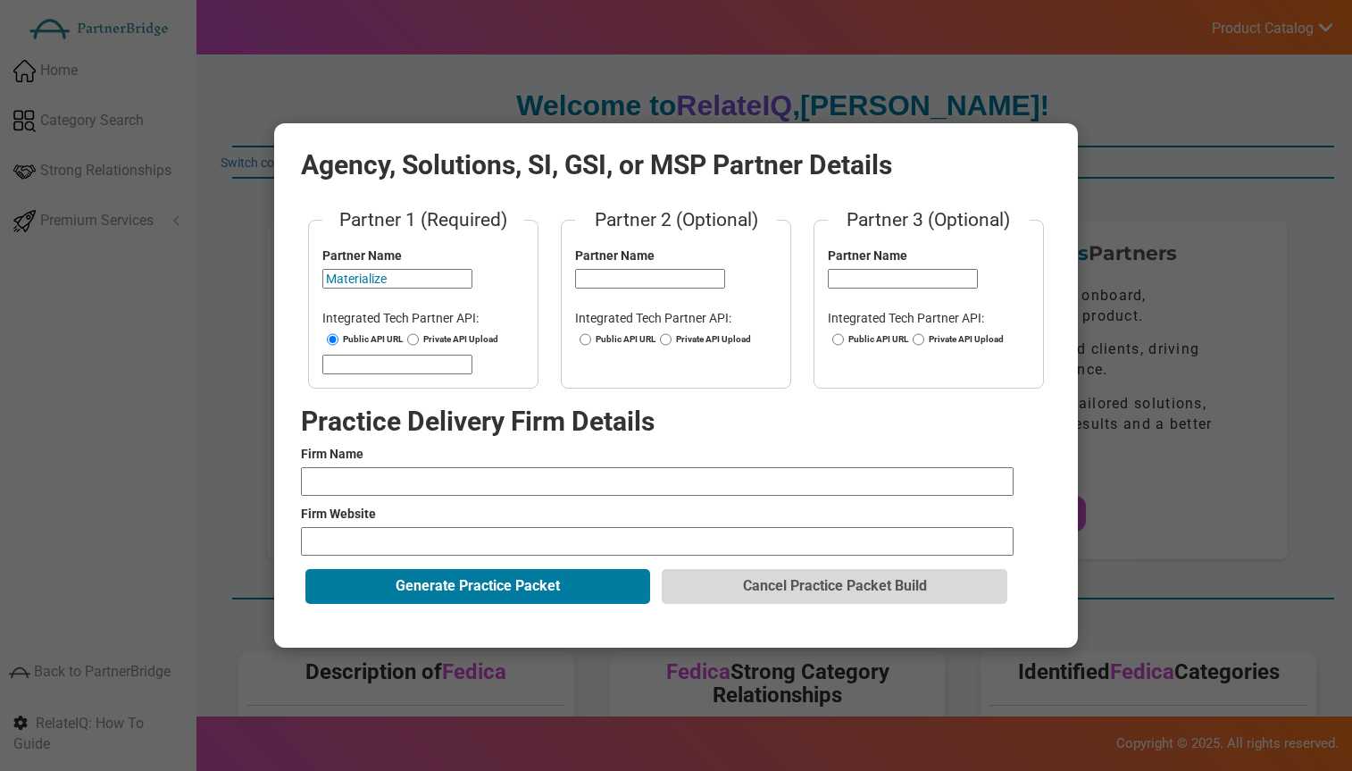
click at [362, 364] on input "url" at bounding box center [397, 365] width 150 height 20
paste input "https://materialize.com/docs/integrations/websocket-api/#general-semantics"
type input "https://materialize.com/docs/integrations/websocket-api/#general-semantics"
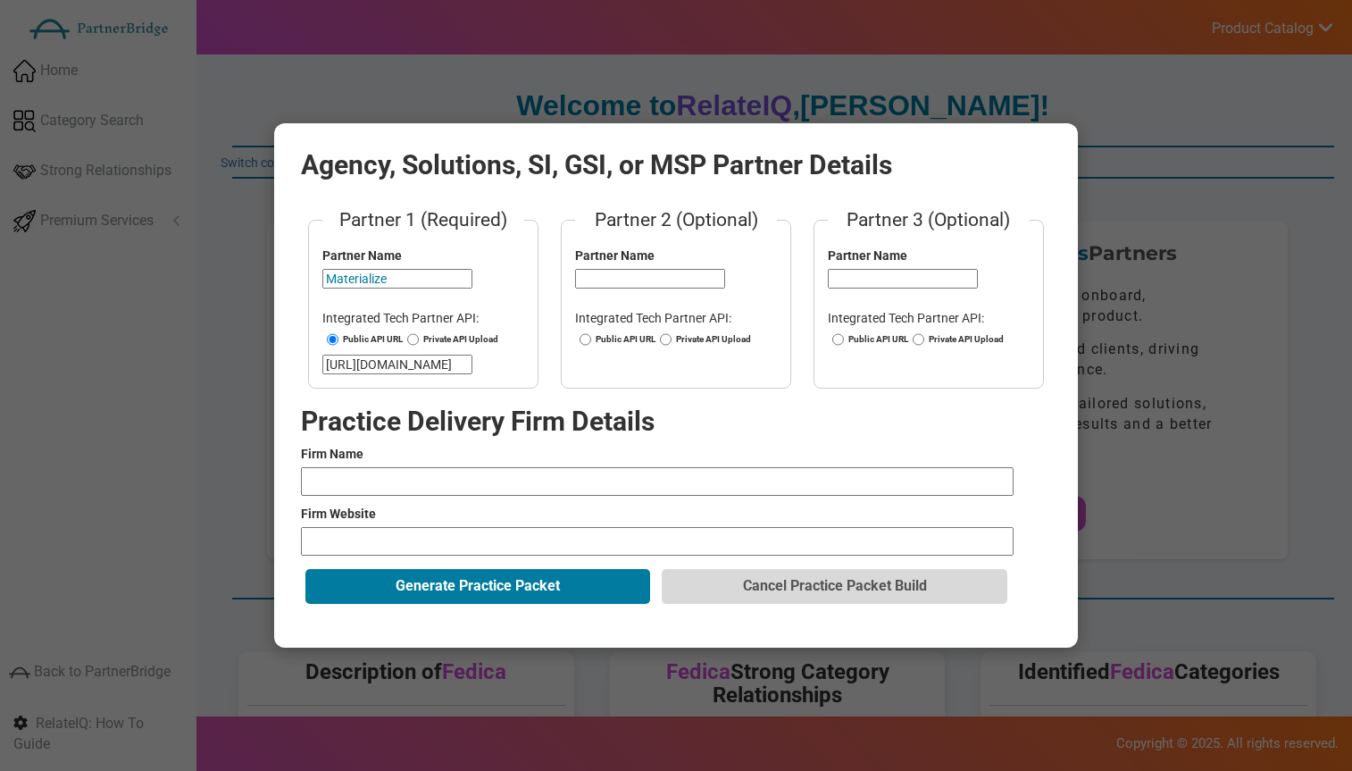
click at [435, 499] on form "Partner 1 (Required) Partner Name Materialize Integrated Tech Partner API: Publ…" at bounding box center [676, 406] width 750 height 401
click at [439, 472] on input "text" at bounding box center [657, 481] width 713 height 29
type input "C"
type input "CXperts"
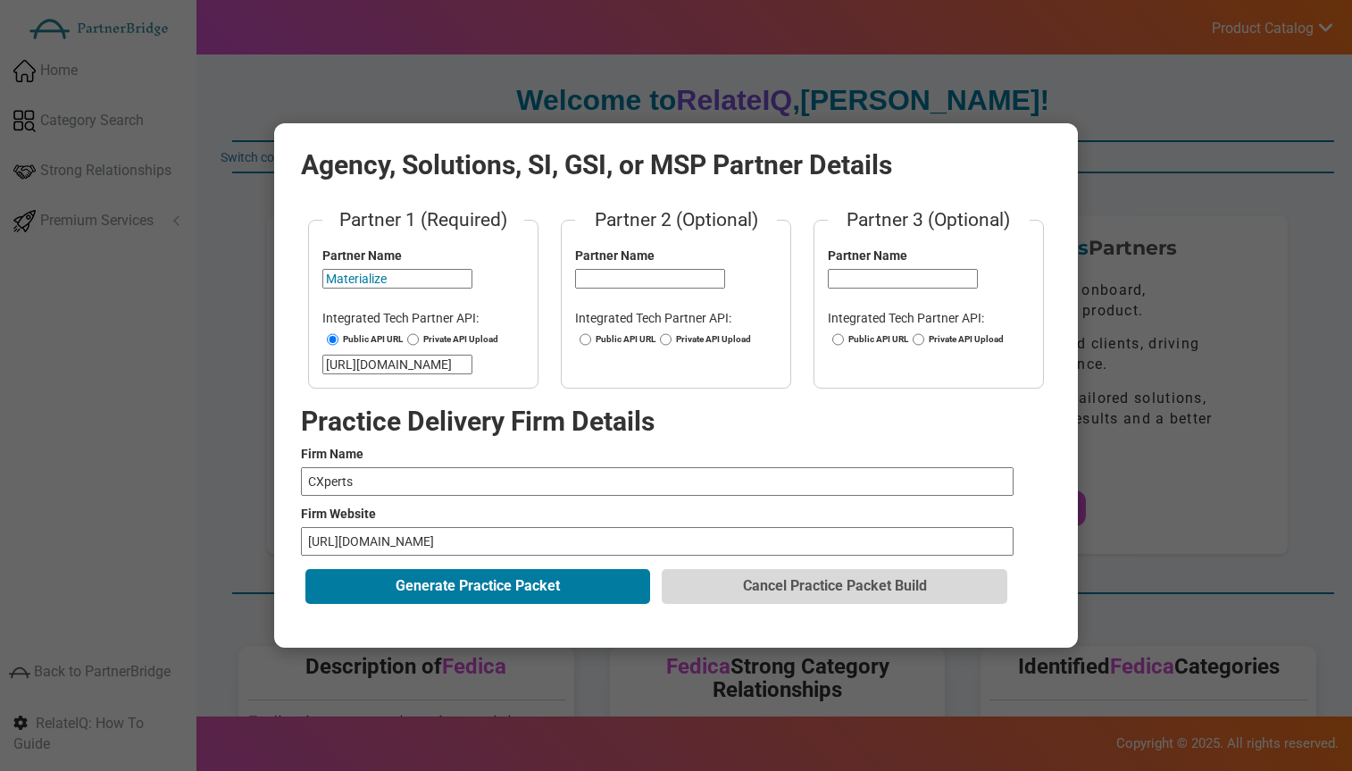
scroll to position [9, 0]
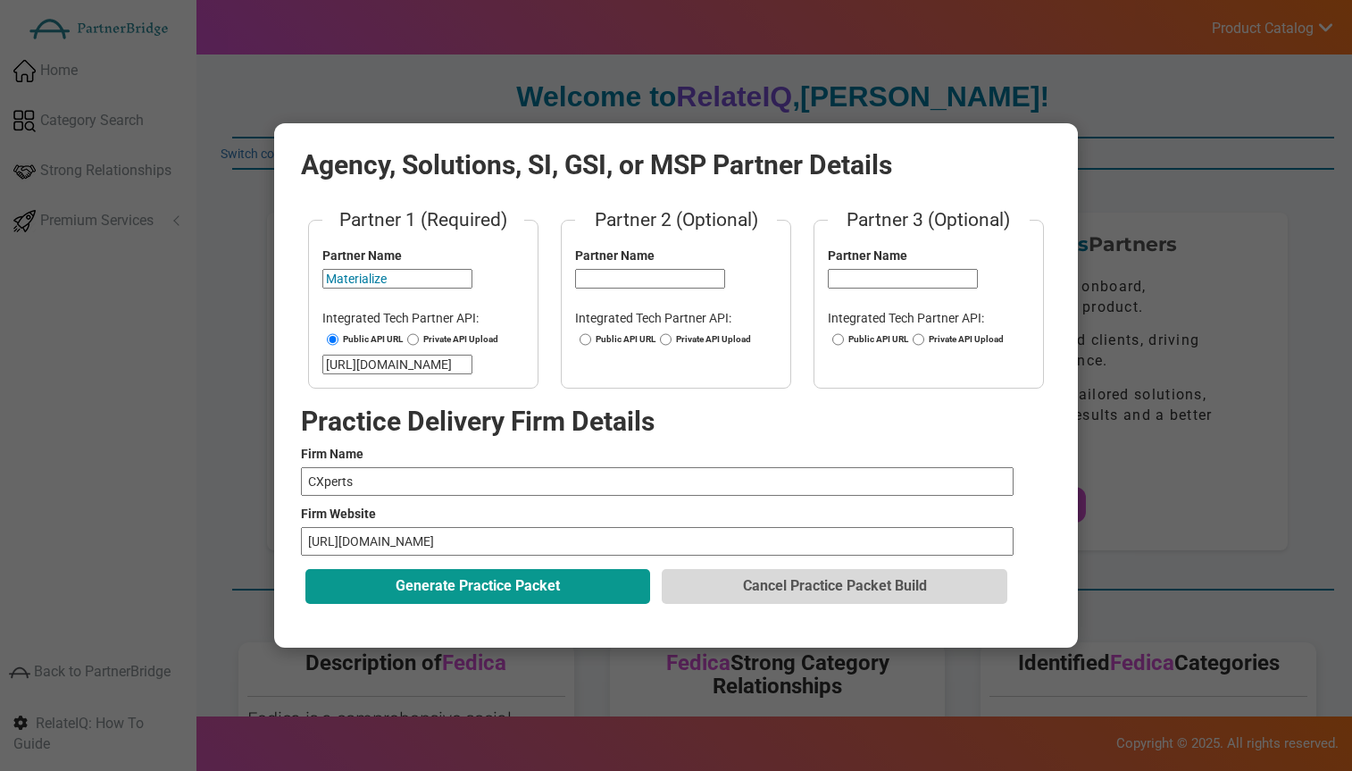
type input "https://www.cxperts.io"
click at [539, 594] on button "Generate Practice Packet" at bounding box center [478, 586] width 345 height 34
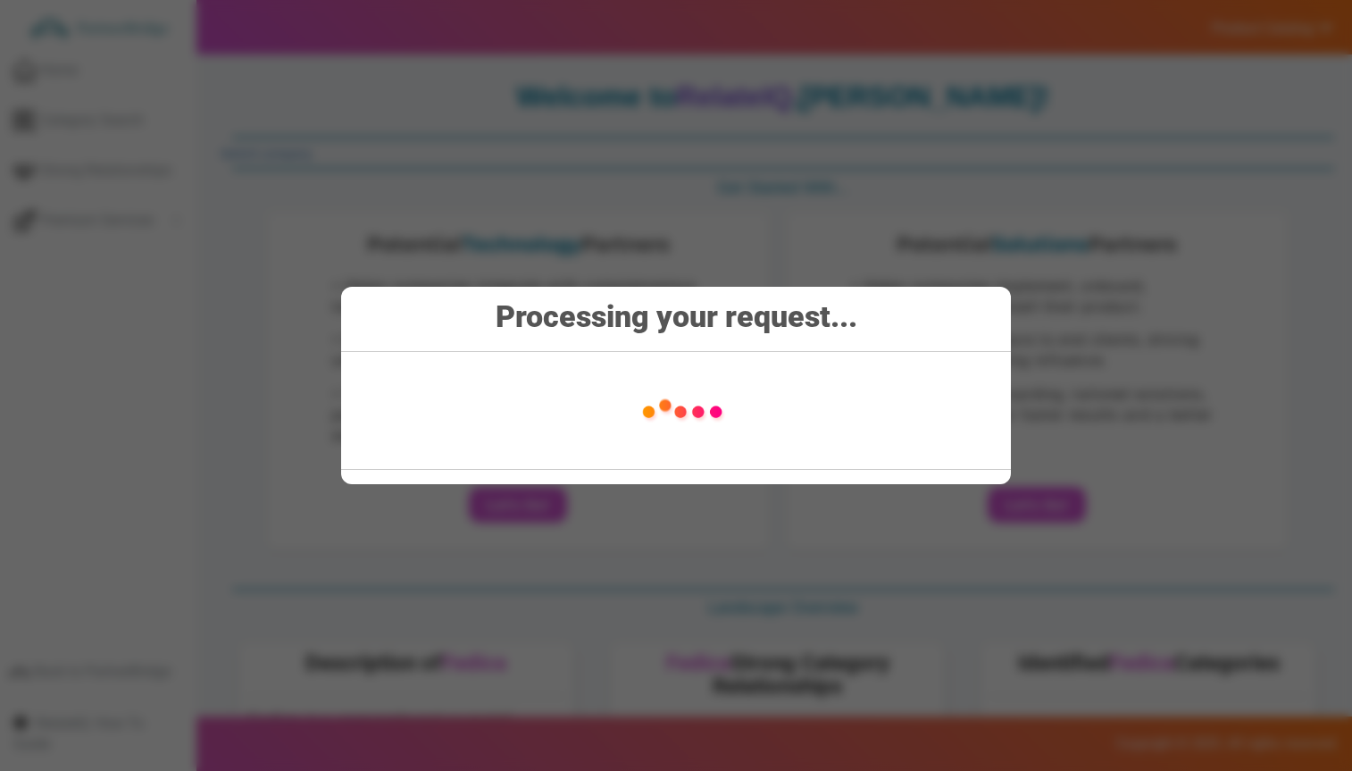
scroll to position [13, 0]
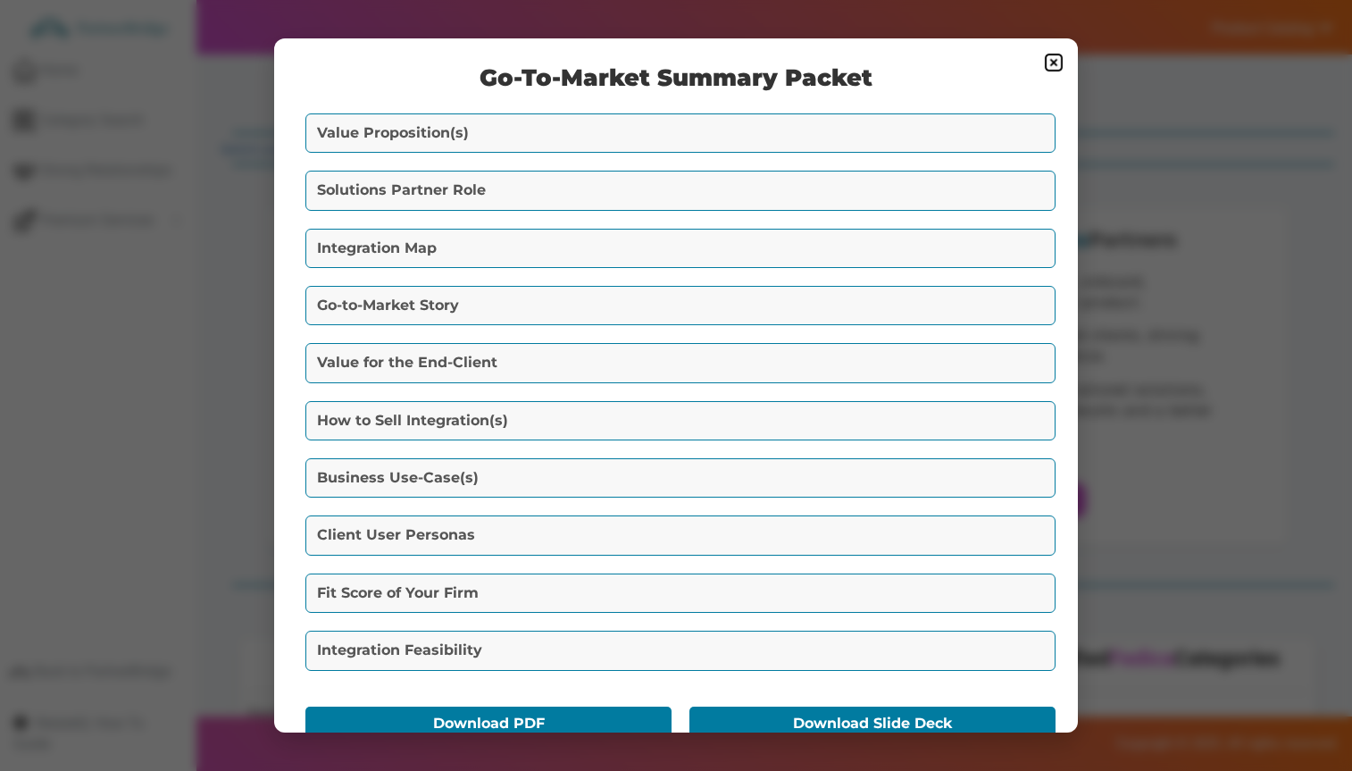
click at [597, 147] on button "Value Proposition(s)" at bounding box center [681, 132] width 750 height 39
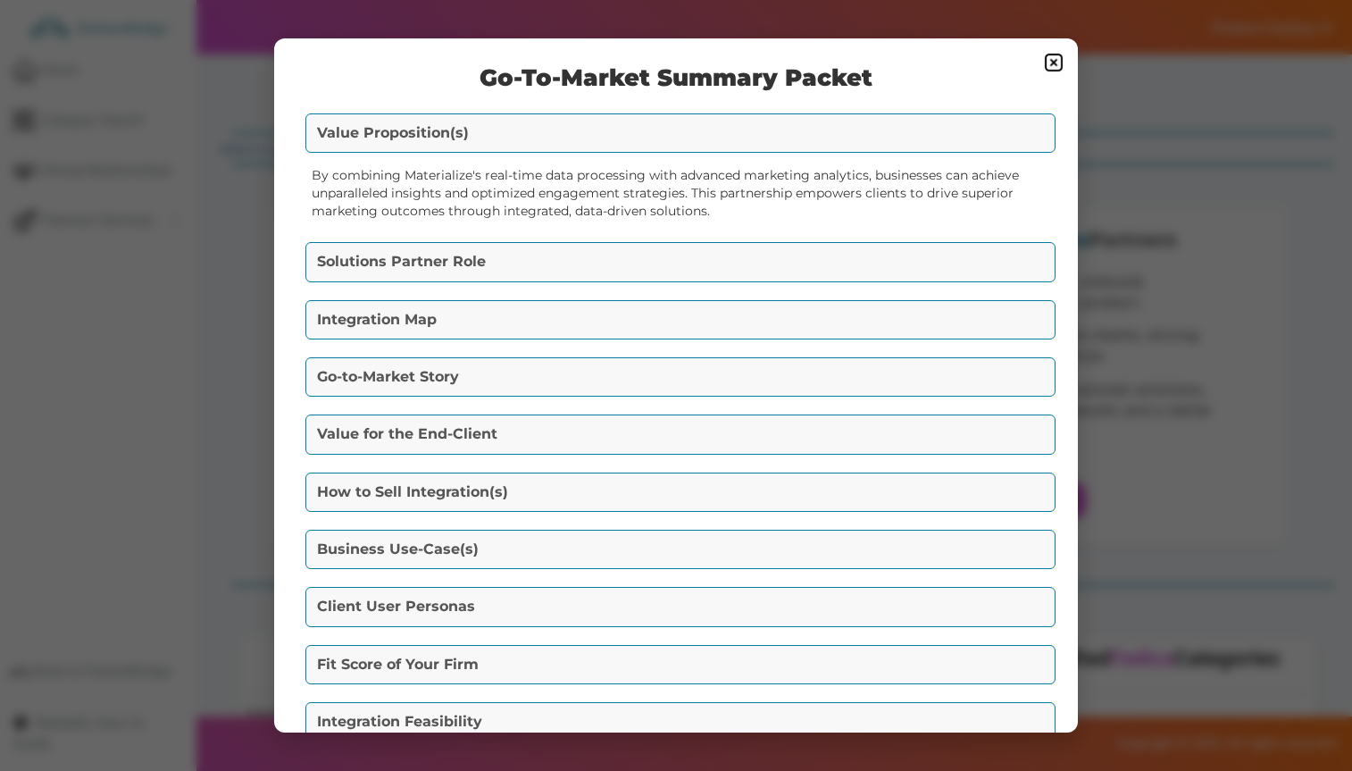
click at [583, 250] on button "Solutions Partner Role" at bounding box center [681, 261] width 750 height 39
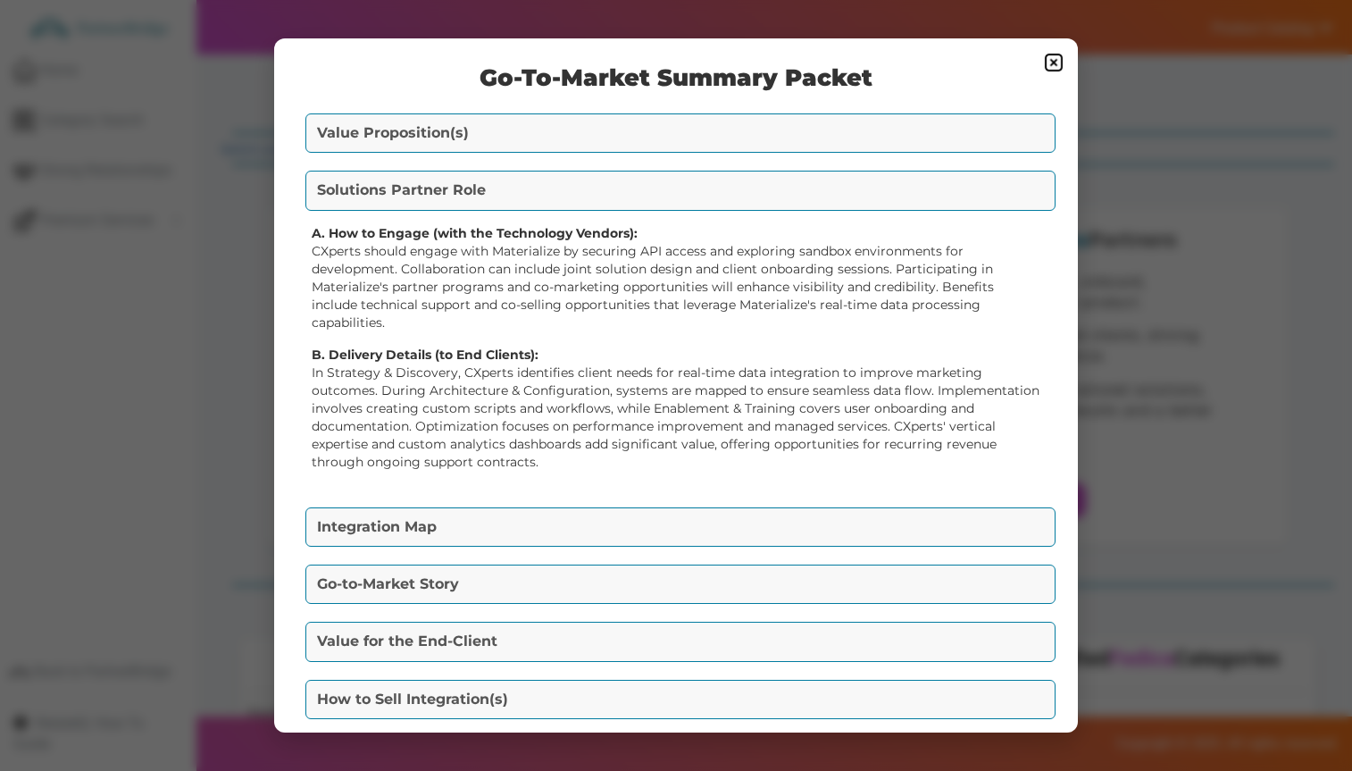
click at [595, 509] on div "Integration Map Technologies: Materialize and ABM Categories Connected: ABM ➝ B…" at bounding box center [676, 527] width 750 height 48
drag, startPoint x: 598, startPoint y: 513, endPoint x: 598, endPoint y: 491, distance: 21.4
click at [599, 512] on button "Integration Map" at bounding box center [681, 526] width 750 height 39
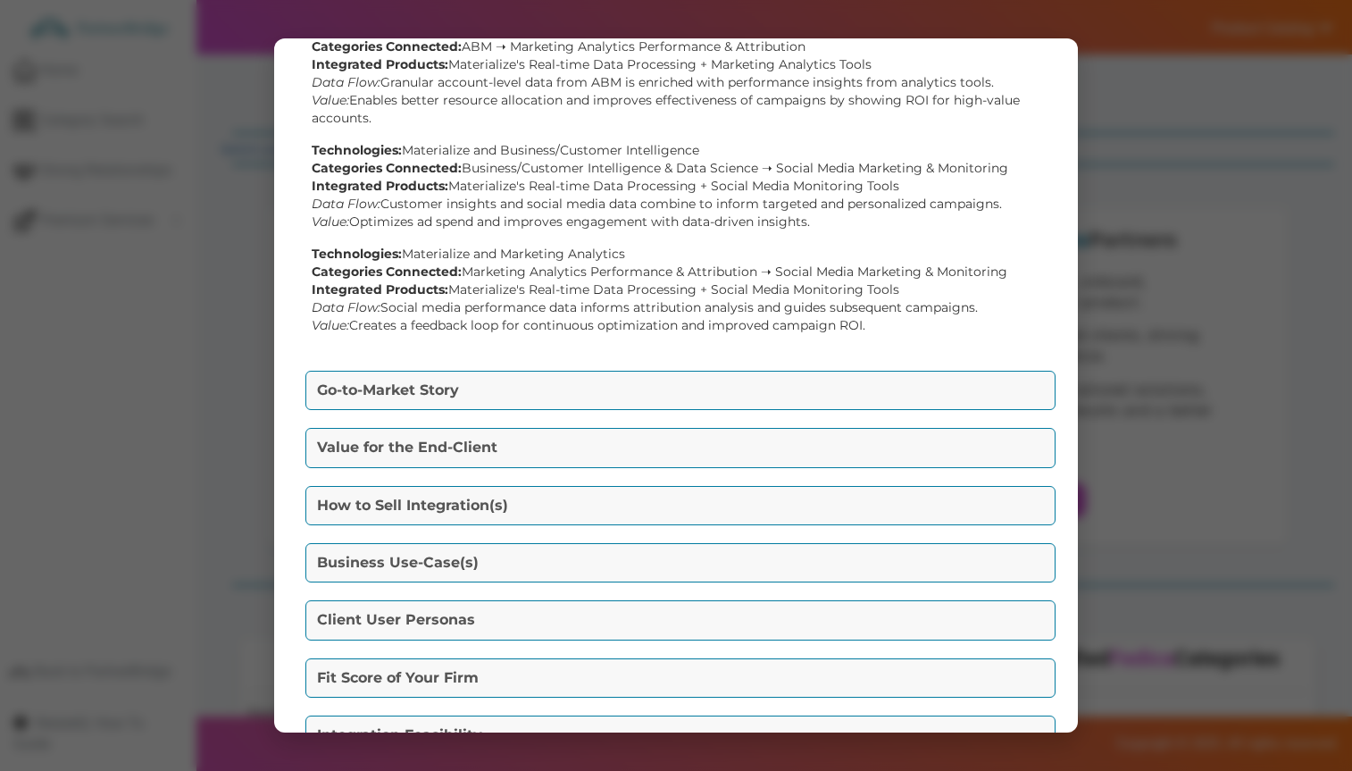
scroll to position [440, 0]
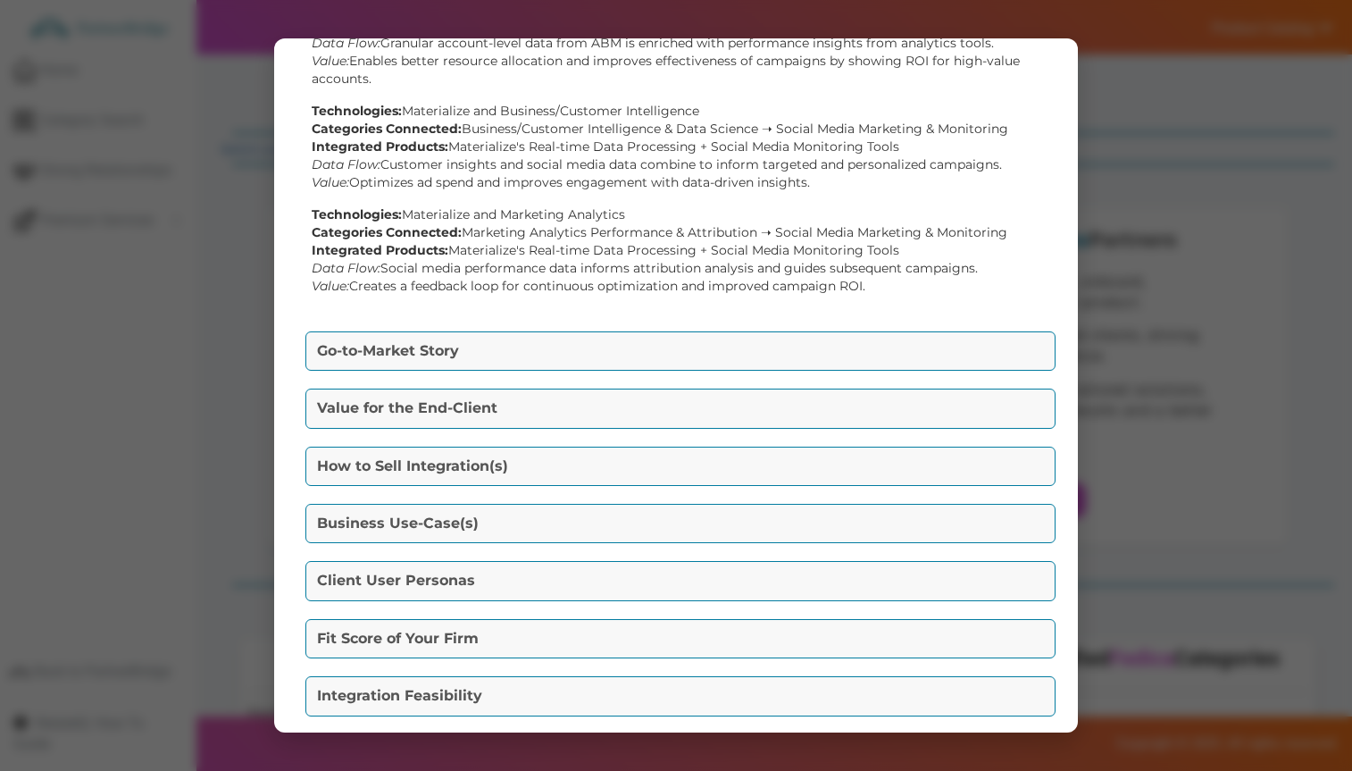
click at [607, 334] on button "Go-to-Market Story" at bounding box center [681, 350] width 750 height 39
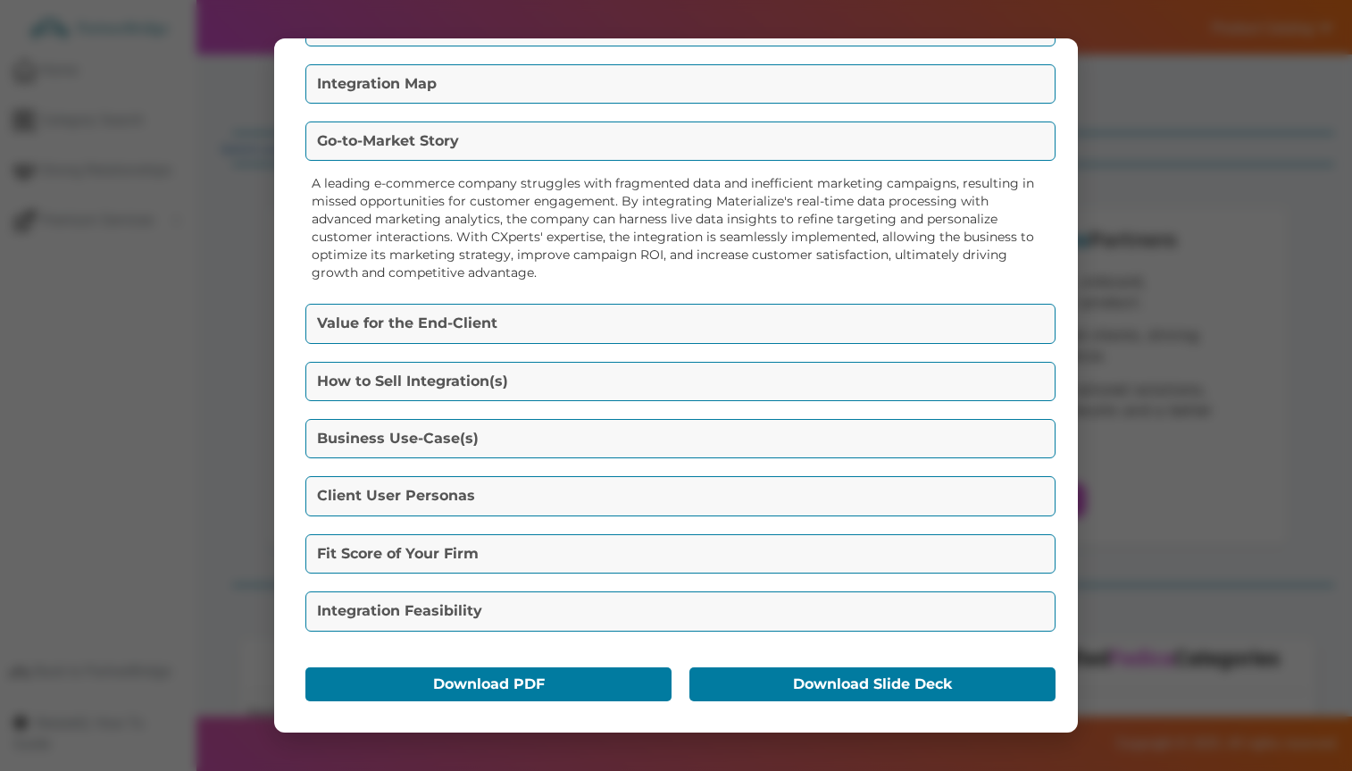
scroll to position [164, 0]
click at [620, 319] on button "Value for the End-Client" at bounding box center [681, 323] width 750 height 39
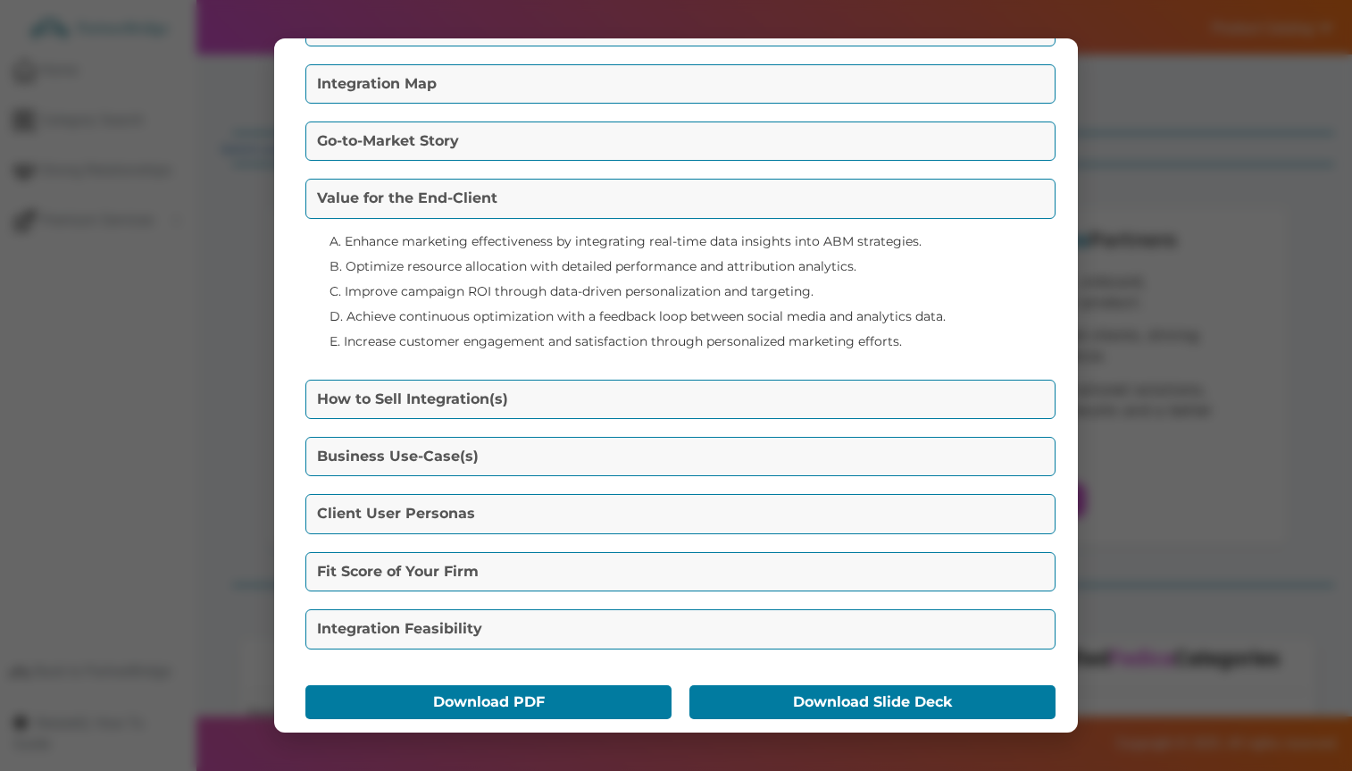
click at [624, 395] on button "How to Sell Integration(s)" at bounding box center [681, 399] width 750 height 39
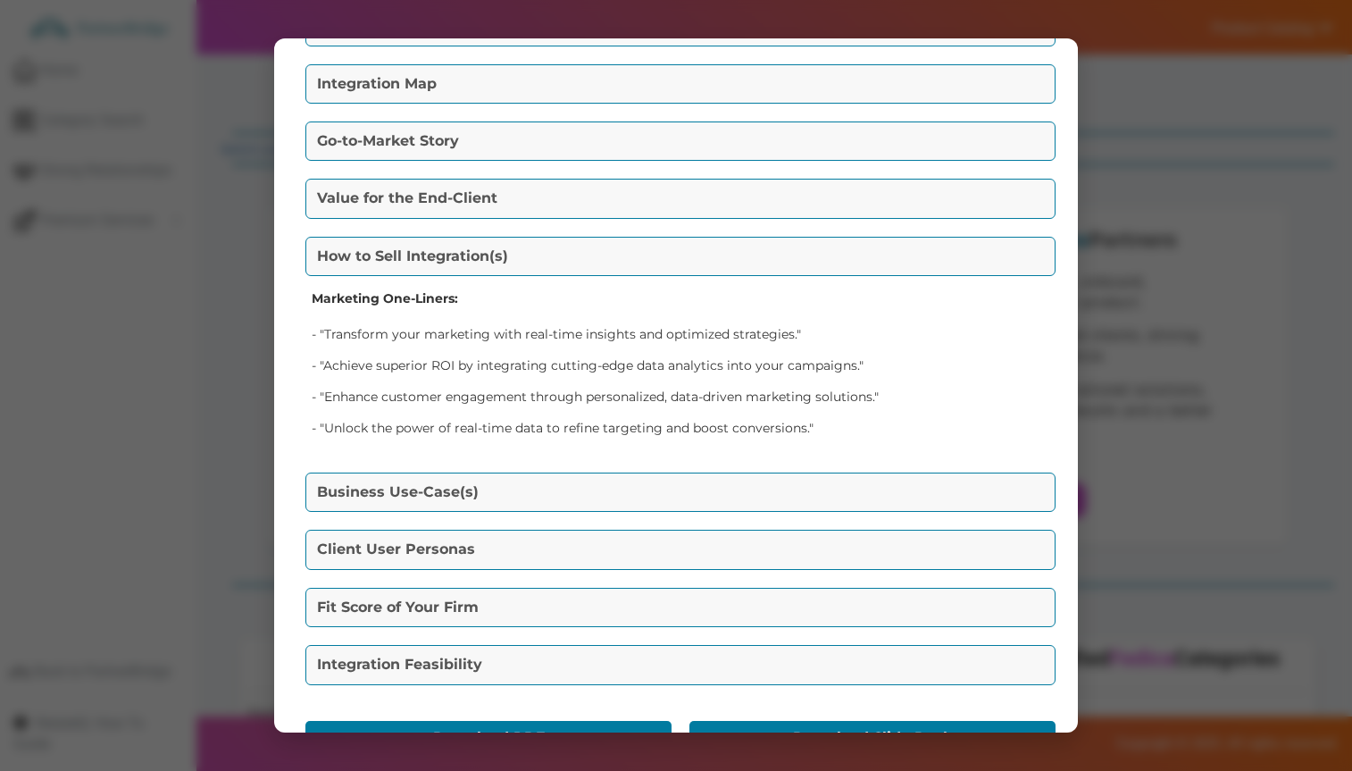
click at [624, 481] on button "Business Use-Case(s)" at bounding box center [681, 492] width 750 height 39
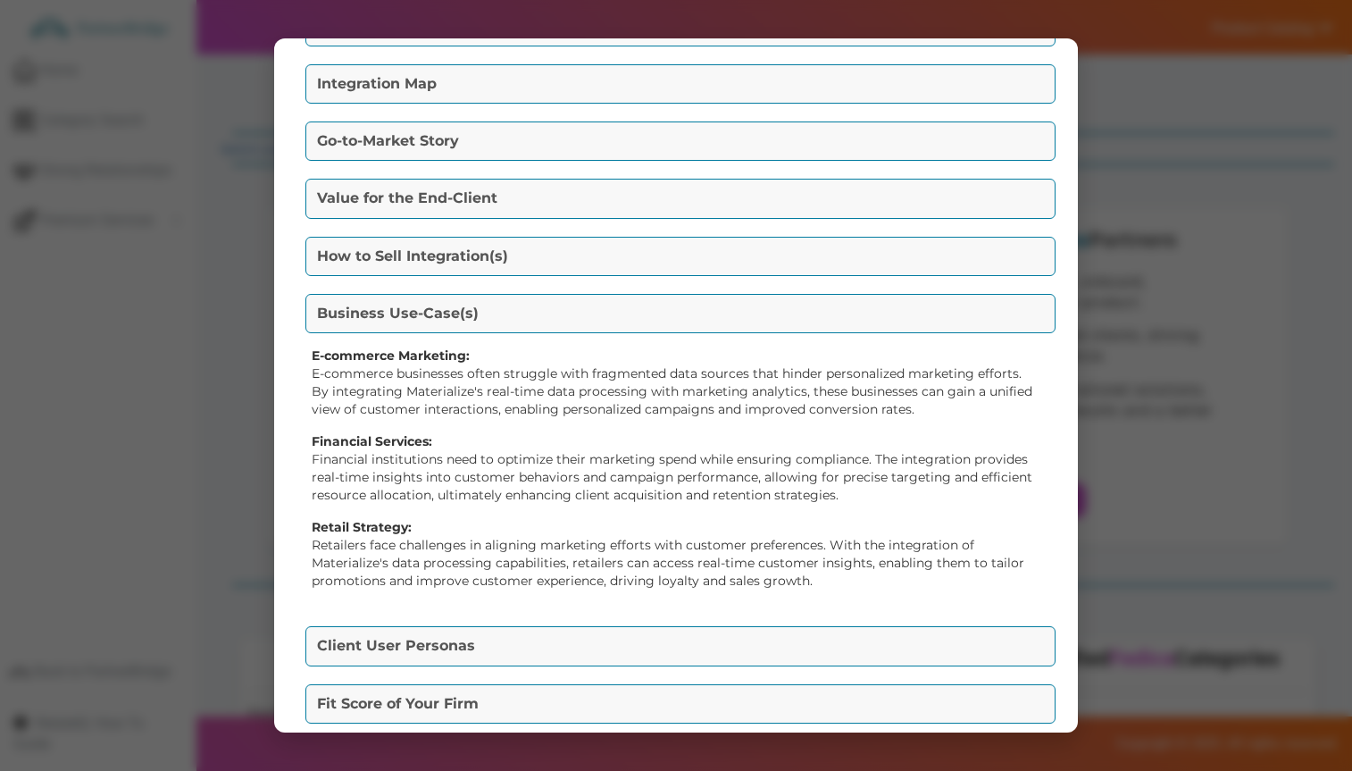
click at [618, 646] on button "Client User Personas" at bounding box center [681, 645] width 750 height 39
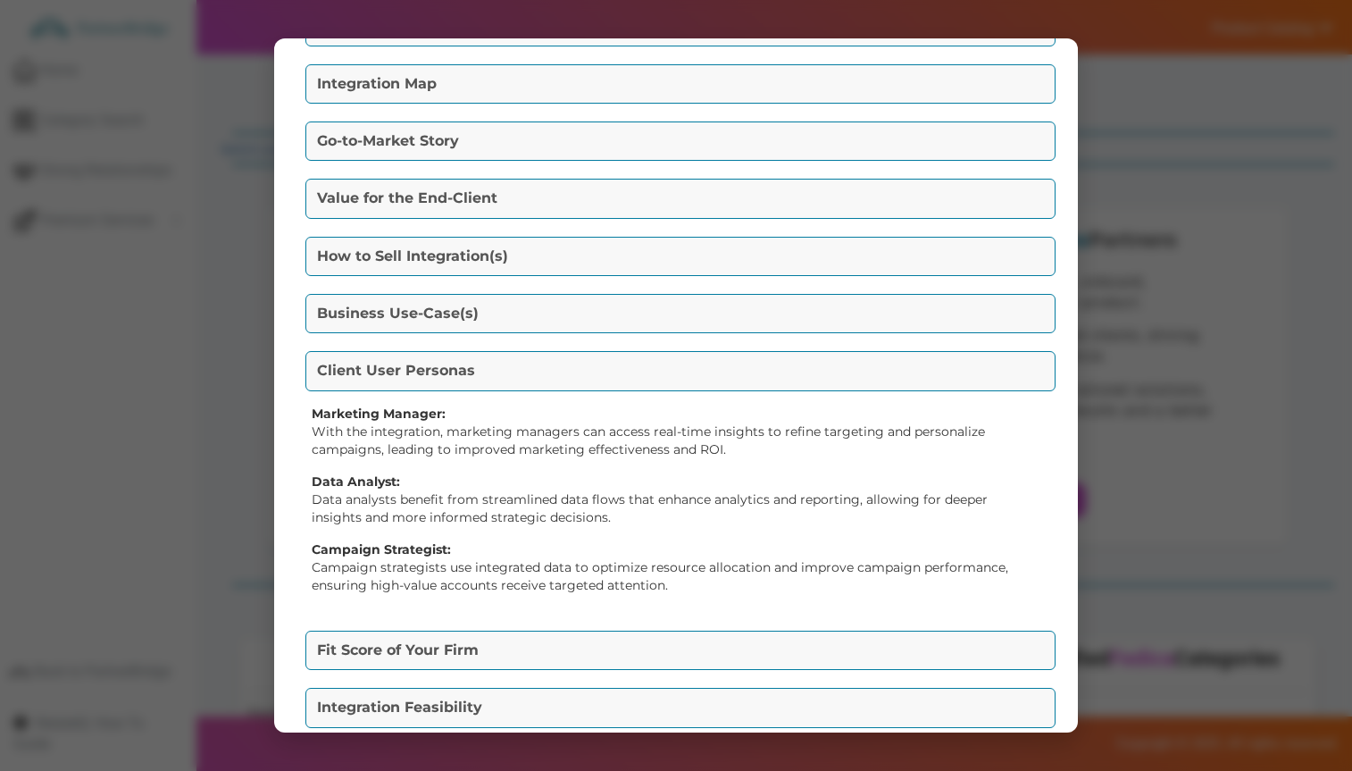
click at [621, 636] on button "Fit Score of Your Firm" at bounding box center [681, 650] width 750 height 39
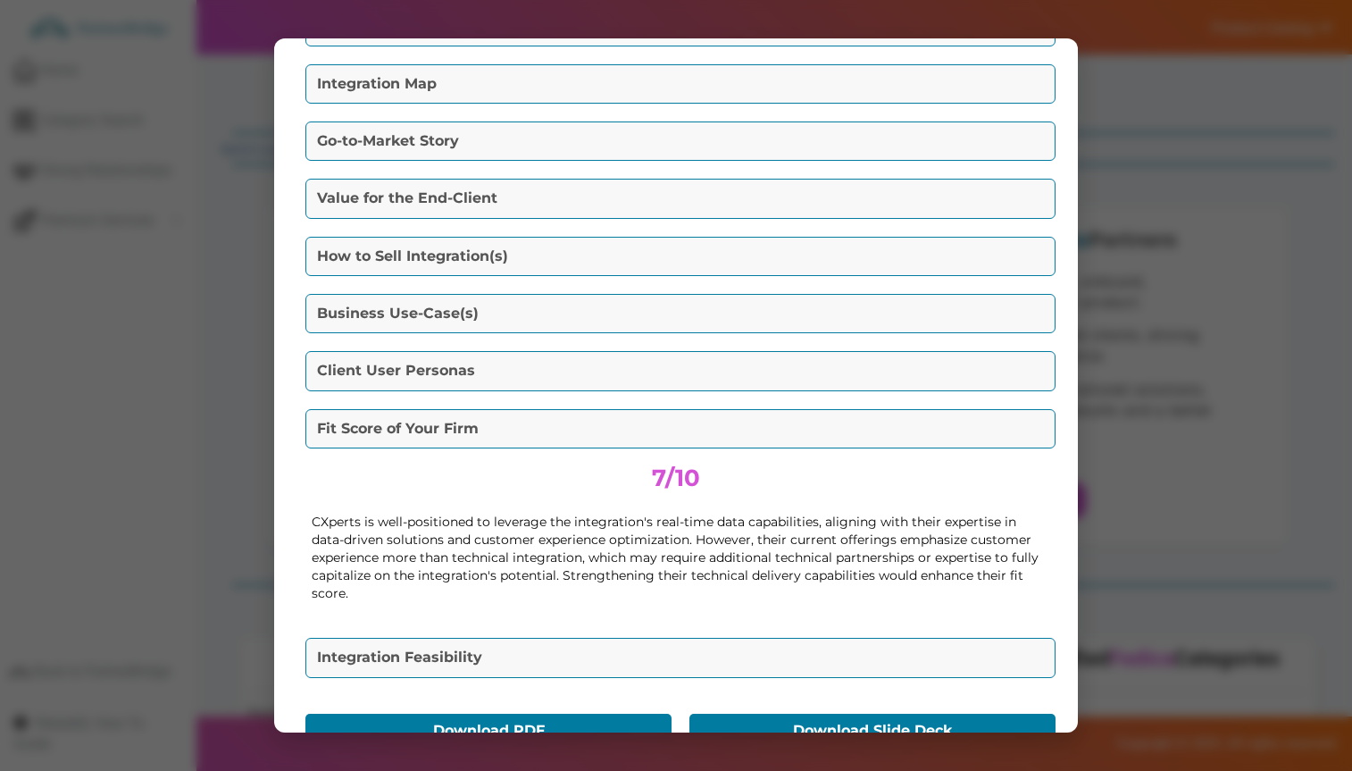
drag, startPoint x: 624, startPoint y: 636, endPoint x: 621, endPoint y: 646, distance: 10.5
click at [624, 637] on div "Integration Feasibility Access API Documentation: Review the Materialize API do…" at bounding box center [676, 657] width 750 height 48
click at [621, 647] on button "Integration Feasibility" at bounding box center [681, 657] width 750 height 39
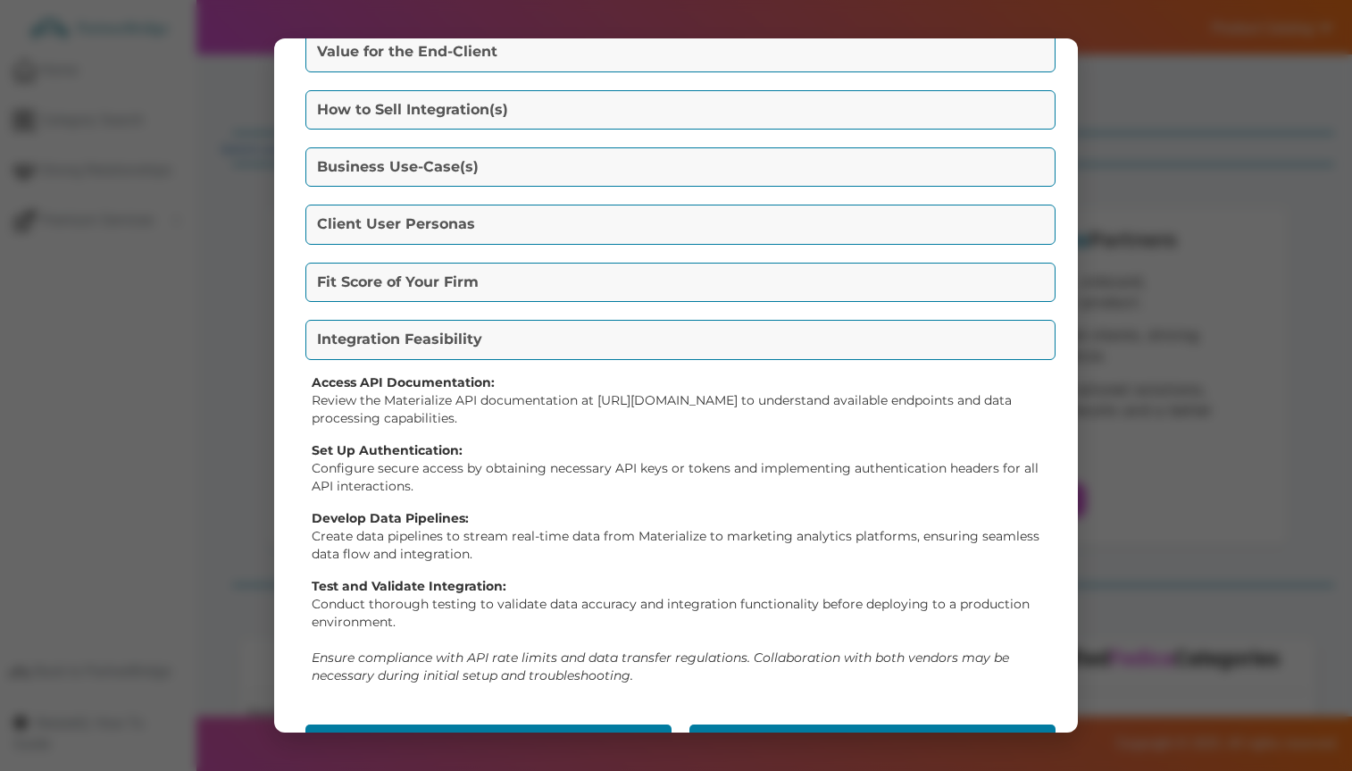
scroll to position [368, 0]
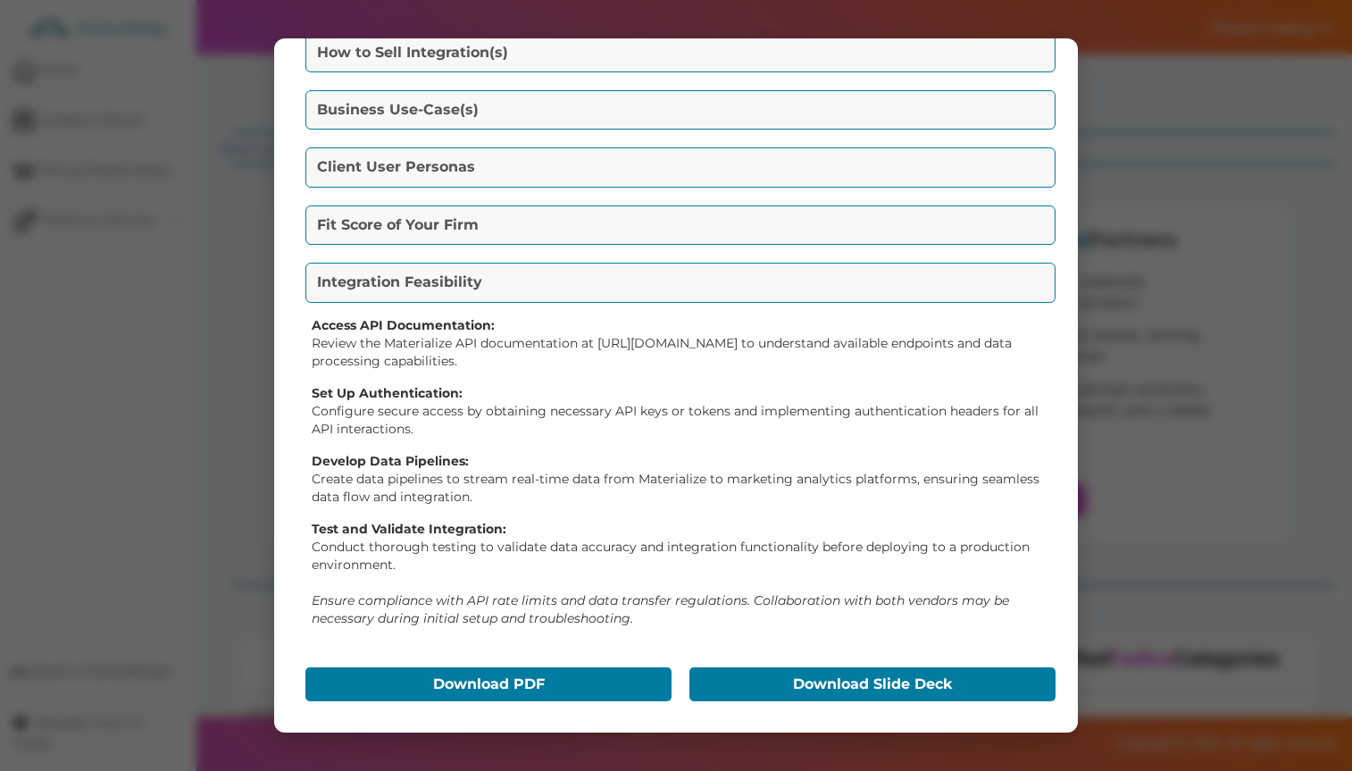
click at [515, 664] on div "Download PDF" at bounding box center [484, 684] width 366 height 43
click at [505, 678] on button "Download PDF" at bounding box center [489, 684] width 366 height 34
click at [890, 668] on button "Download Slide Deck" at bounding box center [873, 684] width 366 height 34
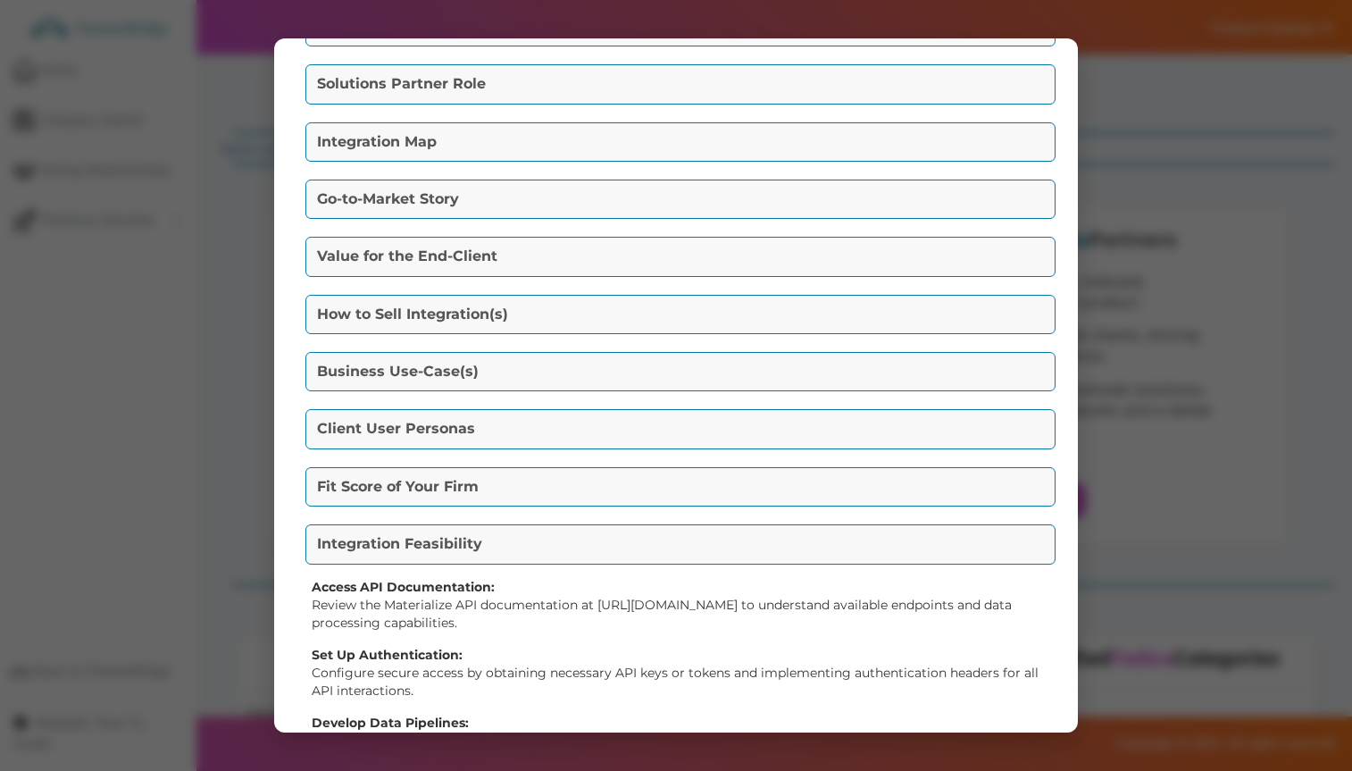
scroll to position [0, 0]
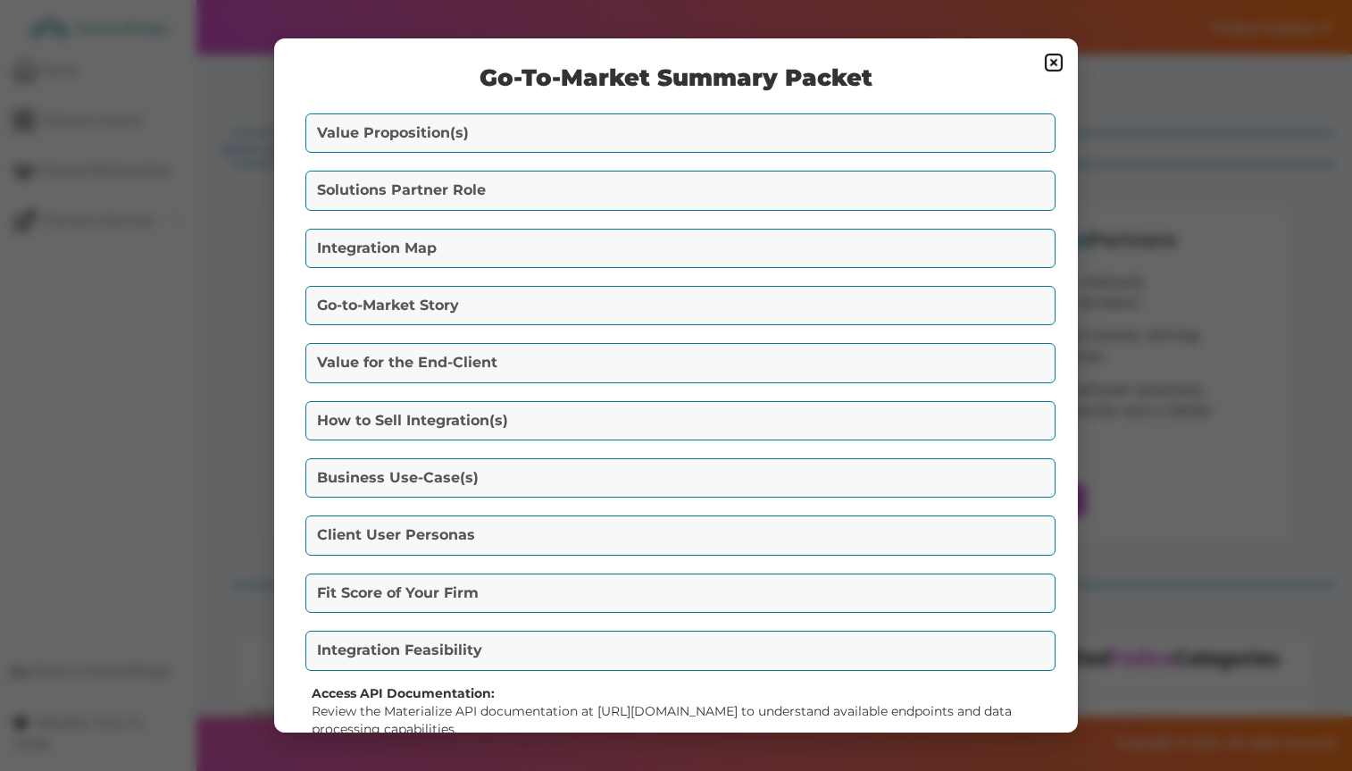
click at [1051, 63] on img at bounding box center [1053, 62] width 21 height 21
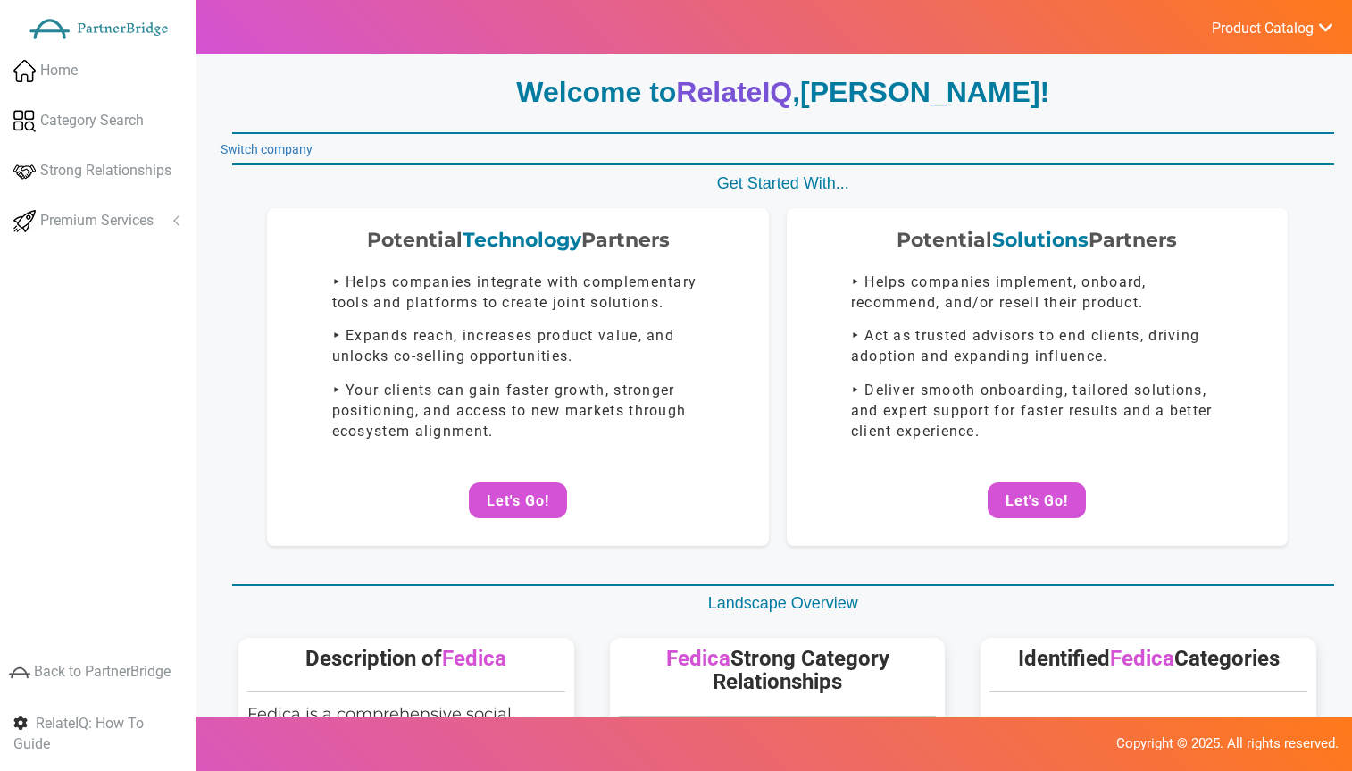
click at [1103, 193] on p "Get Started With..." at bounding box center [783, 183] width 1102 height 23
drag, startPoint x: 1029, startPoint y: 490, endPoint x: 1034, endPoint y: 481, distance: 10.0
click at [1031, 488] on button "Let's Go!" at bounding box center [1037, 500] width 98 height 36
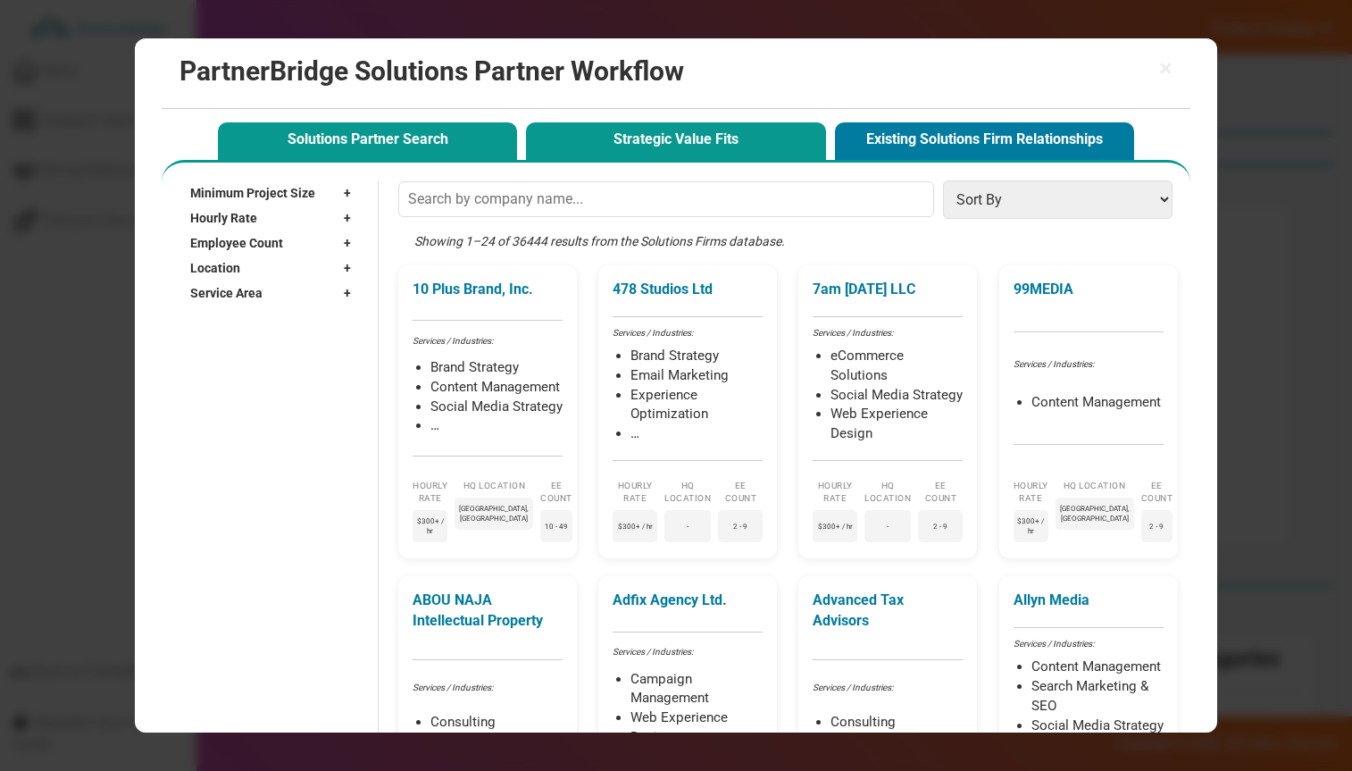
click at [676, 137] on button "Strategic Value Fits" at bounding box center [675, 140] width 299 height 37
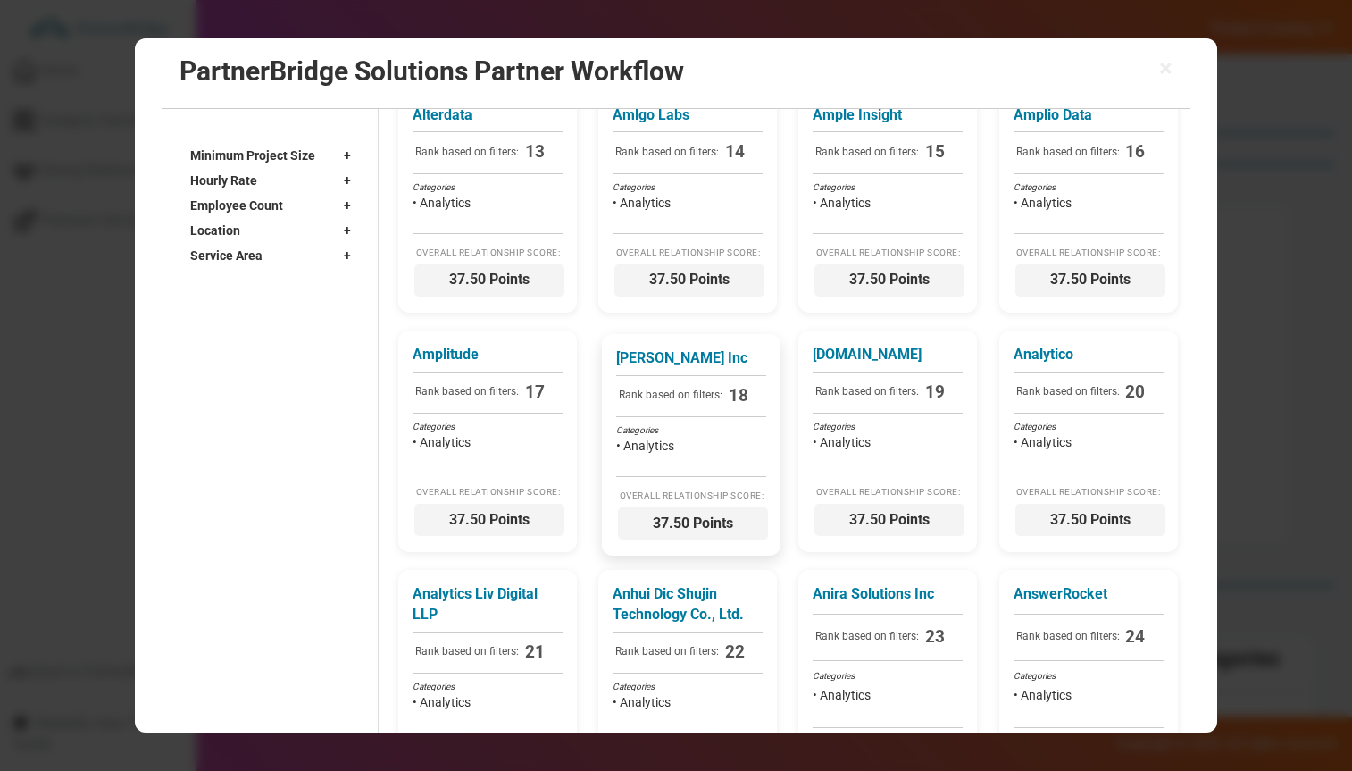
scroll to position [1110, 0]
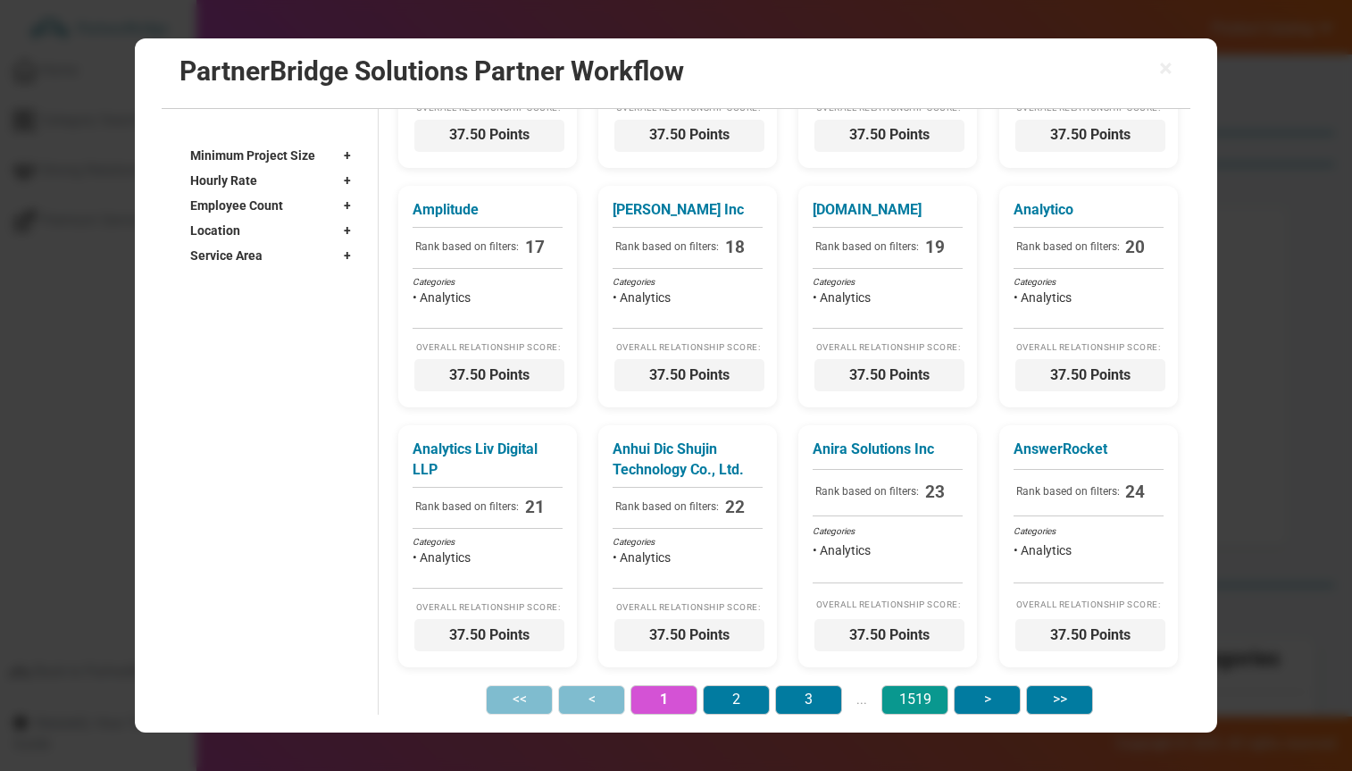
click at [925, 697] on button "1519" at bounding box center [915, 699] width 67 height 29
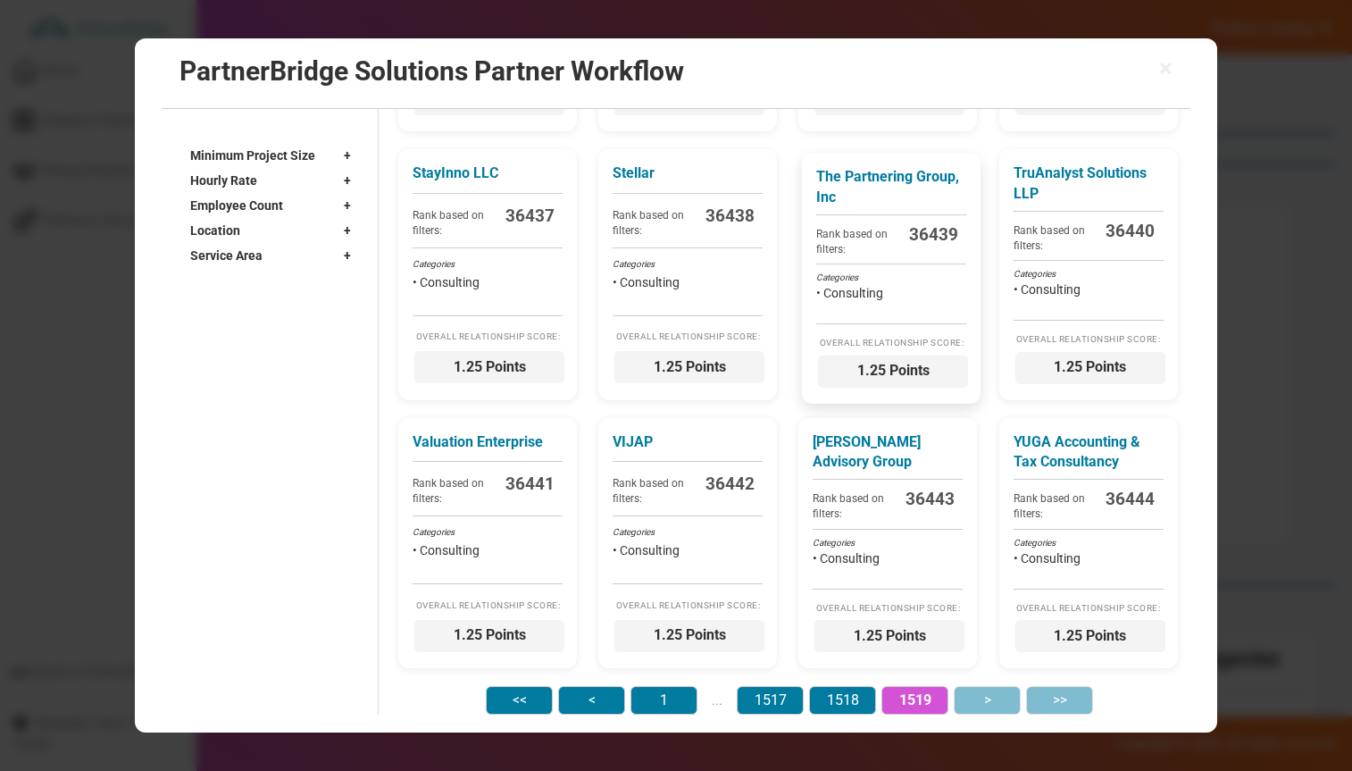
scroll to position [0, 0]
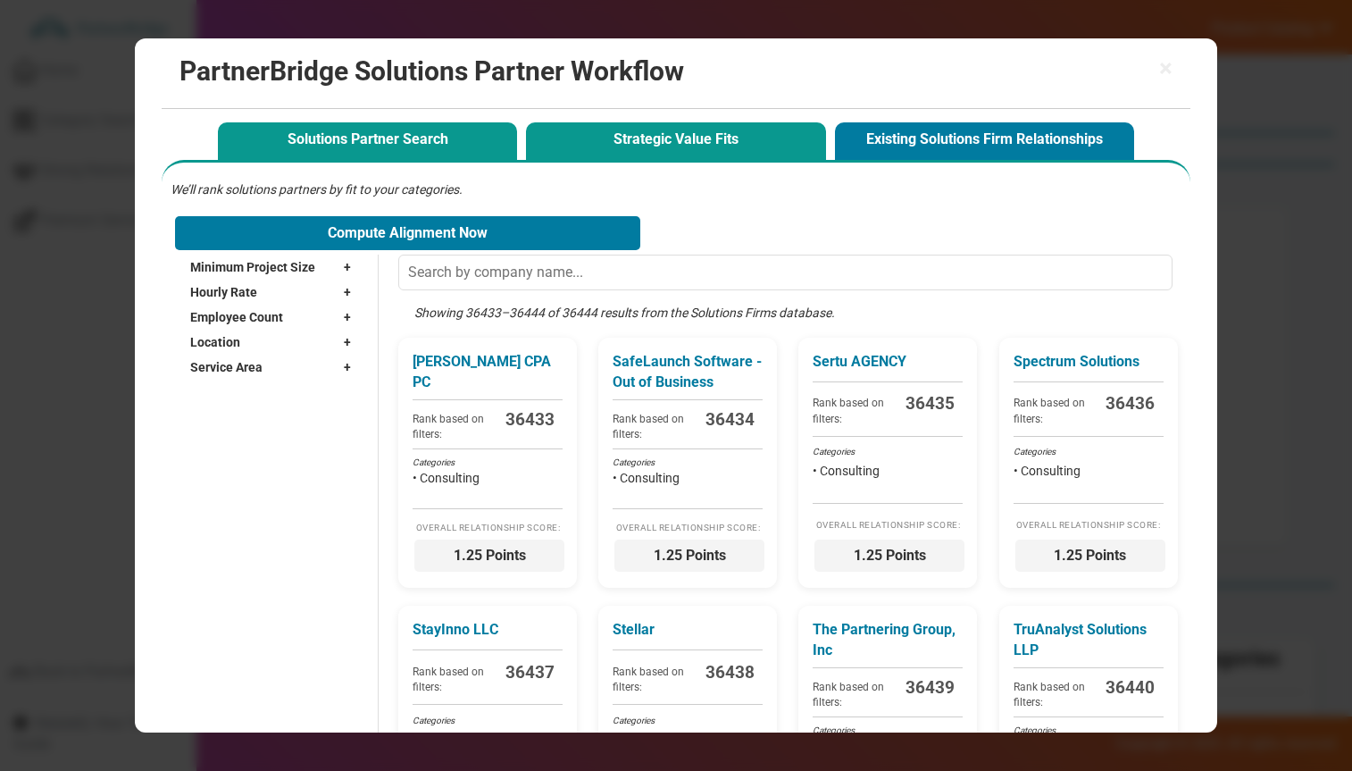
click at [355, 124] on button "Solutions Partner Search" at bounding box center [367, 140] width 299 height 37
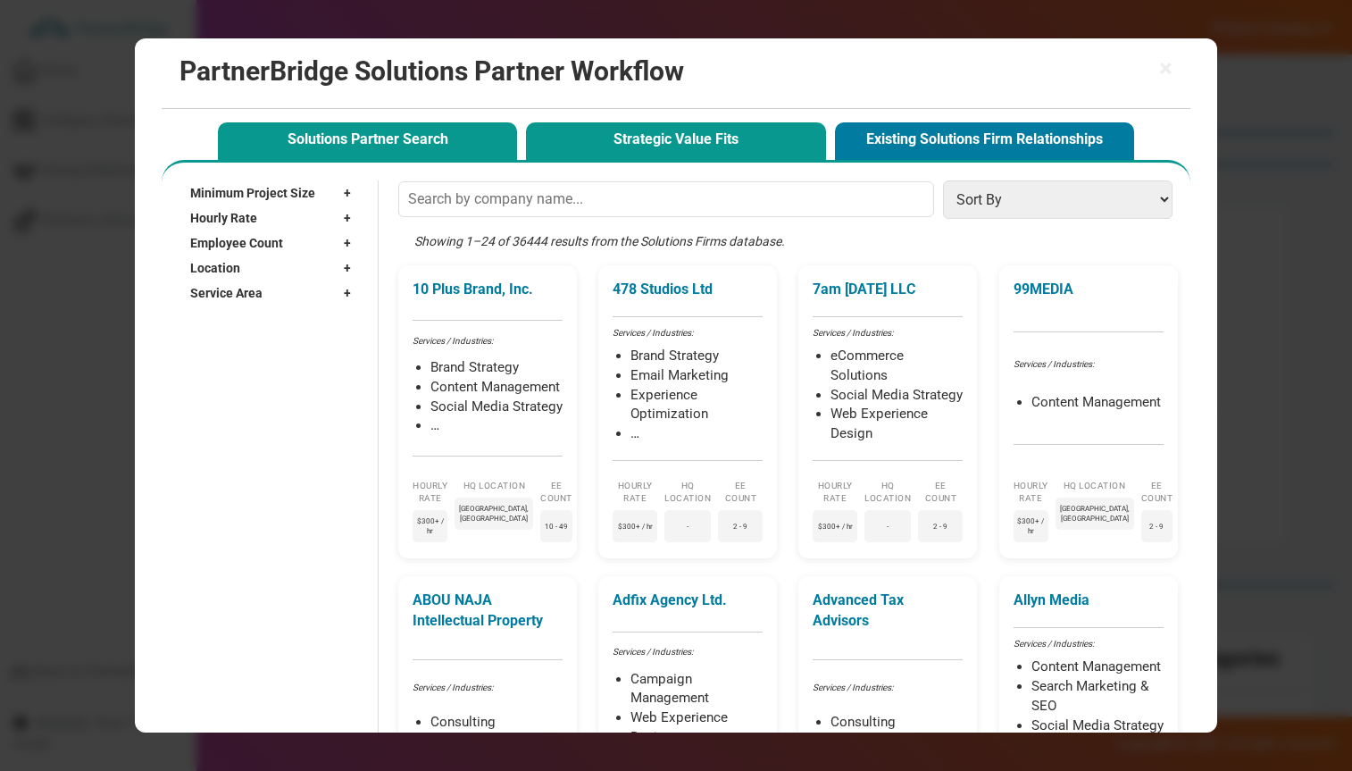
click at [533, 147] on button "Strategic Value Fits" at bounding box center [675, 140] width 299 height 37
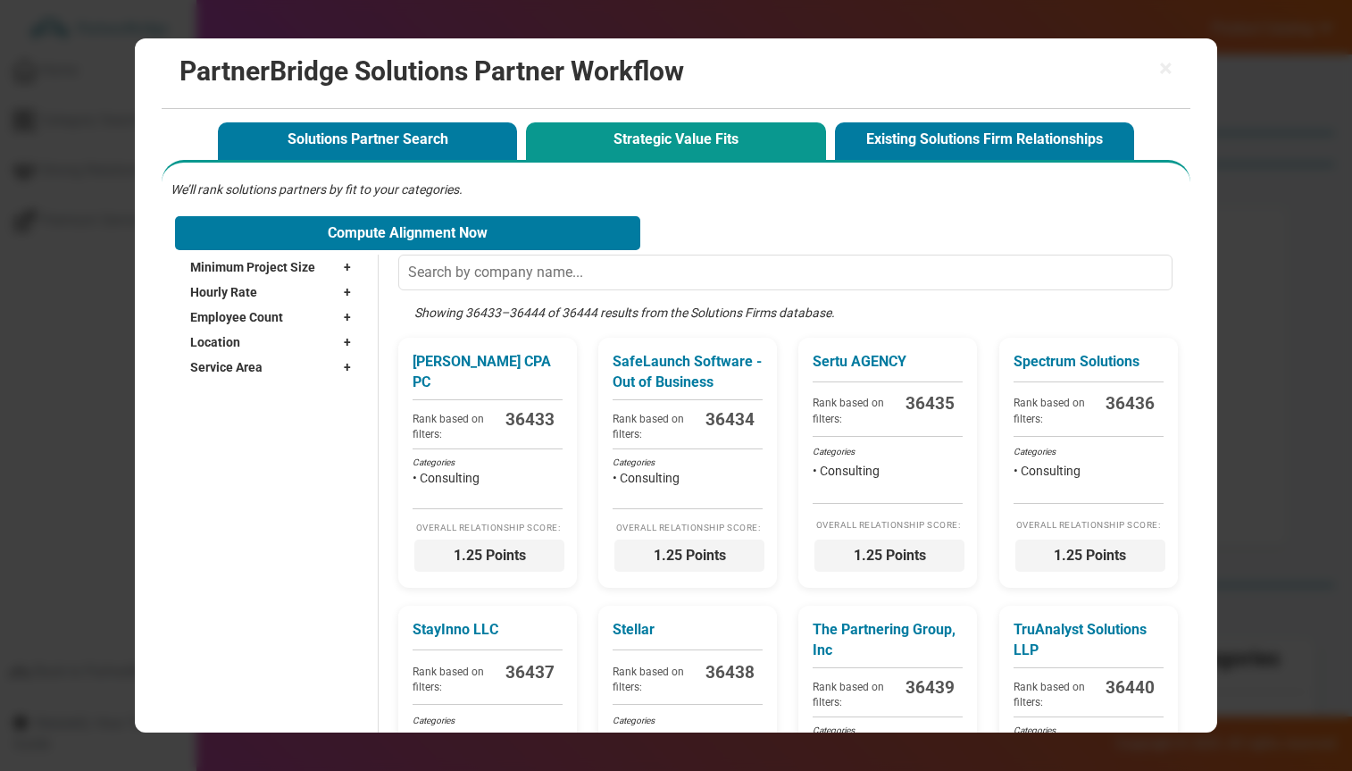
click at [395, 252] on div "We’ll rank solutions partners by fit to your categories. Compute Alignment Now" at bounding box center [676, 217] width 1010 height 74
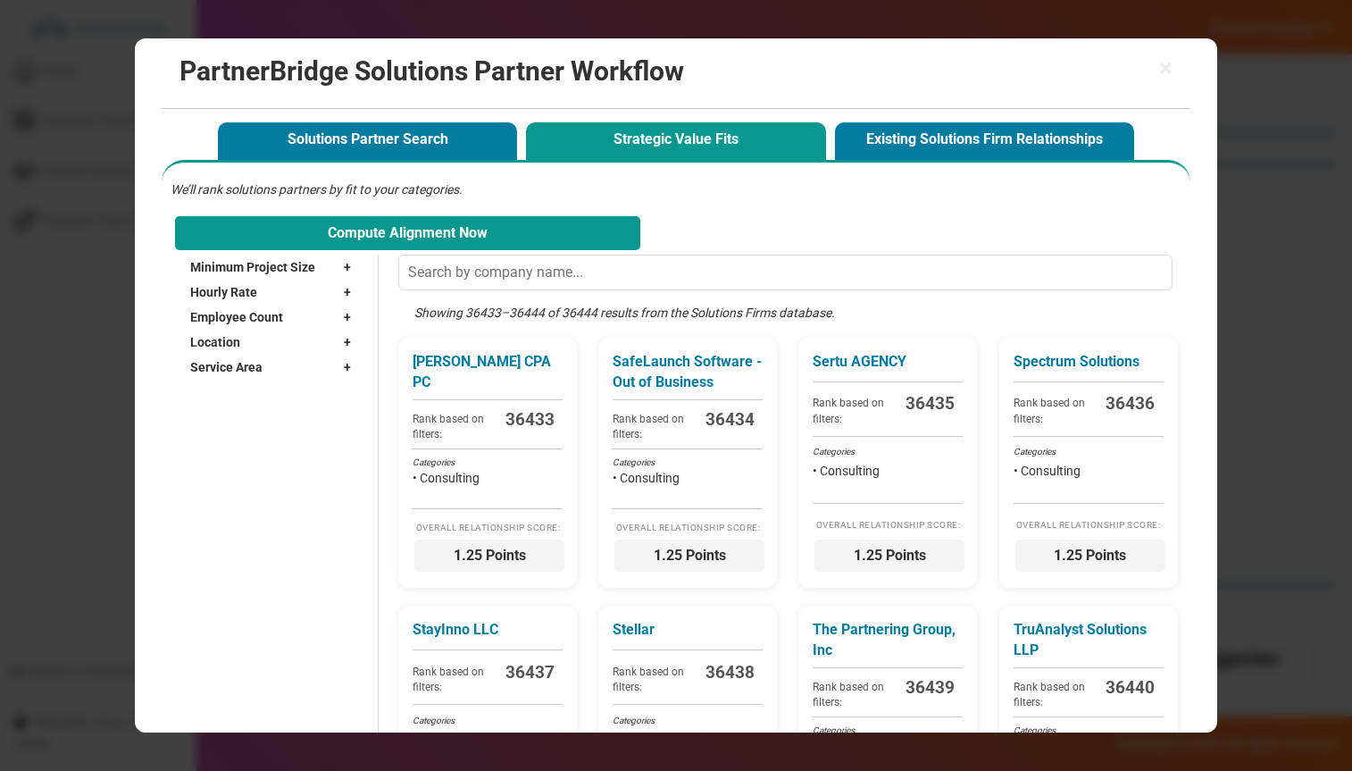
click at [398, 230] on button "Compute Alignment Now" at bounding box center [407, 233] width 465 height 34
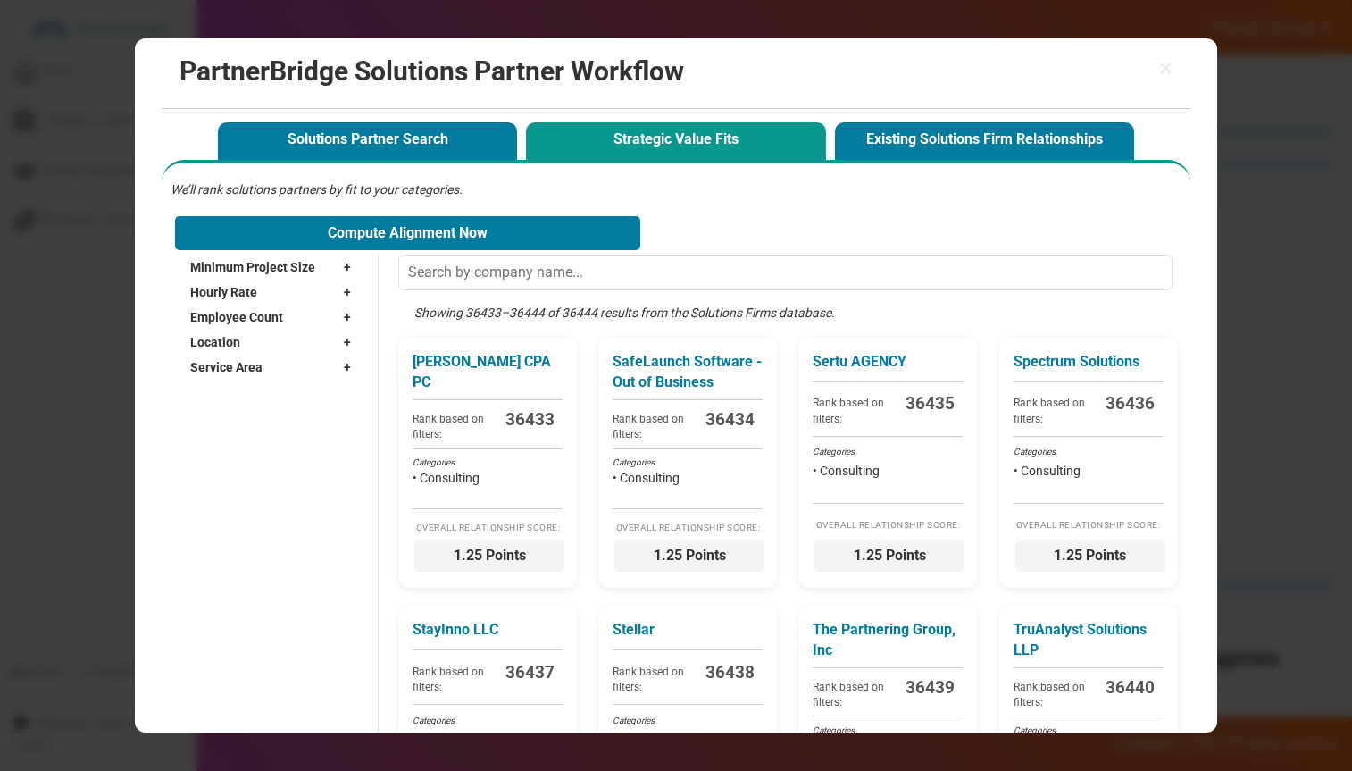
click at [624, 205] on div "We’ll rank solutions partners by fit to your categories. Compute Alignment Now" at bounding box center [676, 217] width 1010 height 74
click at [1162, 67] on span "×" at bounding box center [1165, 68] width 13 height 25
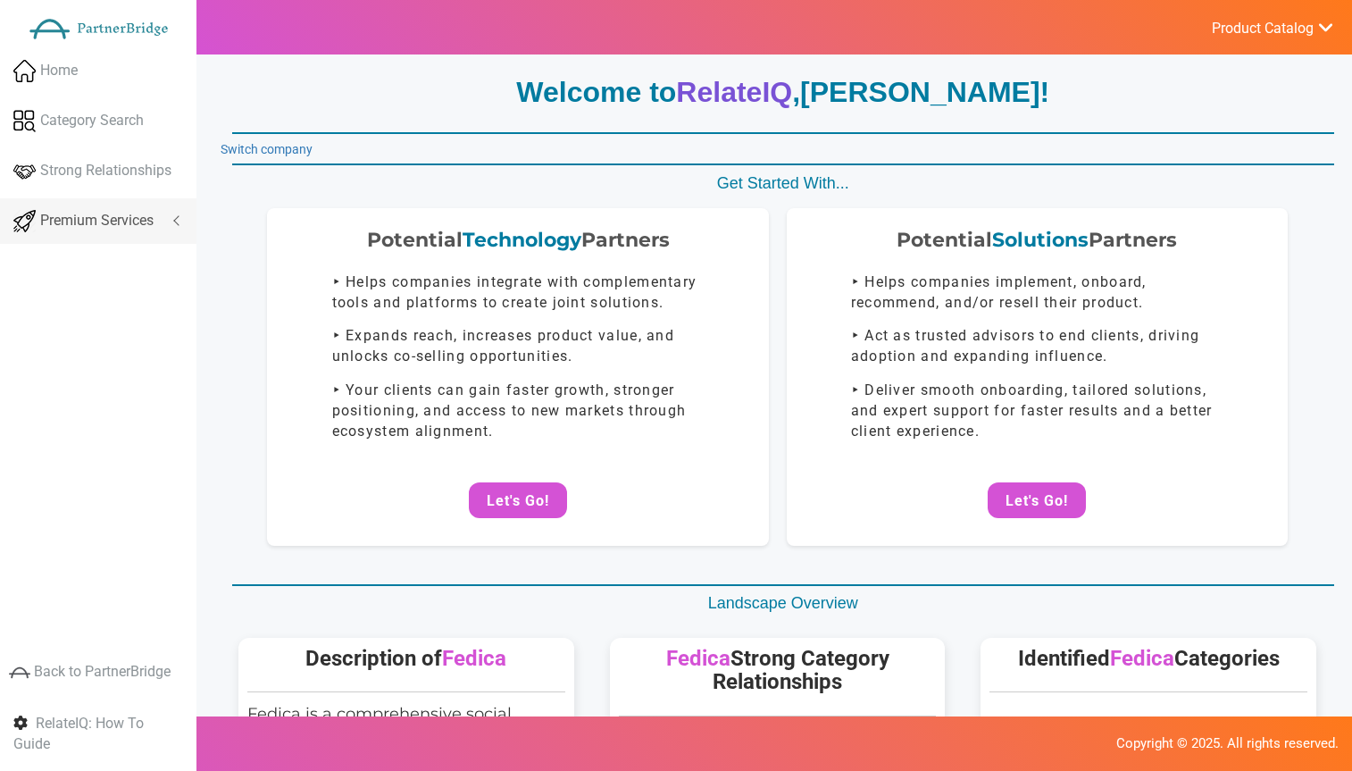
click at [111, 217] on span "Premium Services" at bounding box center [96, 221] width 113 height 21
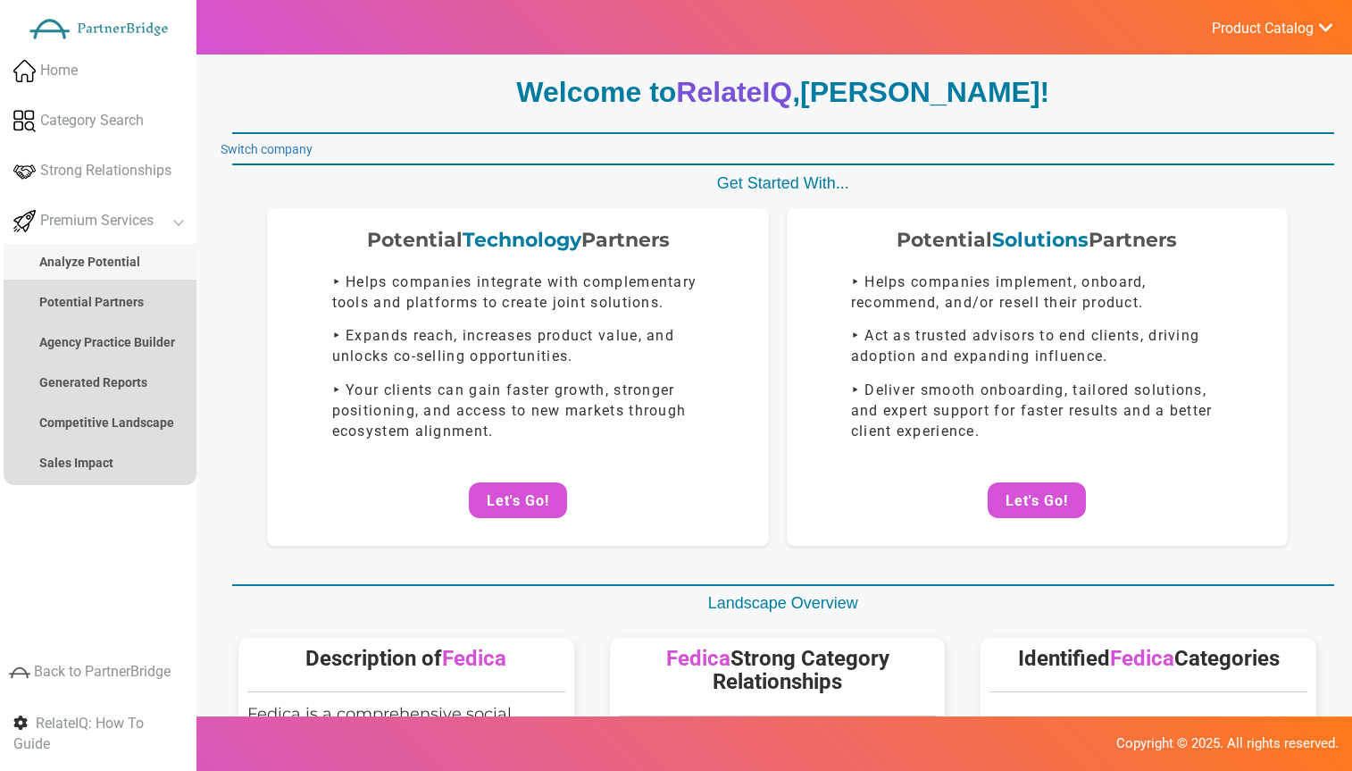
click at [114, 248] on link "Analyze Potential" at bounding box center [100, 262] width 193 height 36
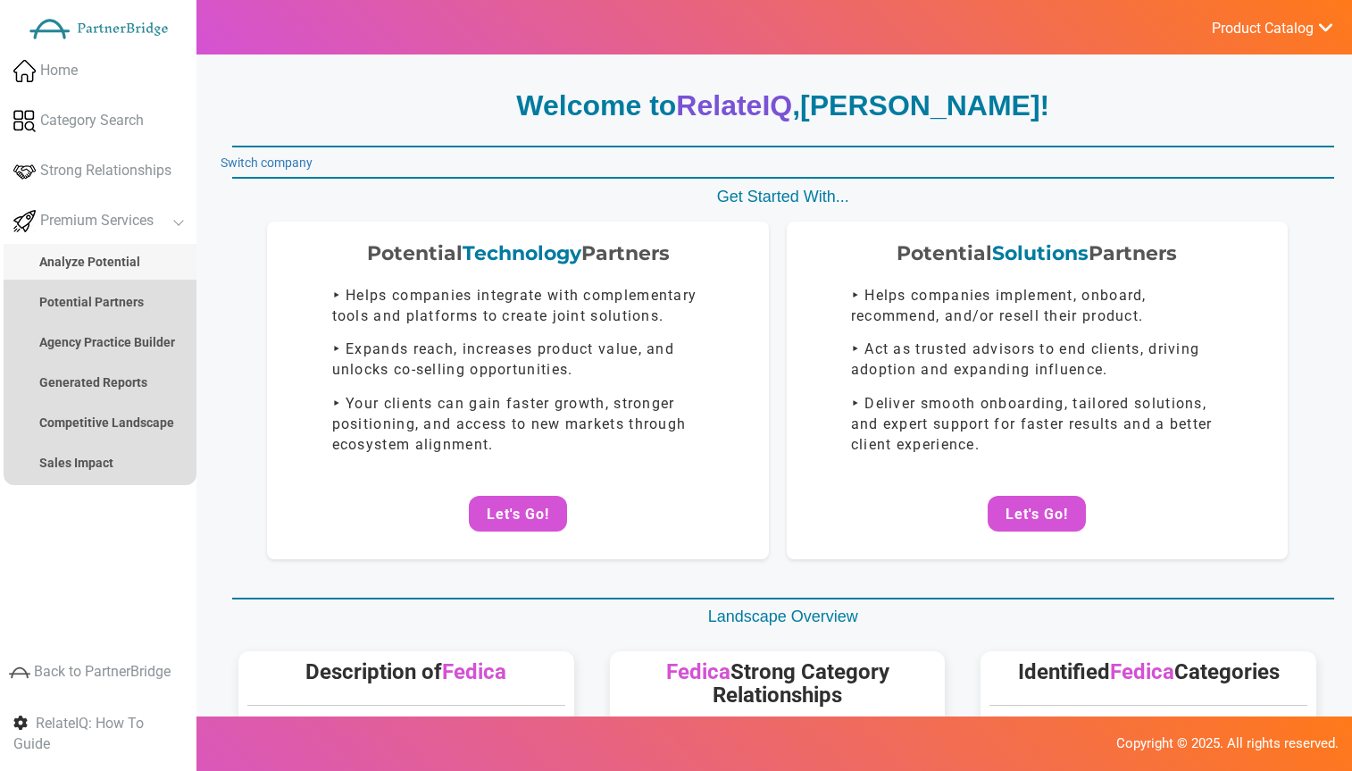
click at [113, 268] on link "Analyze Potential" at bounding box center [100, 262] width 193 height 36
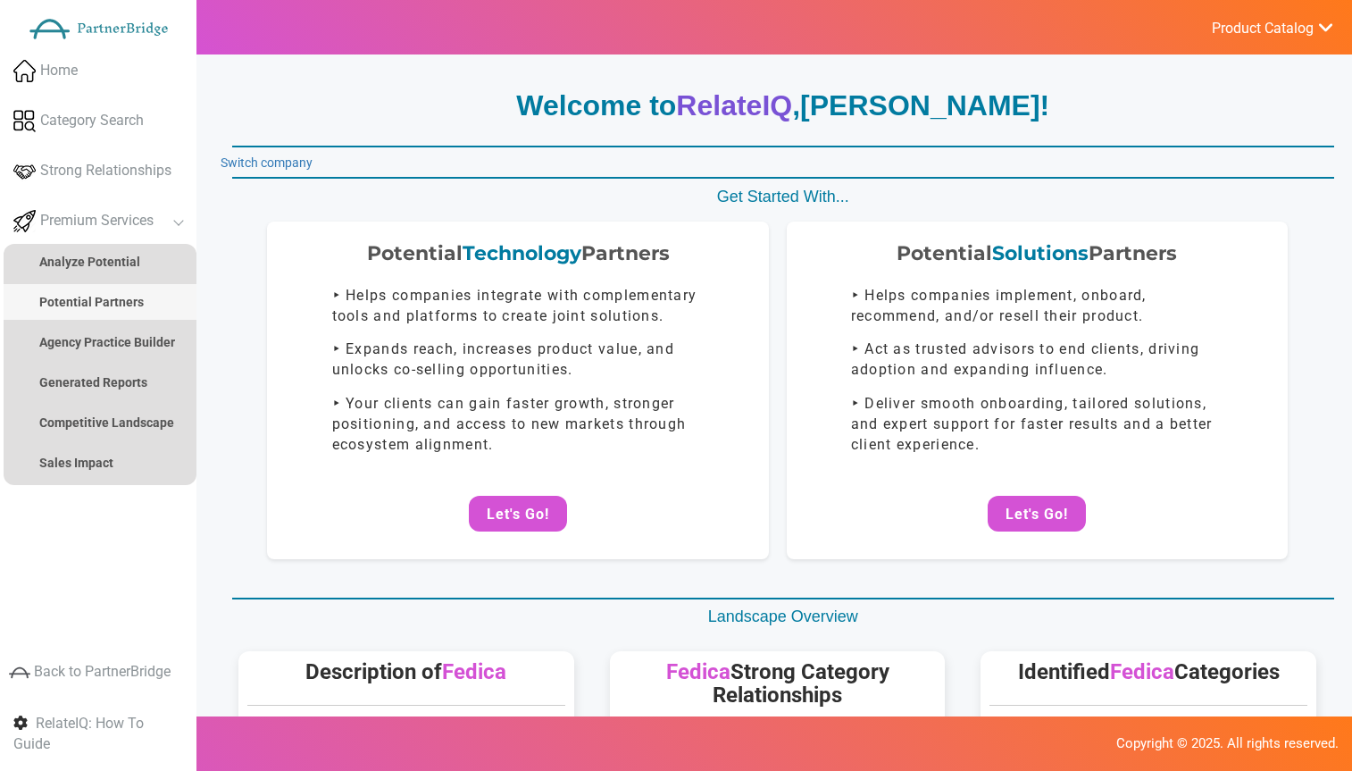
click at [117, 308] on strong "Potential Partners" at bounding box center [91, 302] width 105 height 14
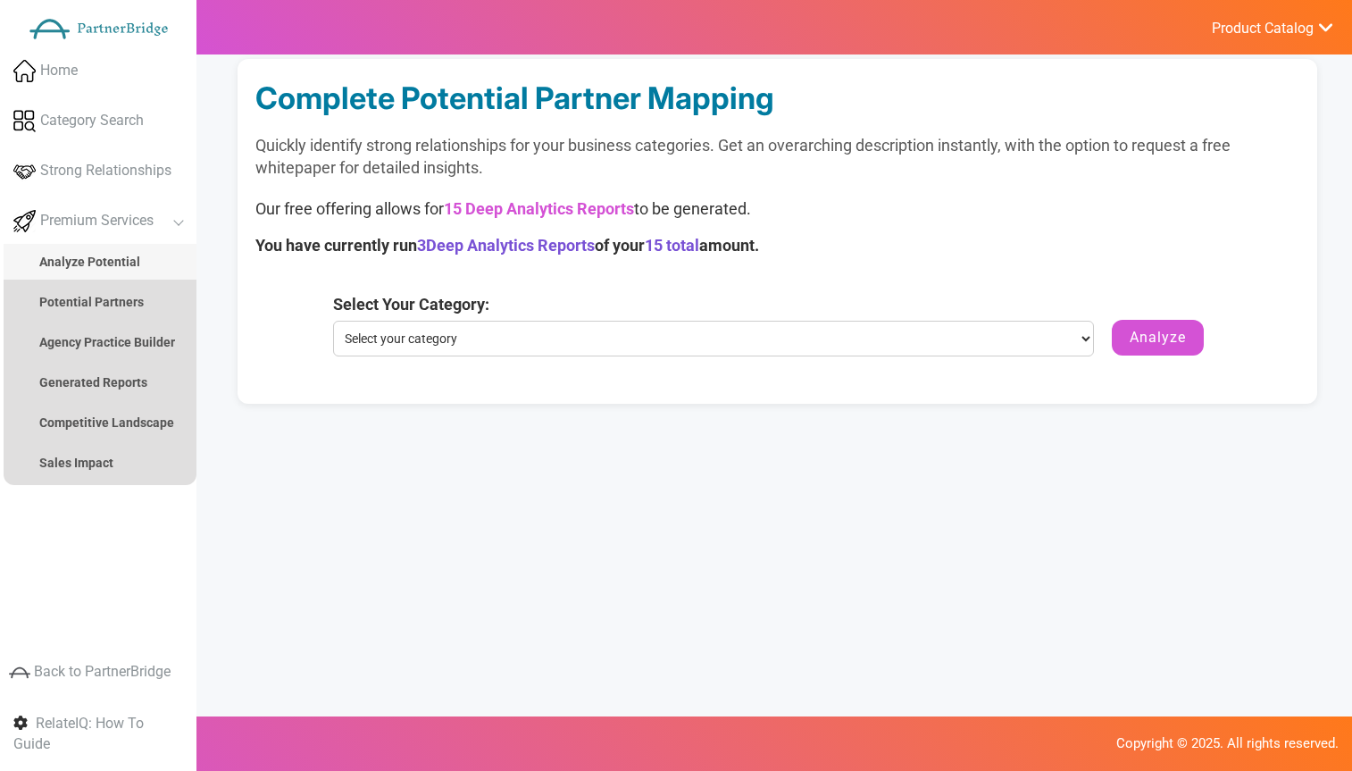
click at [112, 261] on strong "Analyze Potential" at bounding box center [89, 262] width 101 height 14
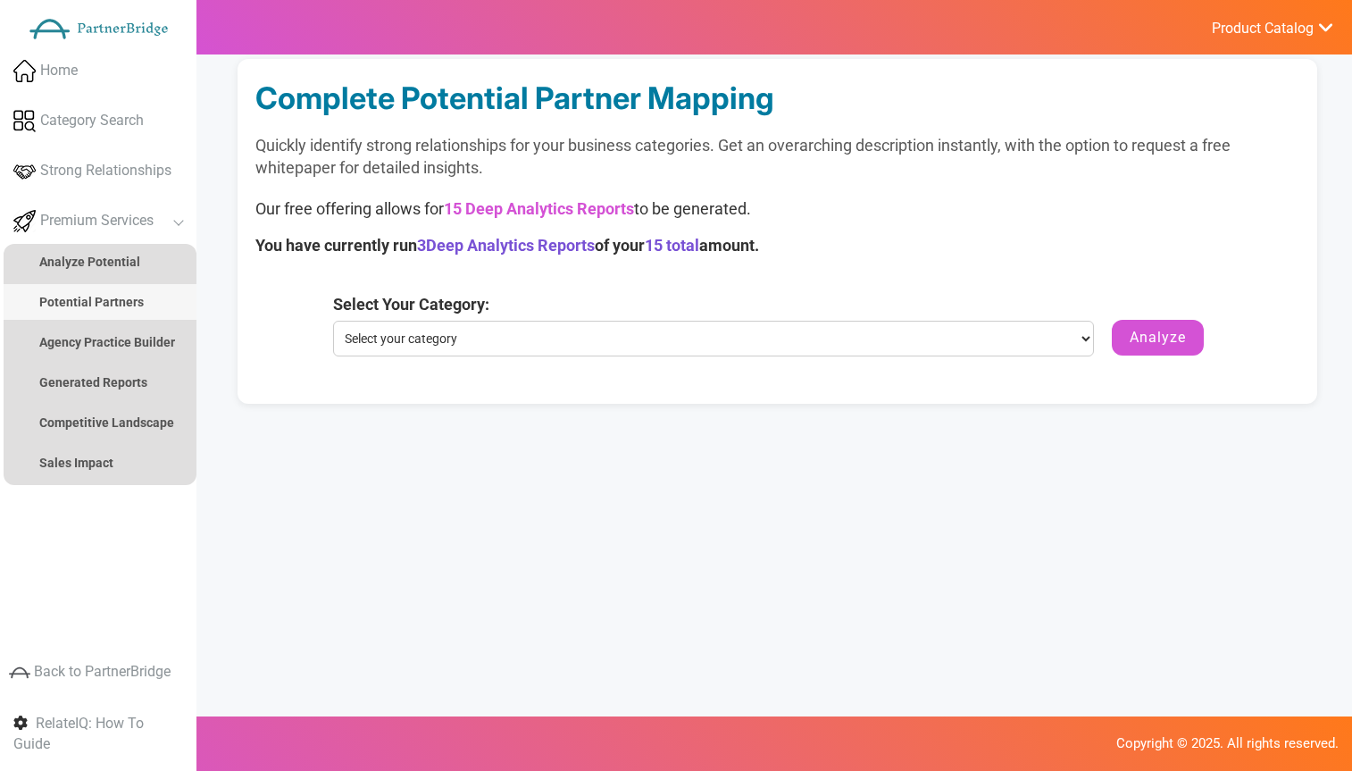
click at [127, 295] on strong "Potential Partners" at bounding box center [91, 302] width 105 height 14
click at [222, 258] on div "Complete Potential Partner Mapping Quickly identify strong relationships for yo…" at bounding box center [778, 248] width 1150 height 379
click at [130, 304] on strong "Potential Partners" at bounding box center [91, 302] width 105 height 14
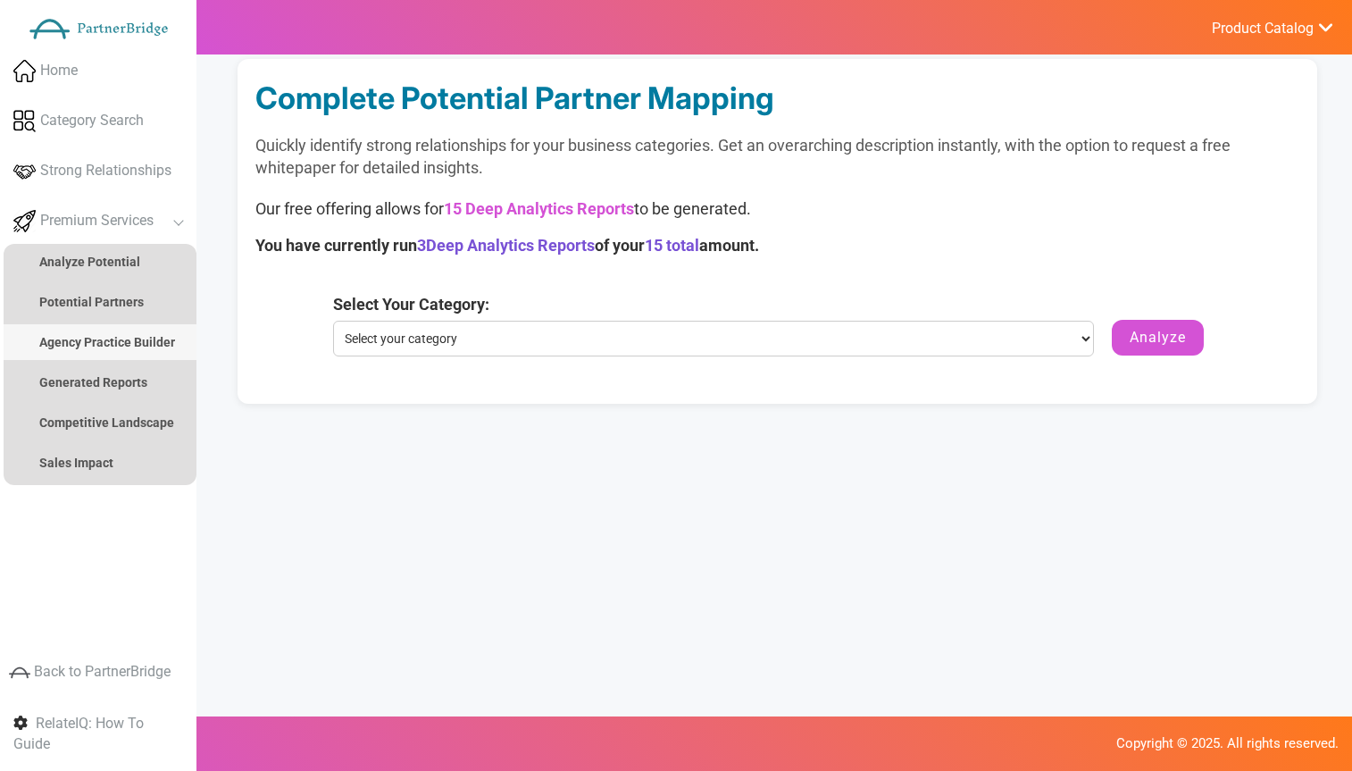
click at [126, 332] on link "Agency Practice Builder" at bounding box center [100, 342] width 193 height 36
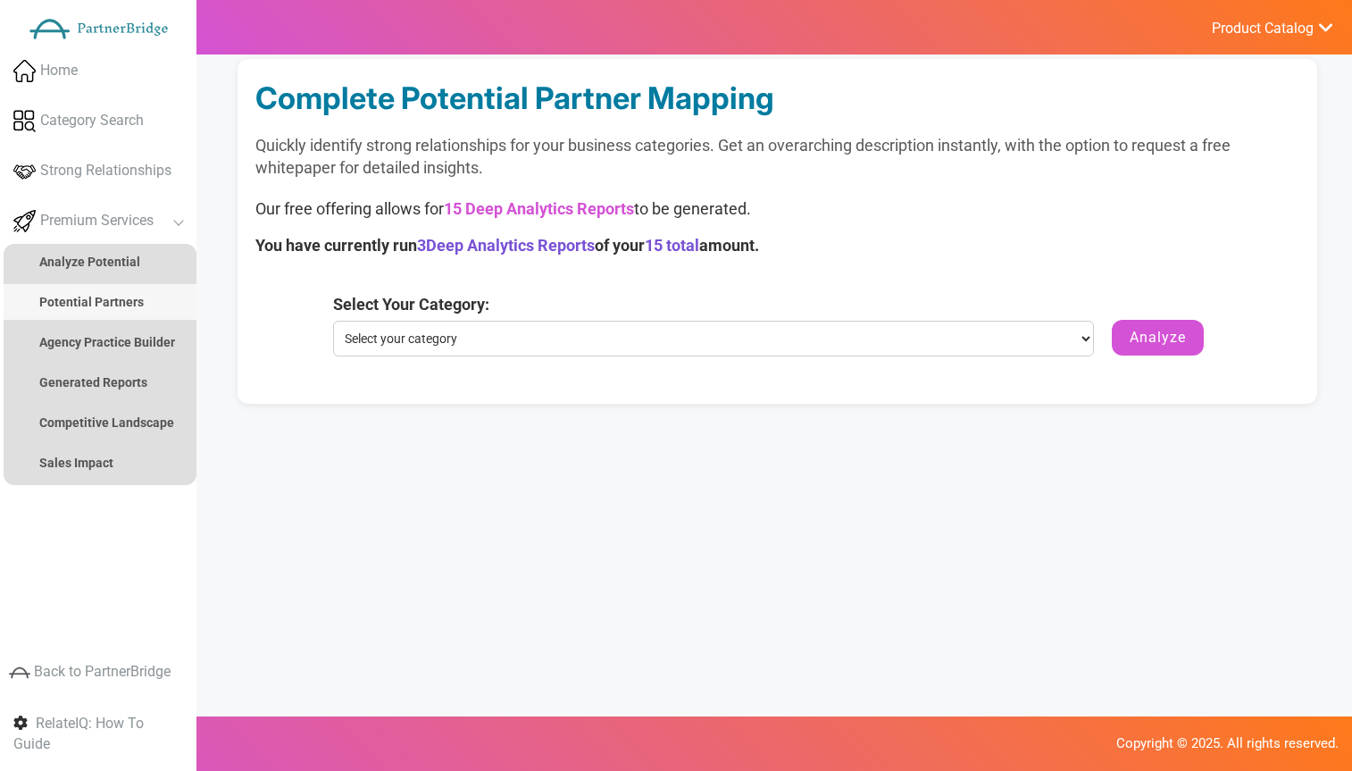
click at [112, 301] on strong "Potential Partners" at bounding box center [91, 302] width 105 height 14
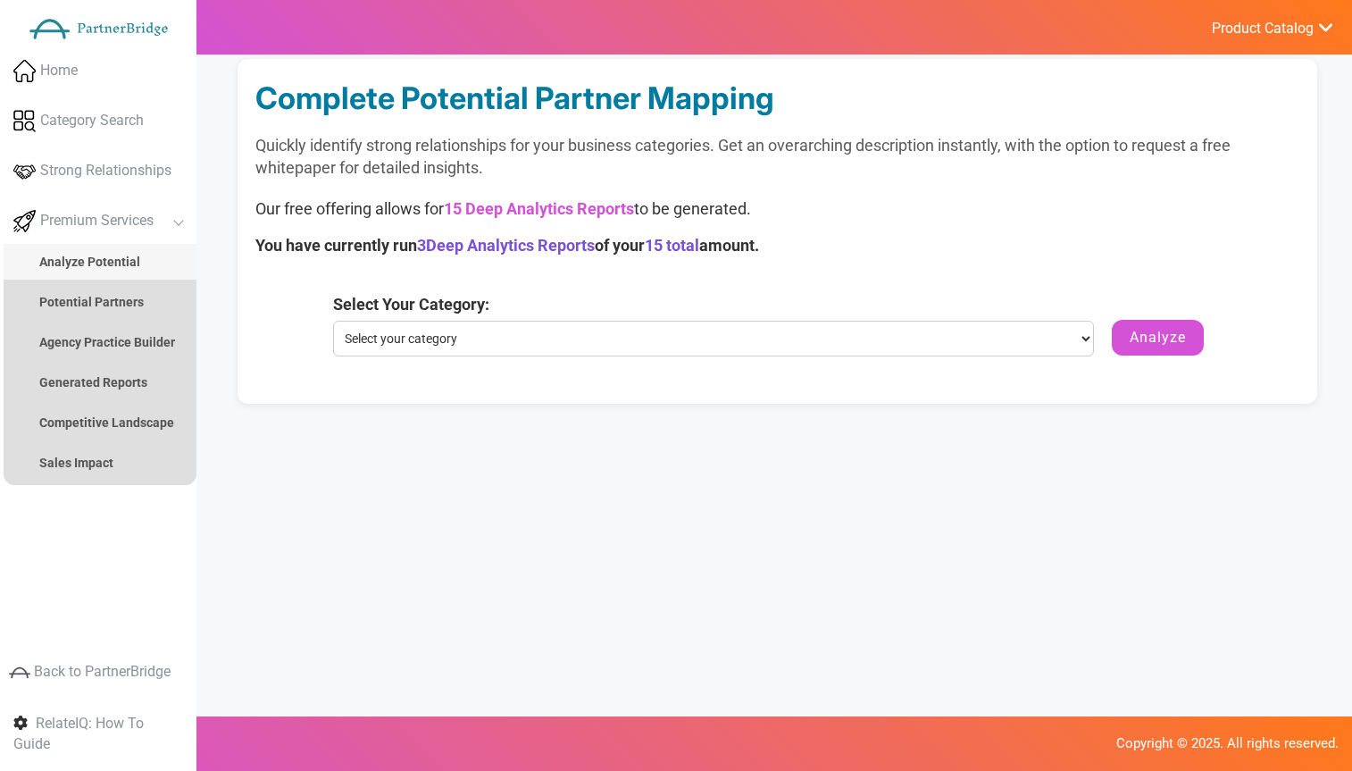
click at [99, 273] on link "Analyze Potential" at bounding box center [100, 262] width 193 height 36
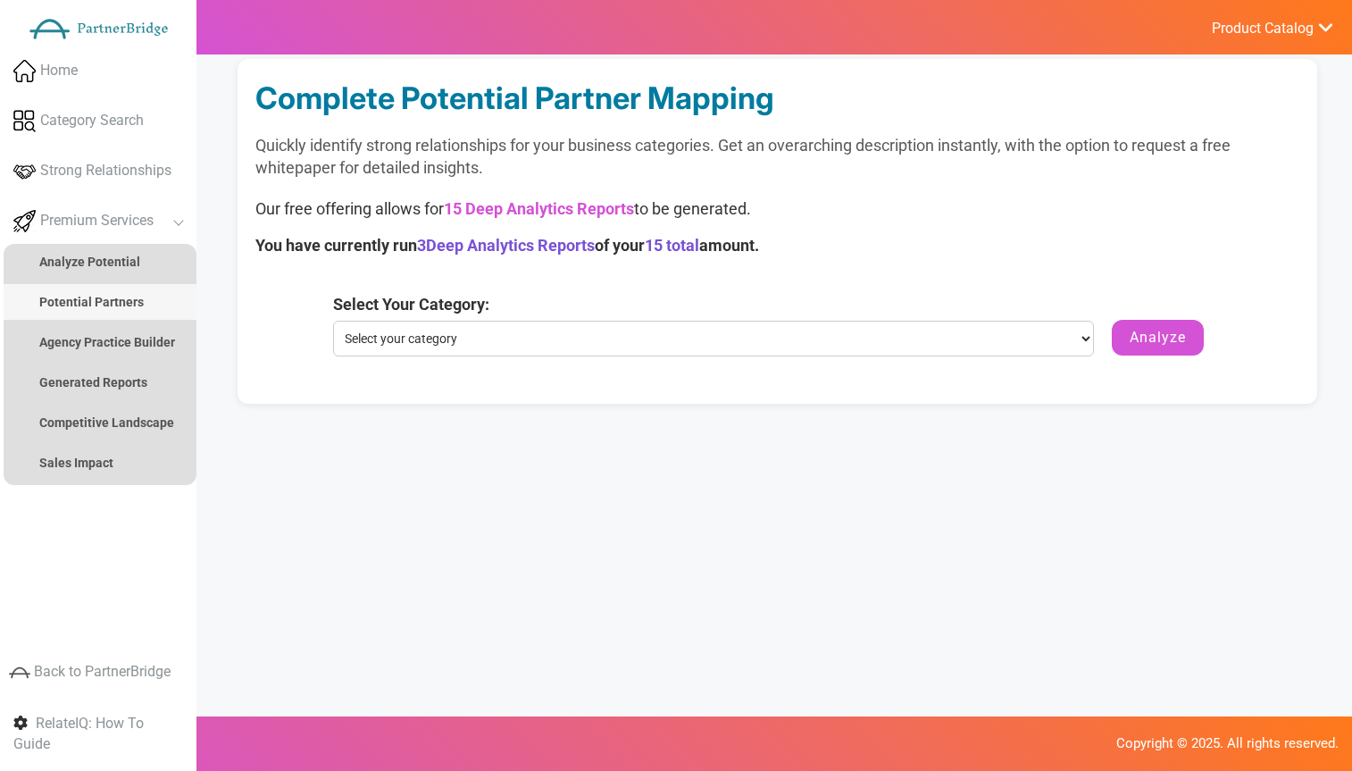
click at [134, 306] on strong "Potential Partners" at bounding box center [91, 302] width 105 height 14
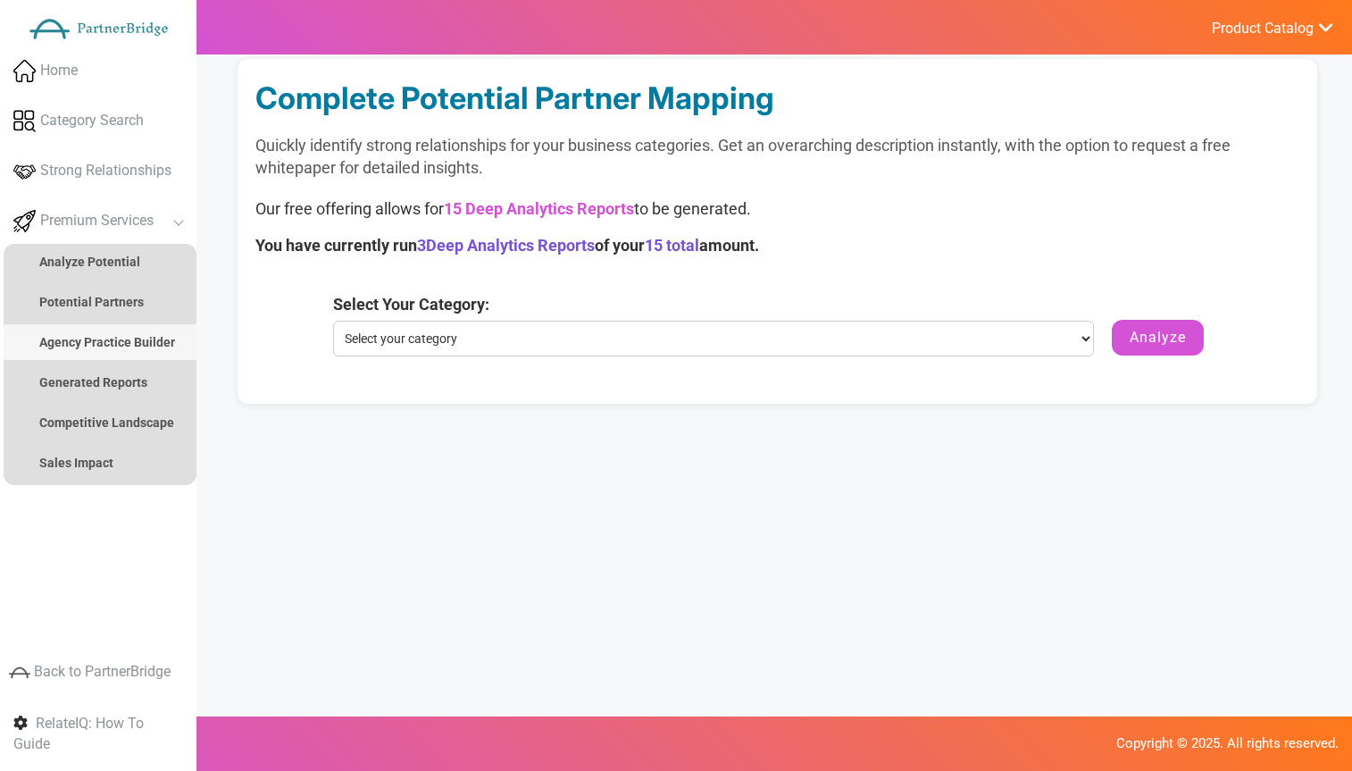
click at [125, 342] on strong "Agency Practice Builder" at bounding box center [107, 342] width 136 height 14
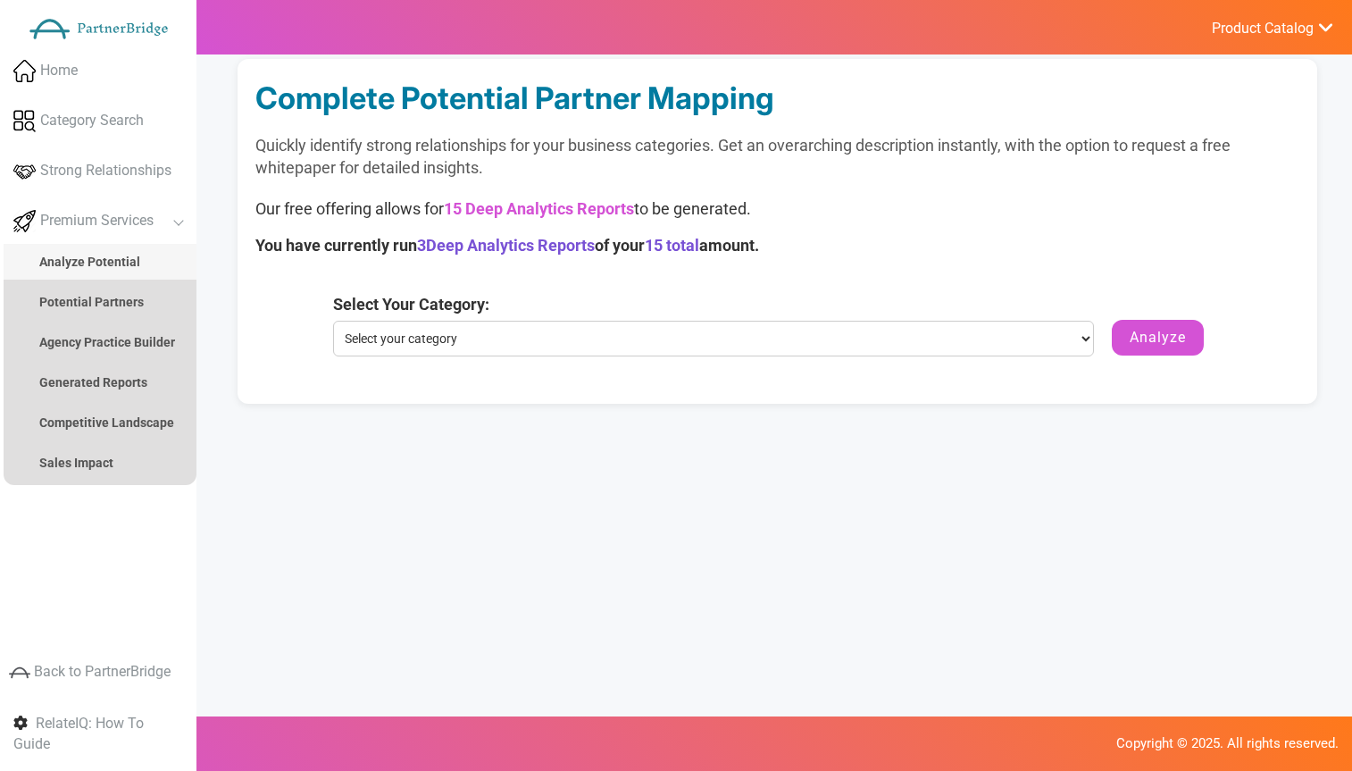
click at [63, 258] on strong "Analyze Potential" at bounding box center [89, 262] width 101 height 14
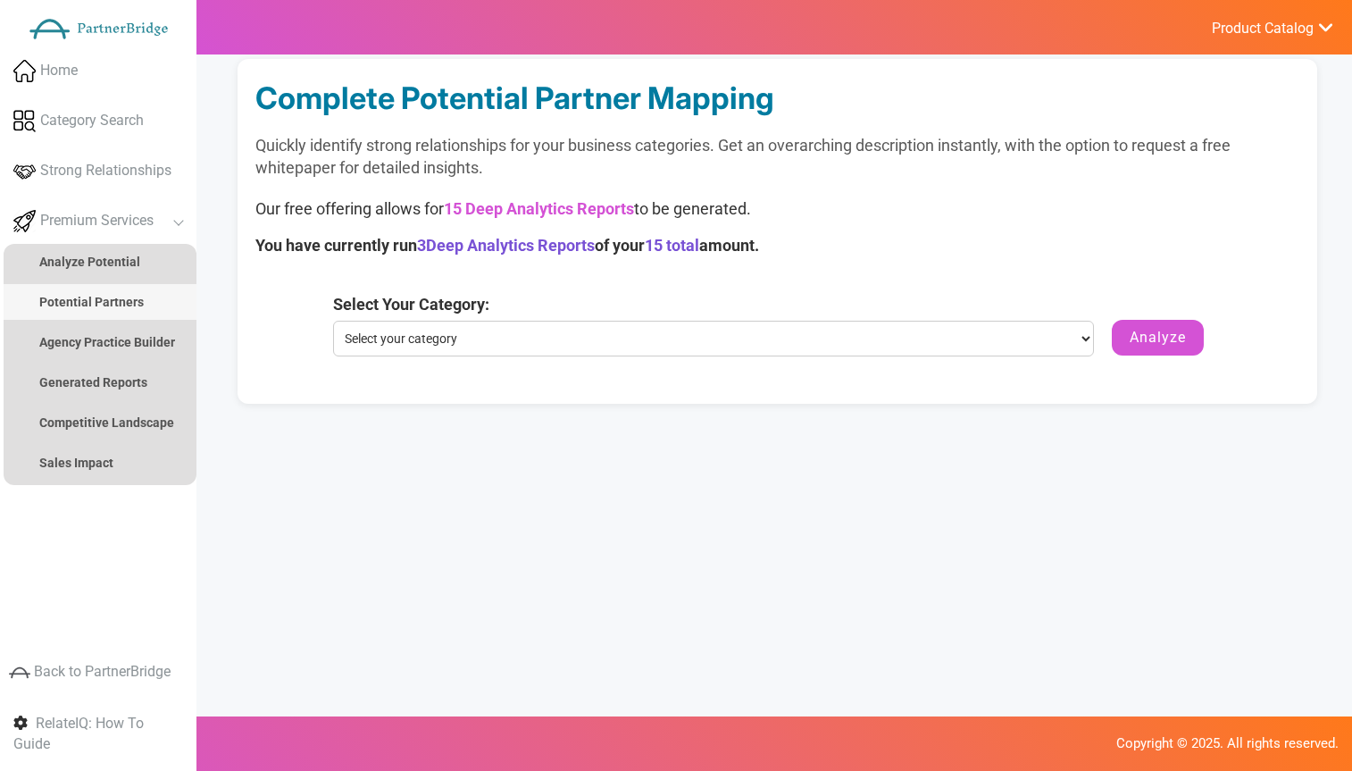
click at [60, 292] on link "Potential Partners" at bounding box center [100, 302] width 193 height 36
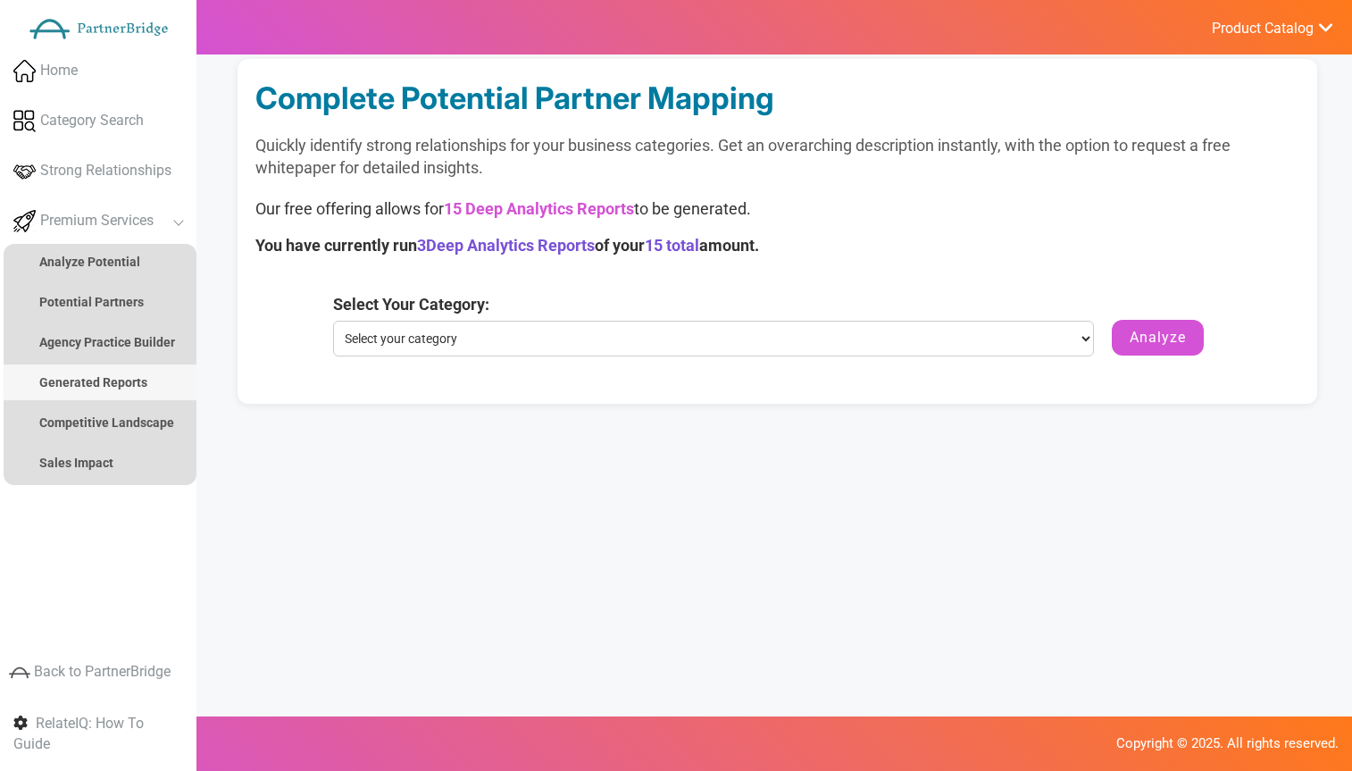
click at [92, 372] on link "Generated Reports" at bounding box center [100, 382] width 193 height 36
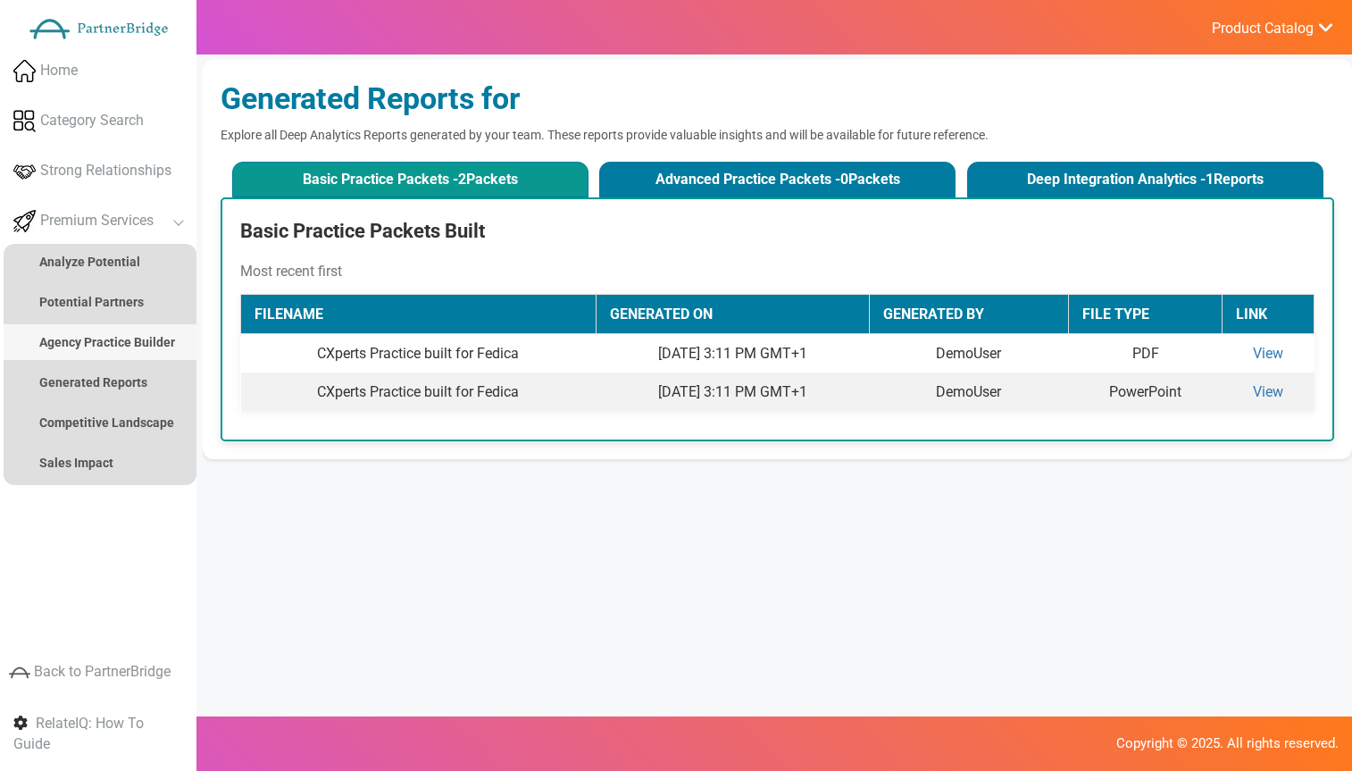
click at [102, 349] on link "Agency Practice Builder" at bounding box center [100, 342] width 193 height 36
click at [102, 322] on ul "Analyze Potential Company Search Potential Partners Agency Practice Builder Adv…" at bounding box center [100, 364] width 193 height 241
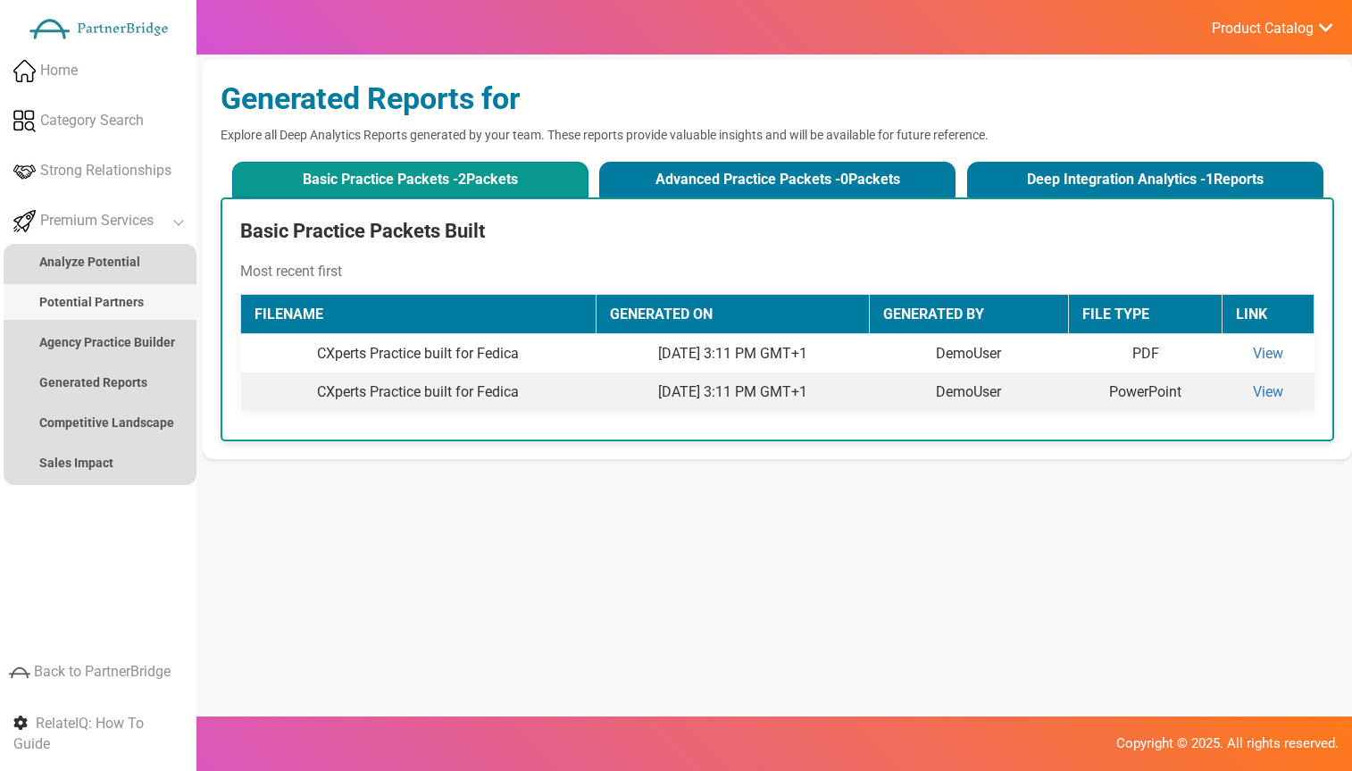
click at [105, 306] on strong "Potential Partners" at bounding box center [91, 302] width 105 height 14
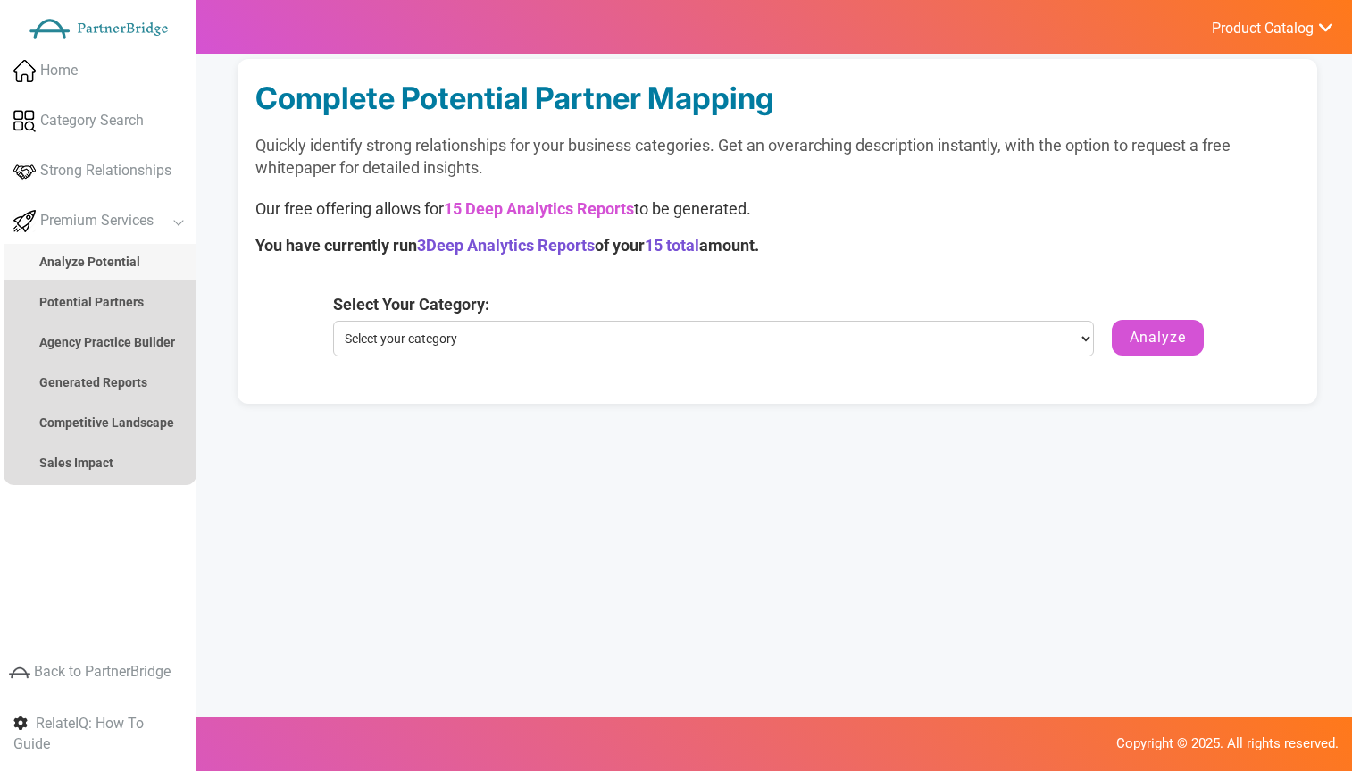
click at [110, 265] on strong "Analyze Potential" at bounding box center [89, 262] width 101 height 14
click at [109, 266] on strong "Analyze Potential" at bounding box center [89, 262] width 101 height 14
click at [109, 267] on strong "Analyze Potential" at bounding box center [89, 262] width 101 height 14
click at [116, 262] on strong "Analyze Potential" at bounding box center [89, 262] width 101 height 14
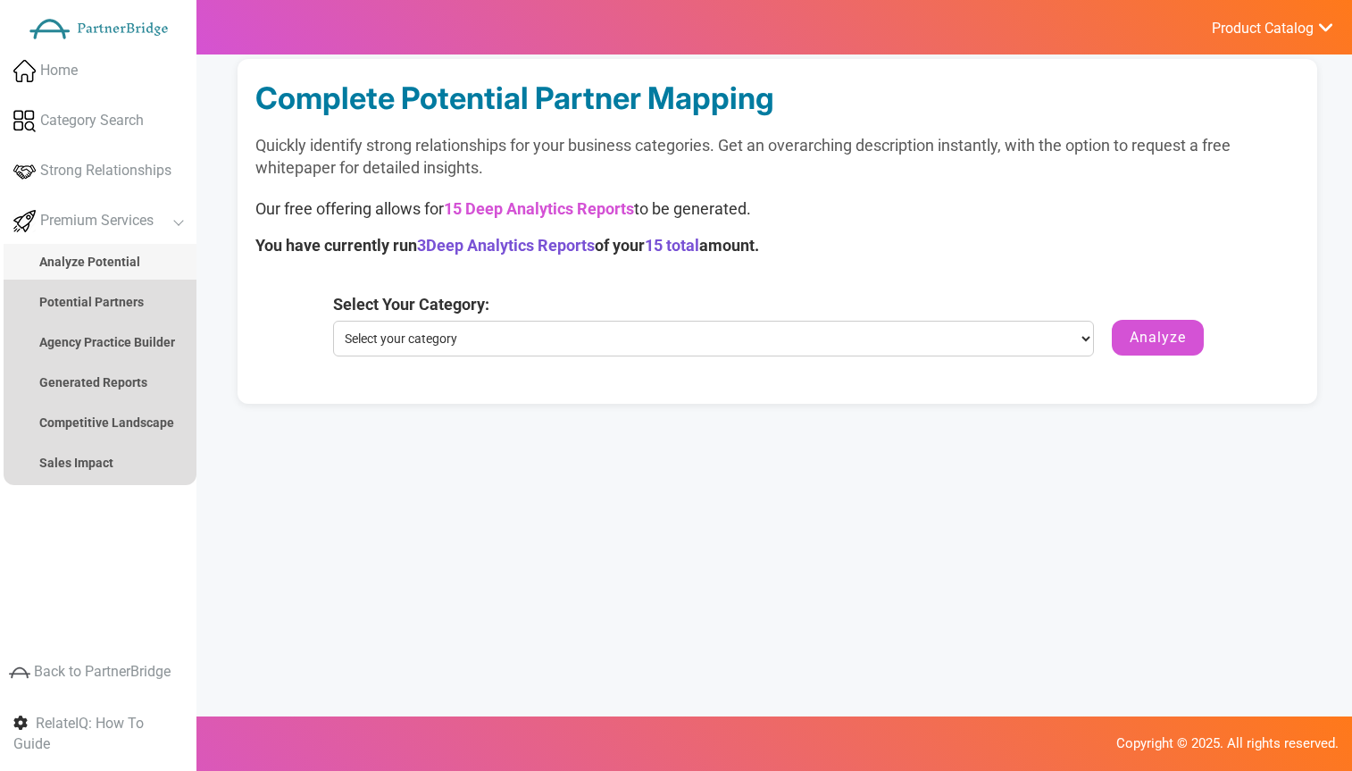
click at [116, 260] on strong "Analyze Potential" at bounding box center [89, 262] width 101 height 14
click at [115, 262] on strong "Analyze Potential" at bounding box center [89, 262] width 101 height 14
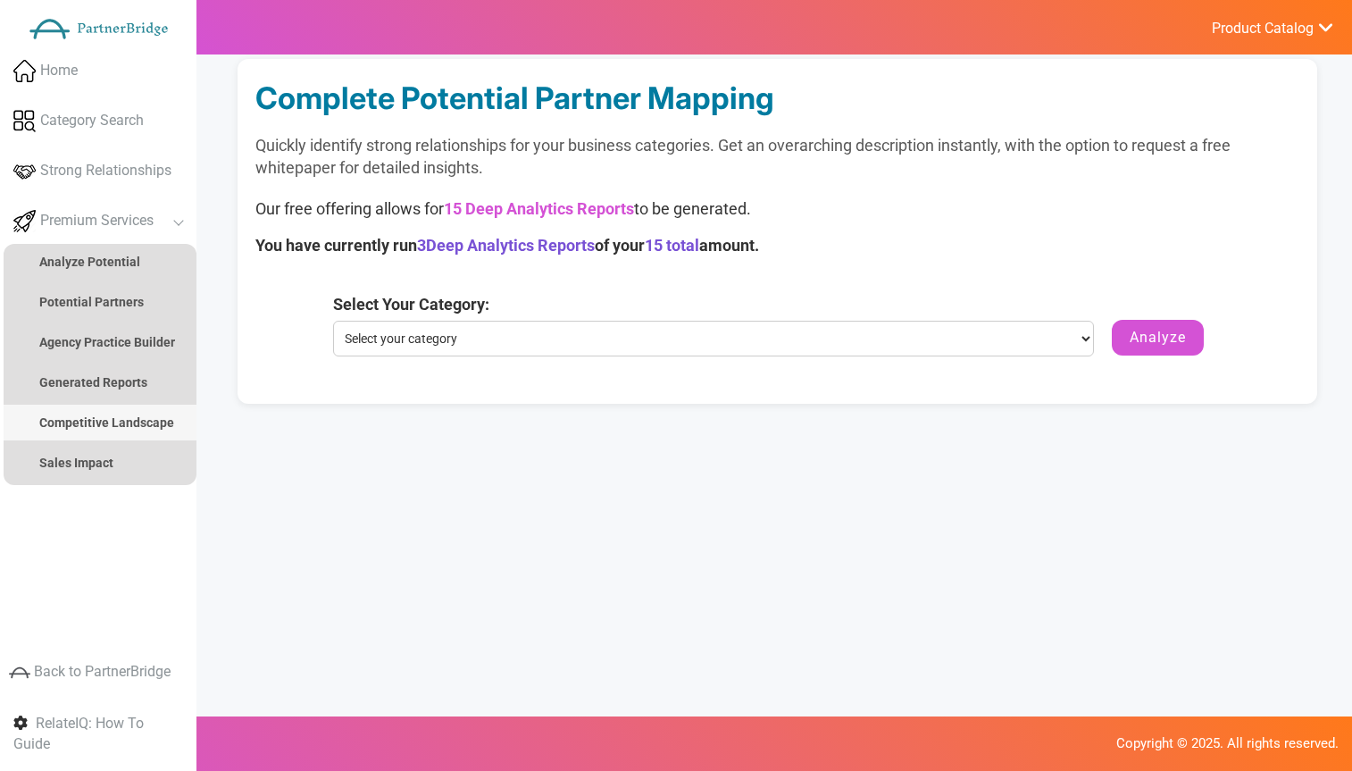
click at [119, 437] on ul "Analyze Potential Company Search Potential Partners Agency Practice Builder Adv…" at bounding box center [100, 364] width 193 height 241
click at [124, 413] on link "Competitive Landscape" at bounding box center [100, 423] width 193 height 36
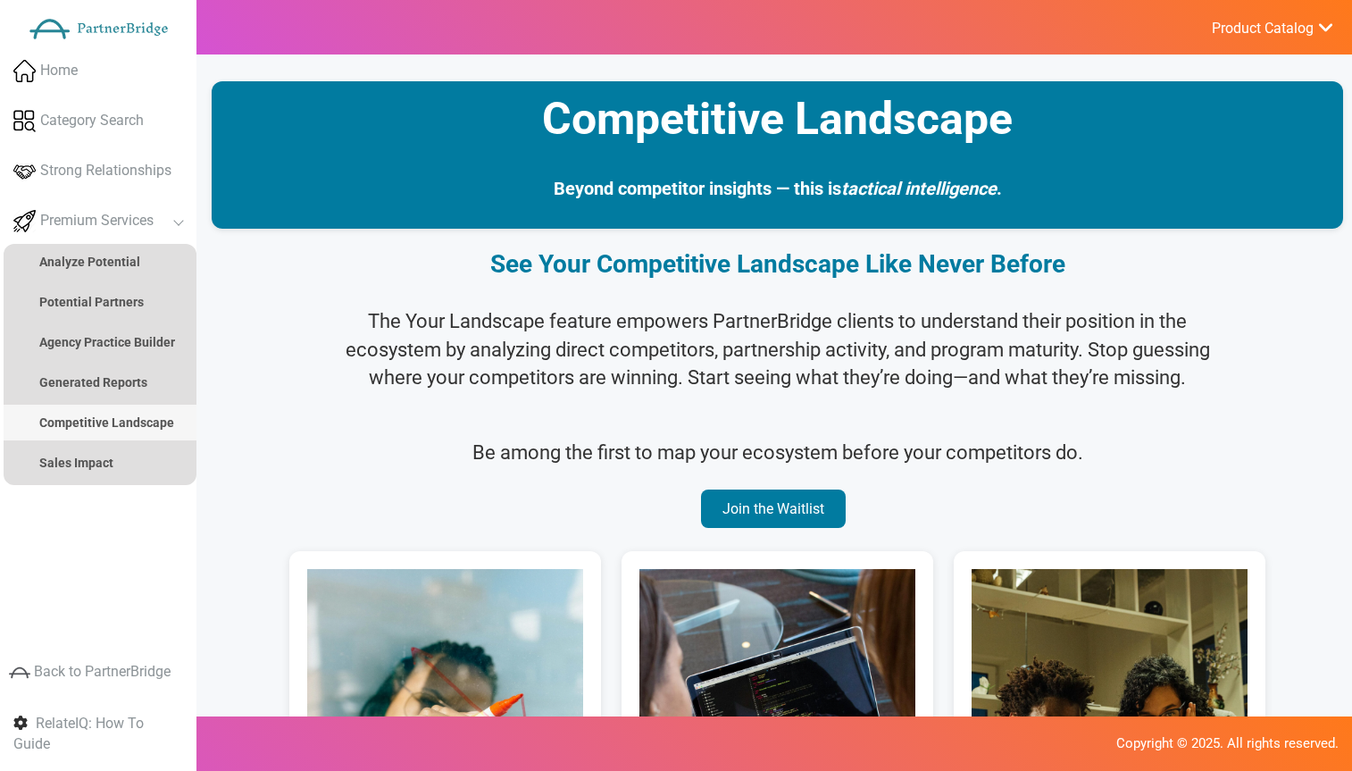
click at [125, 418] on strong "Competitive Landscape" at bounding box center [106, 422] width 135 height 14
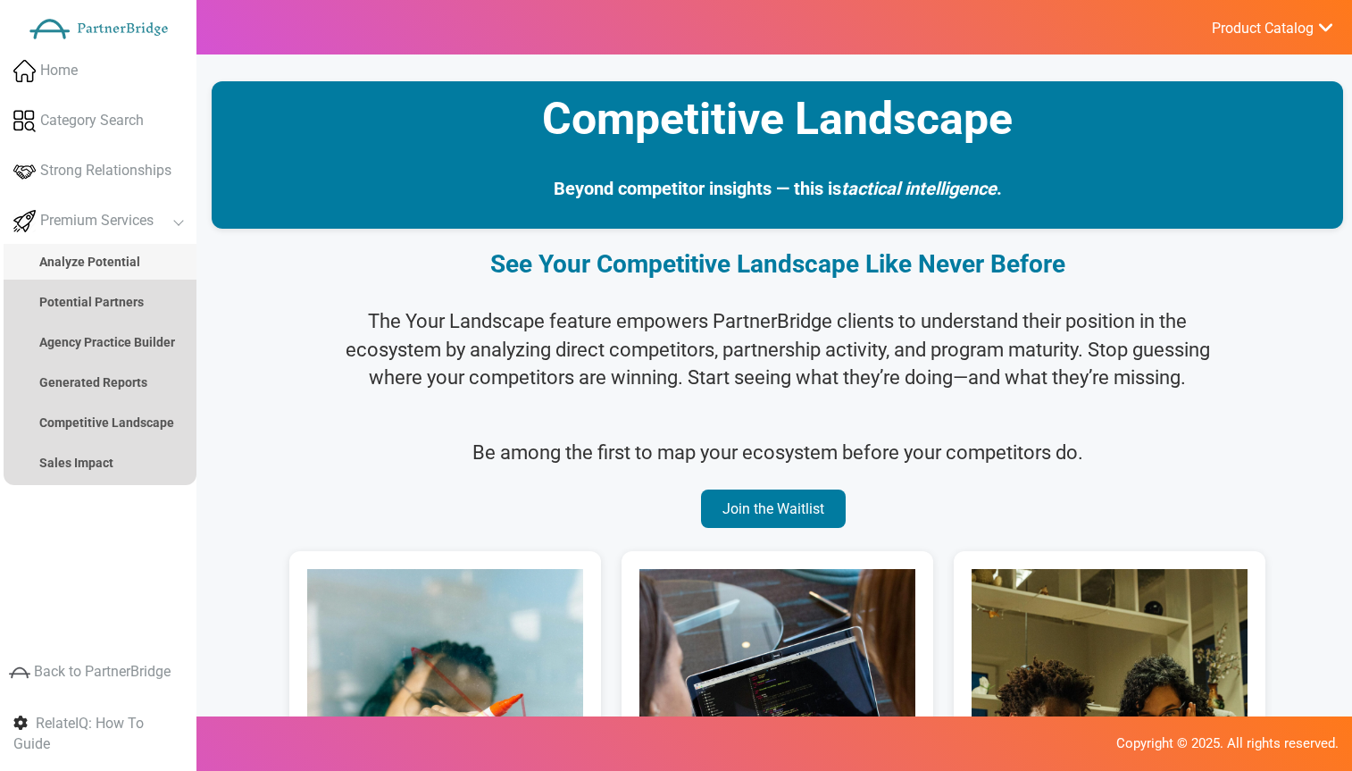
click at [113, 267] on strong "Analyze Potential" at bounding box center [89, 262] width 101 height 14
click at [75, 453] on link "Sales Impact" at bounding box center [100, 463] width 193 height 36
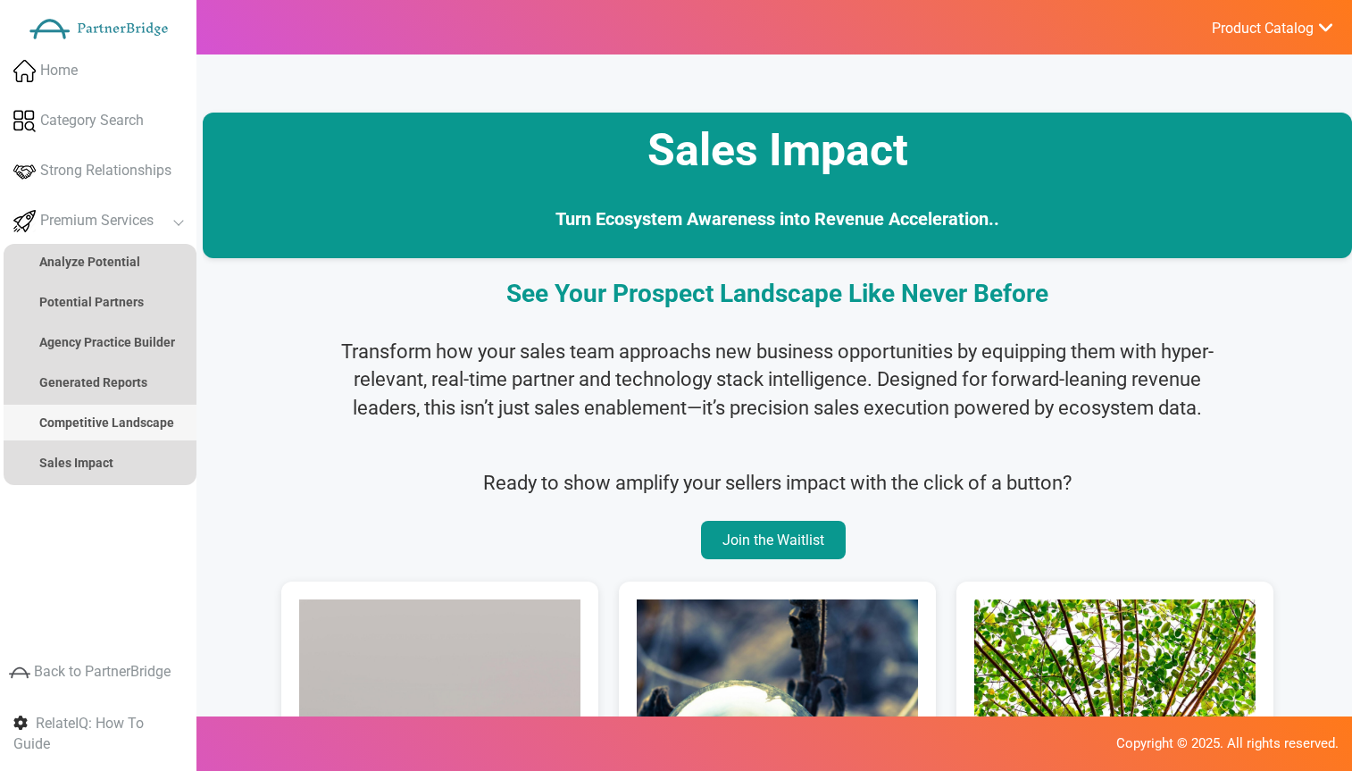
click at [98, 411] on link "Competitive Landscape" at bounding box center [100, 423] width 193 height 36
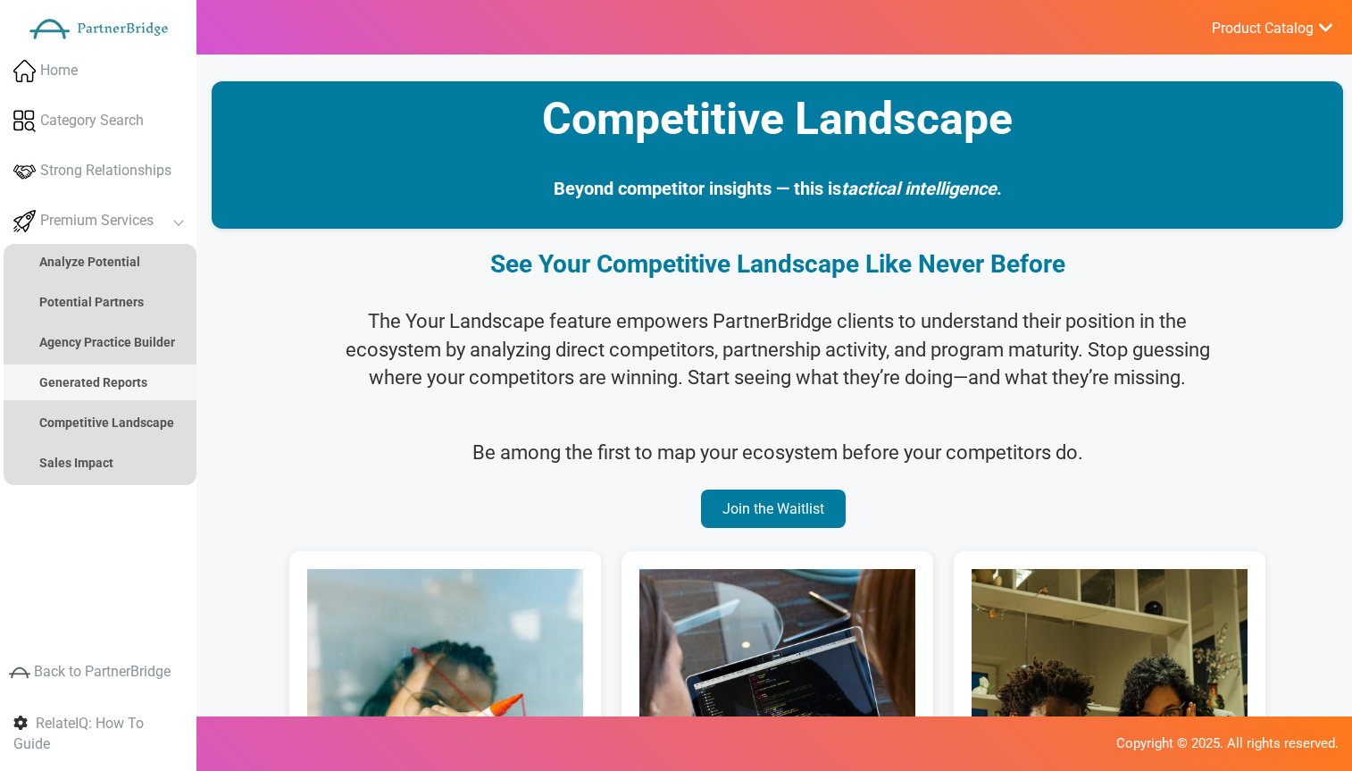
click at [97, 389] on strong "Generated Reports" at bounding box center [93, 382] width 108 height 14
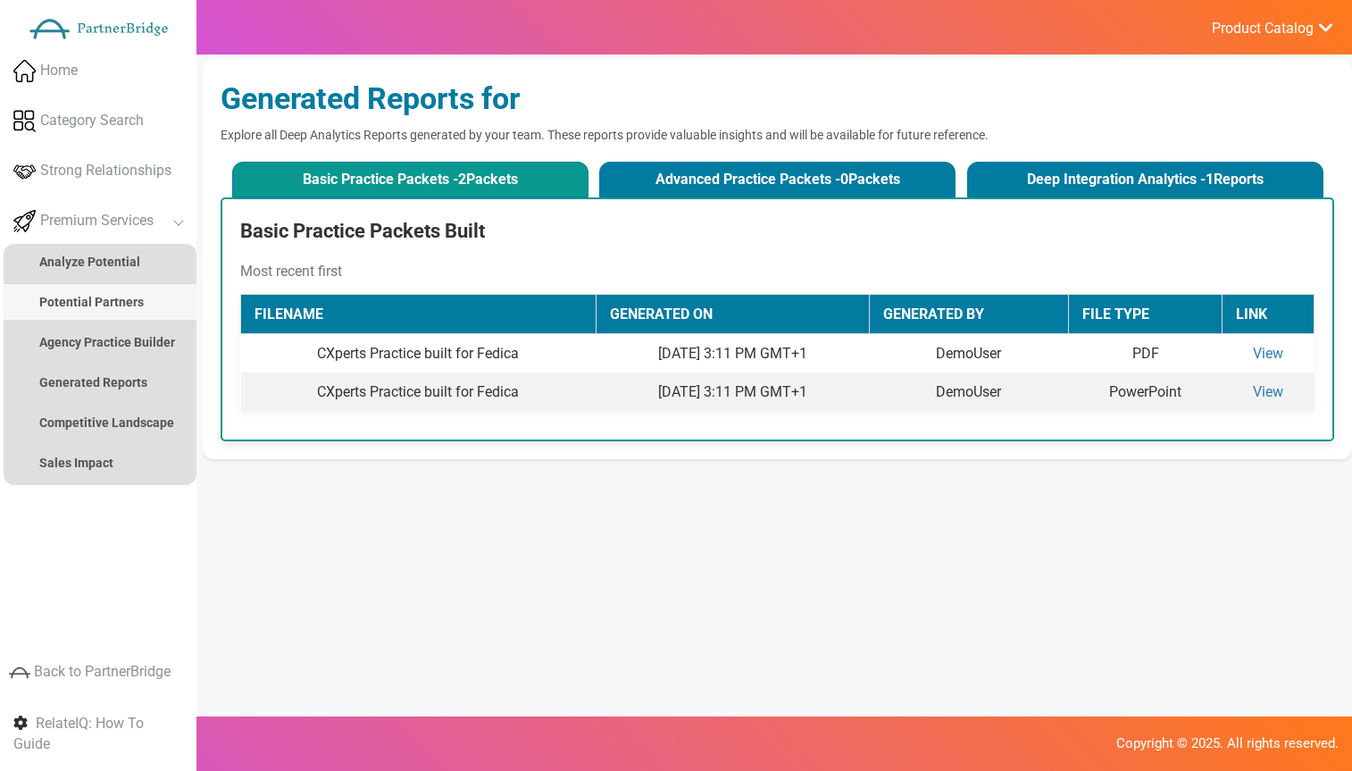
click at [95, 316] on link "Potential Partners" at bounding box center [100, 302] width 193 height 36
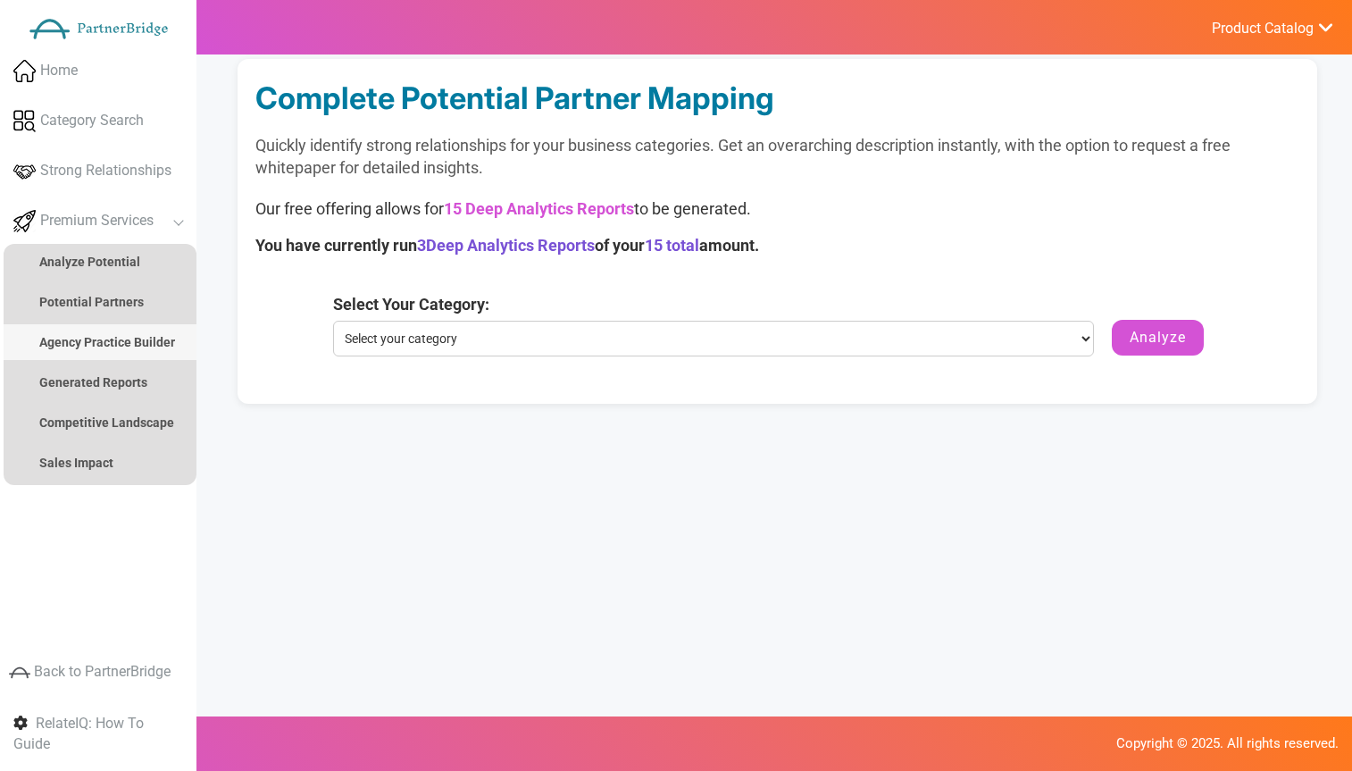
click at [99, 331] on link "Agency Practice Builder" at bounding box center [100, 342] width 193 height 36
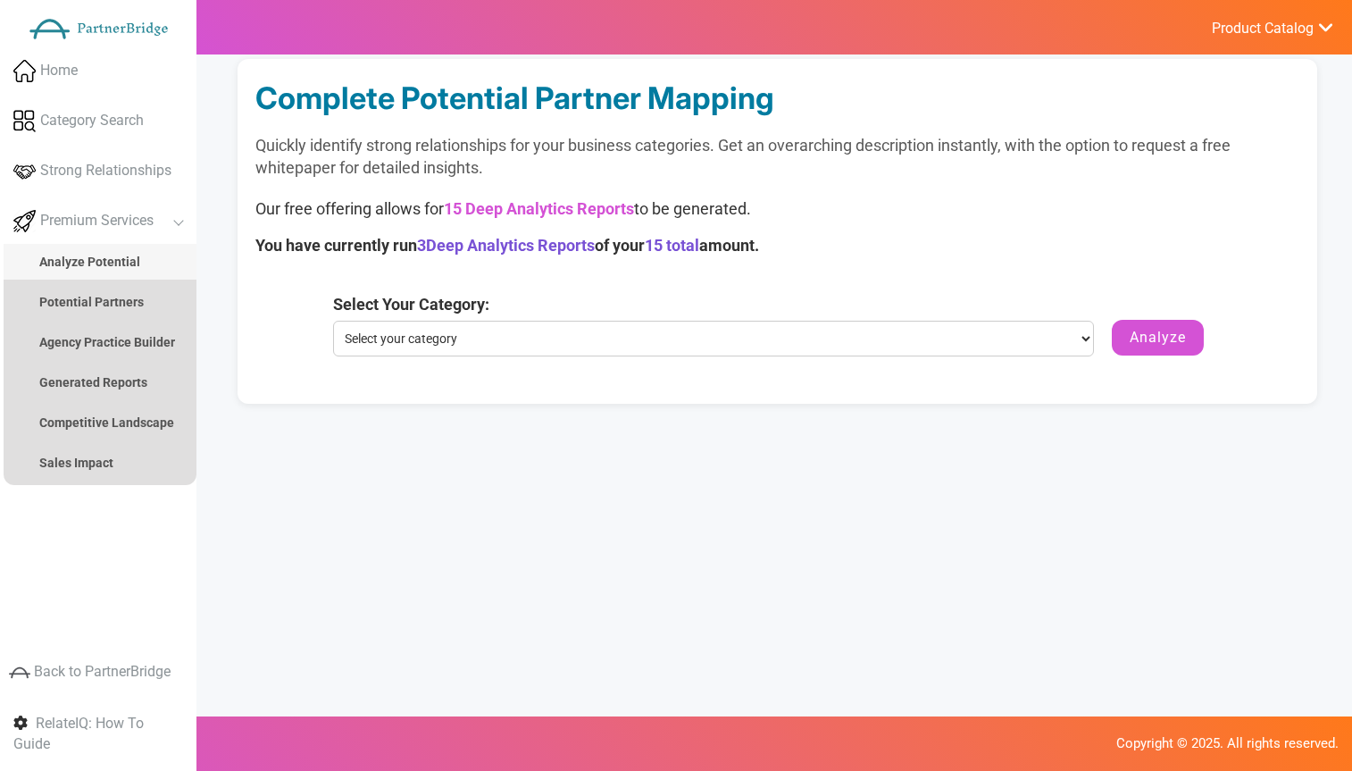
click at [116, 264] on strong "Analyze Potential" at bounding box center [89, 262] width 101 height 14
click at [105, 220] on span "Premium Services" at bounding box center [96, 221] width 113 height 21
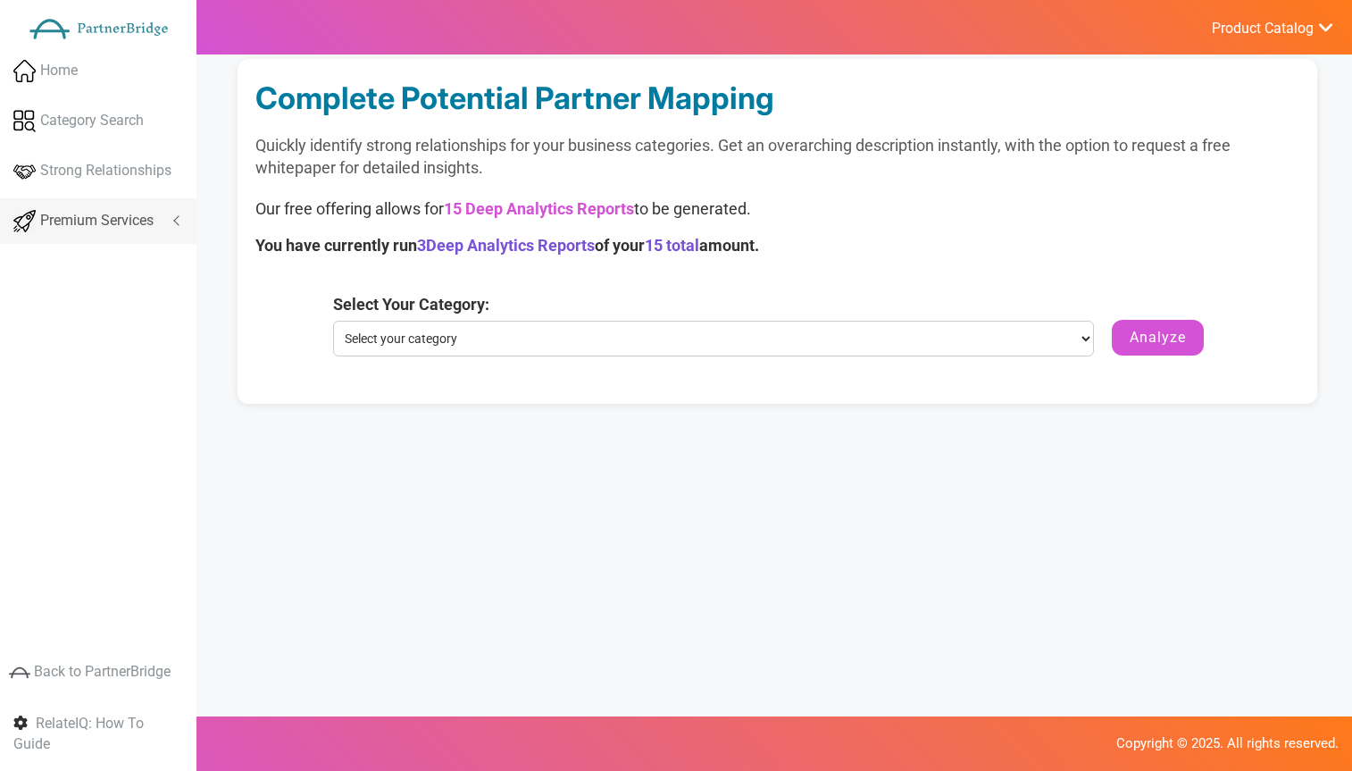
click at [129, 221] on span "Premium Services" at bounding box center [96, 221] width 113 height 21
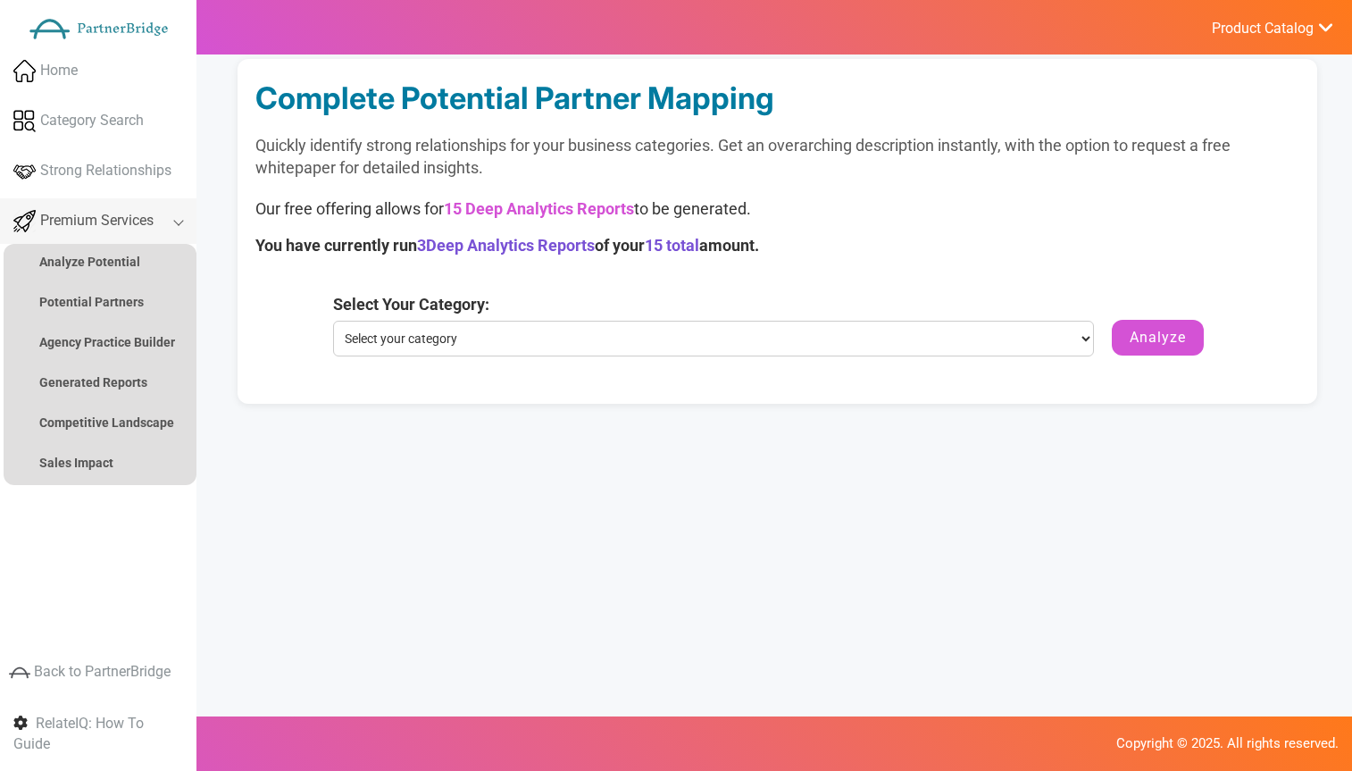
click at [132, 220] on span "Premium Services" at bounding box center [96, 221] width 113 height 21
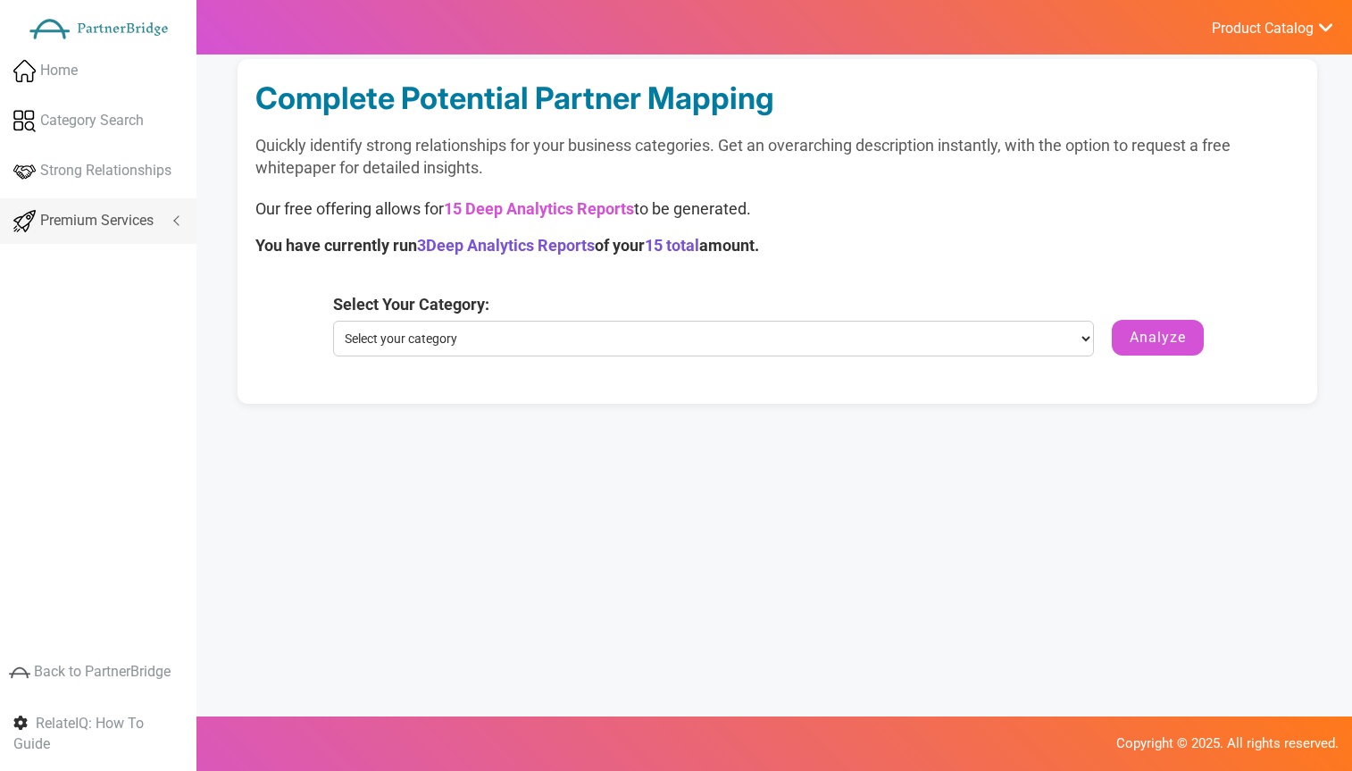
click at [131, 220] on span "Premium Services" at bounding box center [96, 221] width 113 height 21
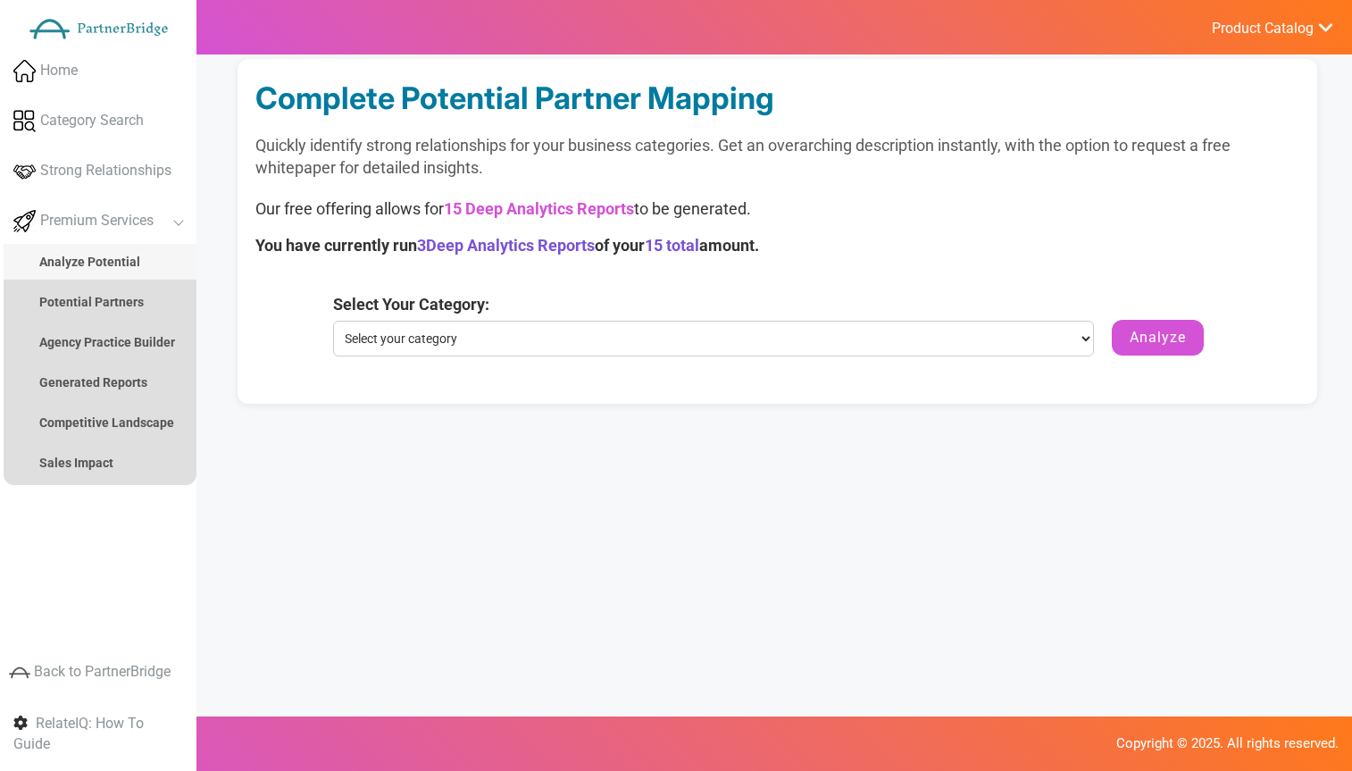
click at [87, 250] on link "Analyze Potential" at bounding box center [100, 262] width 193 height 36
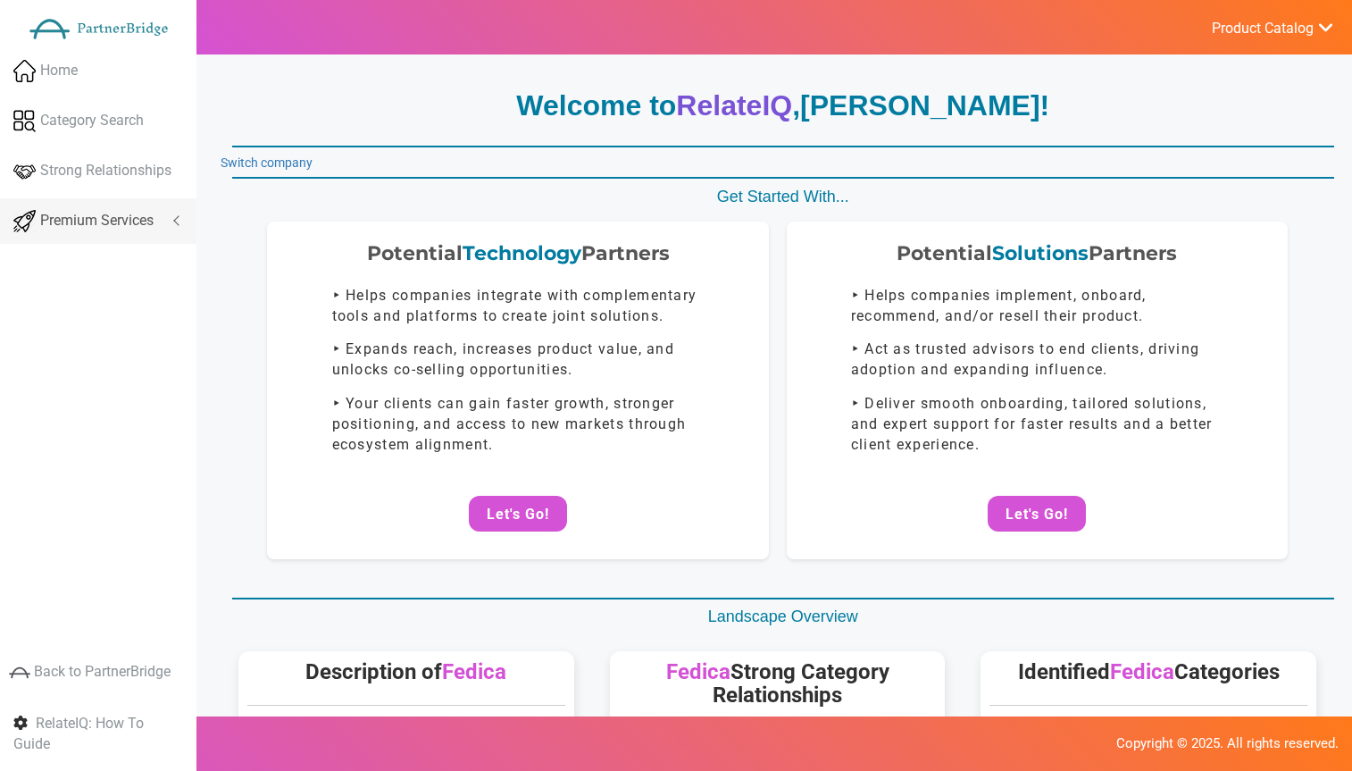
click at [117, 222] on span "Premium Services" at bounding box center [96, 221] width 113 height 21
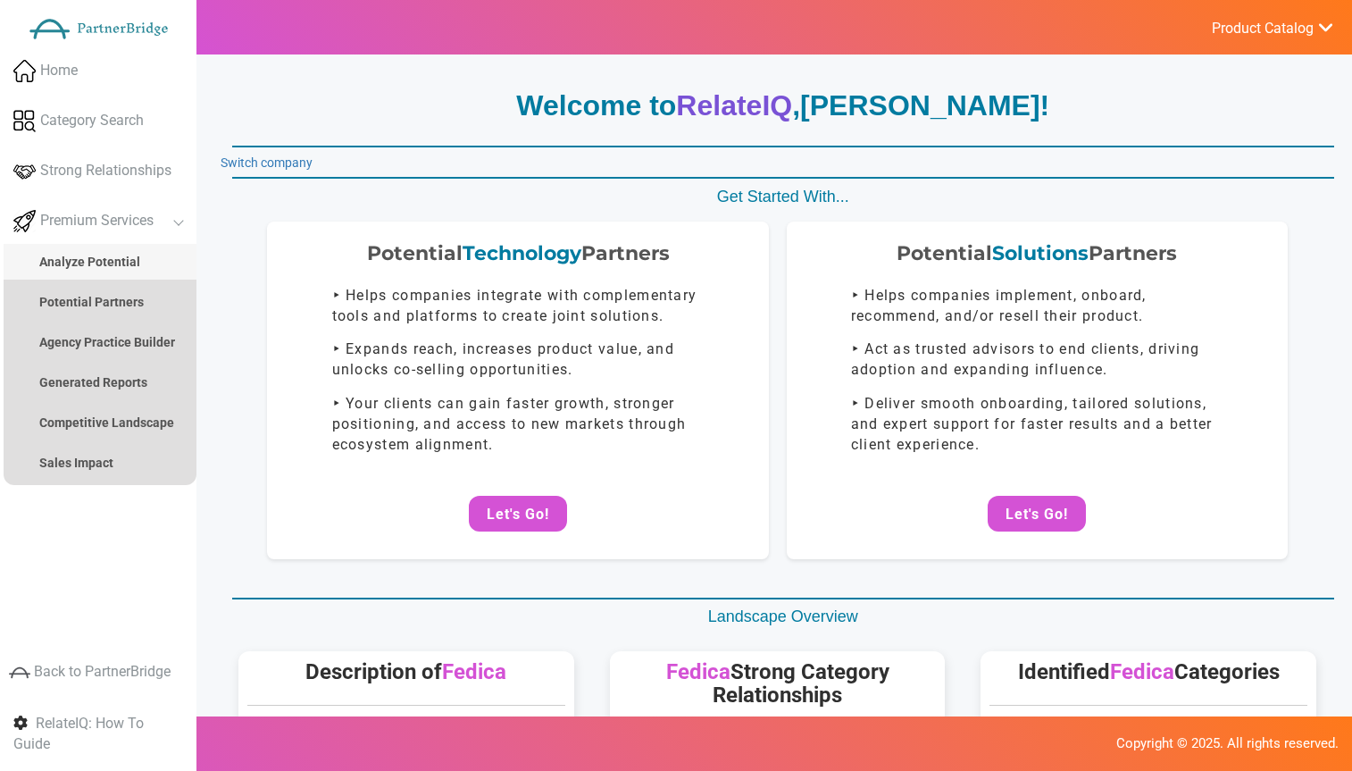
click at [109, 252] on link "Analyze Potential" at bounding box center [100, 262] width 193 height 36
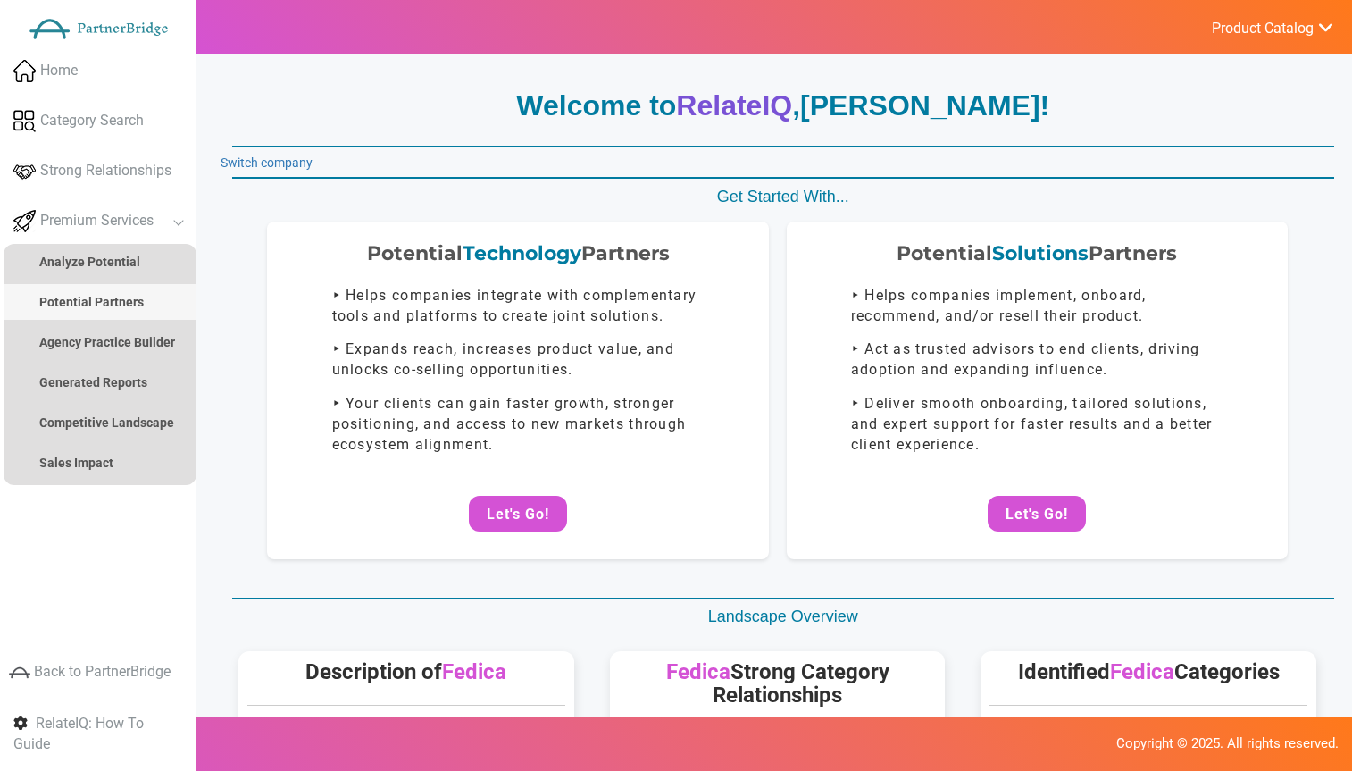
click at [108, 289] on link "Potential Partners" at bounding box center [100, 302] width 193 height 36
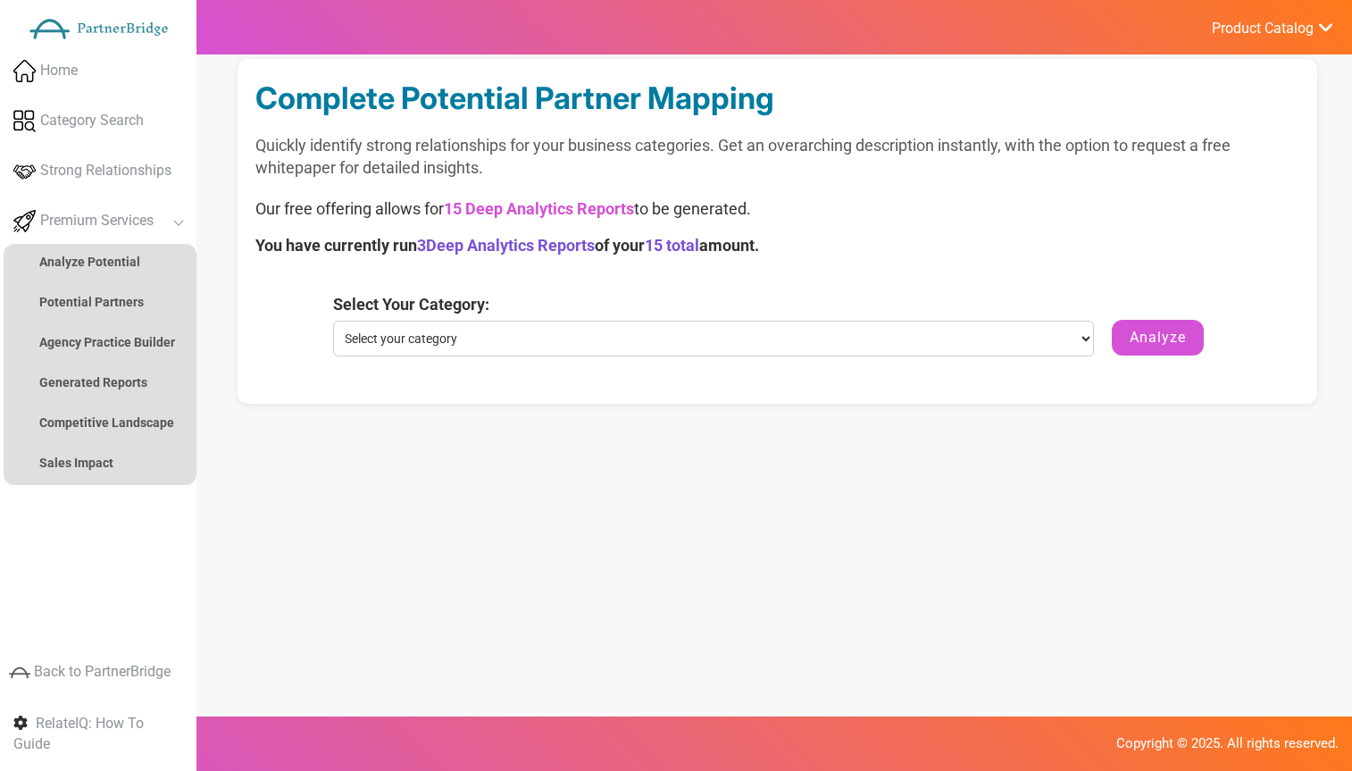
click at [112, 322] on ul "Analyze Potential Company Search Potential Partners Agency Practice Builder Adv…" at bounding box center [100, 364] width 193 height 241
click at [117, 346] on strong "Agency Practice Builder" at bounding box center [107, 342] width 136 height 14
click at [117, 344] on strong "Agency Practice Builder" at bounding box center [107, 342] width 136 height 14
click at [118, 343] on strong "Agency Practice Builder" at bounding box center [107, 342] width 136 height 14
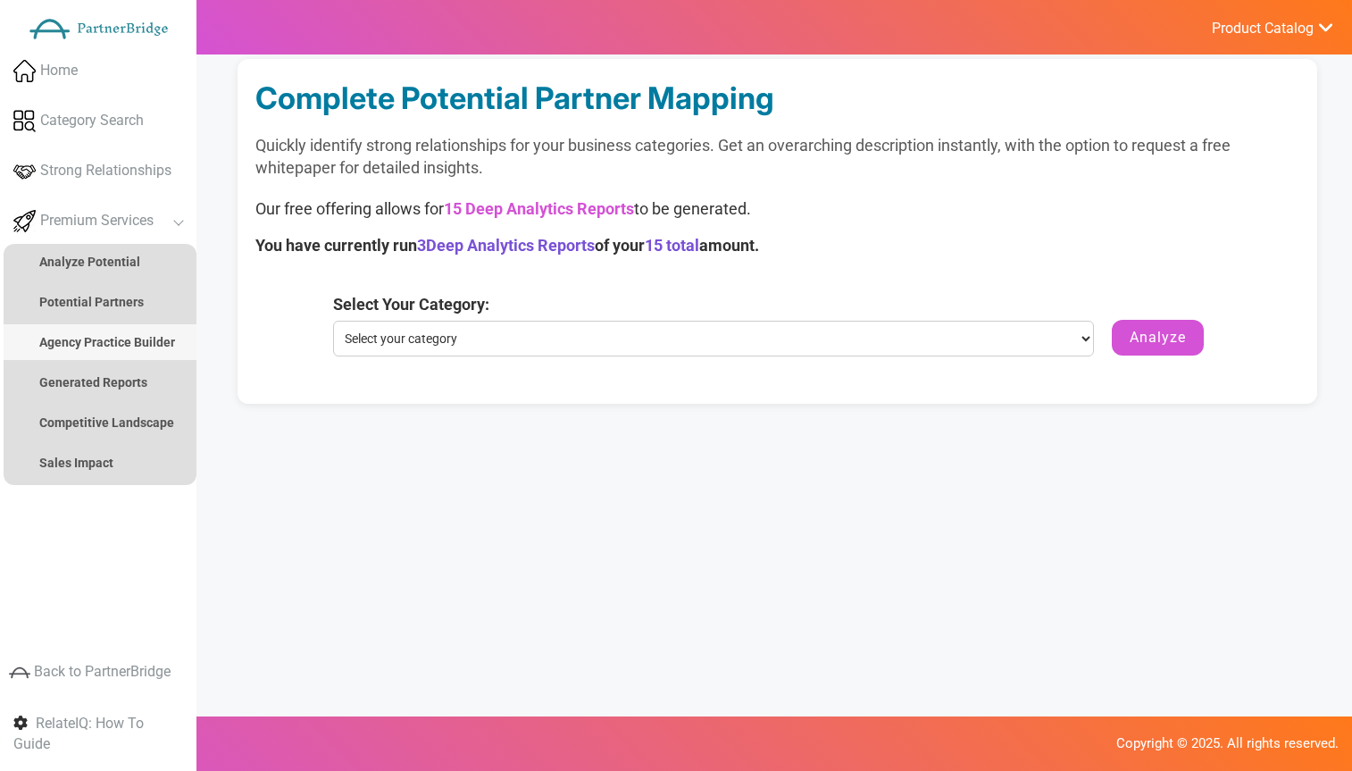
click at [118, 342] on strong "Agency Practice Builder" at bounding box center [107, 342] width 136 height 14
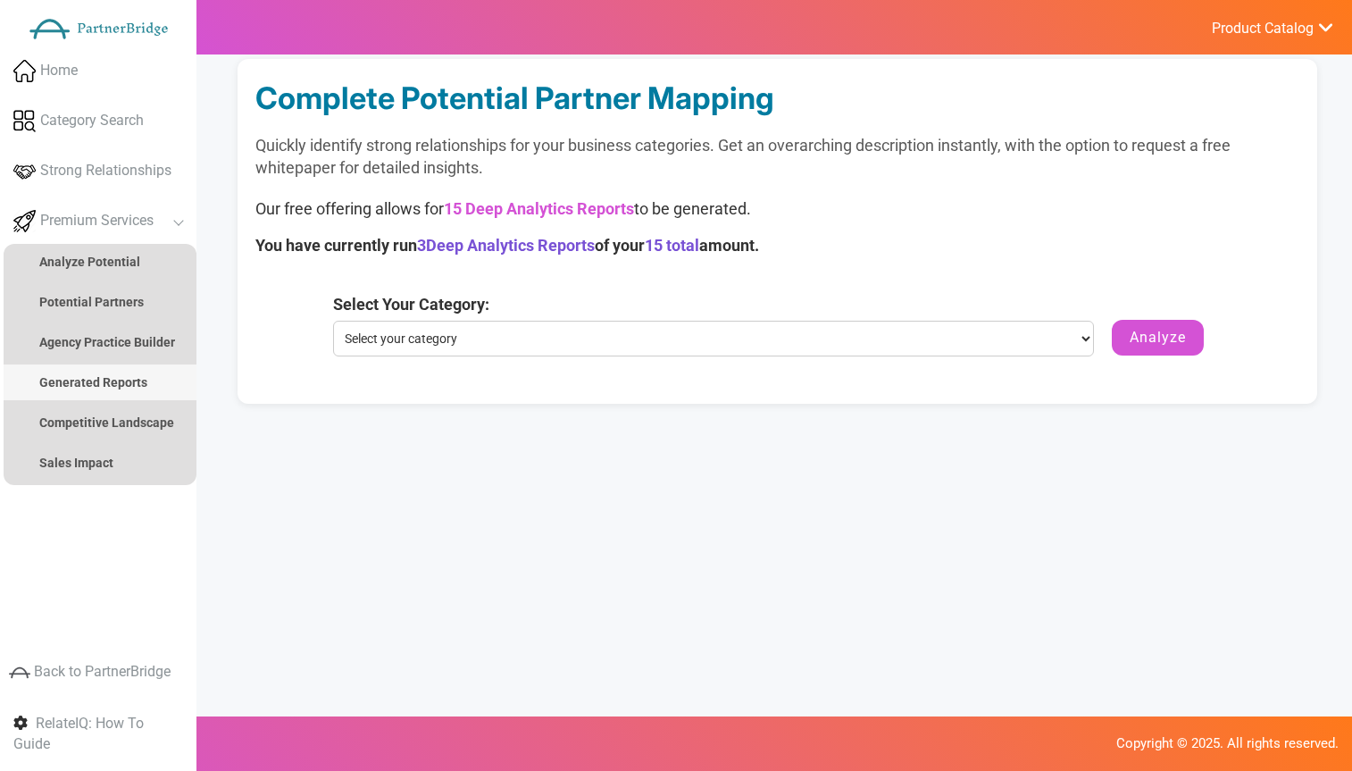
click at [109, 370] on link "Generated Reports" at bounding box center [100, 382] width 193 height 36
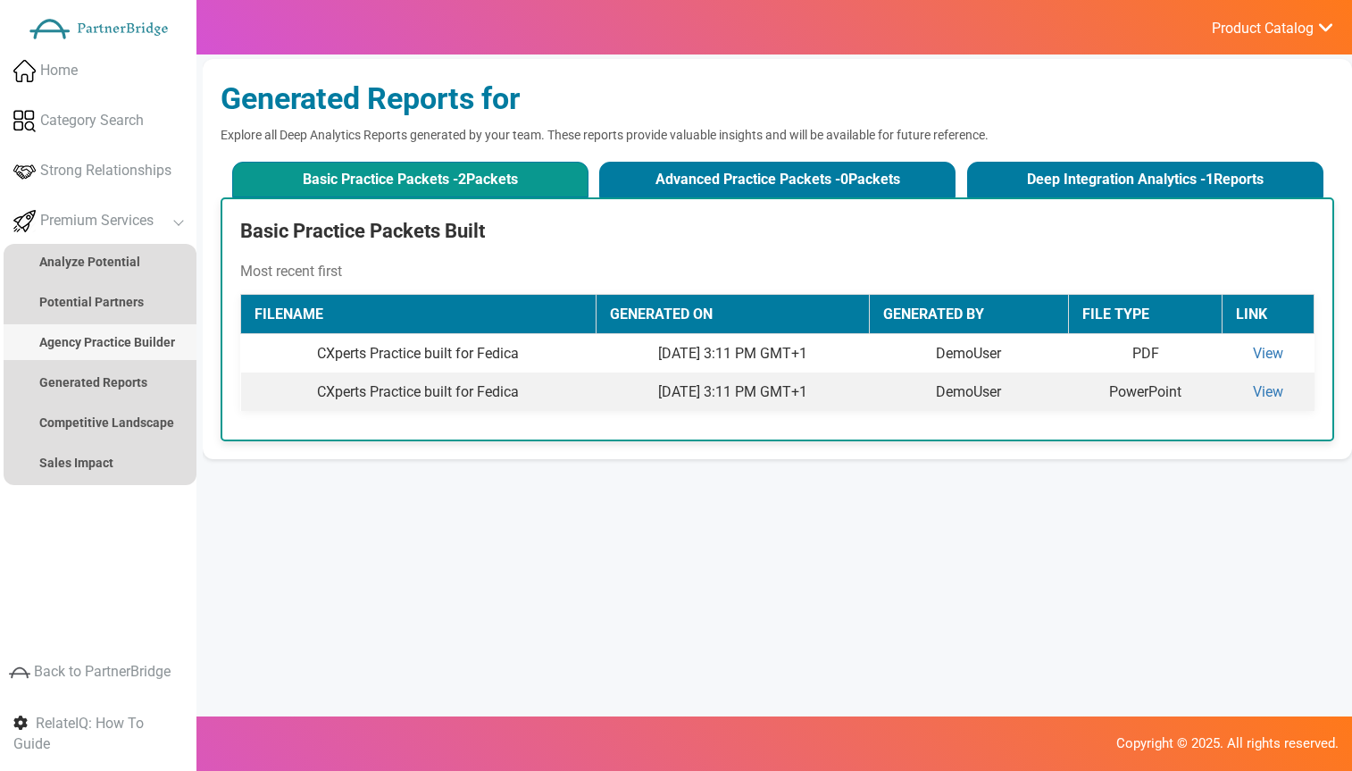
click at [113, 353] on link "Agency Practice Builder" at bounding box center [100, 342] width 193 height 36
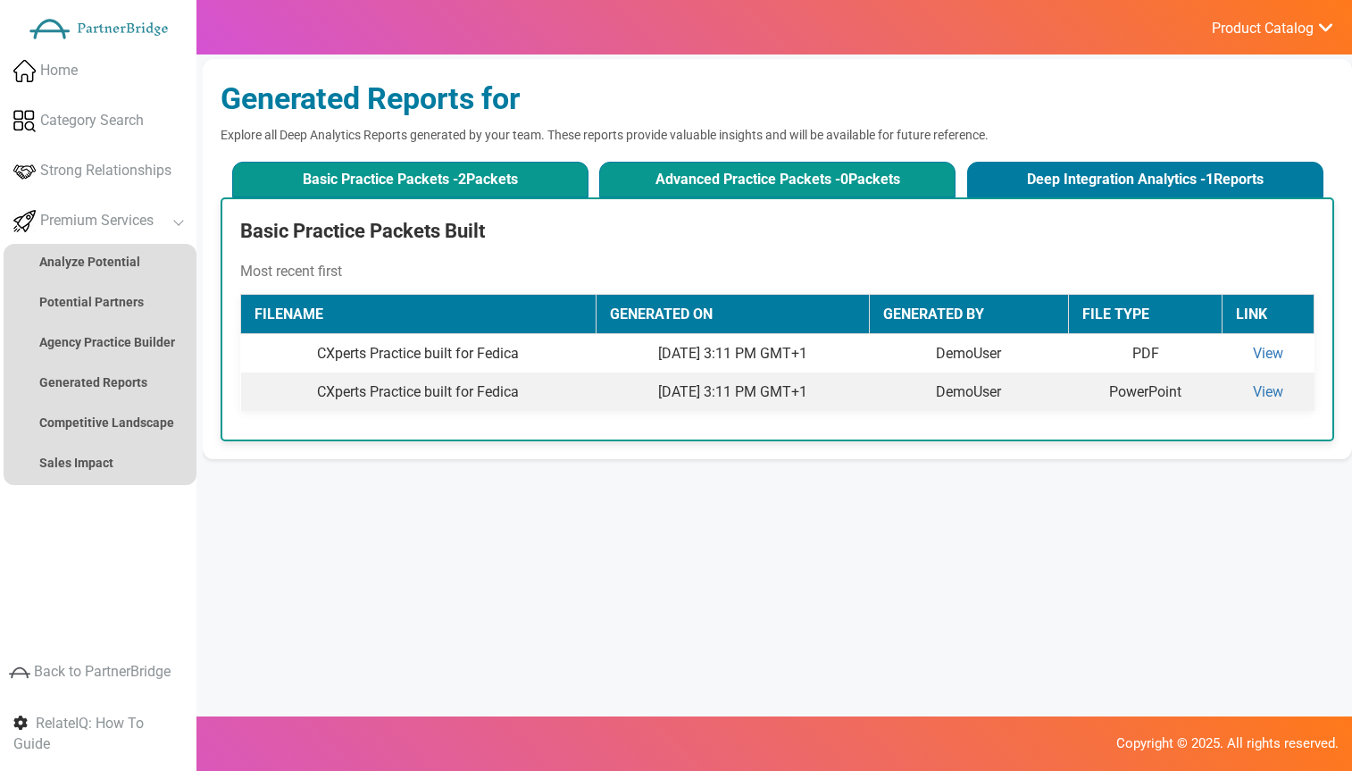
click at [680, 164] on button "Advanced Practice Packets - 0 Packets" at bounding box center [777, 180] width 356 height 36
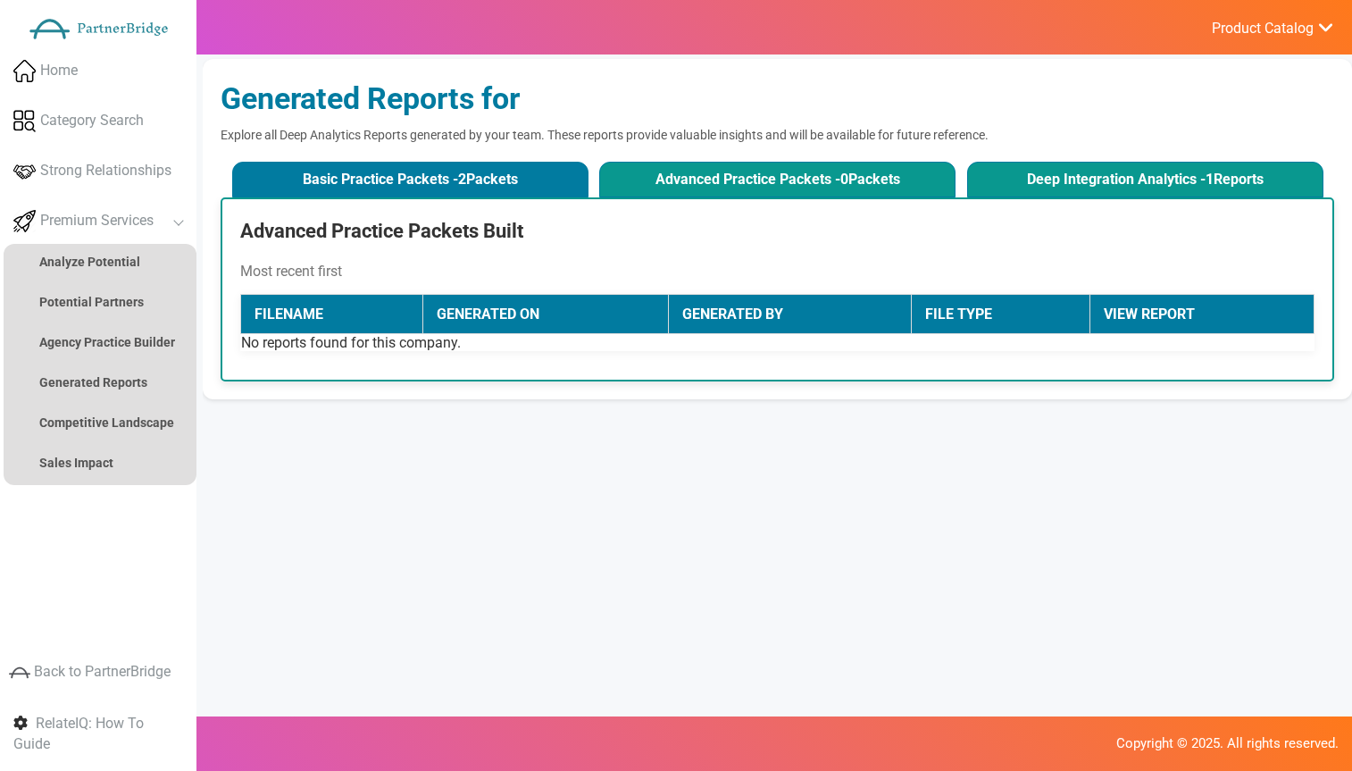
click at [992, 169] on button "Deep Integration Analytics - 1 Reports" at bounding box center [1145, 180] width 356 height 36
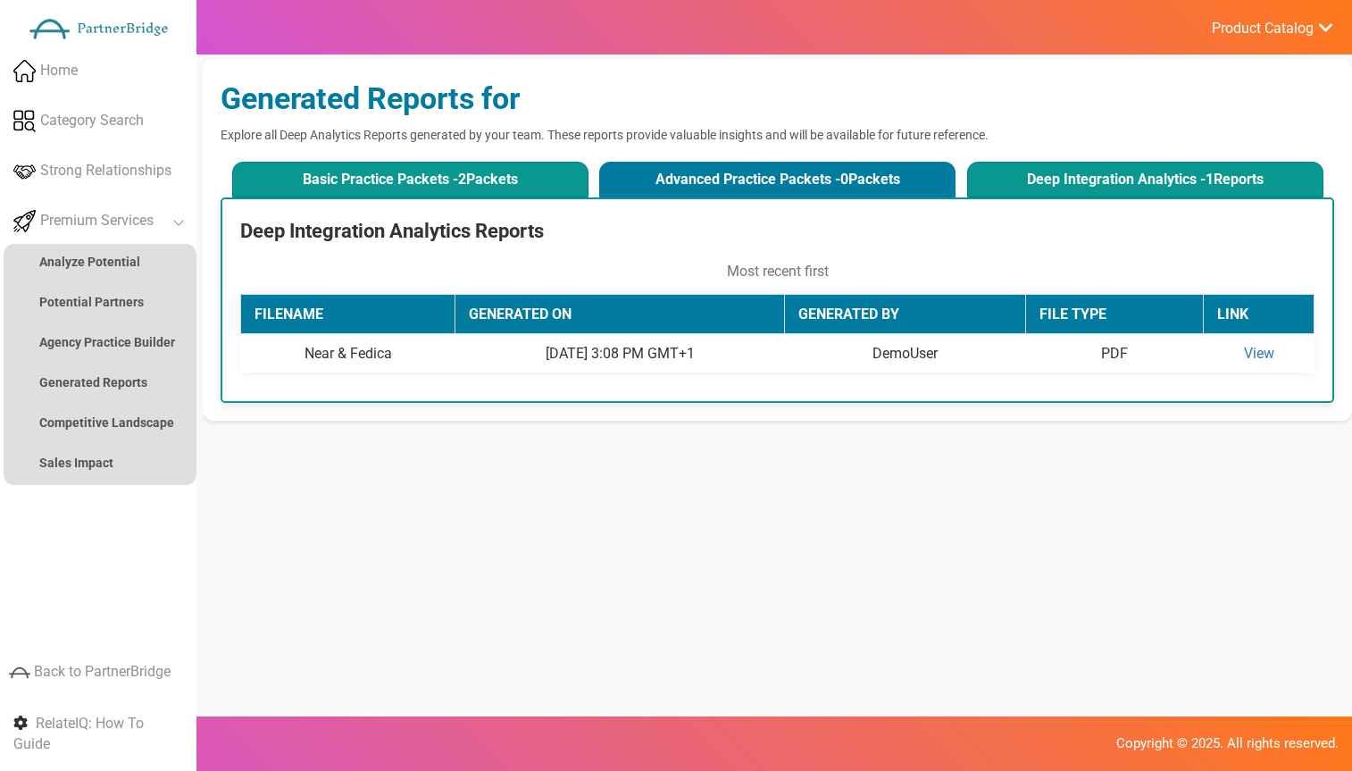
click at [469, 168] on button "Basic Practice Packets - 2 Packets" at bounding box center [410, 180] width 356 height 36
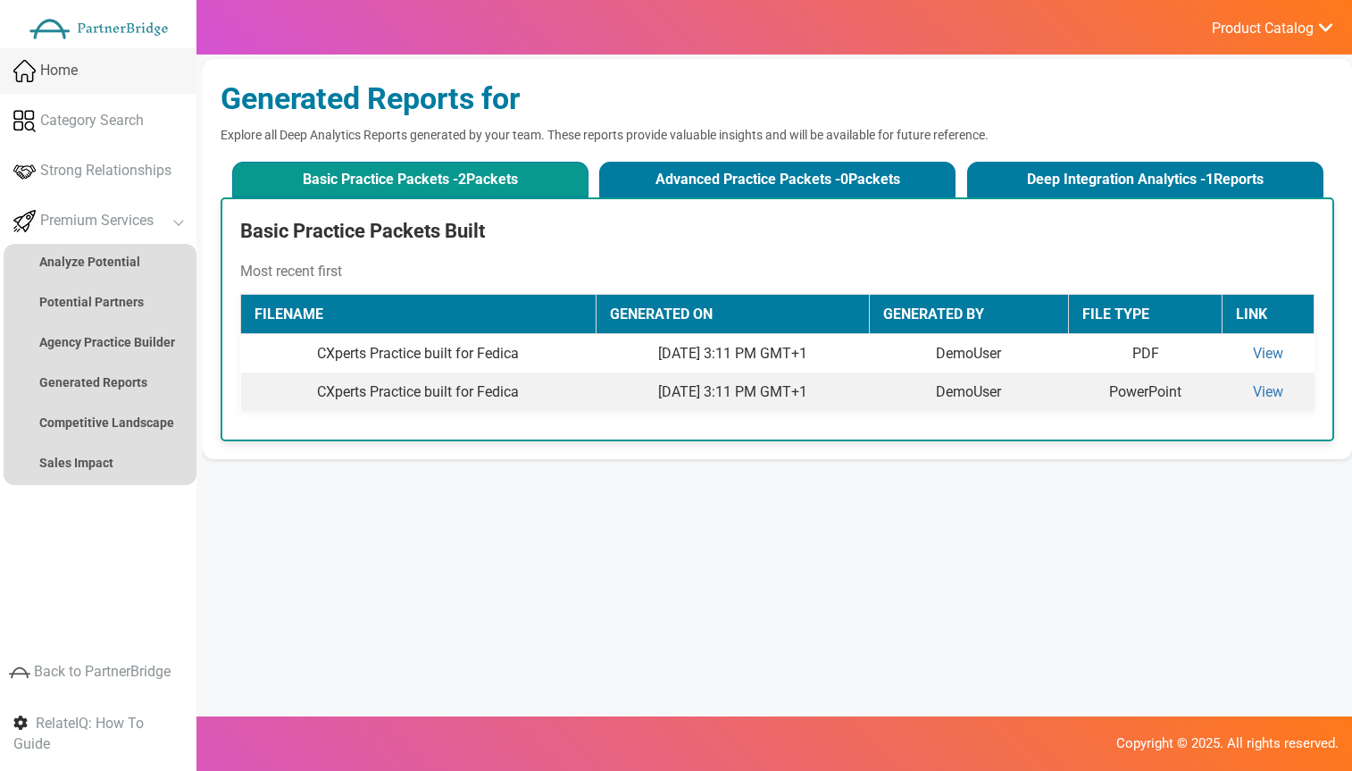
click at [65, 73] on span "Home" at bounding box center [59, 71] width 38 height 21
